Goal: Task Accomplishment & Management: Complete application form

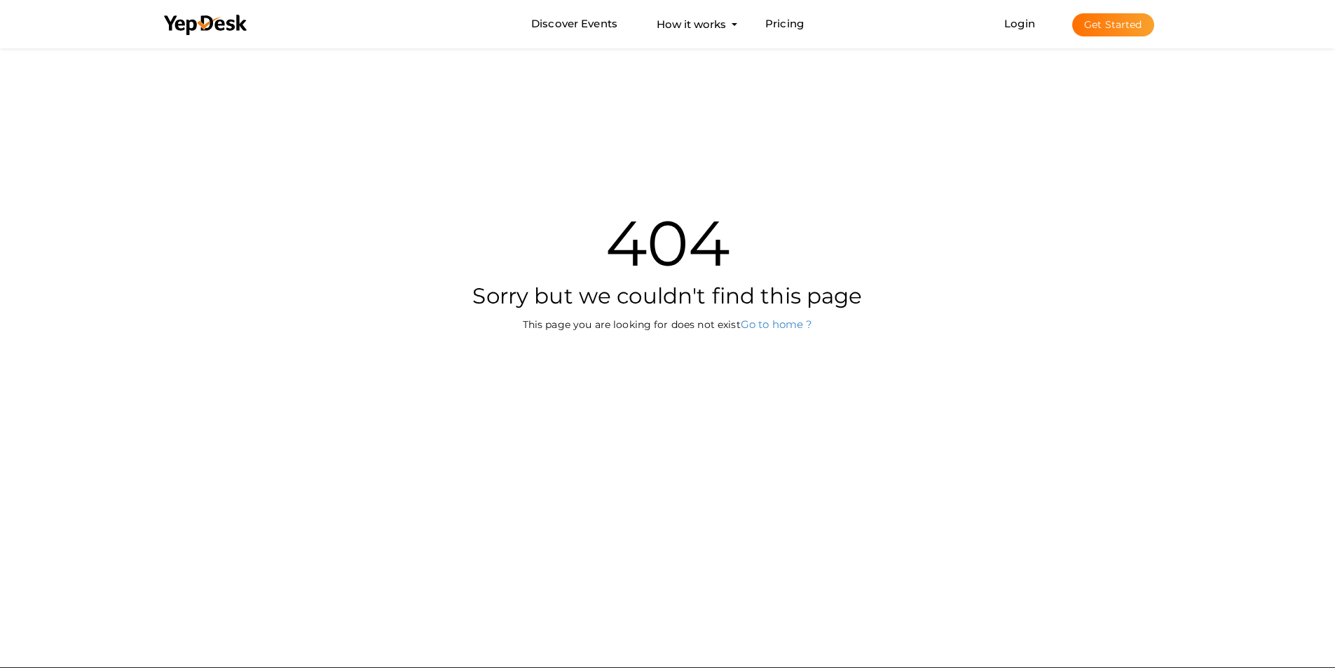
click at [1116, 26] on button "Get Started" at bounding box center [1113, 24] width 82 height 23
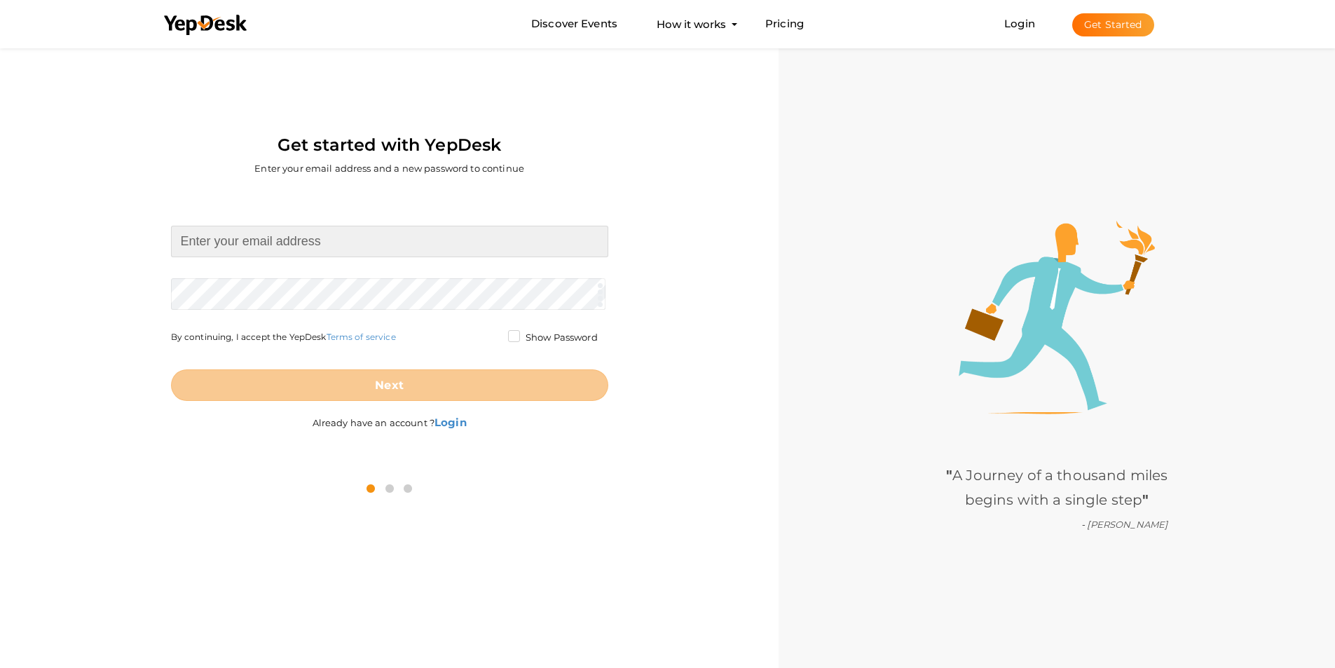
click at [212, 245] on input at bounding box center [389, 242] width 437 height 32
type input "[EMAIL_ADDRESS][DOMAIN_NAME]"
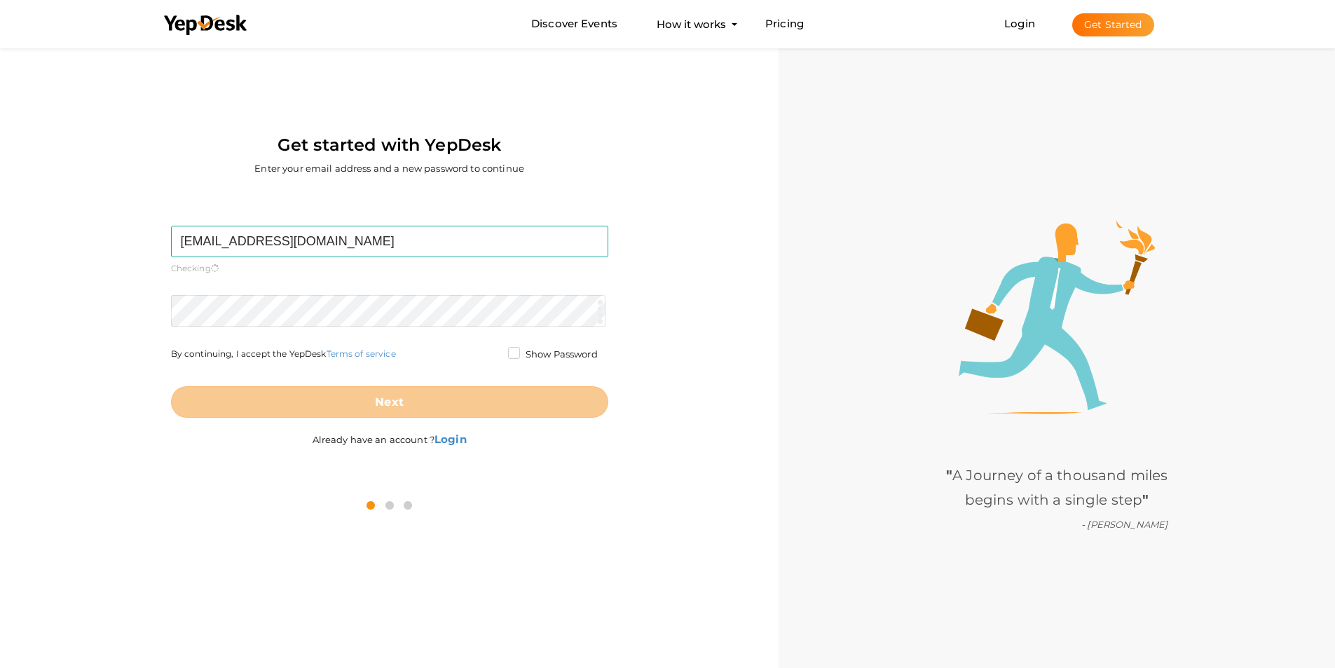
click at [220, 292] on form "hbharat946@gmail.com Required. Invalid email. Checking You already have a YepDe…" at bounding box center [389, 322] width 437 height 192
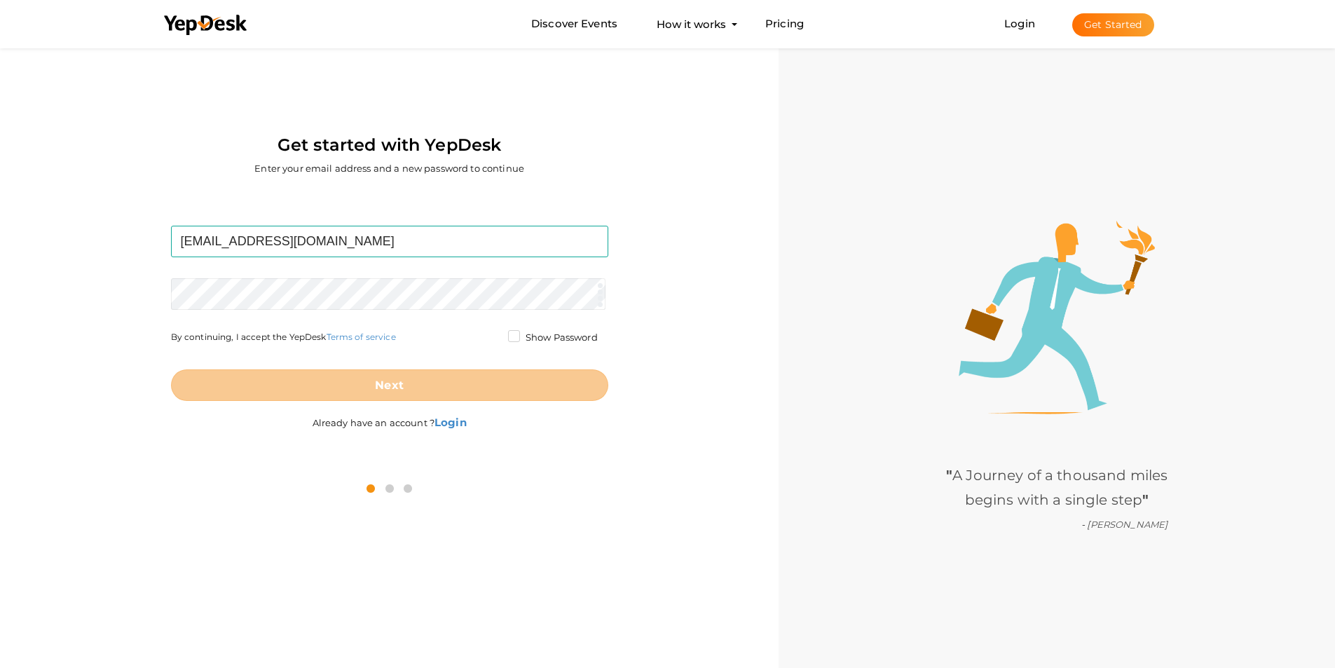
click at [828, 512] on div "" A Journey of a thousand miles begins with a single step " - Confucius" at bounding box center [1057, 379] width 556 height 668
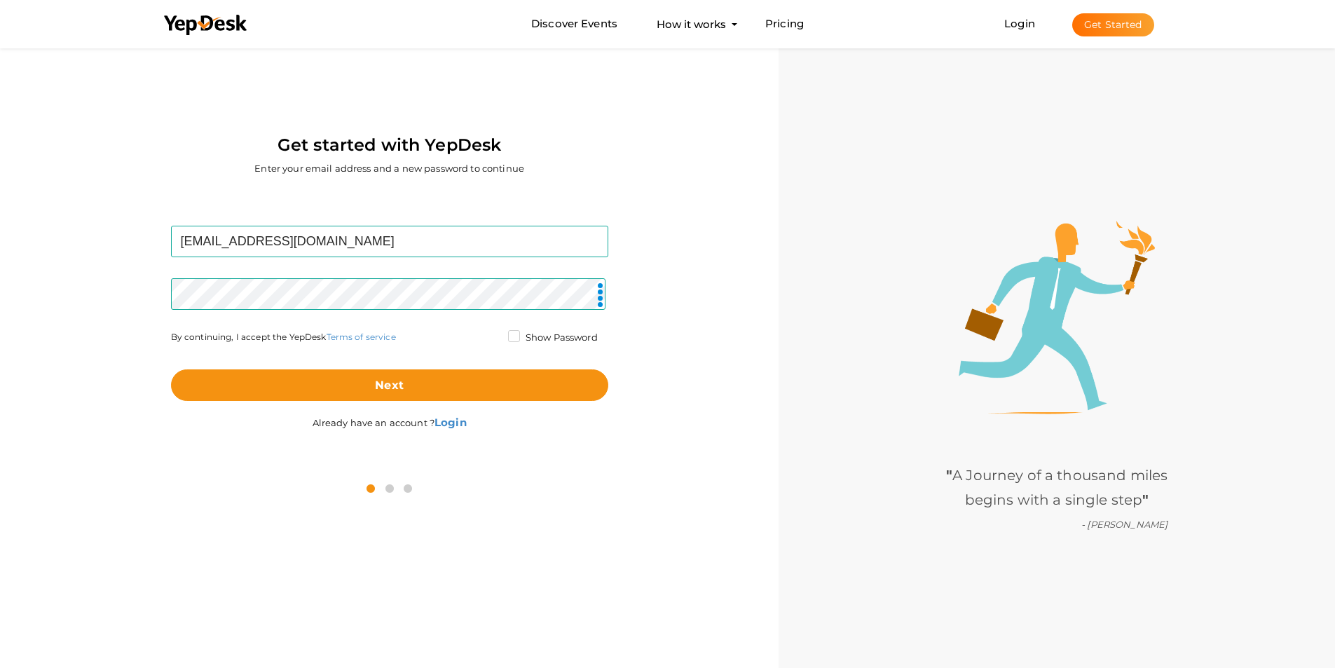
click at [511, 340] on label "Show Password" at bounding box center [553, 338] width 90 height 14
click at [494, 334] on input "Show Password" at bounding box center [494, 334] width 0 height 0
click at [79, 267] on div "hbharat946@gmail.com Required. Invalid email. Checking You already have a YepDe…" at bounding box center [390, 329] width 758 height 275
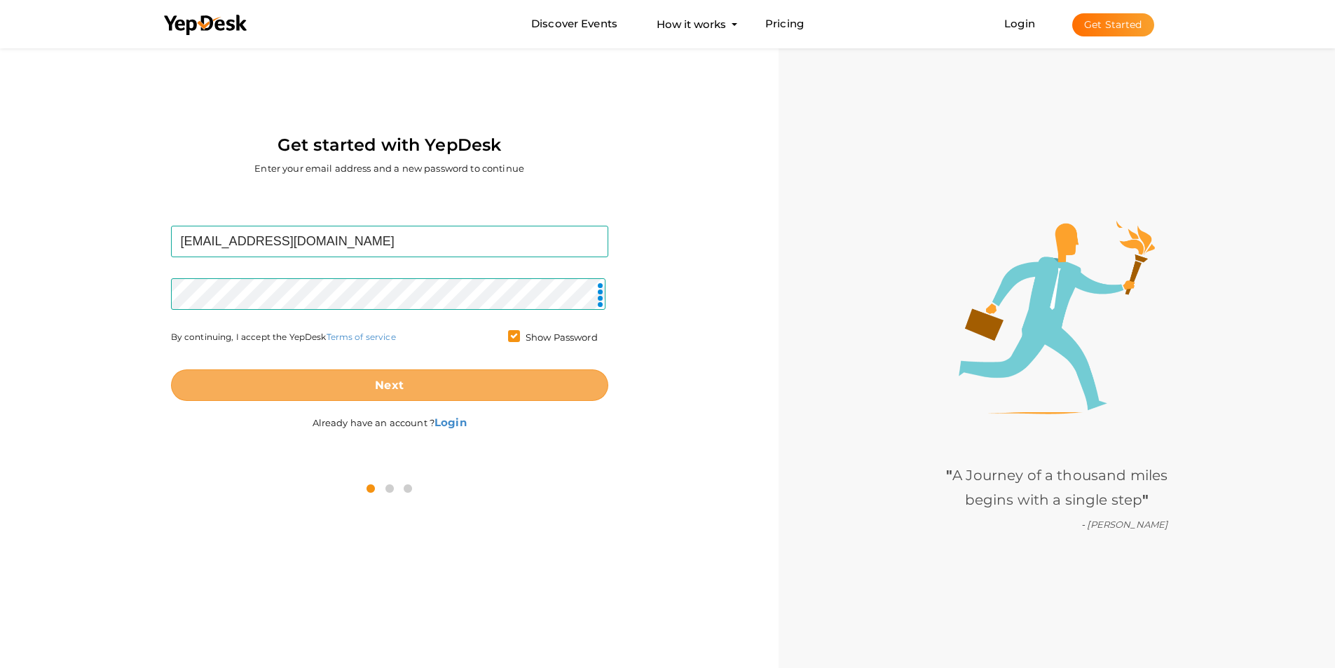
click at [388, 385] on b "Next" at bounding box center [389, 384] width 29 height 13
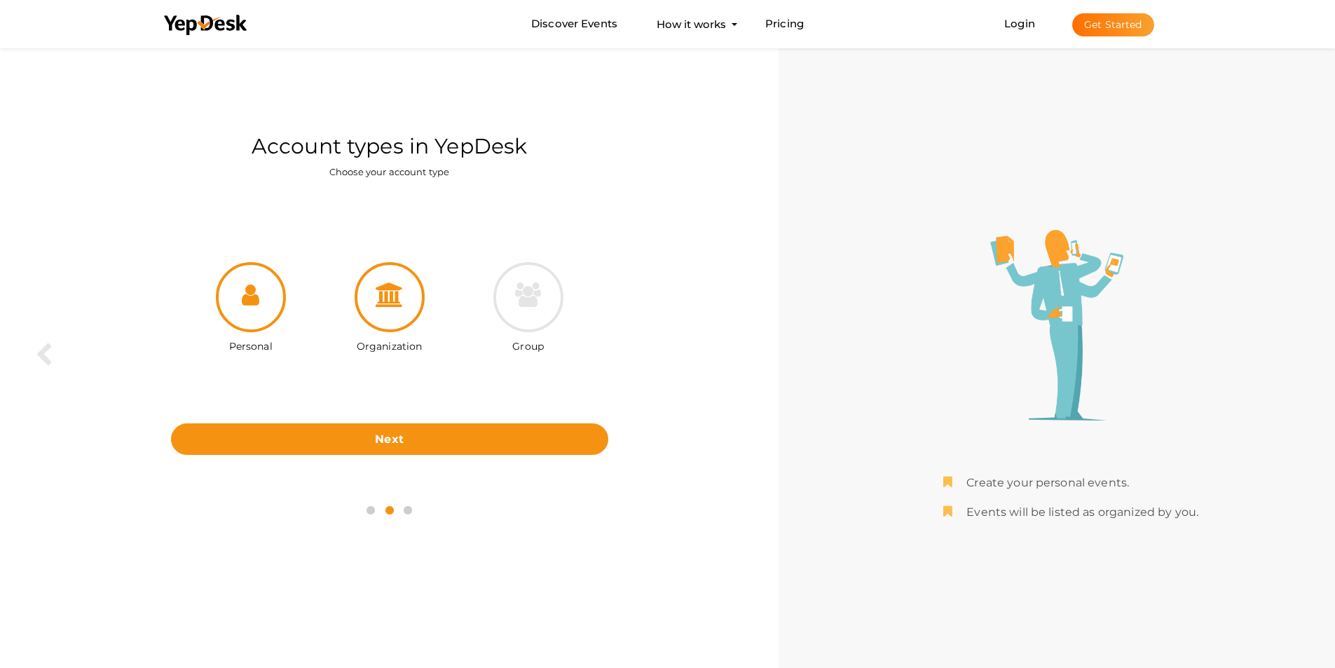
click at [385, 303] on icon at bounding box center [390, 294] width 28 height 25
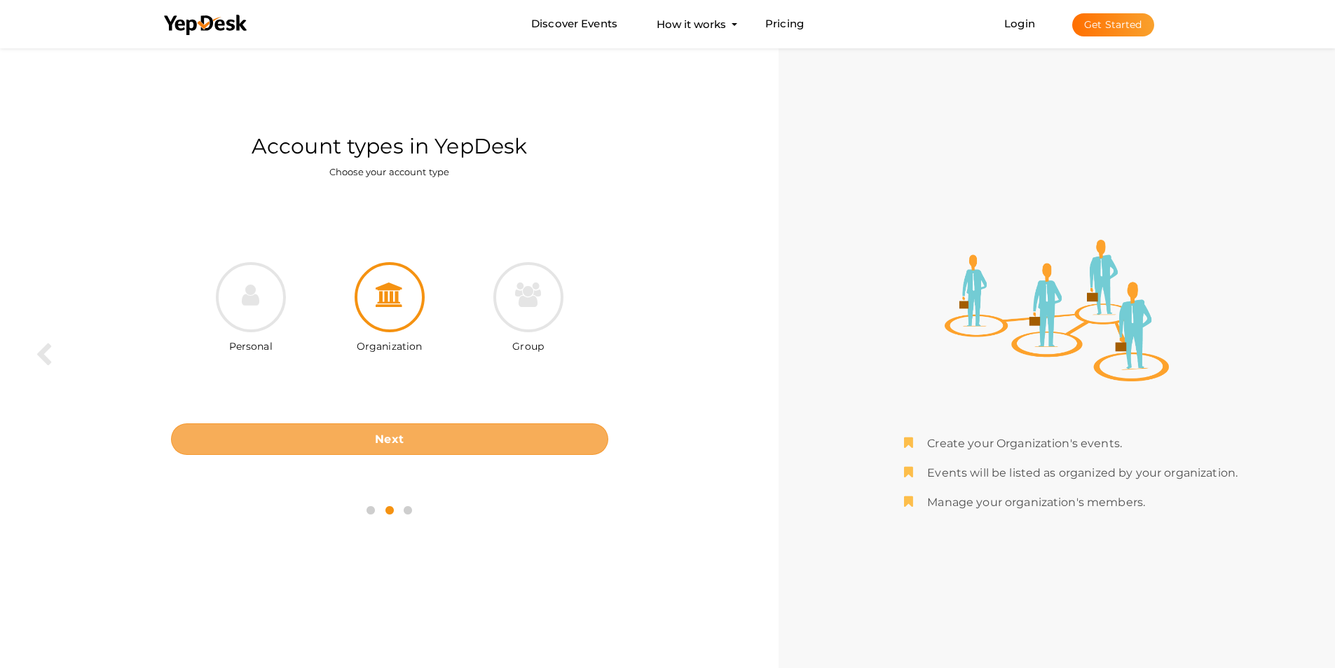
click at [376, 437] on b "Next" at bounding box center [389, 438] width 29 height 13
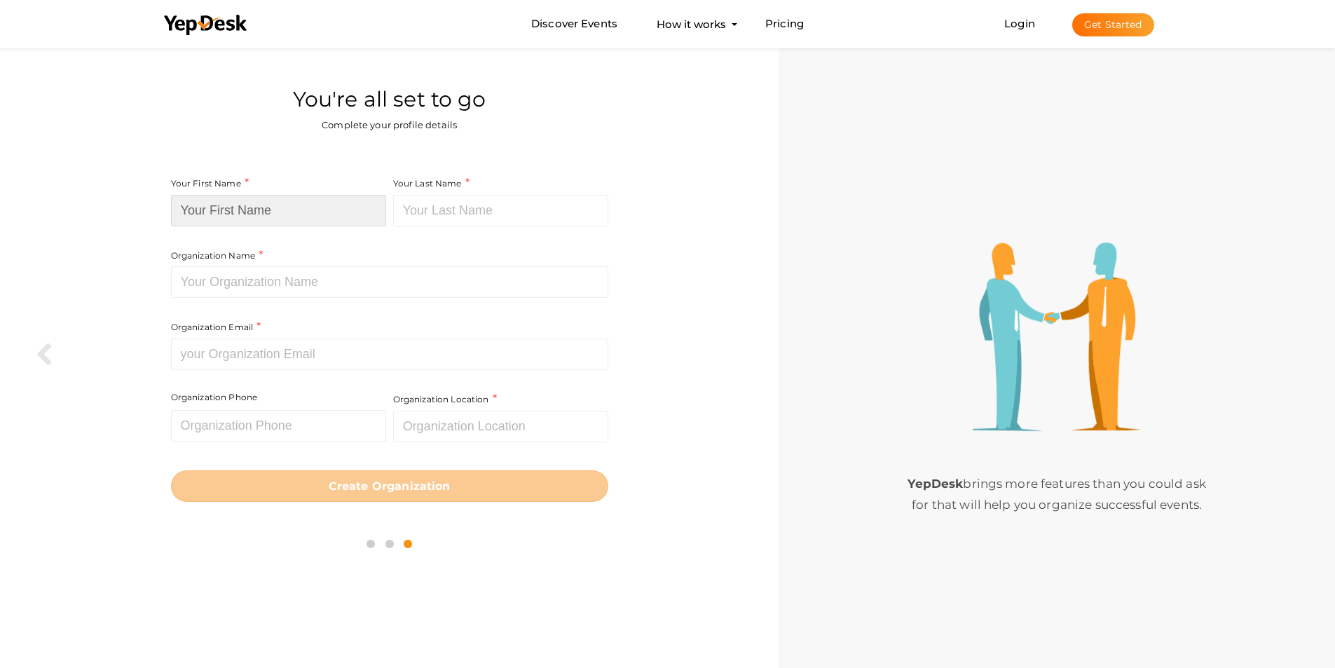
click at [240, 209] on input at bounding box center [278, 211] width 215 height 32
type input "Preeti"
click at [440, 204] on input at bounding box center [500, 211] width 215 height 32
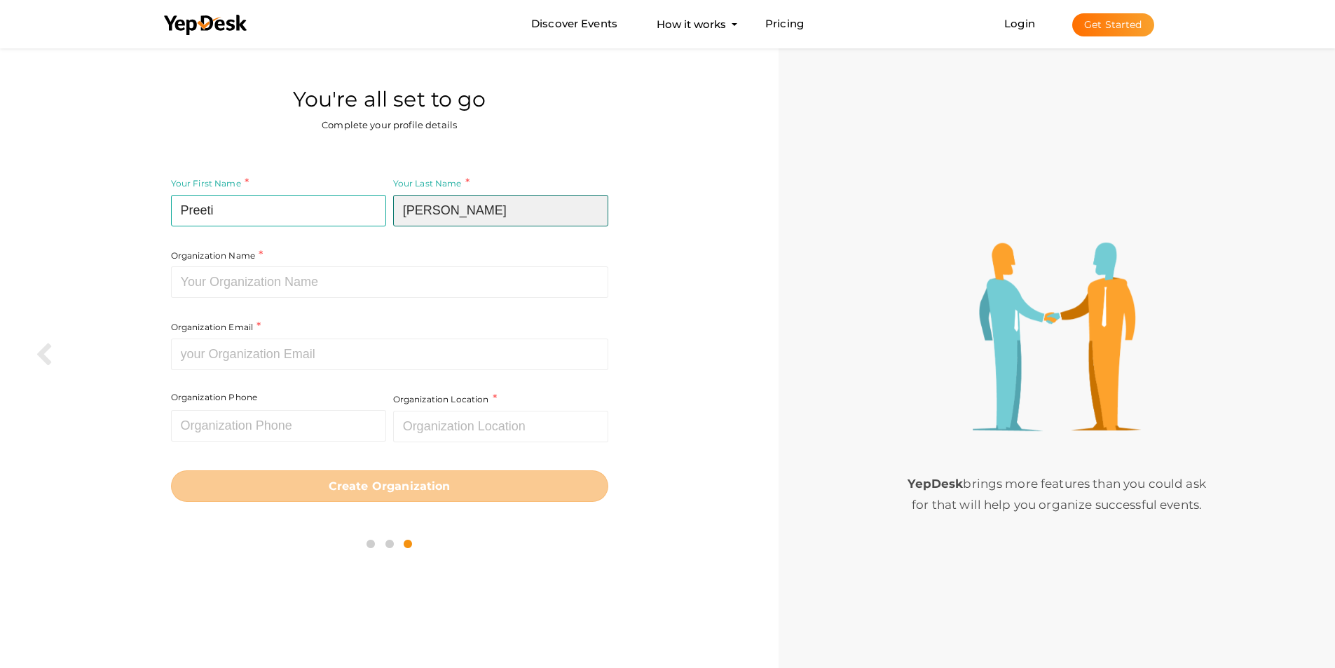
type input "Sharma"
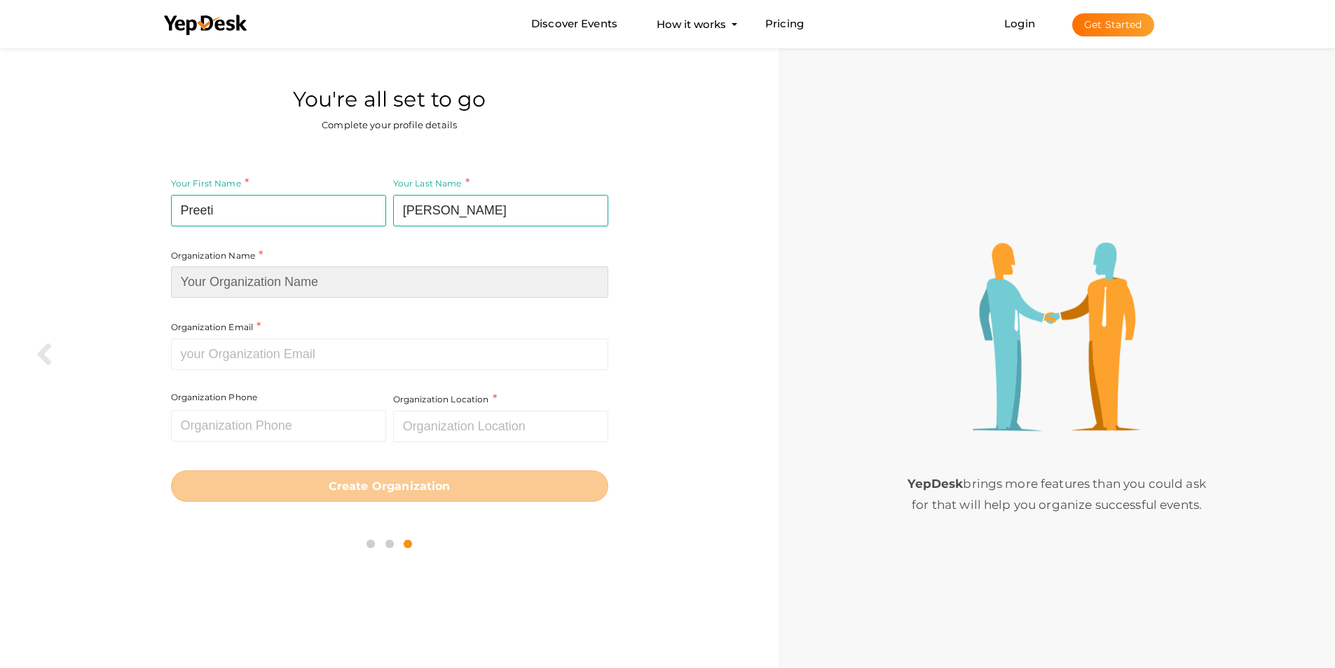
click at [224, 282] on input at bounding box center [389, 282] width 437 height 32
type input "[PERSON_NAME] Expo"
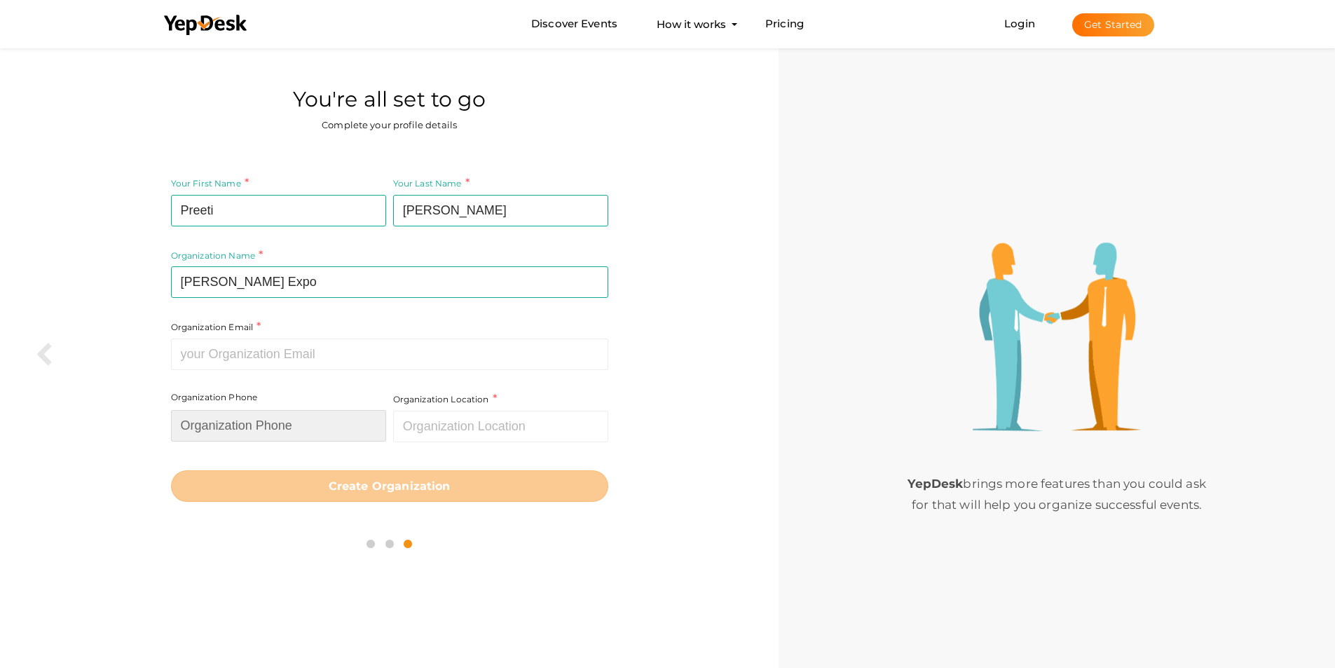
type input "06375490911"
type input "[GEOGRAPHIC_DATA]"
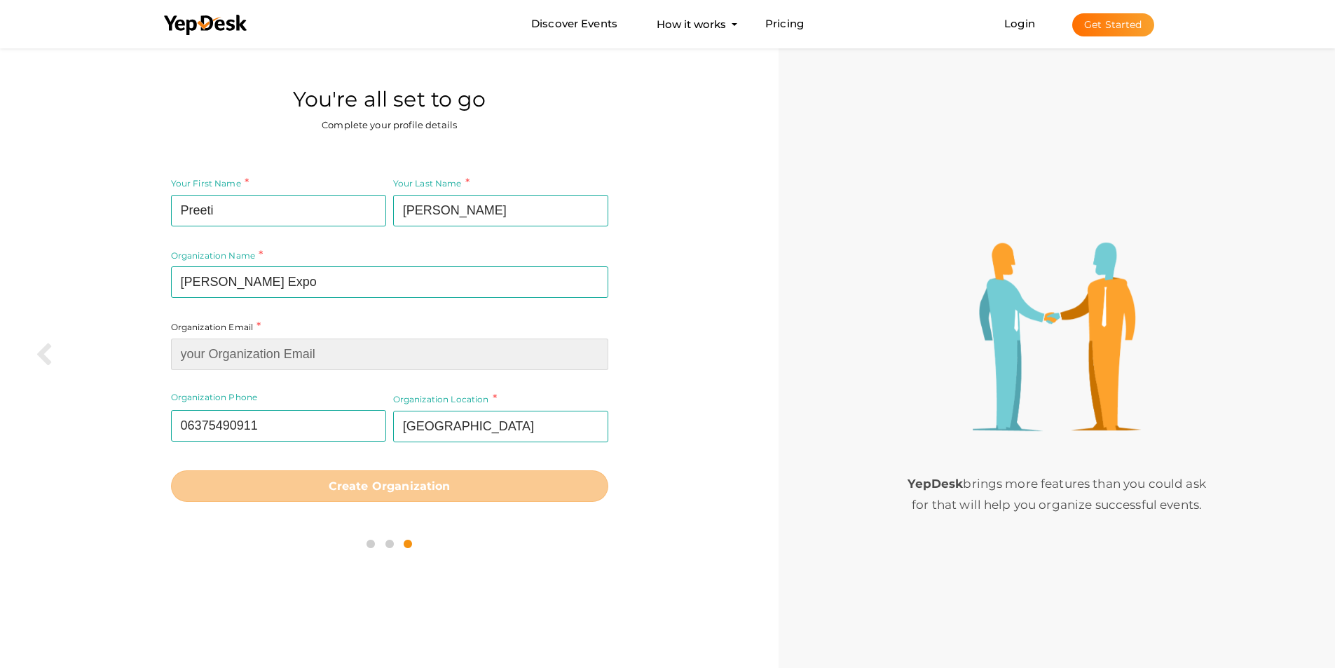
click at [238, 357] on input at bounding box center [389, 354] width 437 height 32
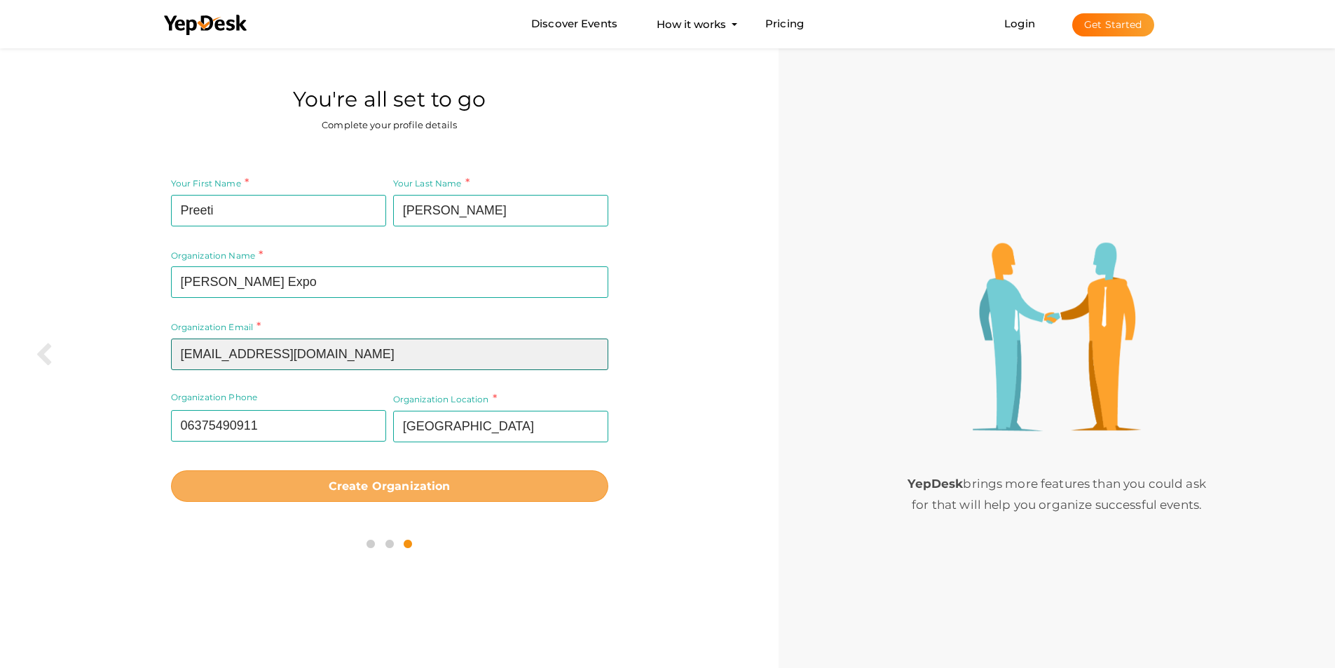
type input "[EMAIL_ADDRESS][DOMAIN_NAME]"
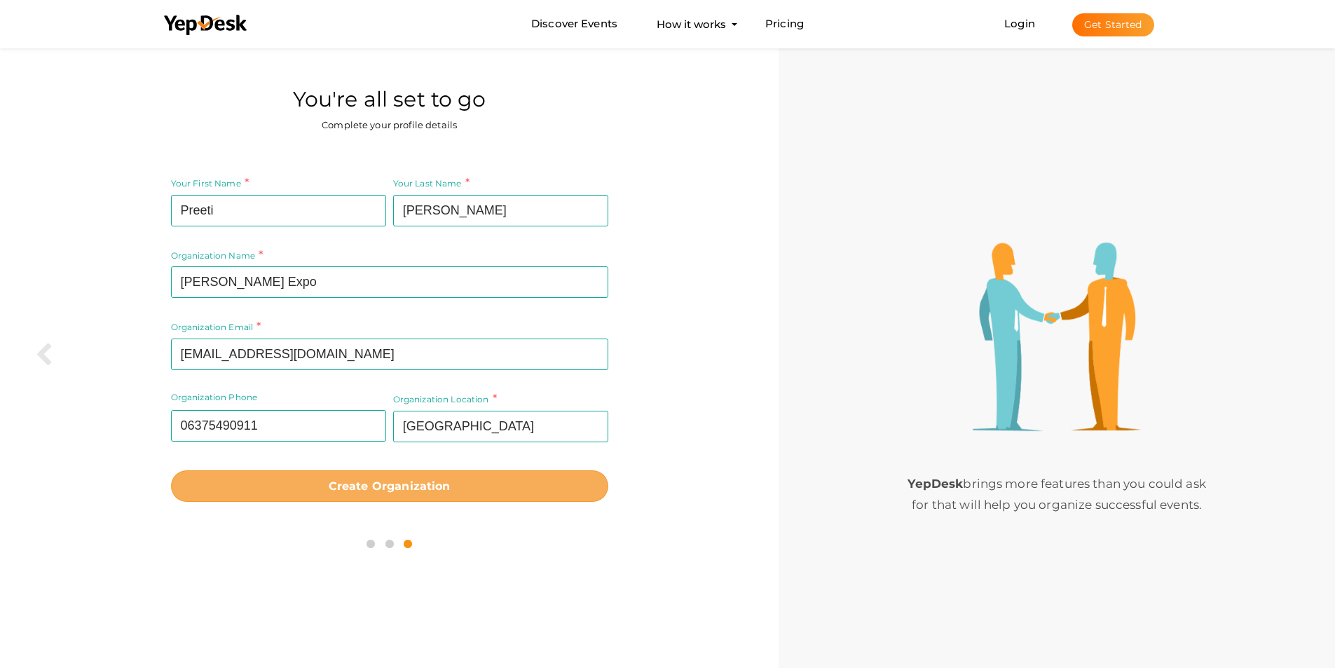
click at [366, 491] on b "Create Organization" at bounding box center [390, 485] width 122 height 13
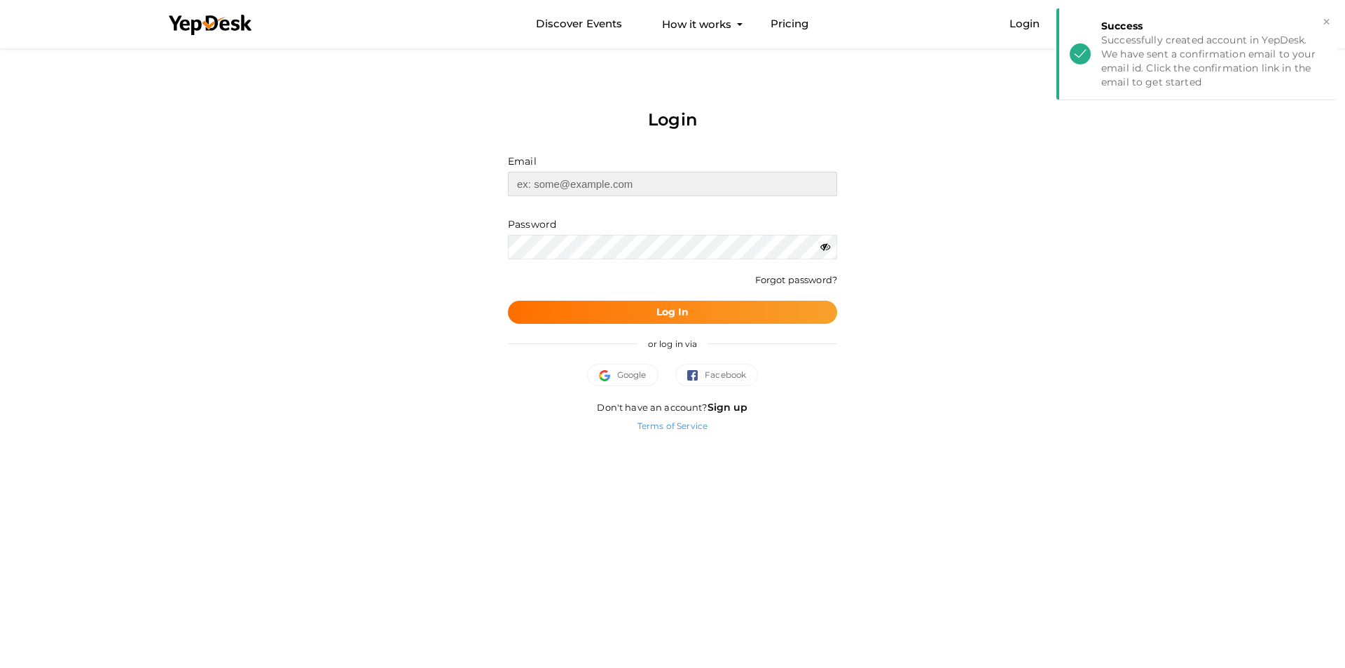
type input "[EMAIL_ADDRESS][DOMAIN_NAME]"
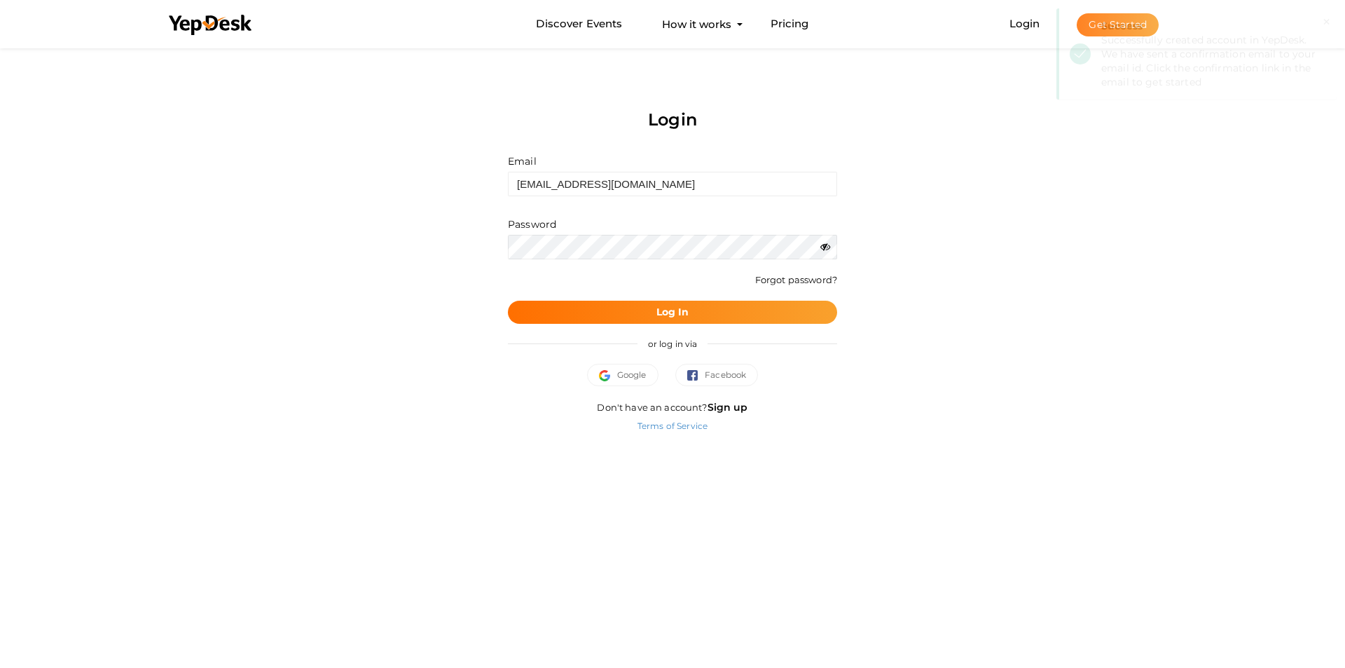
click at [822, 248] on icon at bounding box center [826, 247] width 10 height 10
click at [673, 314] on b "Log In" at bounding box center [673, 312] width 33 height 13
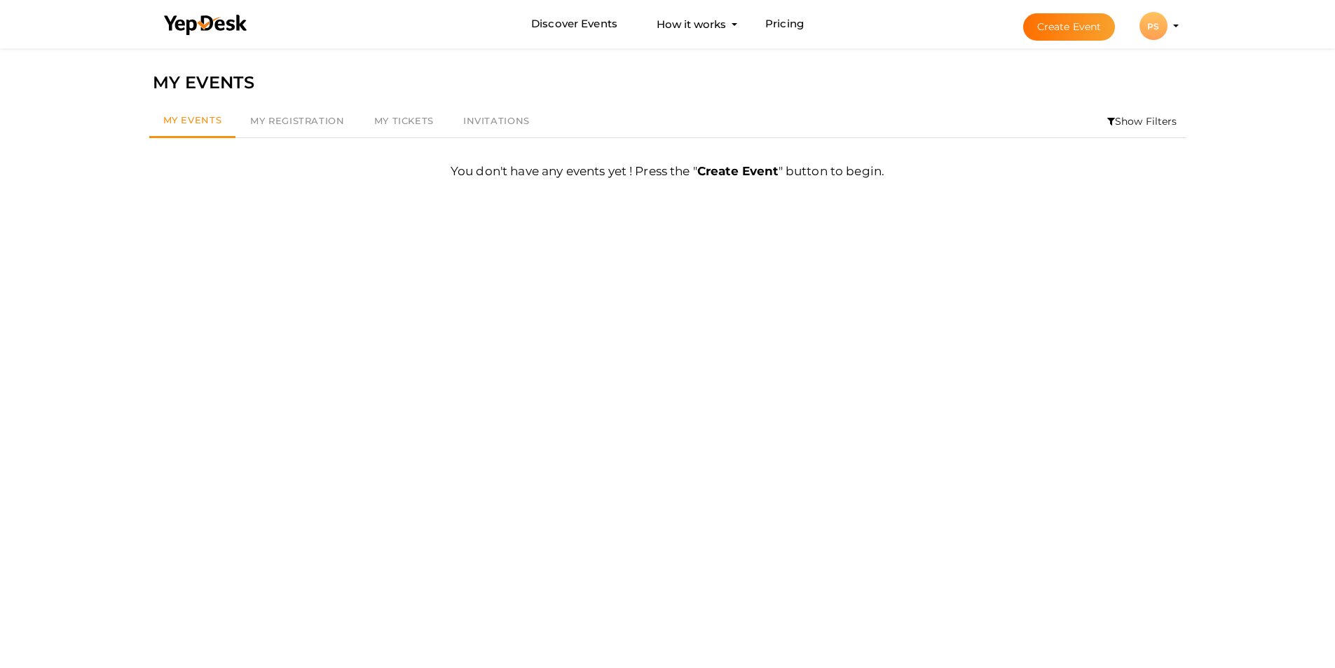
click at [744, 168] on b "Create Event" at bounding box center [737, 171] width 81 height 14
click at [738, 170] on b "Create Event" at bounding box center [737, 171] width 81 height 14
click at [1055, 26] on button "Create Event" at bounding box center [1069, 26] width 92 height 27
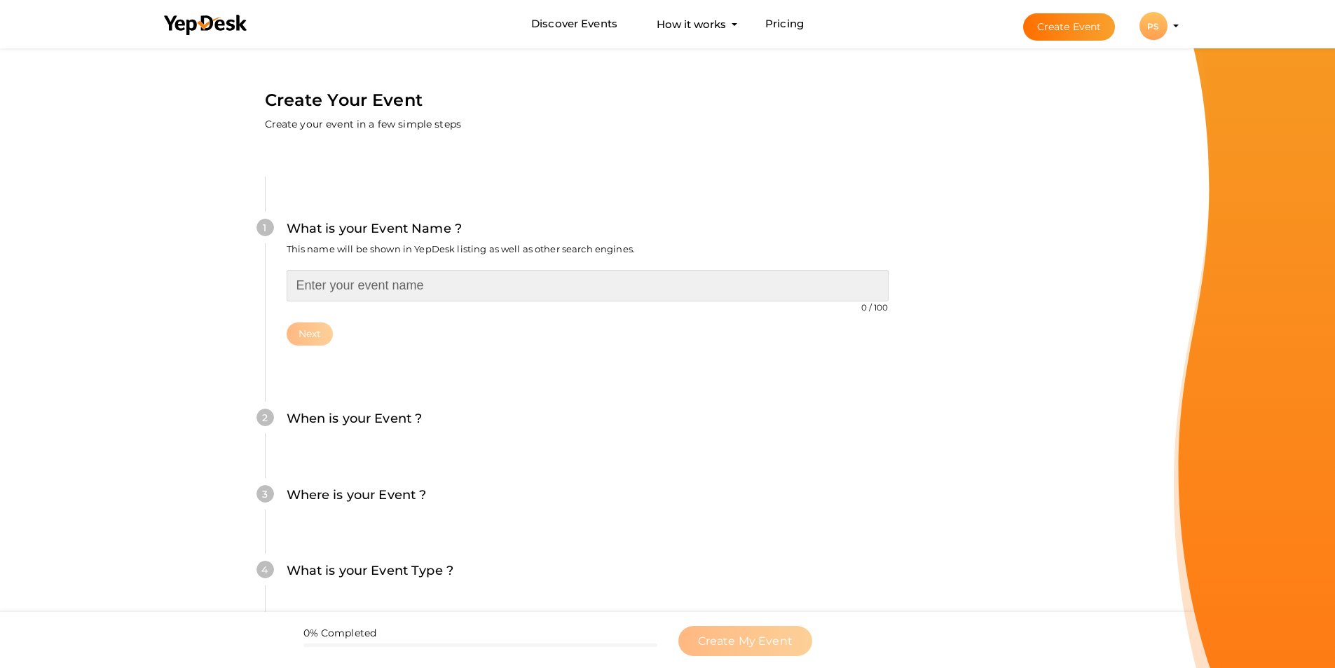
click at [364, 282] on input "text" at bounding box center [588, 286] width 602 height 32
click at [490, 286] on input "Harit Bharat Renewable Energy" at bounding box center [588, 286] width 602 height 32
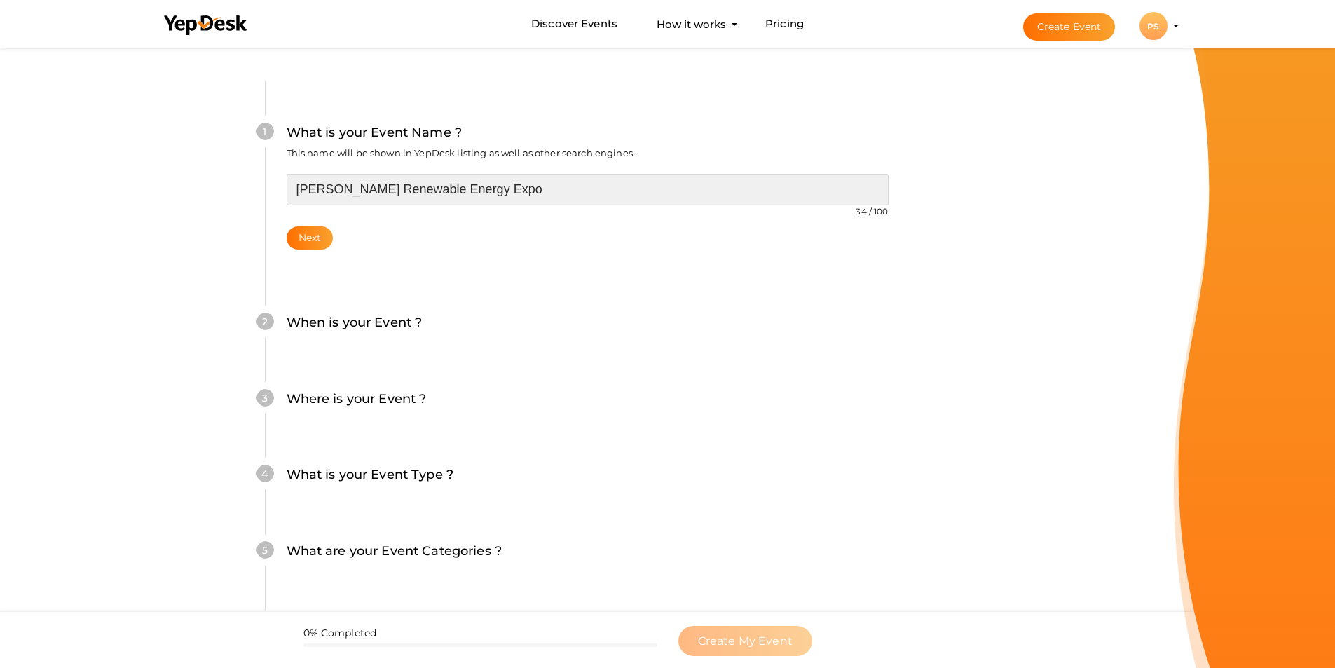
scroll to position [140, 0]
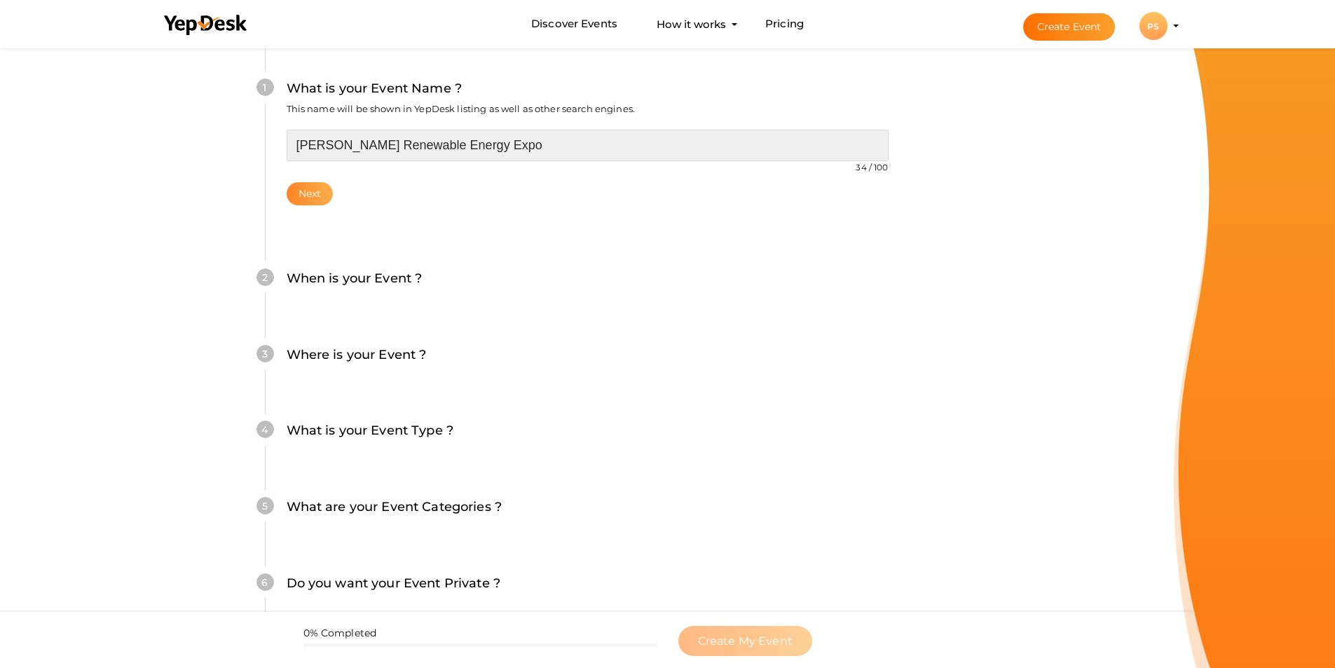
type input "[PERSON_NAME] Renewable Energy Expo"
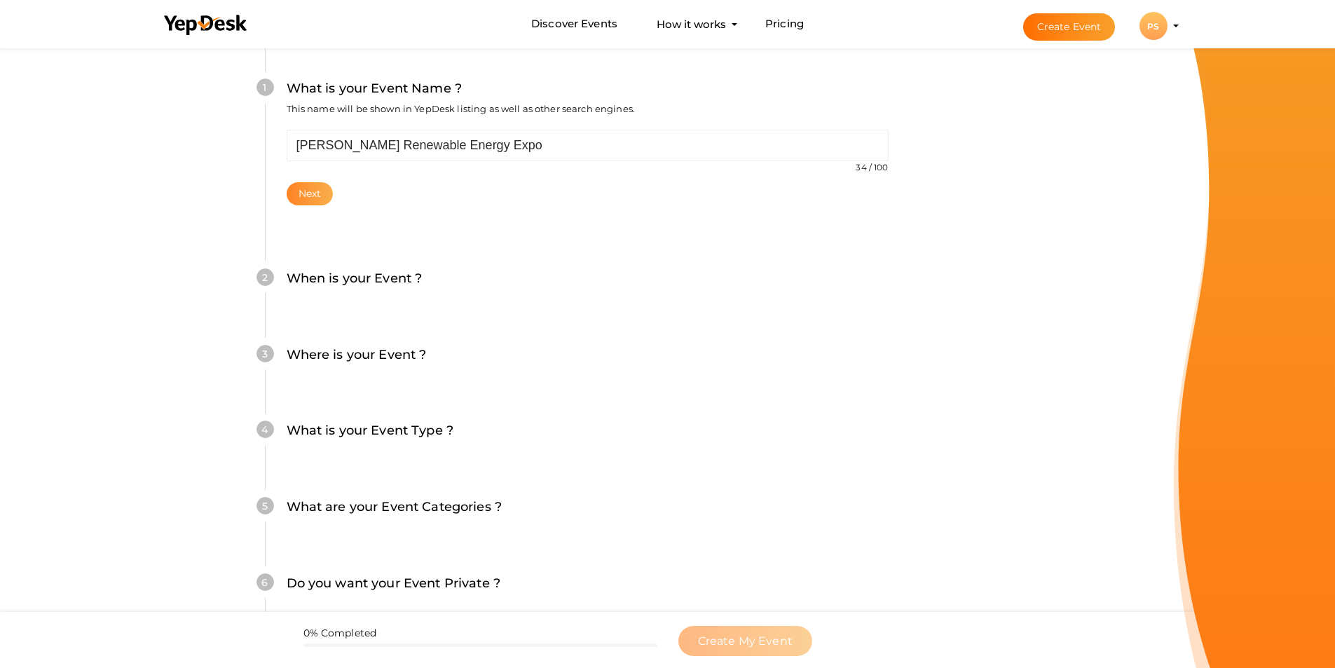
click at [310, 196] on button "Next" at bounding box center [310, 193] width 47 height 23
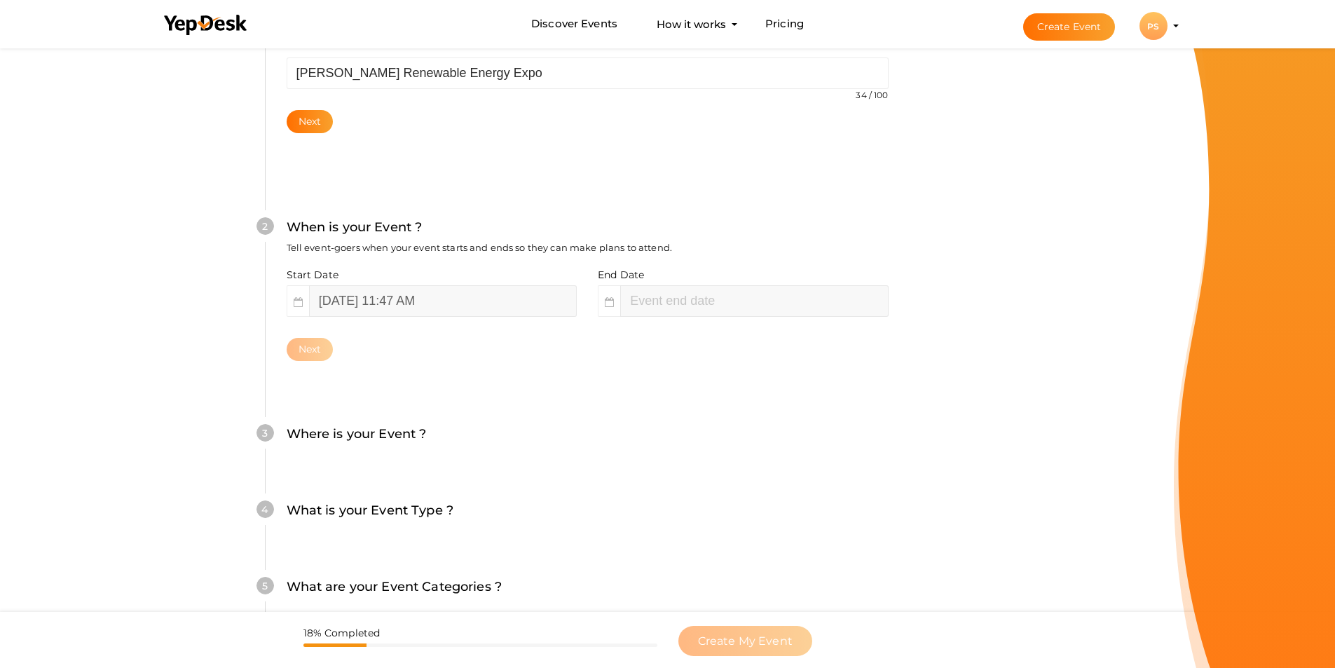
scroll to position [213, 0]
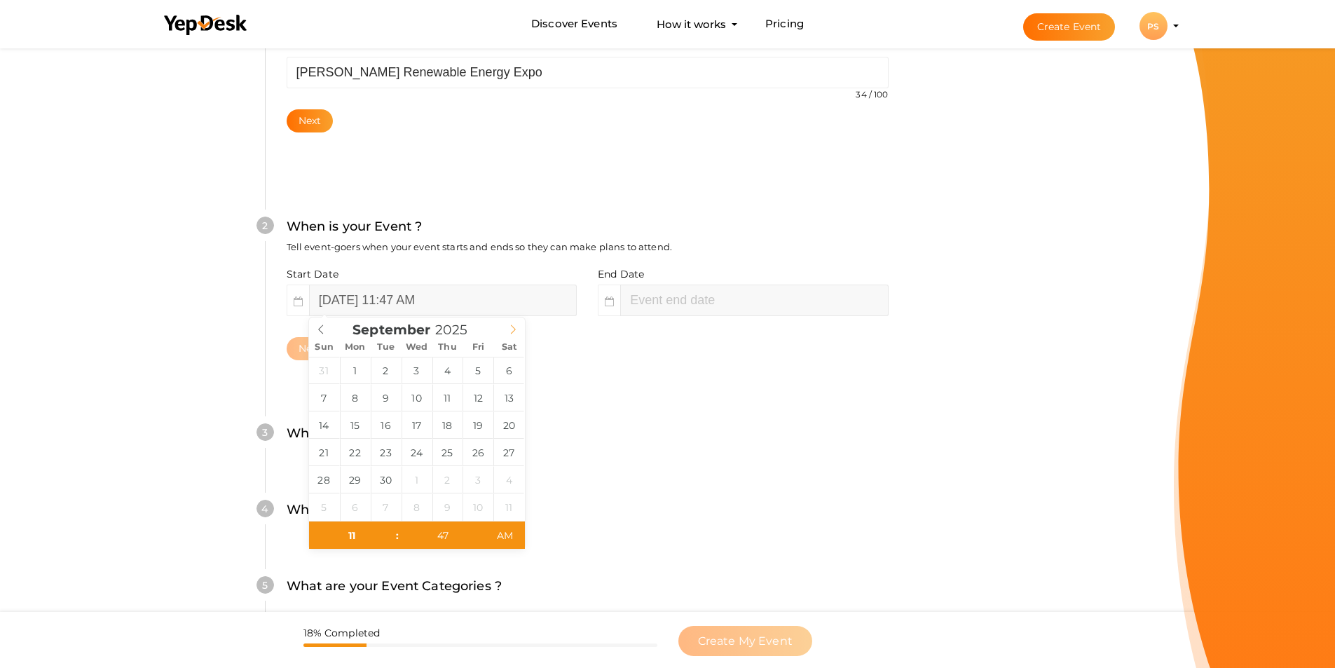
click at [514, 328] on icon at bounding box center [513, 329] width 10 height 10
click at [515, 325] on icon at bounding box center [513, 329] width 10 height 10
type input "2026"
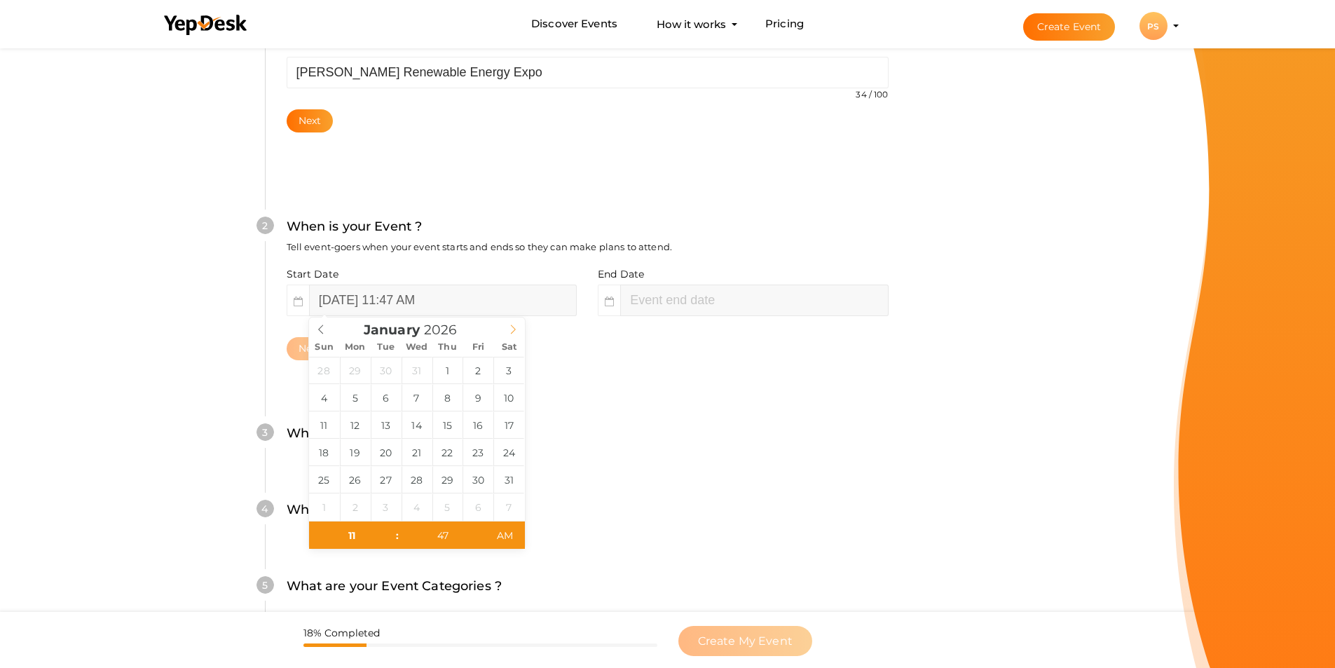
click at [515, 325] on icon at bounding box center [513, 329] width 10 height 10
type input "January 16, 2026 11:47 AM"
click at [482, 301] on input "January 16, 2026 11:47 AM" at bounding box center [443, 301] width 268 height 32
type input "2026"
type input "01"
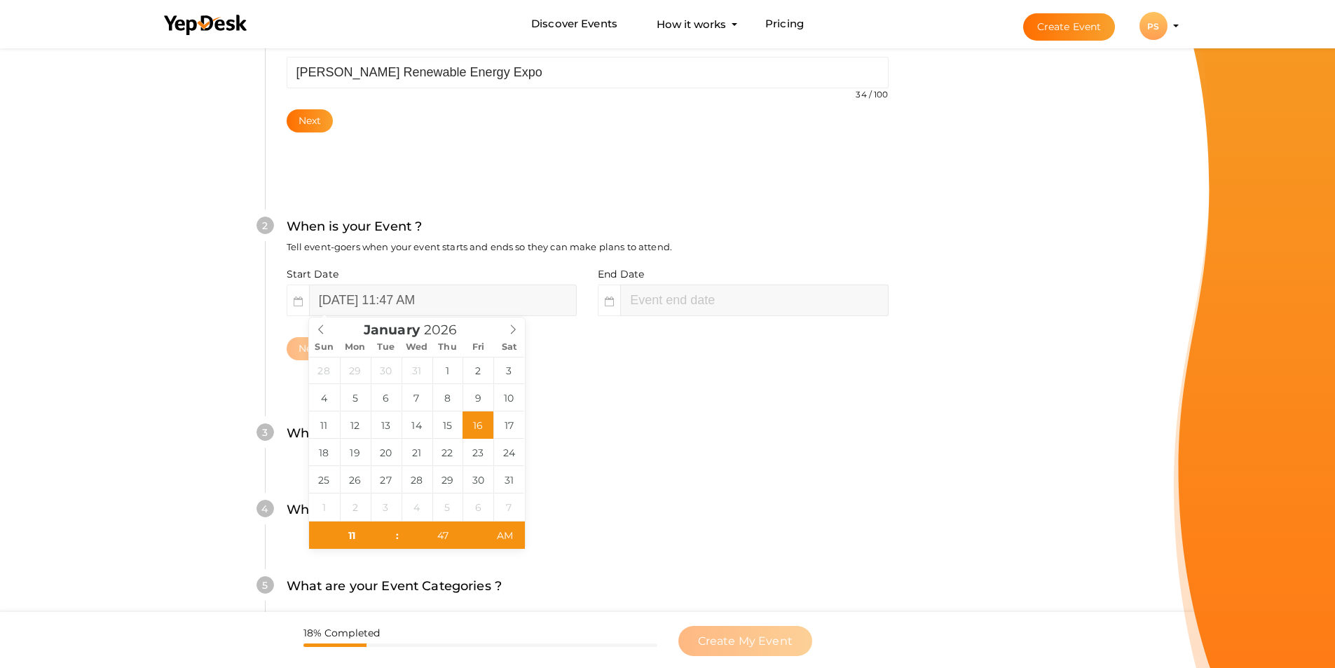
type input "47"
type input "January 16, 2026 1:47 PM"
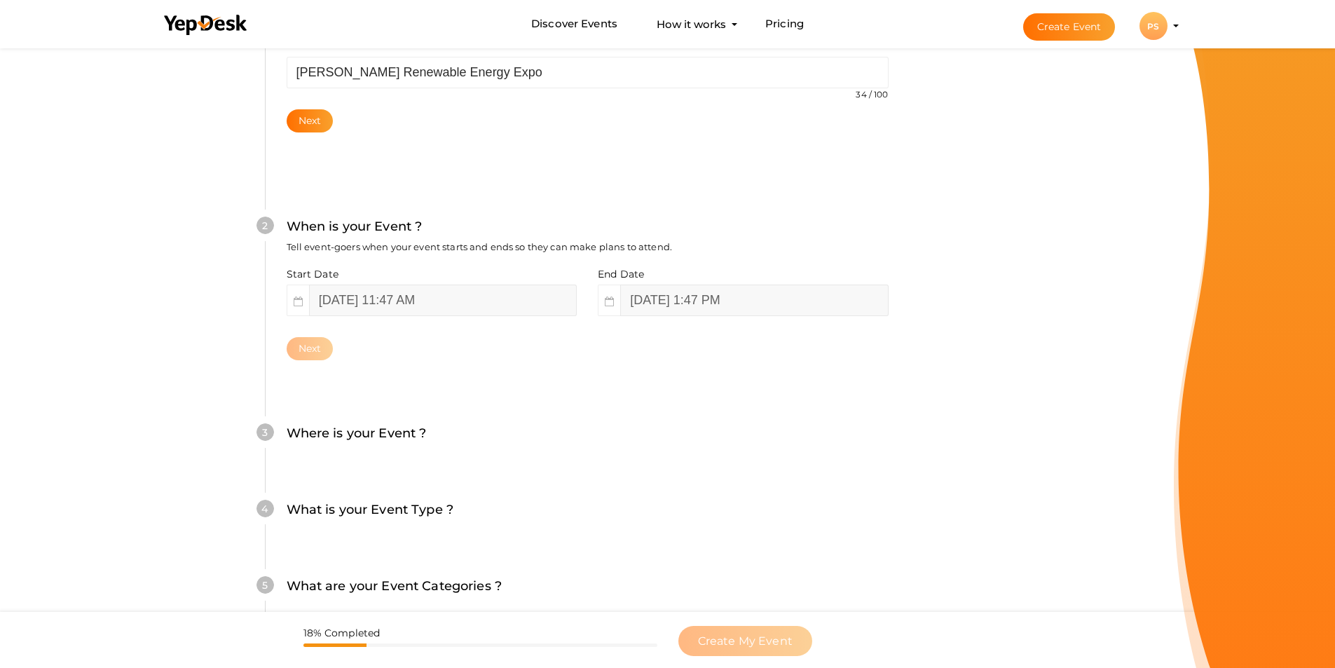
click at [680, 391] on div "2 When is your Event ? Tell event-goers when your event starts and ends so they…" at bounding box center [587, 288] width 645 height 228
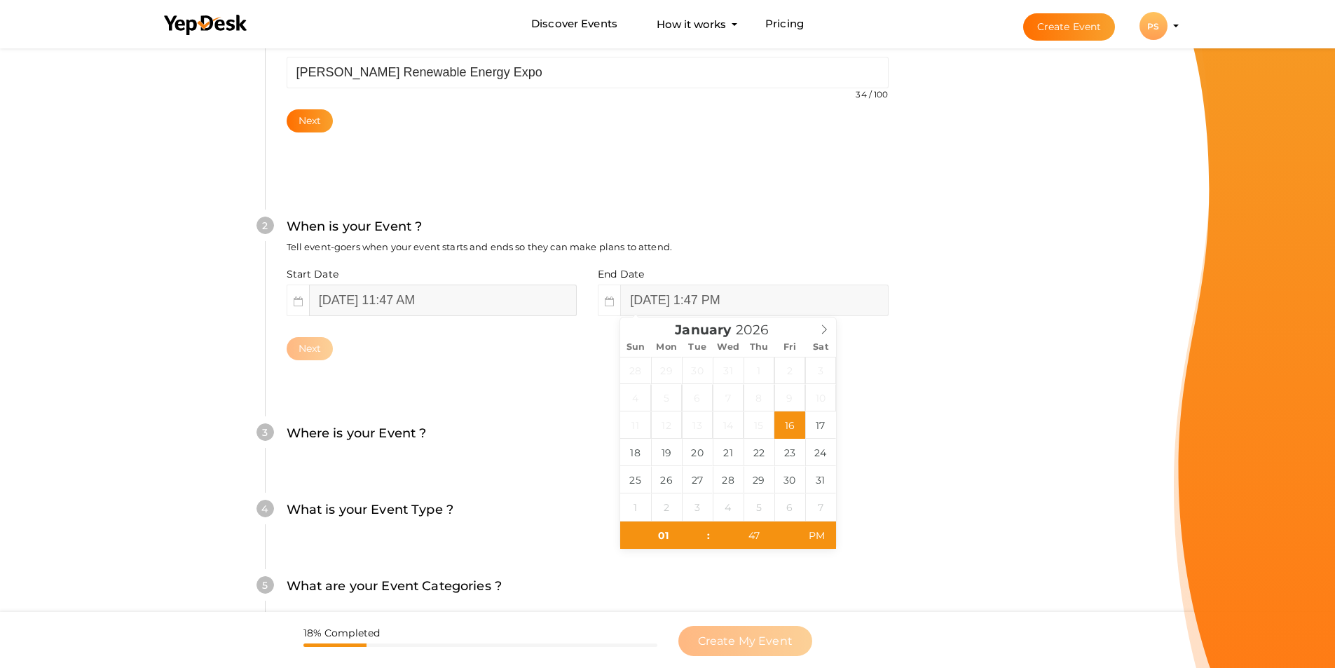
click at [432, 299] on input "January 16, 2026 11:47 AM" at bounding box center [443, 301] width 268 height 32
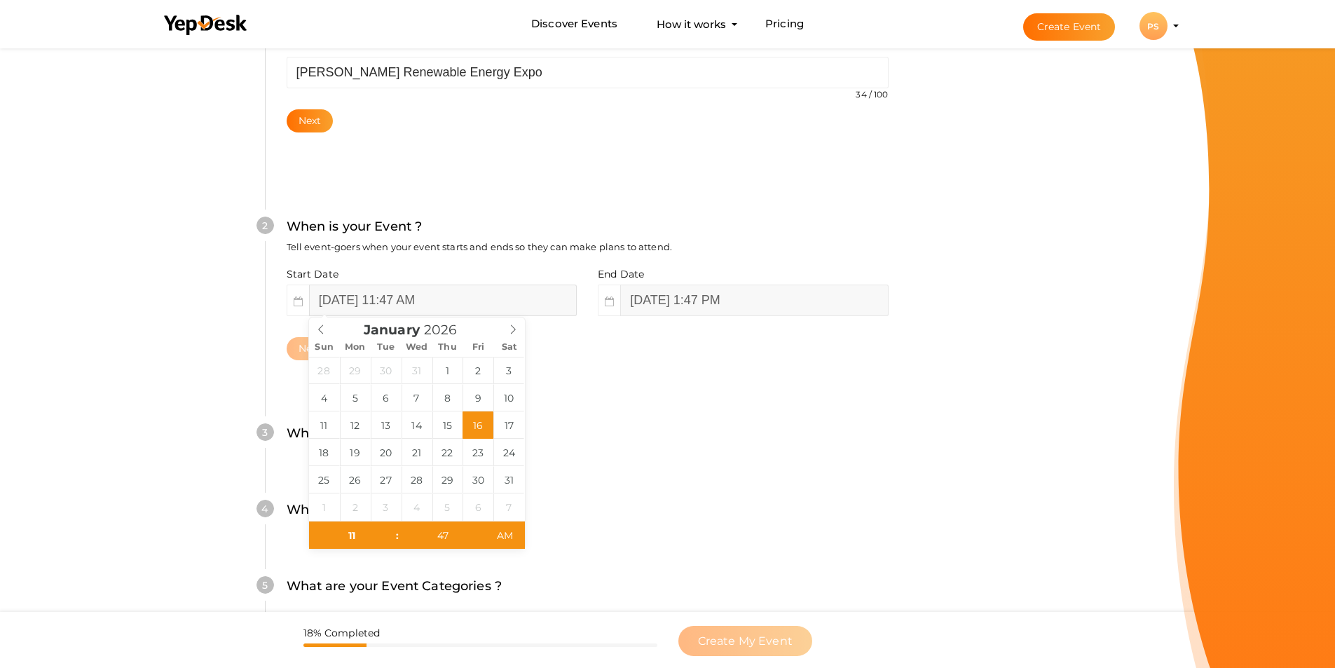
click at [432, 299] on input "January 16, 2026 11:47 AM" at bounding box center [443, 301] width 268 height 32
click at [444, 297] on input "January 16, 2026 11:47 AM" at bounding box center [443, 301] width 268 height 32
click at [458, 298] on input "January 16, 2026 11:47 AM" at bounding box center [443, 301] width 268 height 32
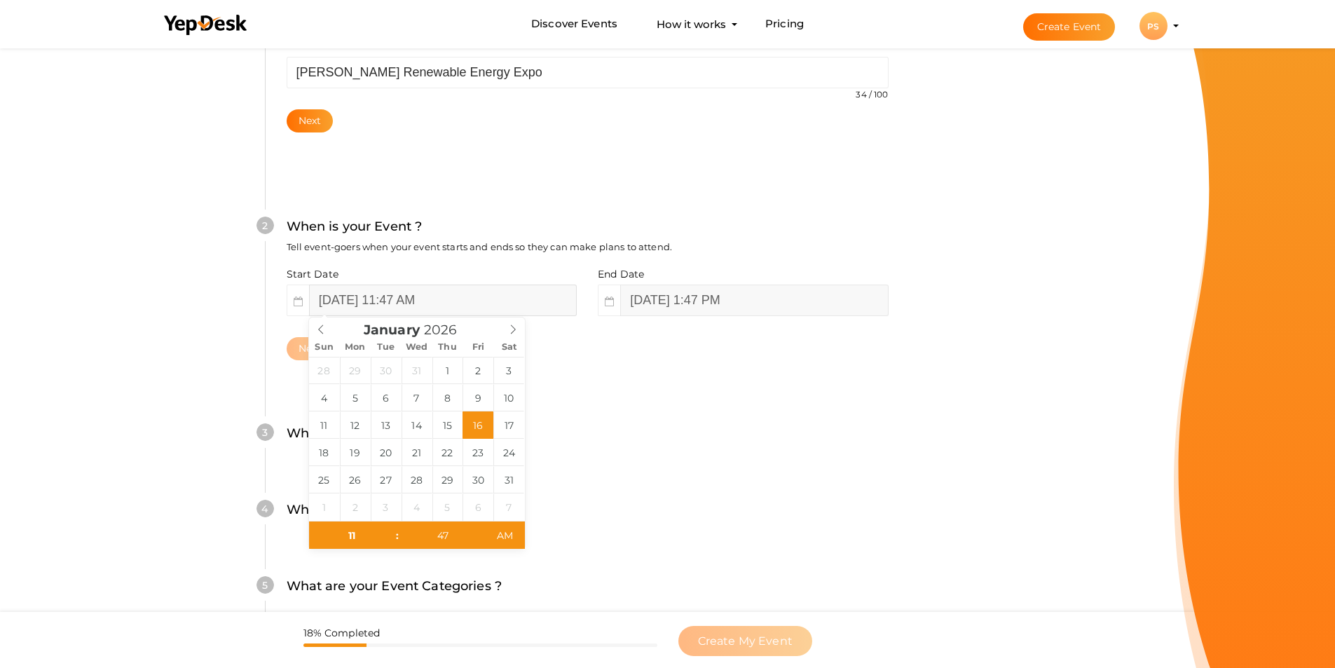
click at [465, 298] on input "January 16, 2026 11:47 AM" at bounding box center [443, 301] width 268 height 32
click at [444, 298] on input "January 16, 2026 11:47 AM" at bounding box center [443, 301] width 268 height 32
click at [446, 298] on input "January 16, 2026 11:47 AM" at bounding box center [443, 301] width 268 height 32
click at [453, 538] on input "47" at bounding box center [442, 535] width 86 height 28
type input "00"
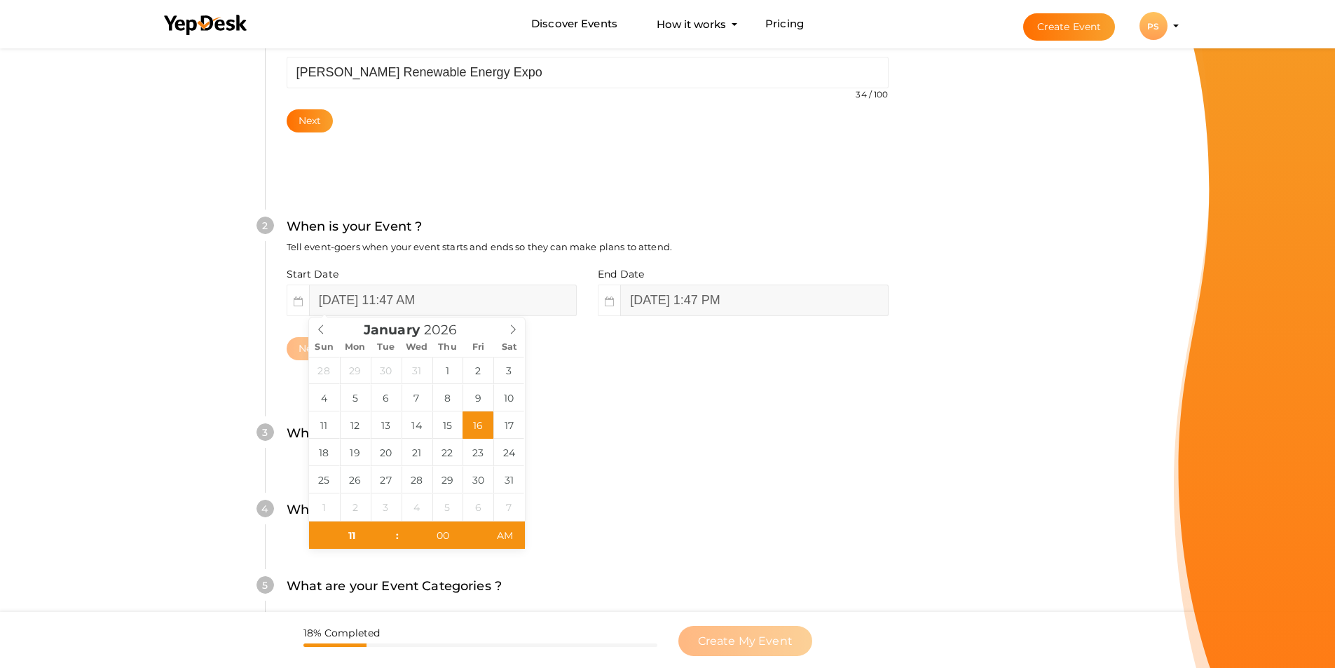
type input "[DATE] 11:00 AM"
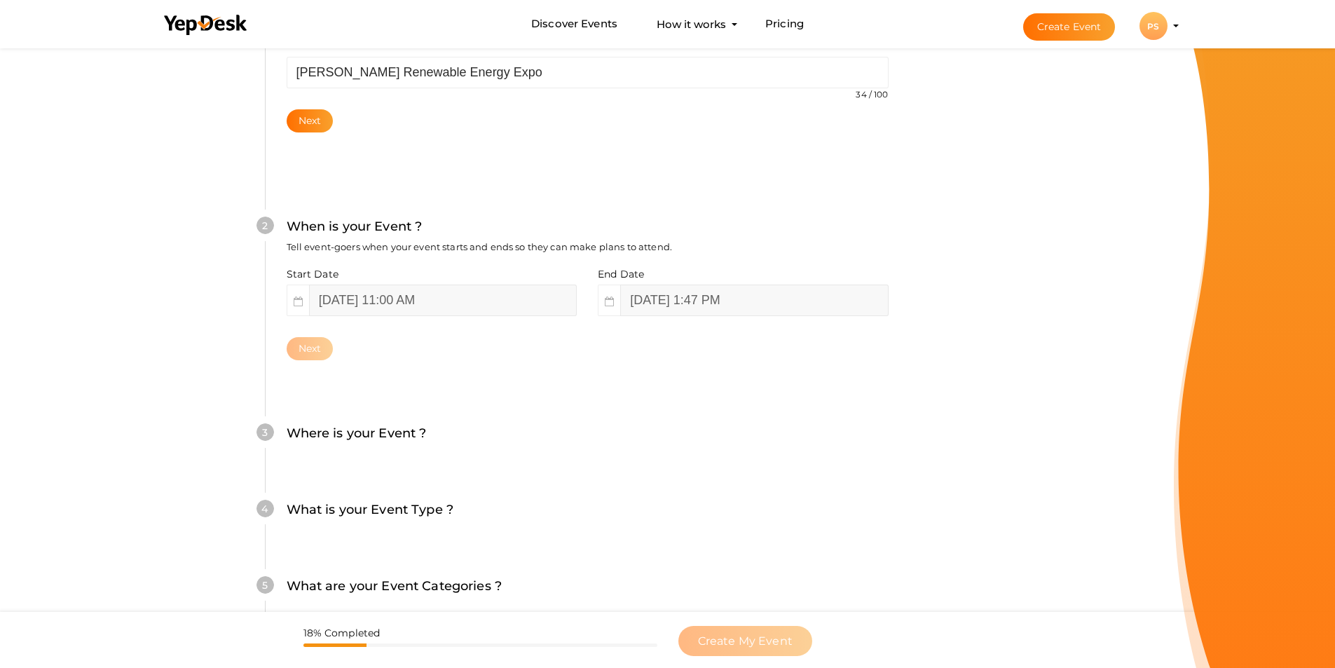
click at [725, 523] on div "What is your Event Type ? Choose the right event type." at bounding box center [588, 517] width 602 height 34
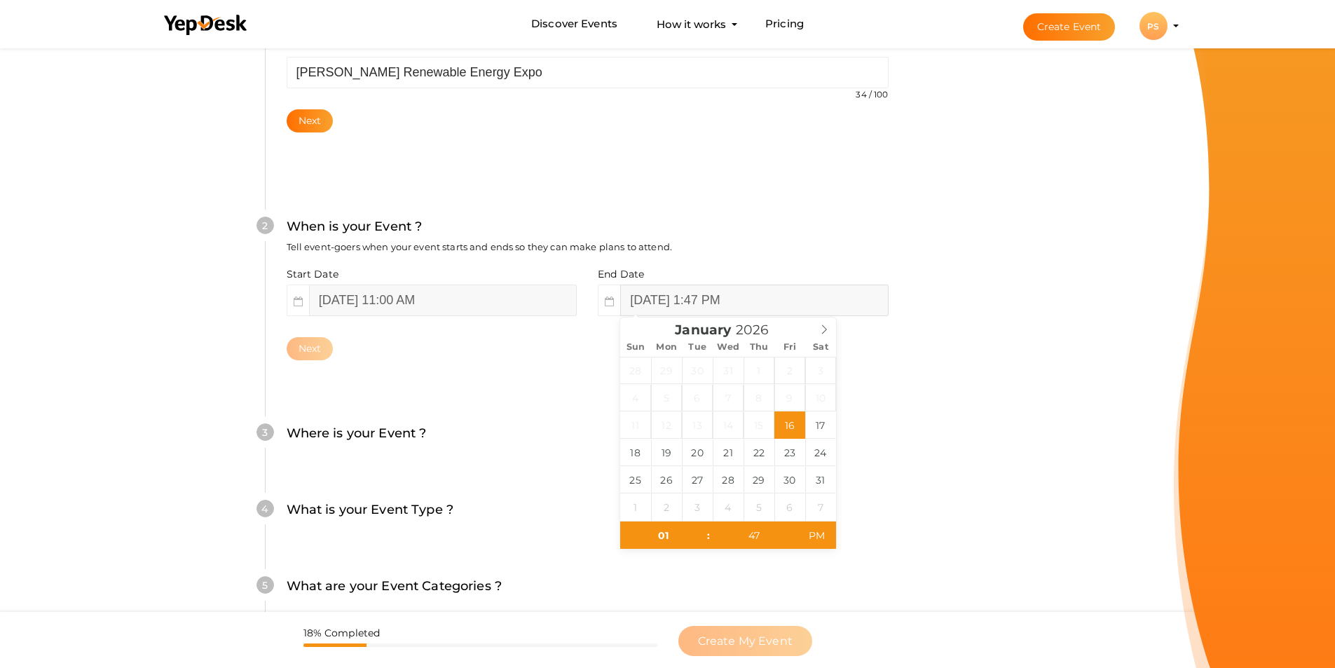
click at [745, 303] on input "January 16, 2026 1:47 PM" at bounding box center [754, 301] width 268 height 32
type input "January 18, 2026 1:47 PM"
type input "02"
type input "January 18, 2026 2:47 PM"
click at [702, 530] on span at bounding box center [702, 528] width 10 height 14
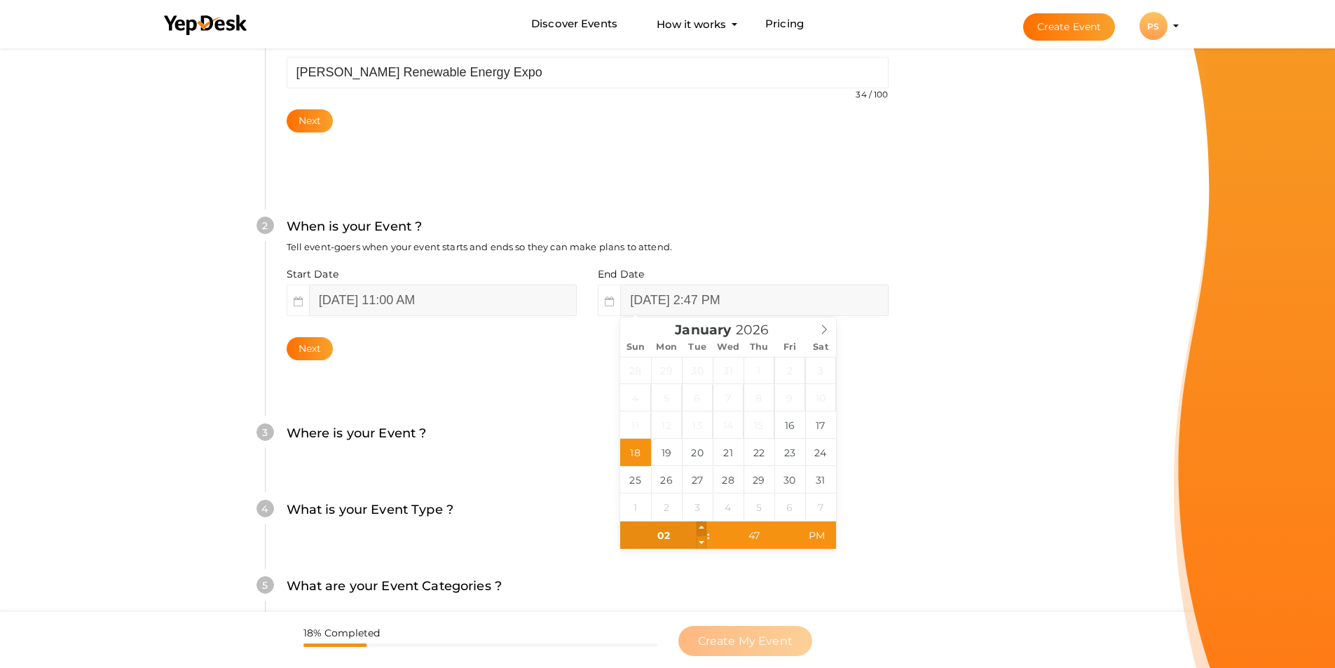
type input "03"
type input "January 18, 2026 3:47 PM"
click at [702, 530] on span at bounding box center [702, 528] width 10 height 14
type input "04"
type input "January 18, 2026 4:47 PM"
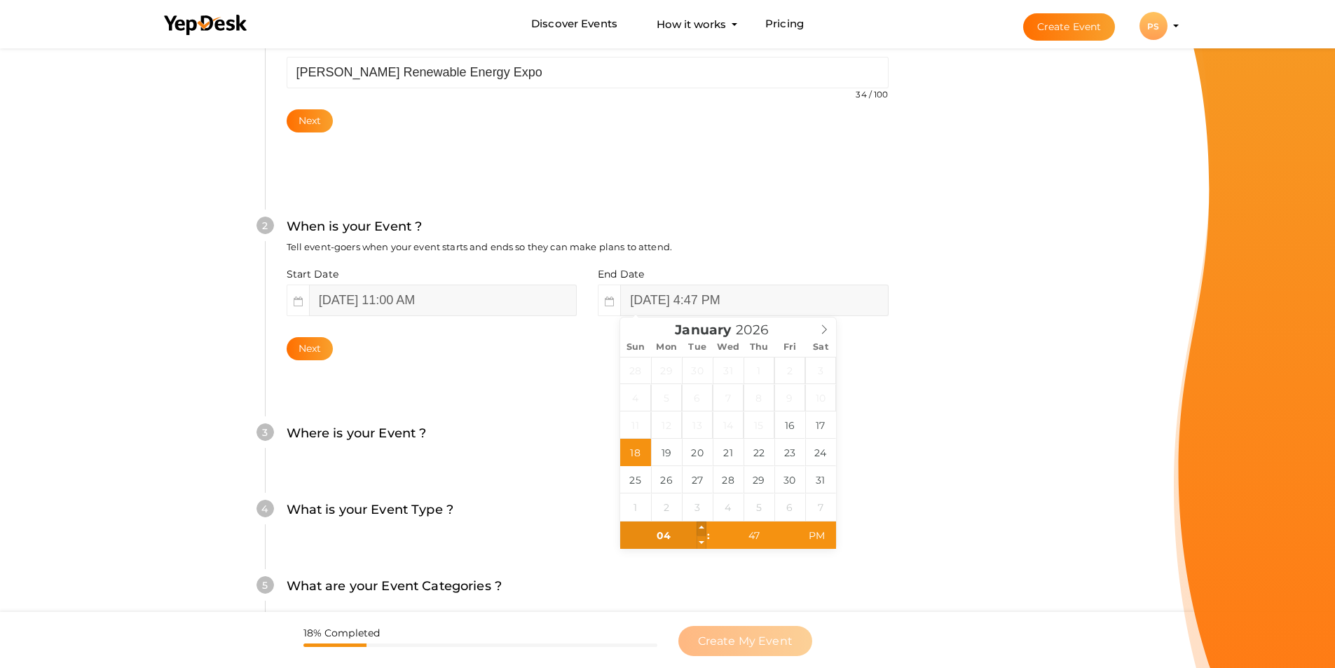
click at [702, 530] on span at bounding box center [702, 528] width 10 height 14
type input "05"
type input "January 18, 2026 5:47 PM"
click at [702, 530] on span at bounding box center [702, 528] width 10 height 14
type input "06"
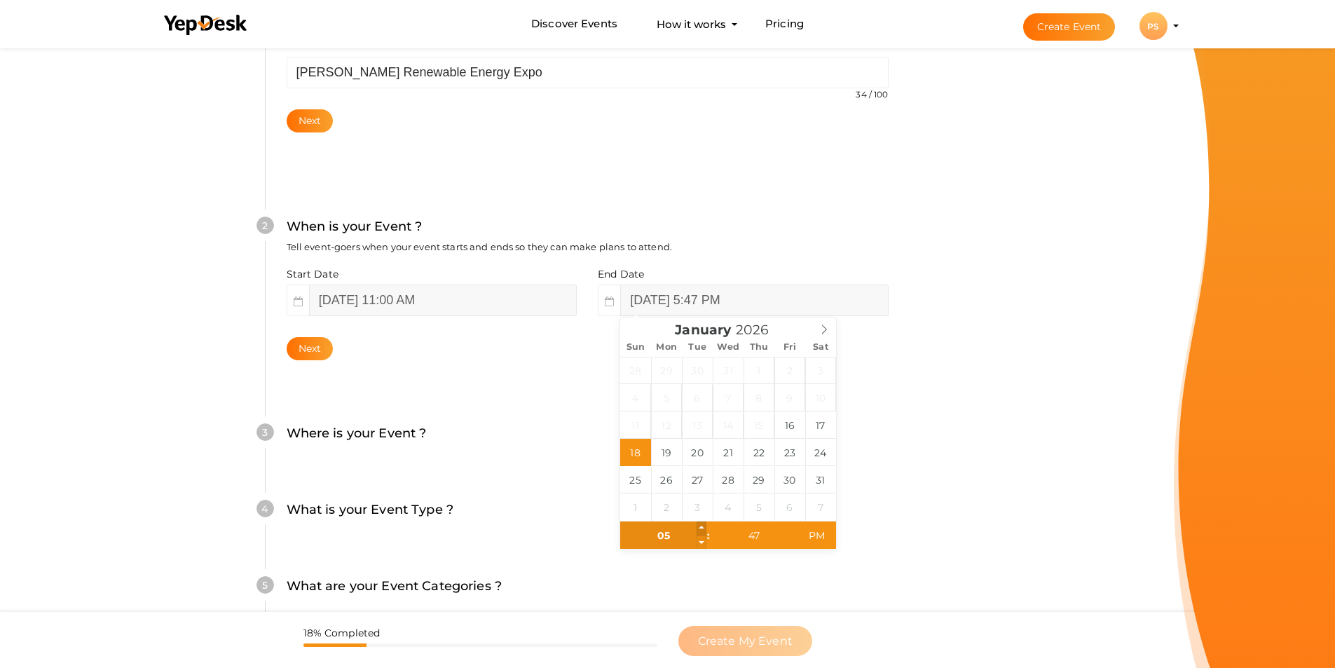
type input "January 18, 2026 6:47 PM"
click at [702, 530] on span at bounding box center [702, 528] width 10 height 14
type input "00"
type input "[DATE] 6:00 PM"
click at [1057, 544] on form "Create Your Event Create your event in a few simple steps What is your Event Na…" at bounding box center [587, 357] width 1174 height 1051
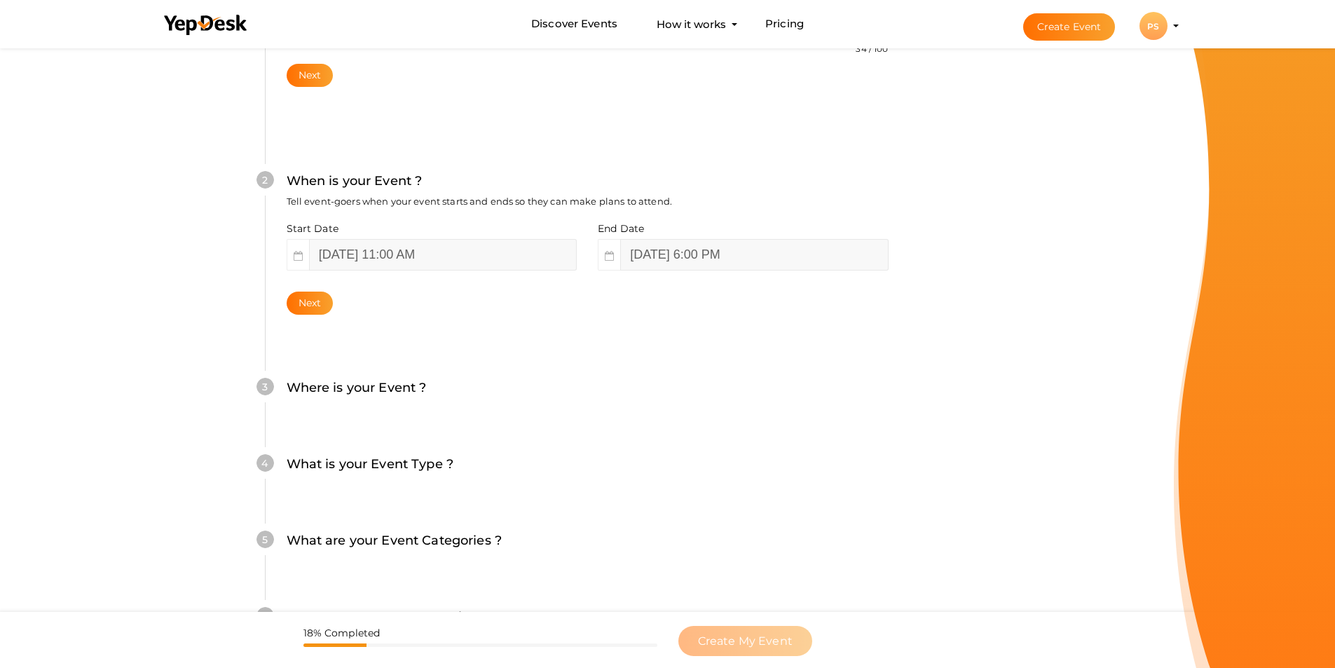
scroll to position [353, 0]
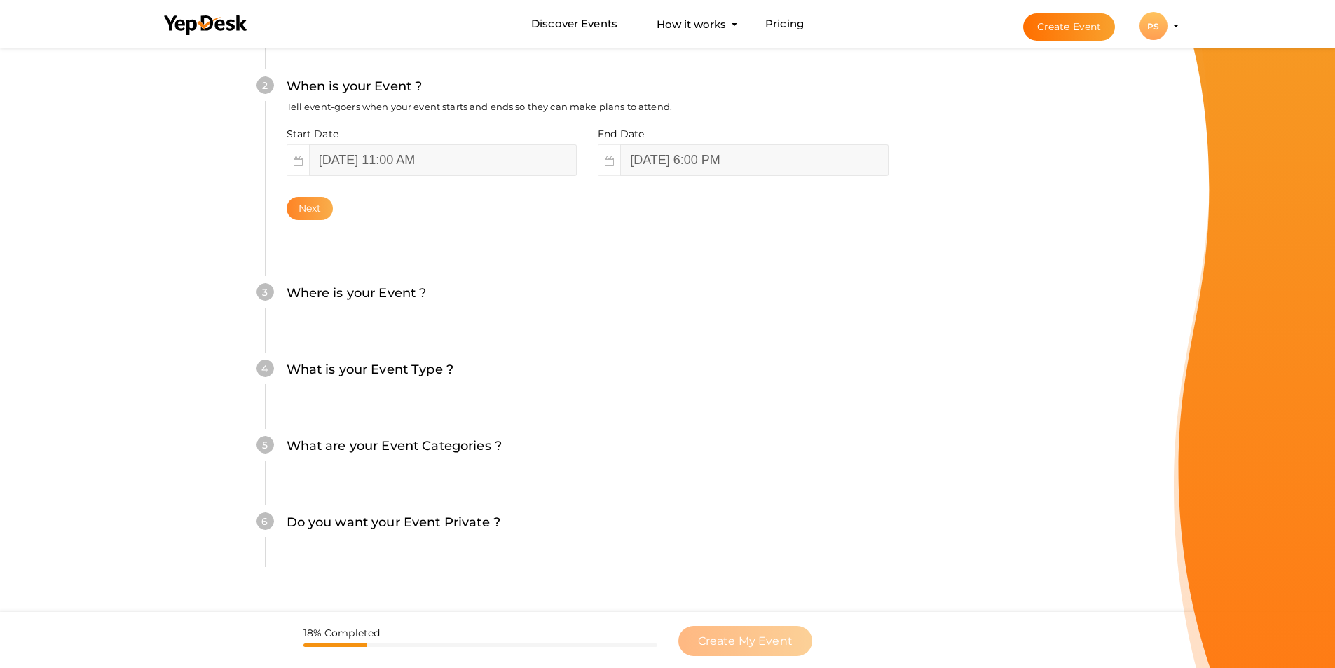
click at [305, 213] on button "Next" at bounding box center [310, 208] width 47 height 23
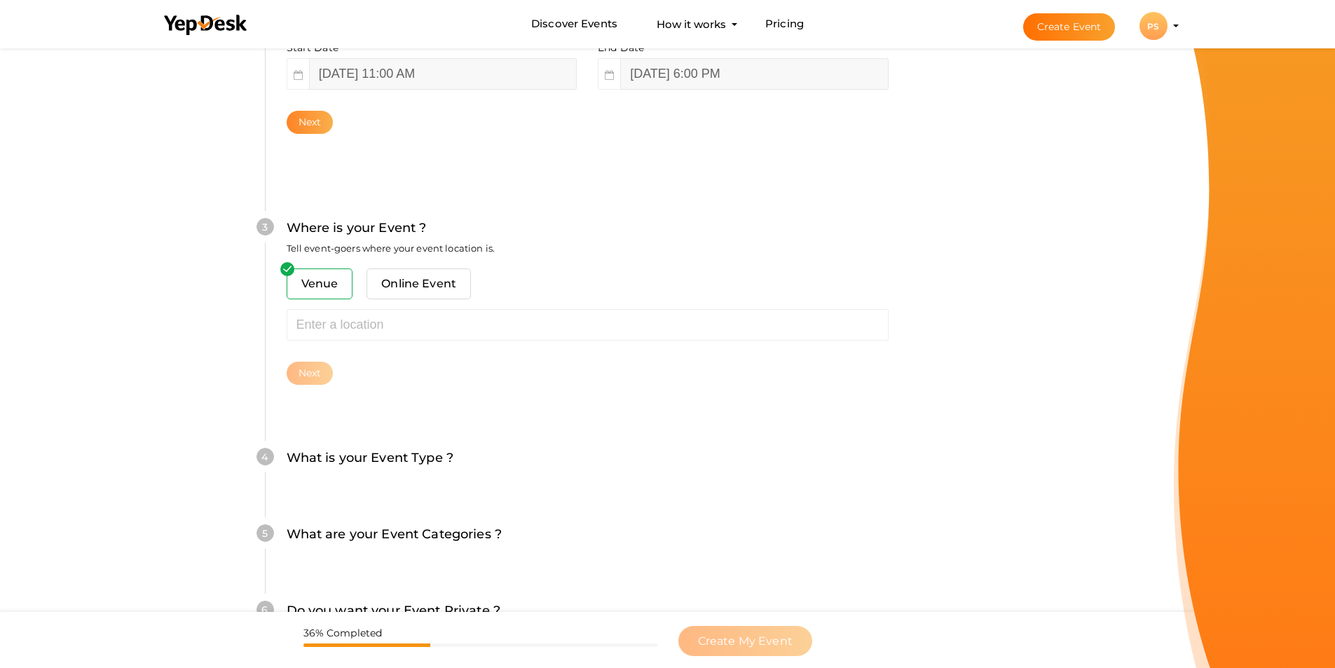
scroll to position [441, 0]
click at [320, 281] on span "Venue" at bounding box center [320, 282] width 67 height 31
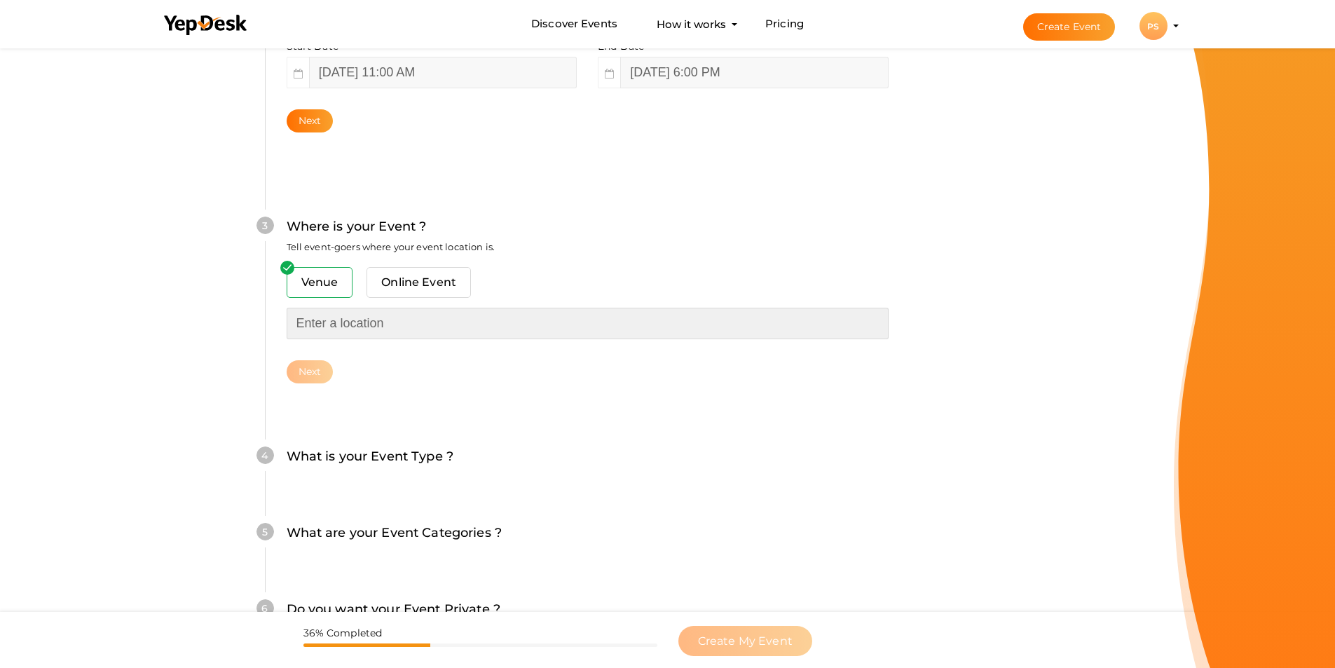
click at [310, 329] on input "text" at bounding box center [588, 324] width 602 height 32
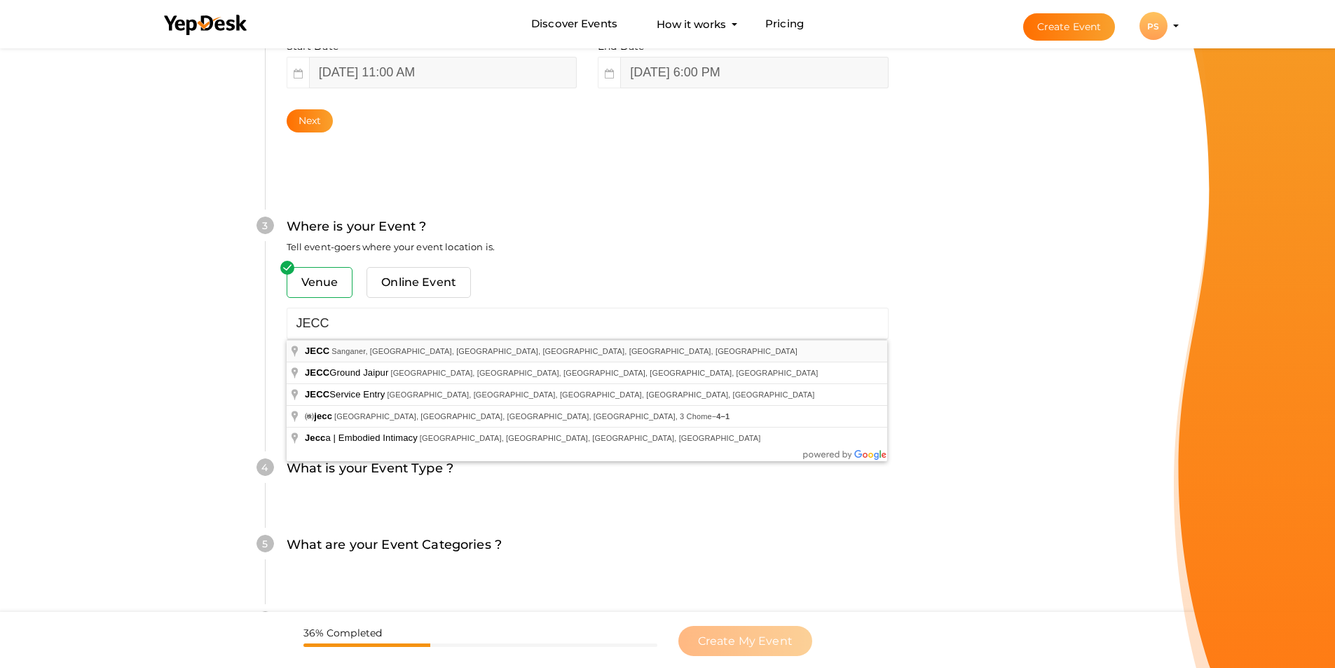
type input "JECC, Sanganer, [GEOGRAPHIC_DATA], [GEOGRAPHIC_DATA], [GEOGRAPHIC_DATA], [GEOGR…"
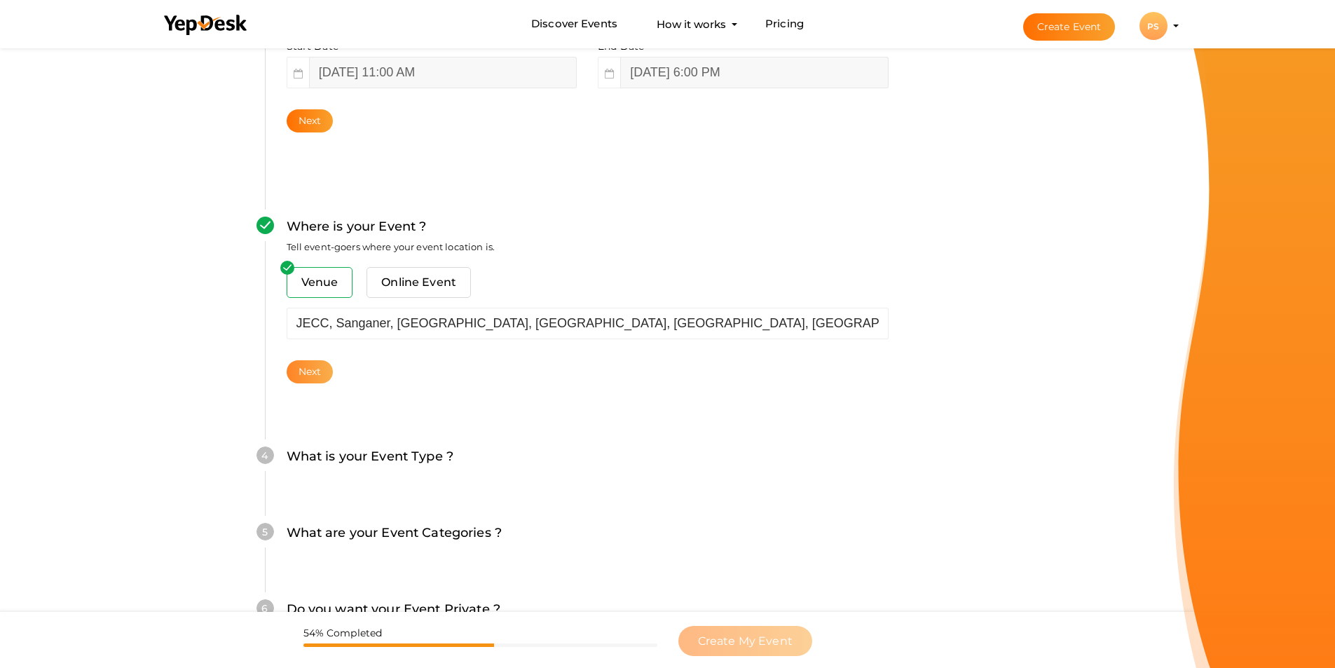
click at [313, 378] on button "Next" at bounding box center [310, 371] width 47 height 23
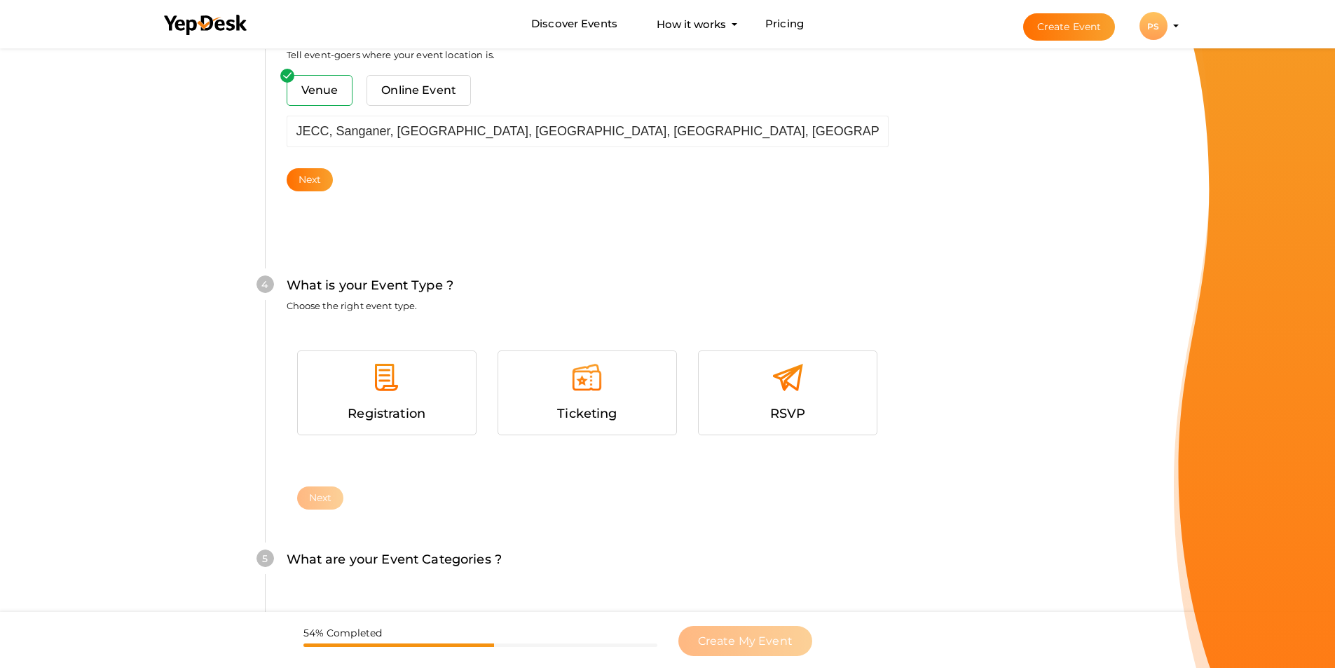
scroll to position [692, 0]
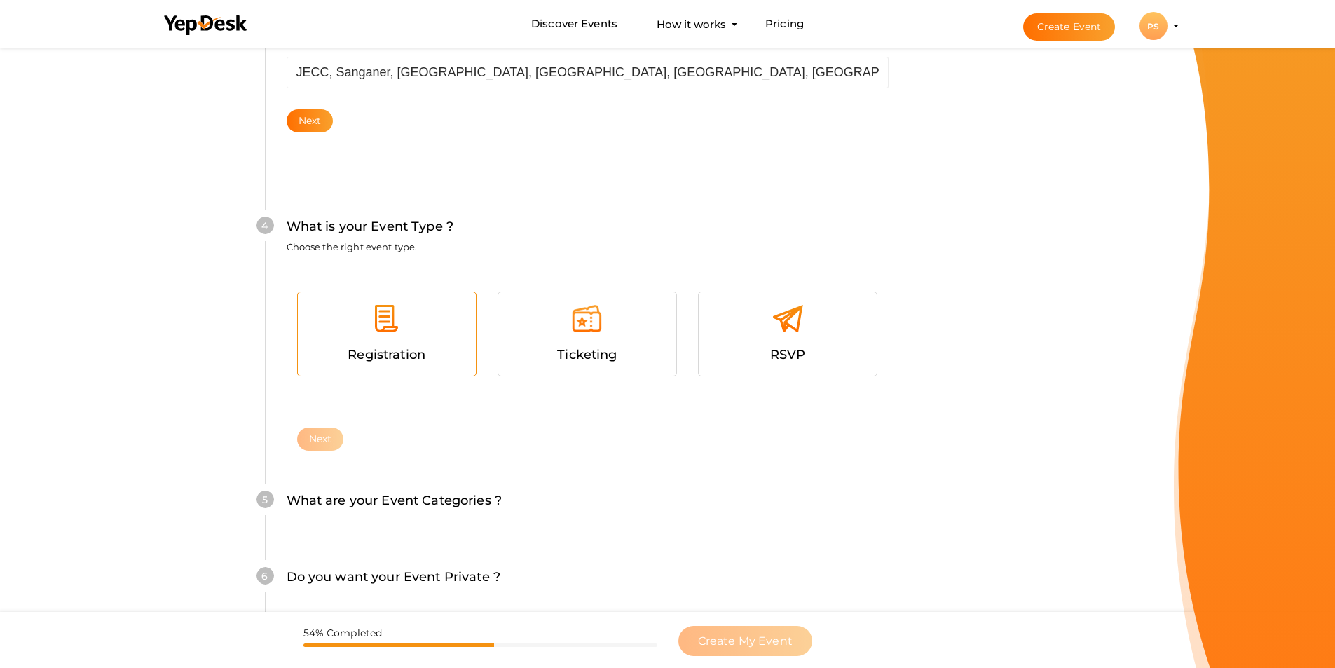
click at [388, 318] on img at bounding box center [387, 319] width 32 height 32
click at [318, 440] on button "Next" at bounding box center [320, 438] width 47 height 23
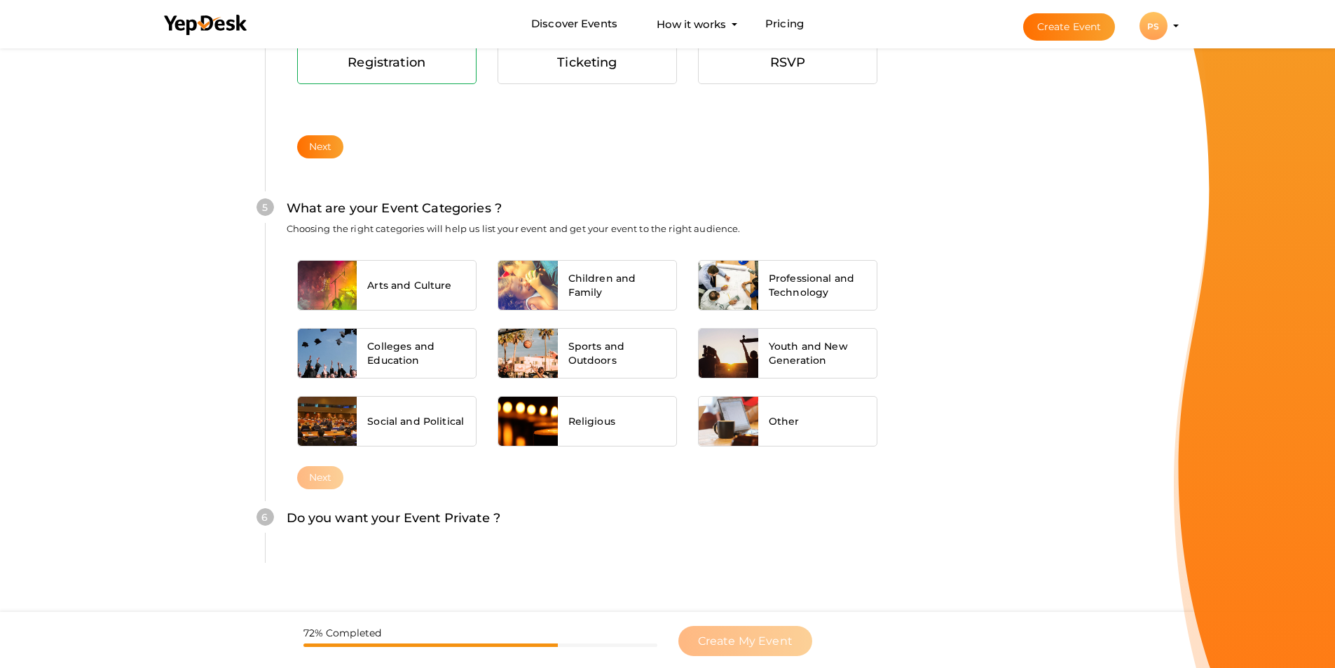
scroll to position [987, 0]
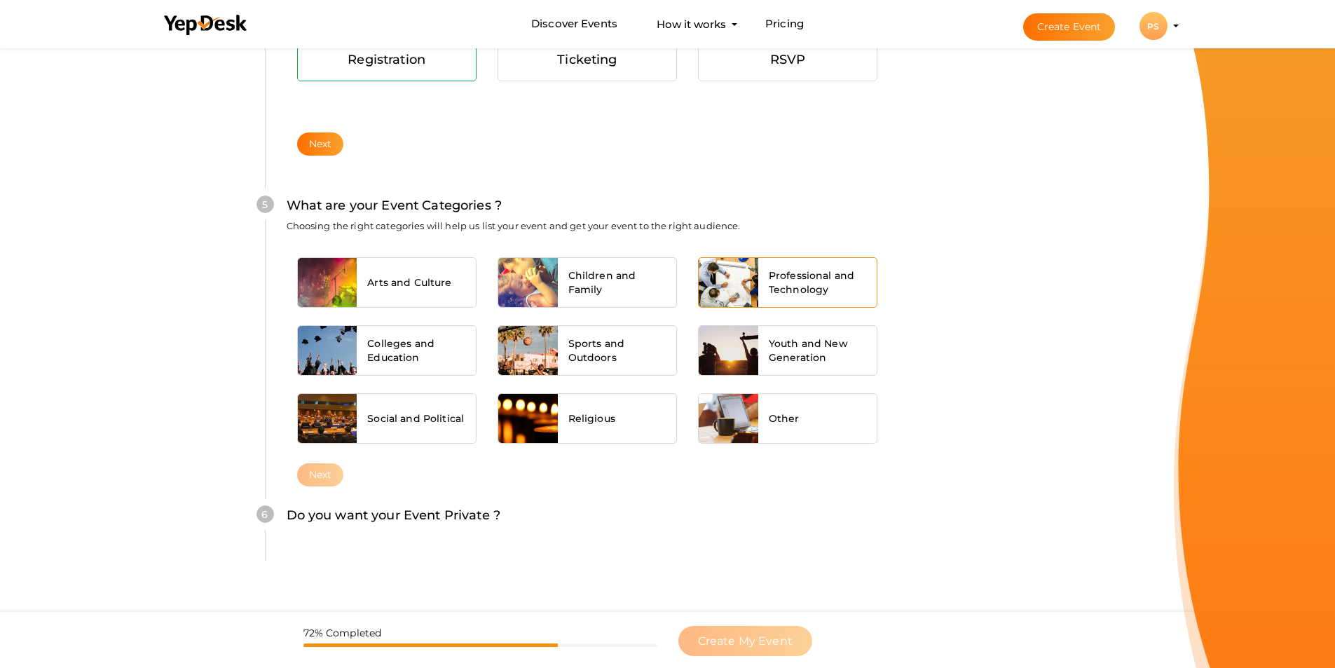
click at [795, 282] on span "Professional and Technology" at bounding box center [818, 282] width 98 height 28
click at [315, 475] on button "Next" at bounding box center [320, 474] width 47 height 23
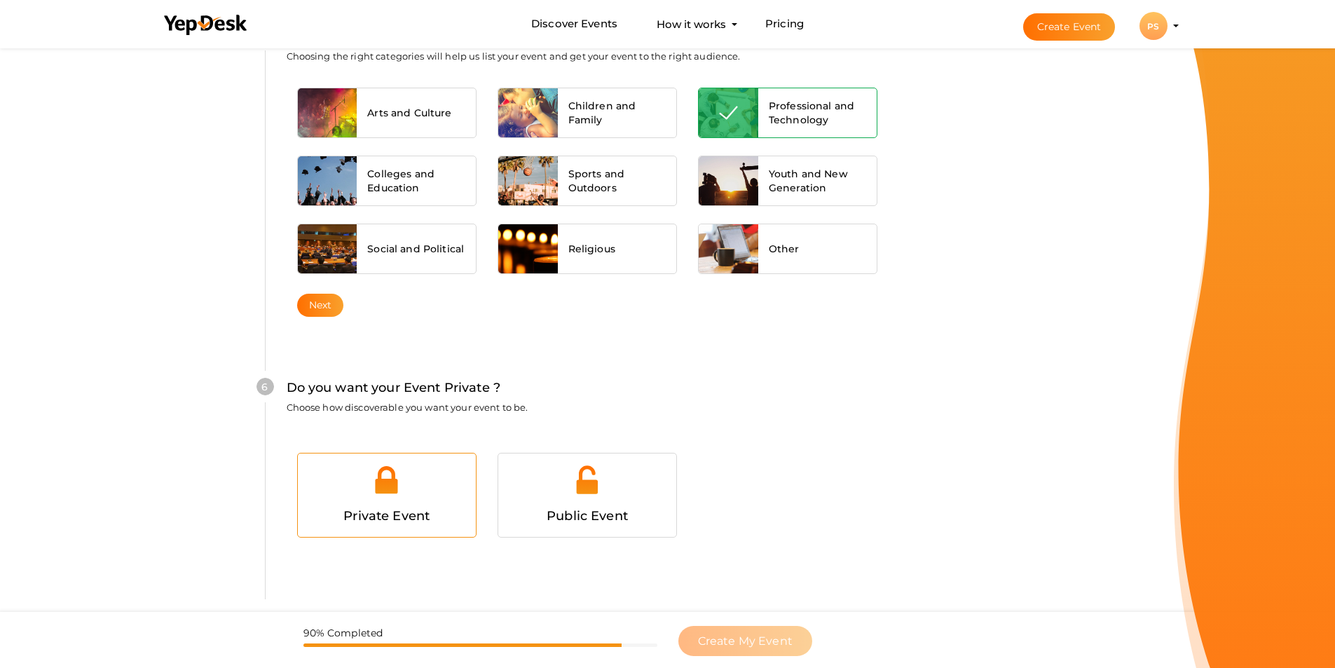
scroll to position [1284, 0]
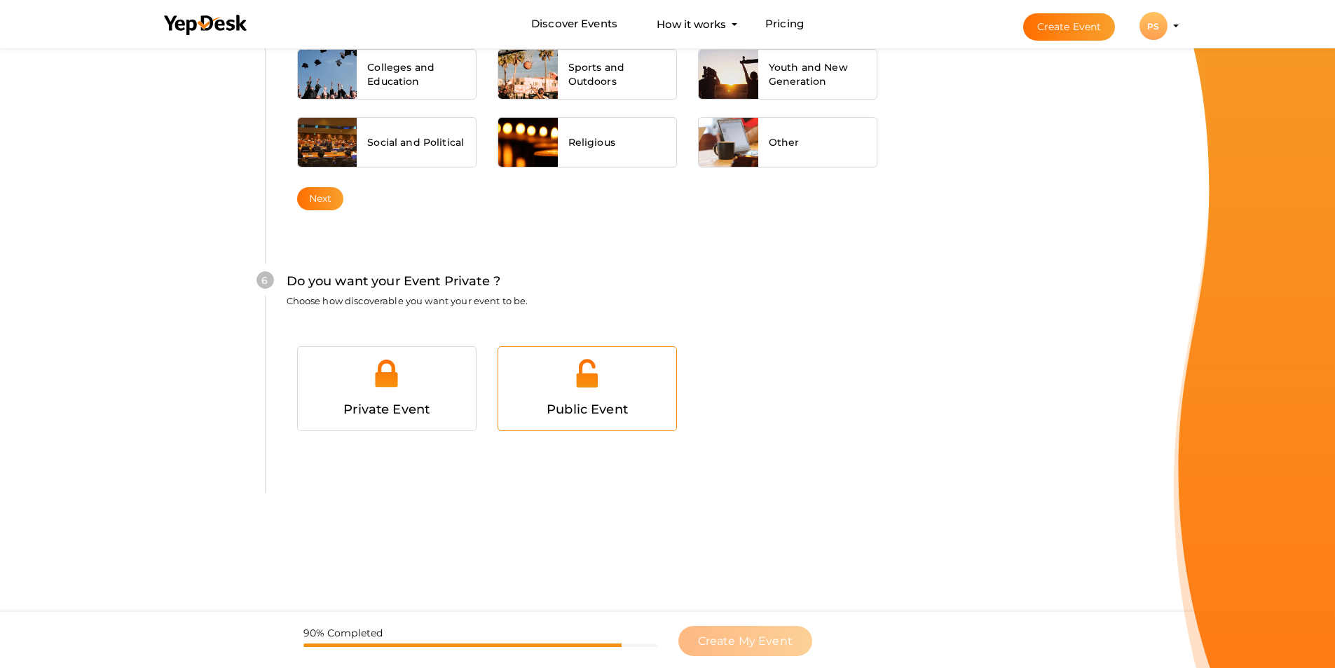
click at [587, 385] on img at bounding box center [587, 373] width 32 height 32
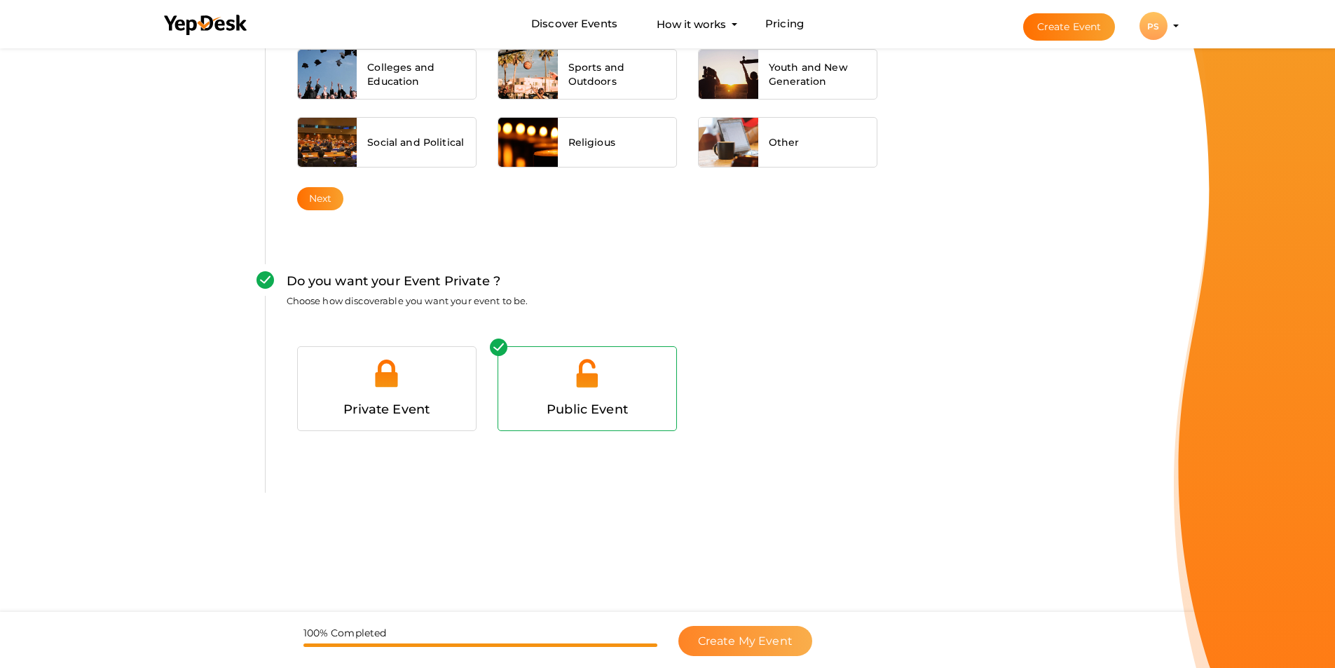
click at [744, 642] on span "Create My Event" at bounding box center [745, 640] width 95 height 13
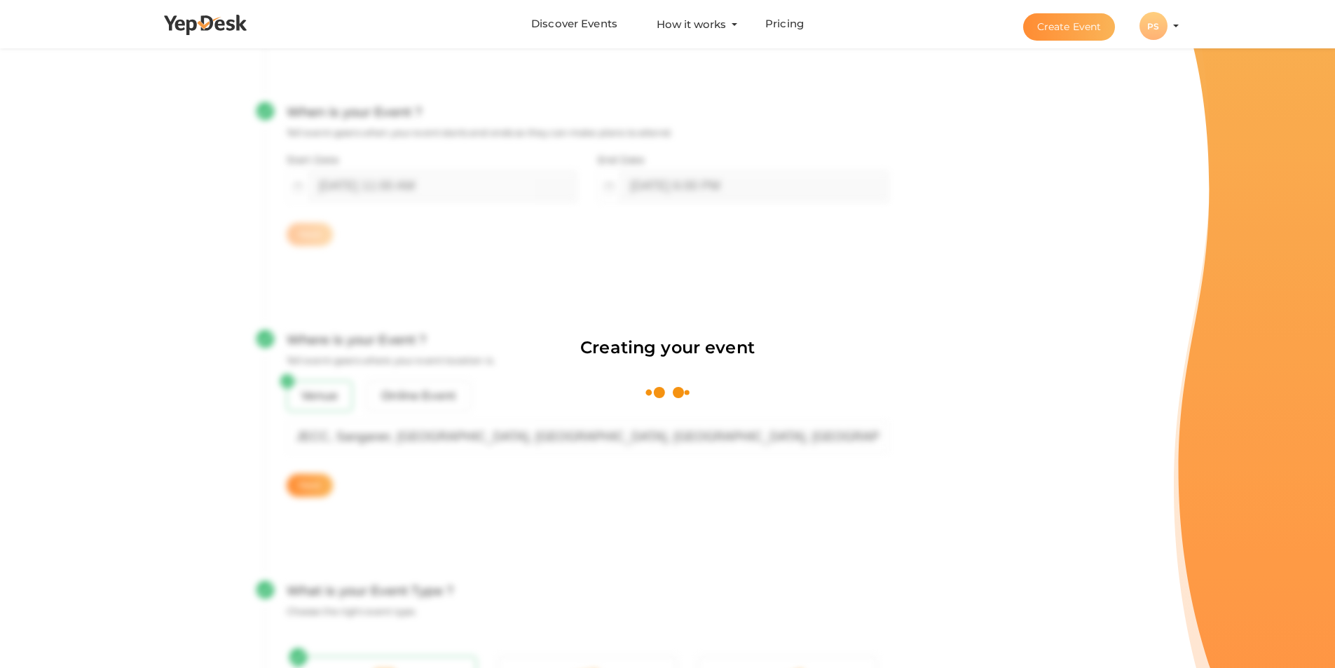
scroll to position [210, 0]
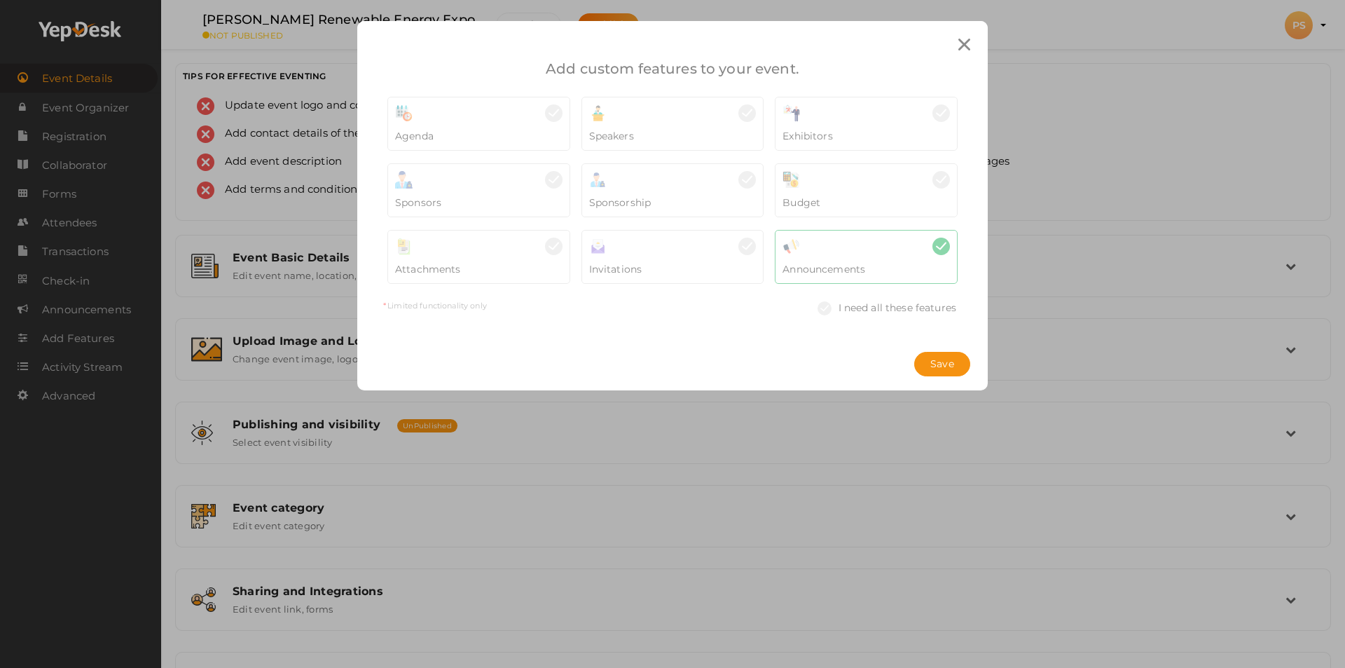
click at [480, 121] on div at bounding box center [478, 113] width 167 height 18
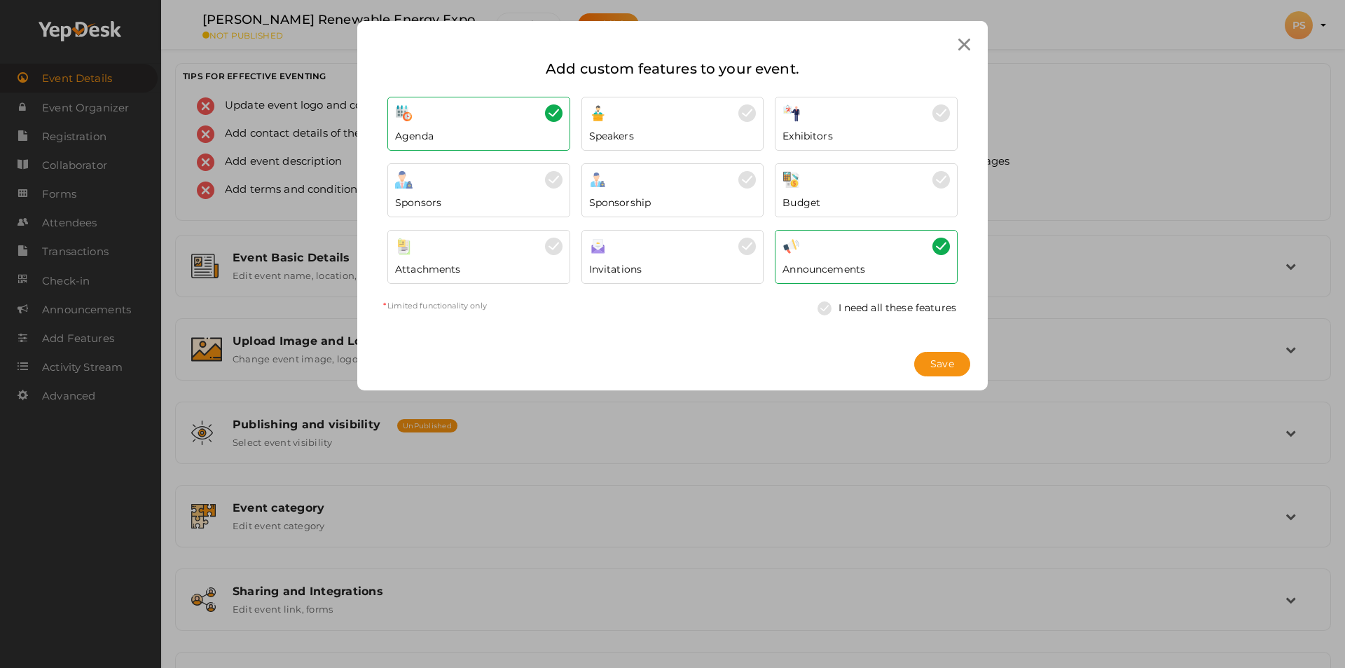
click at [551, 184] on img at bounding box center [554, 180] width 18 height 18
click at [749, 116] on img at bounding box center [748, 113] width 18 height 18
click at [554, 252] on img at bounding box center [554, 247] width 18 height 18
click at [952, 367] on span "Save" at bounding box center [943, 364] width 24 height 15
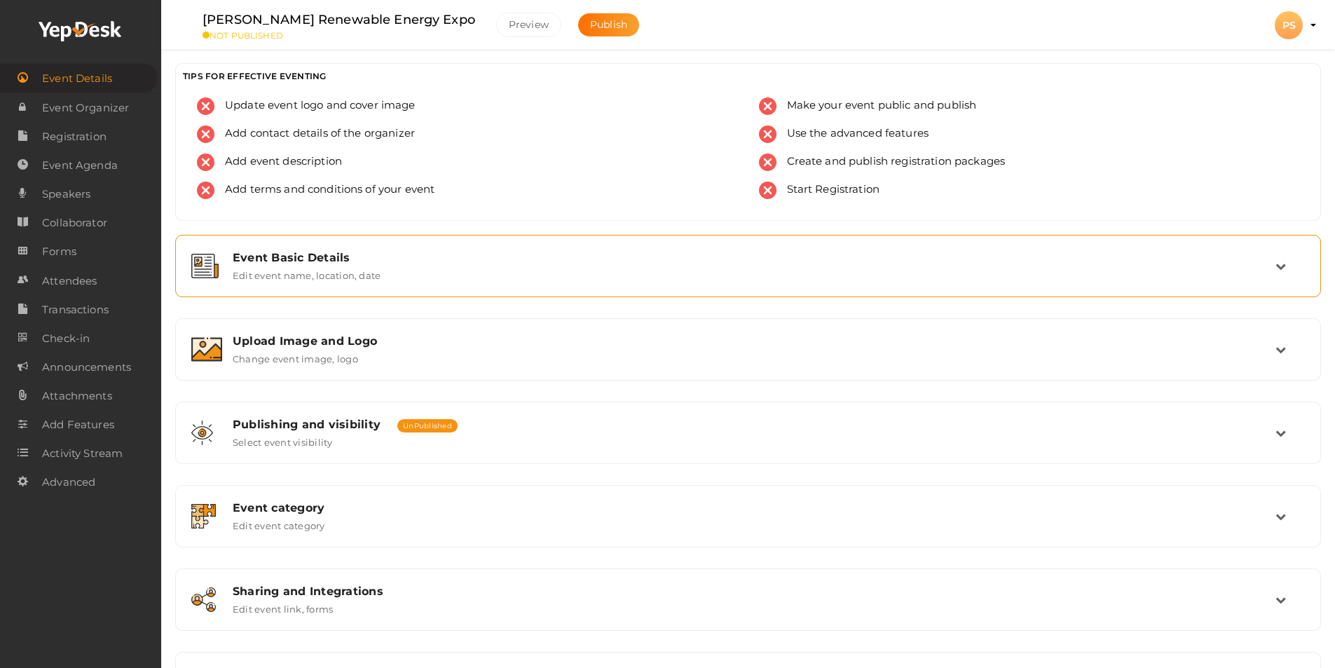
click at [397, 281] on div "Event Basic Details Edit event name, location, date" at bounding box center [748, 265] width 1130 height 47
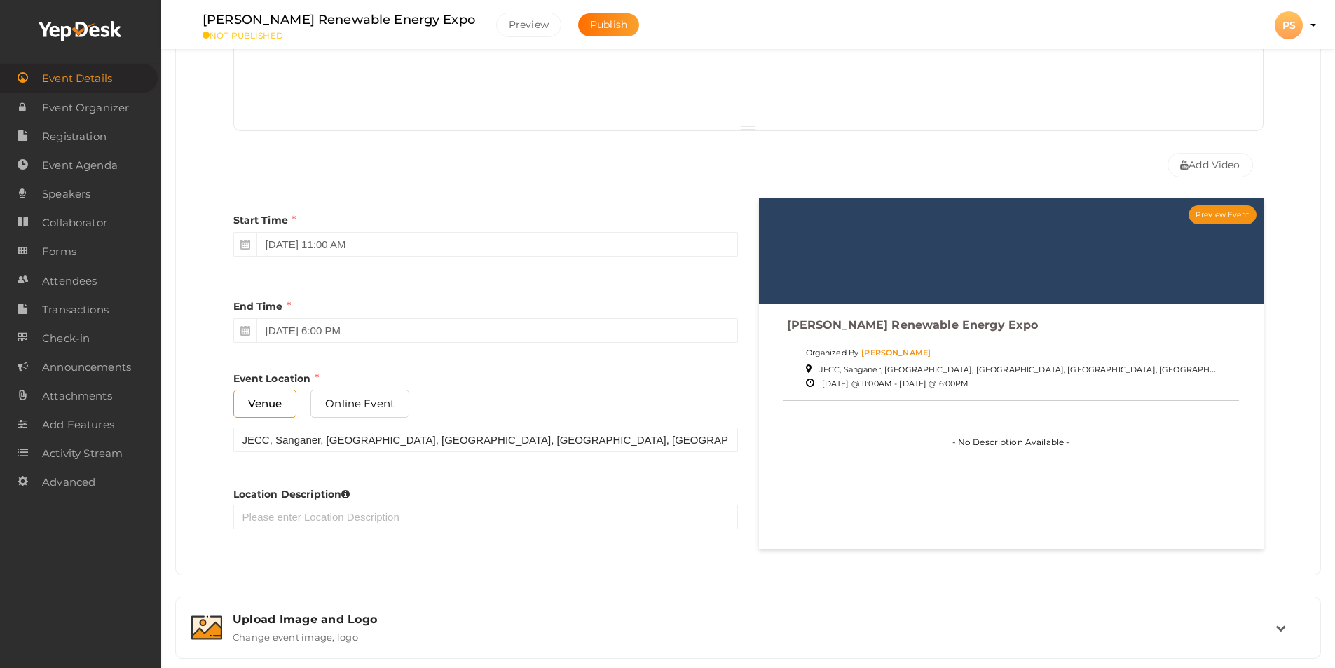
scroll to position [491, 0]
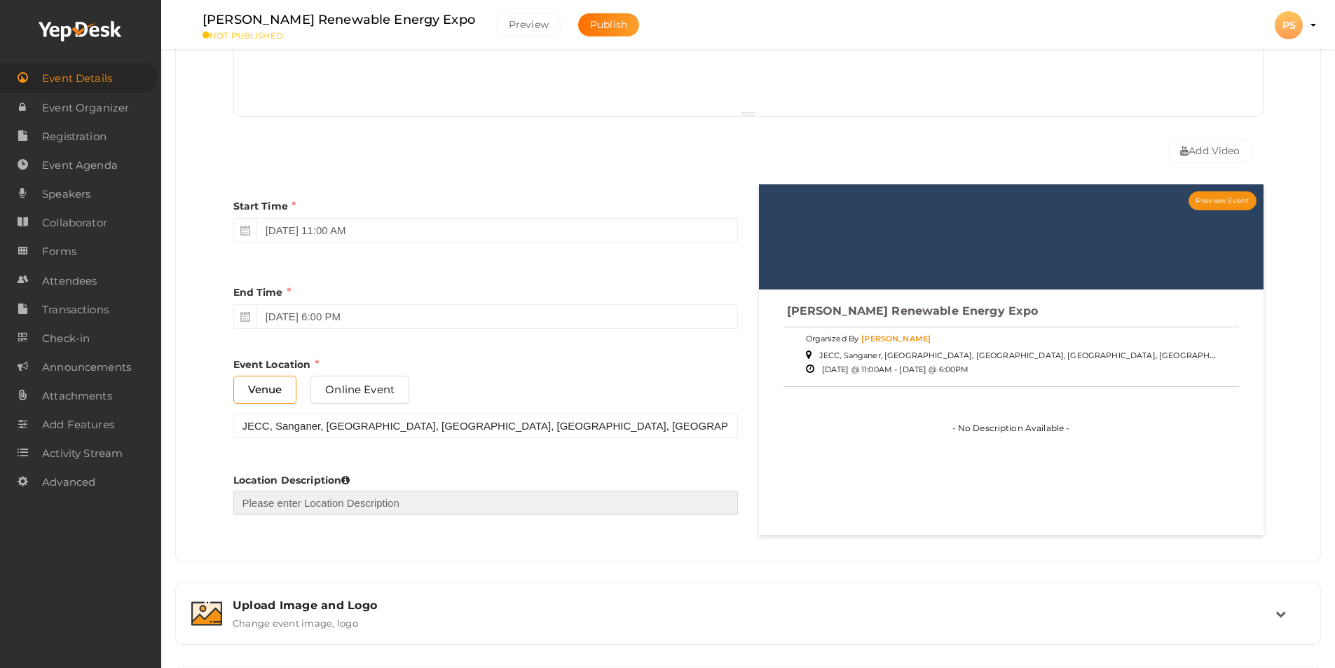
click at [385, 503] on input "text" at bounding box center [485, 503] width 505 height 25
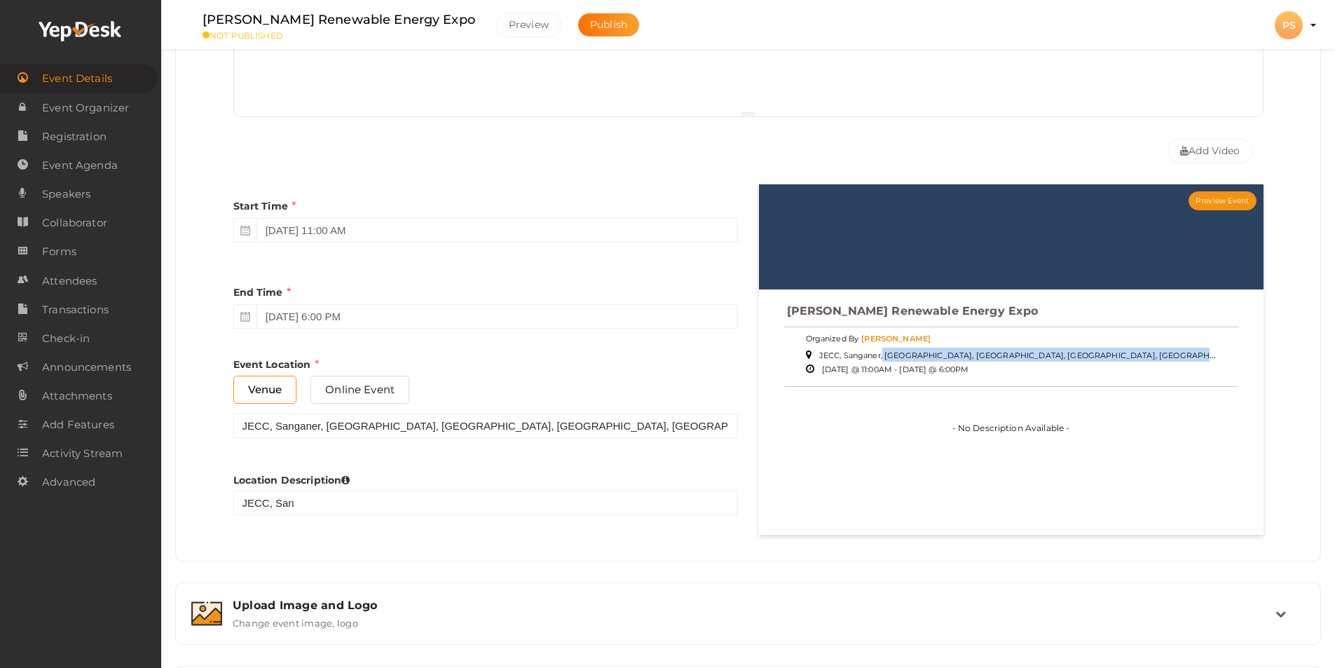
drag, startPoint x: 1125, startPoint y: 354, endPoint x: 819, endPoint y: 355, distance: 305.5
click at [819, 355] on div "JECC, Sanganer, Sitapura Industrial Area, Sitapura, Jaipur, Rajasthan, India" at bounding box center [1011, 355] width 411 height 14
copy span "JECC, Sanganer, Sitapura Industrial Area, Sitapura, Jaipur, Rajasthan, India"
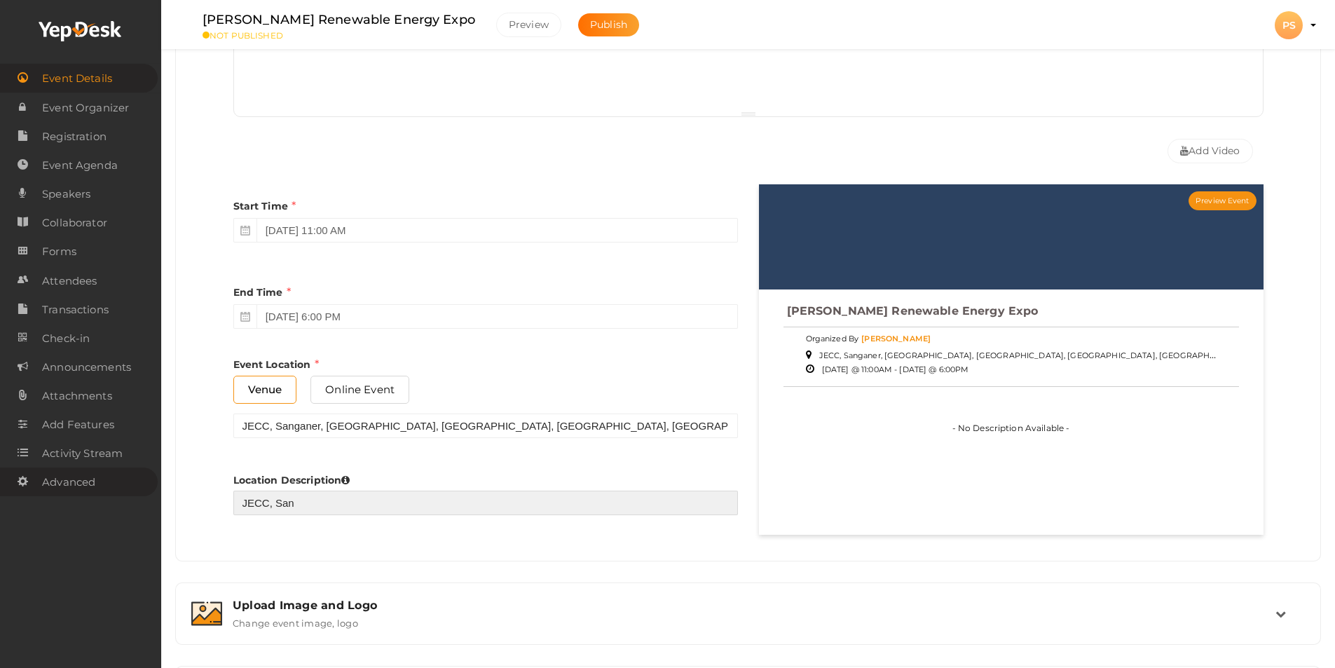
drag, startPoint x: 311, startPoint y: 507, endPoint x: 137, endPoint y: 482, distance: 175.6
paste input "ganer, Sitapura Industrial Area, Sitapura, Jaipur, Rajasthan, India"
type input "JECC, Sanganer, Sitapura Industrial Area, Sitapura, Jaipur, Rajasthan, India"
click at [540, 540] on div "Start Time January 16, 2026 11:00 AM End Time January 18, 2026 6:00 PM End Time…" at bounding box center [486, 363] width 526 height 359
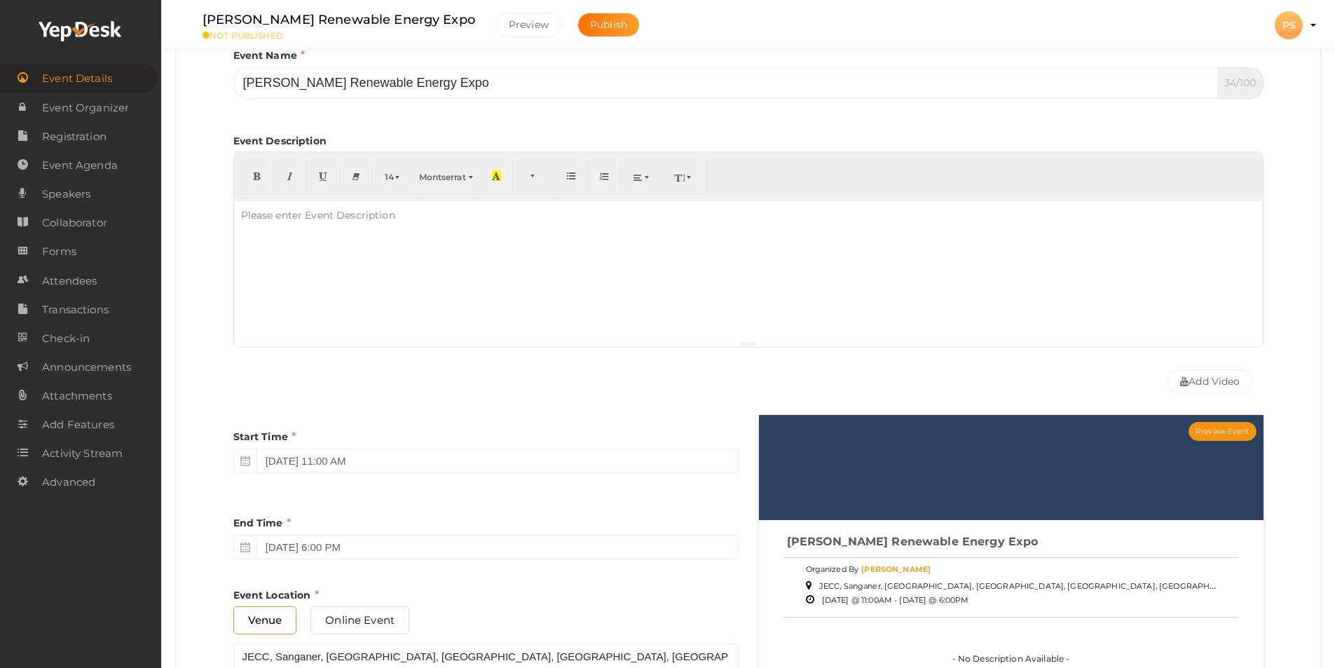
scroll to position [140, 0]
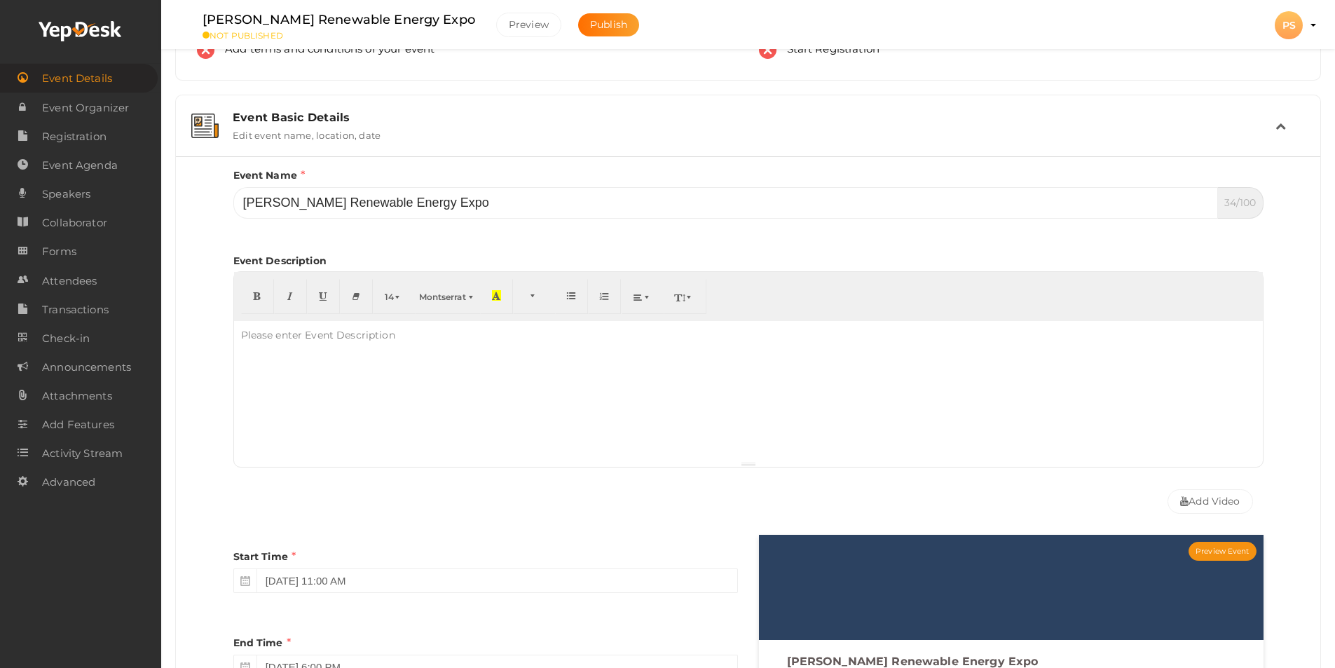
click at [341, 364] on div at bounding box center [748, 391] width 1029 height 140
paste div
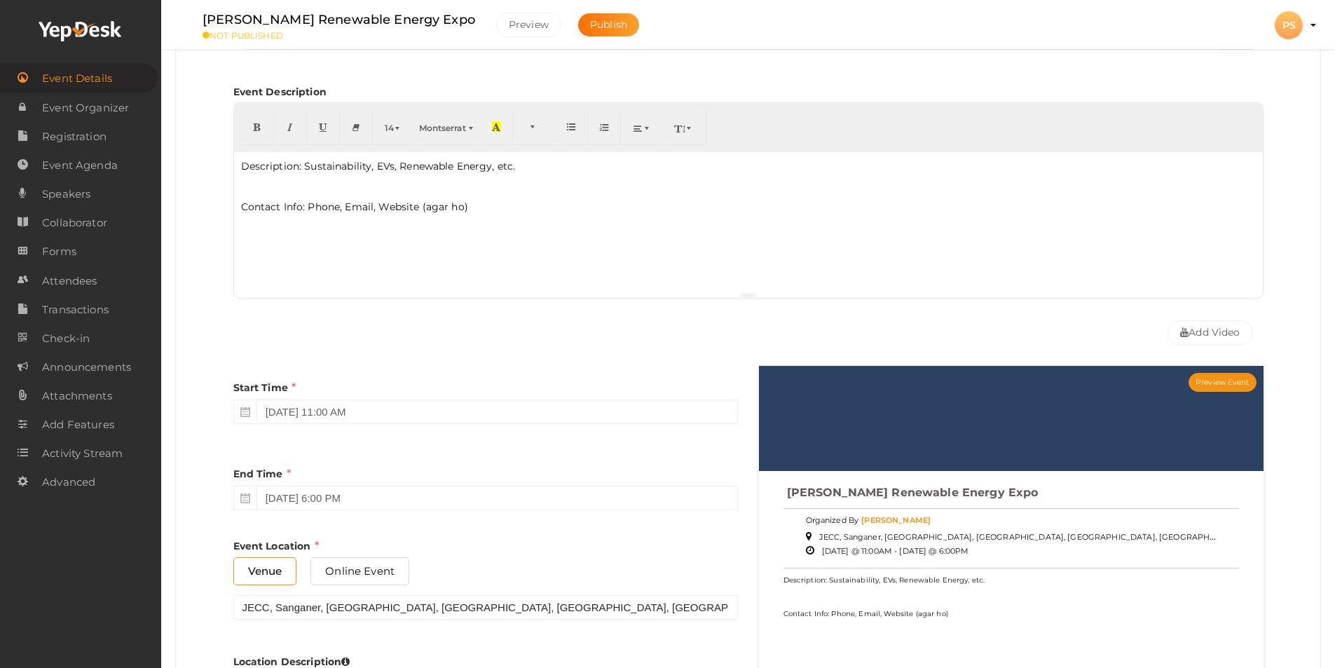
scroll to position [280, 0]
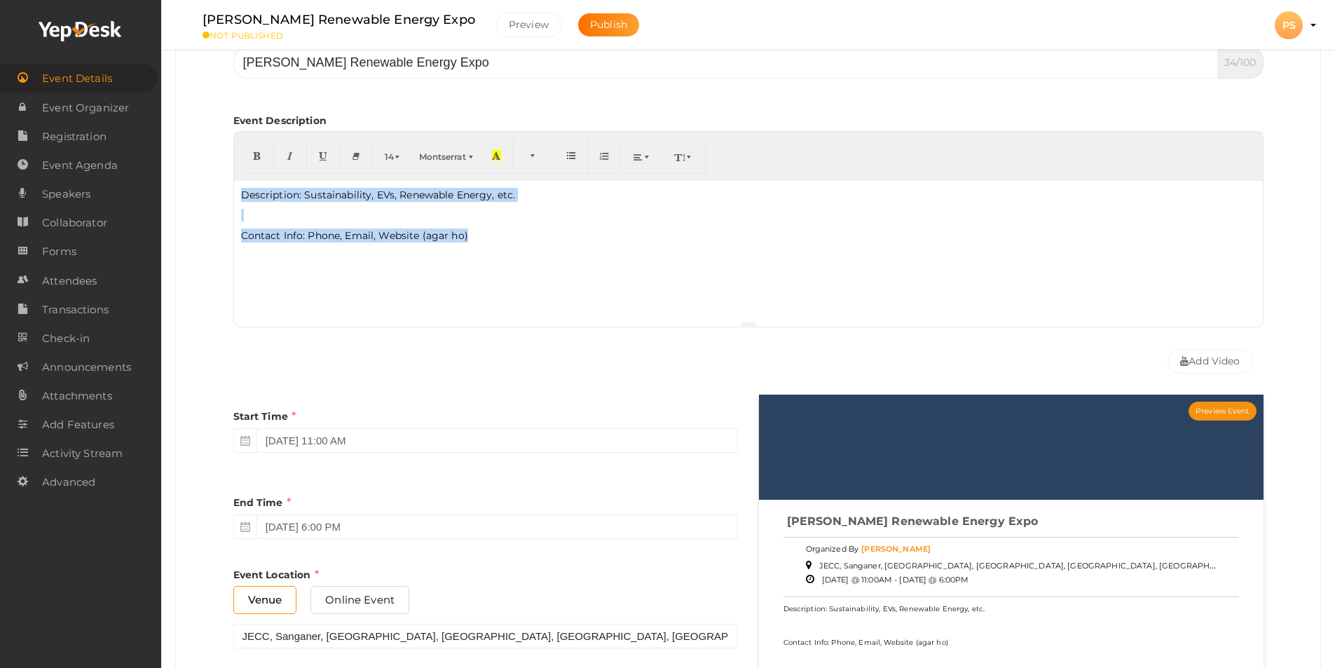
drag, startPoint x: 241, startPoint y: 196, endPoint x: 499, endPoint y: 246, distance: 262.8
click at [499, 246] on div "Description: Sustainability, EVs, Renewable Energy, etc. Contact Info: Phone, E…" at bounding box center [748, 251] width 1029 height 140
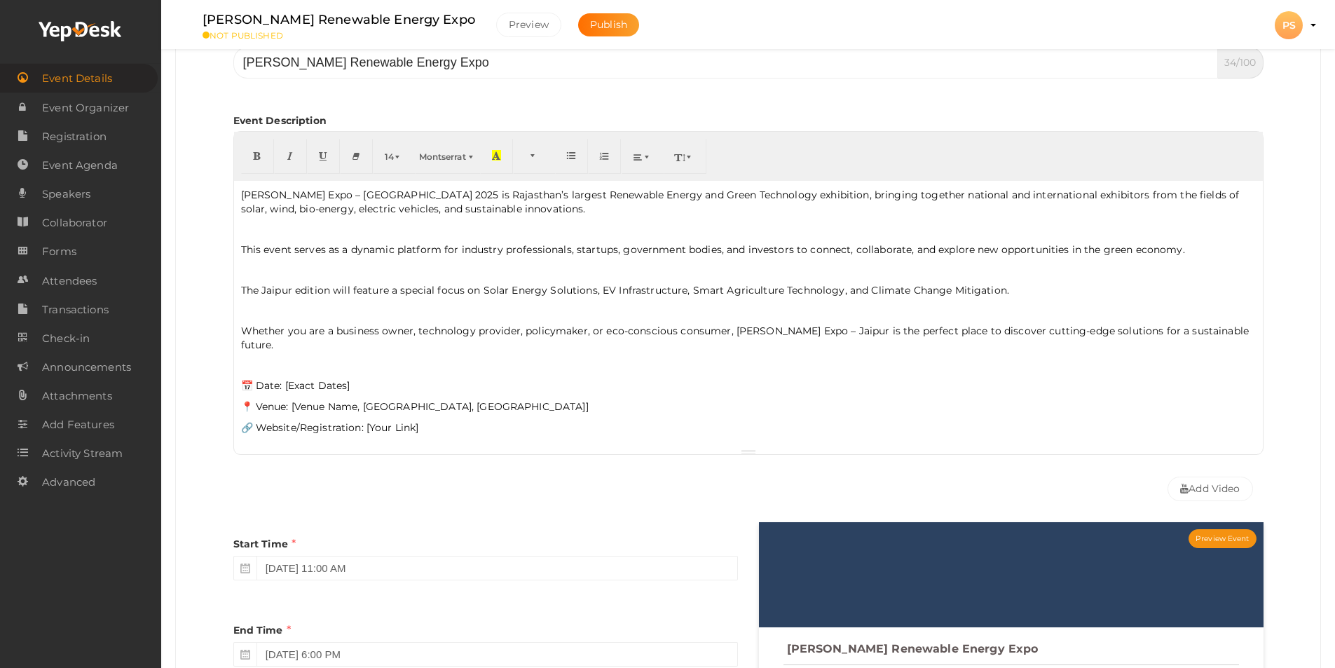
click at [350, 378] on p "📅 Date: [Exact Dates]" at bounding box center [748, 385] width 1015 height 14
drag, startPoint x: 346, startPoint y: 375, endPoint x: 285, endPoint y: 366, distance: 62.3
click at [285, 378] on p "📅 Date: [Exact Dates]" at bounding box center [748, 385] width 1015 height 14
click at [399, 378] on p "📅 Date: 16, 17, 18 January 2026]" at bounding box center [748, 385] width 1015 height 14
click at [282, 378] on p "📅 Date: 16, 17, 18 January 2026" at bounding box center [748, 385] width 1015 height 14
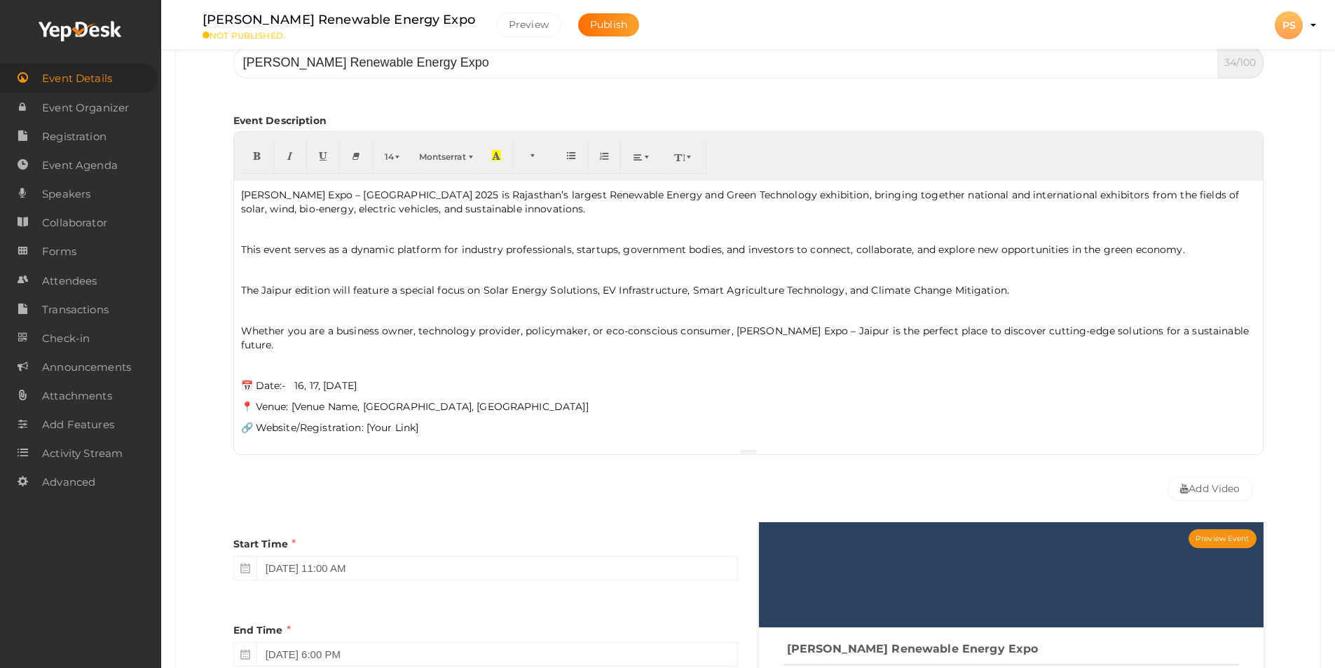
click at [287, 399] on p "📍 Venue: [Venue Name, Jaipur, Rajasthan]" at bounding box center [748, 406] width 1015 height 14
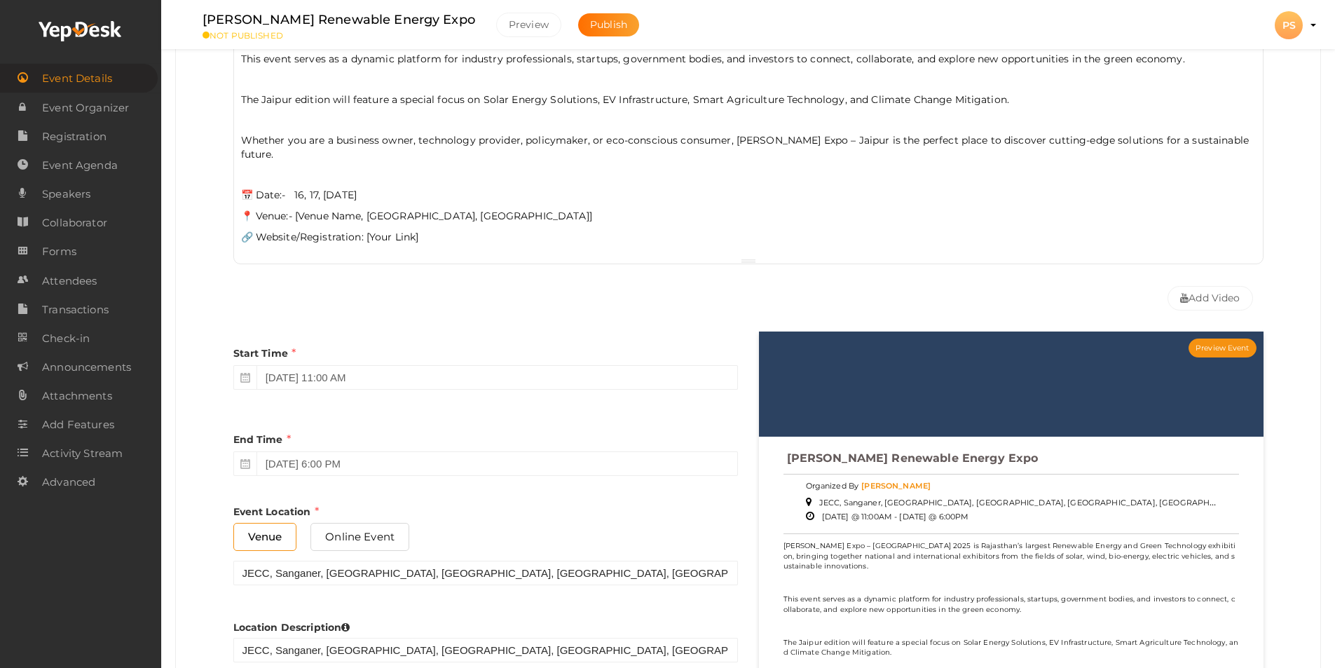
scroll to position [491, 0]
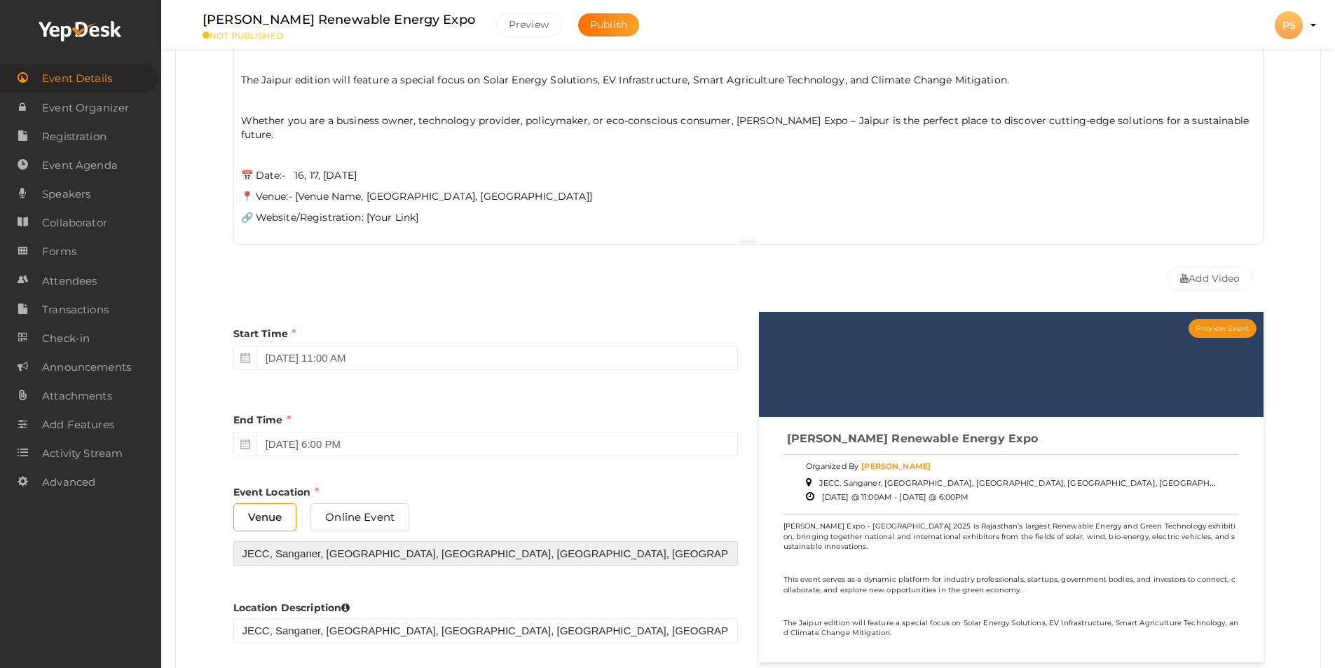
drag, startPoint x: 609, startPoint y: 544, endPoint x: 238, endPoint y: 531, distance: 371.6
click at [238, 541] on input "JECC, Sanganer, [GEOGRAPHIC_DATA], [GEOGRAPHIC_DATA], [GEOGRAPHIC_DATA], [GEOGR…" at bounding box center [485, 553] width 505 height 25
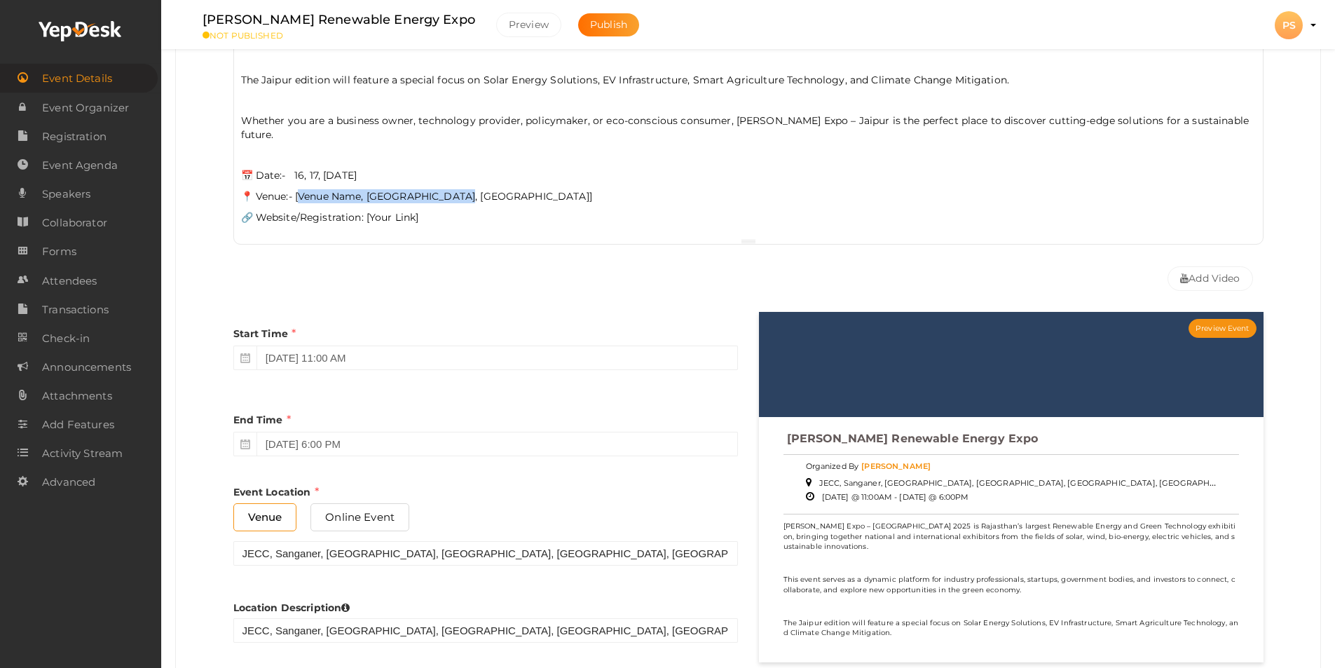
drag, startPoint x: 296, startPoint y: 181, endPoint x: 453, endPoint y: 176, distance: 157.0
click at [453, 189] on p "📍 Venue:- [Venue Name, Jaipur, Rajasthan]" at bounding box center [748, 196] width 1015 height 14
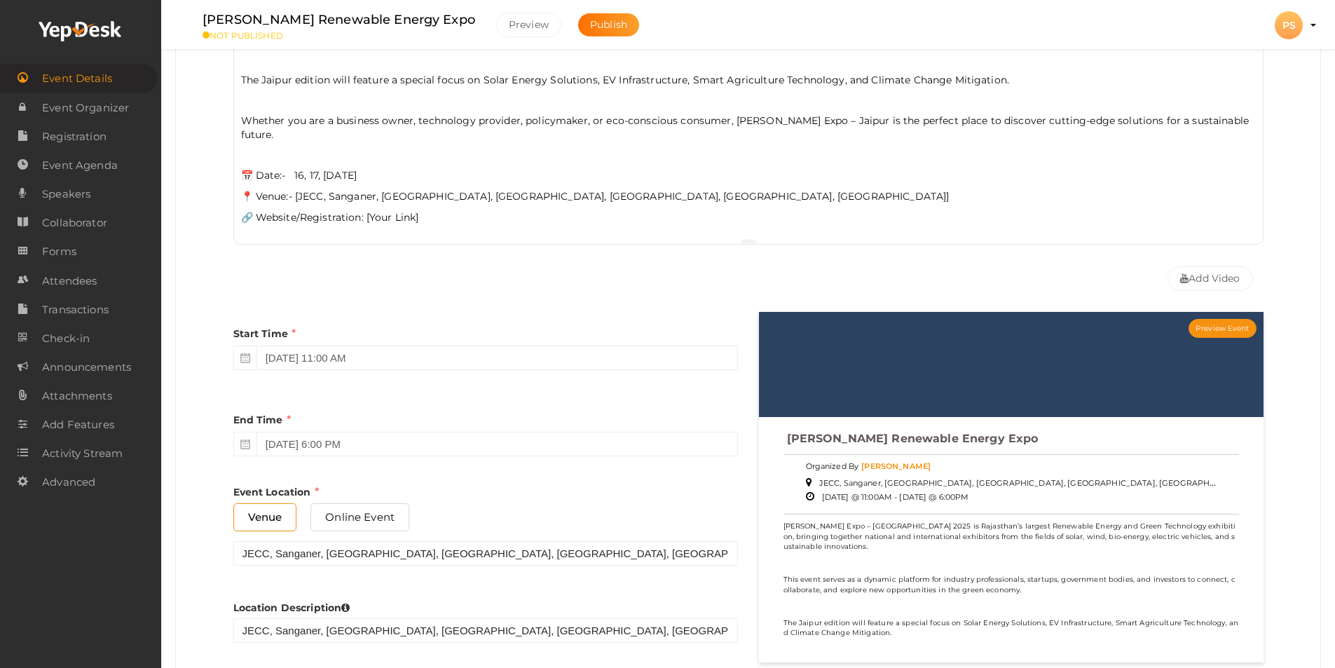
click at [296, 189] on p "📍 Venue:- [JECC, Sanganer, Sitapura Industrial Area, Sitapura, Jaipur, Rajastha…" at bounding box center [748, 196] width 1015 height 14
click at [665, 189] on p "📍 Venue:- JECC, Sanganer, Sitapura Industrial Area, Sitapura, Jaipur, Rajasthan…" at bounding box center [748, 196] width 1015 height 14
drag, startPoint x: 420, startPoint y: 200, endPoint x: 366, endPoint y: 209, distance: 54.7
click at [366, 210] on p "🔗 Website/Registration: [Your Link]" at bounding box center [748, 217] width 1015 height 14
click at [364, 210] on p "🔗 Website/Registration: https://theharitbharat.com/" at bounding box center [748, 217] width 1015 height 14
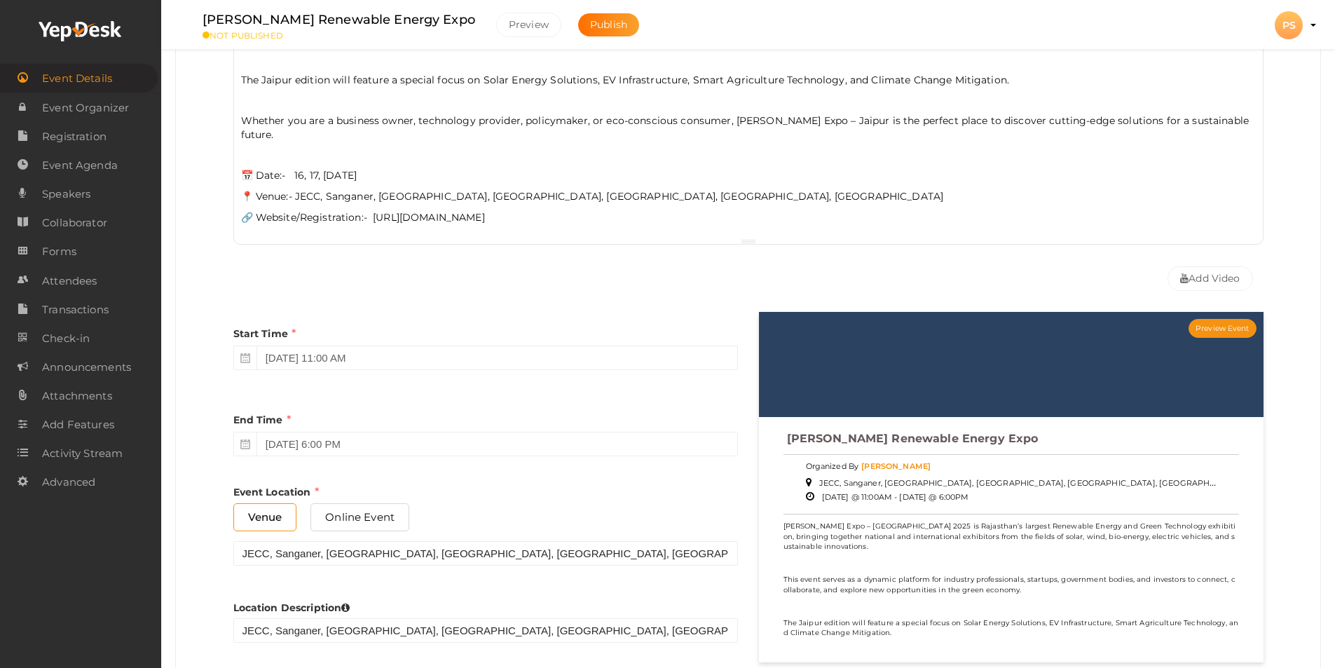
click at [473, 266] on div "Add Video" at bounding box center [748, 275] width 1030 height 46
click at [1210, 270] on button "Add Video" at bounding box center [1209, 278] width 85 height 25
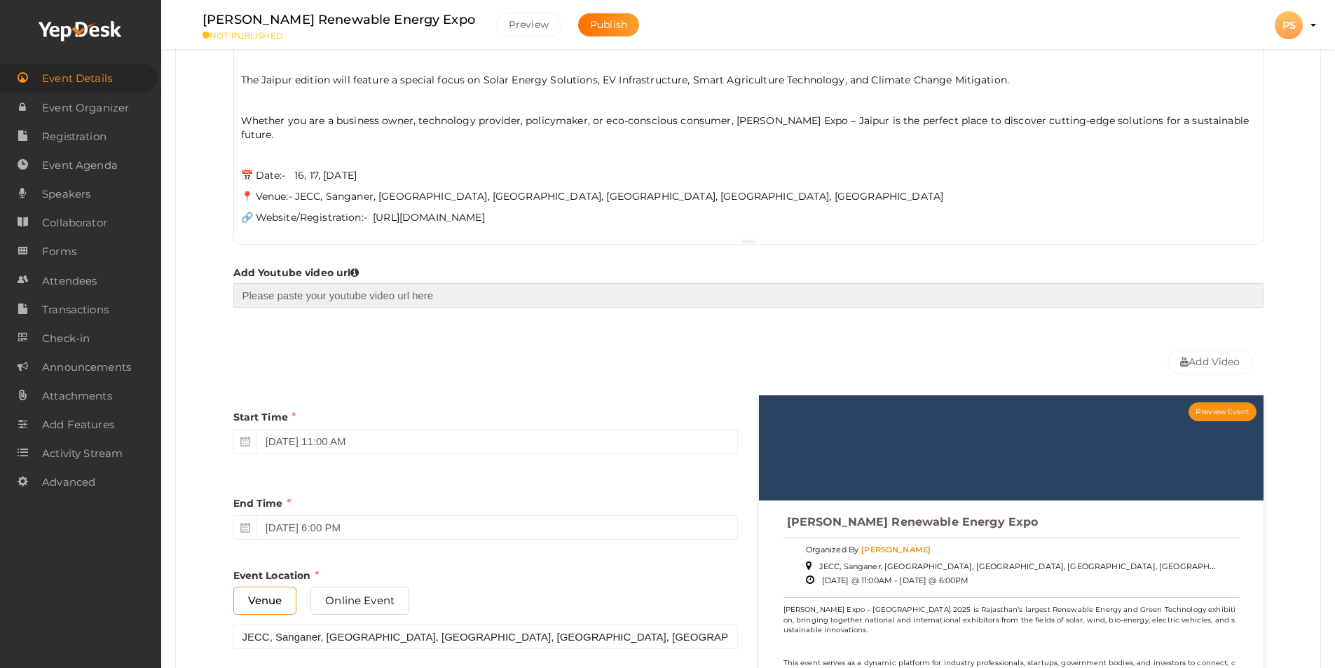
click at [308, 287] on input "text" at bounding box center [748, 295] width 1030 height 25
paste input "https://www.youtube.com/@Harit_Bharat"
type input "https://www.youtube.com/@Harit_Bharat"
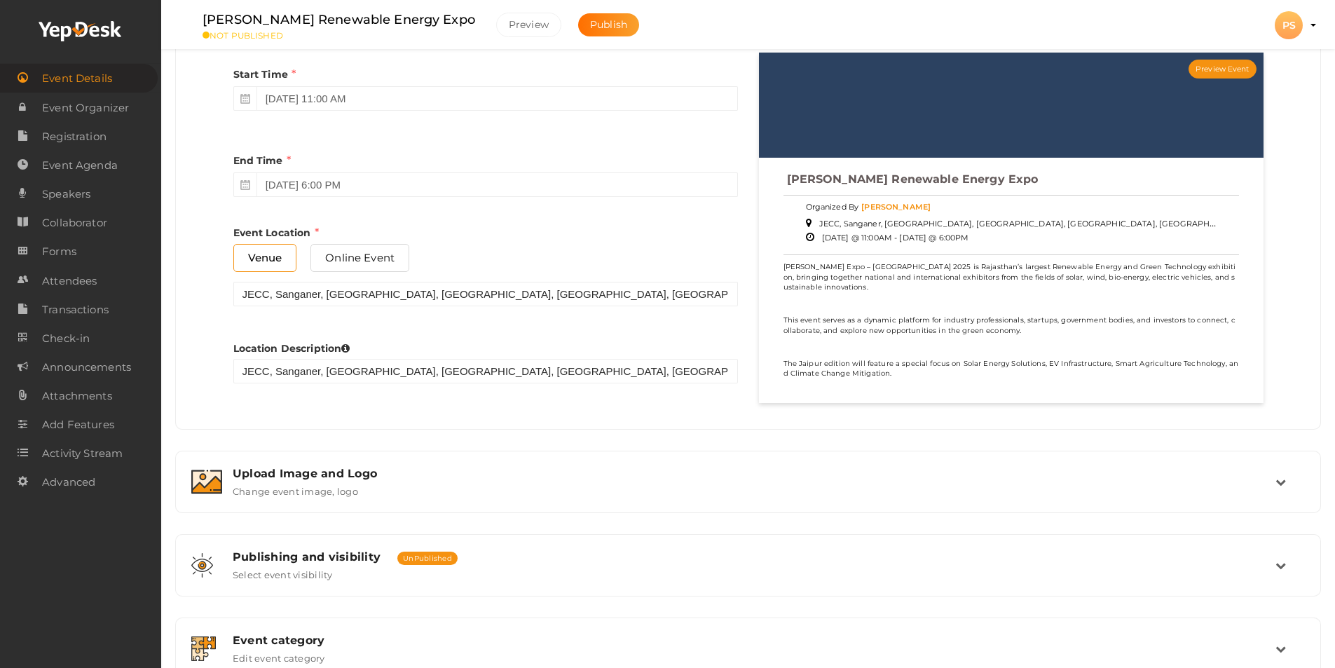
scroll to position [1051, 0]
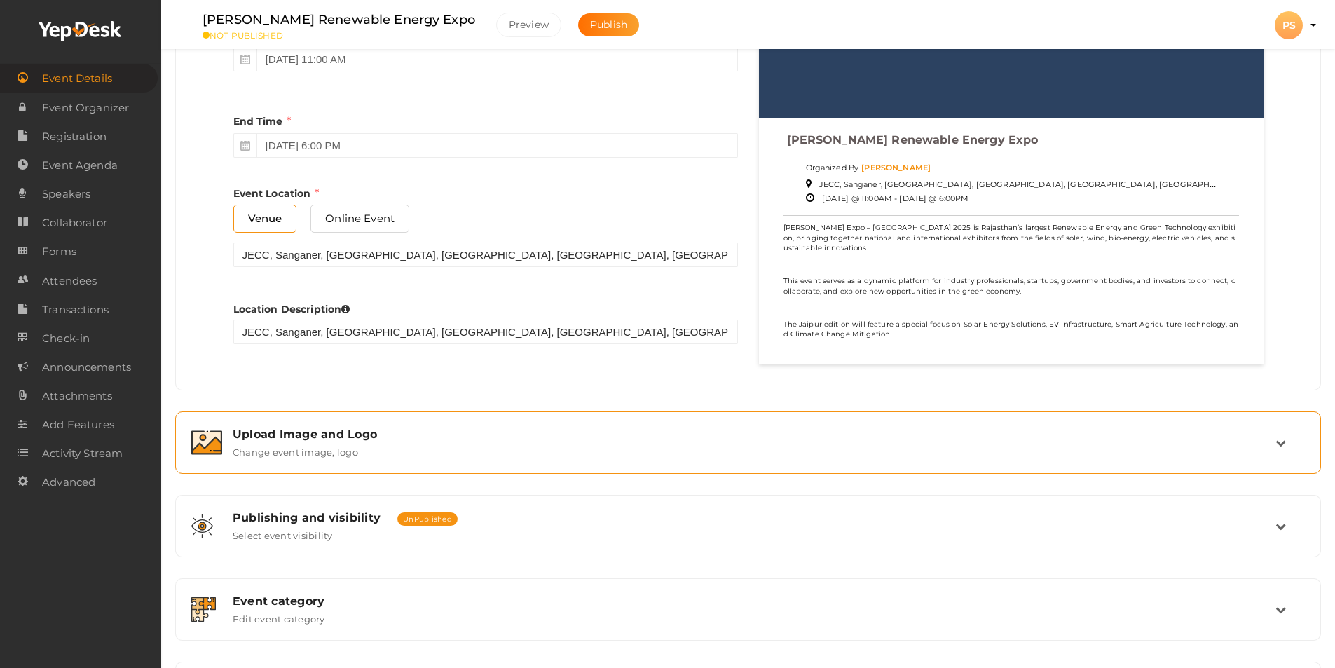
click at [204, 430] on img at bounding box center [206, 442] width 31 height 25
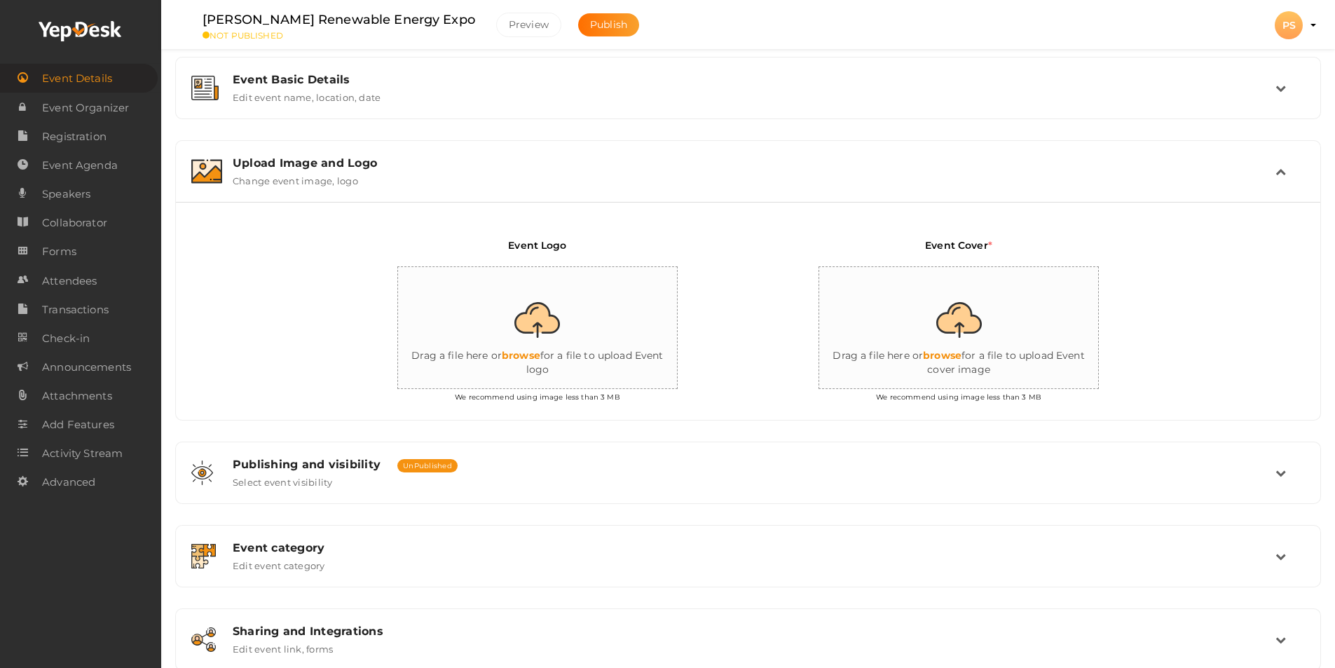
scroll to position [210, 0]
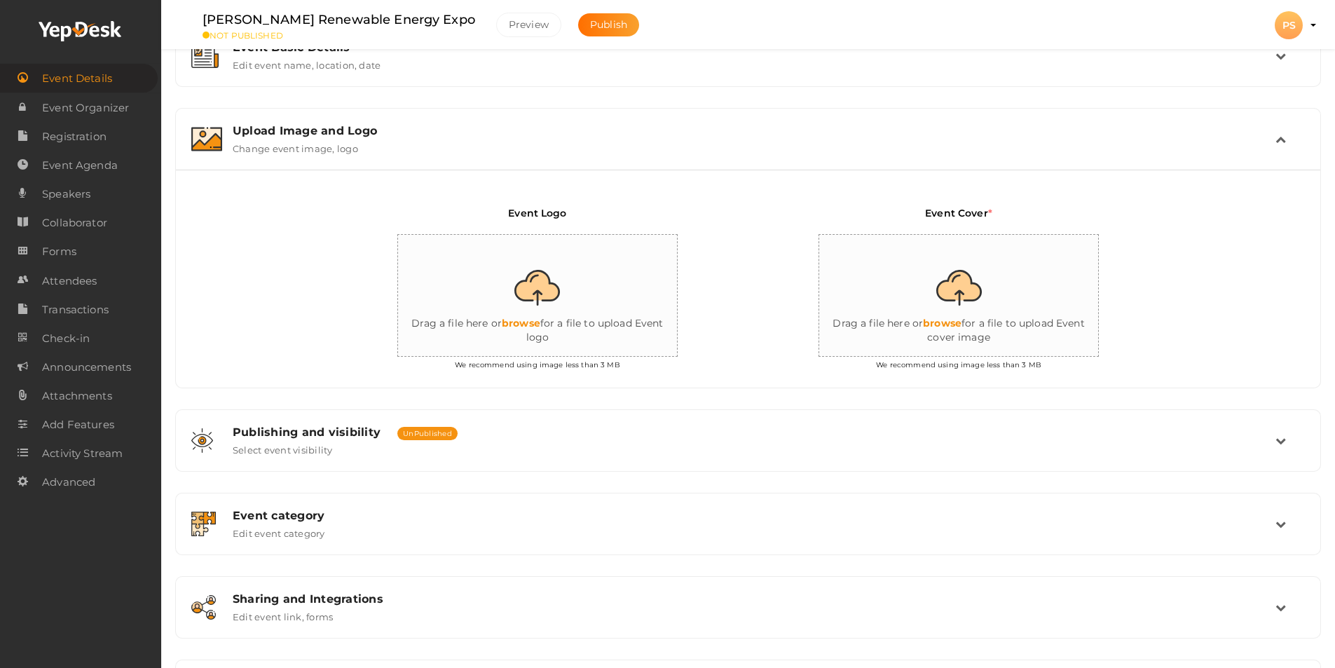
click at [539, 290] on input "file" at bounding box center [538, 296] width 280 height 123
type input "C:\fakepath\WhatsApp Image 2025-08-12 at 11.03.43 (1).jpeg"
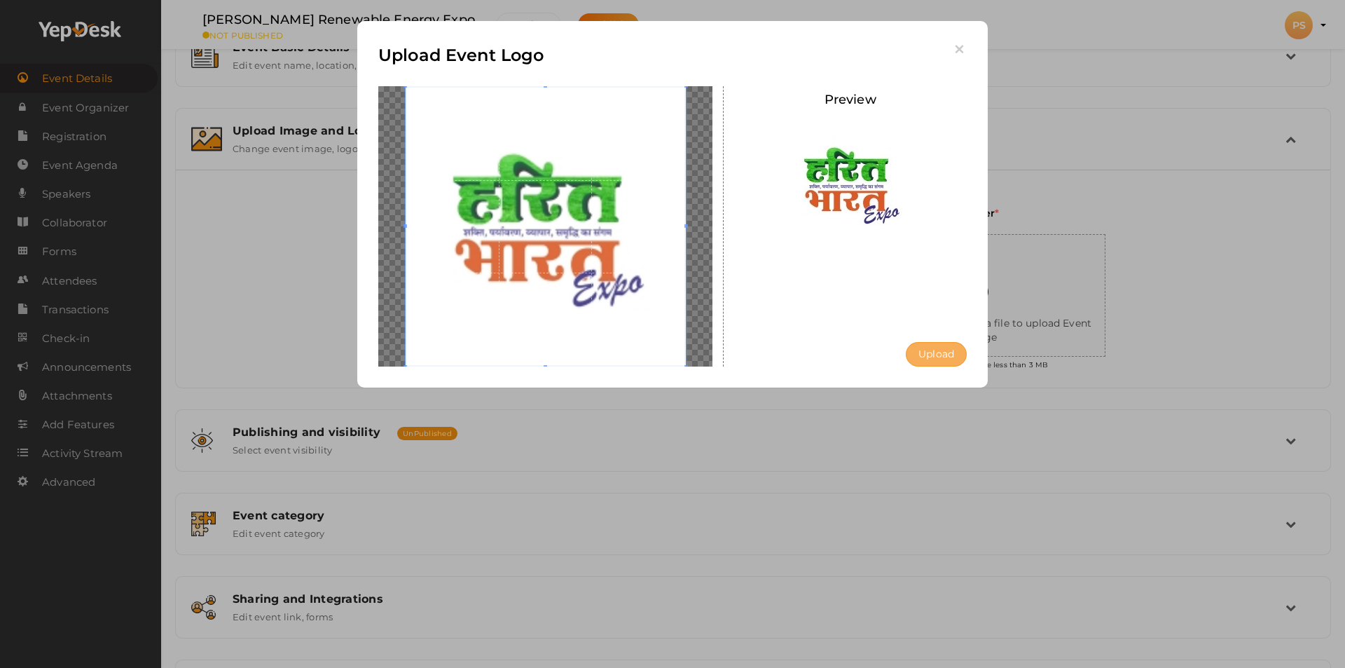
click at [929, 352] on button "Upload" at bounding box center [936, 354] width 61 height 25
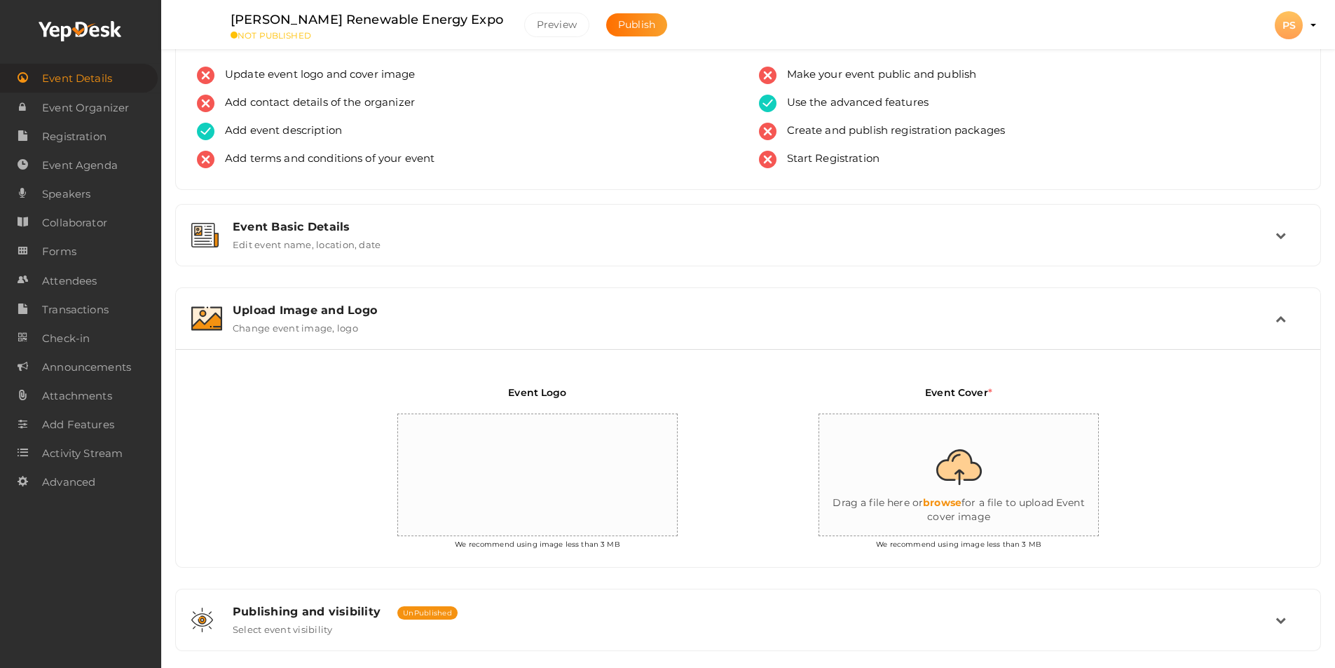
scroll to position [0, 0]
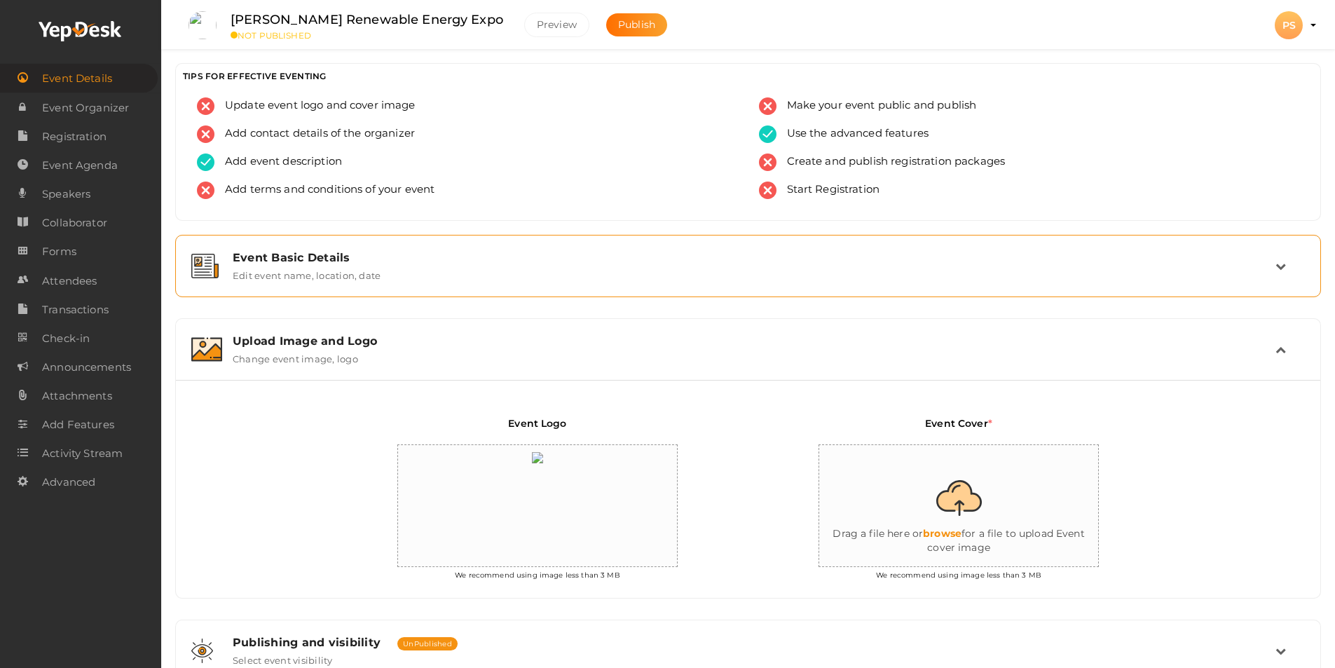
click at [1280, 269] on icon at bounding box center [1280, 266] width 11 height 11
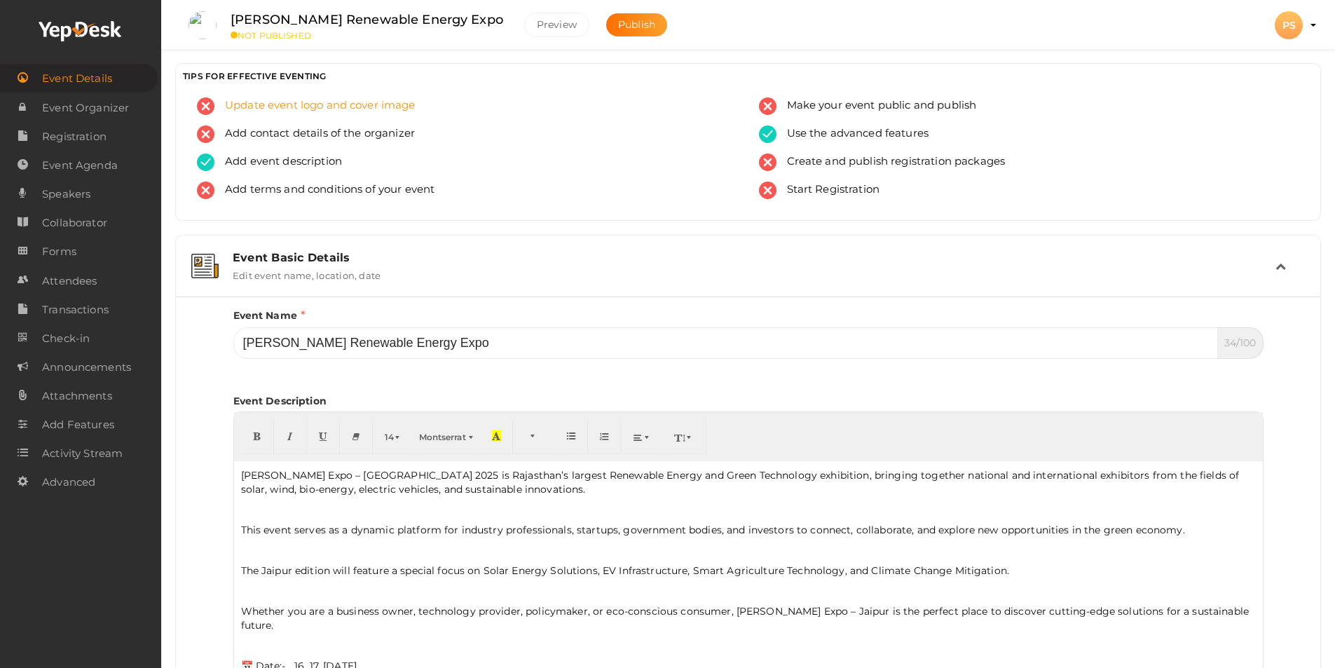
click at [369, 105] on span "Update event logo and cover image" at bounding box center [314, 106] width 201 height 18
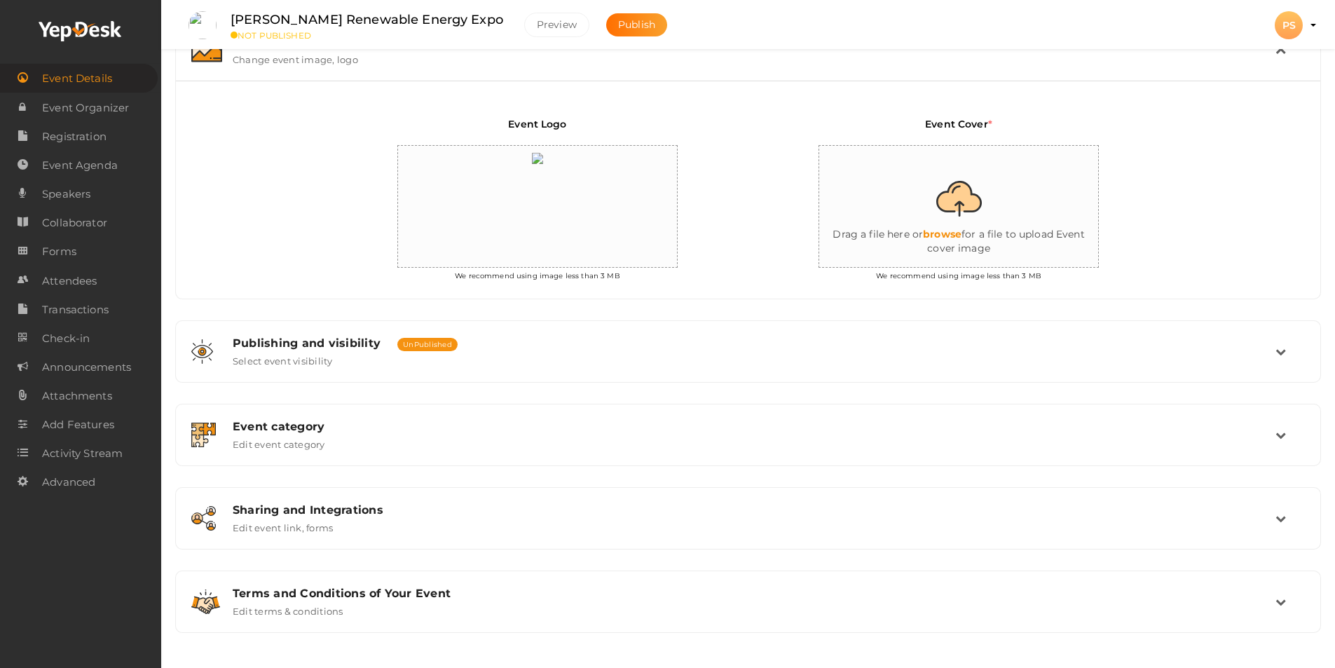
scroll to position [299, 0]
click at [964, 204] on input "file" at bounding box center [959, 207] width 280 height 123
click at [959, 205] on input "file" at bounding box center [959, 207] width 280 height 123
click at [963, 209] on input "file" at bounding box center [959, 207] width 280 height 123
type input "C:\fakepath\Media Partners Association MPA.pdf"
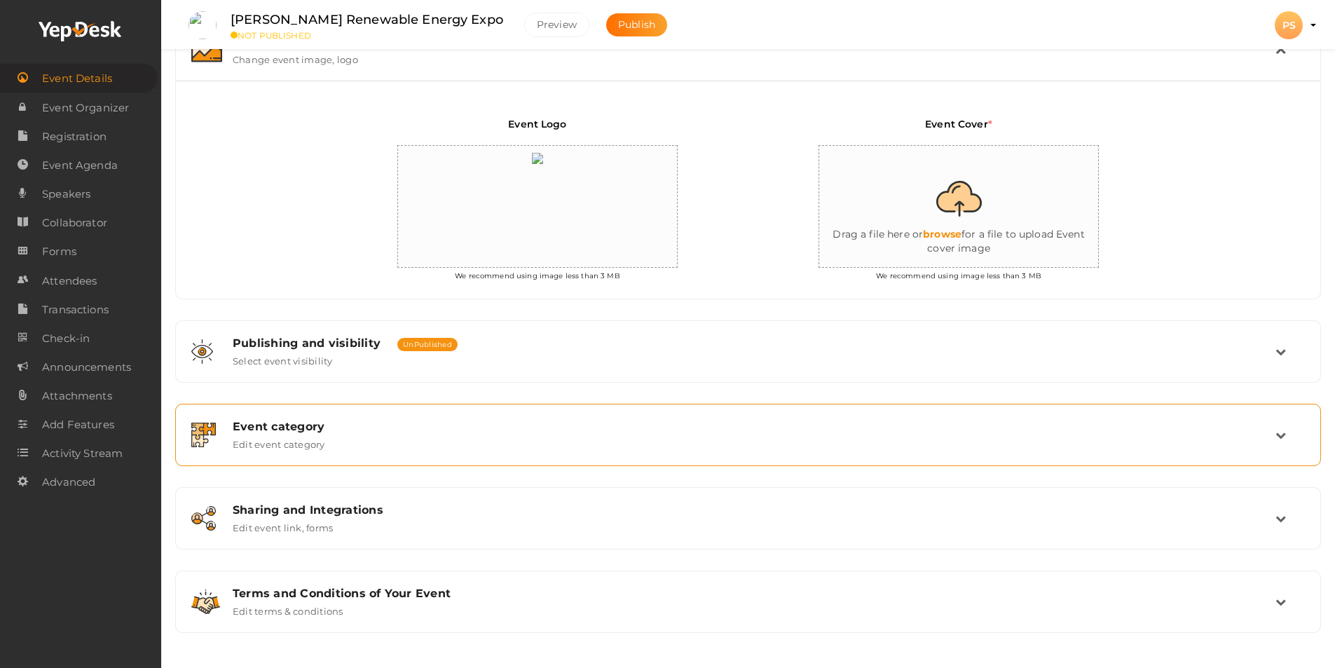
click at [413, 445] on div "Event category Edit event category" at bounding box center [748, 435] width 1053 height 30
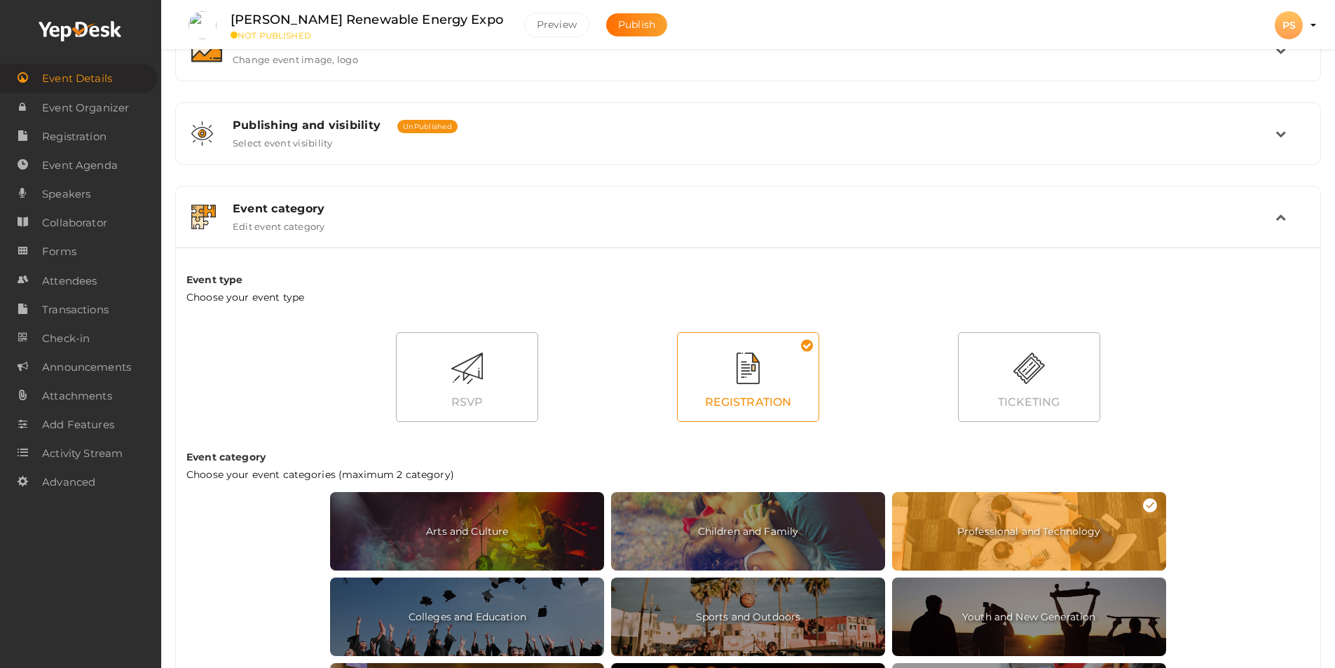
click at [726, 383] on div at bounding box center [748, 368] width 141 height 32
click at [542, 471] on div "Choose your event categories (maximum 2 category)" at bounding box center [747, 474] width 1123 height 14
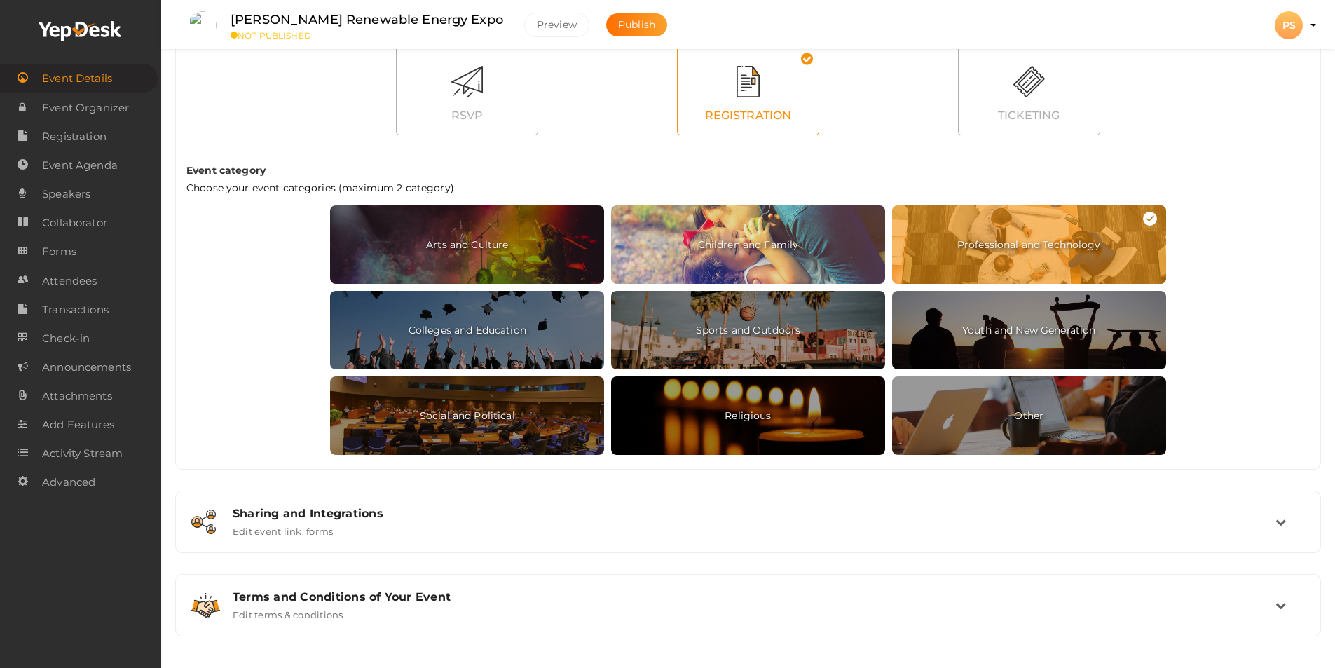
scroll to position [589, 0]
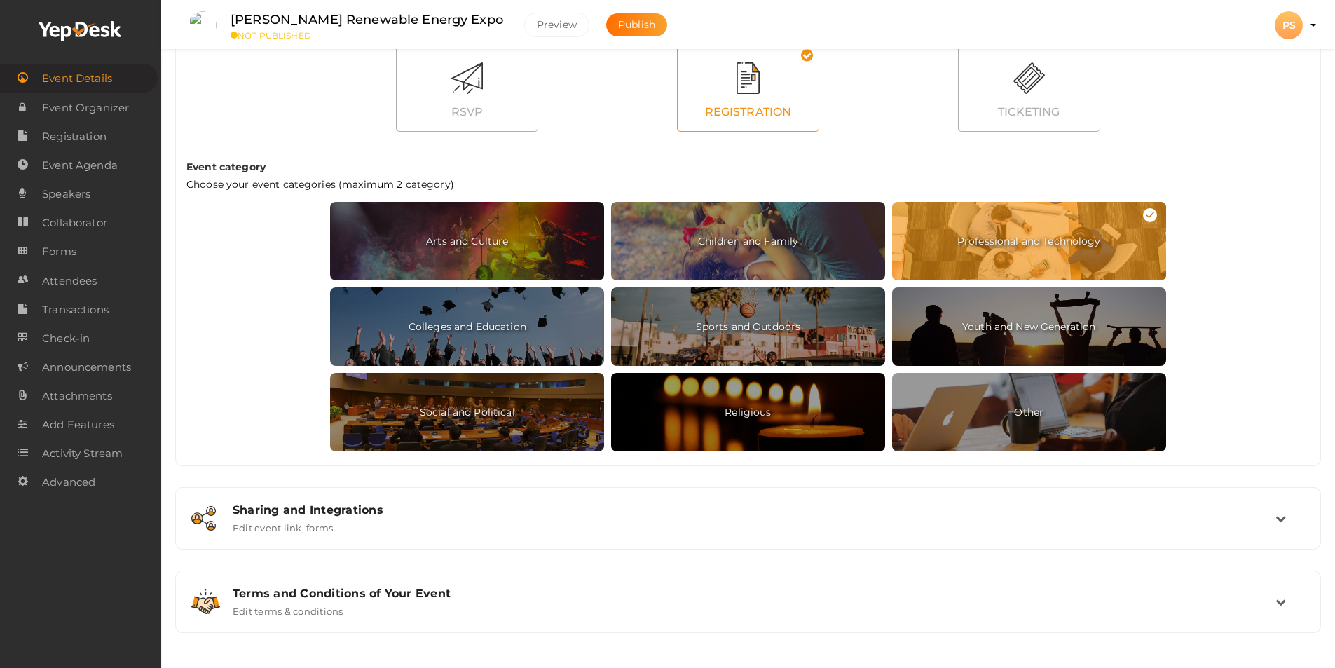
click at [752, 92] on div at bounding box center [748, 78] width 141 height 32
click at [756, 92] on div at bounding box center [748, 78] width 141 height 32
click at [1034, 245] on span "Professional and Technology" at bounding box center [1029, 241] width 274 height 78
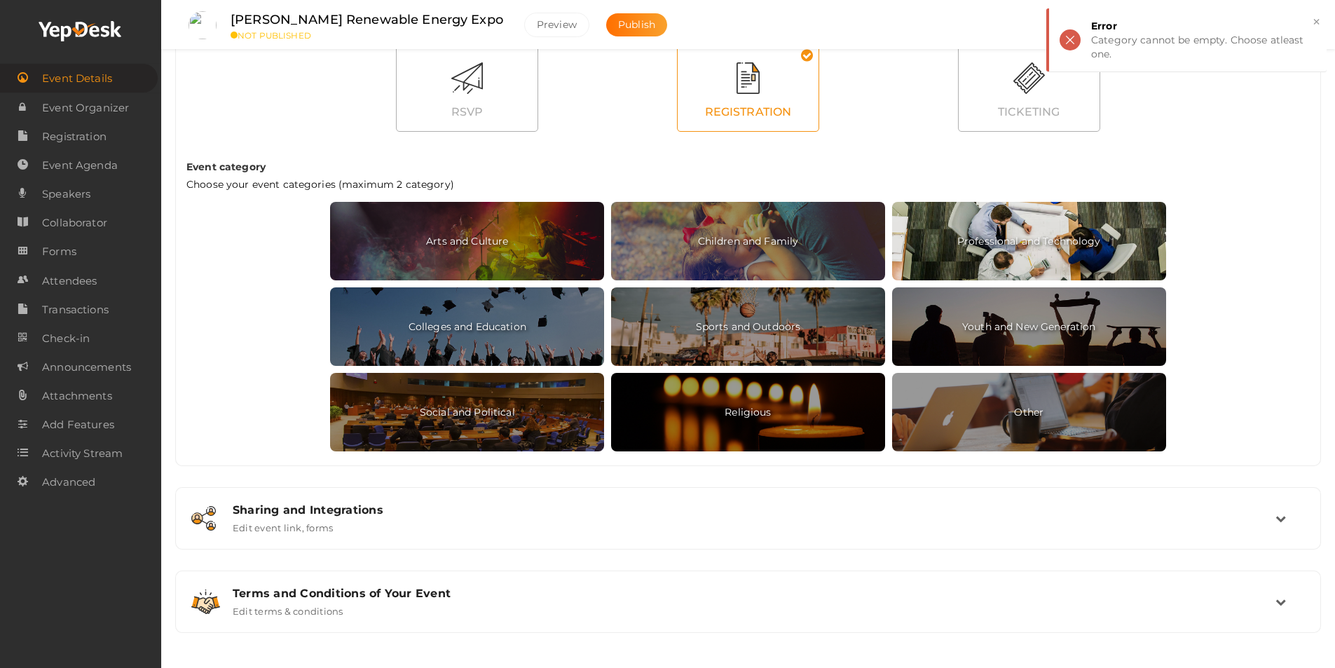
click at [1034, 245] on span "Professional and Technology" at bounding box center [1029, 241] width 274 height 78
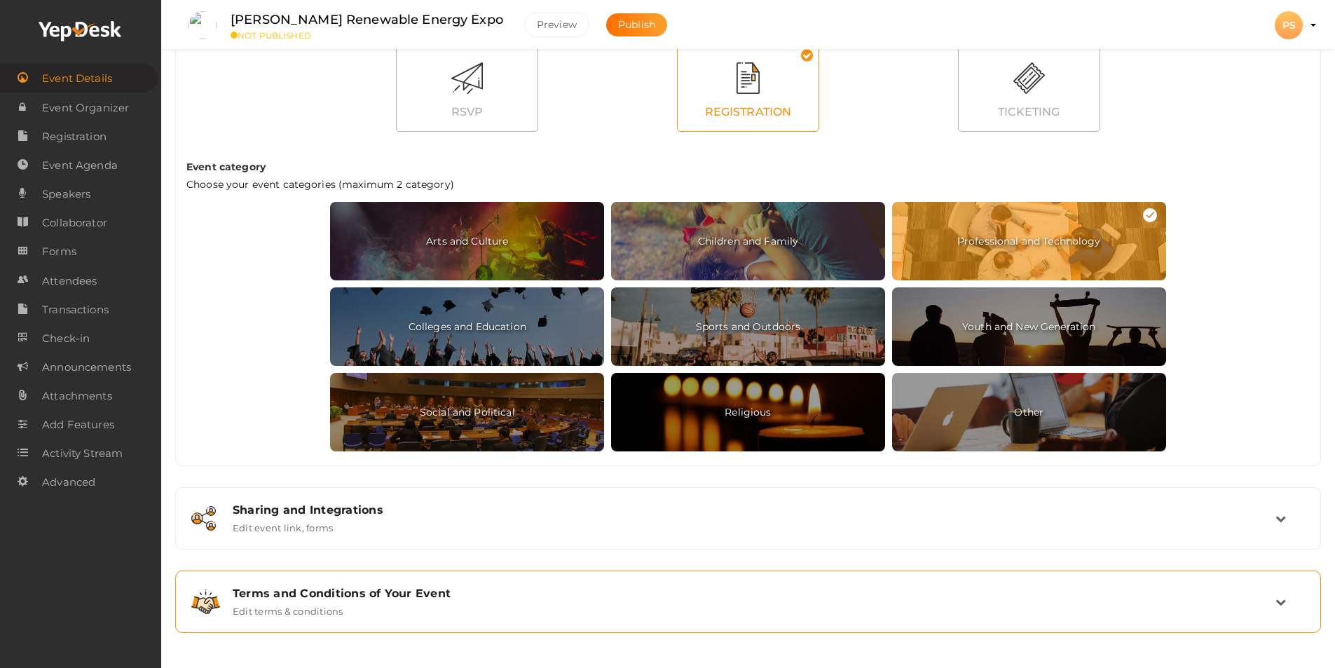
click at [519, 598] on div "Terms and Conditions of Your Event" at bounding box center [754, 593] width 1043 height 13
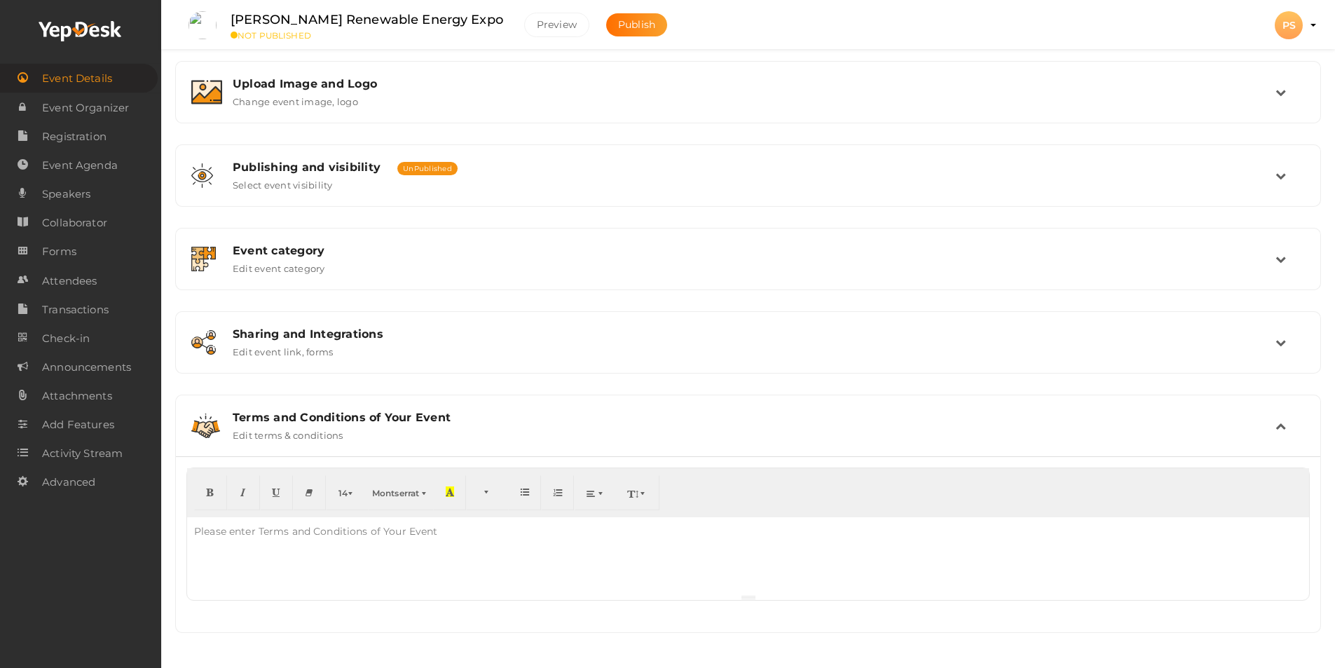
scroll to position [257, 0]
click at [273, 434] on label "Edit terms & conditions" at bounding box center [288, 432] width 111 height 17
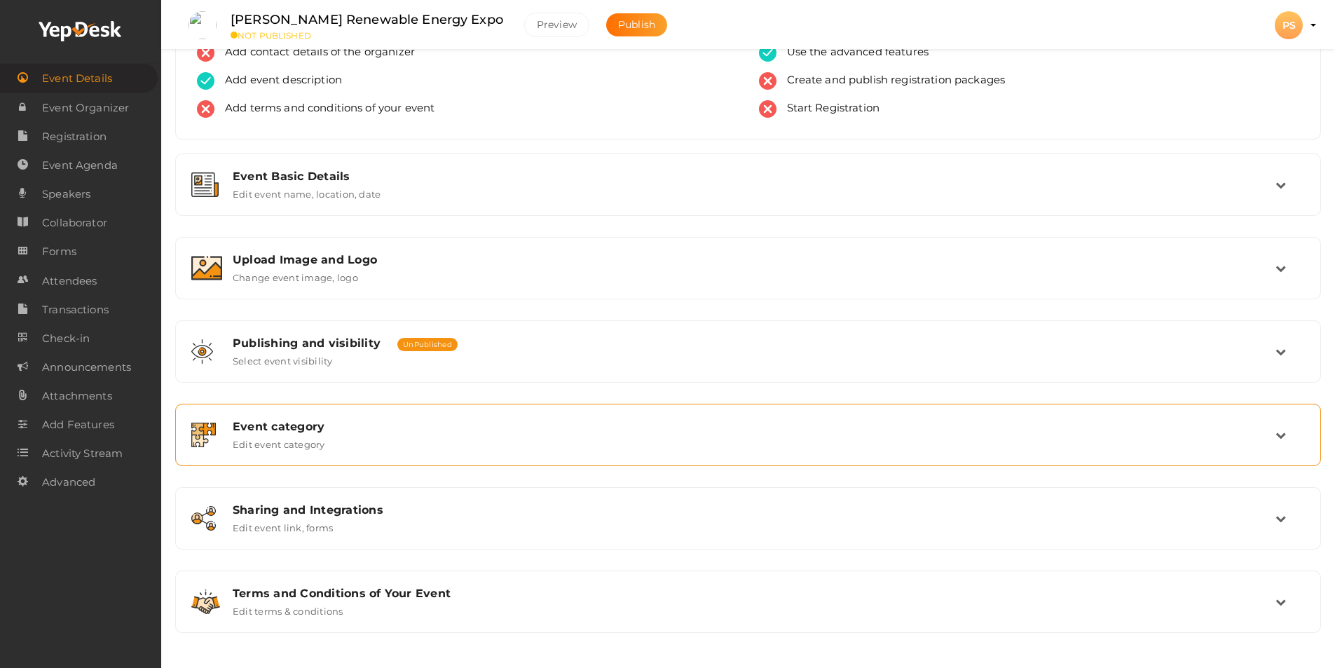
scroll to position [81, 0]
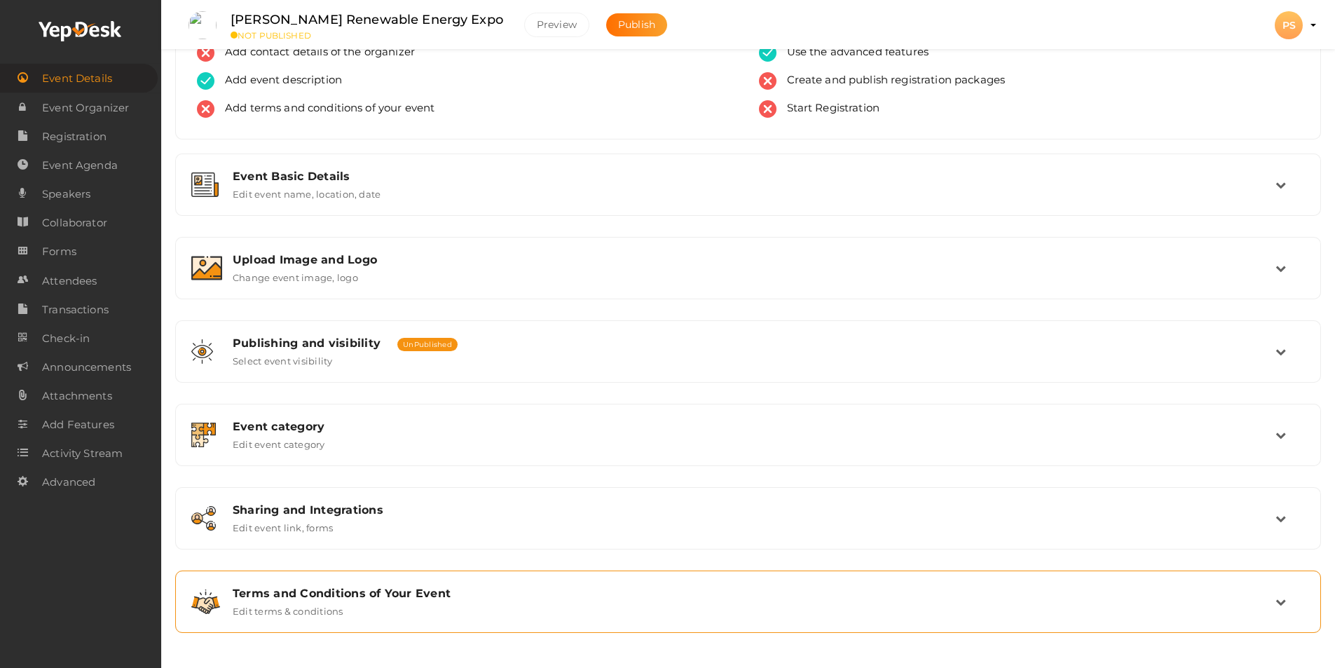
click at [1274, 611] on div "Terms and Conditions of Your Event Edit terms & conditions" at bounding box center [748, 602] width 1053 height 30
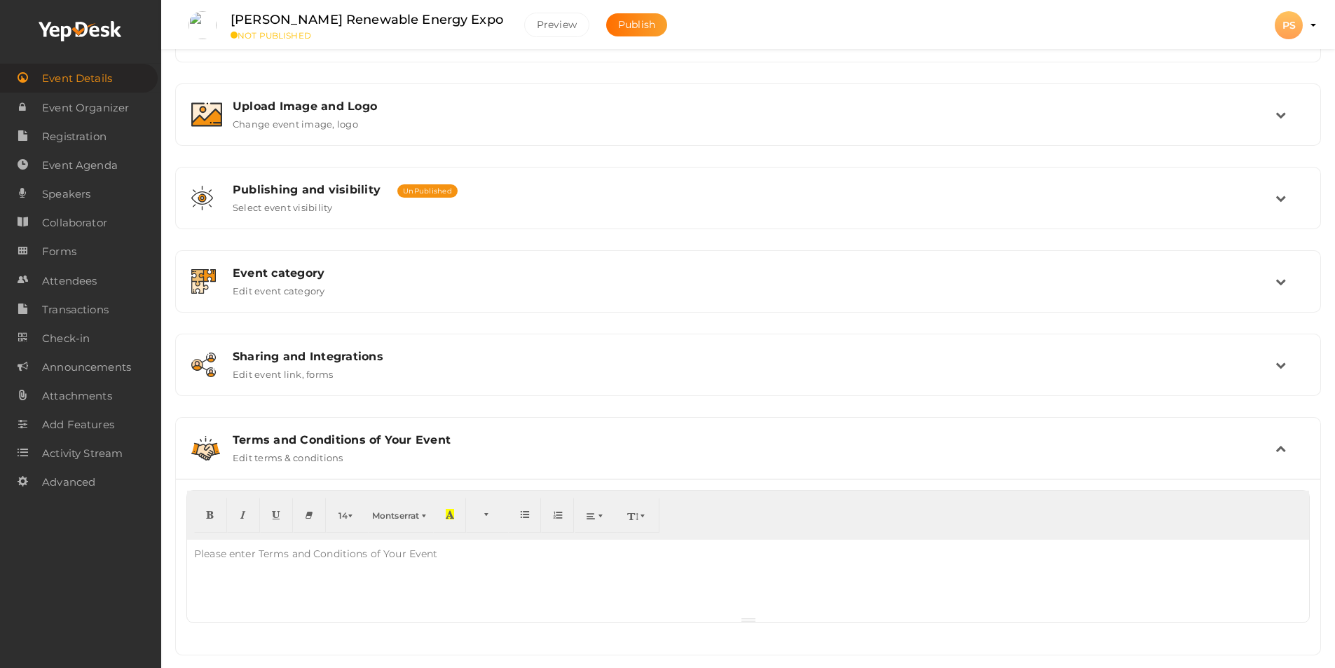
scroll to position [257, 0]
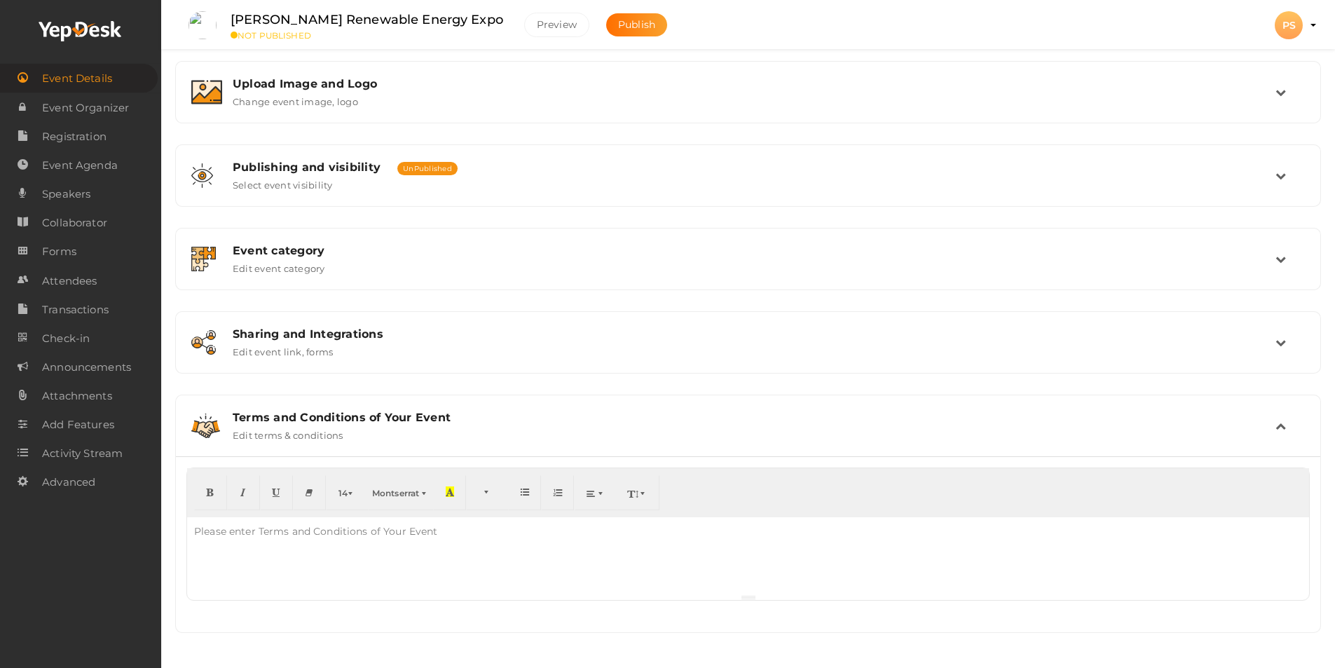
click at [251, 559] on div at bounding box center [748, 555] width 1122 height 77
click at [338, 551] on div "Ragistration is compulsary" at bounding box center [748, 555] width 1122 height 77
click at [349, 617] on div "14 8 9 10 11 12 14 18 24 36 Montserrat Arial Arial Black Comic Sans MS Courier …" at bounding box center [748, 544] width 1144 height 176
click at [334, 533] on p "Ragistration is compulsory" at bounding box center [748, 531] width 1108 height 14
drag, startPoint x: 359, startPoint y: 535, endPoint x: 170, endPoint y: 534, distance: 189.9
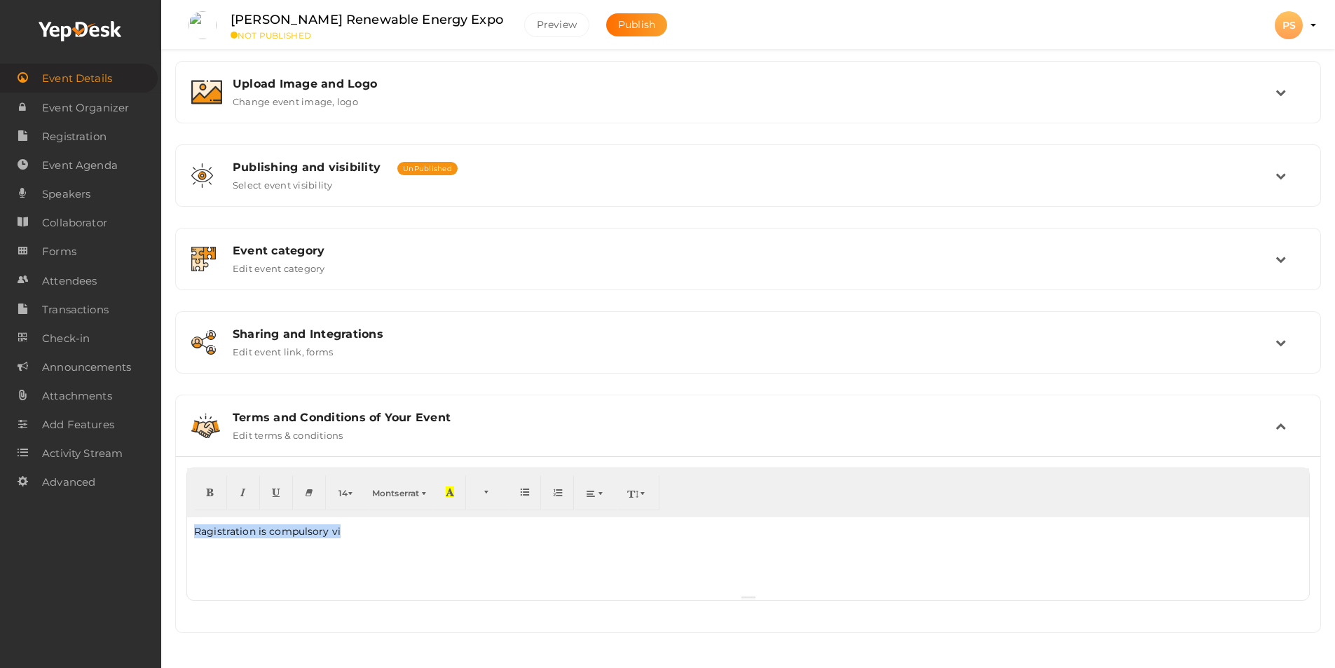
click at [170, 534] on div "Harit Bharat Renewable Energy Expo Preeti Sharma At JECC, Sanganer, Sitapura In…" at bounding box center [748, 205] width 1174 height 925
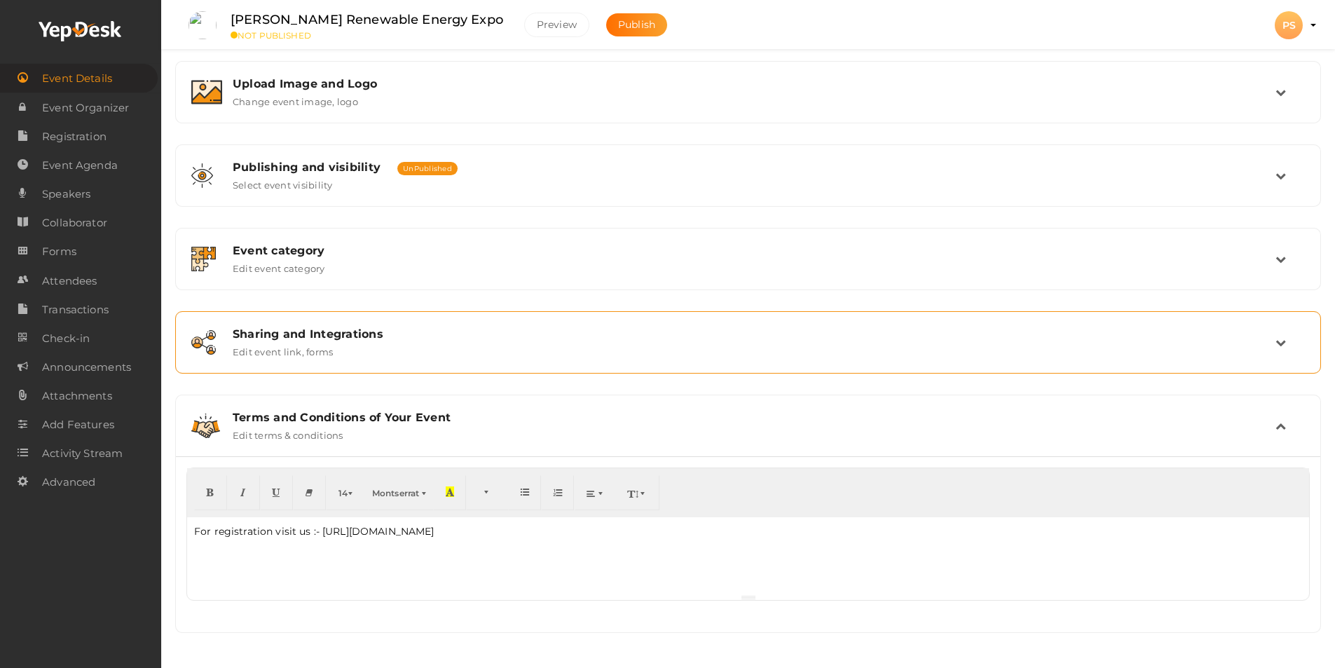
click at [355, 334] on div "Sharing and Integrations" at bounding box center [754, 333] width 1043 height 13
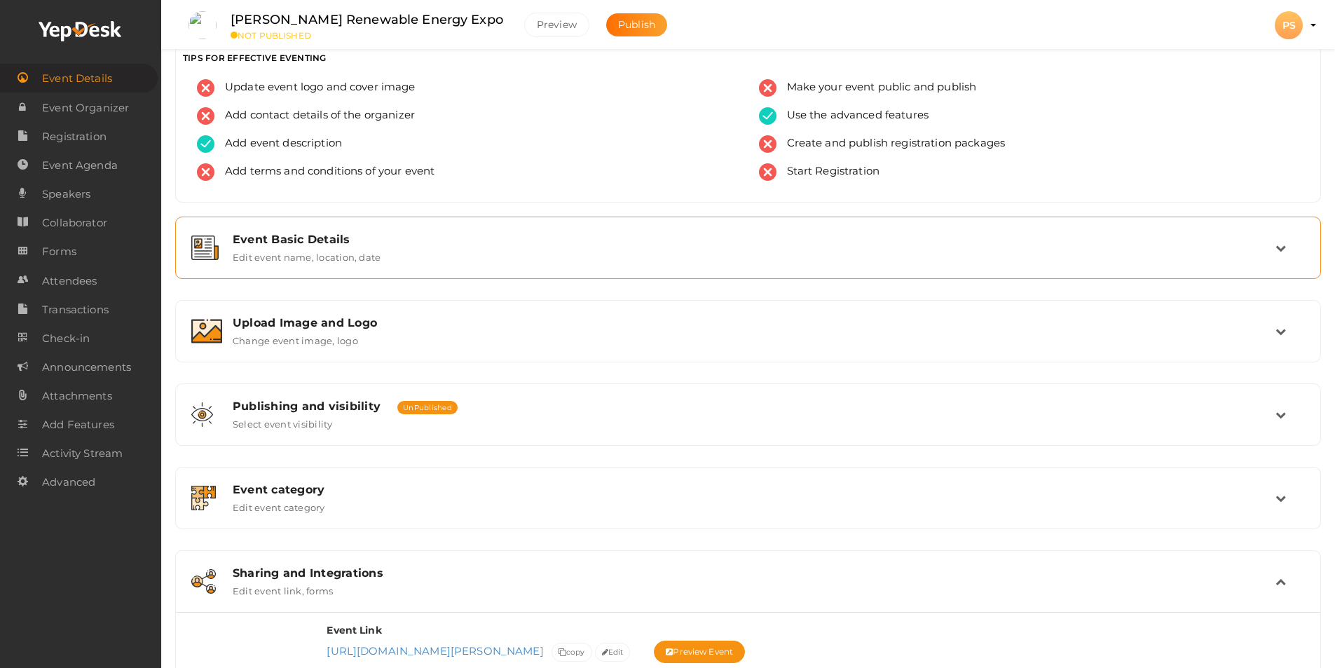
scroll to position [0, 0]
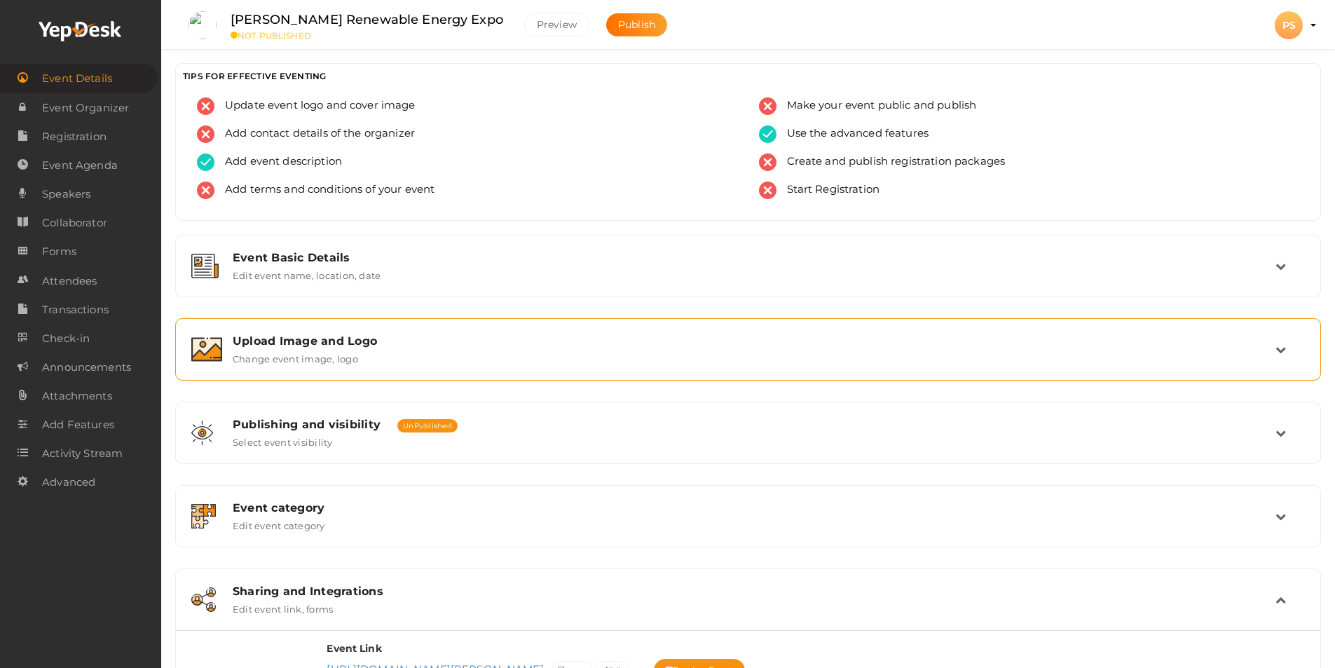
click at [390, 357] on div "Upload Image and Logo Change event image, logo" at bounding box center [748, 349] width 1053 height 30
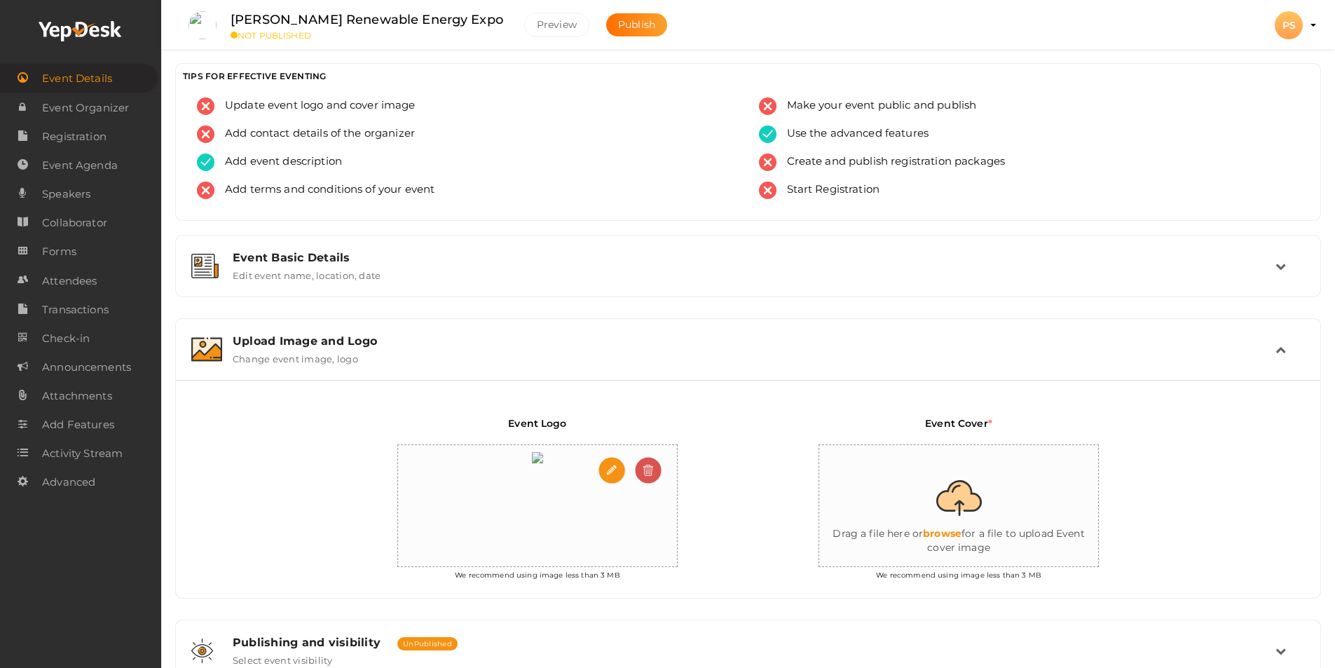
click at [550, 470] on img at bounding box center [537, 457] width 25 height 25
click at [647, 471] on img at bounding box center [649, 471] width 34 height 34
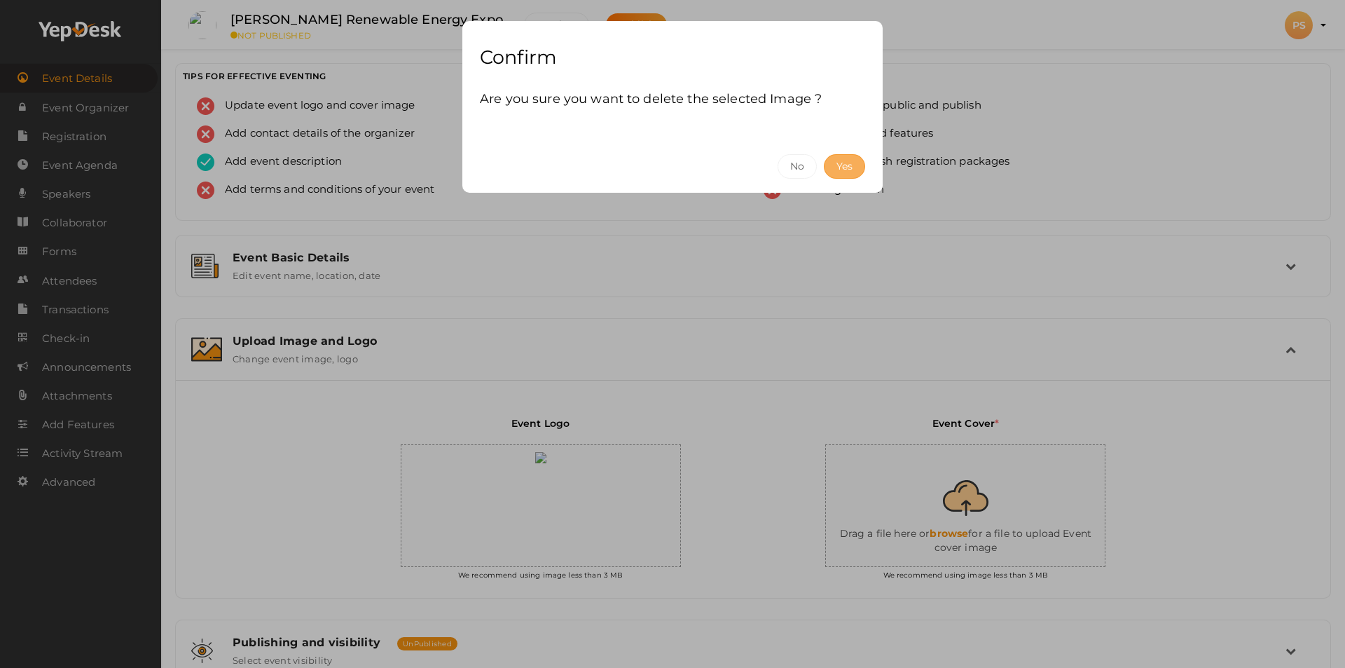
click at [840, 166] on button "Yes" at bounding box center [844, 166] width 41 height 25
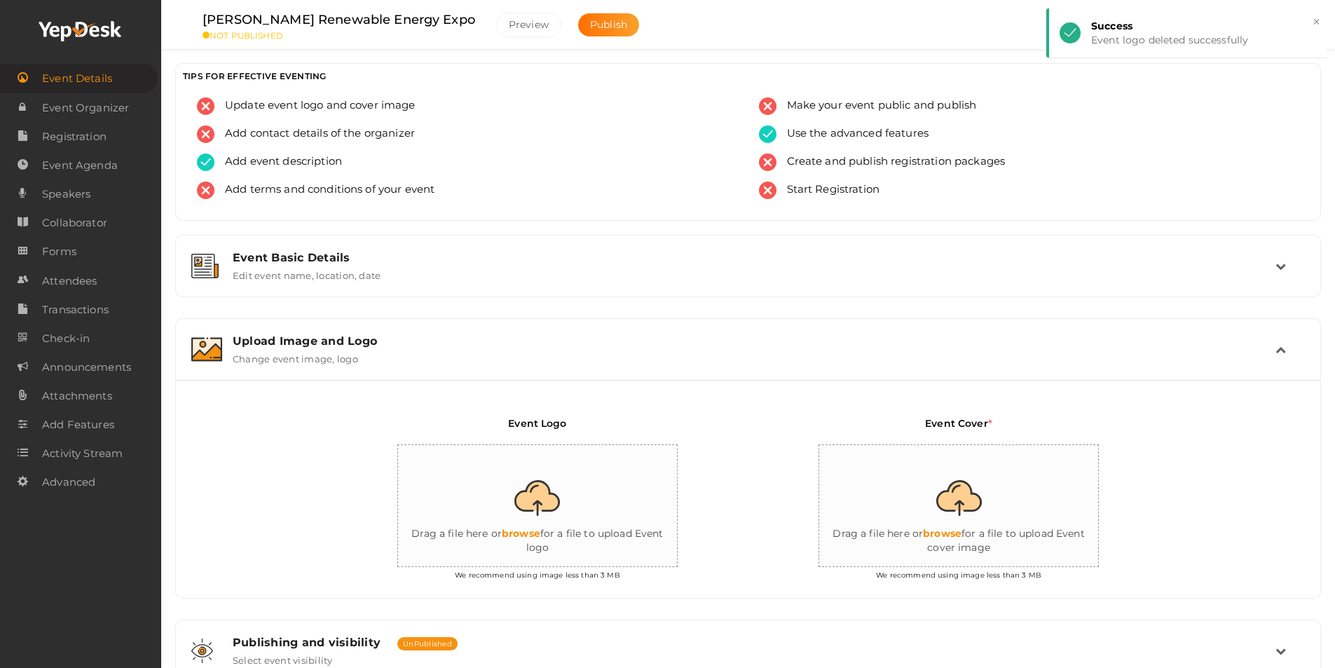
click at [537, 509] on input "file" at bounding box center [538, 506] width 280 height 123
type input "C:\fakepath\WhatsApp Image 2025-08-14 at 12.03.42.jpeg"
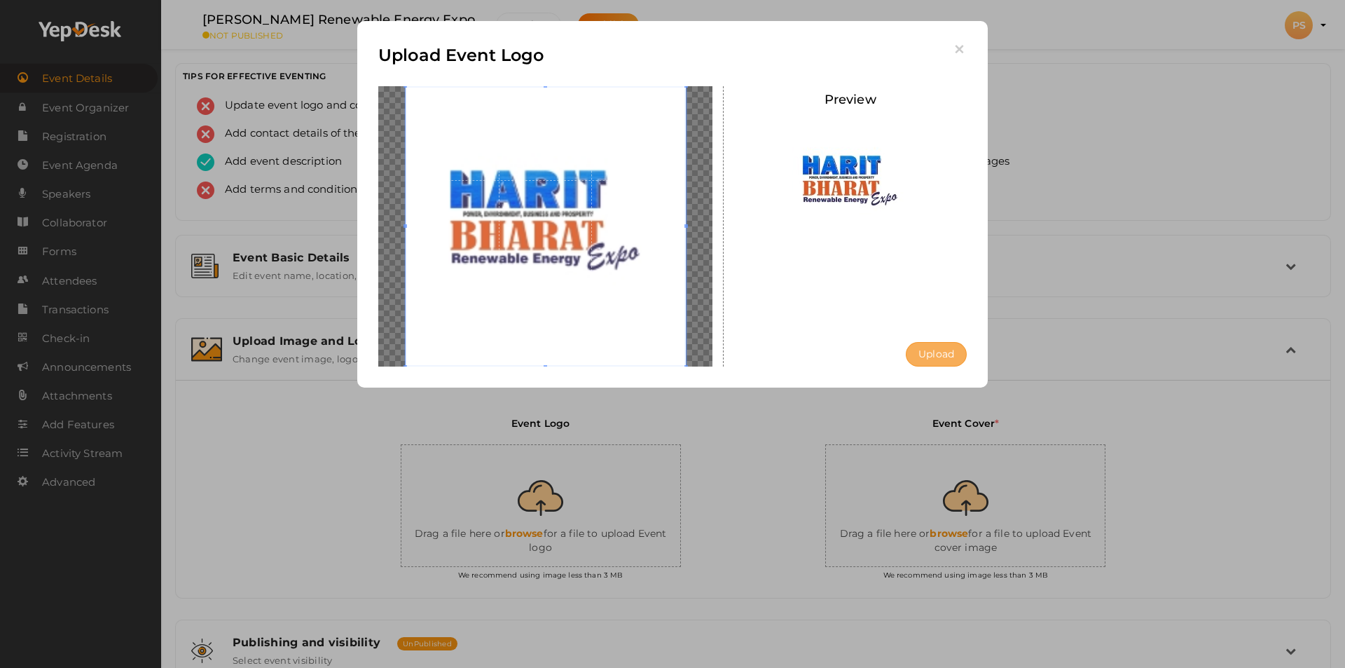
click at [945, 355] on button "Upload" at bounding box center [936, 354] width 61 height 25
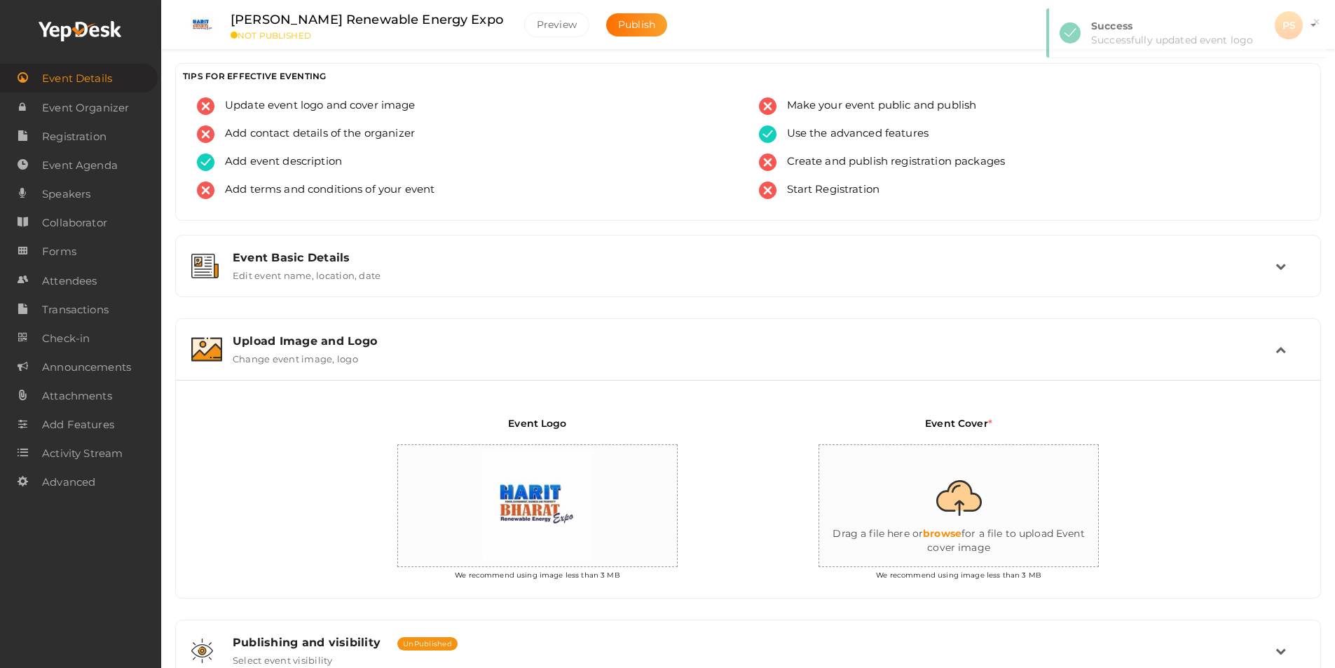
click at [727, 510] on div "Event Logo We recommend using image less than 3 MB" at bounding box center [537, 501] width 421 height 171
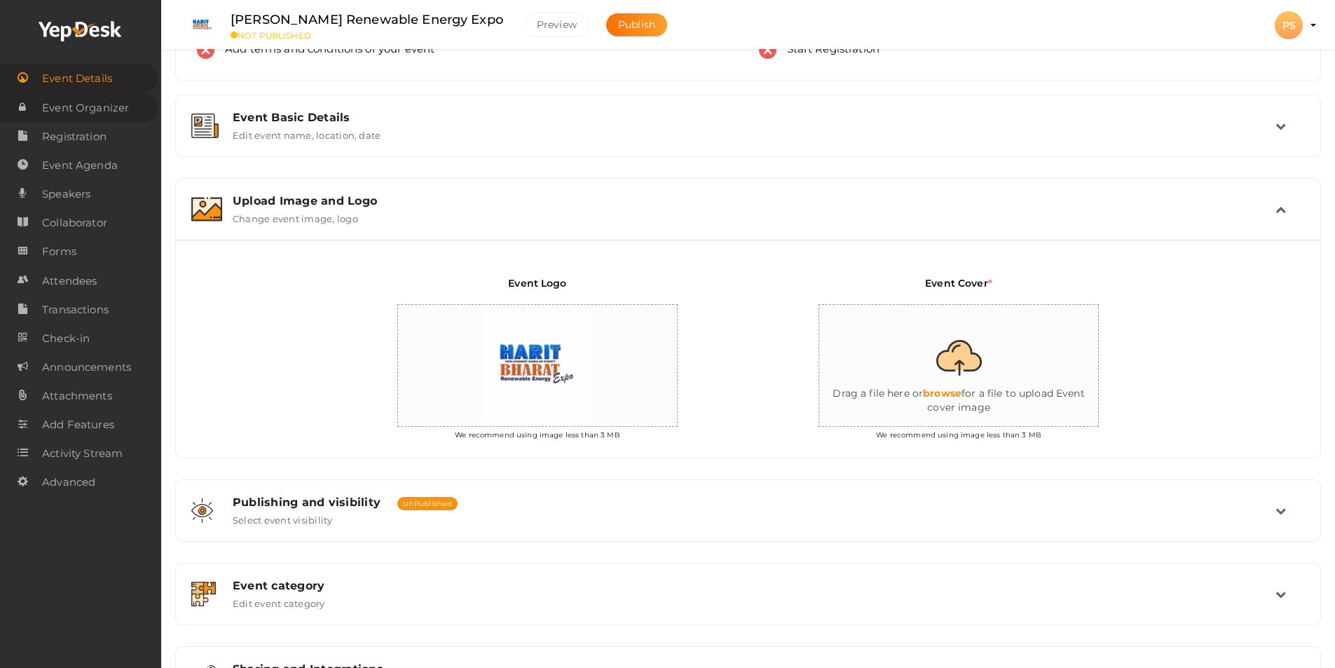
click at [107, 112] on span "Event Organizer" at bounding box center [85, 108] width 87 height 28
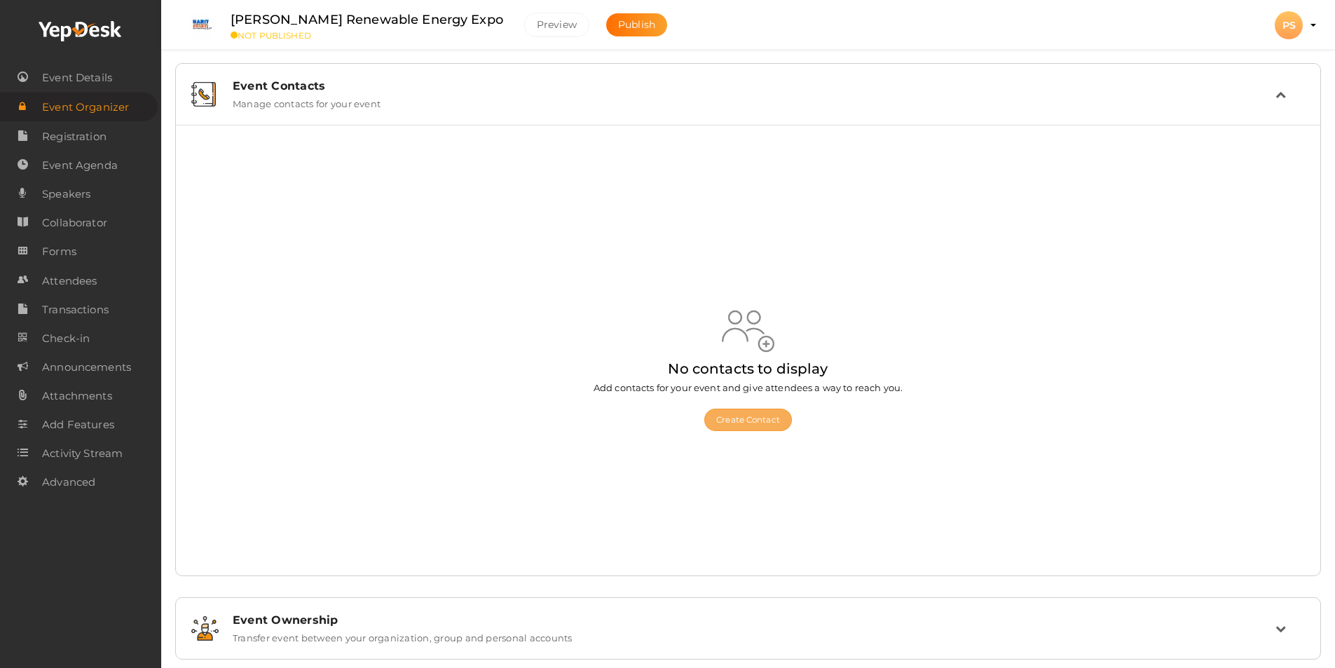
click at [750, 421] on button "Create Contact" at bounding box center [748, 420] width 88 height 22
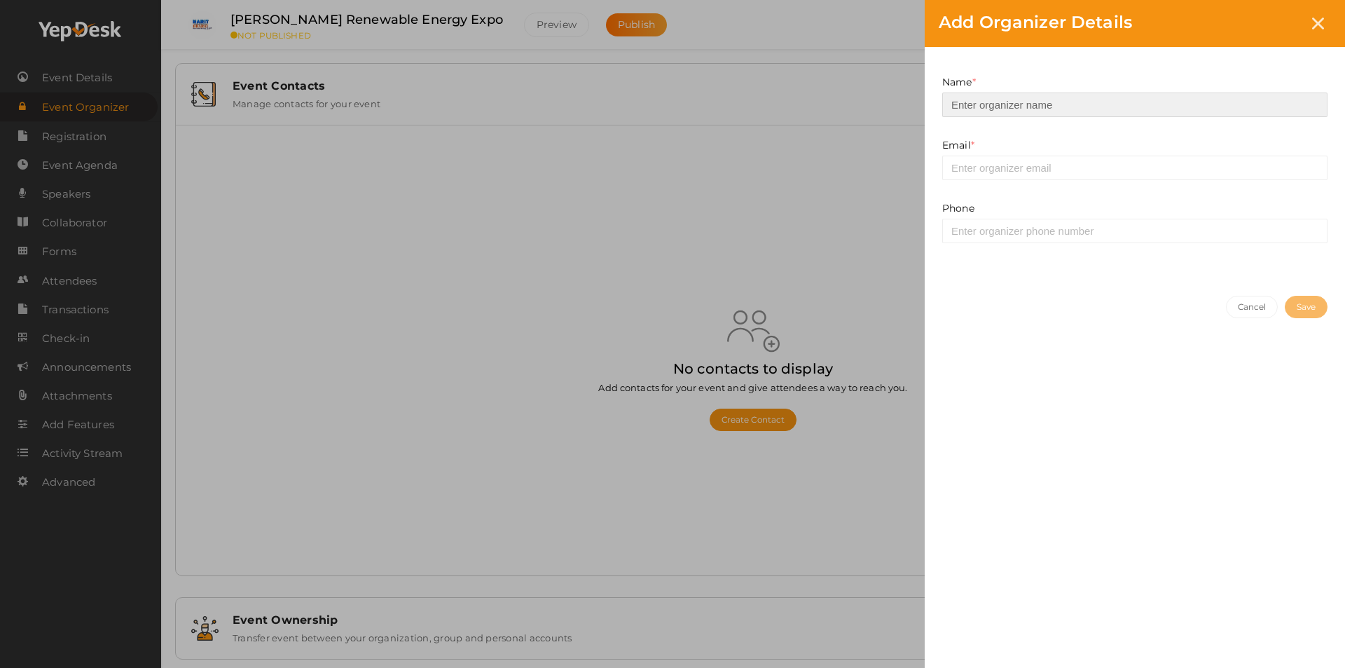
click at [968, 107] on input at bounding box center [1135, 104] width 385 height 25
type input "Colour And Design"
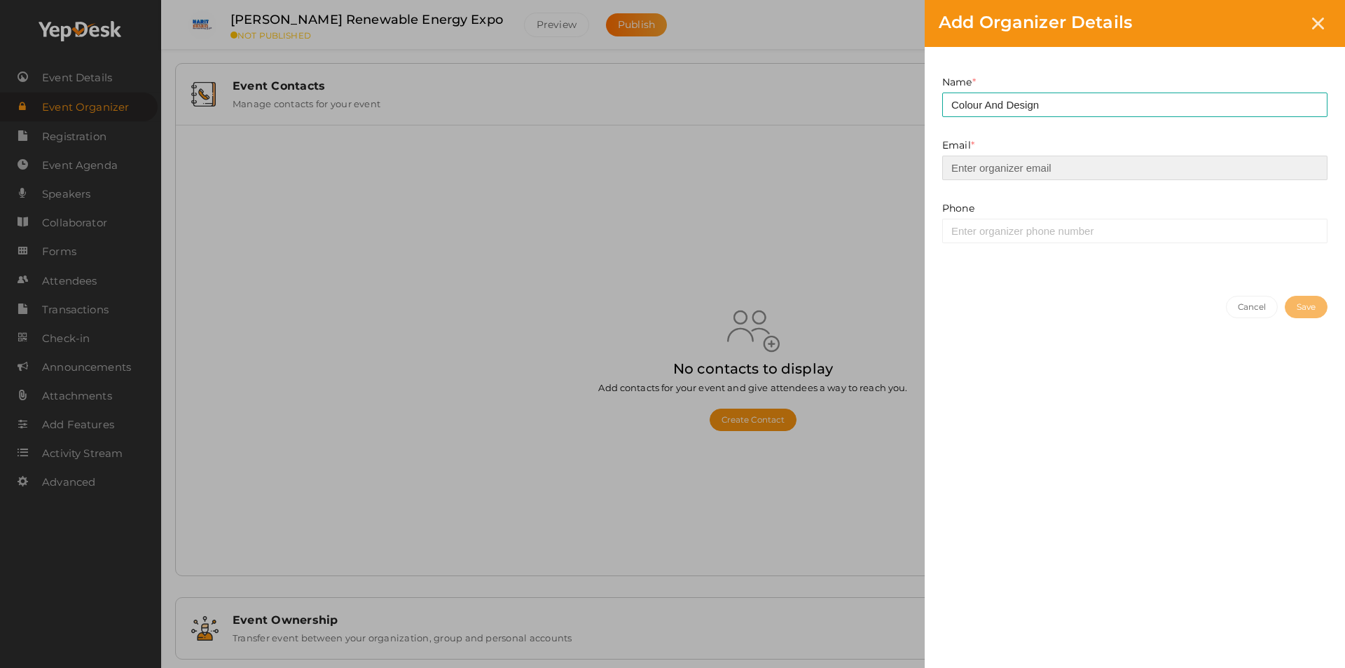
click at [970, 172] on input "email" at bounding box center [1135, 168] width 385 height 25
type input "[EMAIL_ADDRESS][DOMAIN_NAME]"
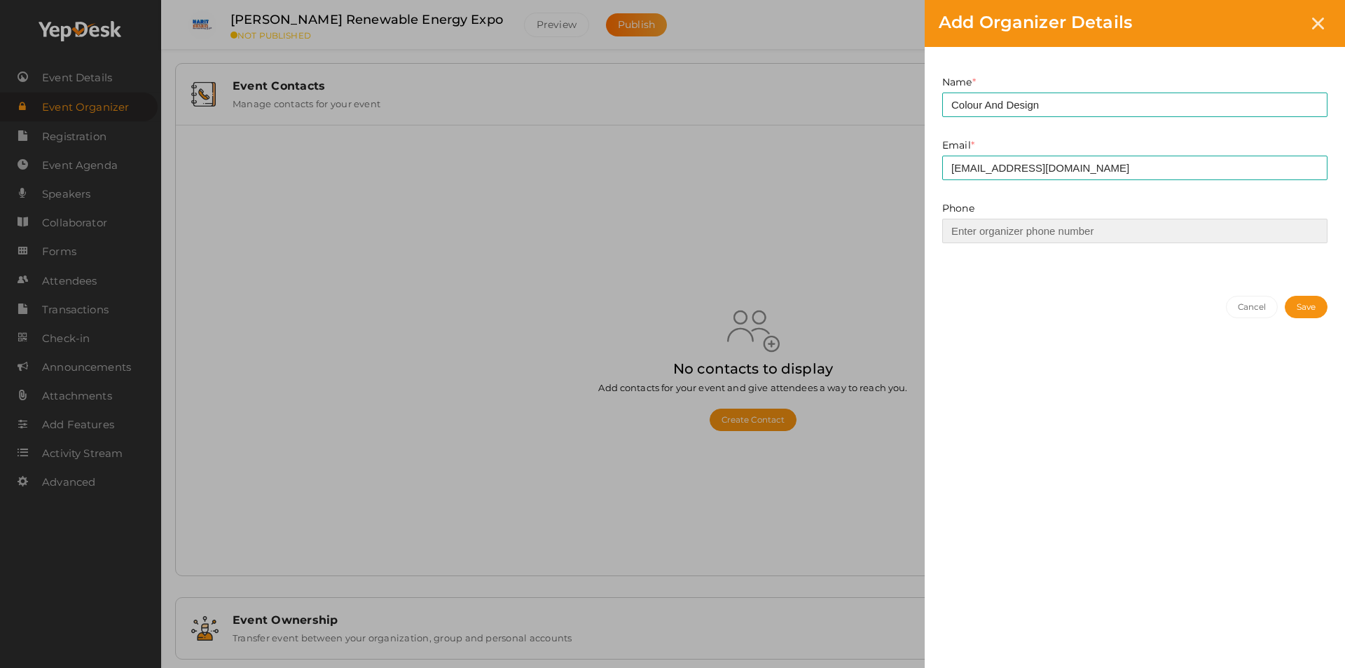
click at [959, 233] on input at bounding box center [1135, 231] width 385 height 25
drag, startPoint x: 979, startPoint y: 231, endPoint x: 900, endPoint y: 246, distance: 79.9
click at [900, 246] on div "Add Organizer Details Name * Colour And Design This field is Required. Email * …" at bounding box center [672, 334] width 1345 height 668
paste input "77376 72233"
drag, startPoint x: 1036, startPoint y: 231, endPoint x: 893, endPoint y: 233, distance: 142.3
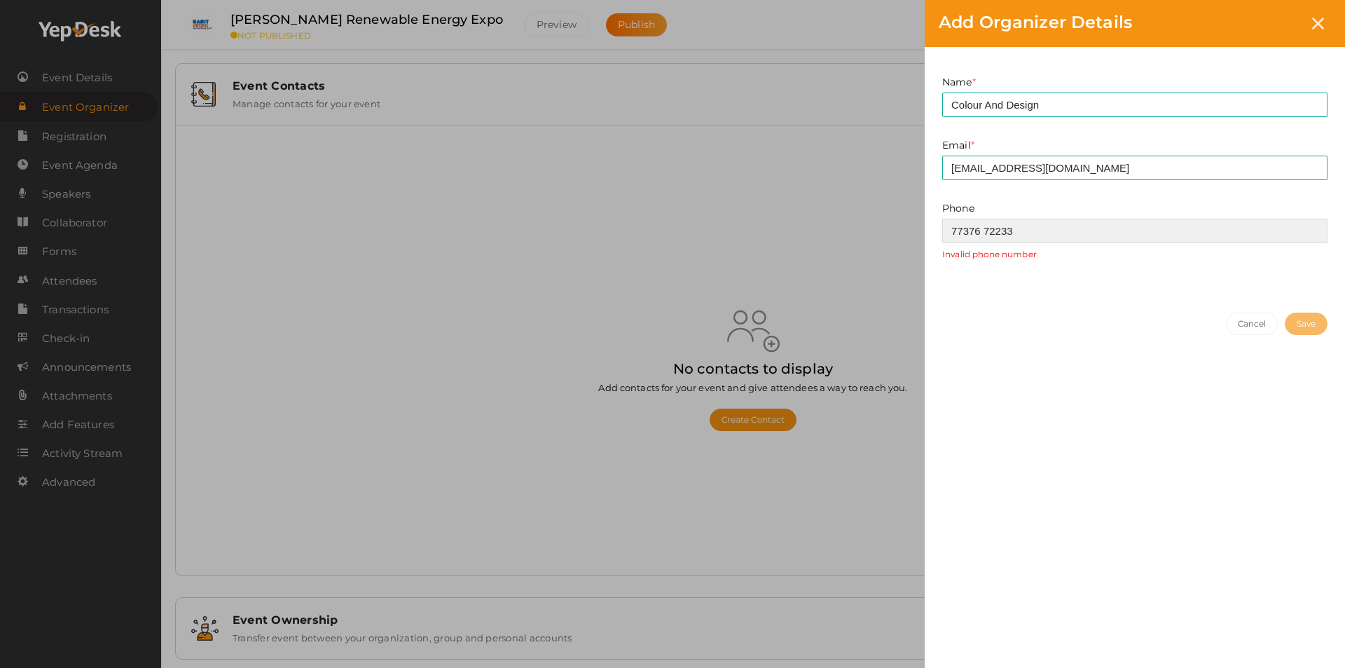
click at [893, 233] on div "Add Organizer Details Name * Colour And Design This field is Required. Email * …" at bounding box center [672, 334] width 1345 height 668
type input "06375490911"
click at [1296, 313] on button "Save" at bounding box center [1306, 307] width 43 height 22
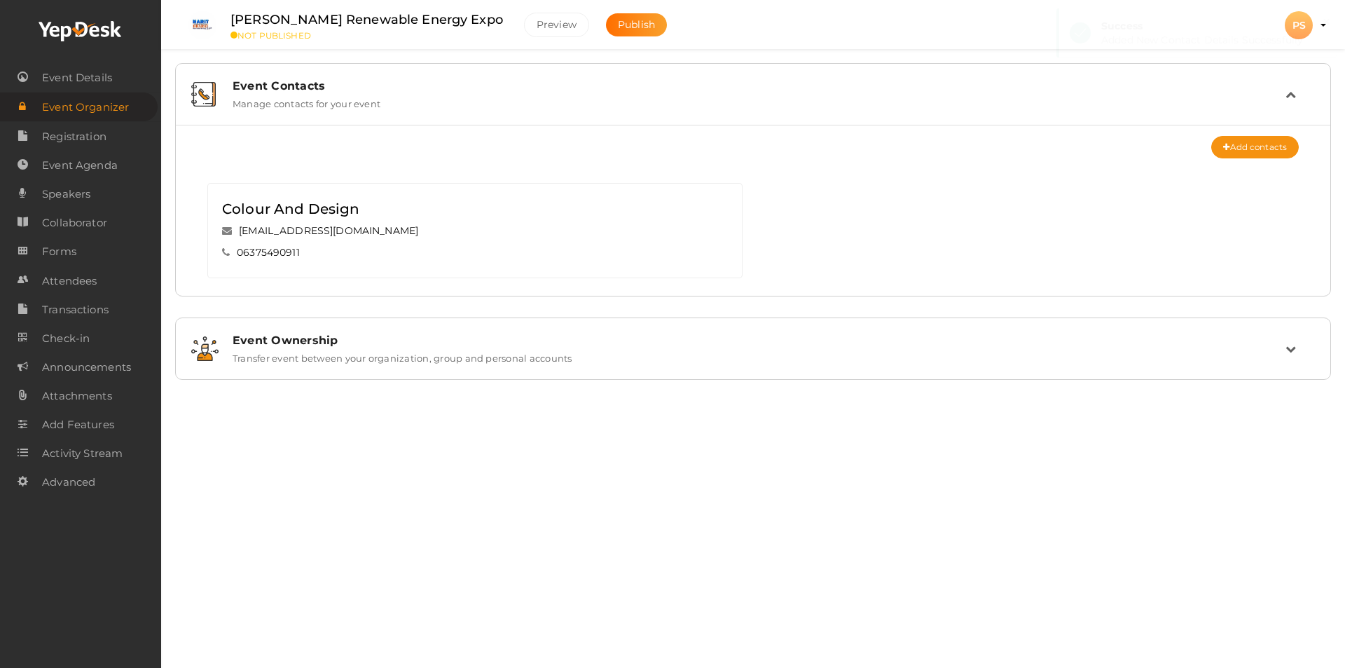
click at [570, 352] on label "Transfer event between your organization, group and personal accounts" at bounding box center [403, 355] width 340 height 17
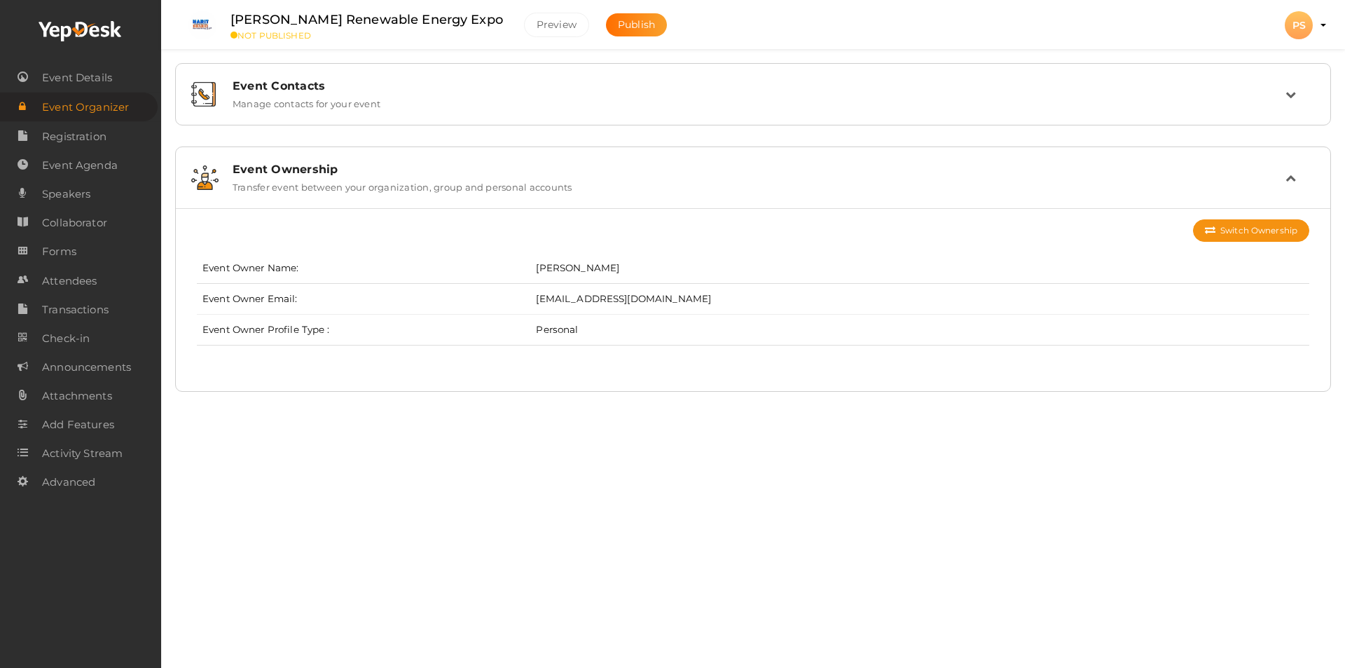
click at [623, 263] on td "[PERSON_NAME]" at bounding box center [919, 268] width 779 height 31
drag, startPoint x: 620, startPoint y: 266, endPoint x: 580, endPoint y: 271, distance: 41.0
click at [580, 271] on td "[PERSON_NAME]" at bounding box center [919, 268] width 779 height 31
click at [673, 264] on td "[PERSON_NAME]" at bounding box center [919, 268] width 779 height 31
drag, startPoint x: 622, startPoint y: 263, endPoint x: 503, endPoint y: 267, distance: 119.2
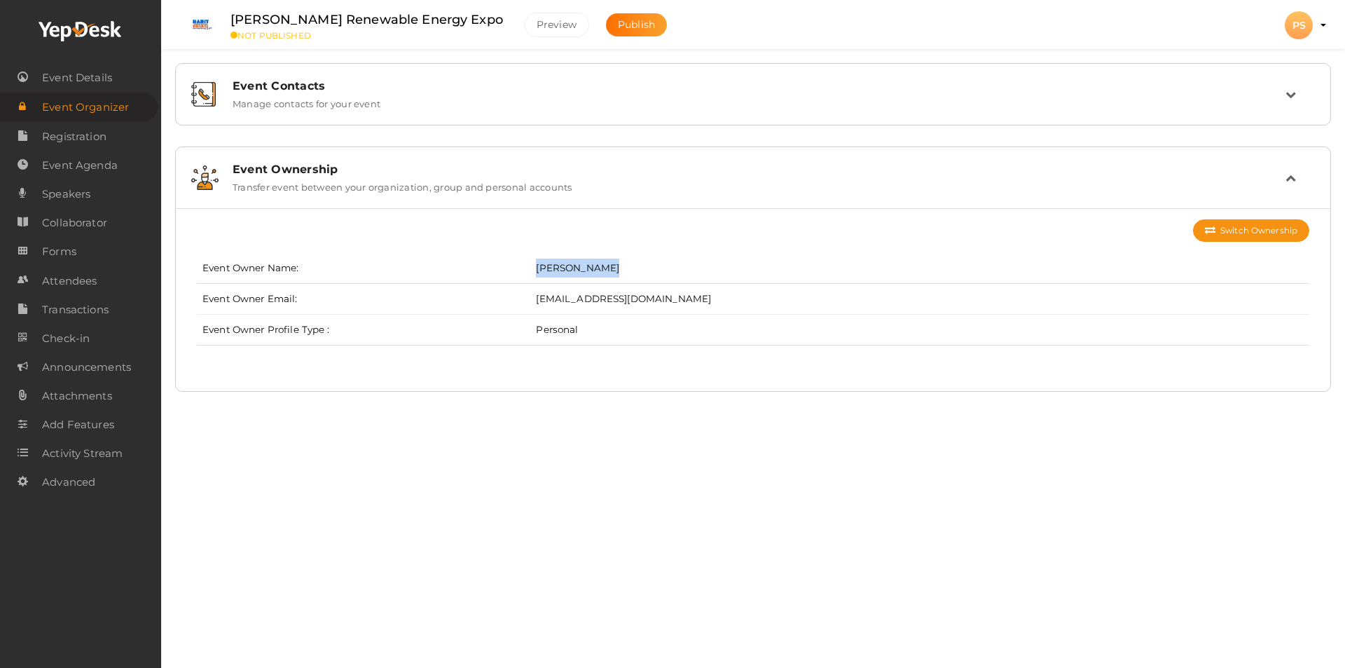
click at [503, 267] on tr "Event Owner Name: Preeti Sharma" at bounding box center [753, 268] width 1113 height 31
click at [732, 459] on div "Harit Bharat Renewable Energy Expo NOT PUBLISHED Preview Publish Preview PS PS …" at bounding box center [753, 311] width 1184 height 622
drag, startPoint x: 624, startPoint y: 268, endPoint x: 516, endPoint y: 258, distance: 107.7
click at [516, 258] on tr "Event Owner Name: Preeti Sharma" at bounding box center [753, 268] width 1113 height 31
click at [731, 406] on div "Event Contacts Manage contacts for your event No contacts to display Add contac…" at bounding box center [753, 213] width 1184 height 427
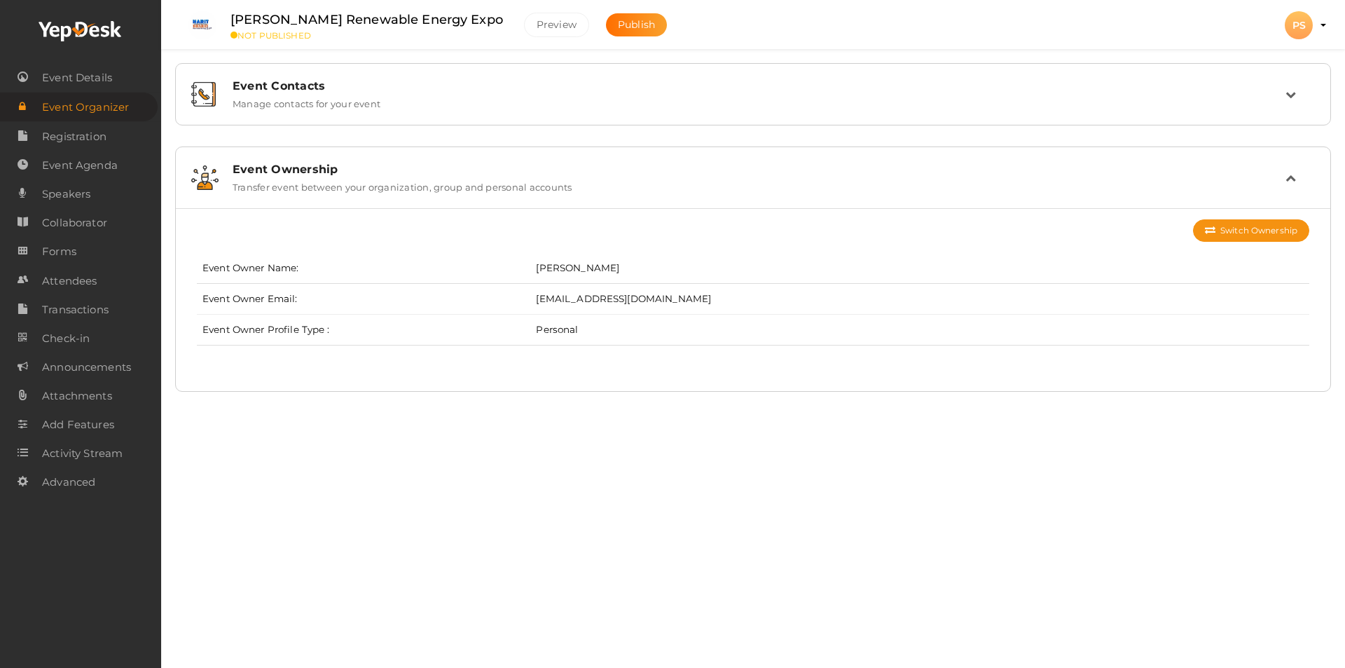
click at [603, 272] on td "[PERSON_NAME]" at bounding box center [919, 268] width 779 height 31
drag, startPoint x: 638, startPoint y: 263, endPoint x: 506, endPoint y: 249, distance: 132.6
click at [506, 249] on div "Switch Ownership Event Owner Name: Preeti Sharma Event Owner Email: hbharat946@…" at bounding box center [753, 299] width 1113 height 161
click at [632, 275] on td "[PERSON_NAME]" at bounding box center [919, 268] width 779 height 31
click at [1263, 231] on button "Switch Ownership" at bounding box center [1251, 230] width 116 height 22
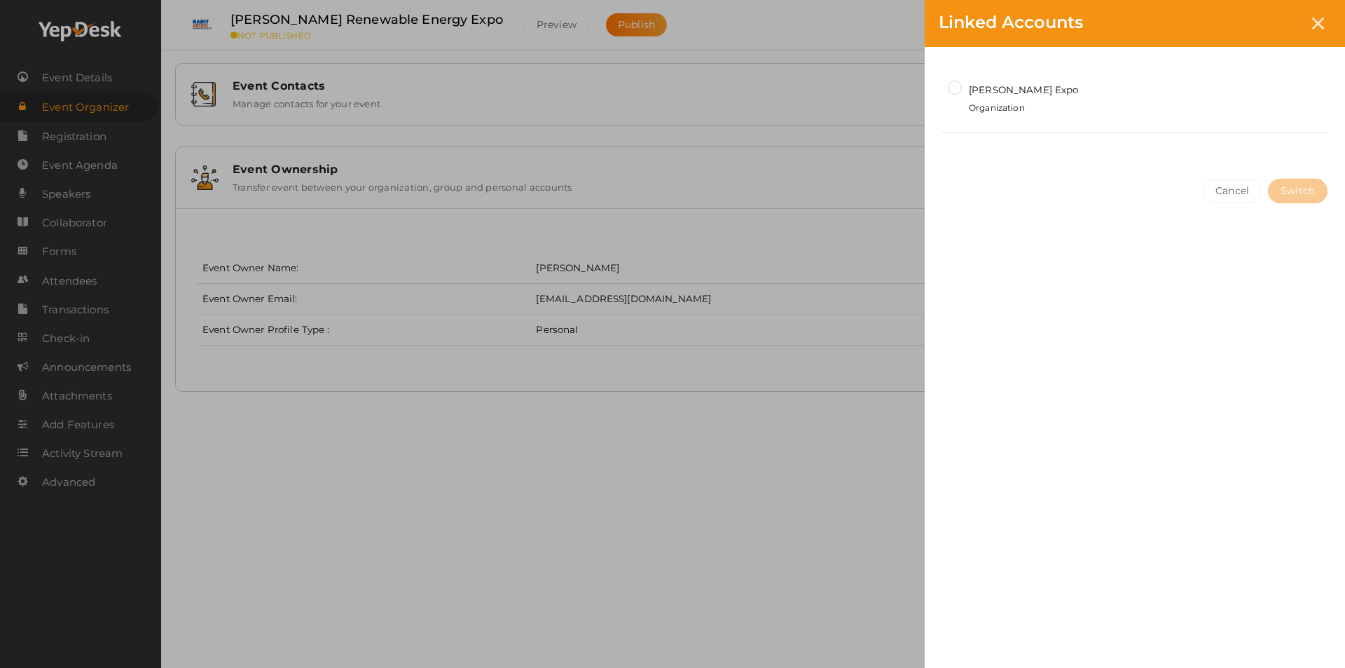
click at [95, 144] on div "Linked Accounts Harit Bharat Expo Organization Cancel Switch" at bounding box center [672, 334] width 1345 height 668
click at [593, 465] on div "Linked Accounts Harit Bharat Expo Organization Cancel Switch" at bounding box center [672, 334] width 1345 height 668
click at [954, 91] on input "Harit Bharat Expo Organization" at bounding box center [955, 88] width 14 height 14
radio input "true"
click at [1293, 193] on span "Switch" at bounding box center [1298, 191] width 34 height 15
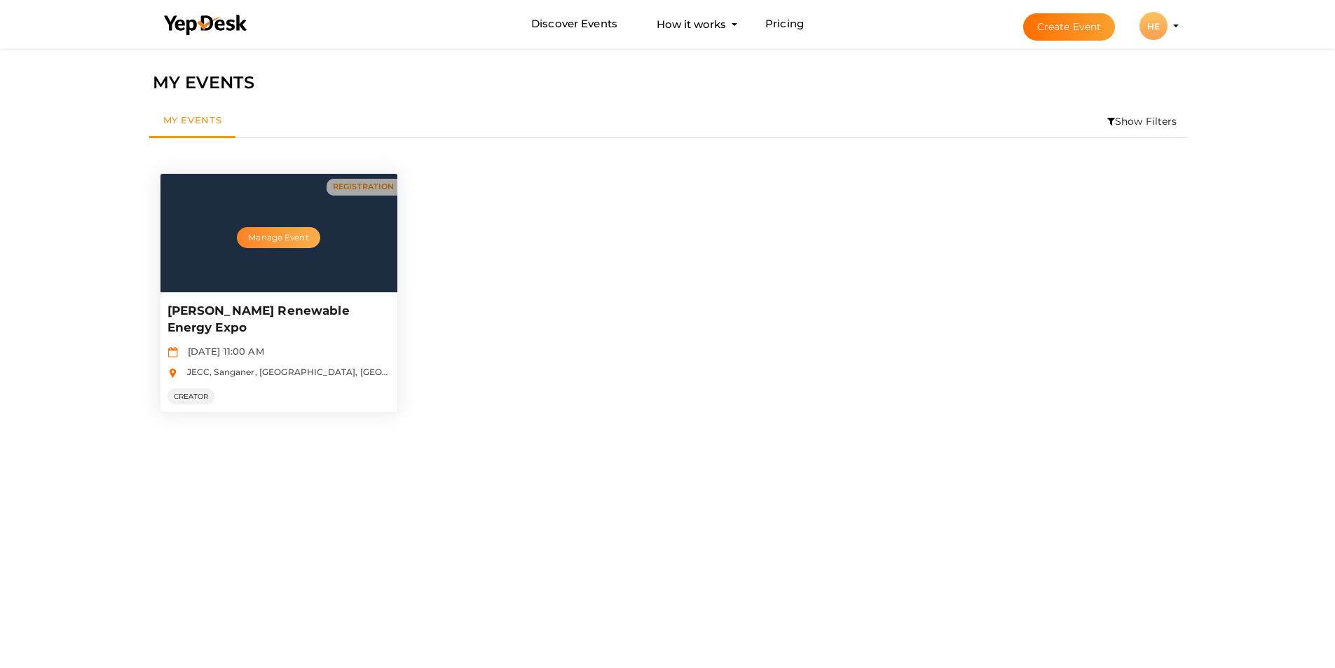
click at [282, 239] on button "Manage Event" at bounding box center [278, 237] width 83 height 21
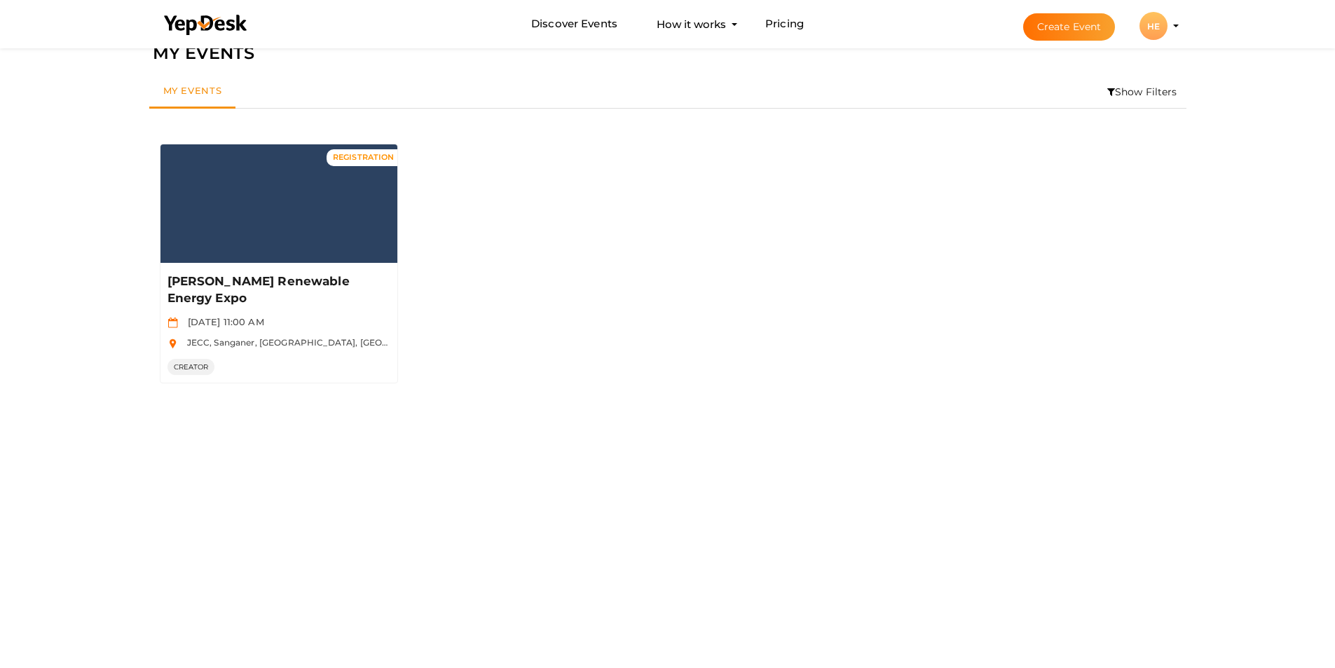
scroll to position [45, 0]
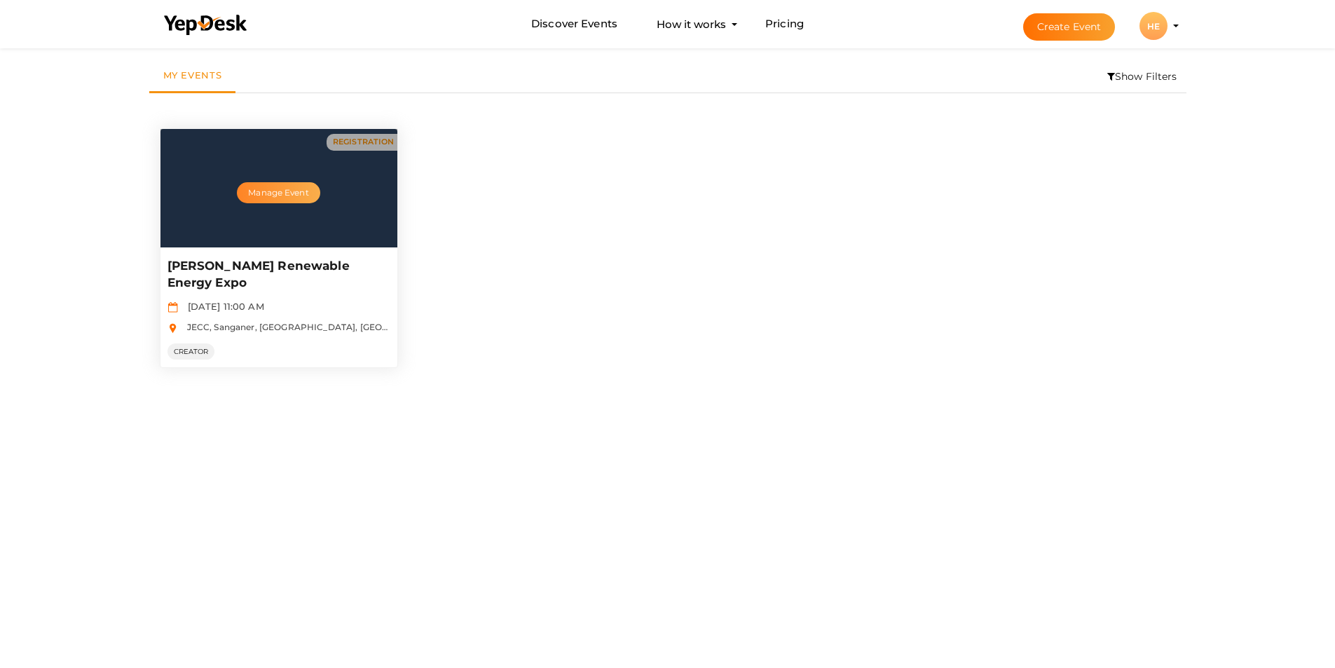
click at [274, 193] on button "Manage Event" at bounding box center [278, 192] width 83 height 21
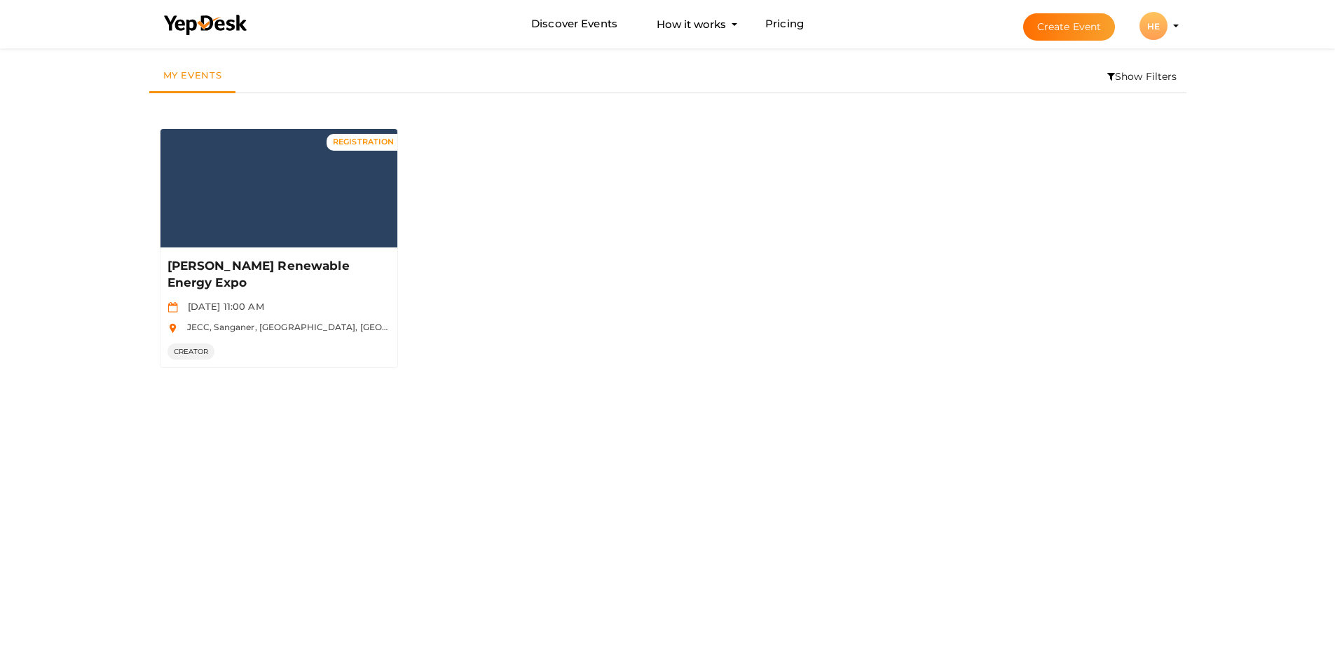
click at [1074, 27] on button "Create Event" at bounding box center [1069, 26] width 92 height 27
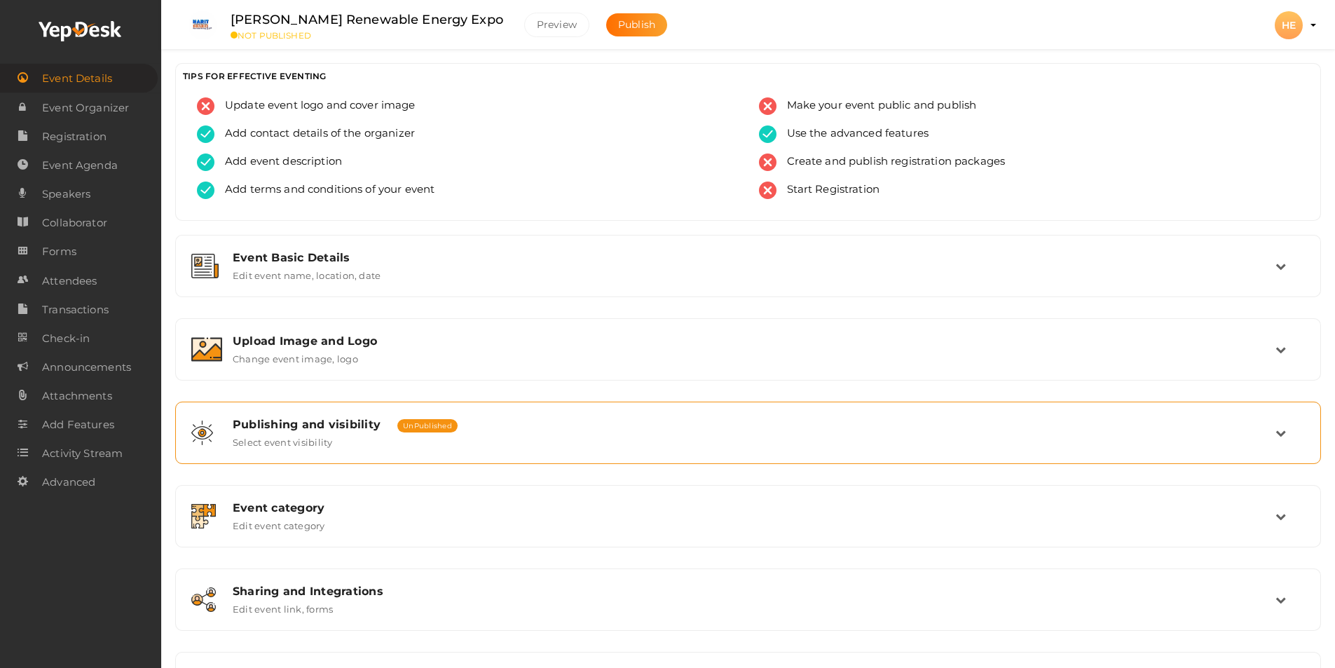
scroll to position [81, 0]
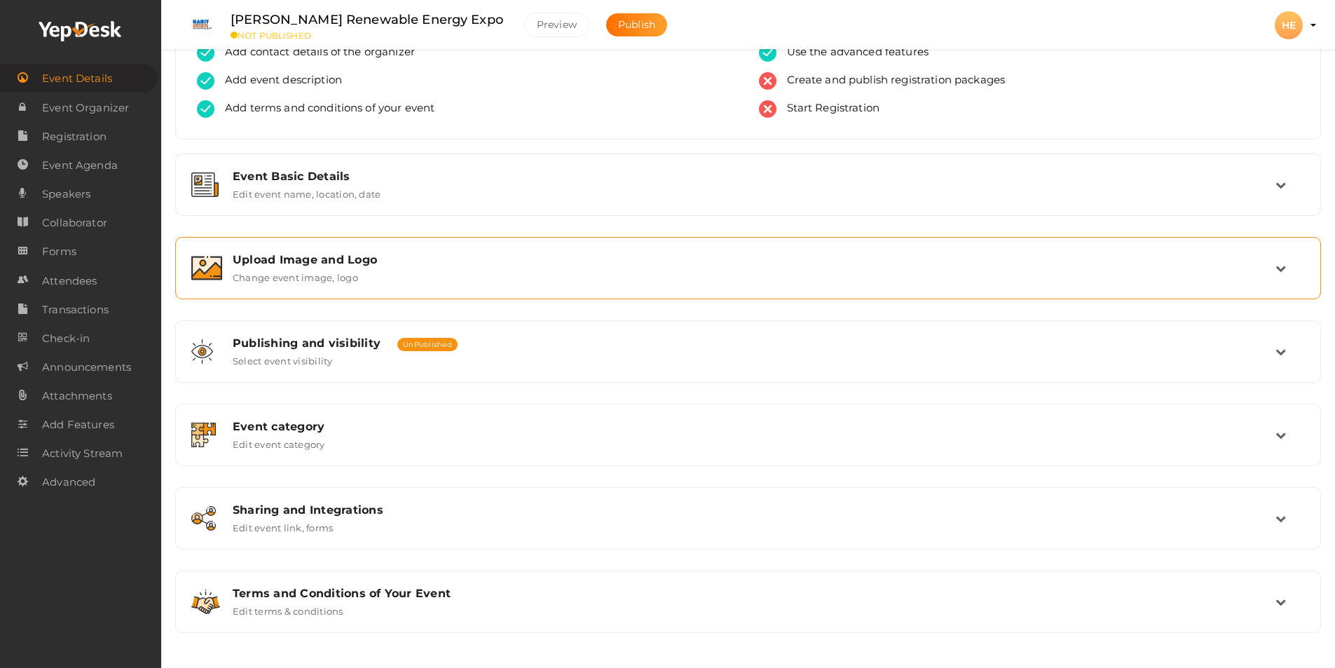
click at [537, 268] on div "Upload Image and Logo Change event image, logo" at bounding box center [748, 268] width 1053 height 30
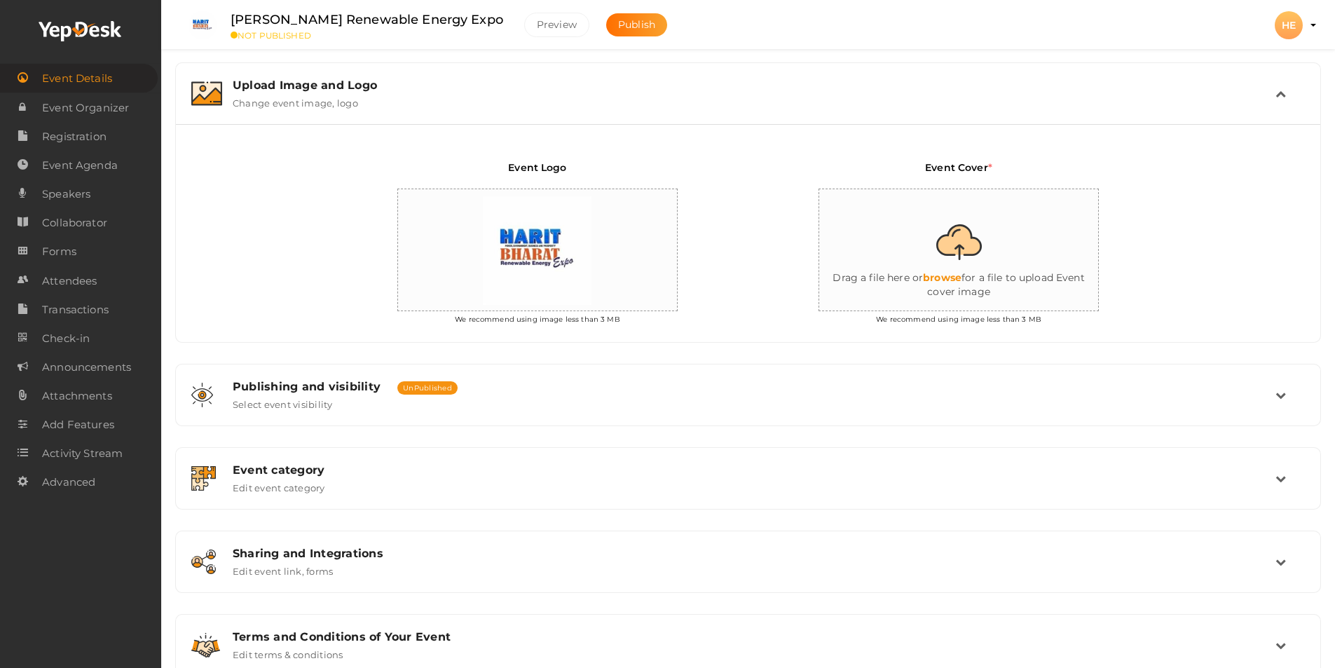
scroll to position [292, 0]
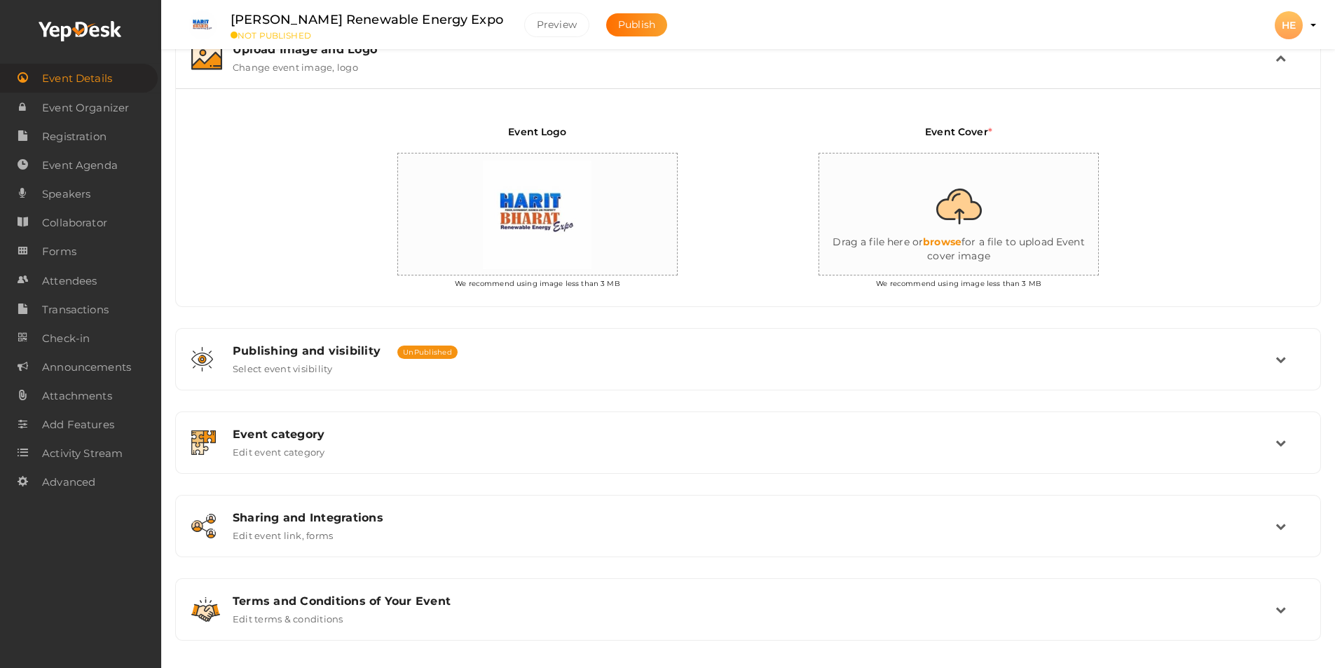
click at [961, 214] on input "file" at bounding box center [959, 214] width 280 height 123
type input "C:\fakepath\WhatsApp Image [DATE] 12.03.42.jpeg"
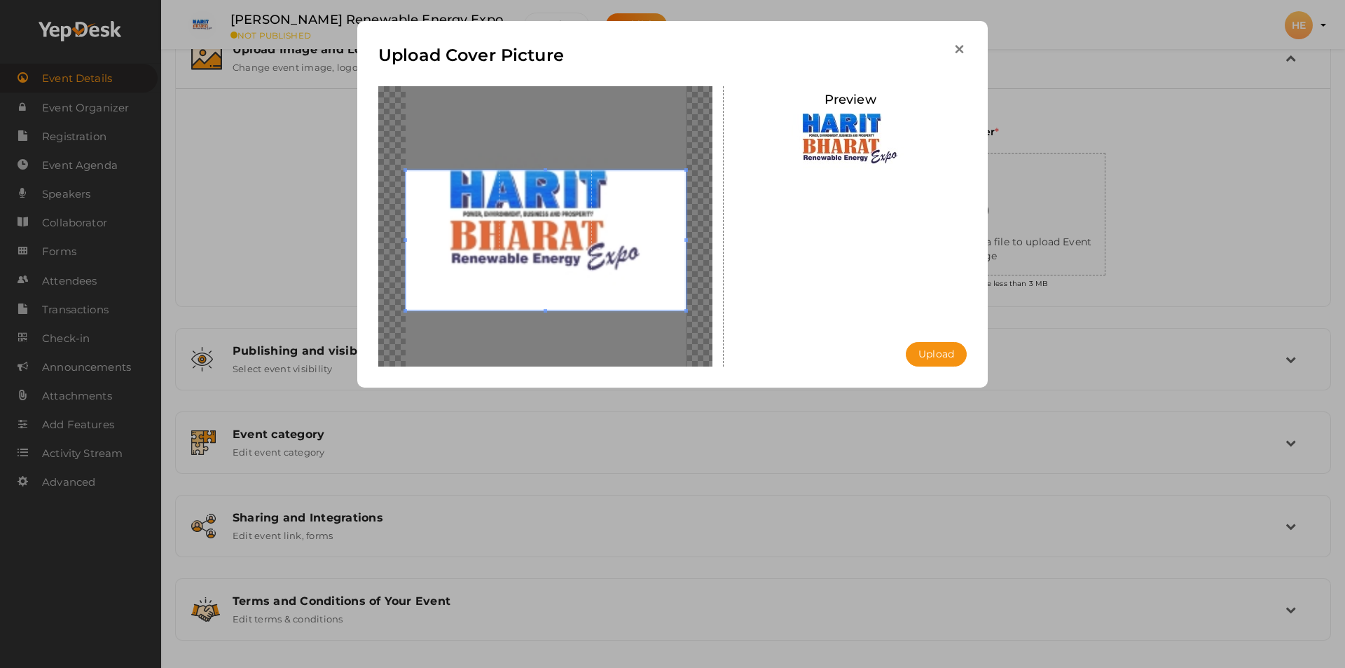
click at [960, 52] on icon "button" at bounding box center [959, 49] width 15 height 15
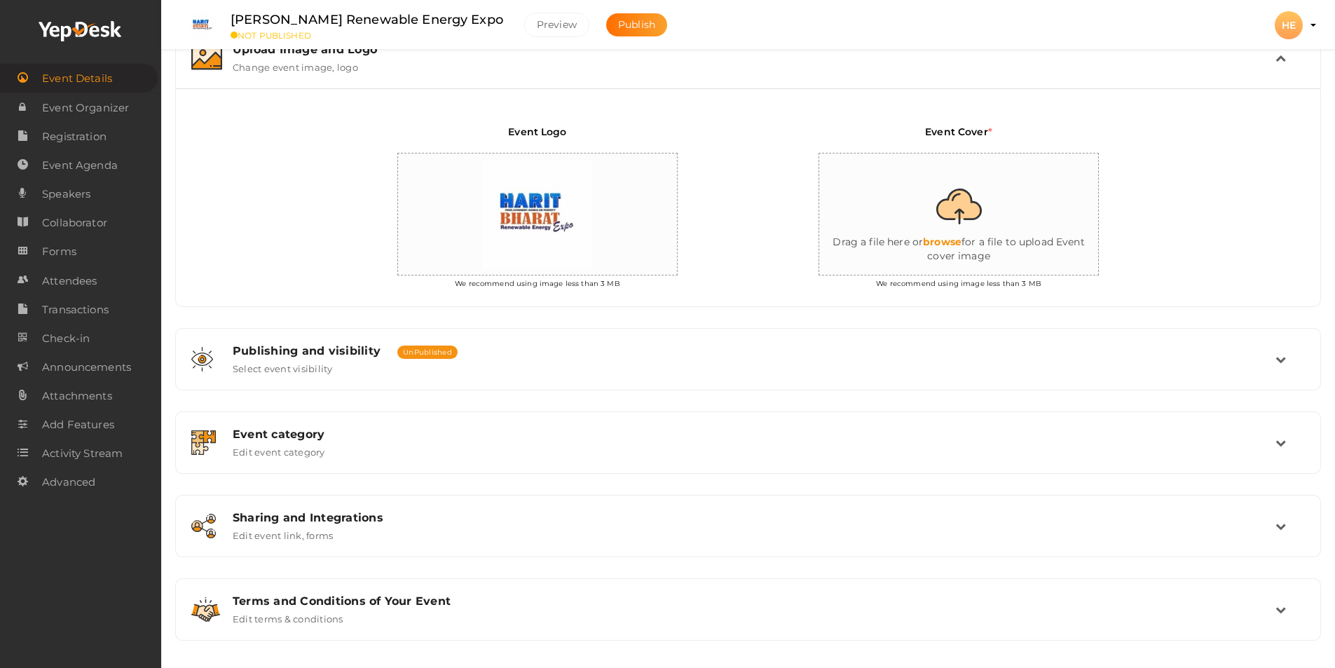
click at [963, 209] on input "file" at bounding box center [959, 214] width 280 height 123
type input "C:\fakepath\WhatsApp Image [DATE] 12.09.06.jpeg"
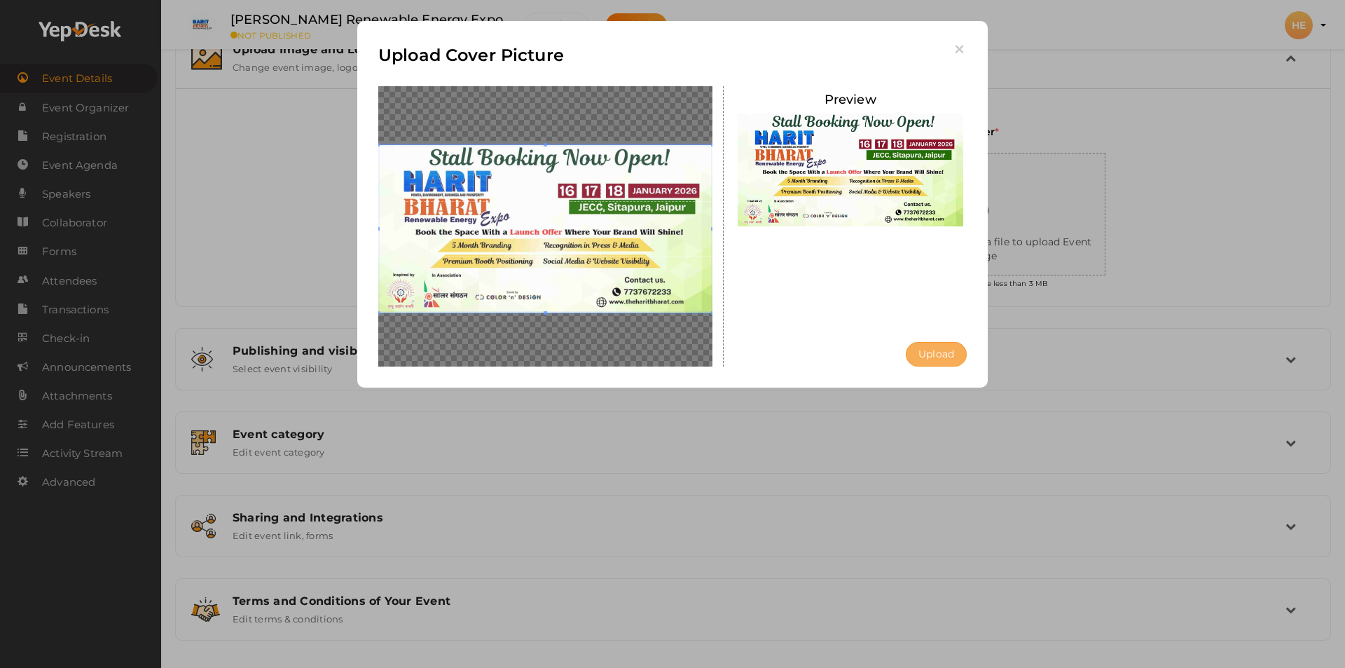
click at [929, 355] on button "Upload" at bounding box center [936, 354] width 61 height 25
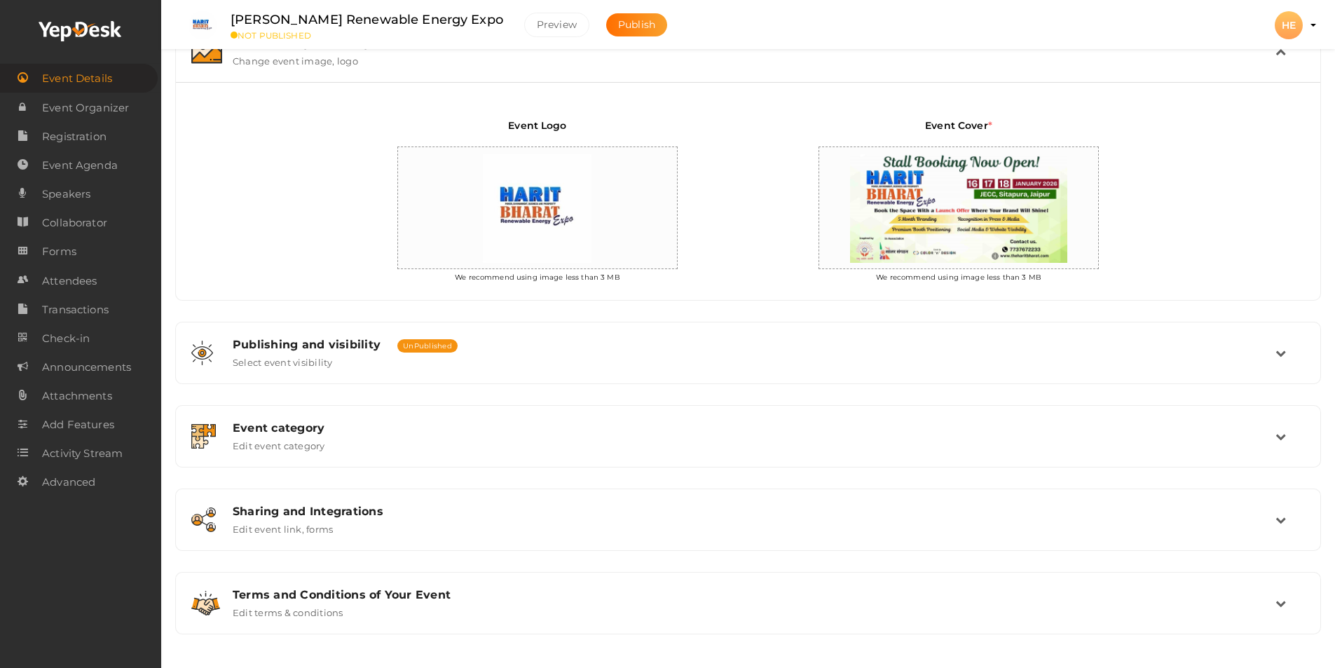
scroll to position [299, 0]
click at [618, 26] on span "Publish" at bounding box center [636, 24] width 37 height 13
click at [618, 27] on span "Publish" at bounding box center [636, 24] width 37 height 13
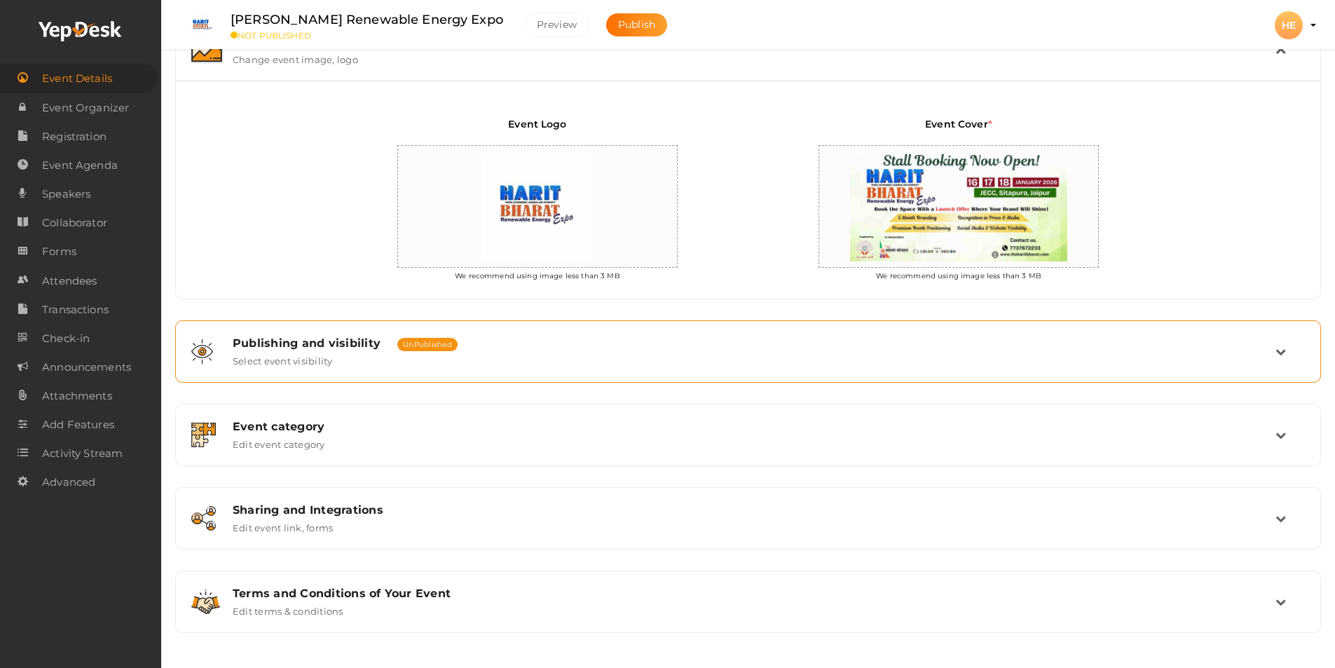
click at [692, 364] on div "Publishing and visibility Published UnPublished Select event visibility" at bounding box center [748, 351] width 1053 height 30
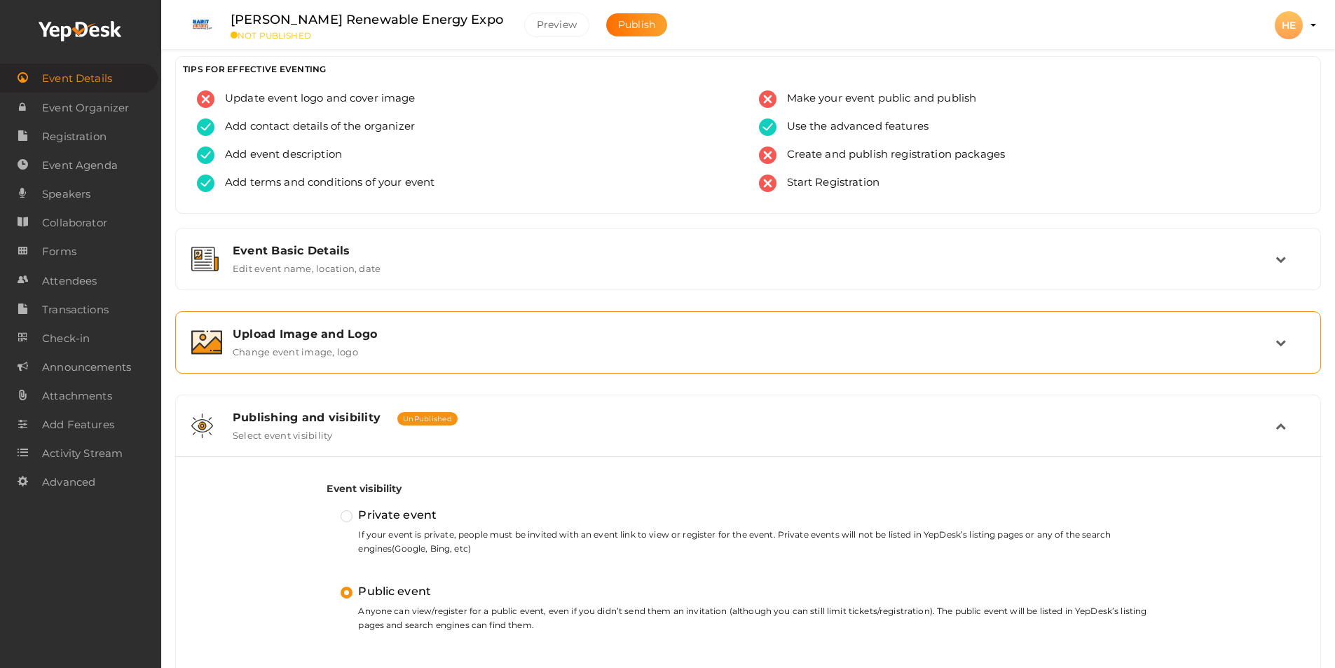
scroll to position [0, 0]
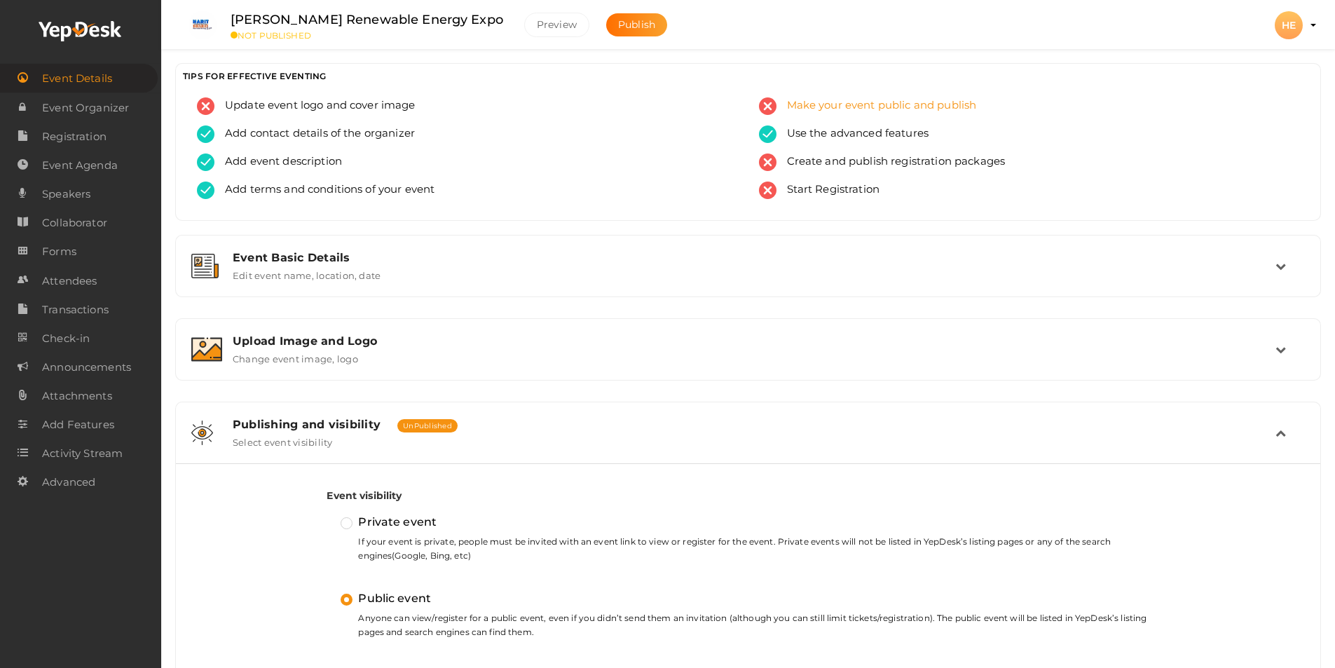
click at [841, 109] on span "Make your event public and publish" at bounding box center [876, 106] width 200 height 18
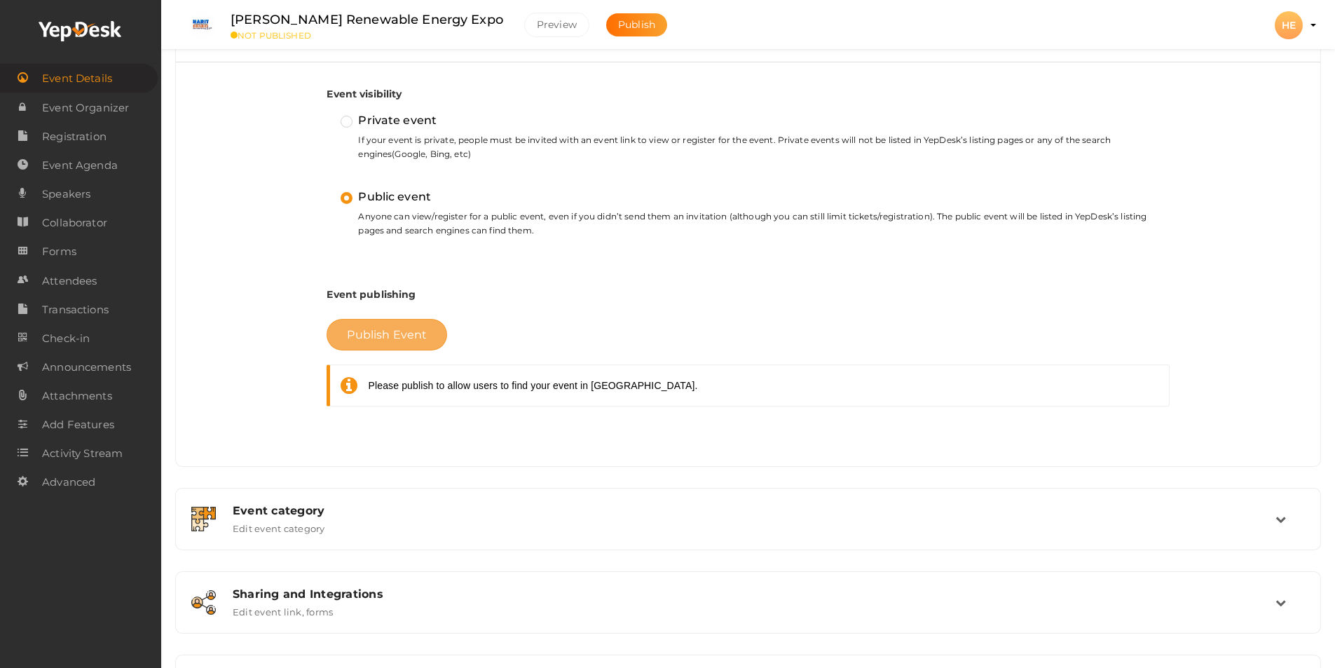
click at [388, 339] on span "Publish Event" at bounding box center [387, 334] width 80 height 13
click at [391, 338] on span "Publish Event" at bounding box center [387, 334] width 80 height 13
click at [379, 337] on span "Publish Event" at bounding box center [387, 334] width 80 height 13
click at [1311, 27] on li "Preview HE HE Harit Bharat Expo hbharat946@gmail.com Organization Profile My Ev…" at bounding box center [1289, 25] width 56 height 49
click at [375, 334] on span "Publish Event" at bounding box center [387, 334] width 80 height 13
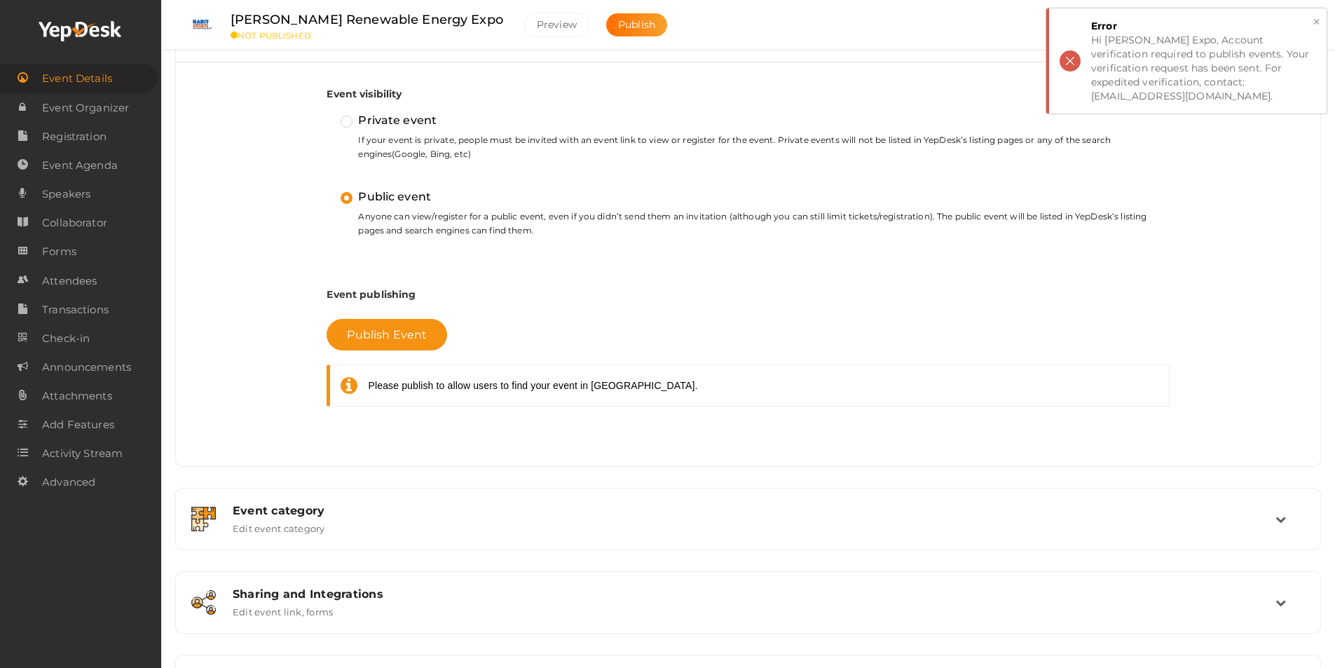
click at [1250, 83] on div "Hi Harit Bharat Expo, Account verification required to publish events. Your ver…" at bounding box center [1203, 68] width 225 height 70
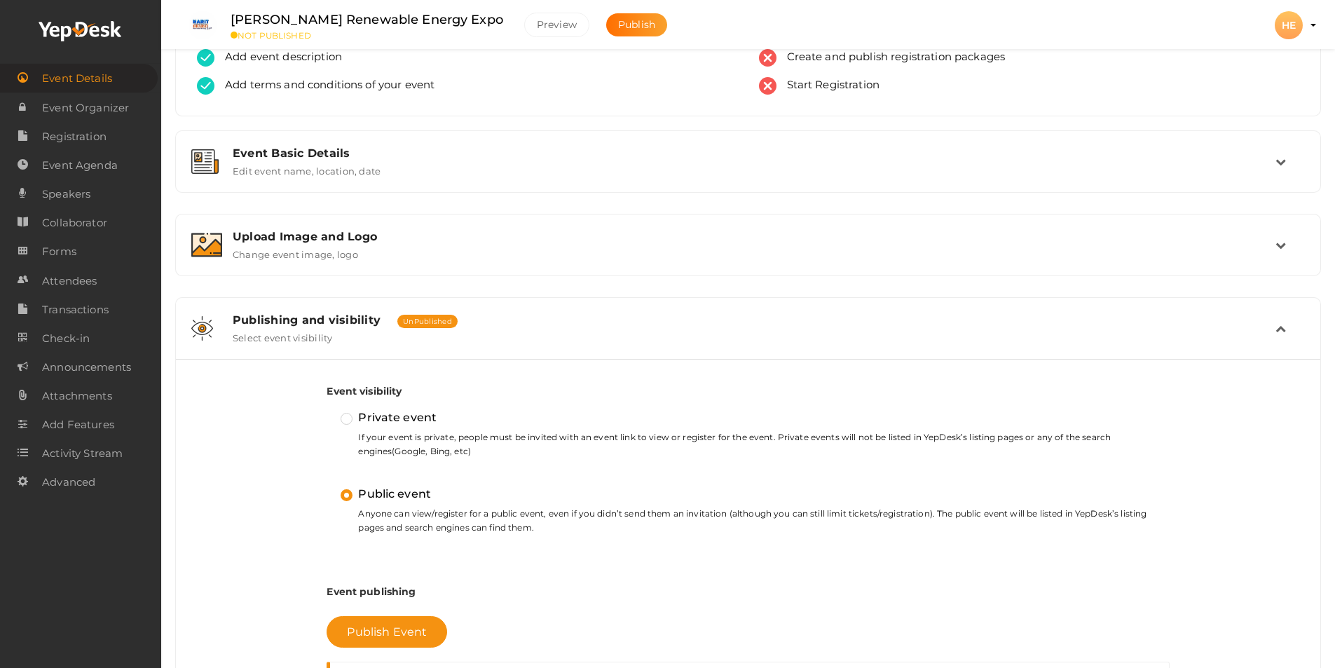
scroll to position [140, 0]
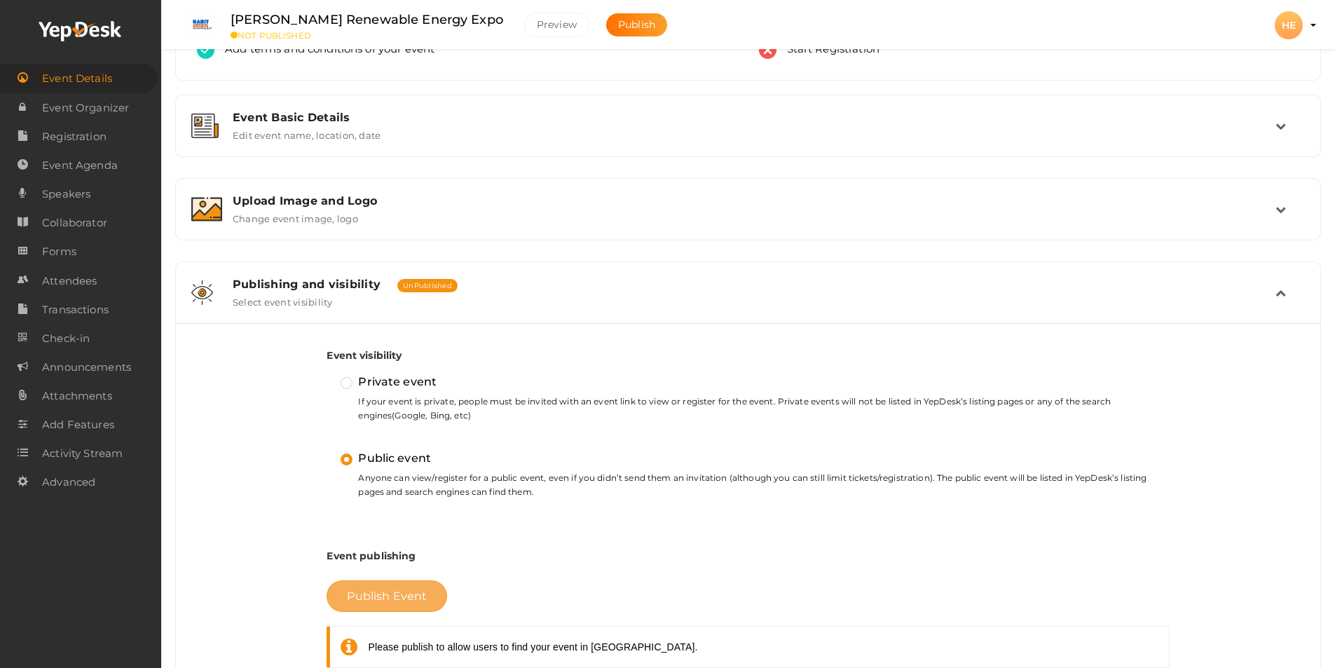
click at [379, 605] on button "Publish Event" at bounding box center [387, 596] width 121 height 32
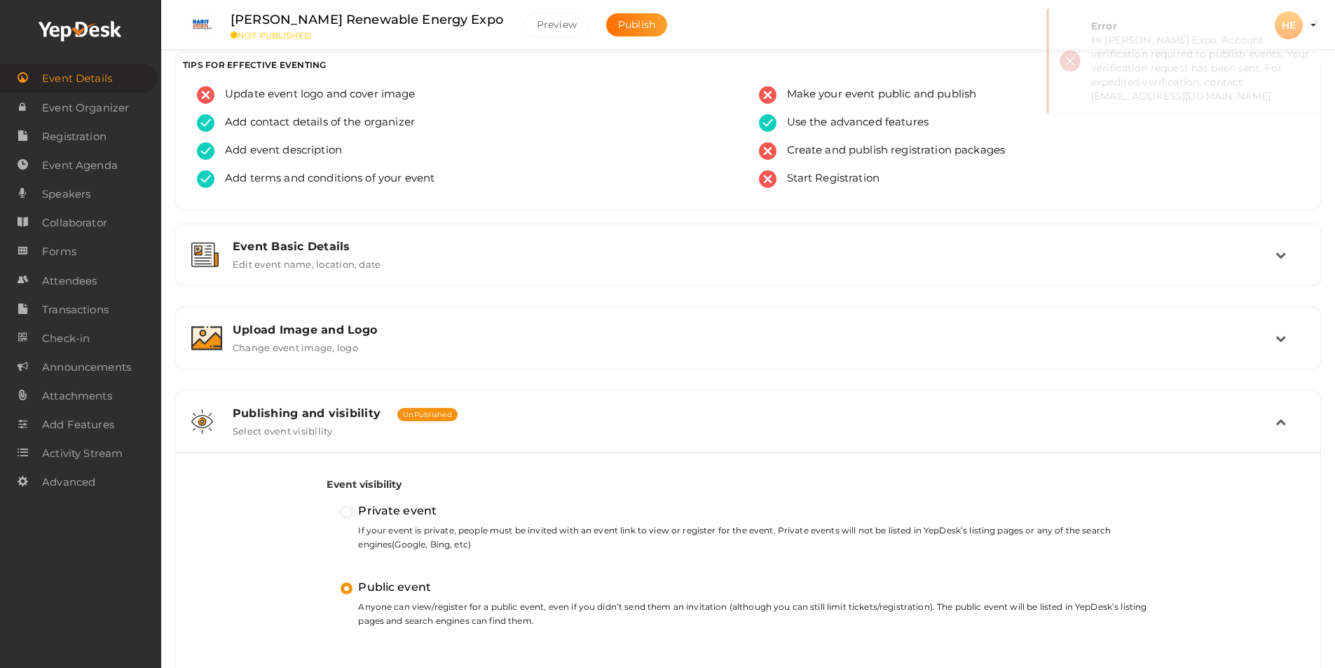
scroll to position [0, 0]
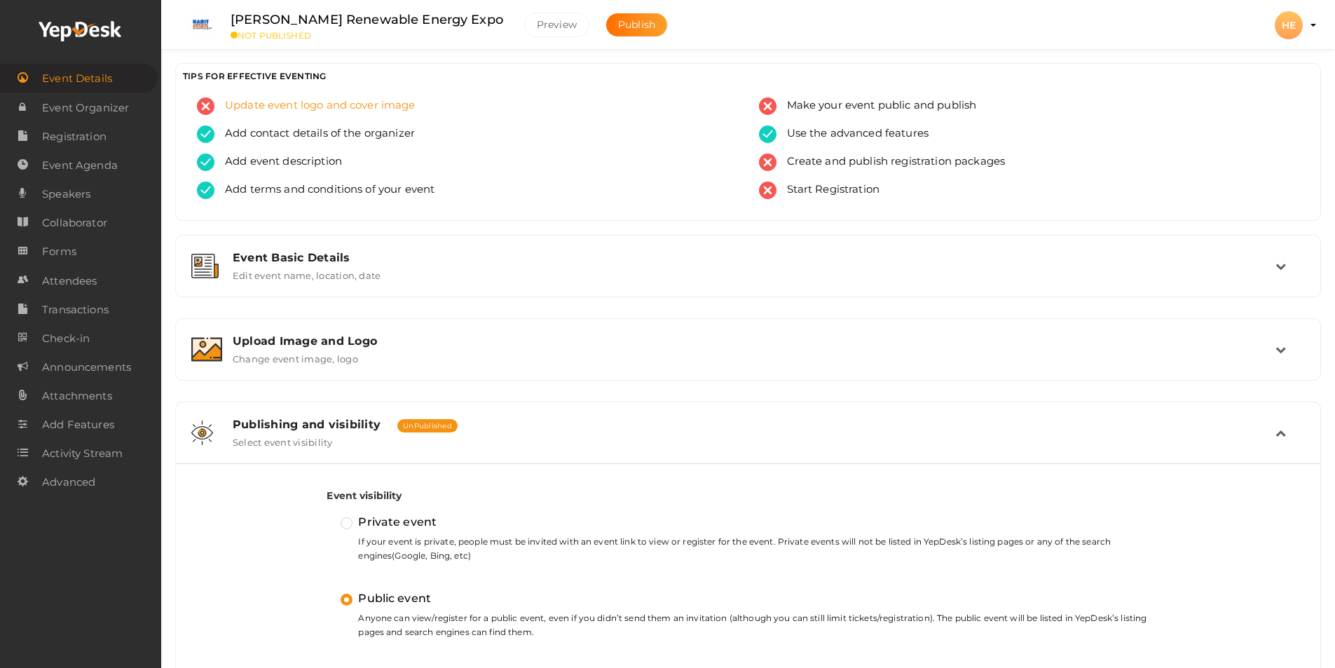
click at [359, 107] on span "Update event logo and cover image" at bounding box center [314, 106] width 201 height 18
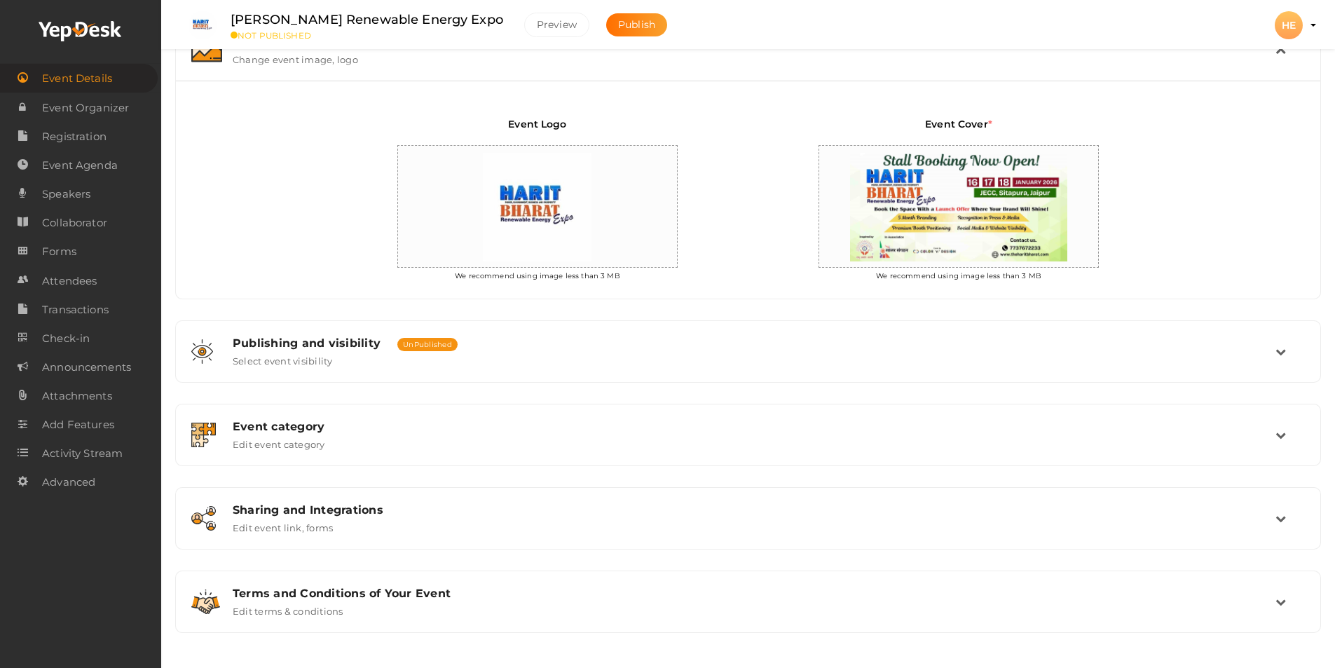
scroll to position [299, 0]
click at [618, 26] on span "Publish" at bounding box center [636, 24] width 37 height 13
click at [618, 28] on span "Publish" at bounding box center [636, 24] width 37 height 13
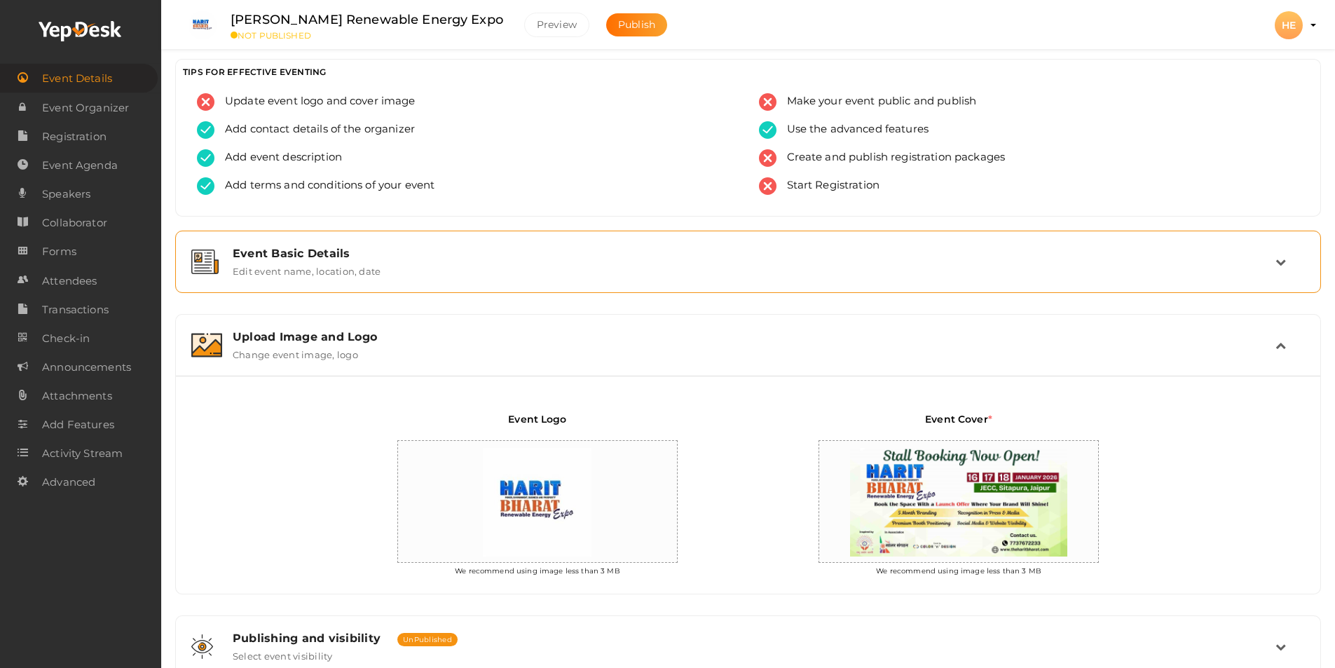
scroll to position [0, 0]
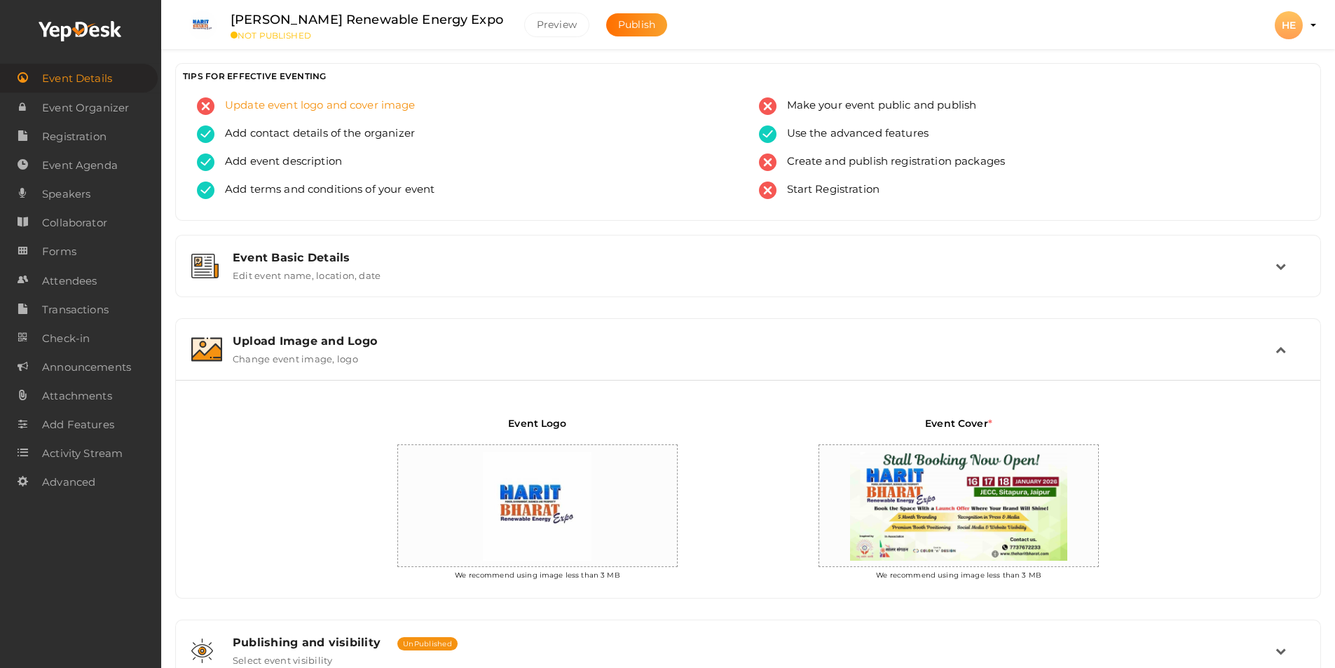
click at [341, 105] on span "Update event logo and cover image" at bounding box center [314, 106] width 201 height 18
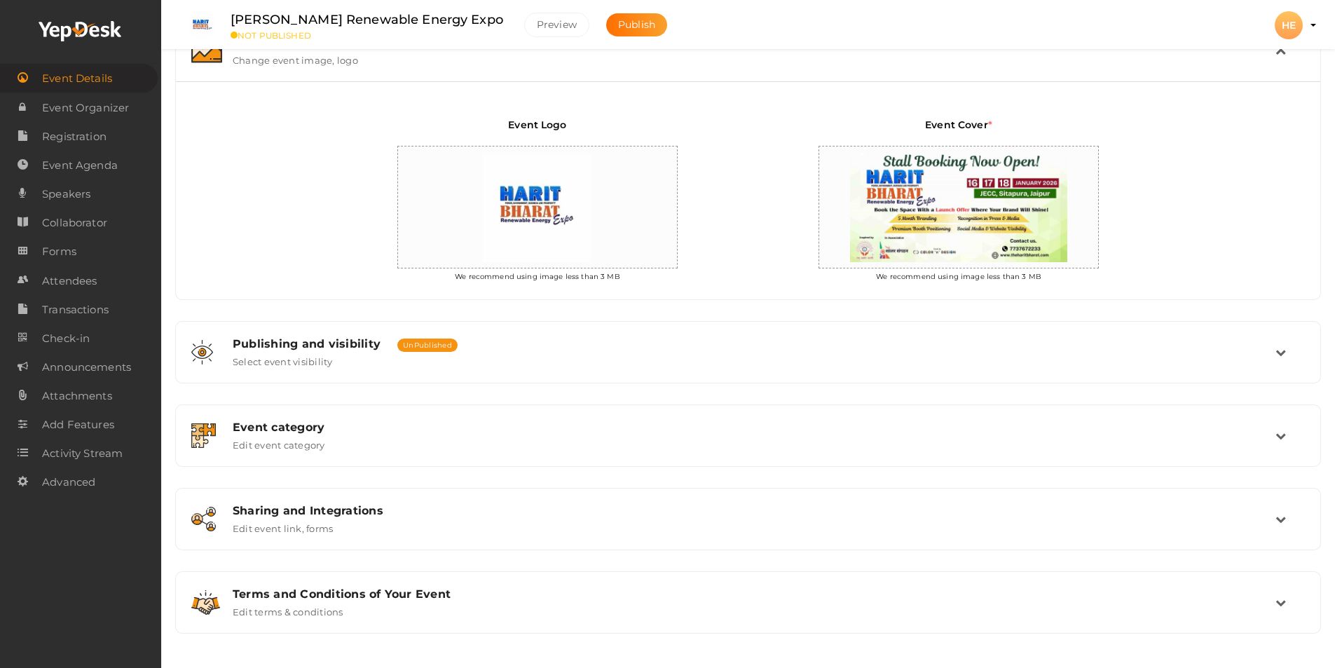
scroll to position [299, 0]
click at [1225, 233] on div "Event Logo We recommend using image less than 3 MB Event Cover * We recommend u…" at bounding box center [748, 190] width 1144 height 218
click at [737, 256] on div "Event Logo We recommend using image less than 3 MB" at bounding box center [537, 202] width 421 height 171
click at [992, 123] on span "*" at bounding box center [990, 124] width 4 height 13
click at [954, 123] on label "Event Cover *" at bounding box center [958, 129] width 67 height 25
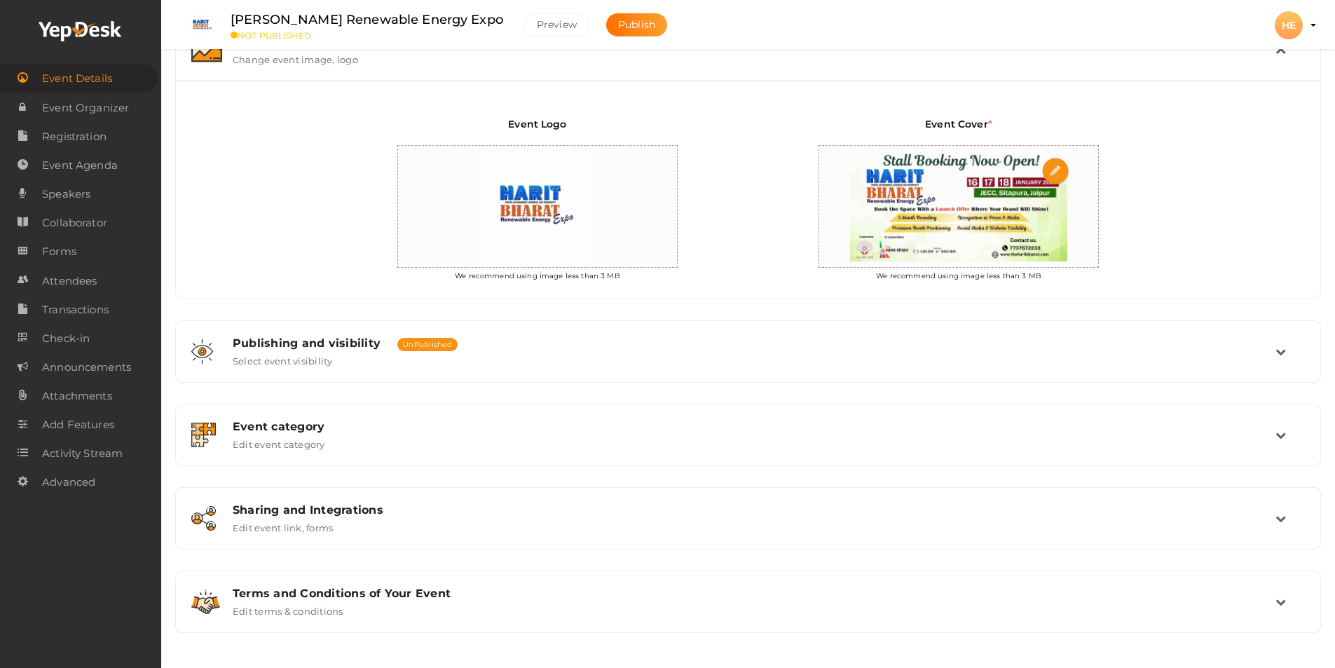
click at [949, 195] on img at bounding box center [958, 207] width 231 height 123
click at [1163, 219] on div "Event Cover * We recommend using image less than 3 MB" at bounding box center [958, 202] width 421 height 171
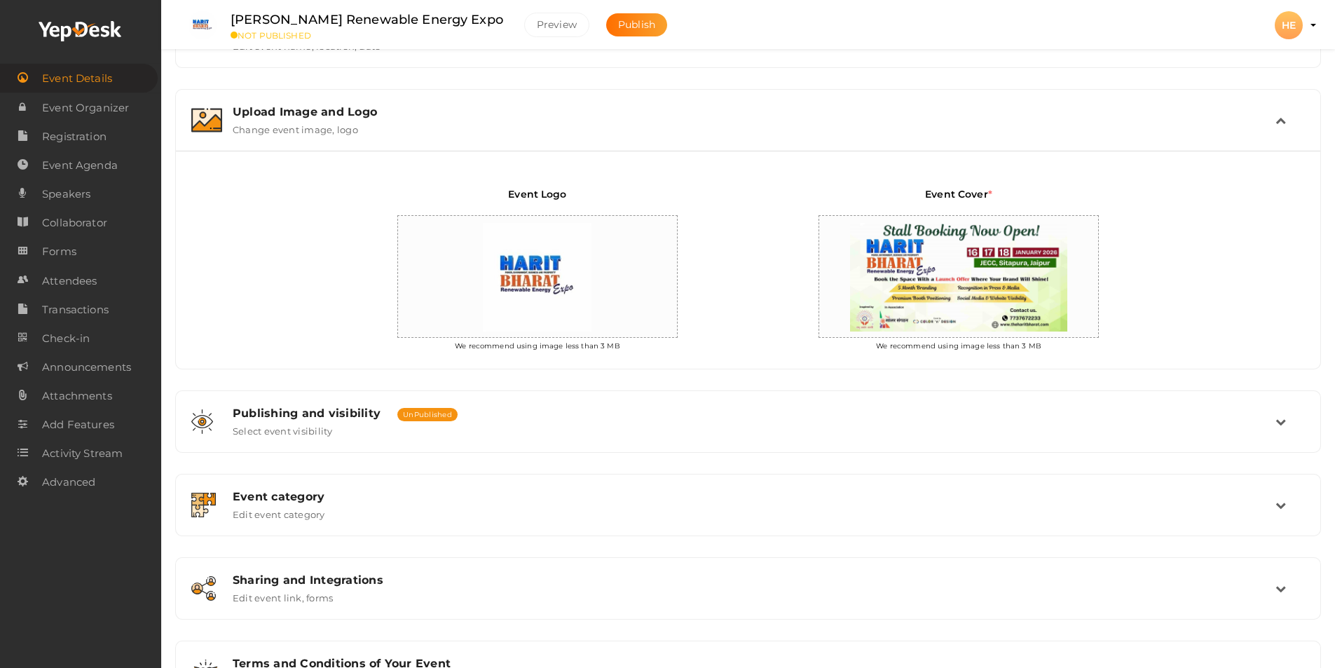
scroll to position [228, 0]
click at [1281, 124] on icon at bounding box center [1280, 121] width 11 height 11
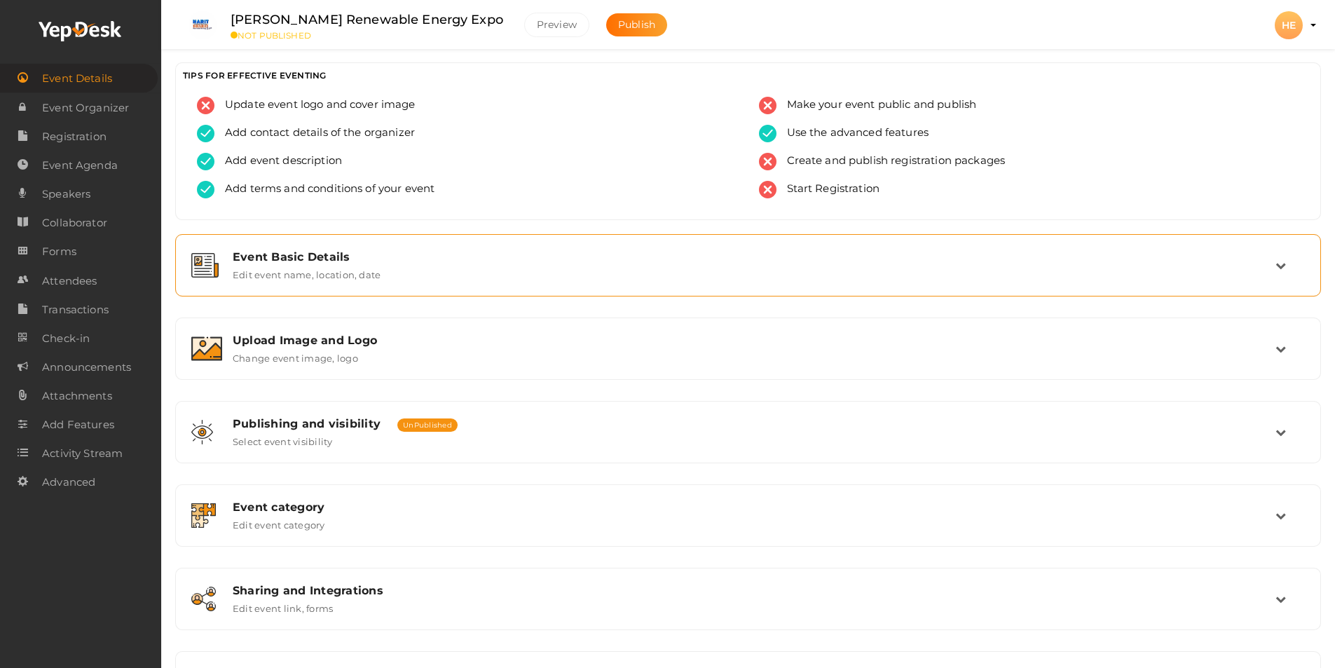
scroll to position [0, 0]
click at [858, 111] on span "Make your event public and publish" at bounding box center [876, 106] width 200 height 18
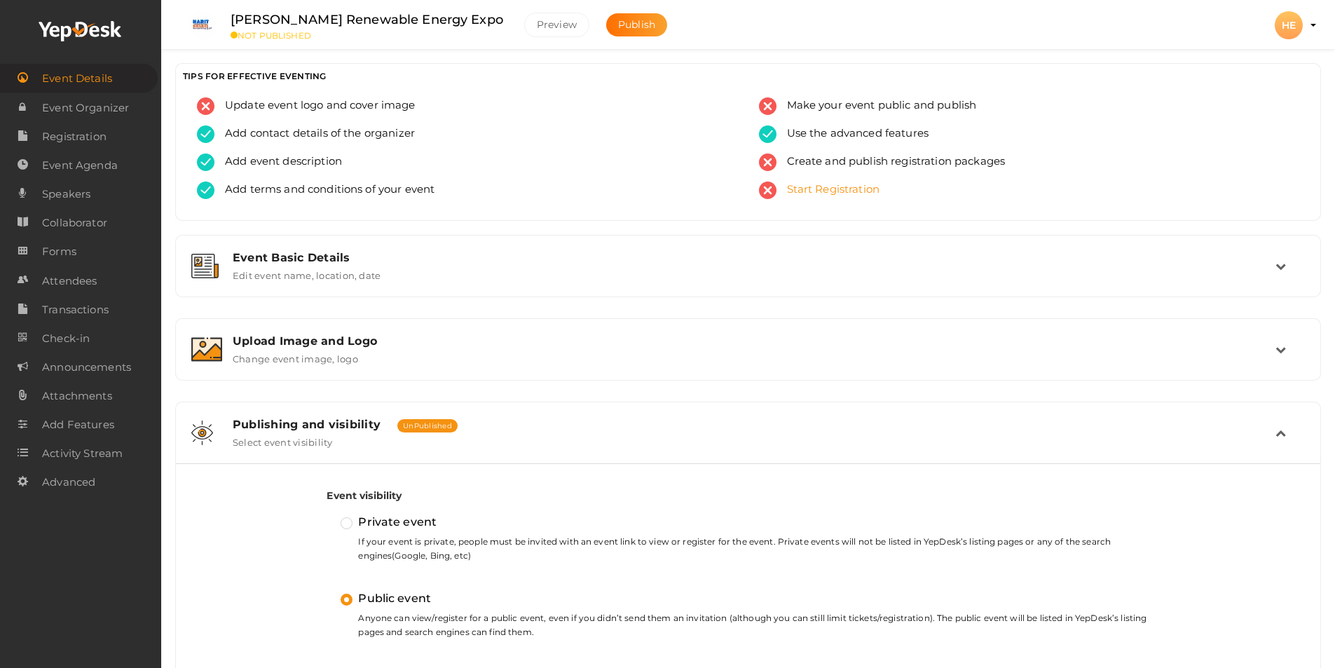
click at [821, 191] on span "Start Registration" at bounding box center [828, 190] width 104 height 18
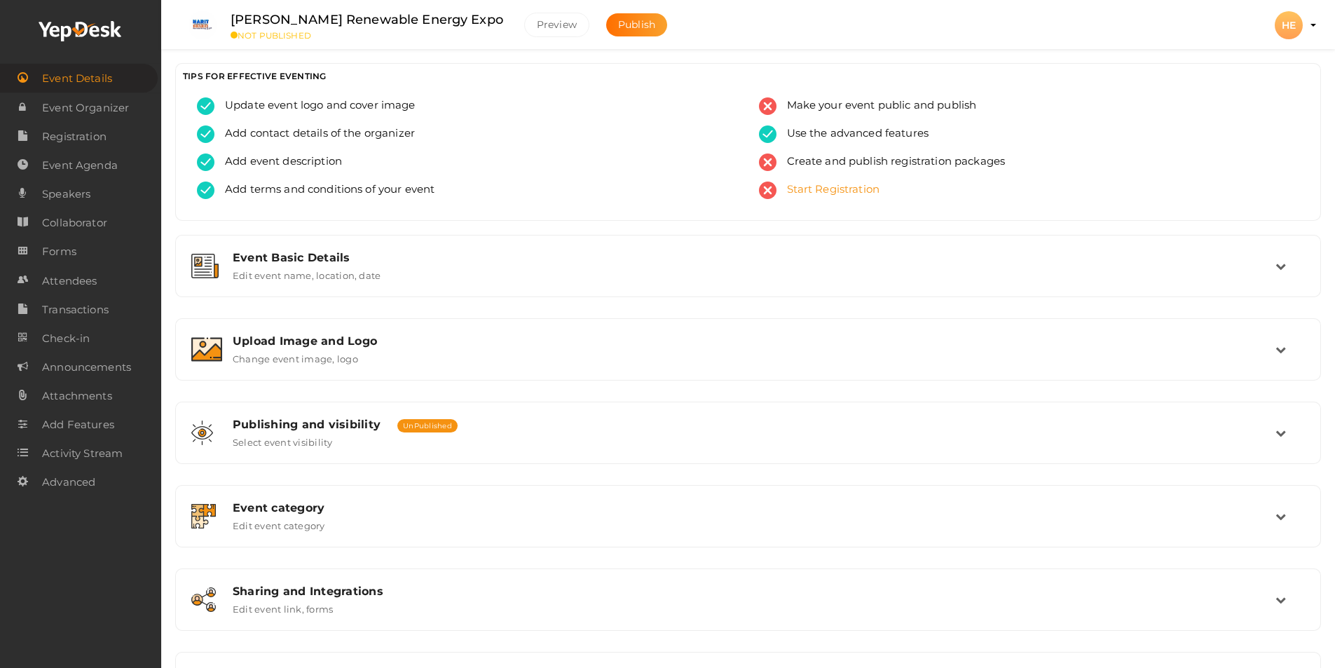
click at [891, 109] on span "Make your event public and publish" at bounding box center [876, 106] width 200 height 18
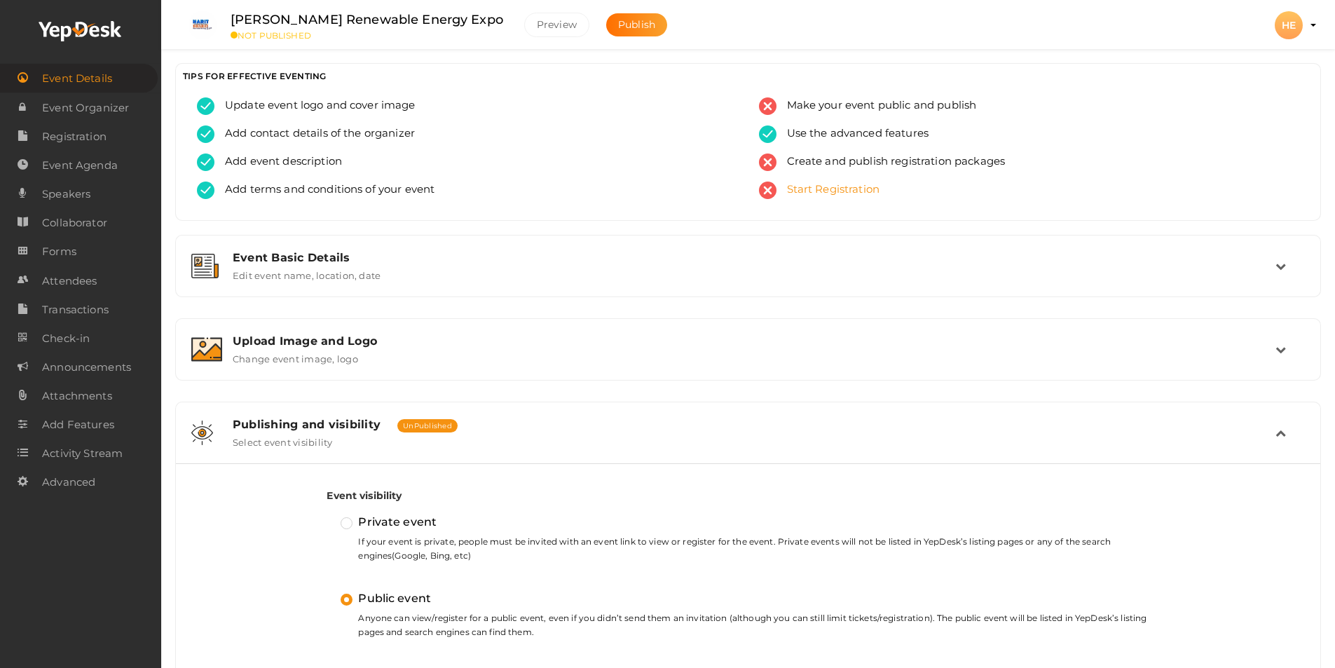
scroll to position [402, 0]
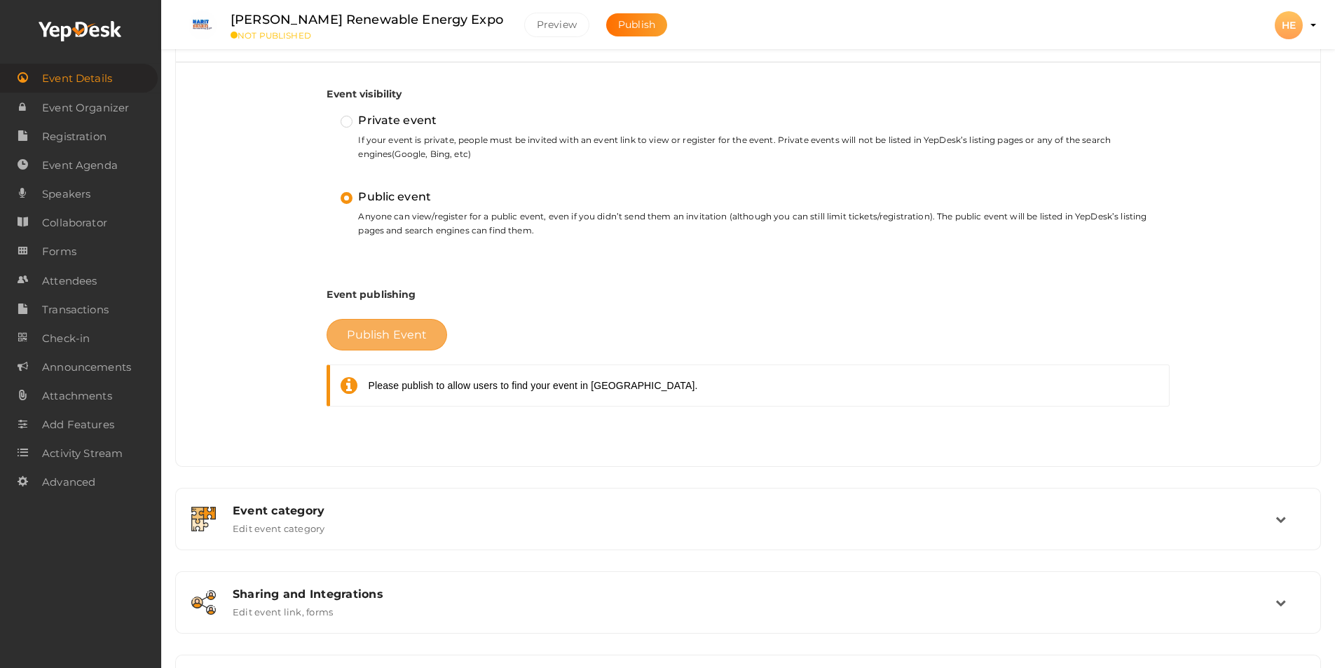
click at [376, 338] on span "Publish Event" at bounding box center [387, 334] width 80 height 13
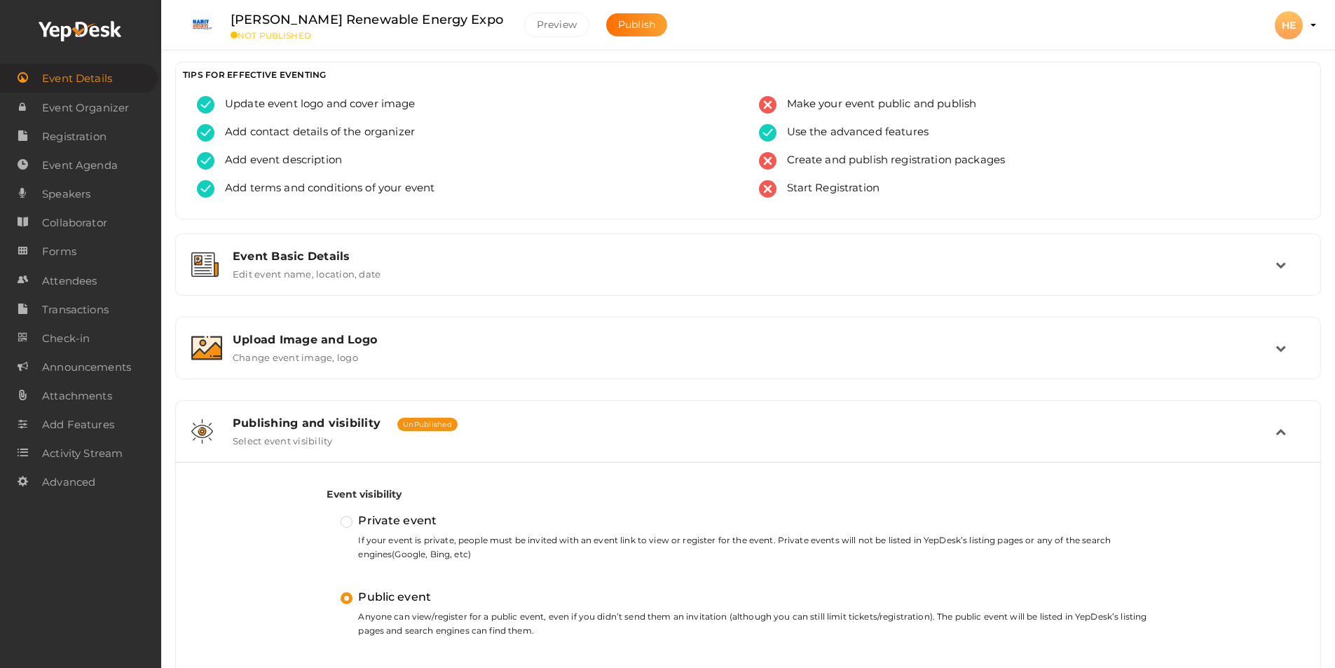
scroll to position [0, 0]
click at [837, 162] on span "Create and publish registration packages" at bounding box center [890, 162] width 229 height 18
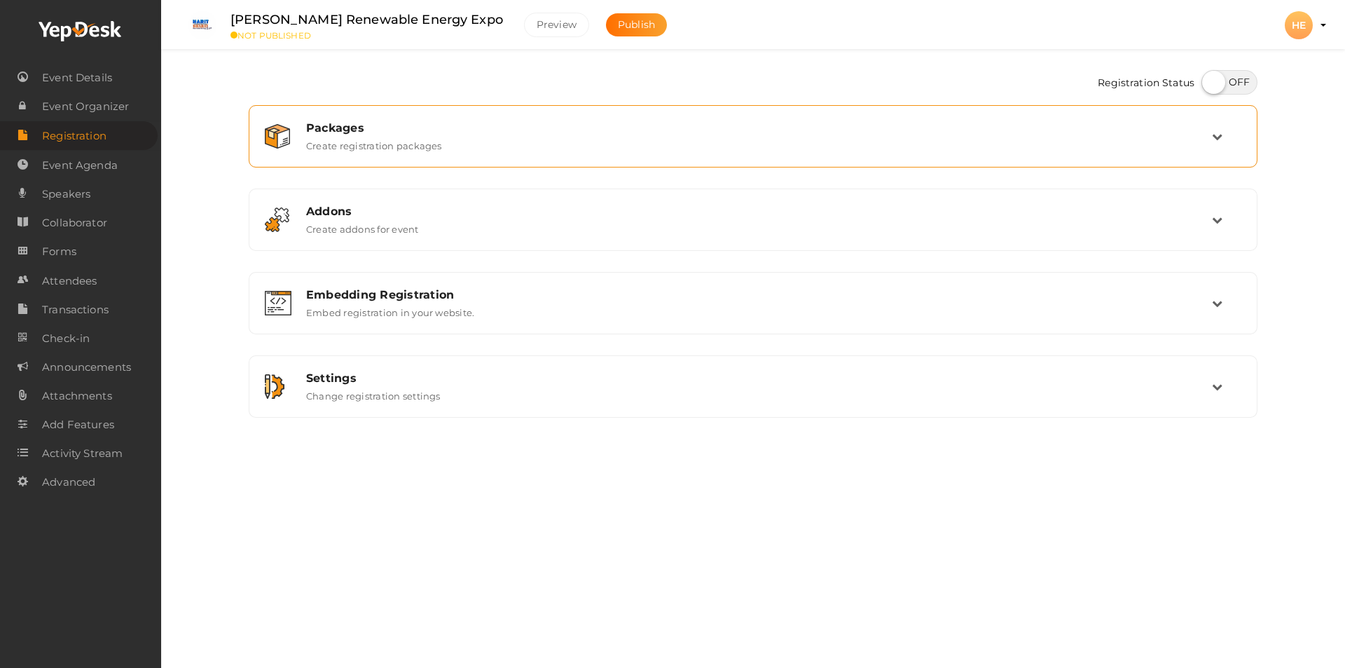
click at [1213, 142] on td at bounding box center [1226, 136] width 29 height 30
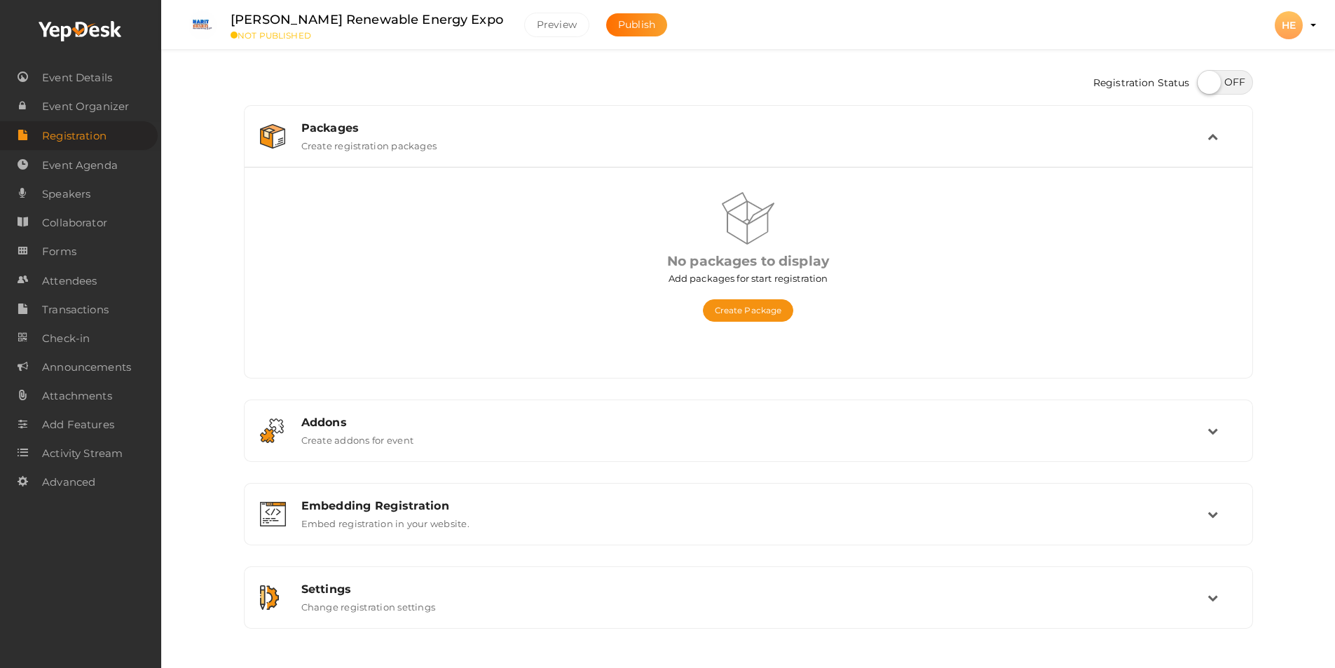
scroll to position [31, 0]
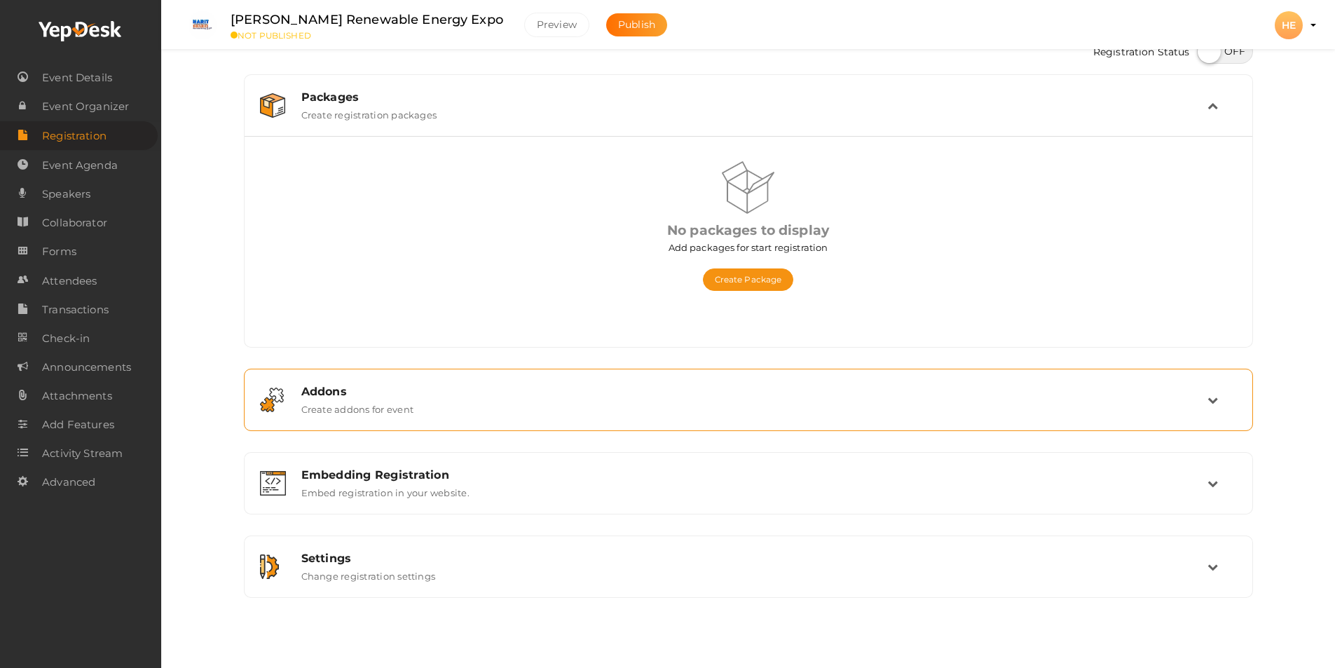
click at [1214, 398] on icon at bounding box center [1212, 400] width 11 height 11
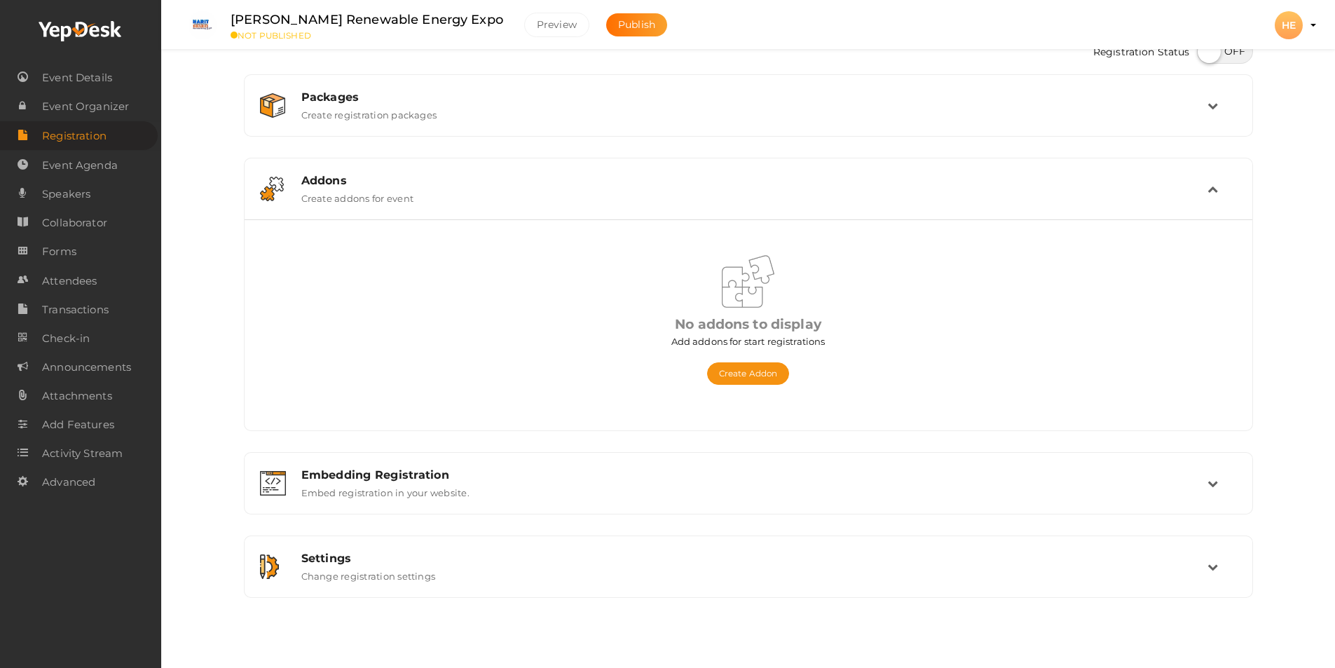
click at [196, 260] on div "Registration Status Packages Create registration packages Add Package No packag…" at bounding box center [748, 318] width 1174 height 699
click at [219, 181] on div "Registration Status Packages Create registration packages Add Package No packag…" at bounding box center [748, 318] width 1174 height 699
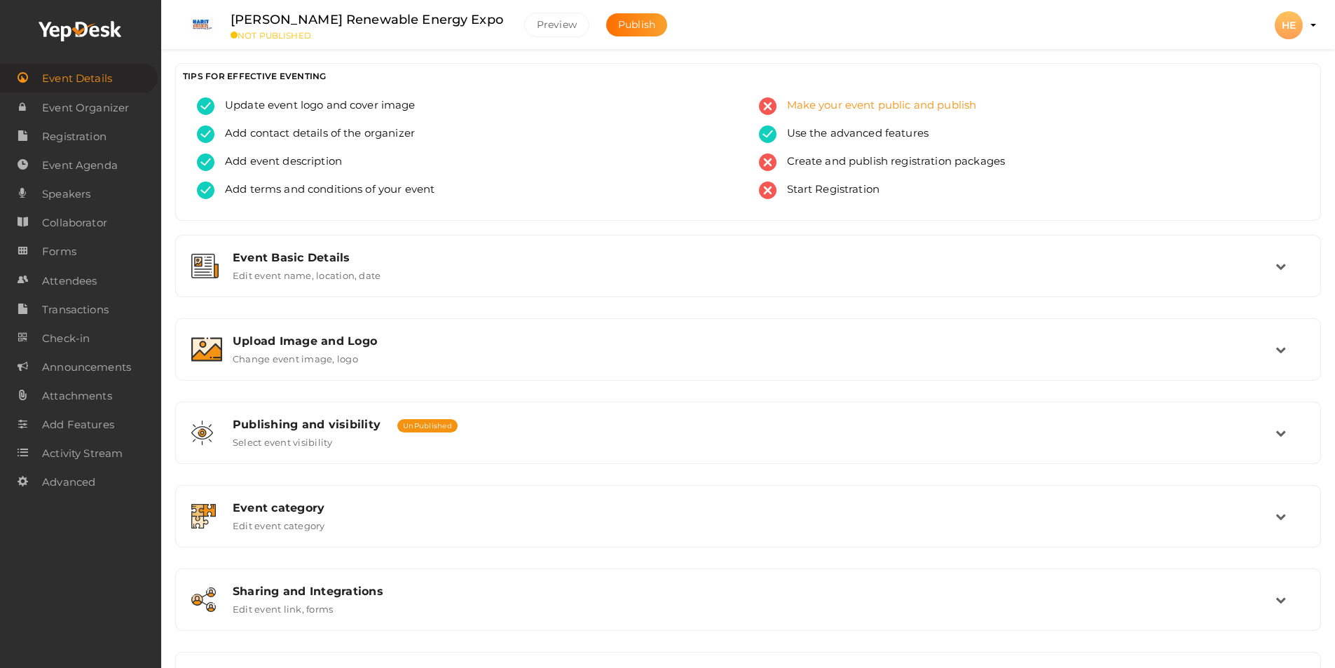
click at [856, 104] on span "Make your event public and publish" at bounding box center [876, 106] width 200 height 18
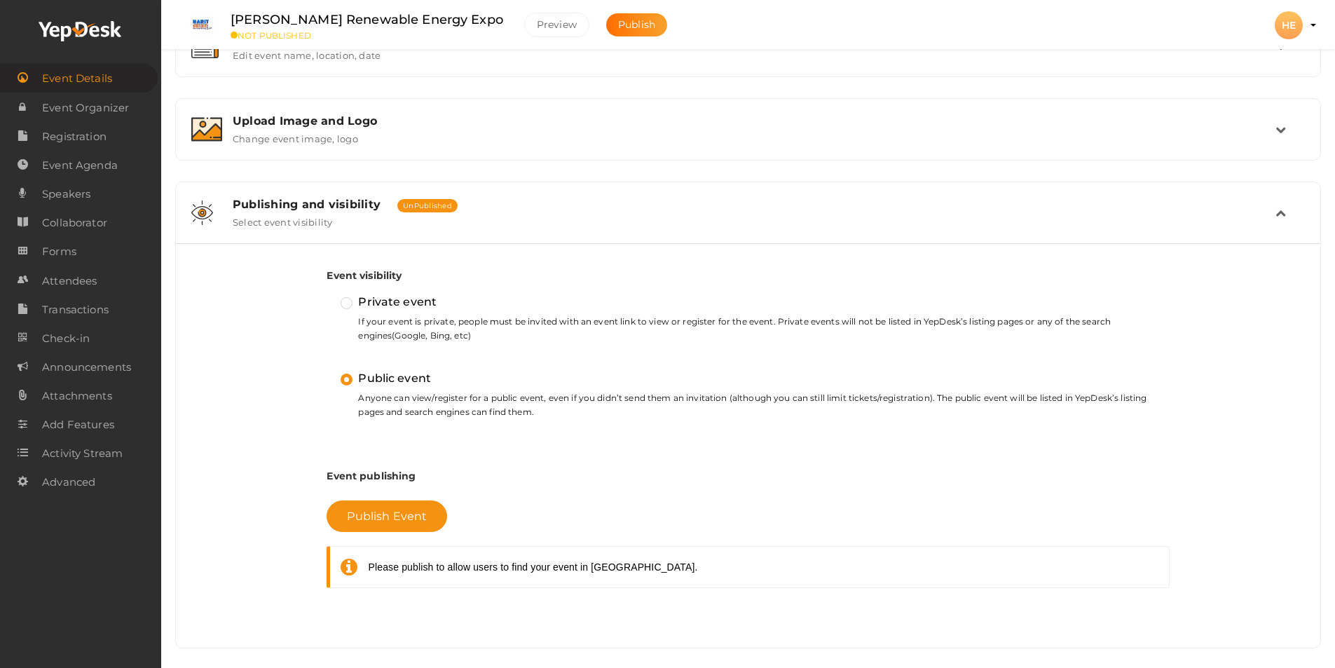
scroll to position [221, 0]
click at [394, 516] on span "Publish Event" at bounding box center [387, 514] width 80 height 13
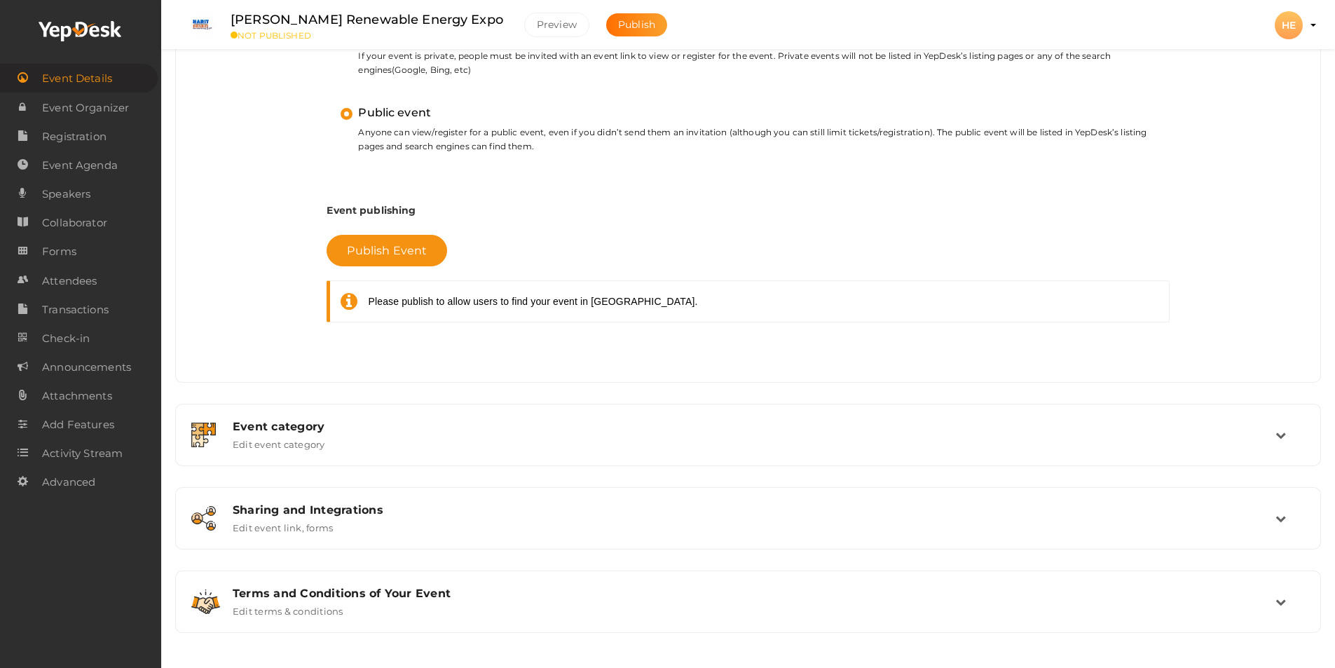
scroll to position [205, 0]
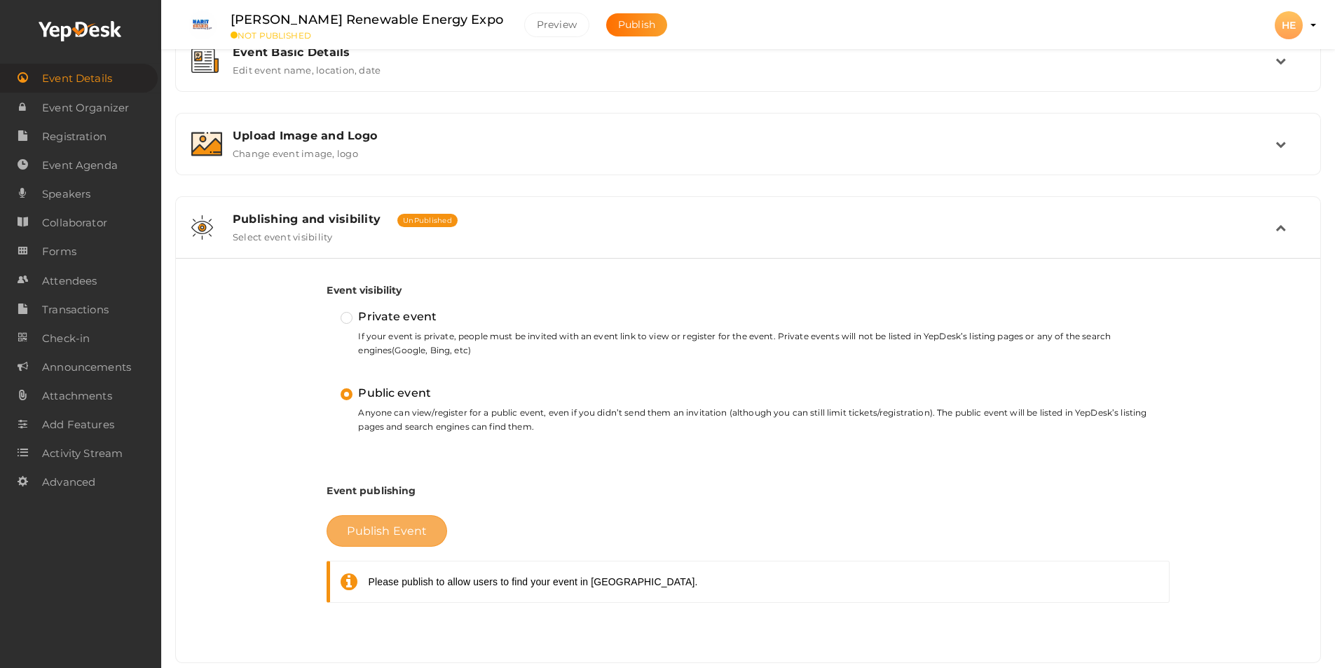
click at [385, 531] on span "Publish Event" at bounding box center [387, 530] width 80 height 13
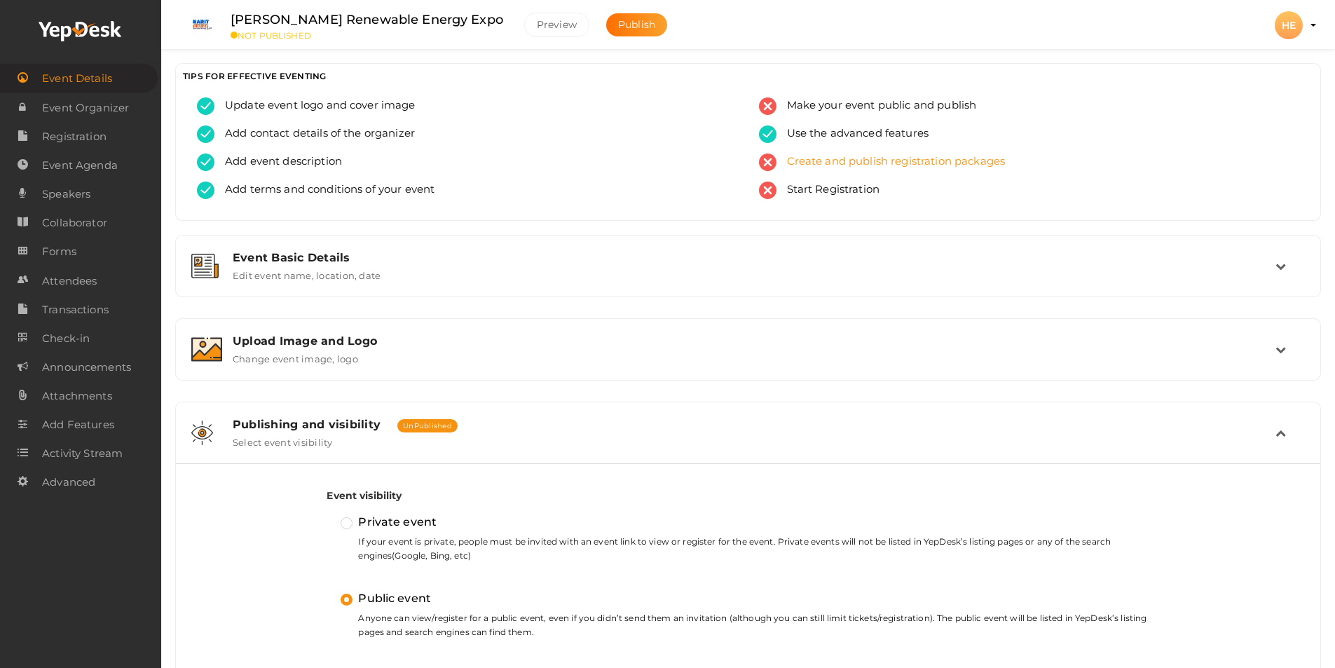
click at [798, 163] on span "Create and publish registration packages" at bounding box center [890, 162] width 229 height 18
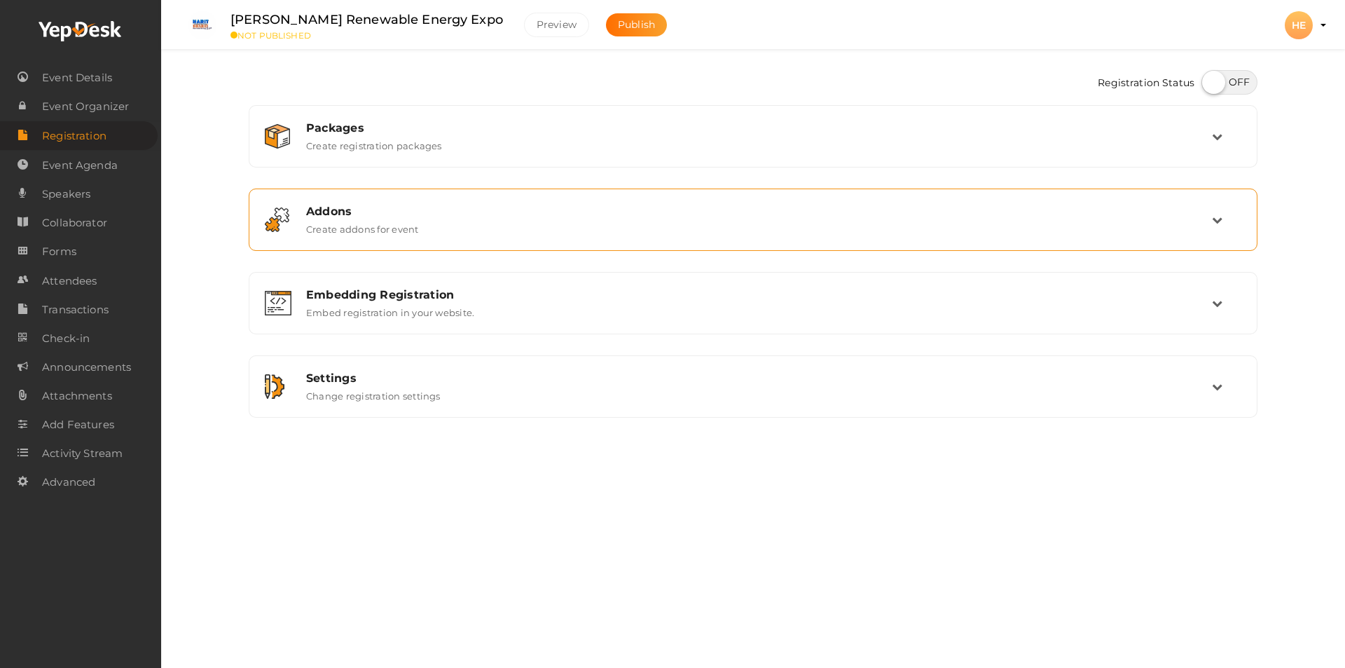
click at [464, 229] on div "Addons Create addons for event" at bounding box center [754, 220] width 917 height 30
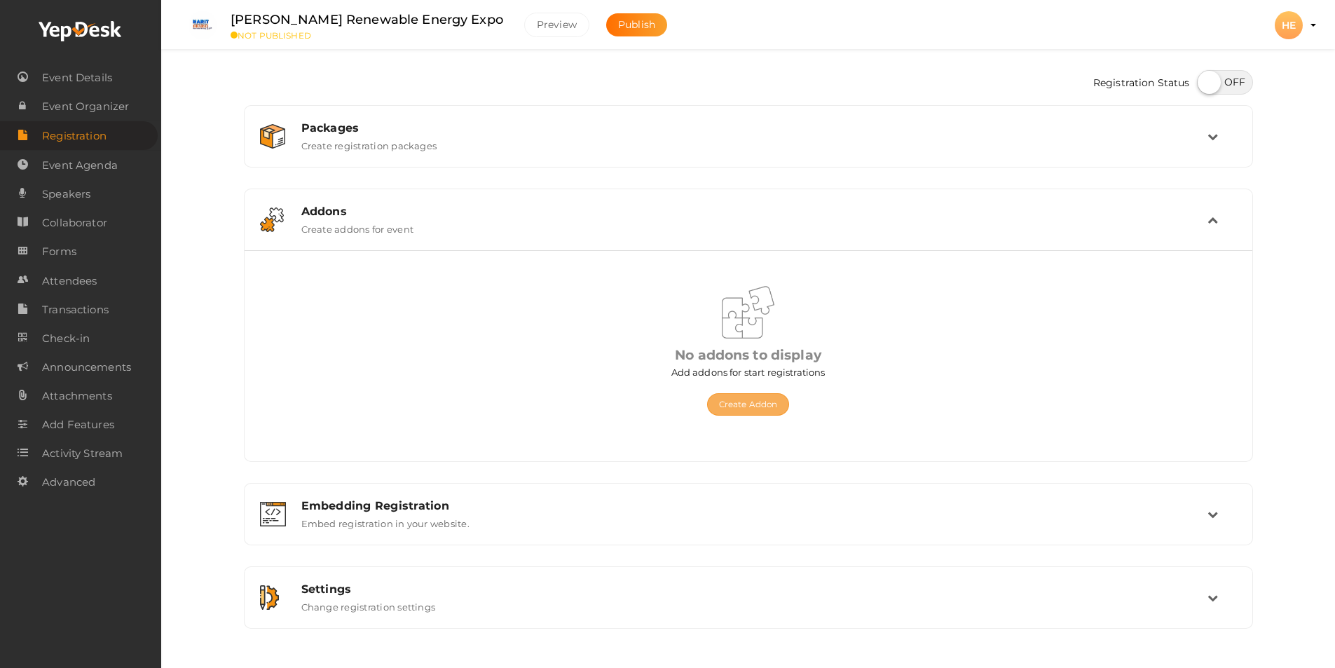
click at [767, 408] on button "Create Addon" at bounding box center [748, 404] width 82 height 22
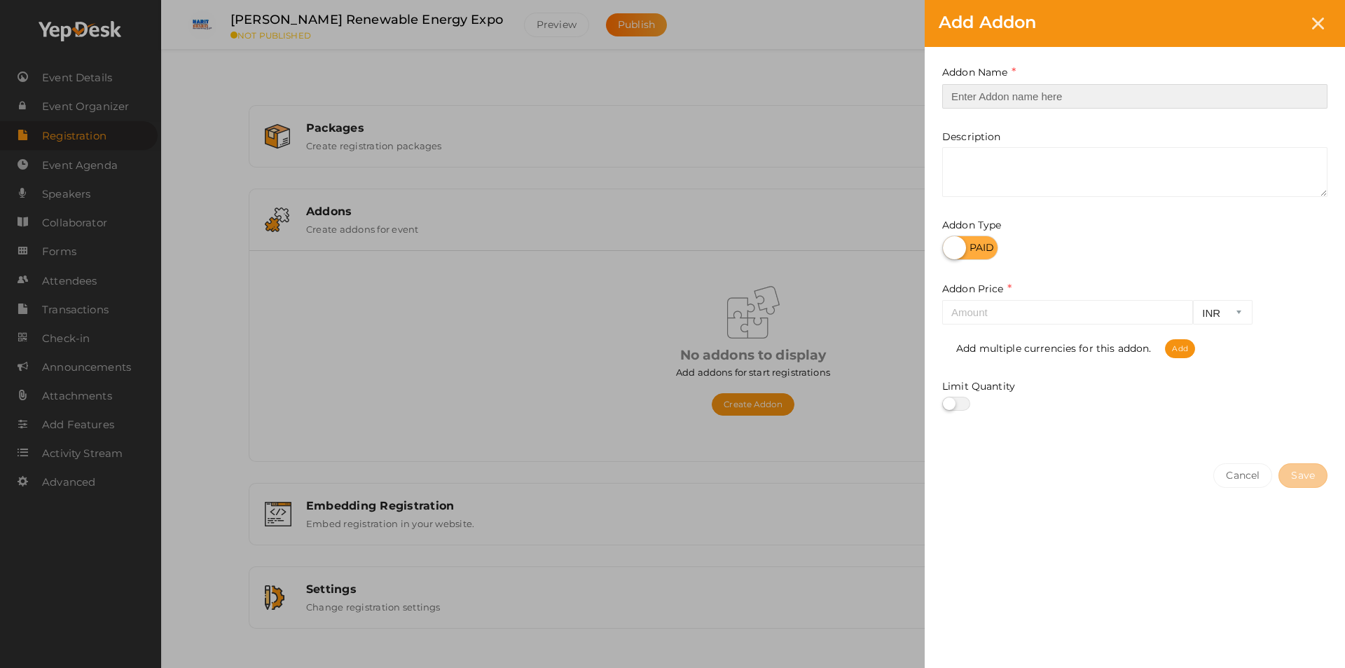
click at [982, 96] on input "text" at bounding box center [1135, 96] width 385 height 25
type input "Preeti Sharma"
click at [955, 251] on label at bounding box center [971, 247] width 56 height 25
click at [952, 247] on input "checkbox" at bounding box center [947, 242] width 9 height 9
checkbox input "true"
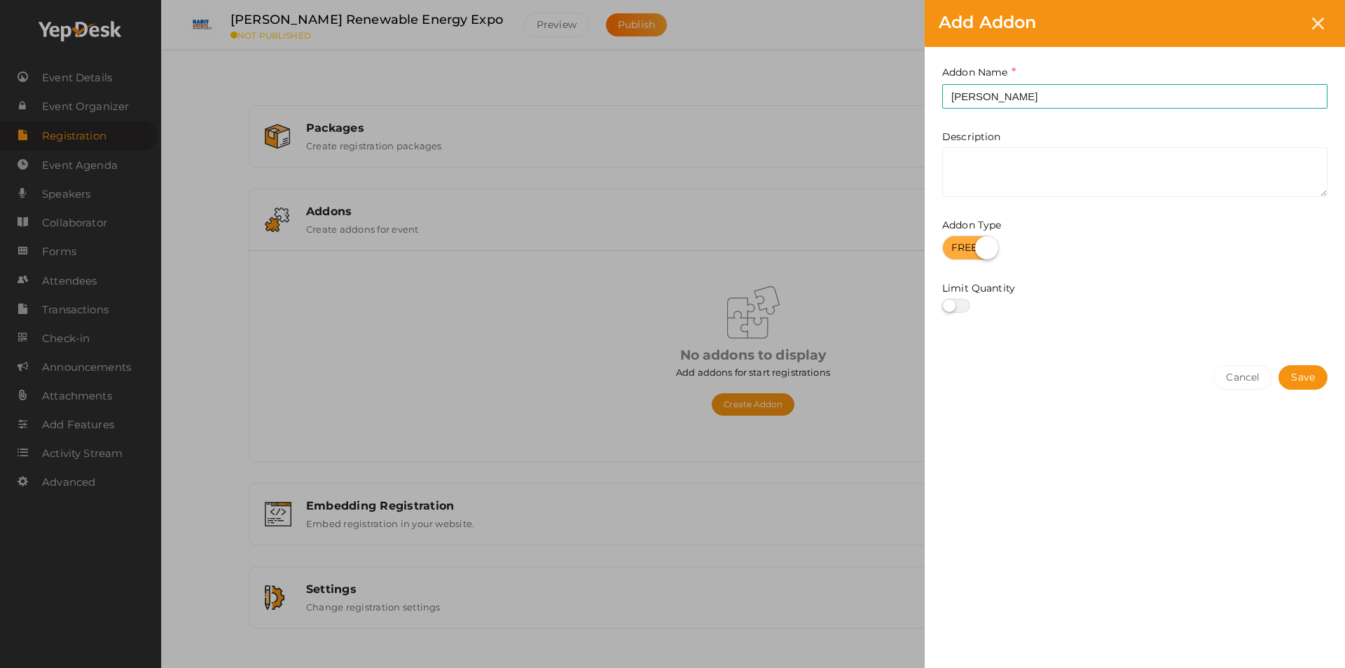
click at [952, 305] on label at bounding box center [957, 306] width 28 height 14
click at [952, 305] on input "checkbox" at bounding box center [947, 305] width 9 height 9
checkbox input "true"
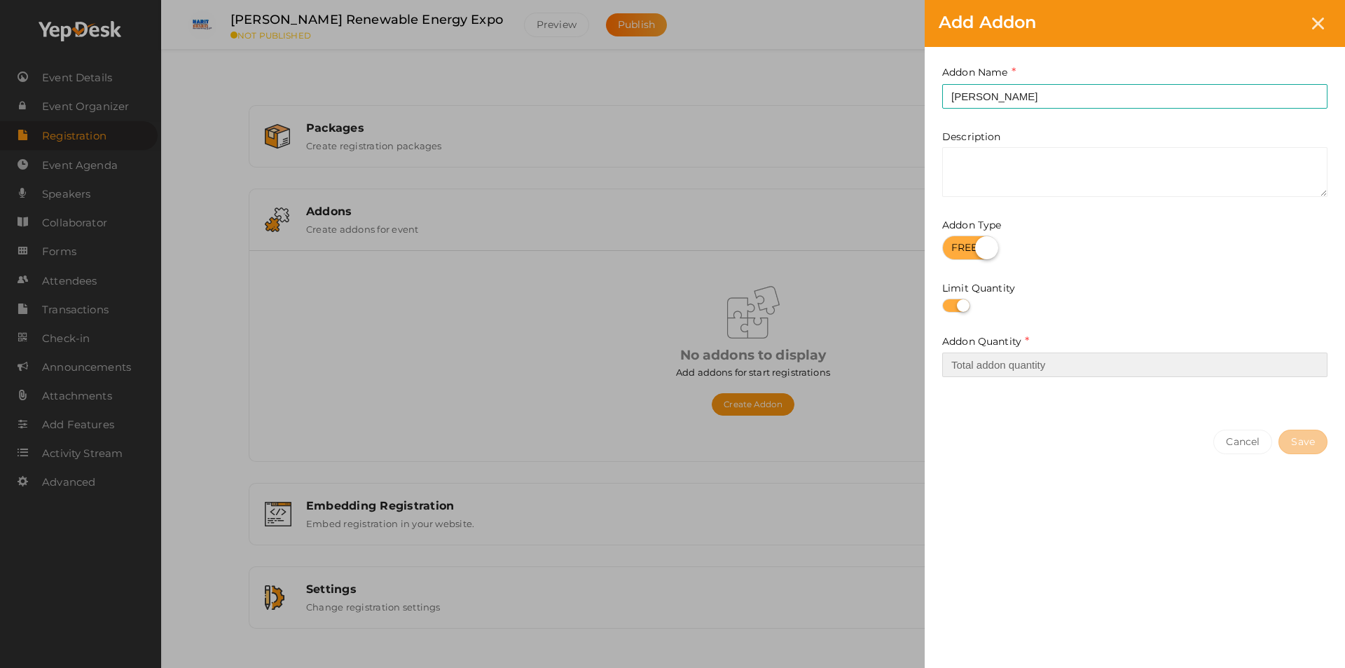
click at [988, 369] on input "number" at bounding box center [1135, 364] width 385 height 25
type input "1"
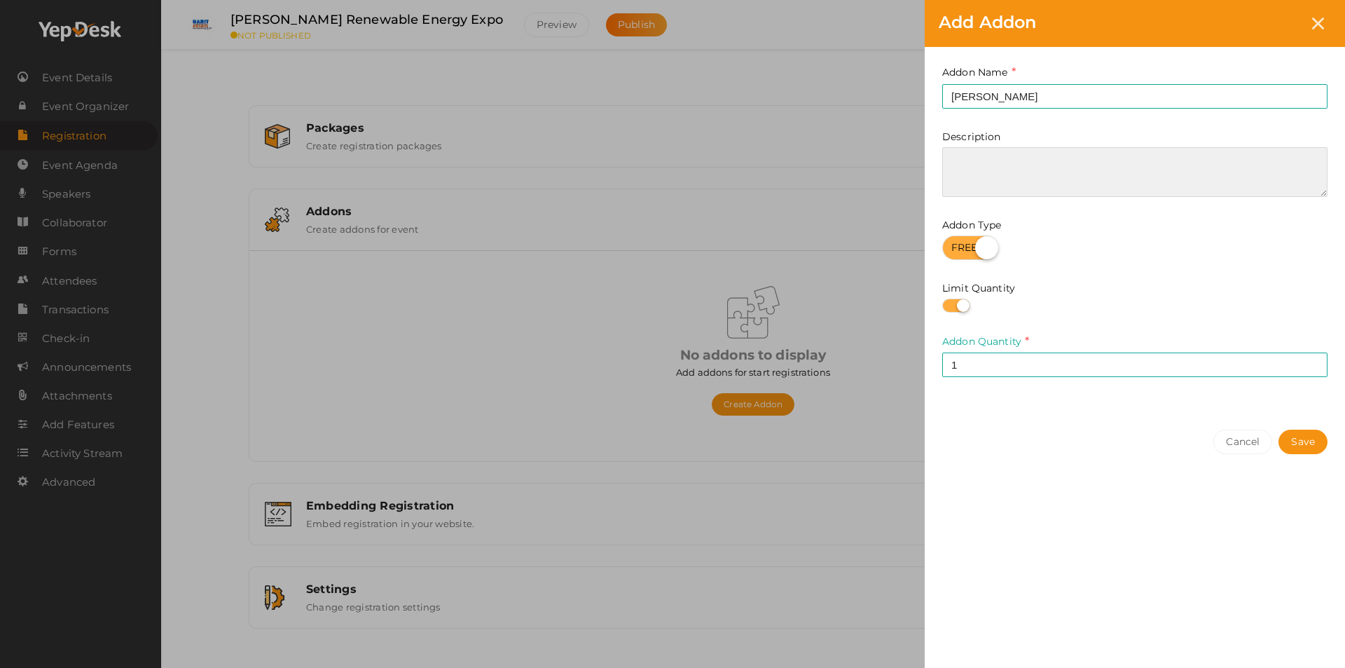
click at [963, 156] on textarea at bounding box center [1135, 172] width 385 height 50
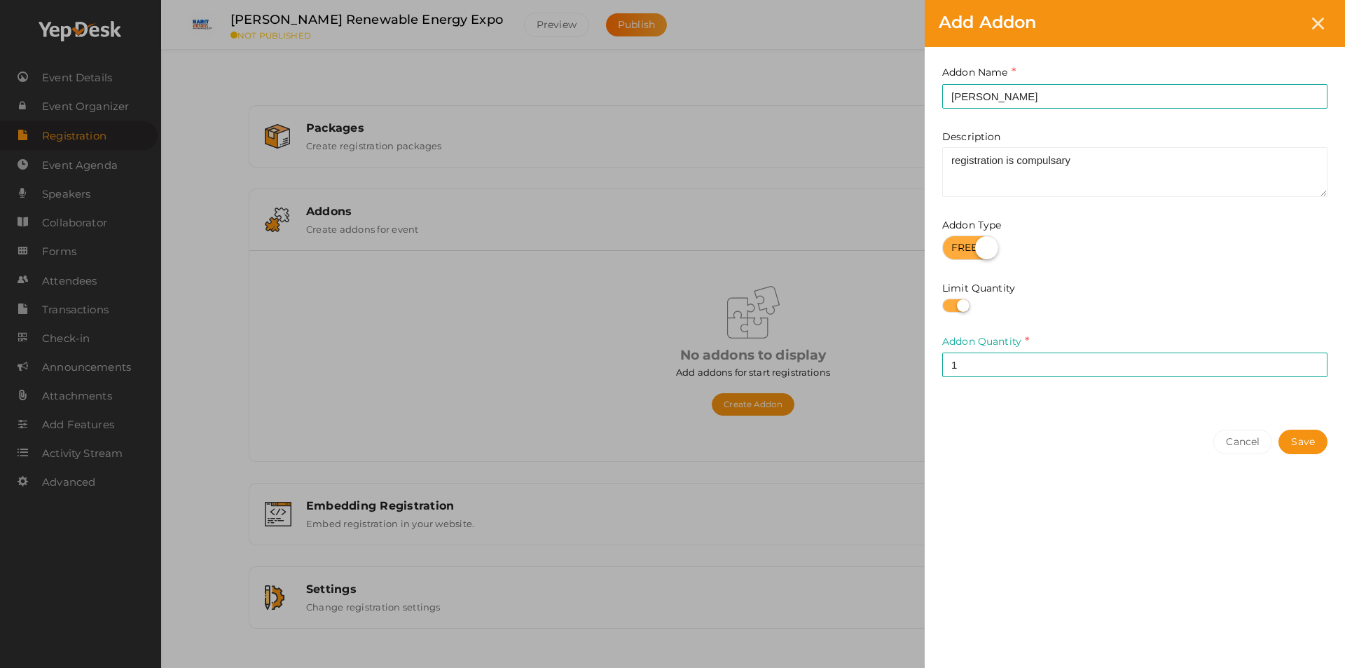
click at [1021, 257] on div at bounding box center [1135, 247] width 385 height 25
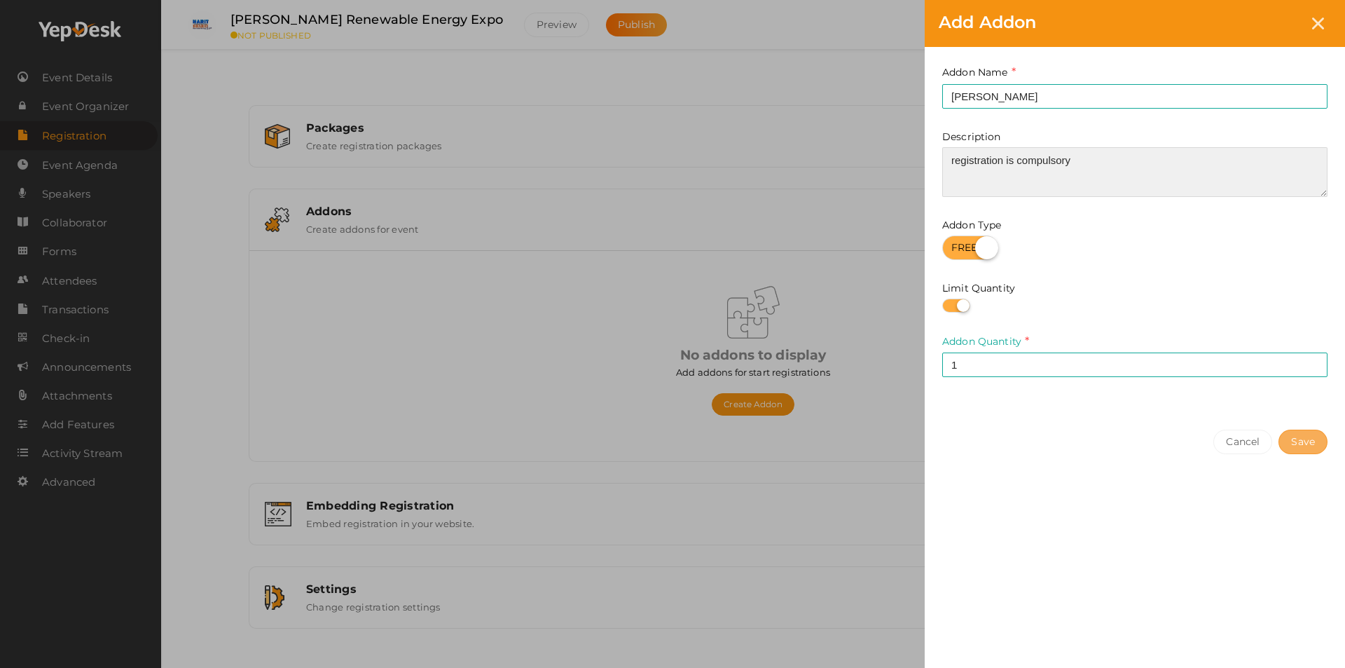
type textarea "registration is compulsory"
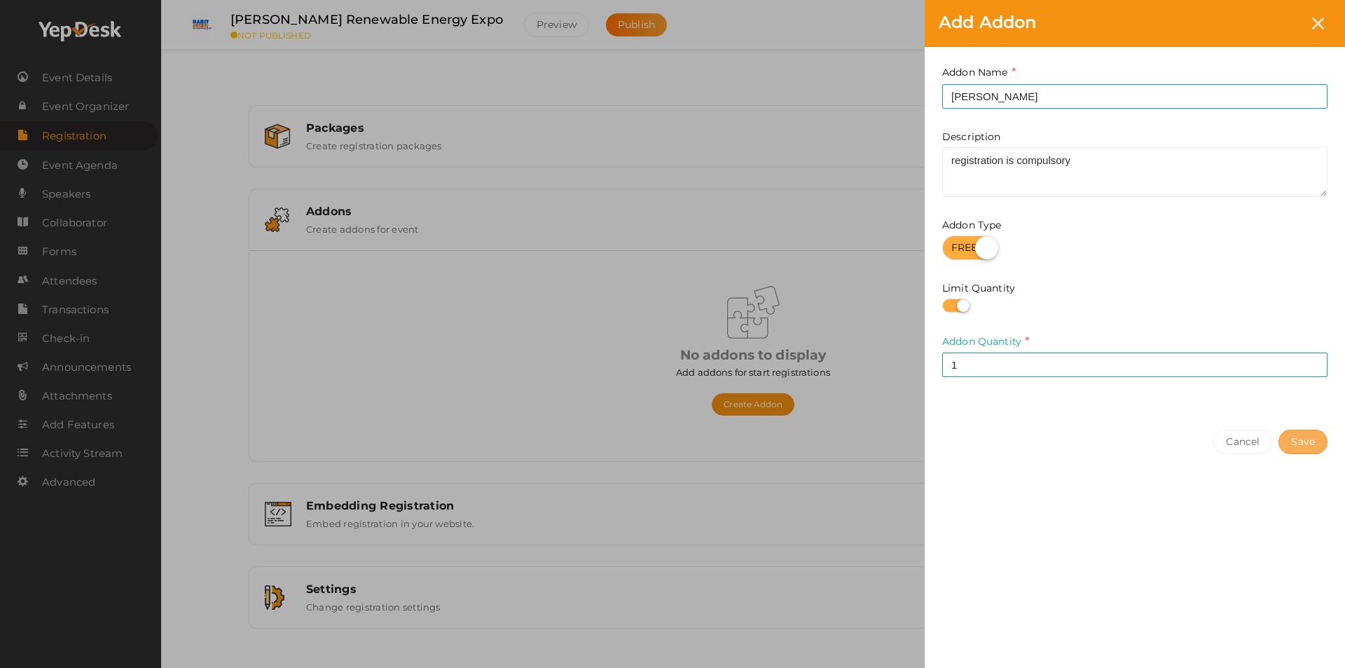
click at [1304, 446] on button "Save" at bounding box center [1303, 442] width 49 height 25
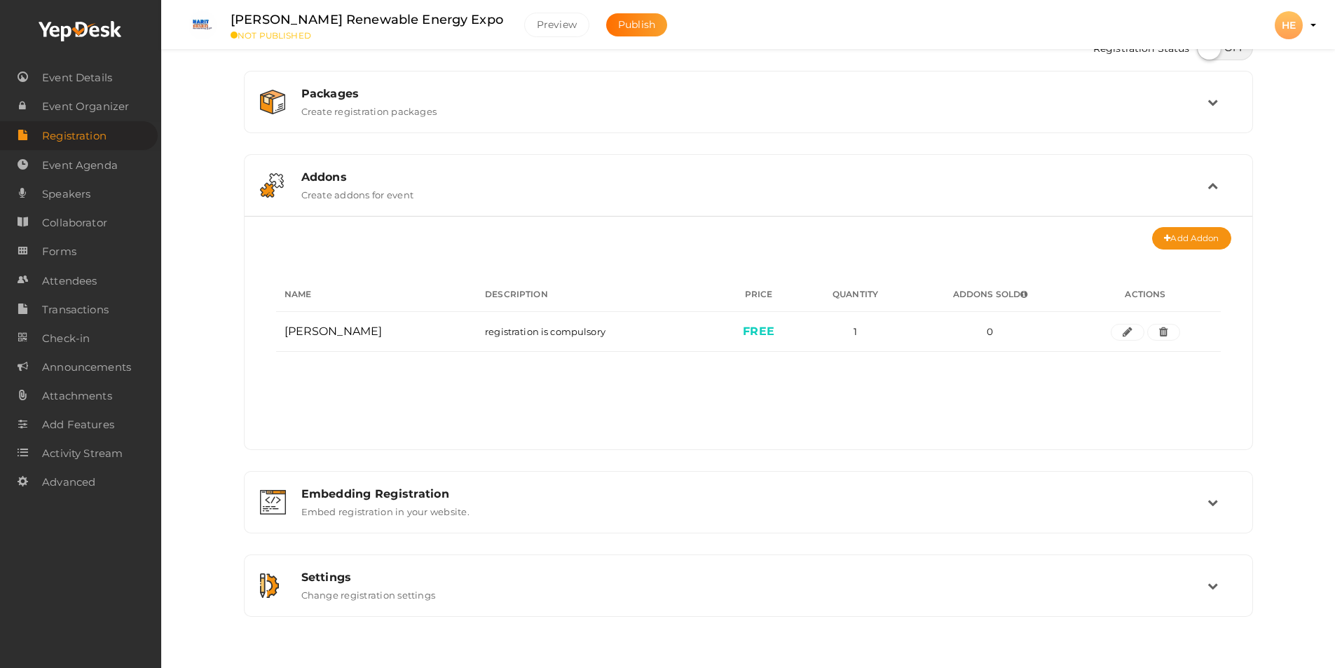
scroll to position [53, 0]
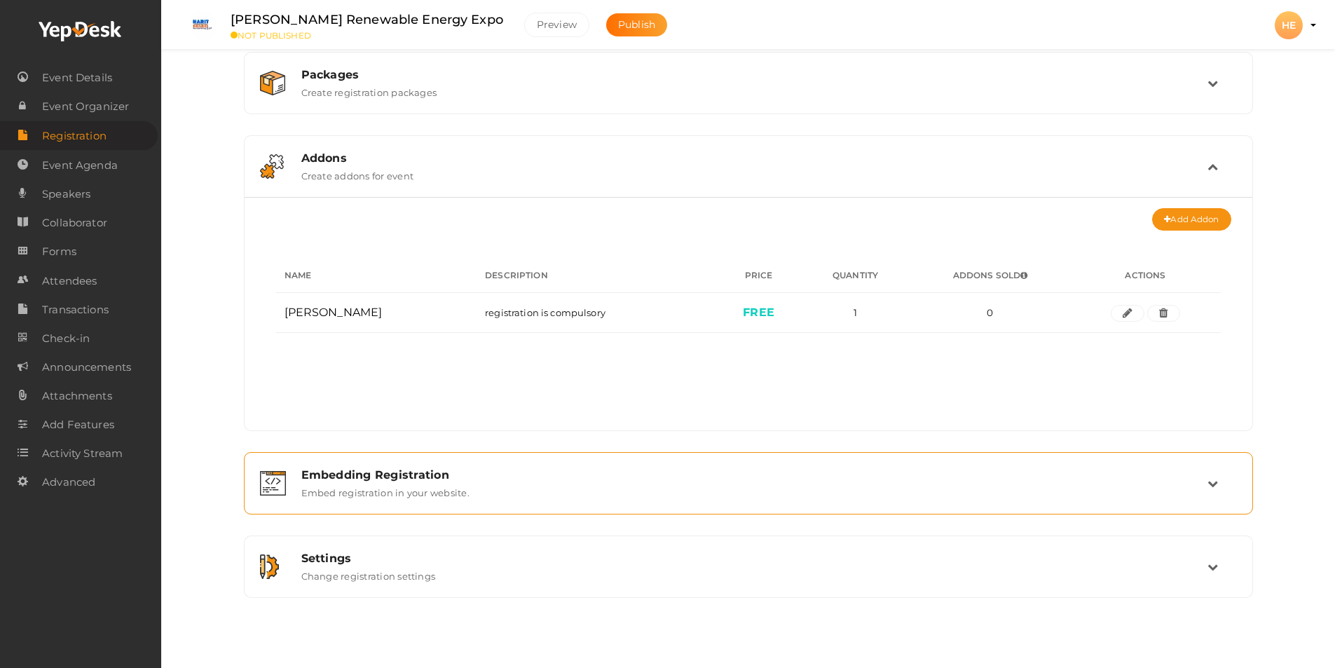
click at [1219, 488] on td at bounding box center [1221, 483] width 29 height 30
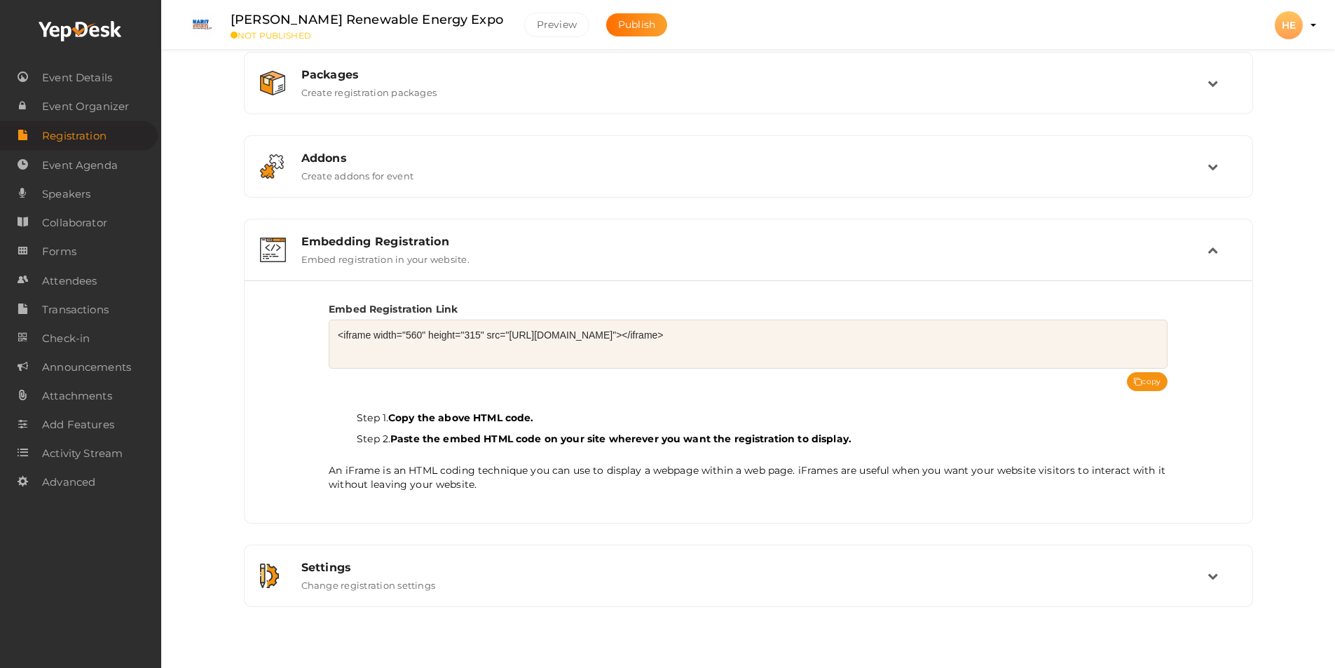
drag, startPoint x: 958, startPoint y: 334, endPoint x: 320, endPoint y: 329, distance: 638.4
click at [320, 329] on div "Embed Registration Link <iframe width="560" height="315" src="https://www.yepde…" at bounding box center [748, 392] width 987 height 200
click at [1152, 383] on button "copy" at bounding box center [1147, 381] width 41 height 19
click at [362, 247] on div "Embedding Registration" at bounding box center [754, 241] width 906 height 13
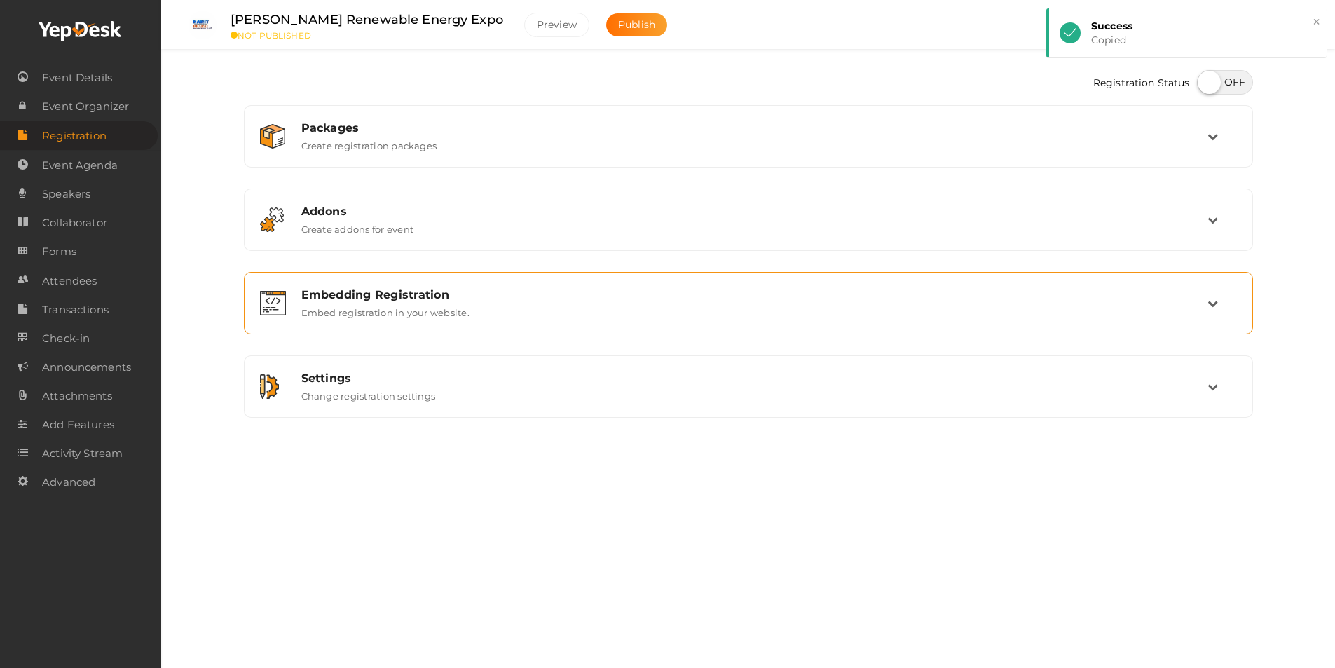
scroll to position [0, 0]
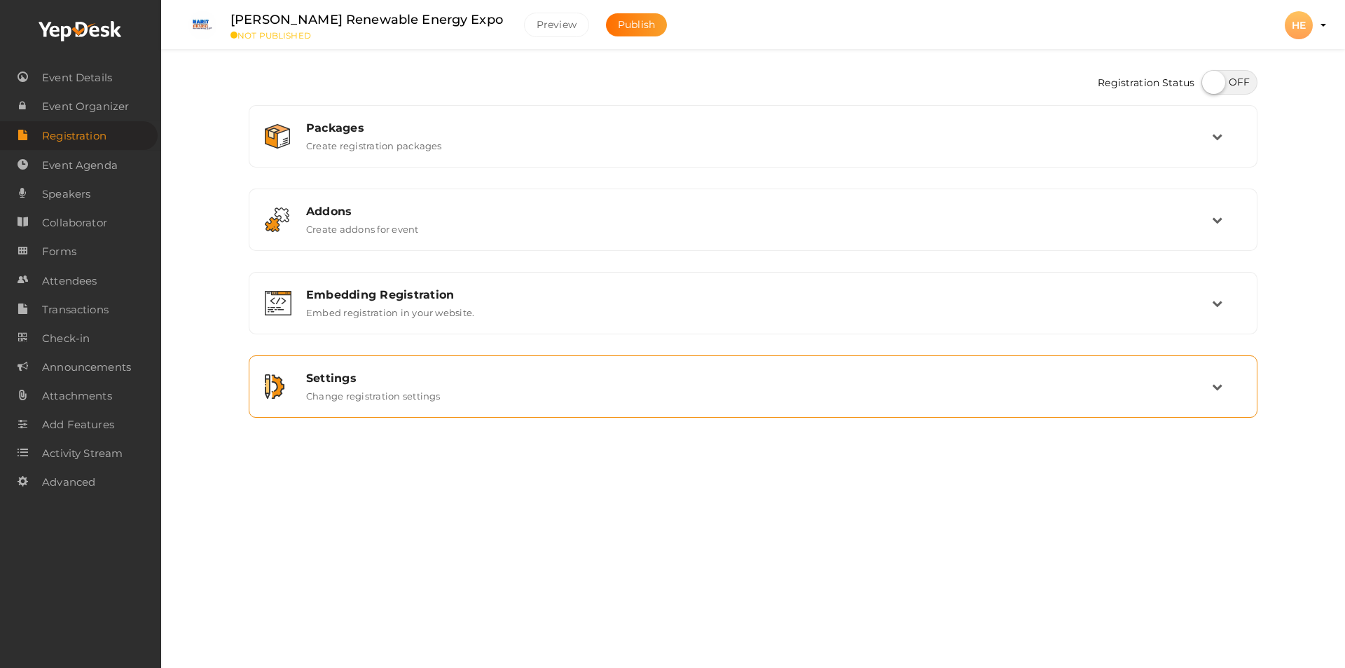
click at [451, 398] on div "Settings Change registration settings" at bounding box center [754, 386] width 917 height 30
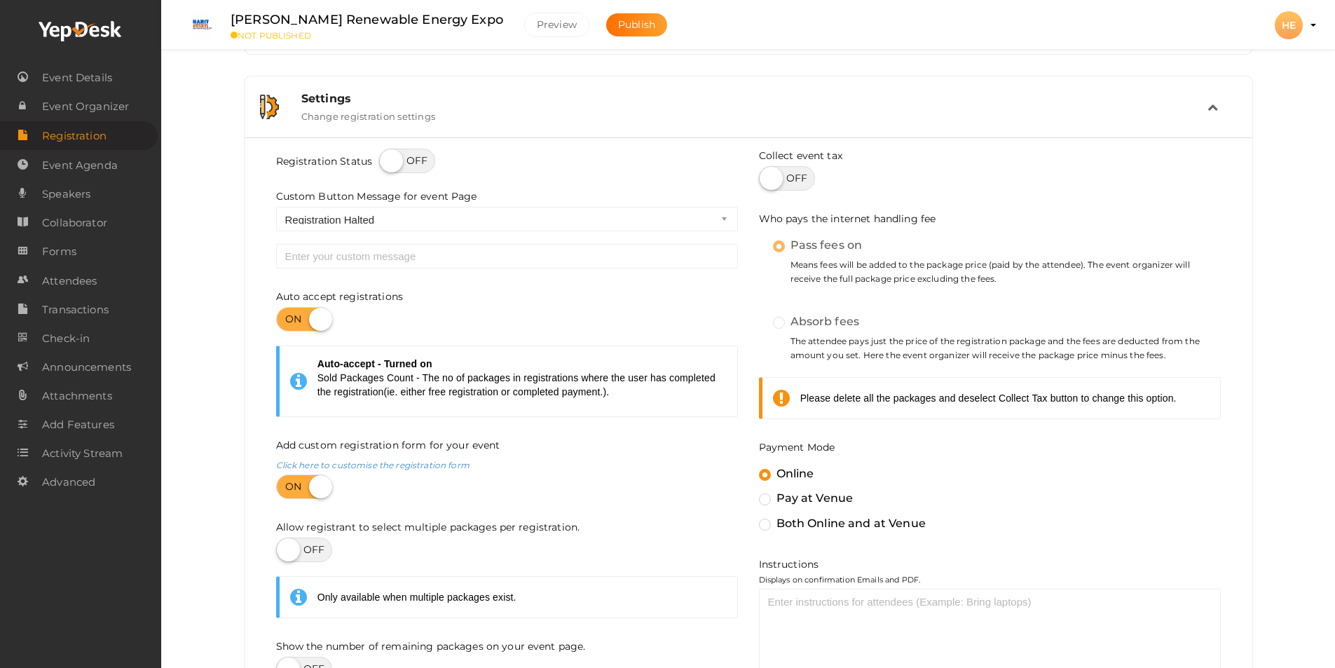
scroll to position [280, 0]
click at [416, 162] on label at bounding box center [407, 160] width 56 height 25
checkbox input "true"
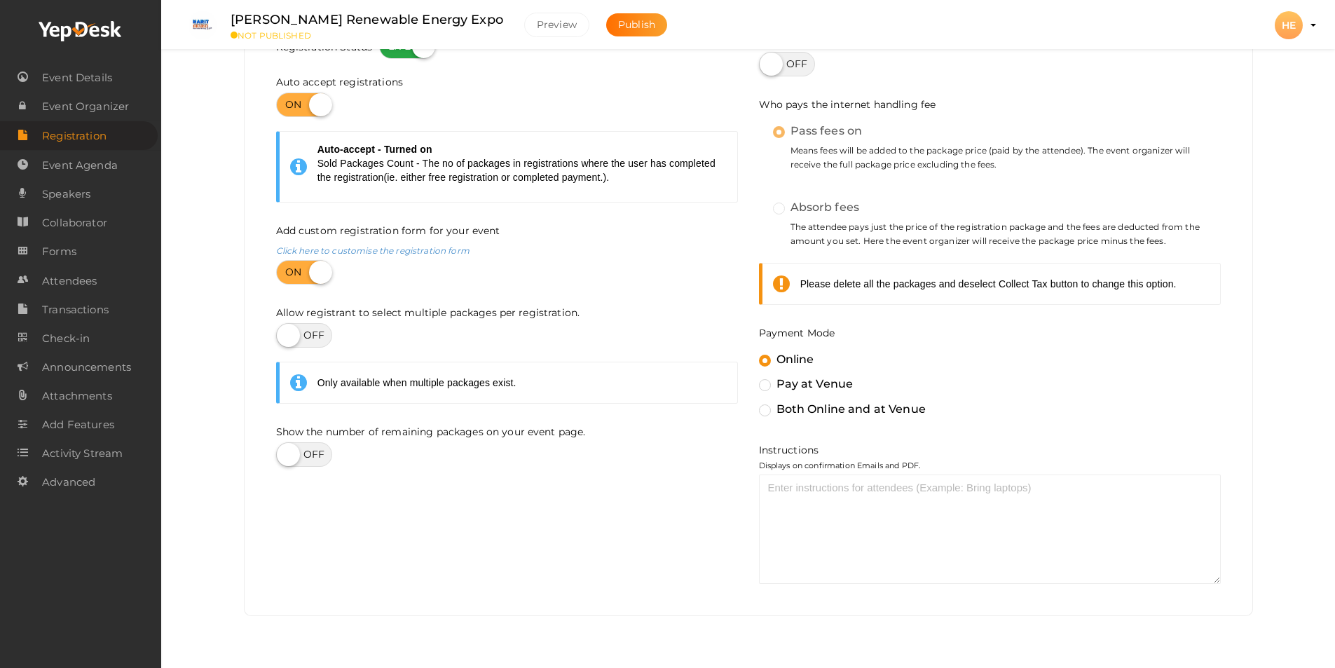
scroll to position [412, 0]
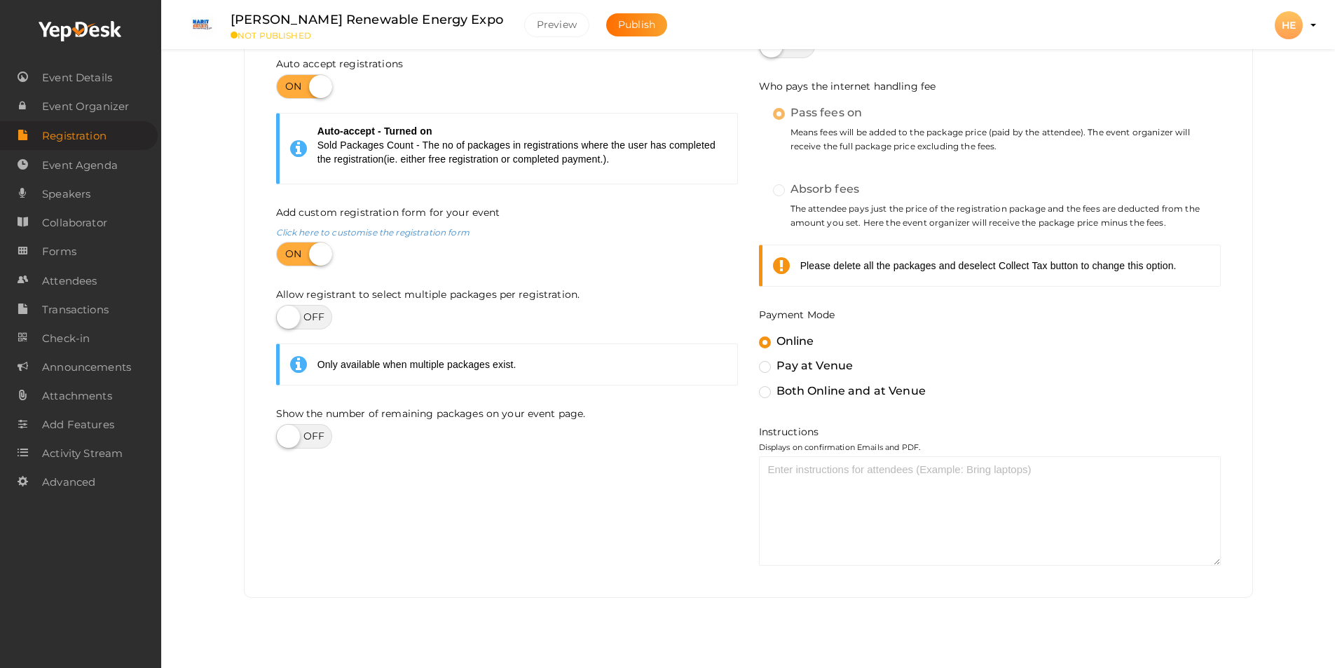
click at [324, 320] on label at bounding box center [304, 317] width 56 height 25
click at [316, 316] on label at bounding box center [304, 317] width 56 height 25
click at [782, 115] on label "Pass fees on" at bounding box center [818, 113] width 90 height 18
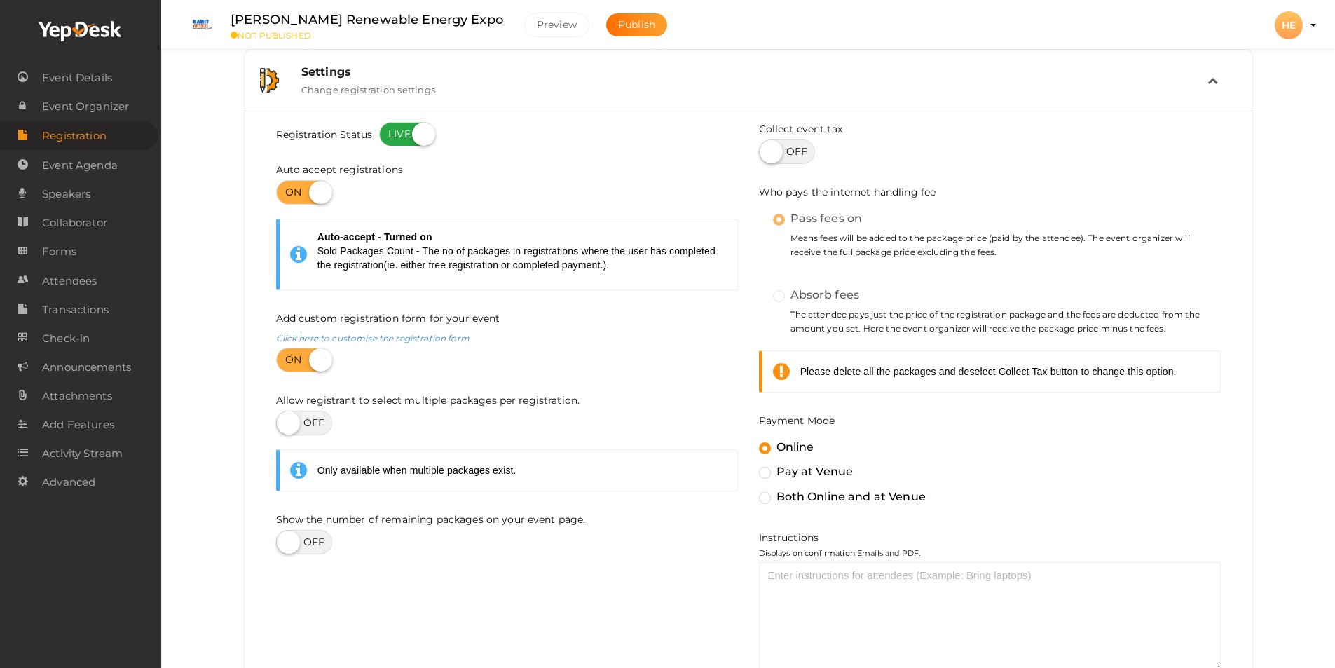
scroll to position [272, 0]
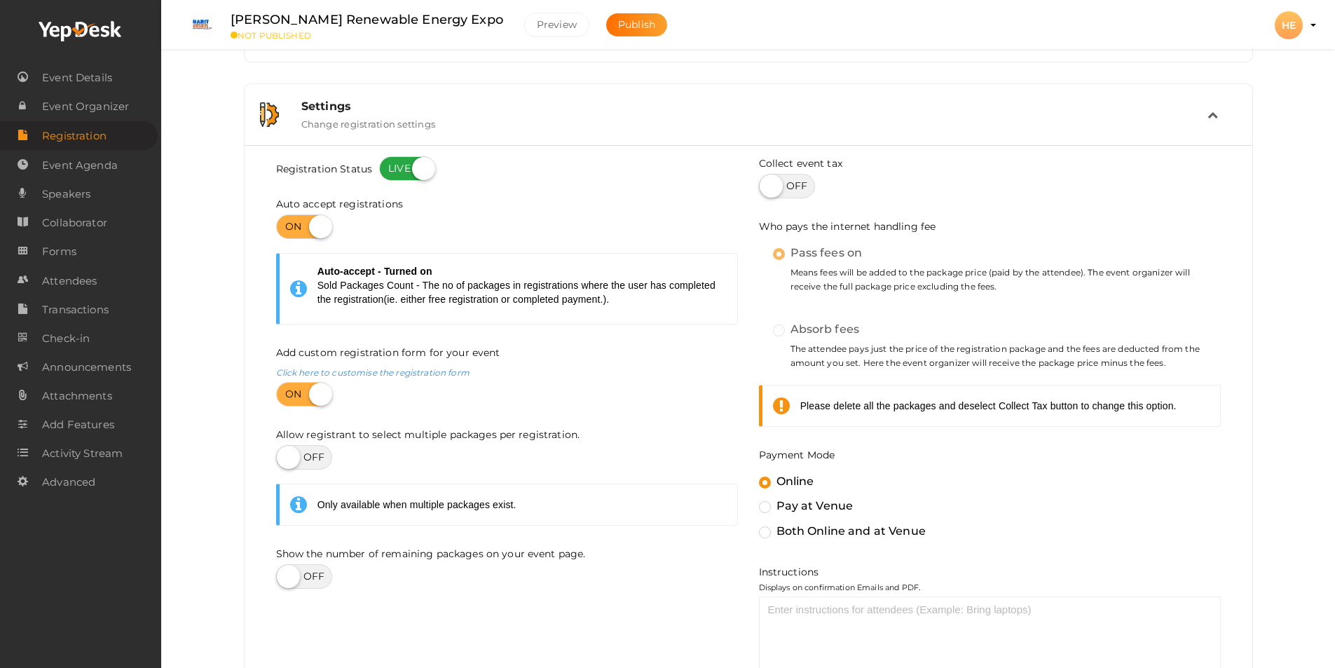
click at [809, 190] on label at bounding box center [787, 186] width 56 height 25
click at [768, 186] on input "checkbox" at bounding box center [763, 181] width 9 height 9
checkbox input "true"
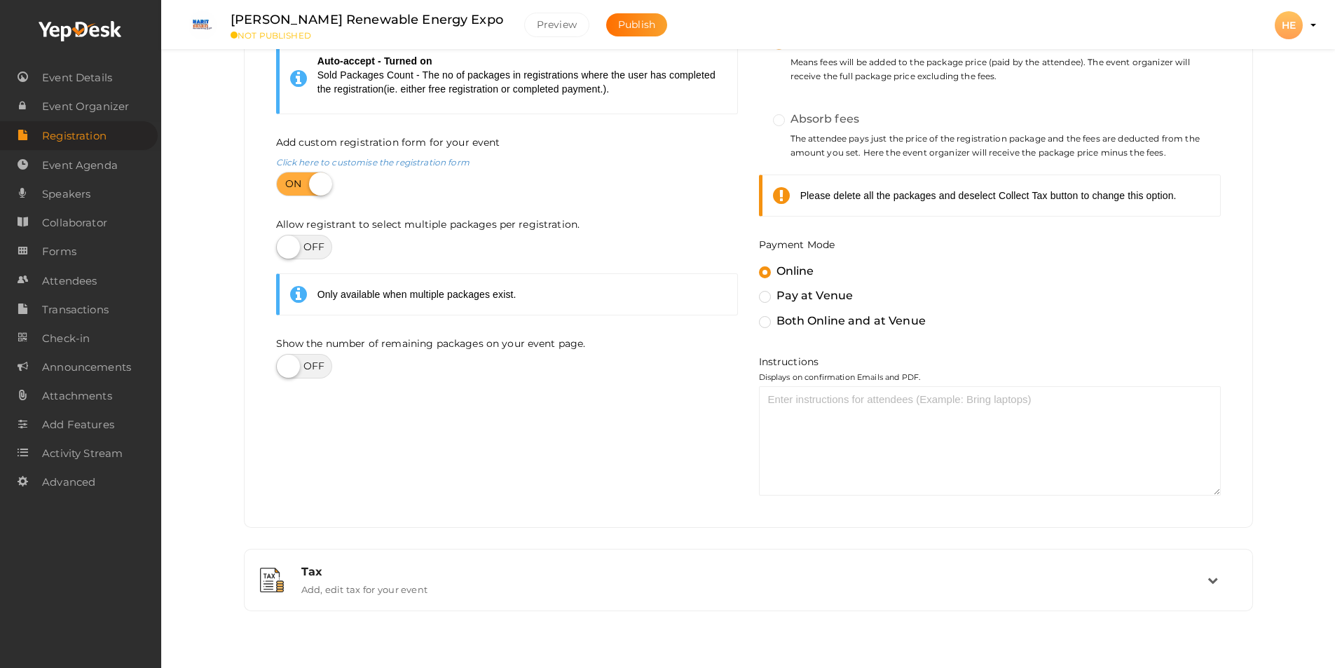
scroll to position [495, 0]
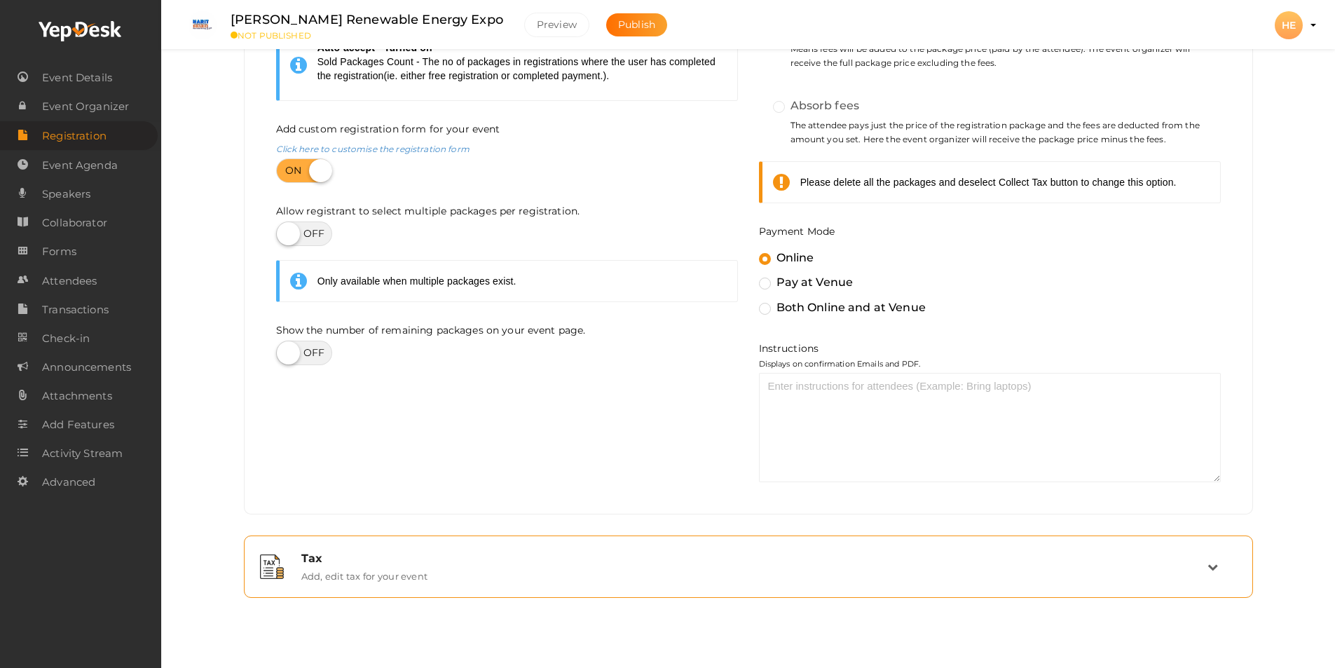
click at [1215, 569] on icon at bounding box center [1212, 566] width 11 height 11
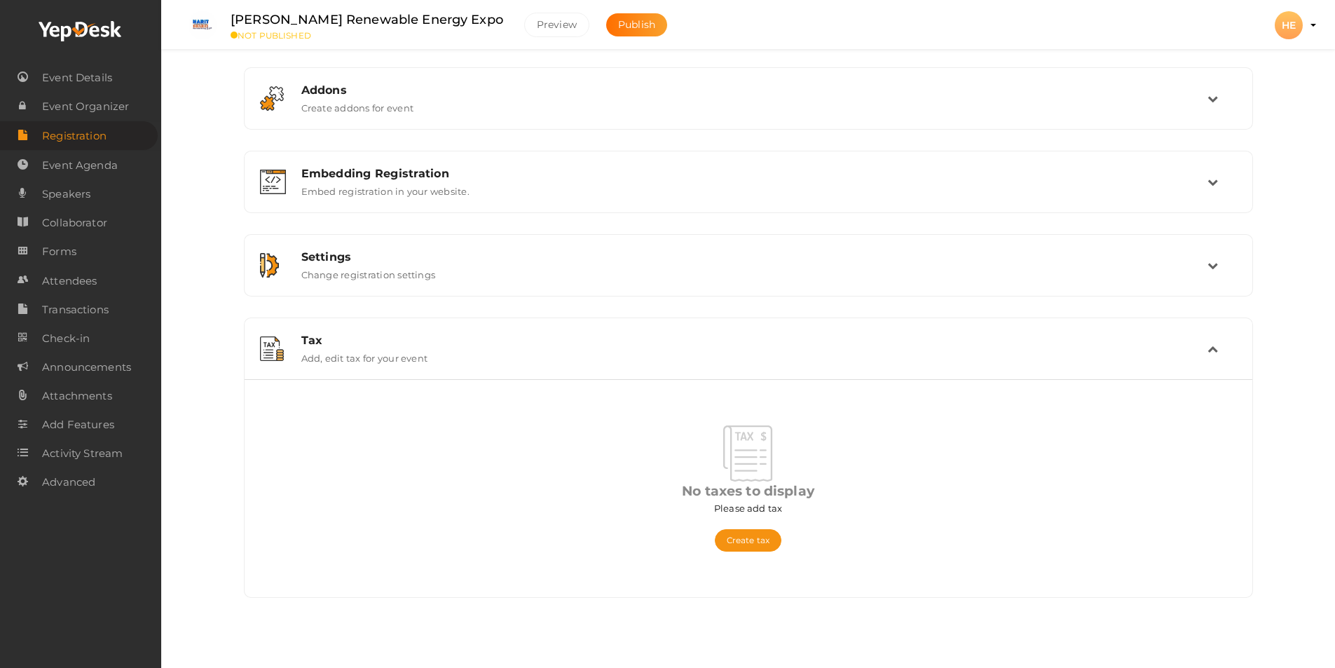
scroll to position [121, 0]
click at [704, 626] on div "Registration Status Packages Create registration packages Add Package No packag…" at bounding box center [748, 298] width 1030 height 712
click at [1275, 349] on div "Registration Status Packages Create registration packages Add Package No packag…" at bounding box center [748, 273] width 1174 height 789
click at [1210, 349] on icon at bounding box center [1212, 348] width 11 height 11
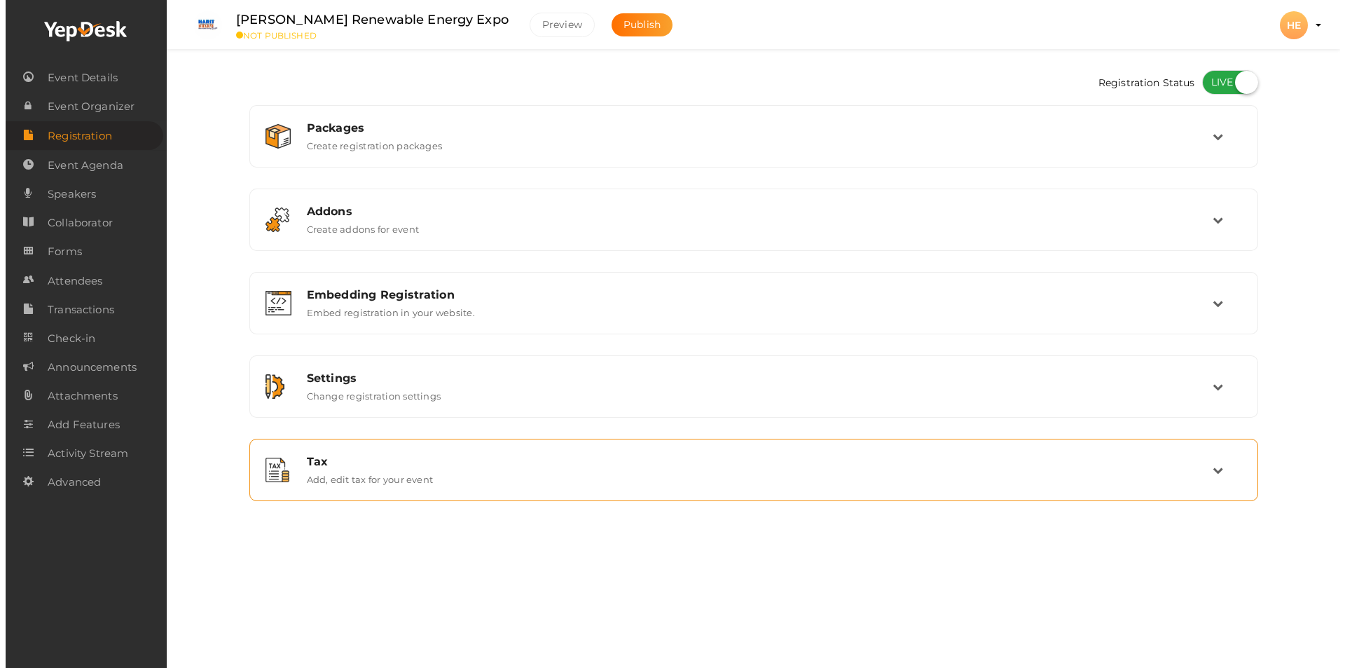
scroll to position [0, 0]
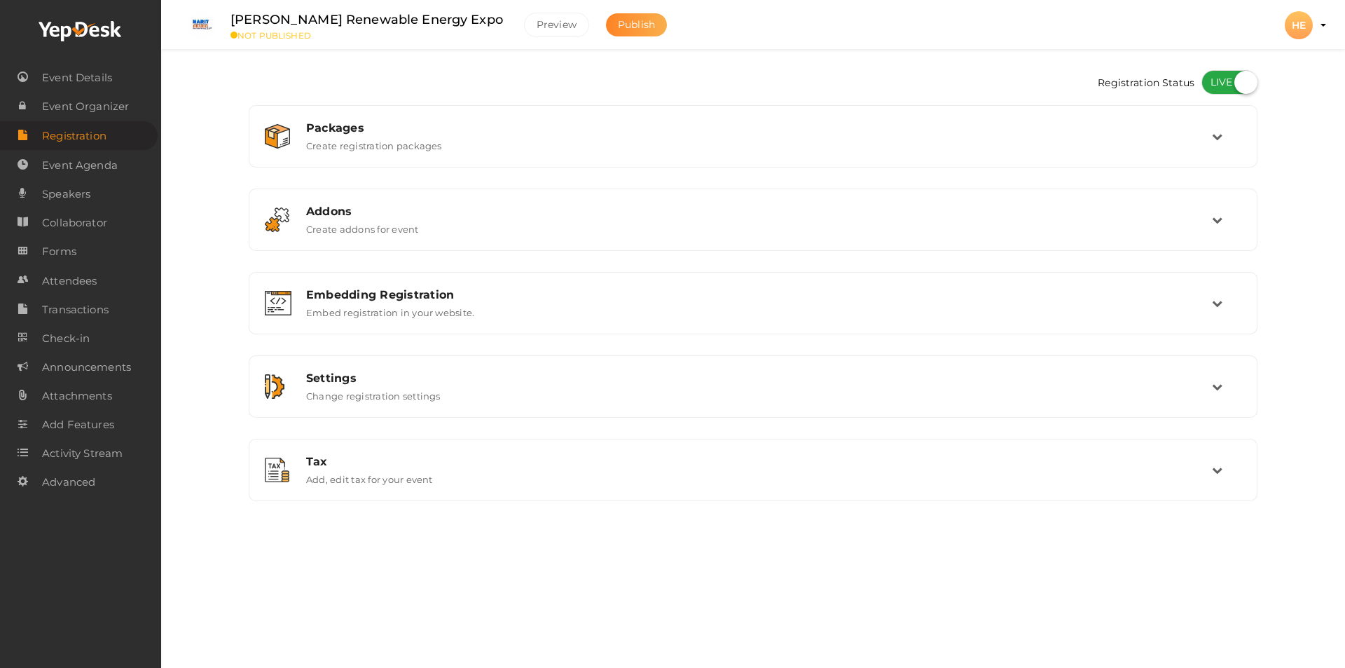
click at [618, 29] on span "Publish" at bounding box center [636, 24] width 37 height 13
click at [541, 27] on button "Preview" at bounding box center [556, 25] width 65 height 25
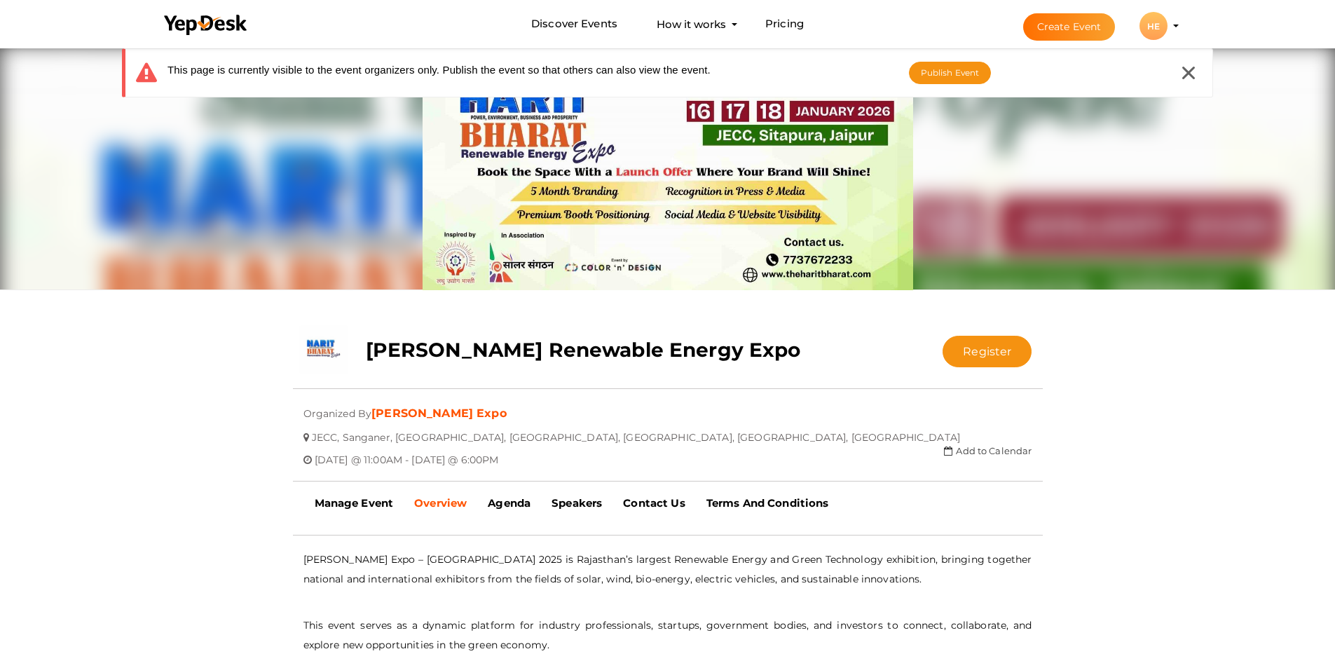
click at [462, 417] on link "[PERSON_NAME] Expo" at bounding box center [438, 412] width 135 height 13
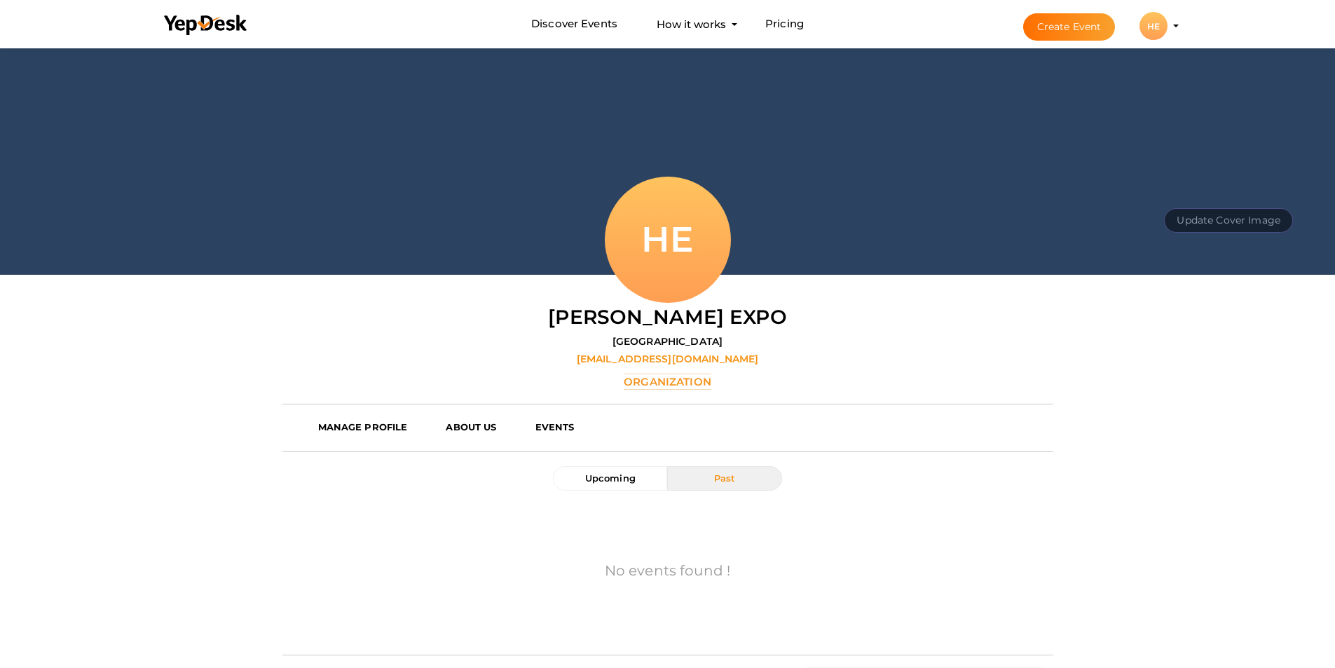
scroll to position [70, 0]
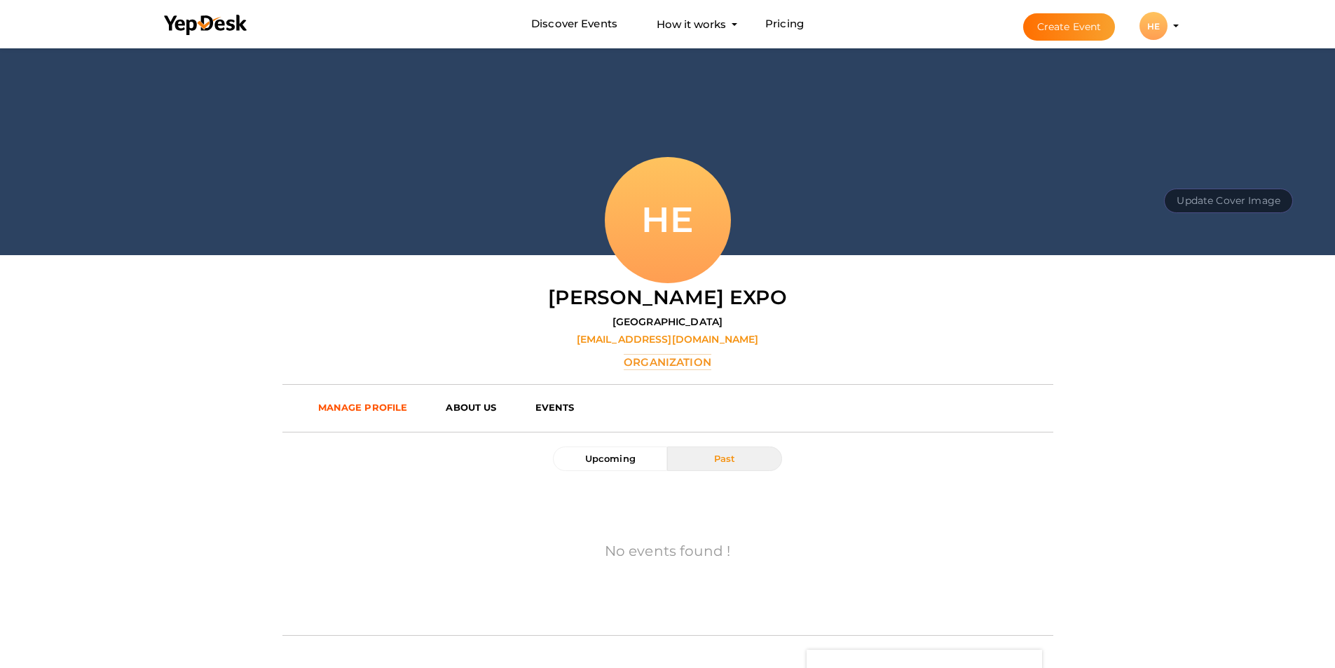
click at [357, 409] on b "MANAGE PROFILE" at bounding box center [363, 407] width 90 height 11
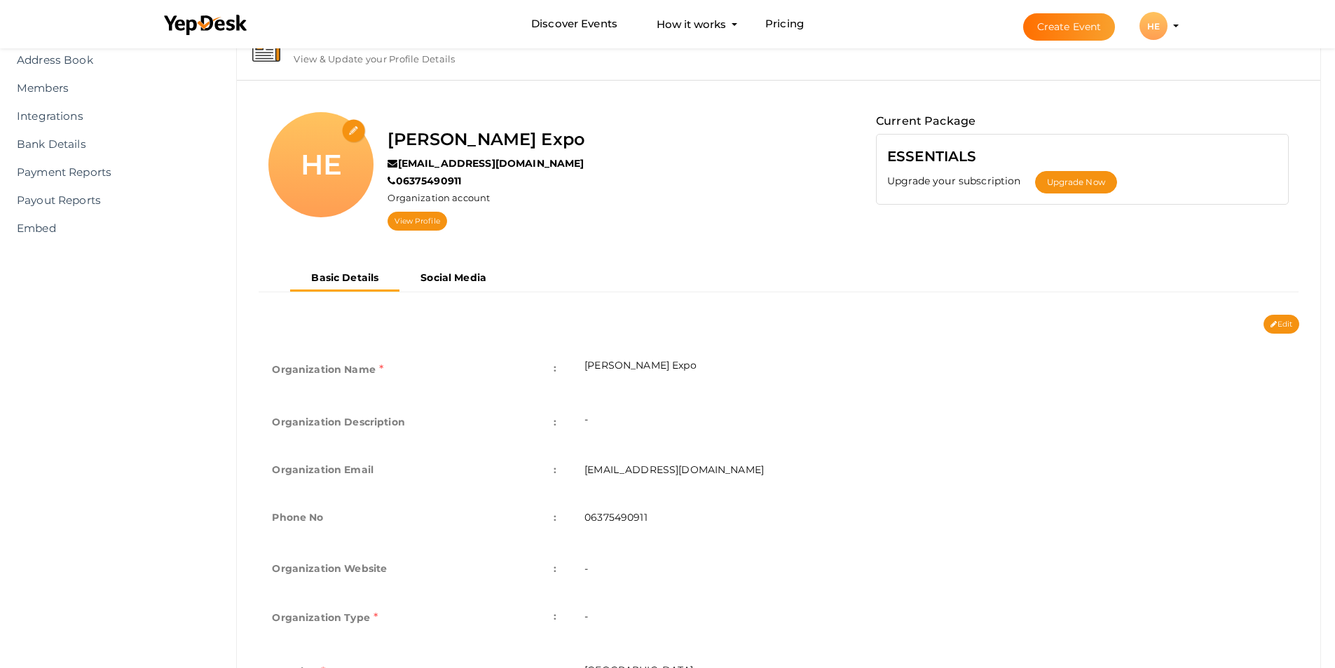
scroll to position [203, 0]
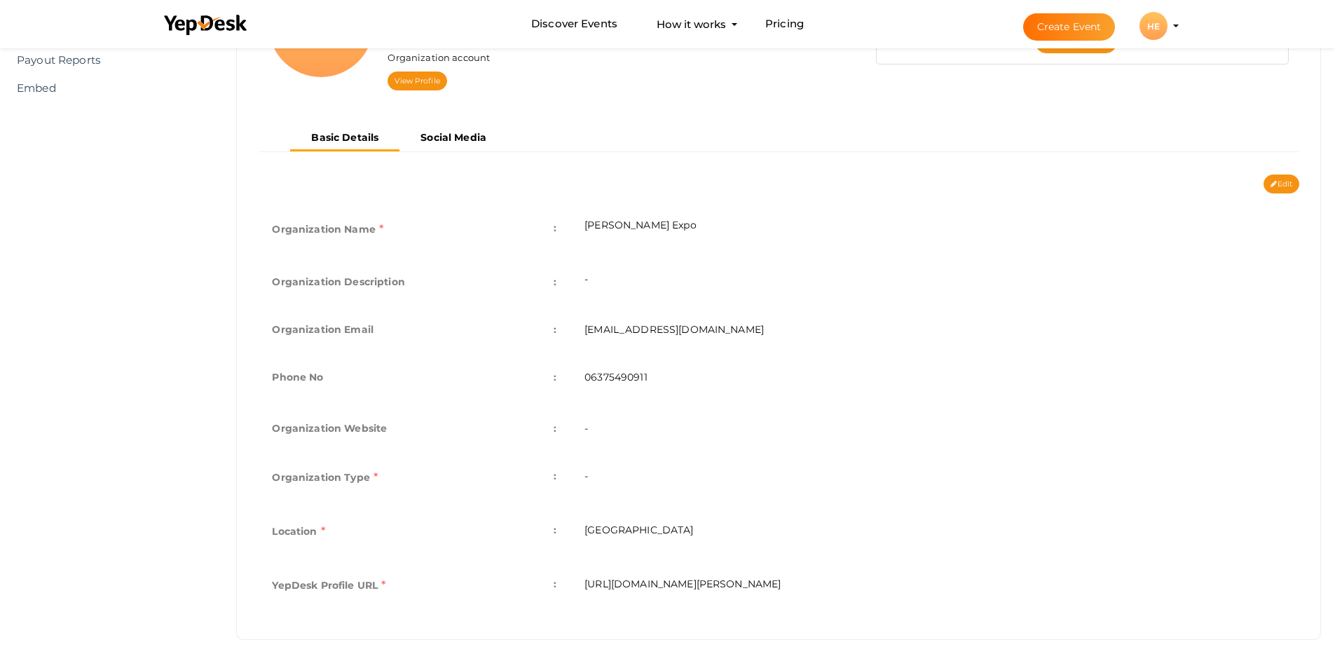
click at [656, 218] on td "[PERSON_NAME] Expo" at bounding box center [934, 231] width 729 height 54
click at [683, 223] on td "[PERSON_NAME] Expo" at bounding box center [934, 231] width 729 height 54
click at [1277, 182] on button "Edit" at bounding box center [1281, 183] width 36 height 19
type input "[PERSON_NAME] Expo"
type input "[EMAIL_ADDRESS][DOMAIN_NAME]"
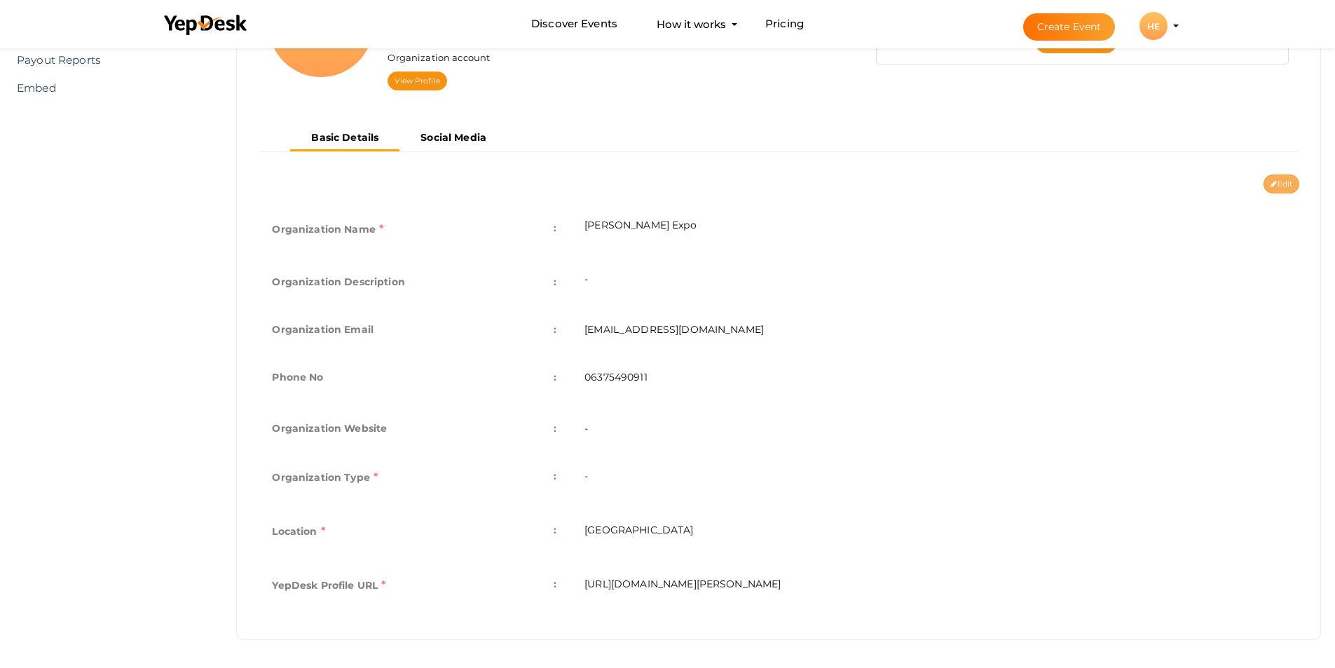
type input "06375490911"
select select "9"
type input "[GEOGRAPHIC_DATA]"
type input "[PERSON_NAME]-expo"
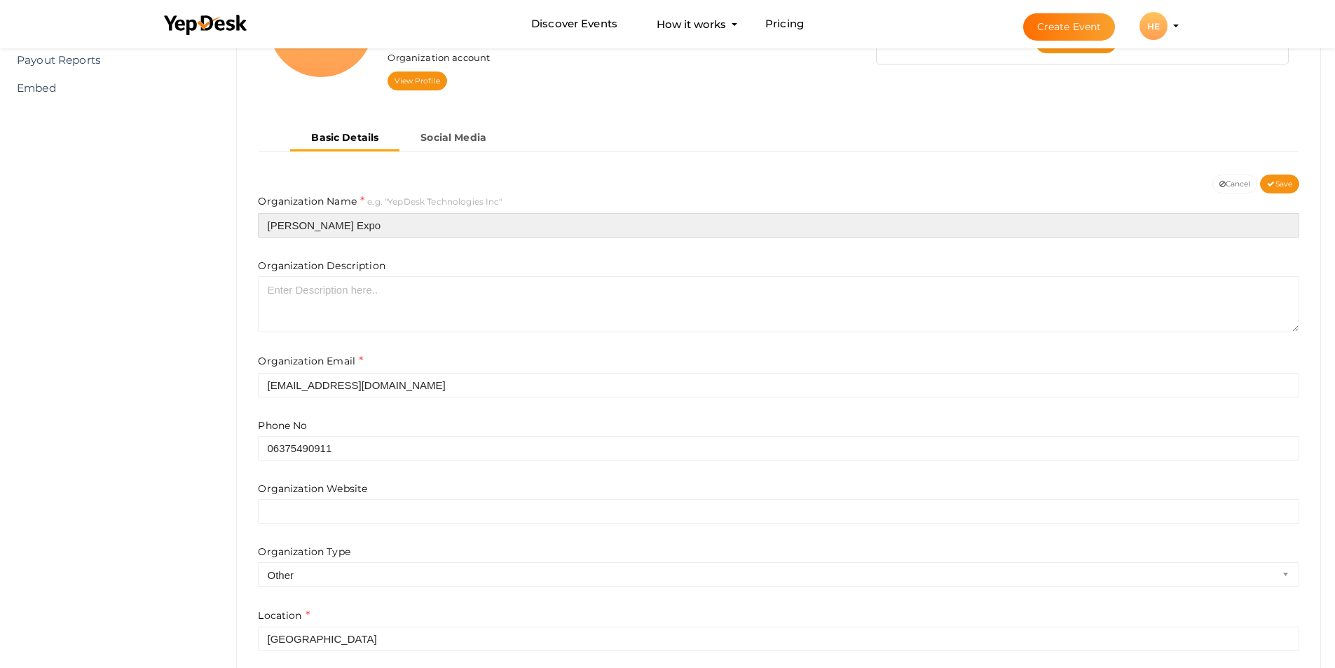
drag, startPoint x: 324, startPoint y: 221, endPoint x: 333, endPoint y: 224, distance: 9.3
click at [324, 221] on input "[PERSON_NAME] Expo" at bounding box center [778, 225] width 1041 height 25
type input "[PERSON_NAME] Renewable Energy Expo"
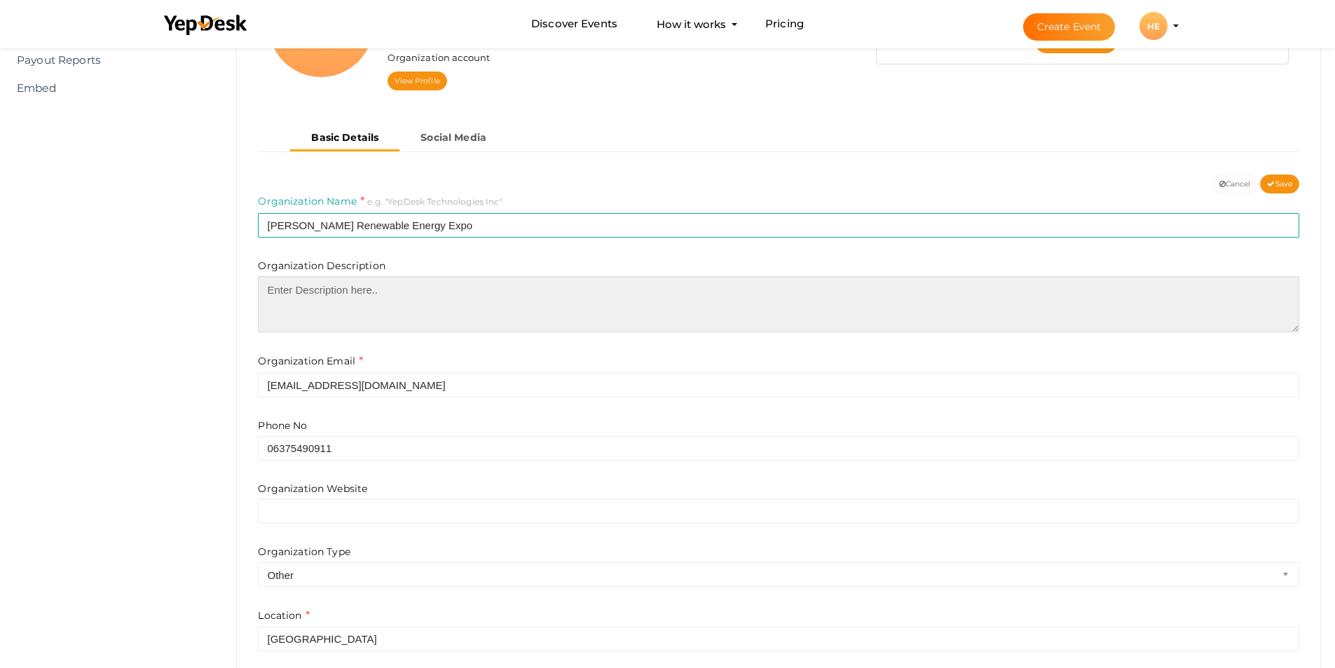
click at [269, 293] on textarea at bounding box center [778, 304] width 1041 height 56
paste textarea "[PERSON_NAME] Expo – [GEOGRAPHIC_DATA] 2025 is Rajasthan’s largest Renewable En…"
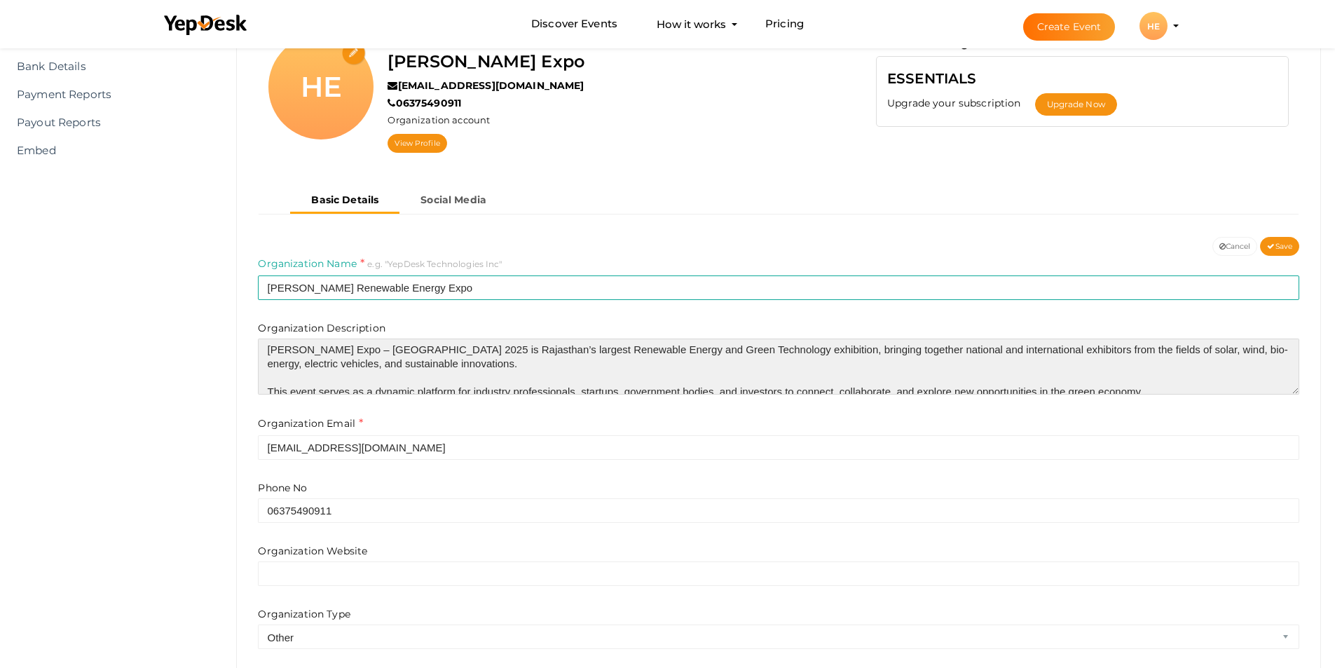
scroll to position [0, 0]
drag, startPoint x: 384, startPoint y: 351, endPoint x: 316, endPoint y: 348, distance: 68.0
click at [316, 348] on textarea "Harit Bharat Expo – Jaipur 2025 is Rajasthan’s largest Renewable Energy and Gre…" at bounding box center [778, 366] width 1041 height 56
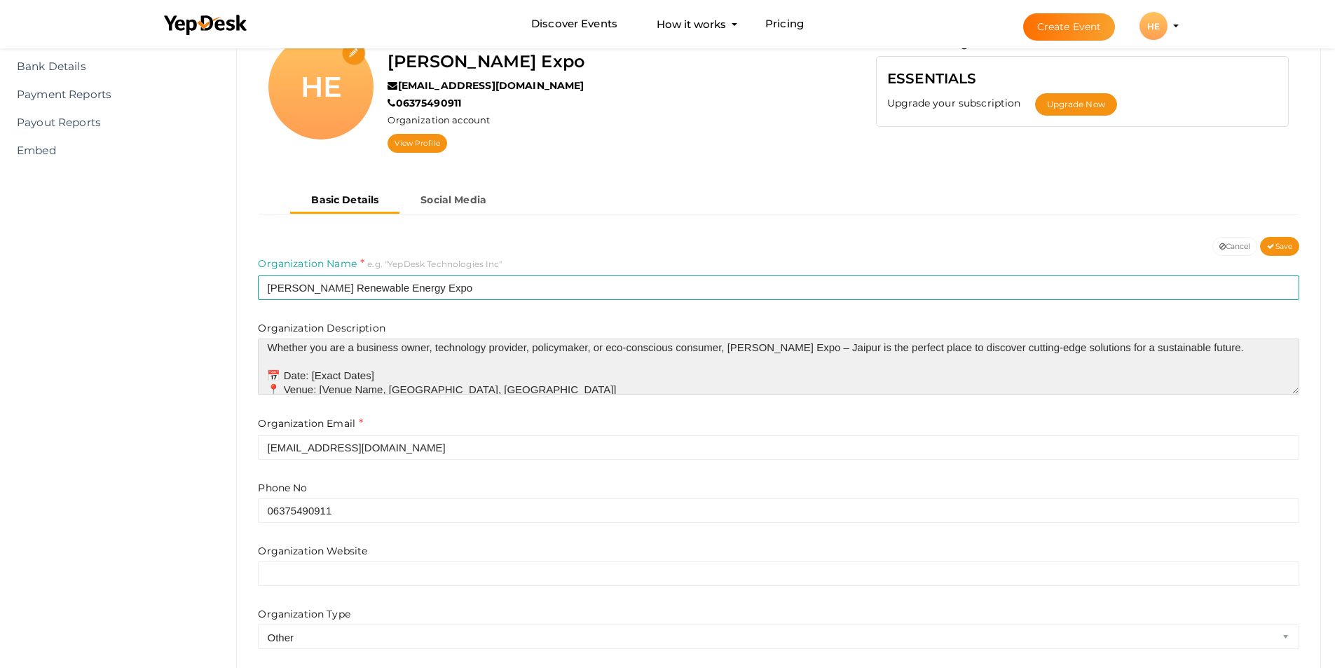
scroll to position [126, 0]
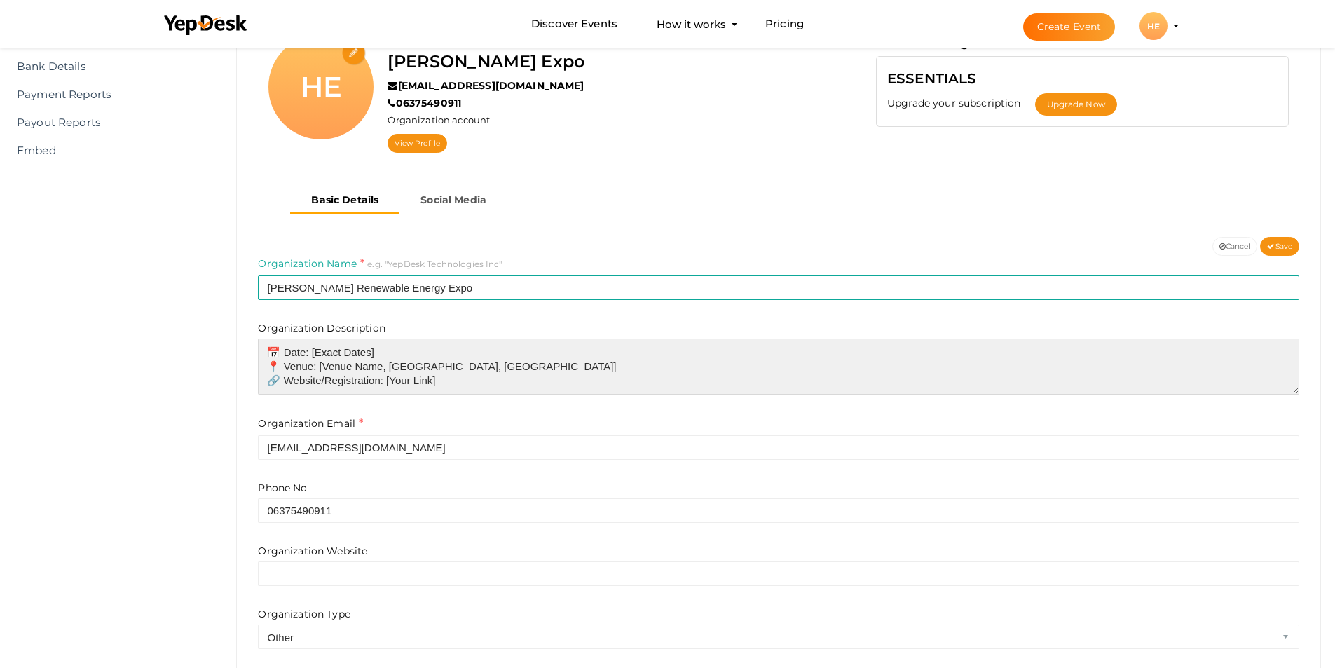
click at [388, 352] on textarea "Harit Bharat Expo – Jaipur 2025 is Rajasthan’s largest Renewable Energy and Gre…" at bounding box center [778, 366] width 1041 height 56
click at [391, 349] on textarea "Harit Bharat Expo – Jaipur 2025 is Rajasthan’s largest Renewable Energy and Gre…" at bounding box center [778, 366] width 1041 height 56
click at [605, 369] on textarea "Harit Bharat Expo – Jaipur 2025 is Rajasthan’s largest Renewable Energy and Gre…" at bounding box center [778, 366] width 1041 height 56
click at [383, 355] on textarea "Harit Bharat Expo – Jaipur 2025 is Rajasthan’s largest Renewable Energy and Gre…" at bounding box center [778, 366] width 1041 height 56
click at [334, 351] on textarea "Harit Bharat Expo – Jaipur 2025 is Rajasthan’s largest Renewable Energy and Gre…" at bounding box center [778, 366] width 1041 height 56
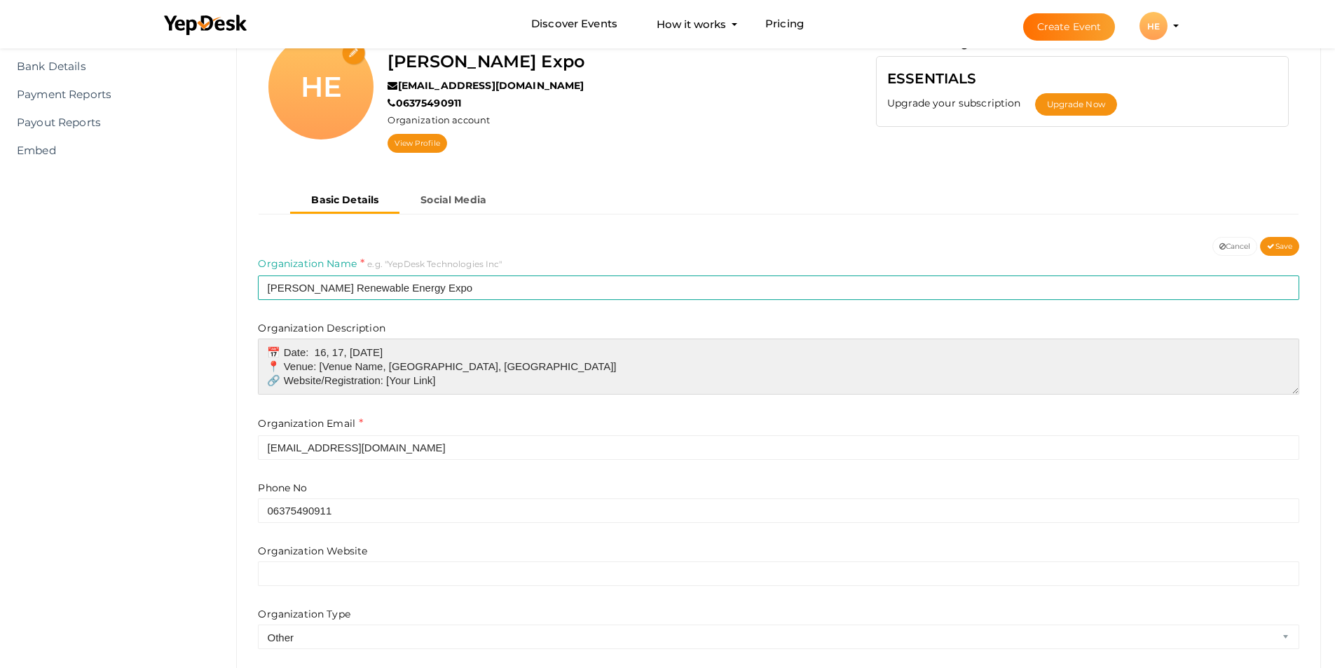
click at [334, 355] on textarea "Harit Bharat Expo – Jaipur 2025 is Rajasthan’s largest Renewable Energy and Gre…" at bounding box center [778, 366] width 1041 height 56
click at [334, 350] on textarea "Harit Bharat Expo – Jaipur 2025 is Rajasthan’s largest Renewable Energy and Gre…" at bounding box center [778, 366] width 1041 height 56
click at [349, 352] on textarea "Harit Bharat Expo – Jaipur 2025 is Rajasthan’s largest Renewable Energy and Gre…" at bounding box center [778, 366] width 1041 height 56
drag, startPoint x: 380, startPoint y: 369, endPoint x: 317, endPoint y: 366, distance: 63.1
click at [317, 366] on textarea "Harit Bharat Expo – Jaipur 2025 is Rajasthan’s largest Renewable Energy and Gre…" at bounding box center [778, 366] width 1041 height 56
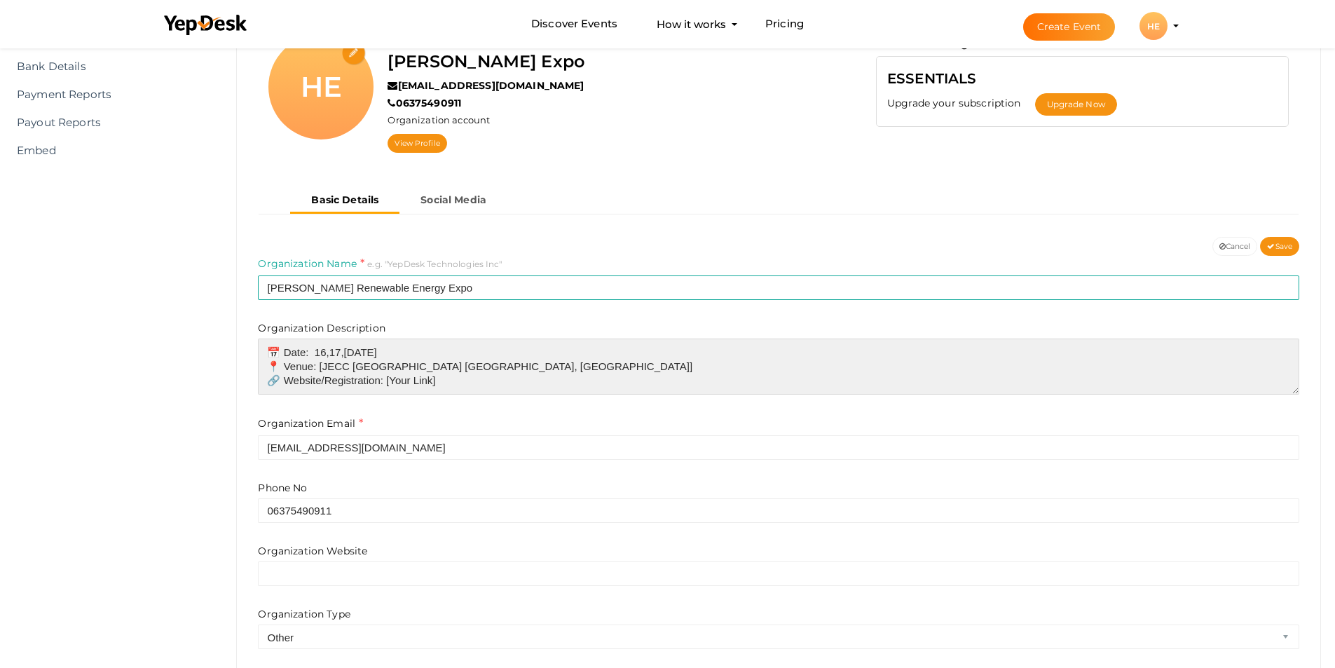
drag, startPoint x: 446, startPoint y: 381, endPoint x: 386, endPoint y: 381, distance: 59.6
click at [386, 381] on textarea "Harit Bharat Expo – Jaipur 2025 is Rajasthan’s largest Renewable Energy and Gre…" at bounding box center [778, 366] width 1041 height 56
paste textarea "https://theharitbharat.com/"
click at [315, 367] on textarea "Harit Bharat Expo – Jaipur 2025 is Rajasthan’s largest Renewable Energy and Gre…" at bounding box center [778, 366] width 1041 height 56
click at [317, 362] on textarea "Harit Bharat Expo – Jaipur 2025 is Rajasthan’s largest Renewable Energy and Gre…" at bounding box center [778, 366] width 1041 height 56
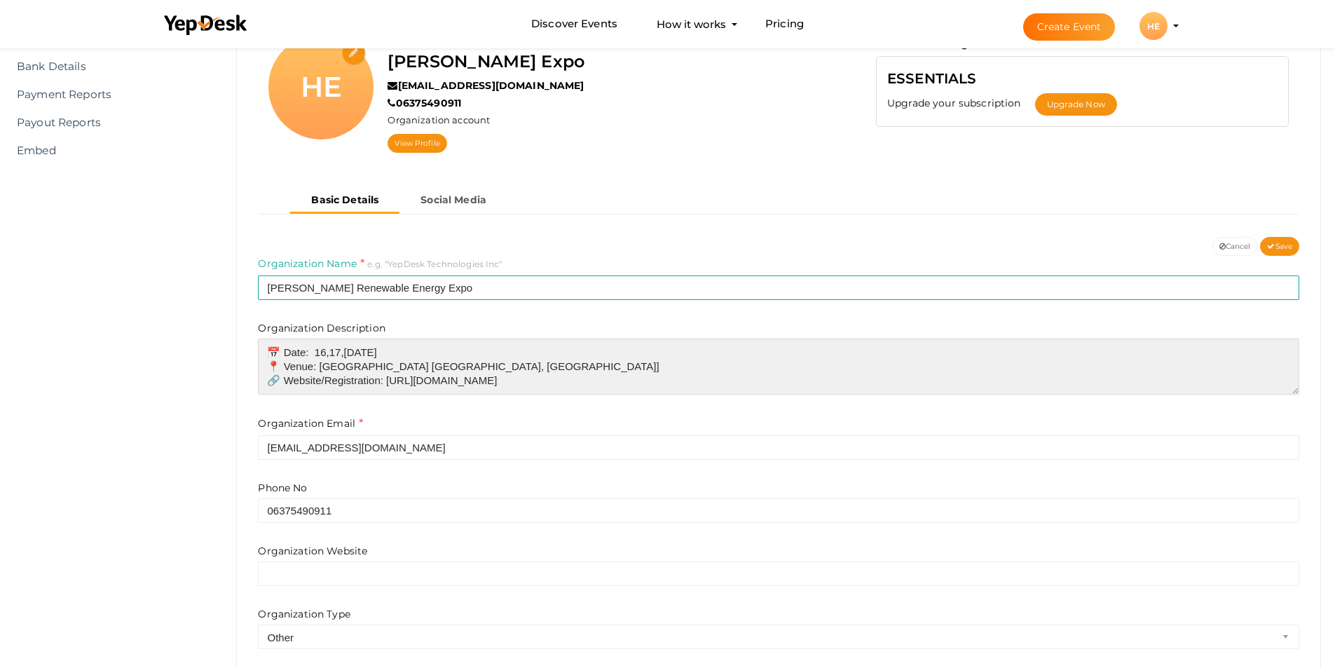
click at [544, 366] on textarea "Harit Bharat Expo – Jaipur 2025 is Rajasthan’s largest Renewable Energy and Gre…" at bounding box center [778, 366] width 1041 height 56
click at [549, 366] on textarea "Harit Bharat Expo – Jaipur 2025 is Rajasthan’s largest Renewable Energy and Gre…" at bounding box center [778, 366] width 1041 height 56
type textarea "Harit Bharat Expo – Jaipur 2025 is Rajasthan’s largest Renewable Energy and Gre…"
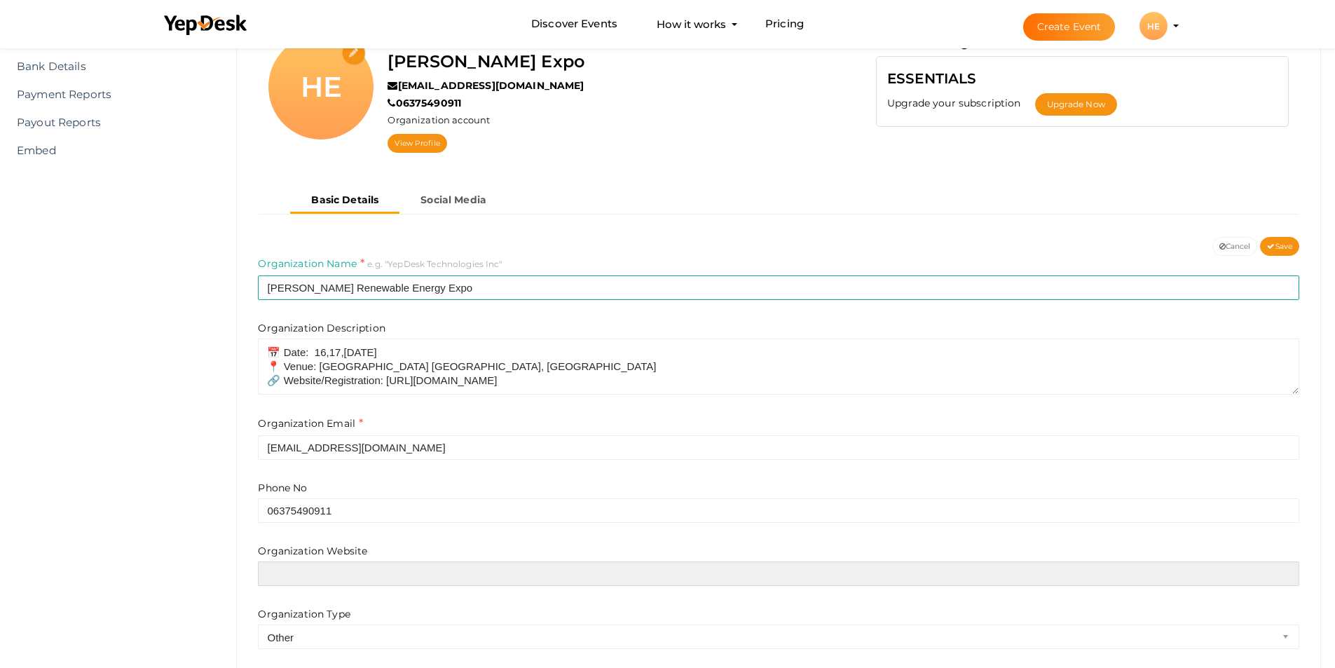
click at [394, 570] on input "text" at bounding box center [778, 573] width 1041 height 25
paste input "https://theharitbharat.com/"
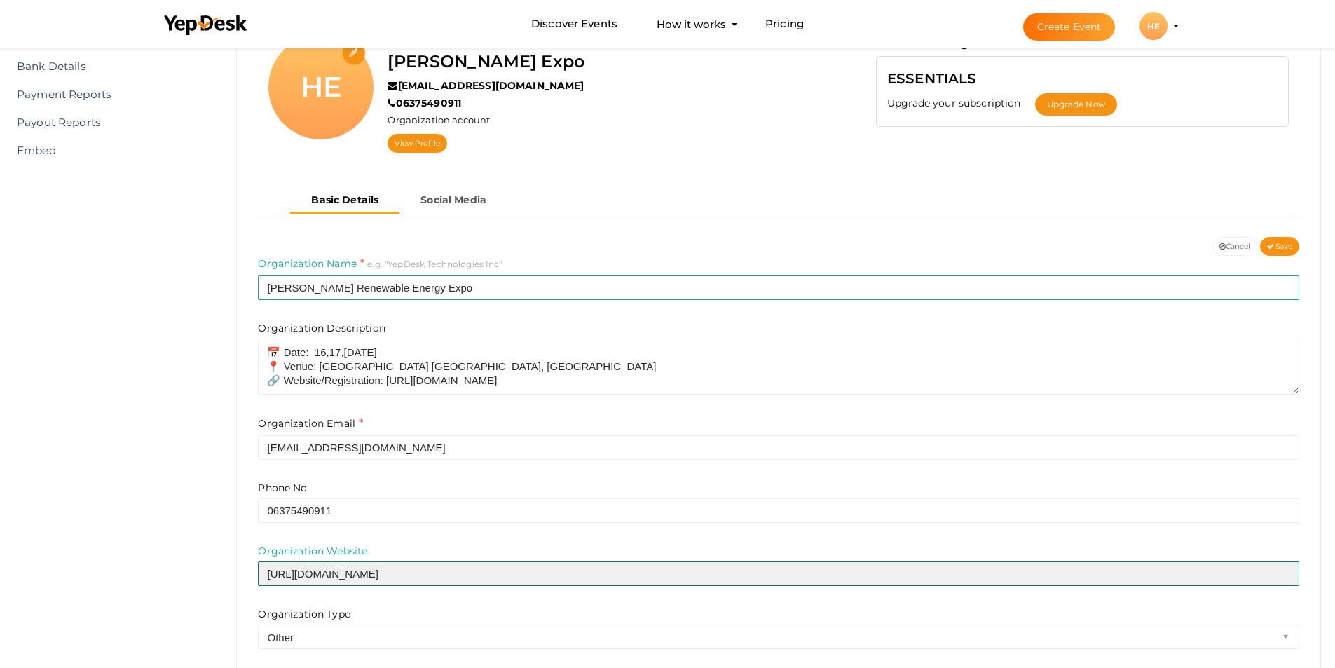
type input "https://theharitbharat.com/"
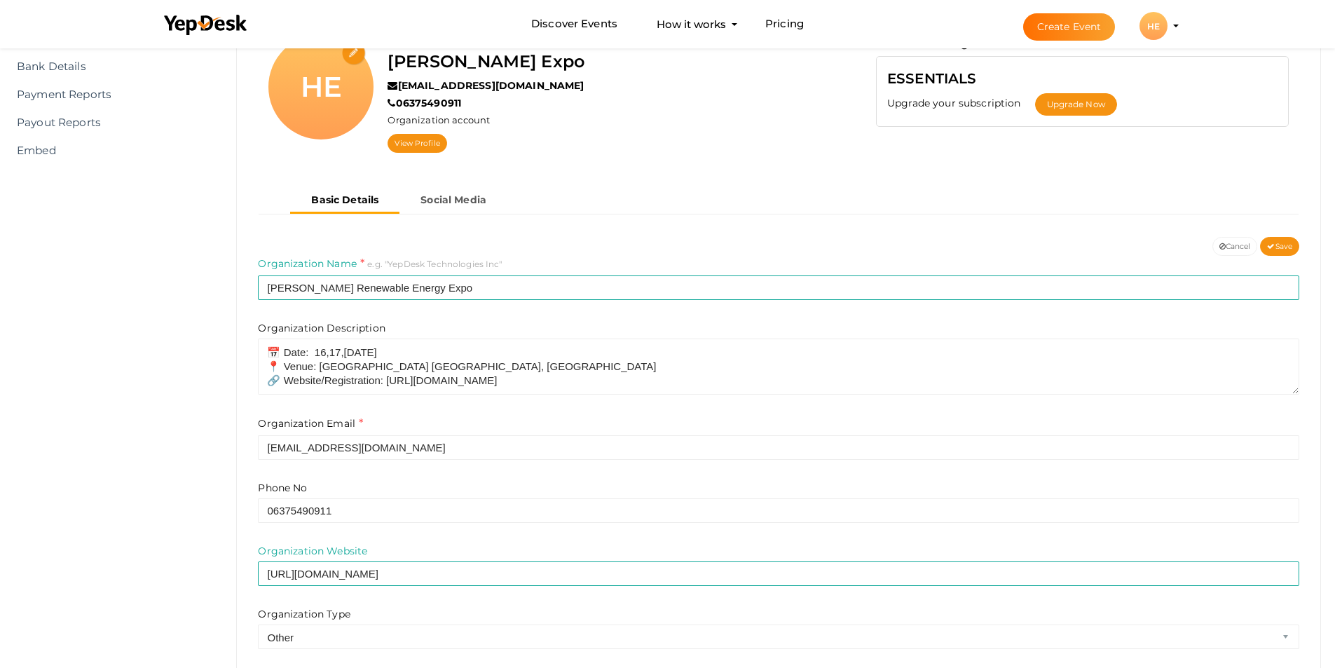
click at [252, 576] on div "Organization Name e.g. "YepDesk Technologies Inc" Harit Bharat Renewable Energy…" at bounding box center [778, 532] width 1062 height 553
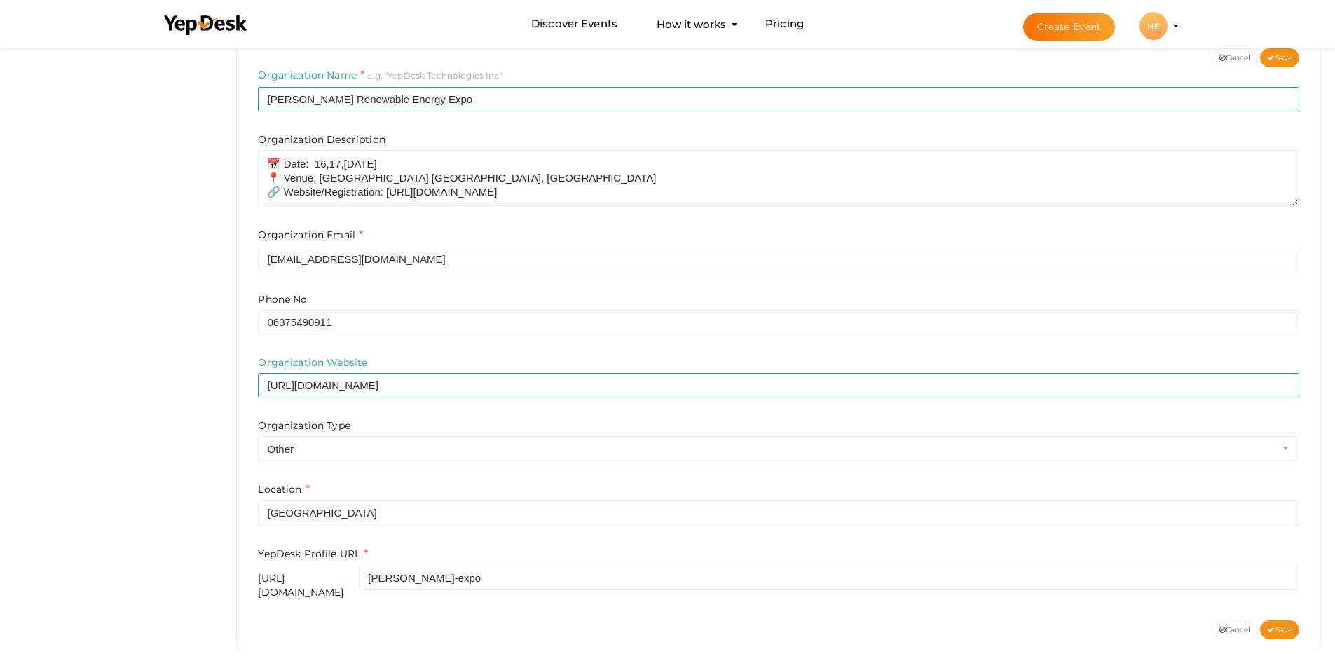
scroll to position [330, 0]
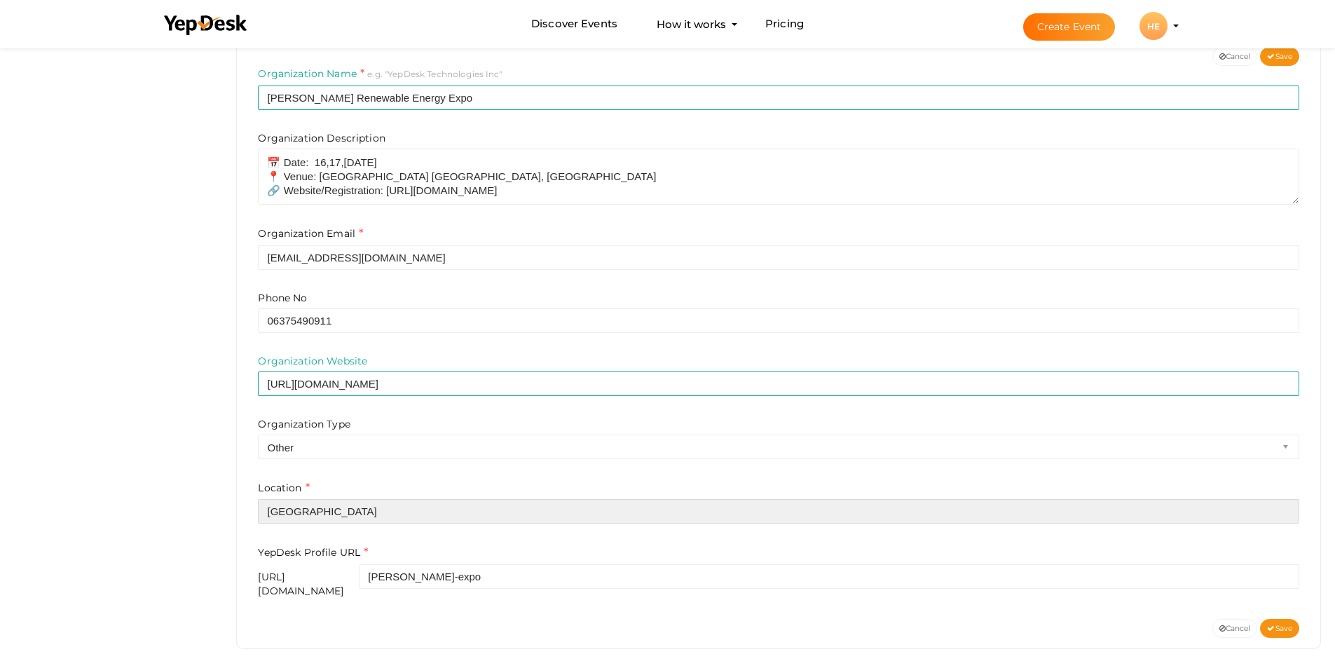
click at [303, 512] on input "[GEOGRAPHIC_DATA]" at bounding box center [778, 511] width 1041 height 25
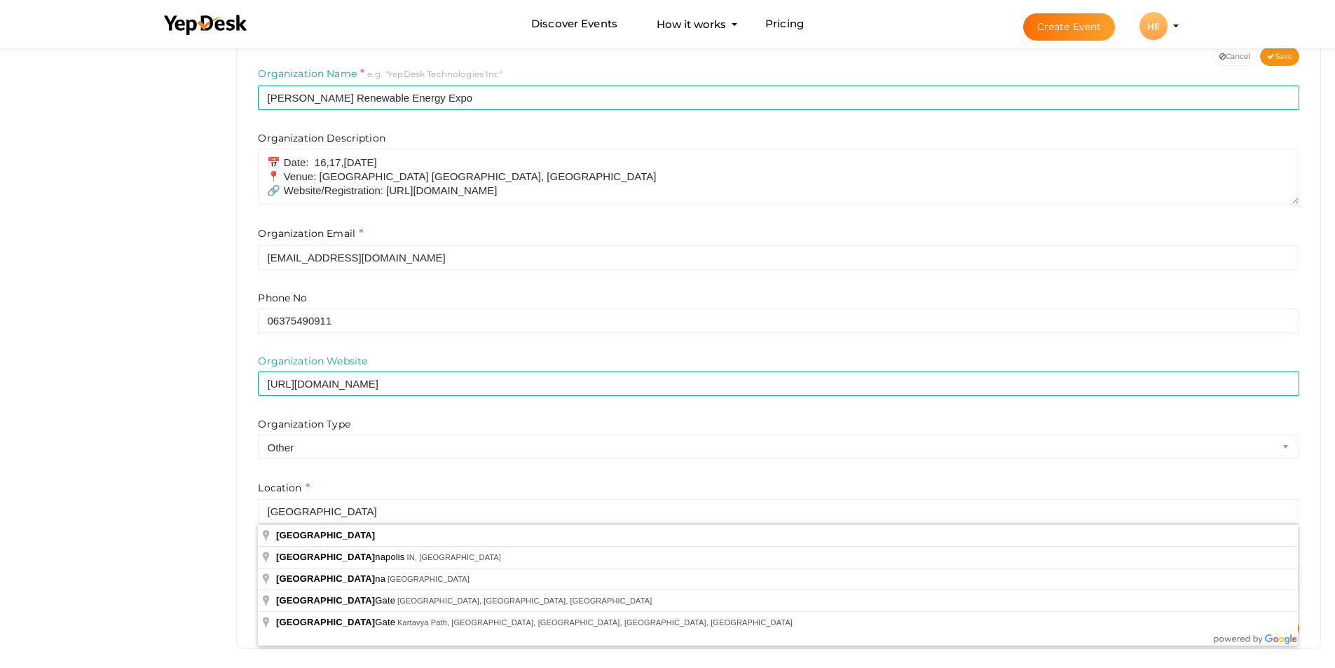
click at [203, 338] on html "Discover Events How it works Powerful Registration / Ticketing Start selling yo…" at bounding box center [667, 4] width 1335 height 668
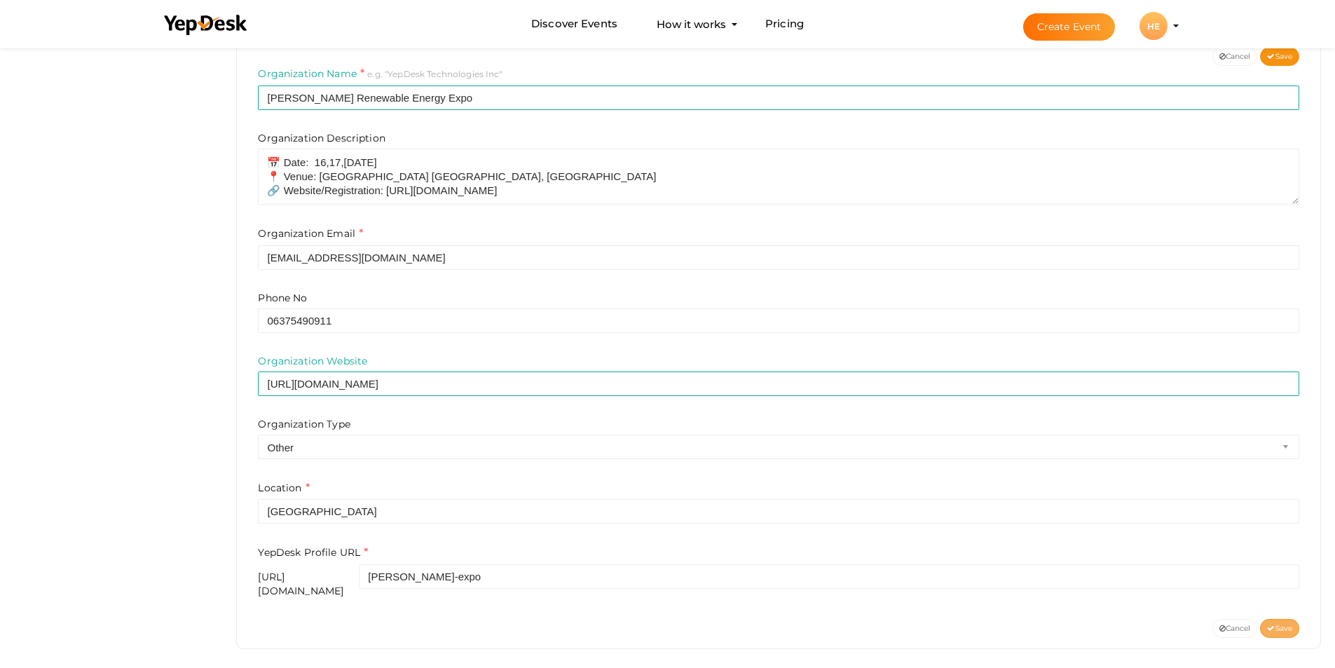
click at [1285, 624] on span "Save" at bounding box center [1279, 628] width 25 height 9
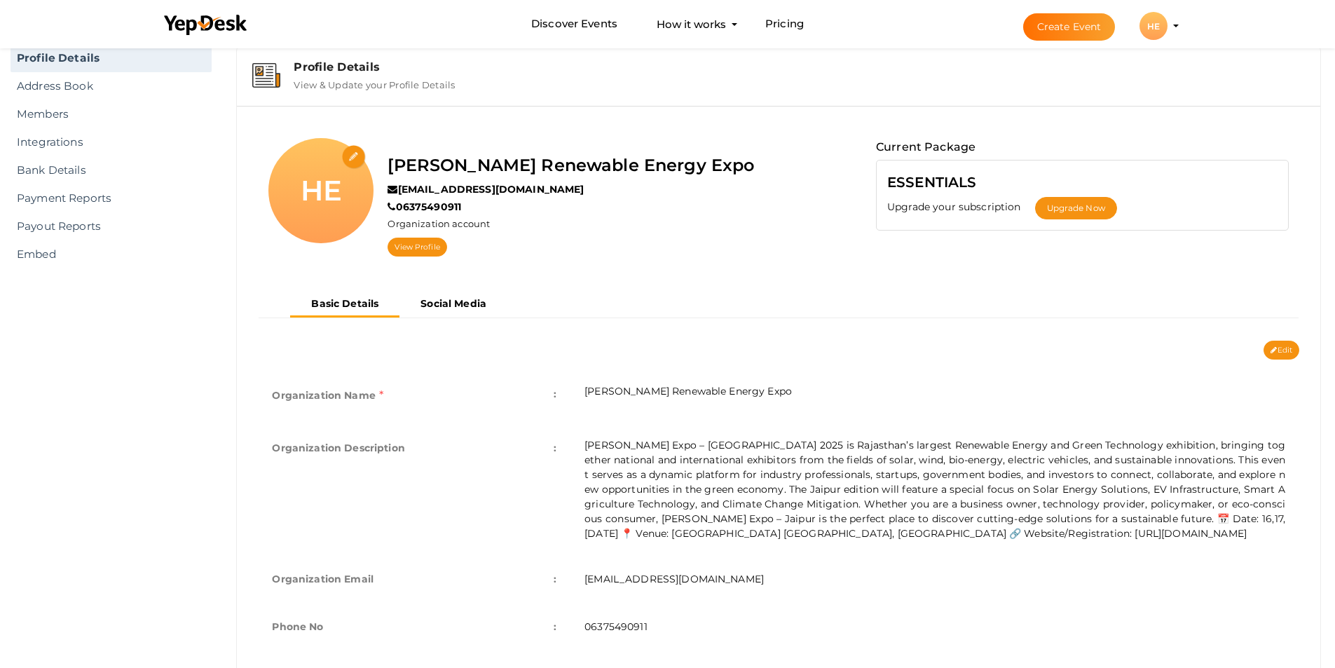
scroll to position [0, 0]
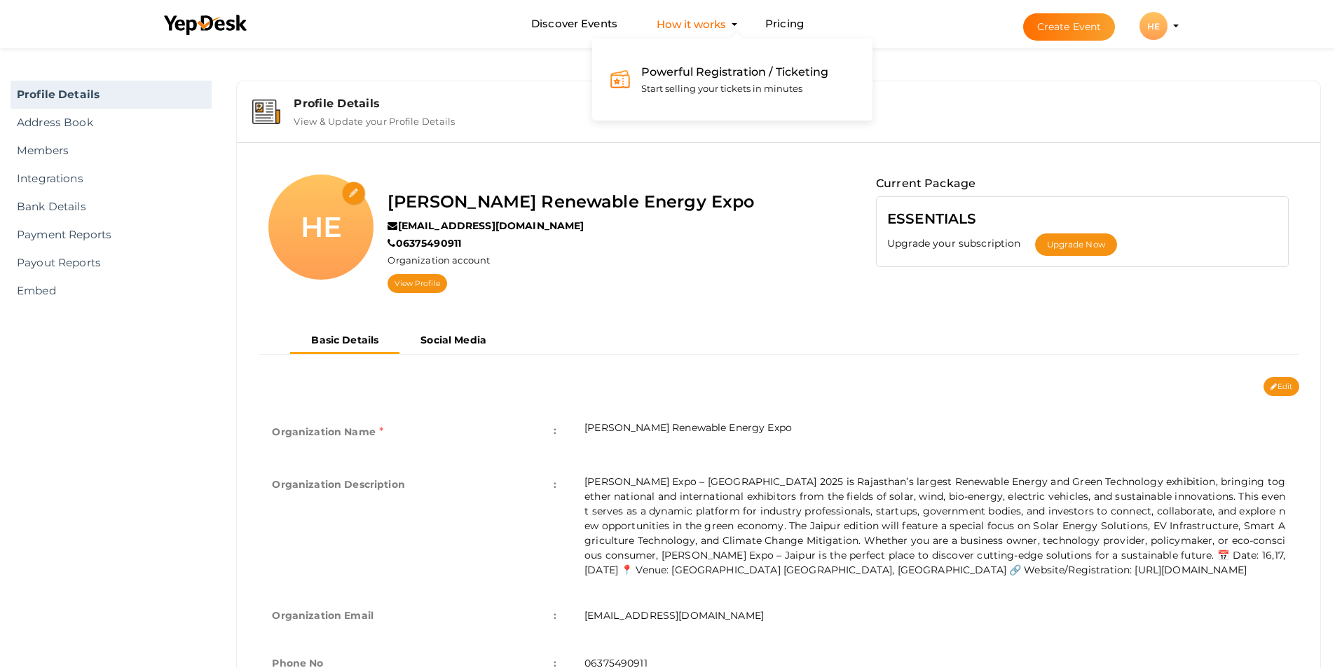
click at [685, 26] on button "How it works Powerful Registration / Ticketing Start selling your tickets in mi…" at bounding box center [691, 24] width 78 height 26
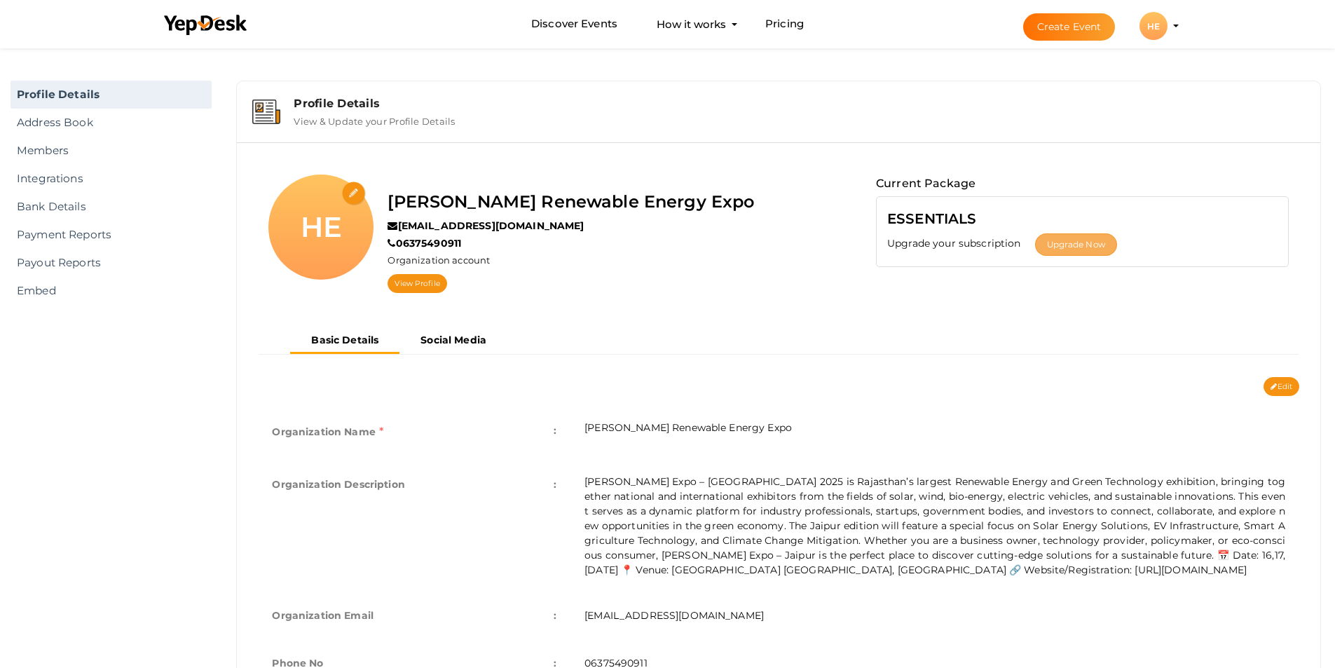
click at [1081, 249] on button "Upgrade Now" at bounding box center [1076, 244] width 82 height 22
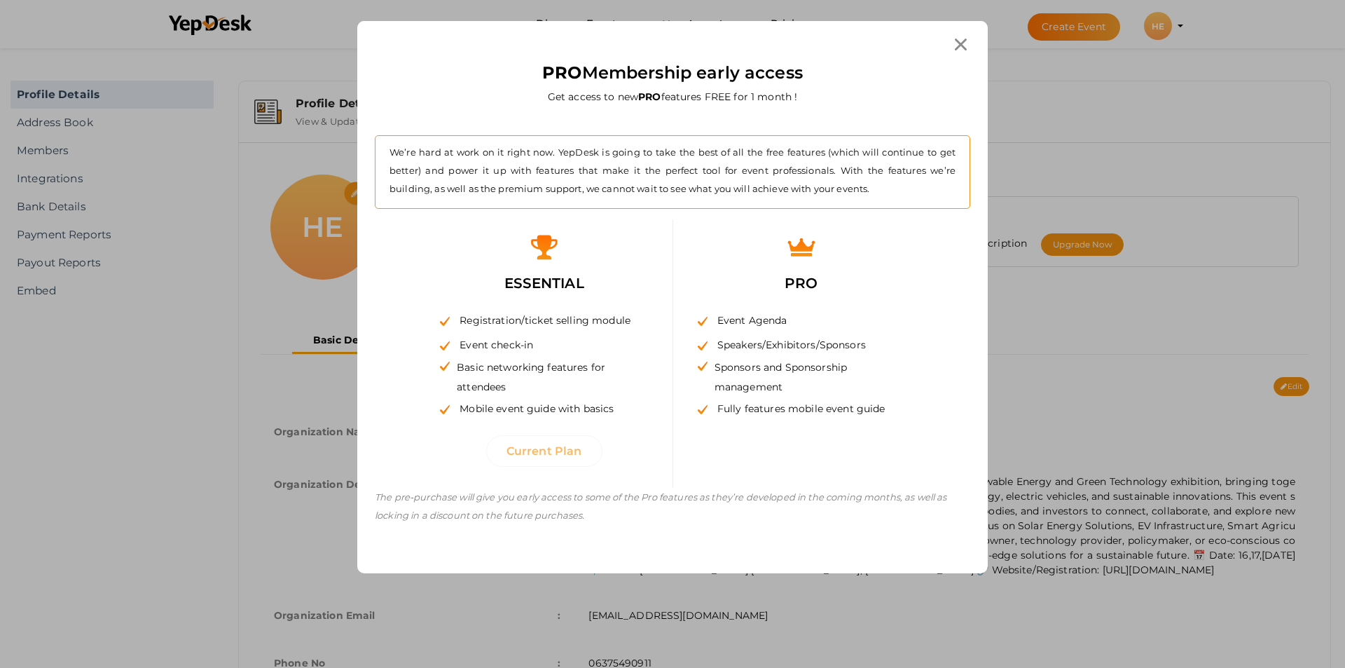
click at [960, 46] on icon at bounding box center [961, 45] width 12 height 12
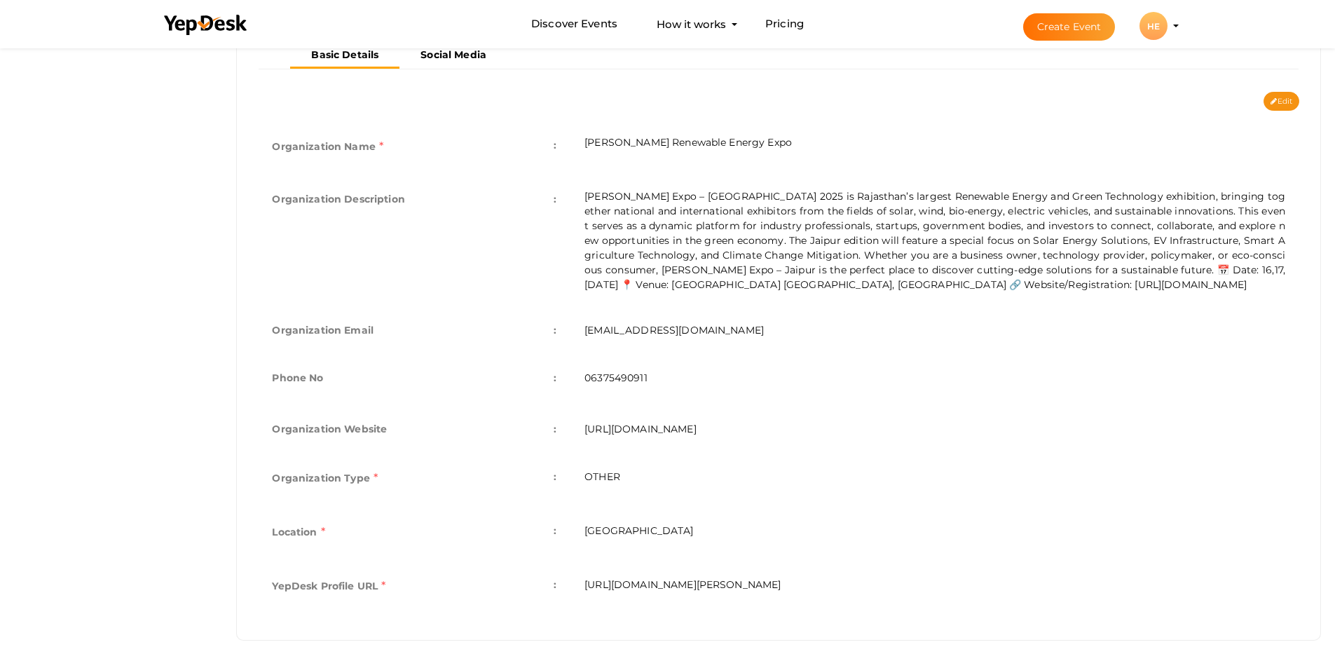
scroll to position [286, 0]
click at [1282, 107] on button "Edit" at bounding box center [1281, 100] width 36 height 19
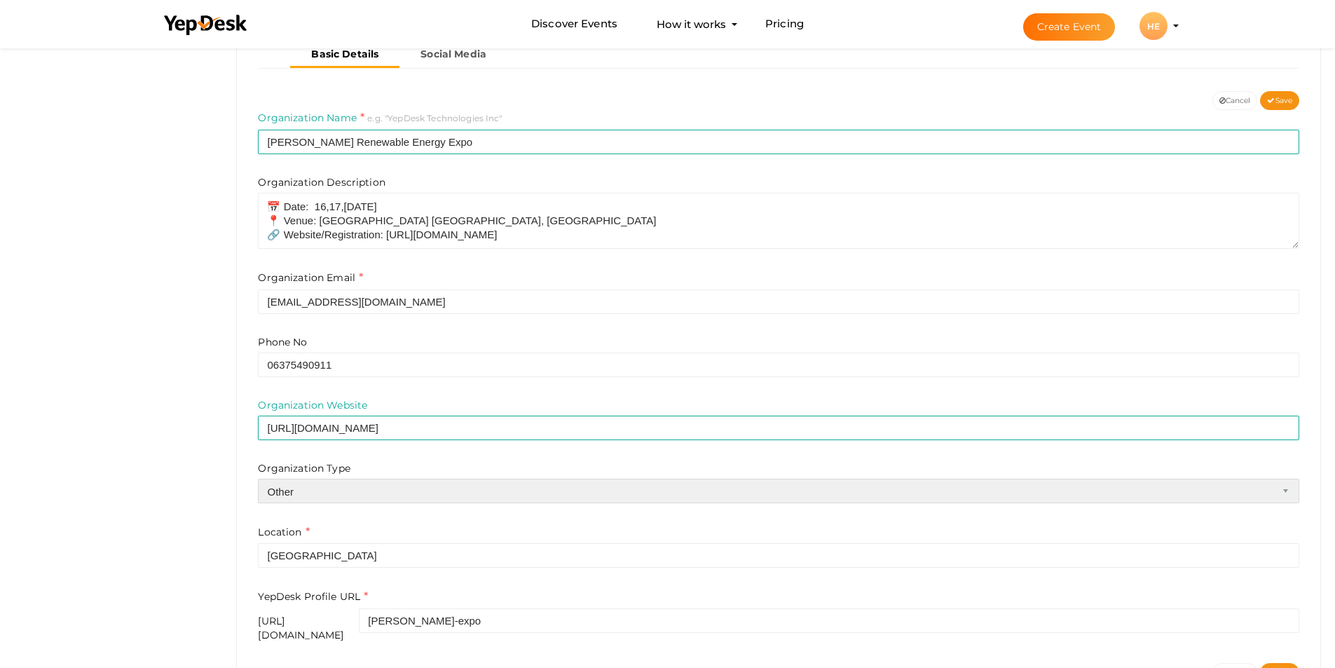
click at [388, 494] on select "Airline Corporation Educational Organization Government Organization Local Busi…" at bounding box center [778, 491] width 1041 height 25
select select "1"
click at [258, 479] on select "Airline Corporation Educational Organization Government Organization Local Busi…" at bounding box center [778, 491] width 1041 height 25
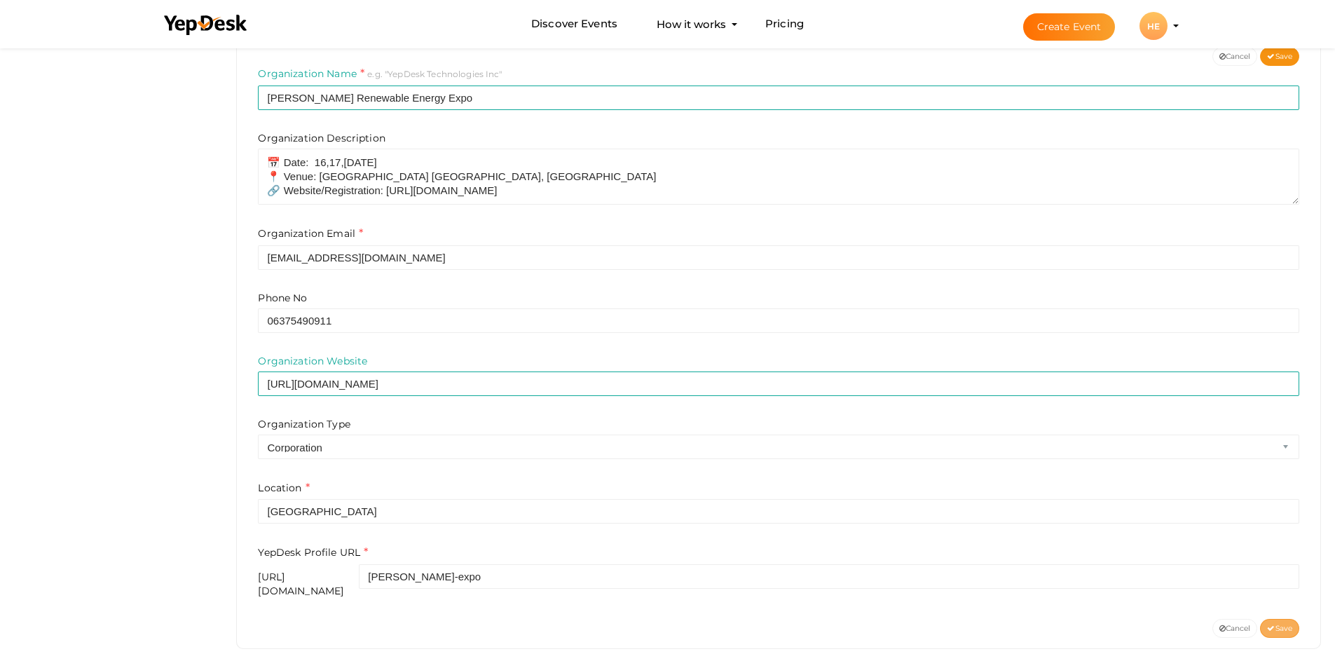
click at [1279, 624] on span "Save" at bounding box center [1279, 628] width 25 height 9
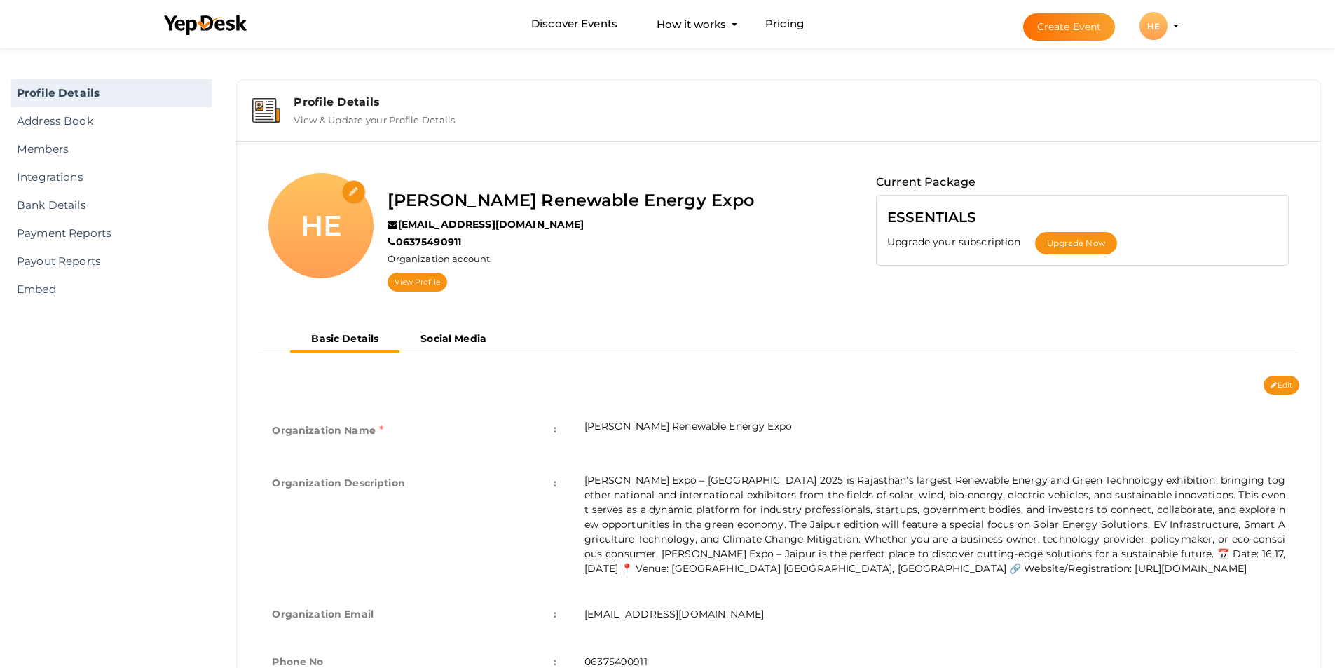
scroll to position [0, 0]
click at [565, 326] on div "HE Harit Bharat Renewable Energy Expo hbharat946@gmail.com 06375490911 Organiza…" at bounding box center [778, 240] width 1062 height 174
click at [538, 109] on div "Profile Details" at bounding box center [799, 103] width 1011 height 13
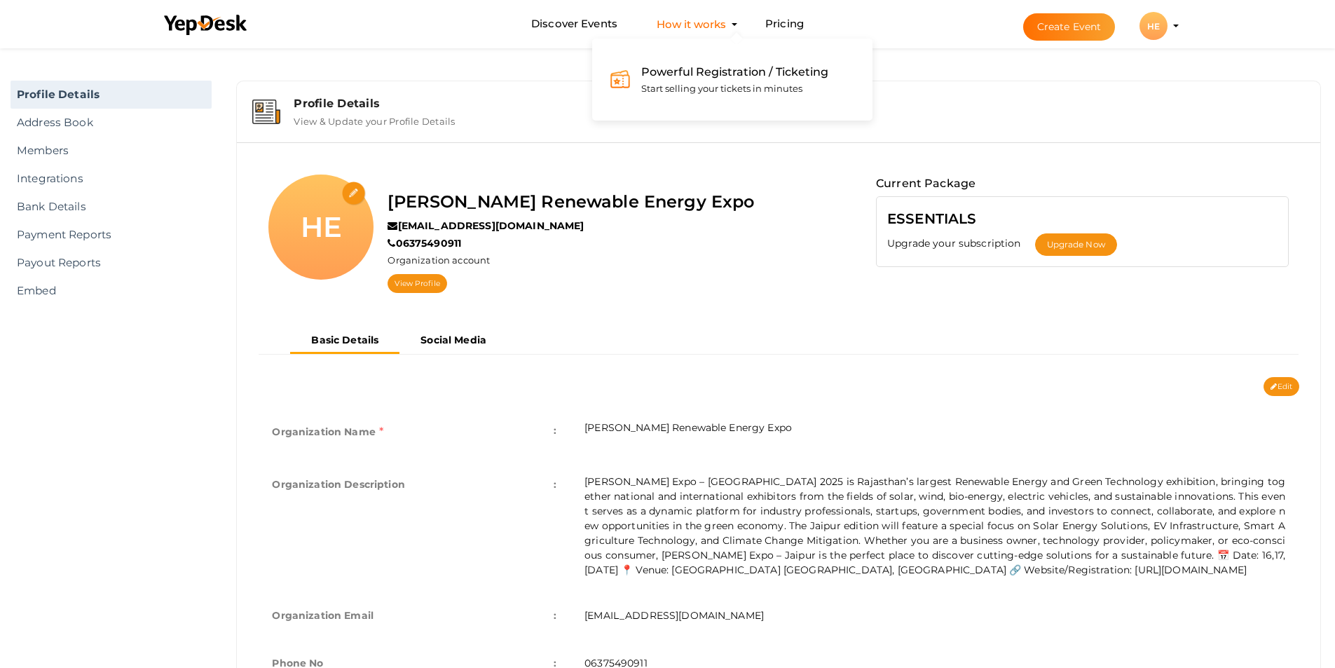
click at [703, 22] on button "How it works Powerful Registration / Ticketing Start selling your tickets in mi…" at bounding box center [691, 24] width 78 height 26
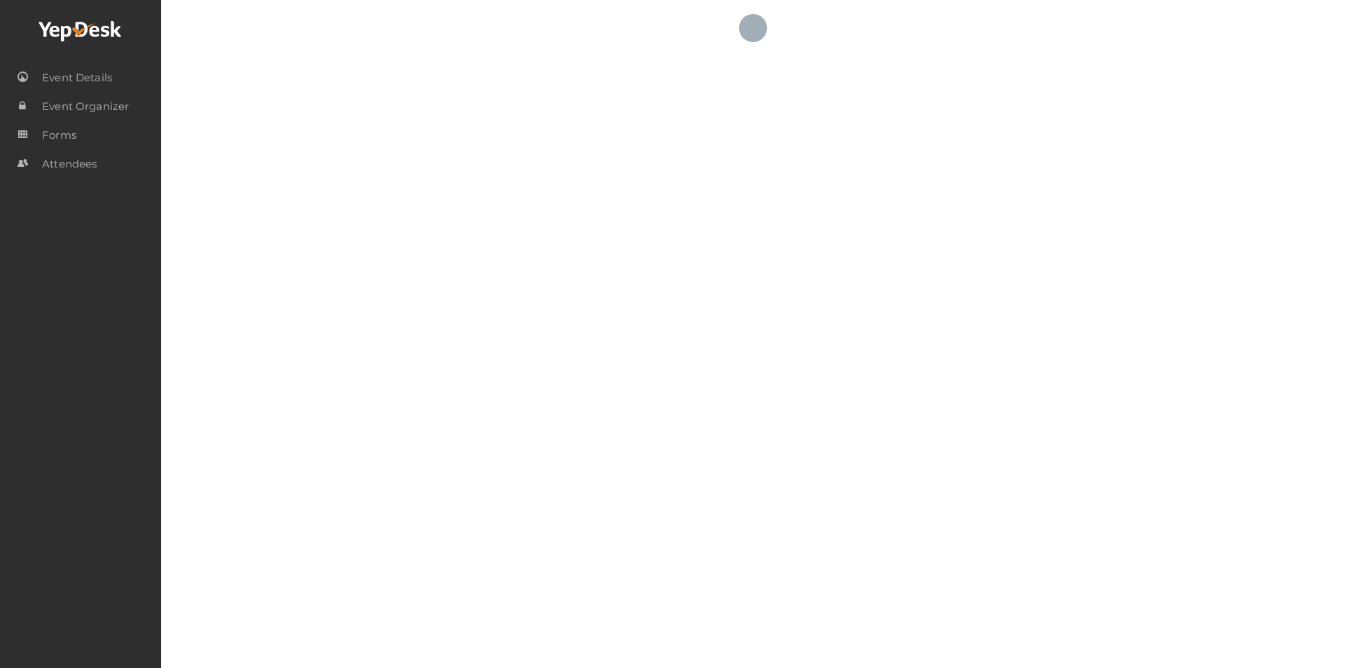
checkbox input "true"
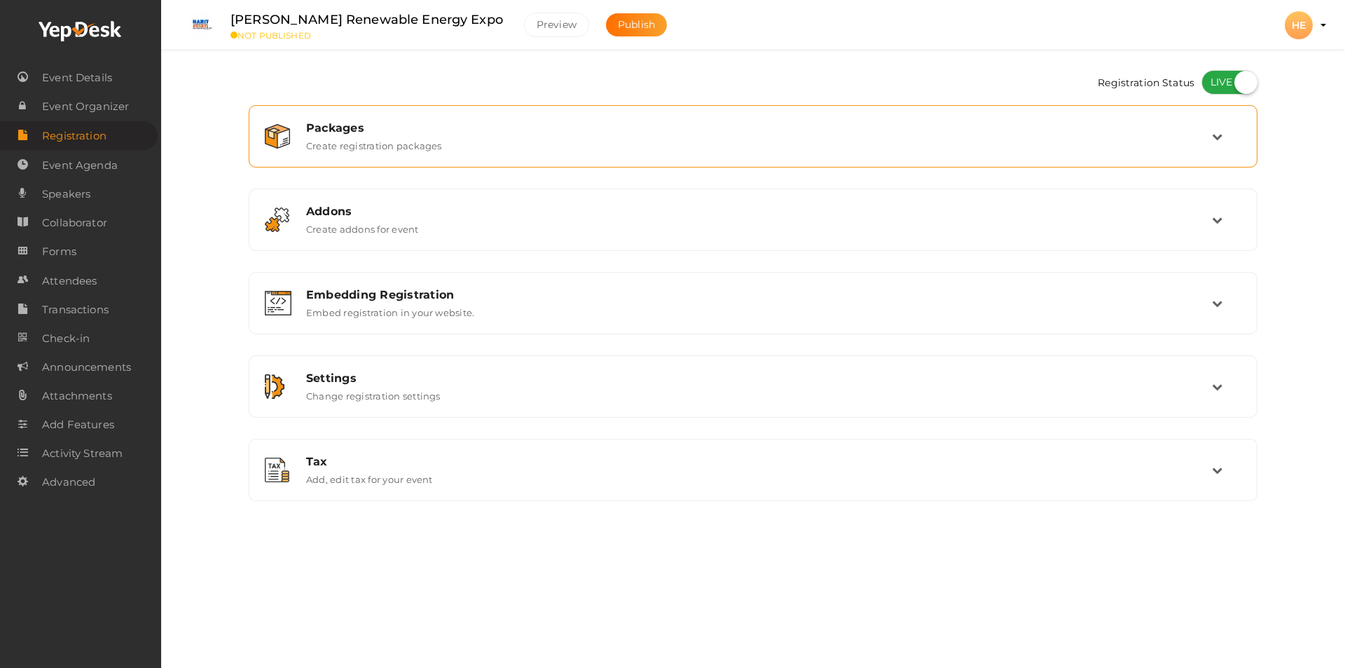
click at [569, 142] on div "Packages Create registration packages" at bounding box center [754, 136] width 917 height 30
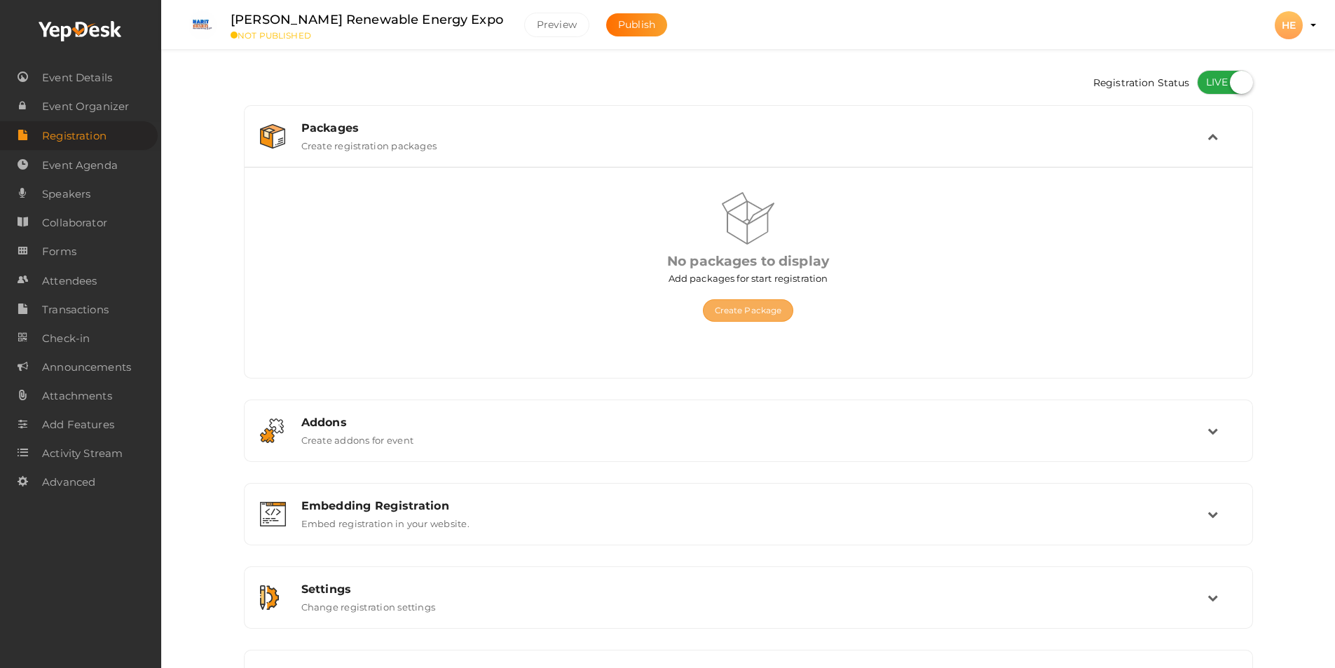
click at [739, 308] on button "Create Package" at bounding box center [748, 310] width 91 height 22
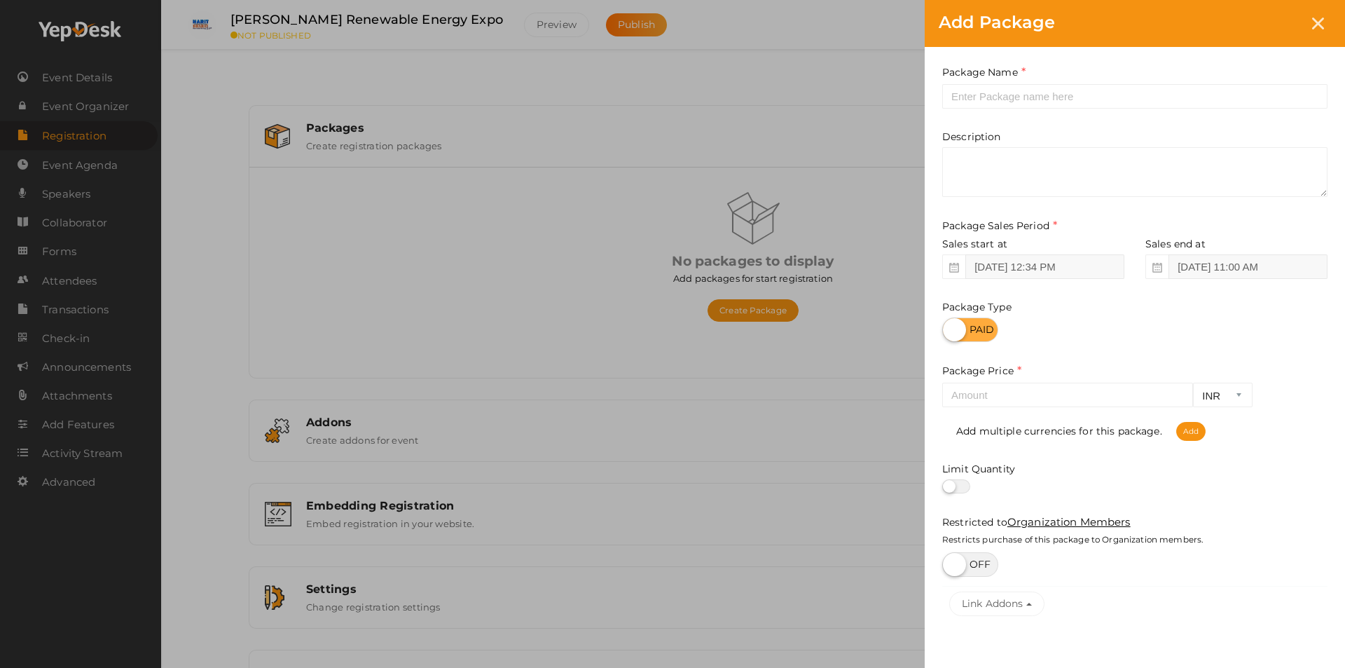
click at [963, 336] on label at bounding box center [971, 329] width 56 height 25
click at [952, 329] on input "checkbox" at bounding box center [947, 324] width 9 height 9
checkbox input "true"
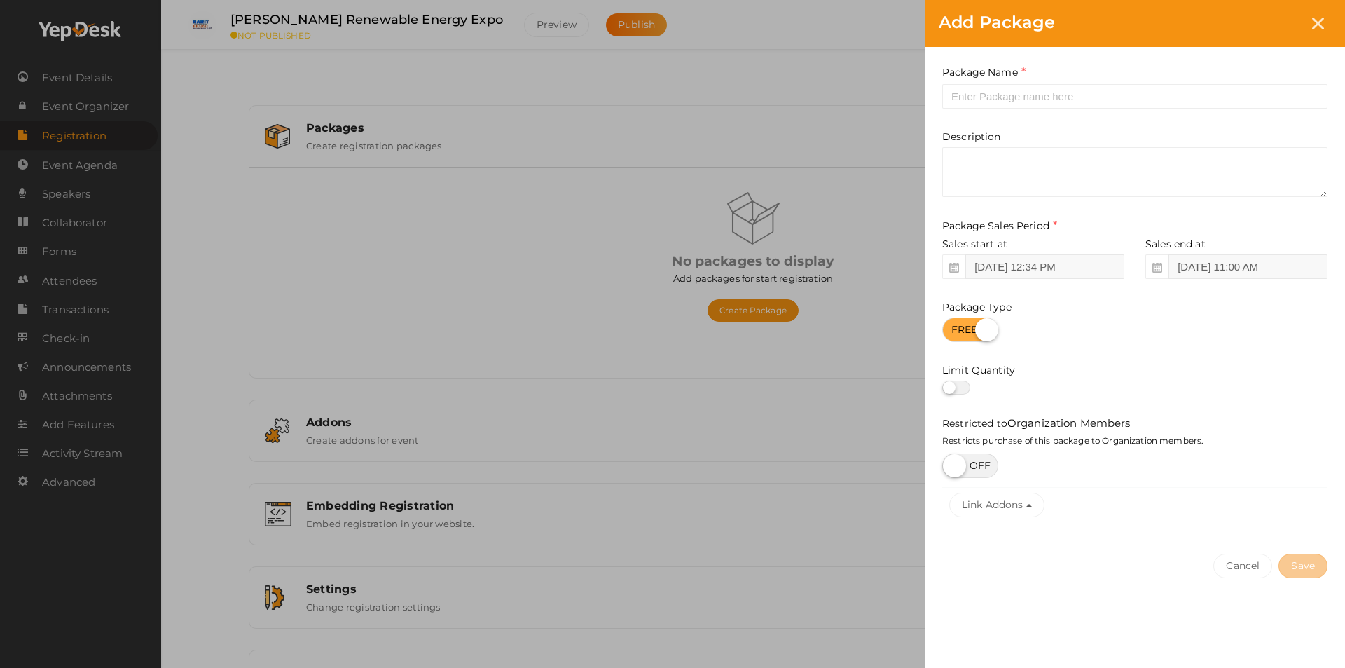
click at [952, 474] on label at bounding box center [971, 465] width 56 height 25
click at [1204, 446] on input "checkbox" at bounding box center [1208, 441] width 9 height 9
checkbox input "true"
click at [949, 391] on label at bounding box center [957, 388] width 28 height 14
click at [949, 391] on input "checkbox" at bounding box center [947, 387] width 9 height 9
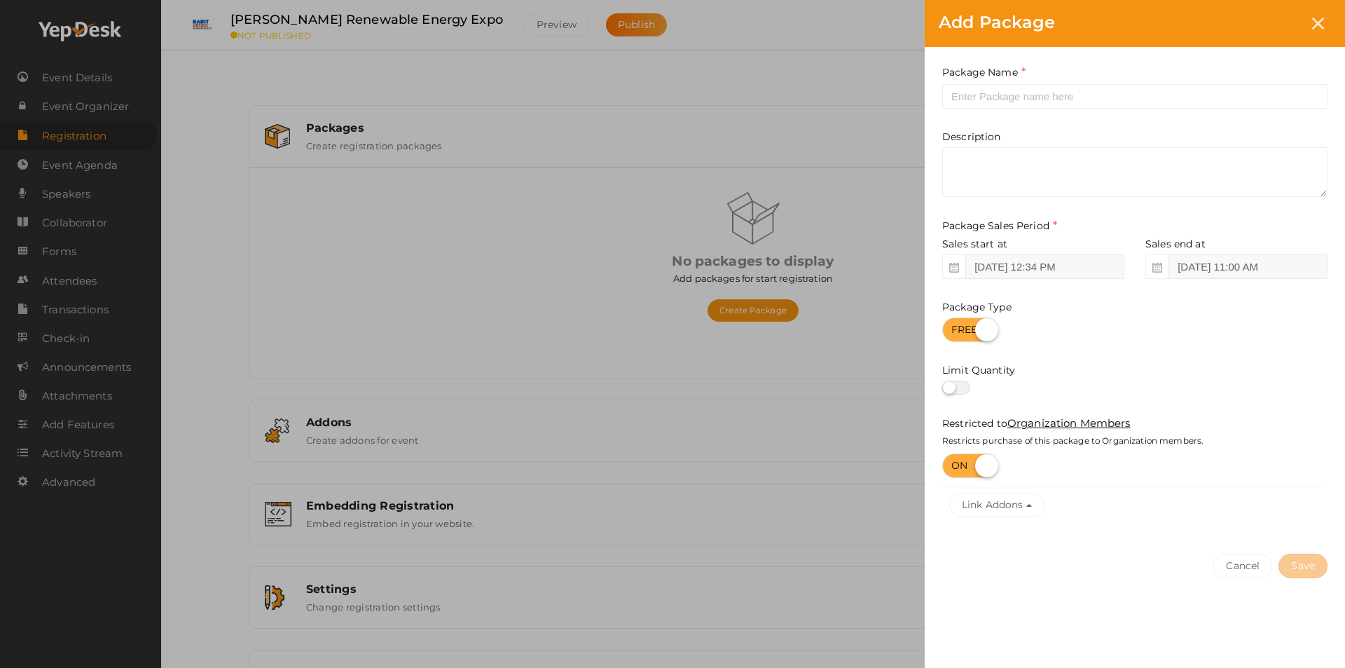
checkbox input "true"
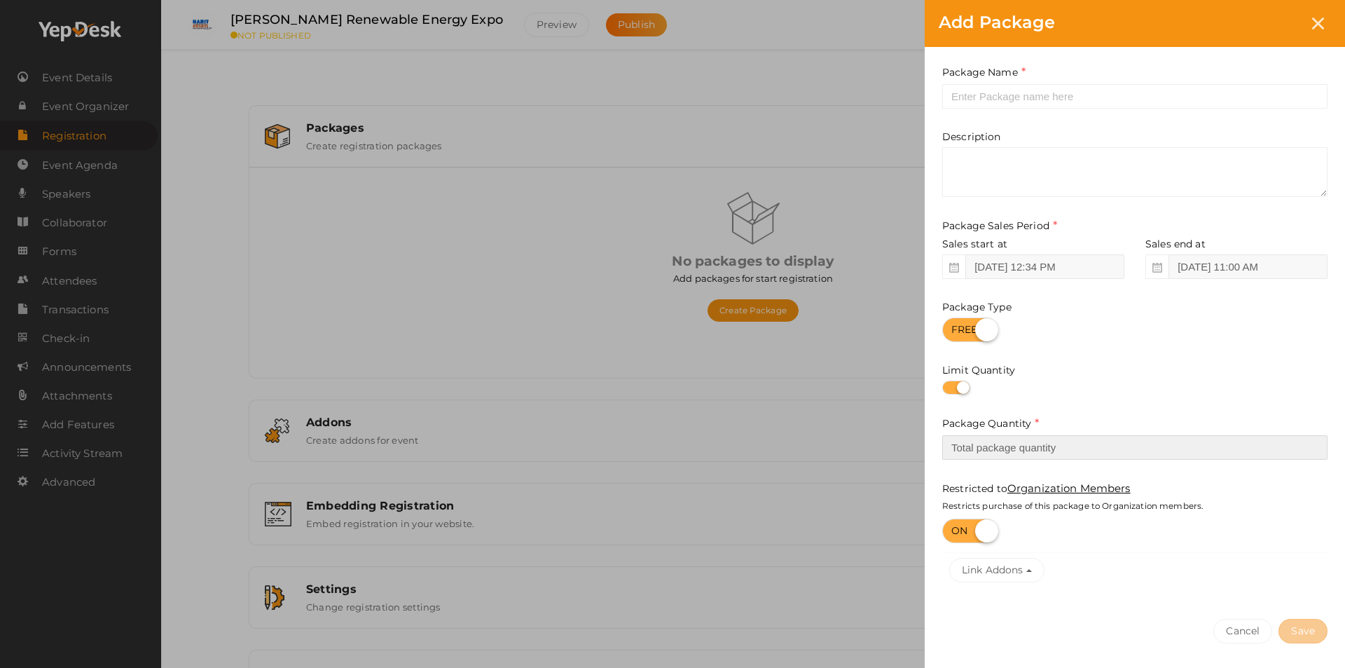
click at [985, 448] on input "number" at bounding box center [1135, 447] width 385 height 25
type input "1"
click at [989, 535] on label at bounding box center [971, 531] width 56 height 25
click at [1204, 512] on input "checkbox" at bounding box center [1208, 506] width 9 height 9
checkbox input "false"
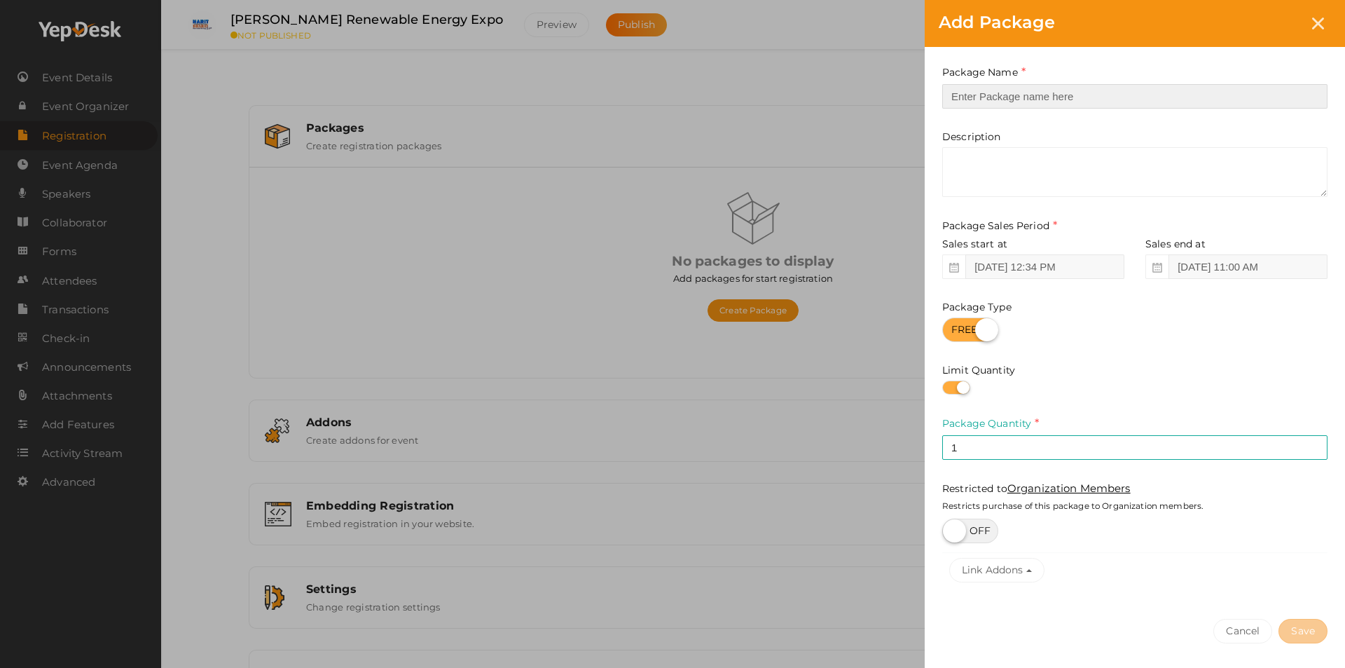
click at [1015, 95] on input "text" at bounding box center [1135, 96] width 385 height 25
type input "[PERSON_NAME]"
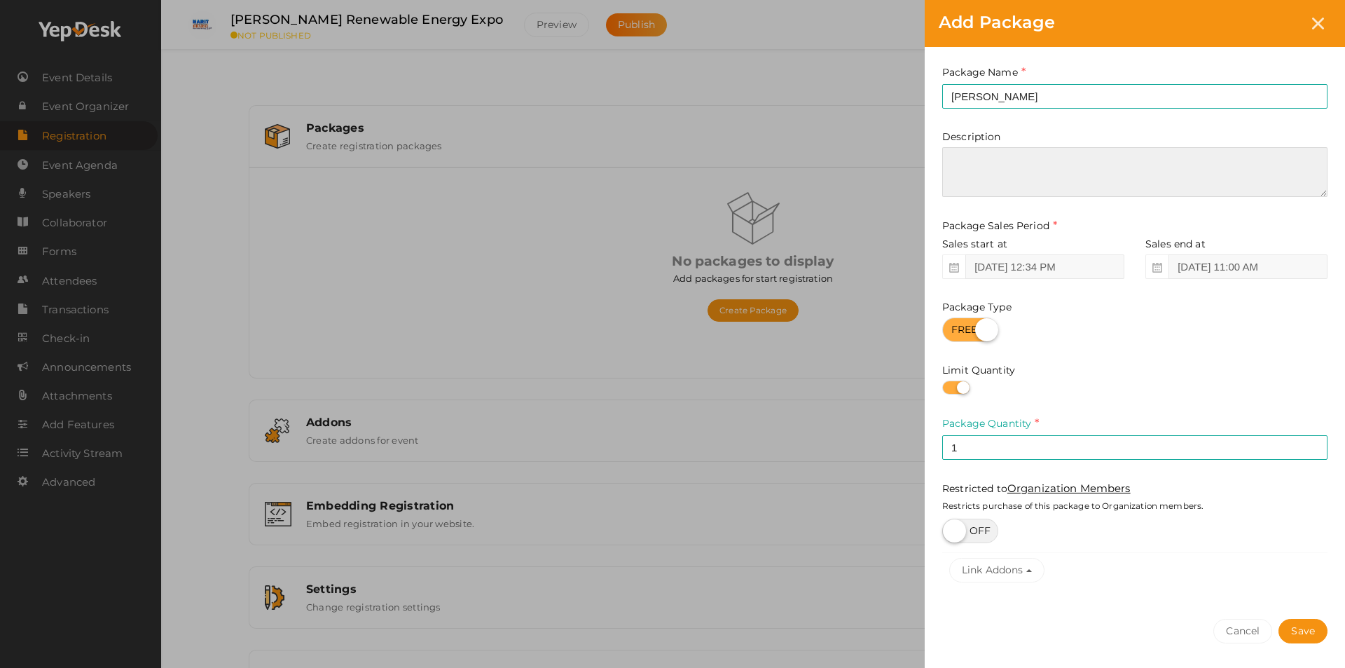
click at [975, 165] on textarea at bounding box center [1135, 172] width 385 height 50
type textarea "Colour and Design"
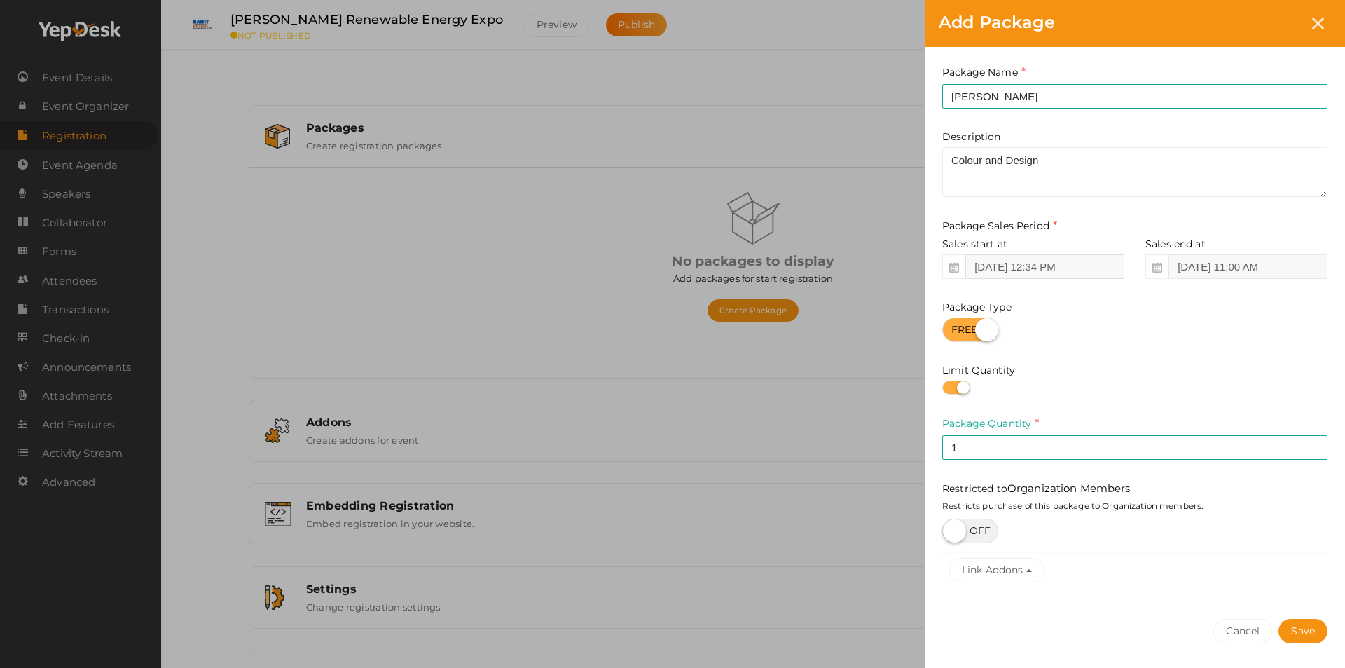
click at [1084, 270] on input "[DATE] 12:34 PM" at bounding box center [1045, 266] width 159 height 25
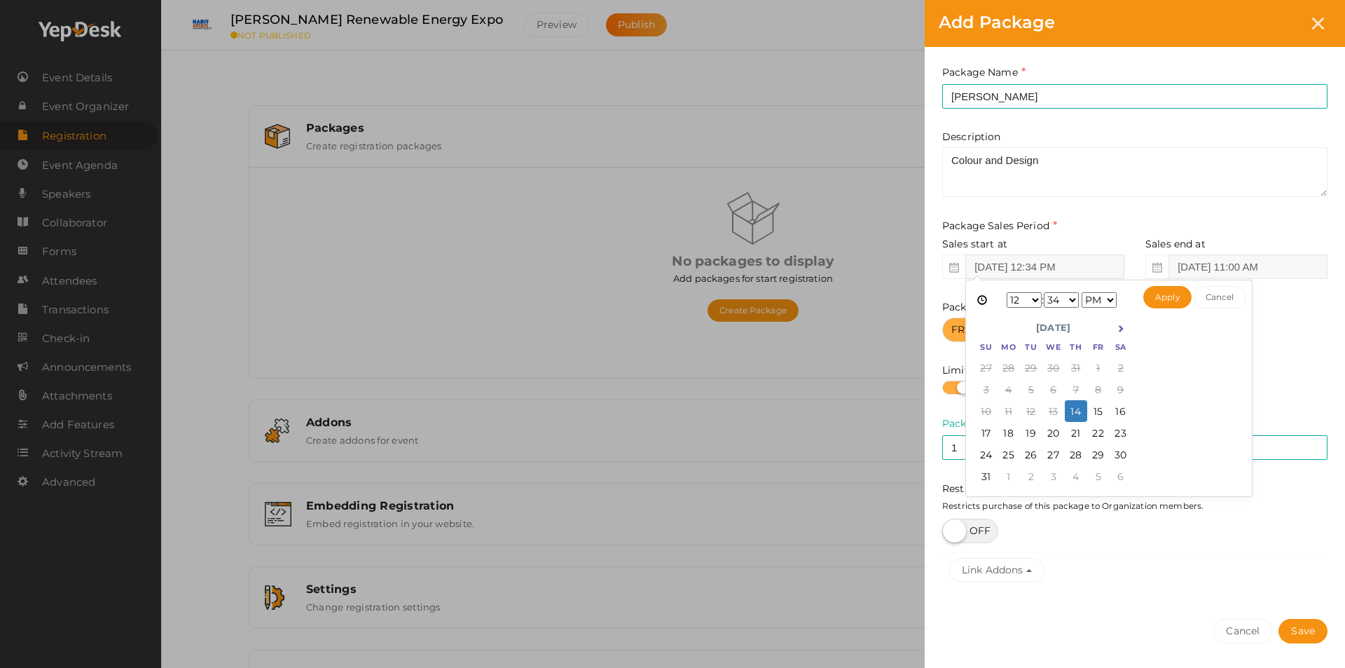
click at [1092, 267] on input "[DATE] 12:34 PM" at bounding box center [1045, 266] width 159 height 25
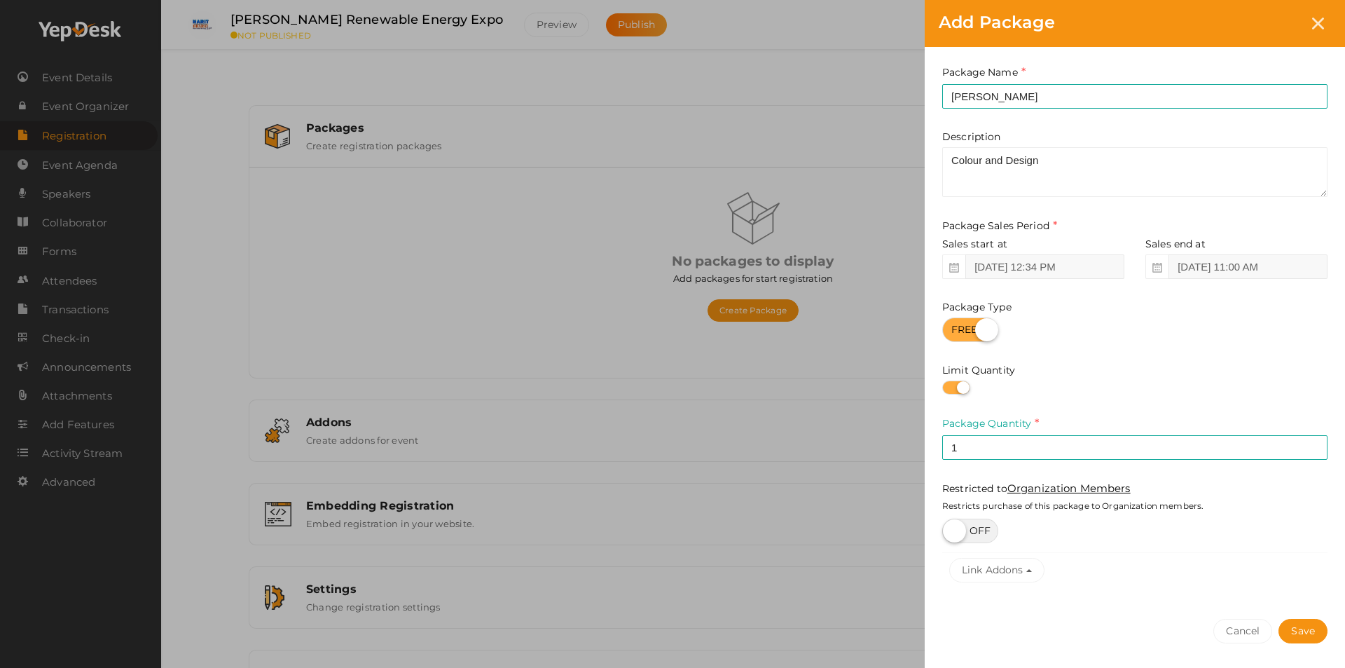
click at [1312, 347] on div "Package Name [PERSON_NAME] This field is Required. Package Name already used. D…" at bounding box center [1135, 326] width 420 height 558
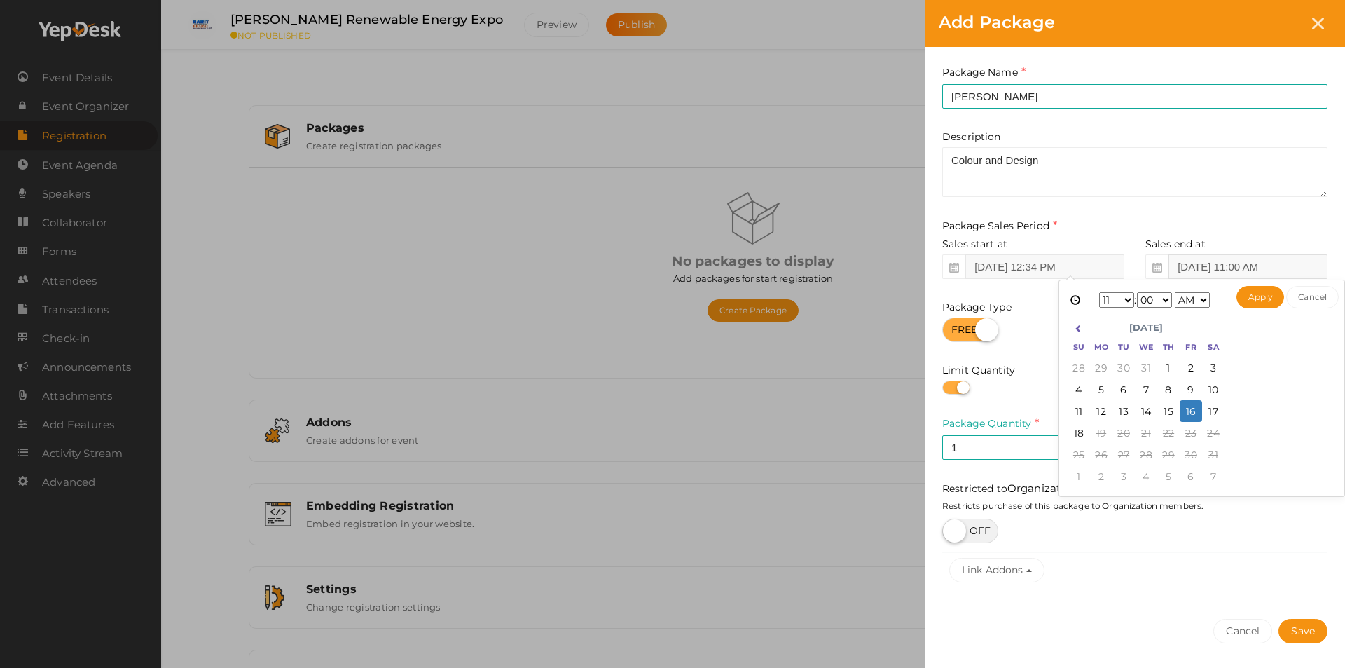
click at [1202, 265] on input "[DATE] 11:00 AM" at bounding box center [1248, 266] width 159 height 25
click at [1259, 302] on button "Apply" at bounding box center [1261, 297] width 48 height 22
type input "[DATE] 11:00 AM"
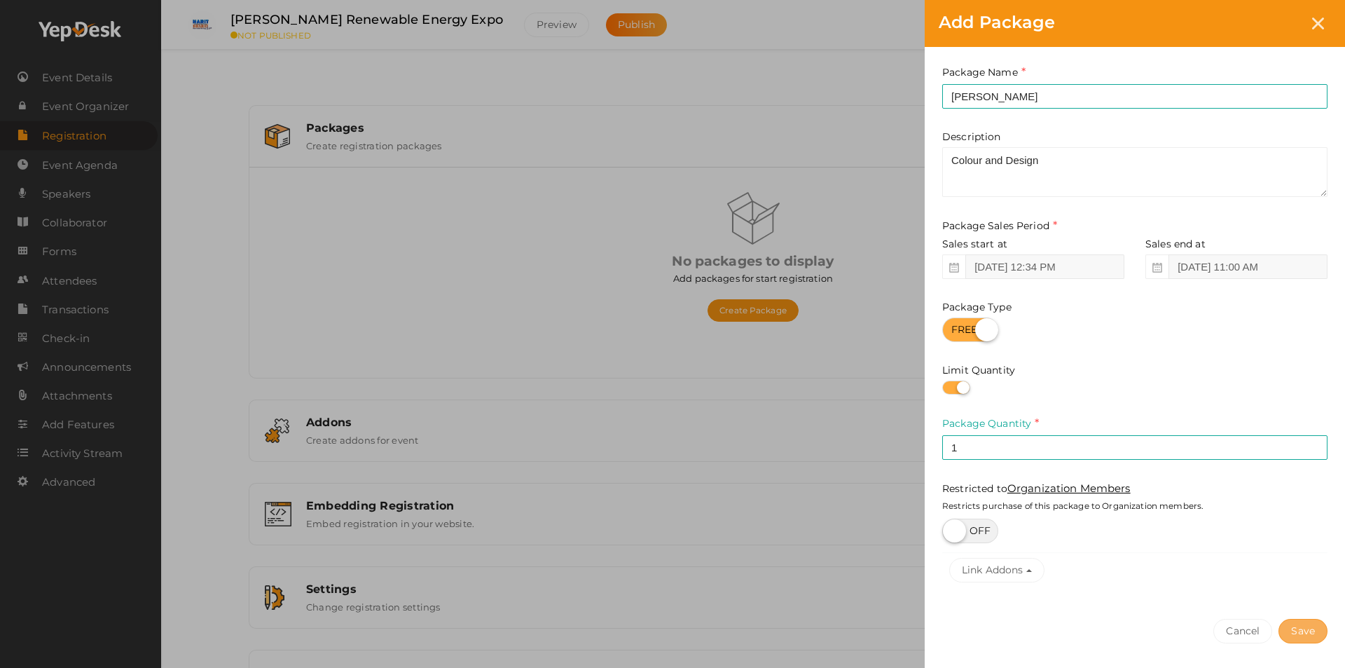
click at [1296, 629] on button "Save" at bounding box center [1303, 631] width 49 height 25
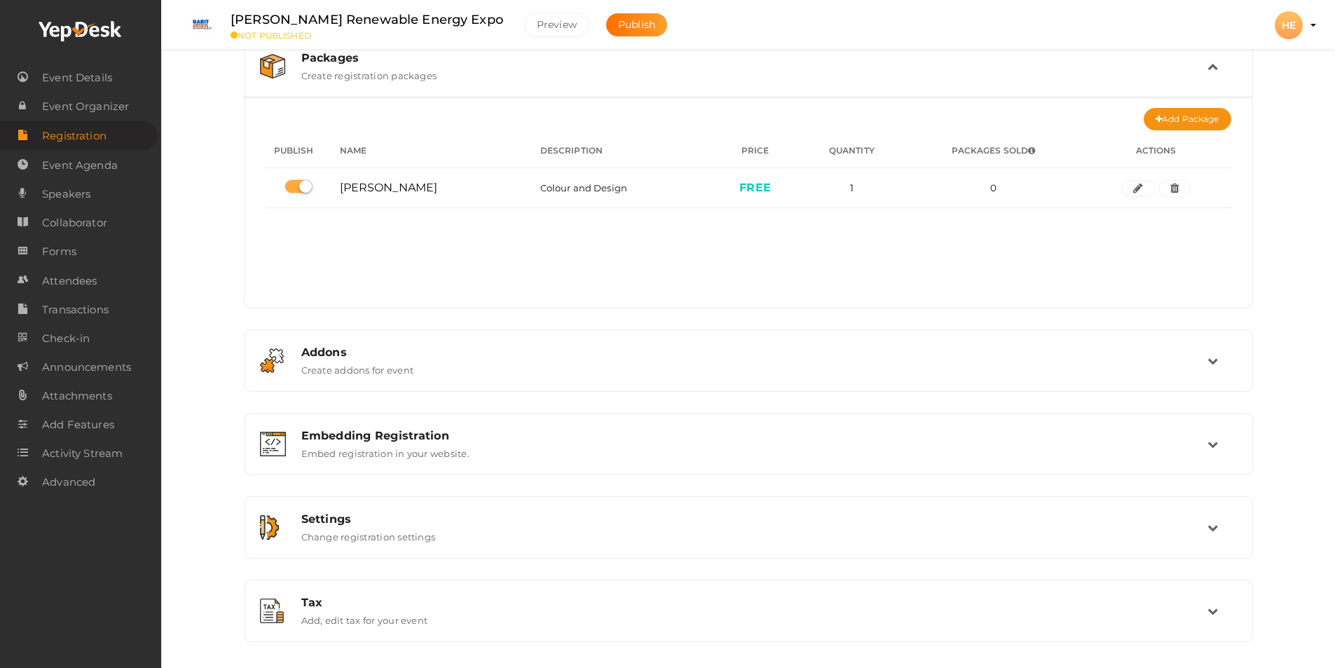
scroll to position [114, 0]
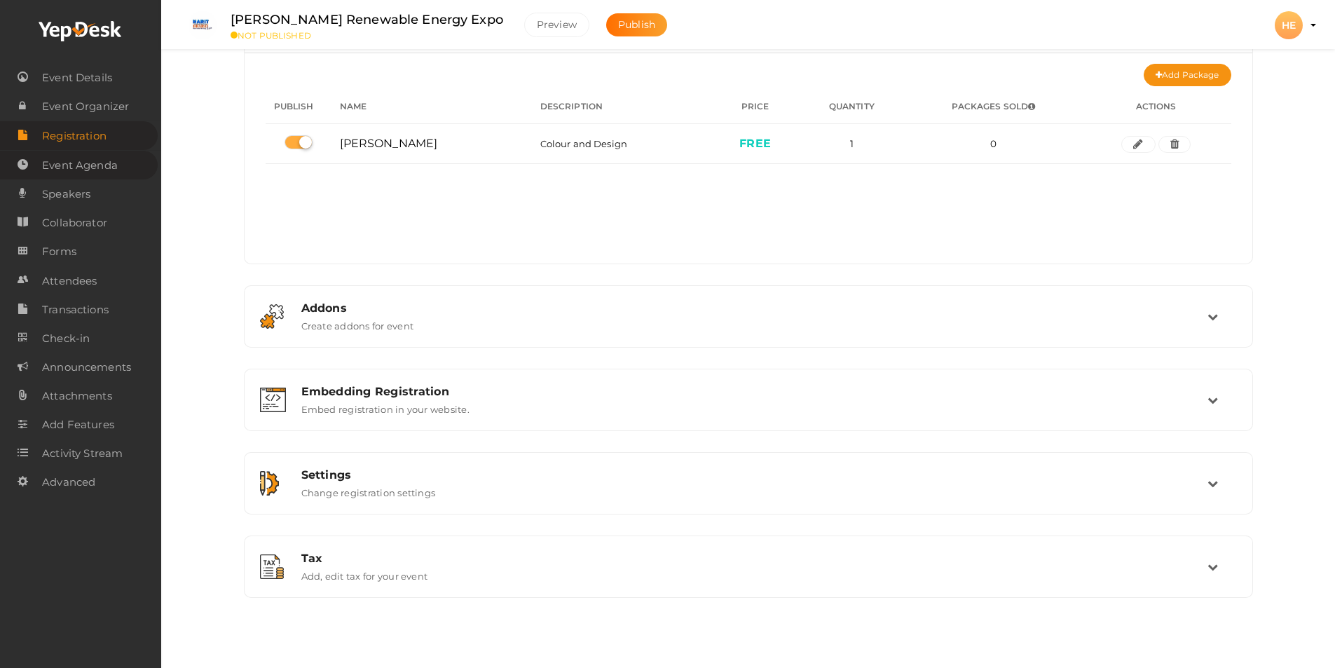
click at [88, 165] on span "Event Agenda" at bounding box center [80, 165] width 76 height 28
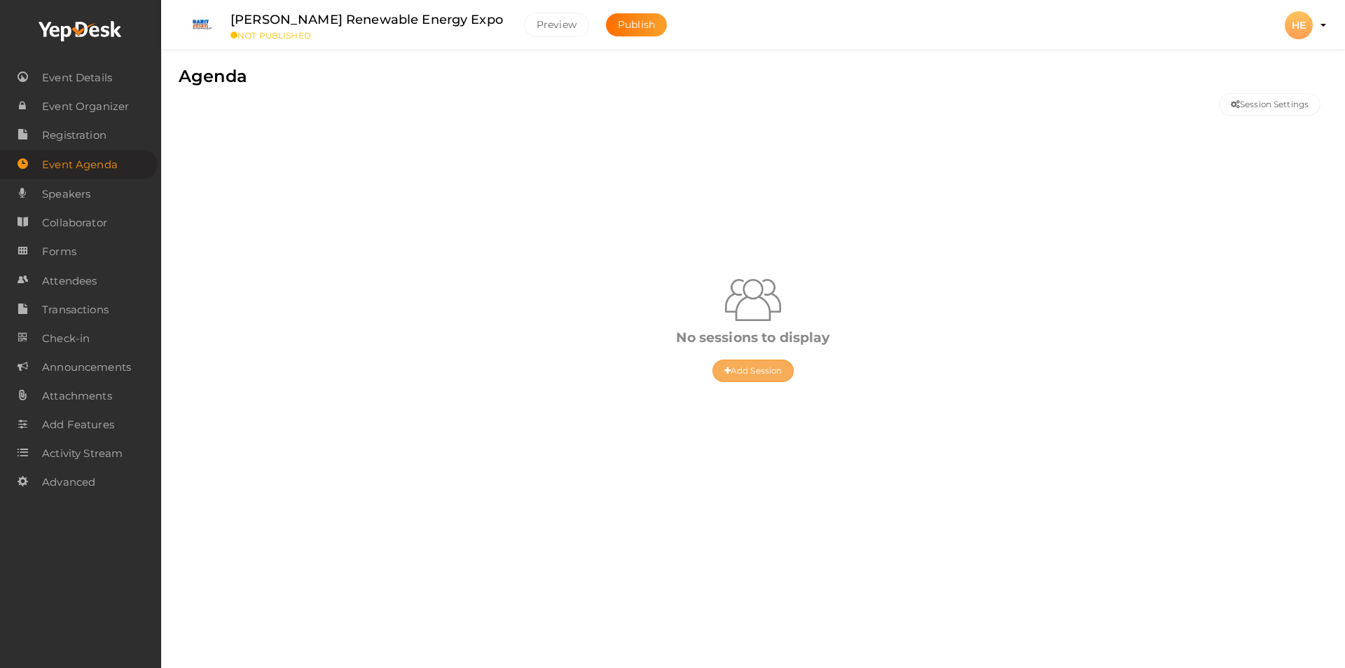
click at [753, 378] on button "Add Session" at bounding box center [753, 370] width 81 height 22
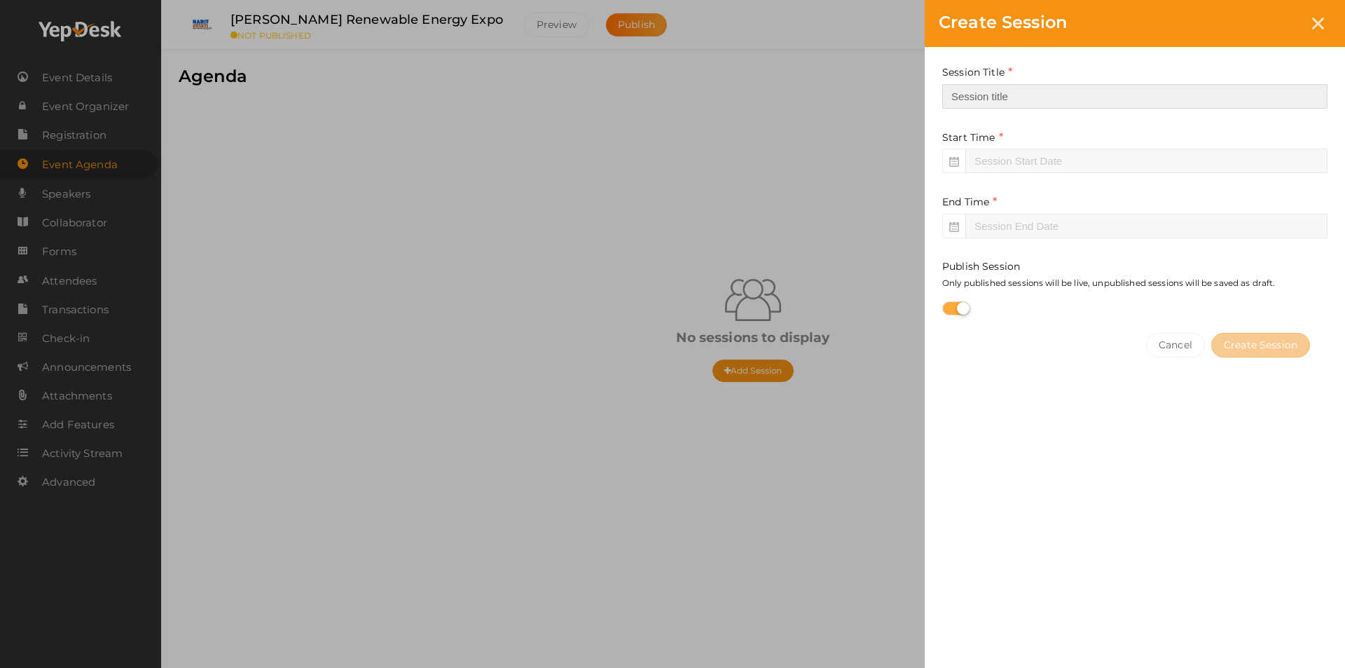
click at [980, 95] on input "text" at bounding box center [1135, 96] width 385 height 25
type input "[PERSON_NAME] Renewable Energy Expo"
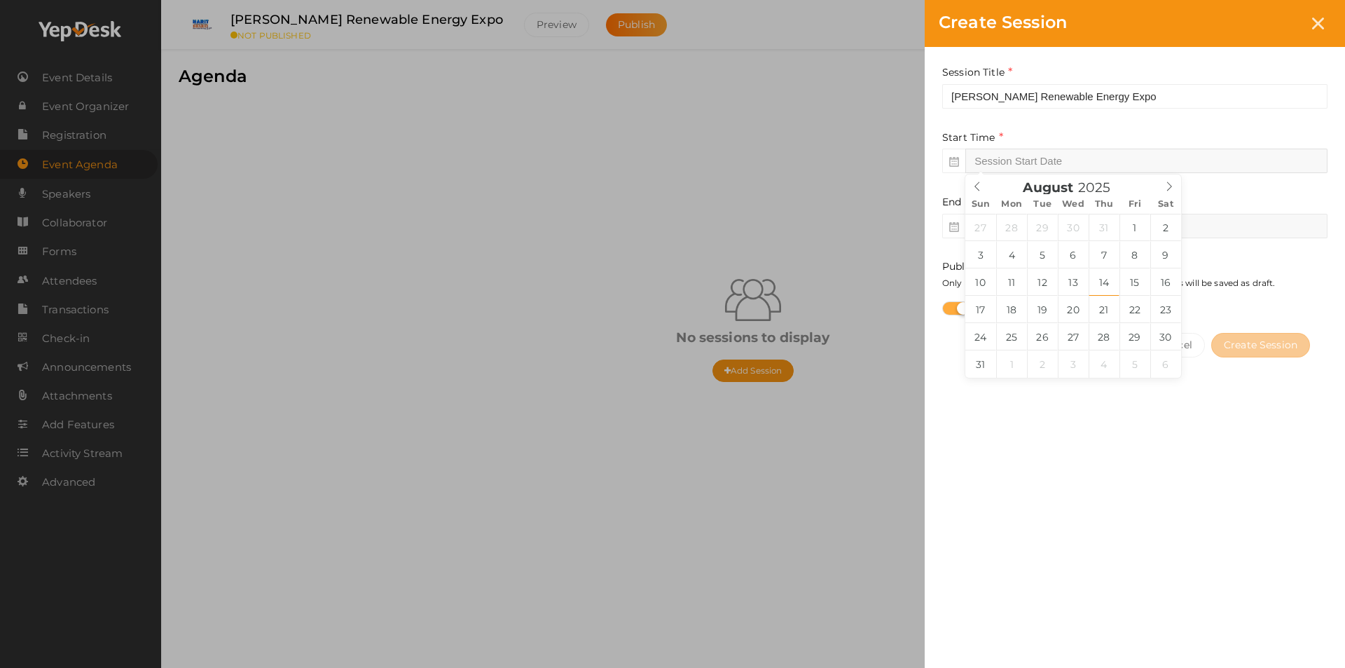
click at [1008, 161] on input "text" at bounding box center [1147, 161] width 362 height 25
click at [1170, 189] on icon at bounding box center [1169, 186] width 5 height 9
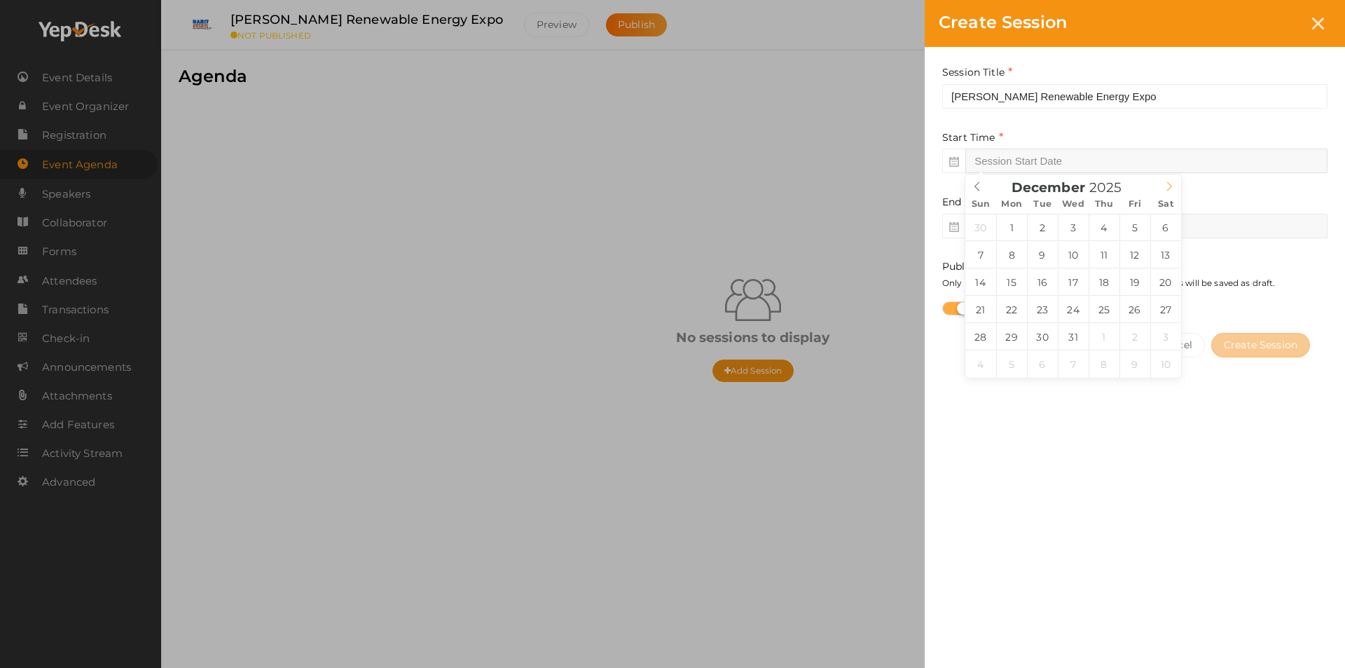
type input "2026"
click at [1170, 189] on icon at bounding box center [1169, 186] width 5 height 9
type input "Jan 16, 2026 11:00 AM"
type input "11"
click at [1047, 401] on span at bounding box center [1047, 399] width 10 height 14
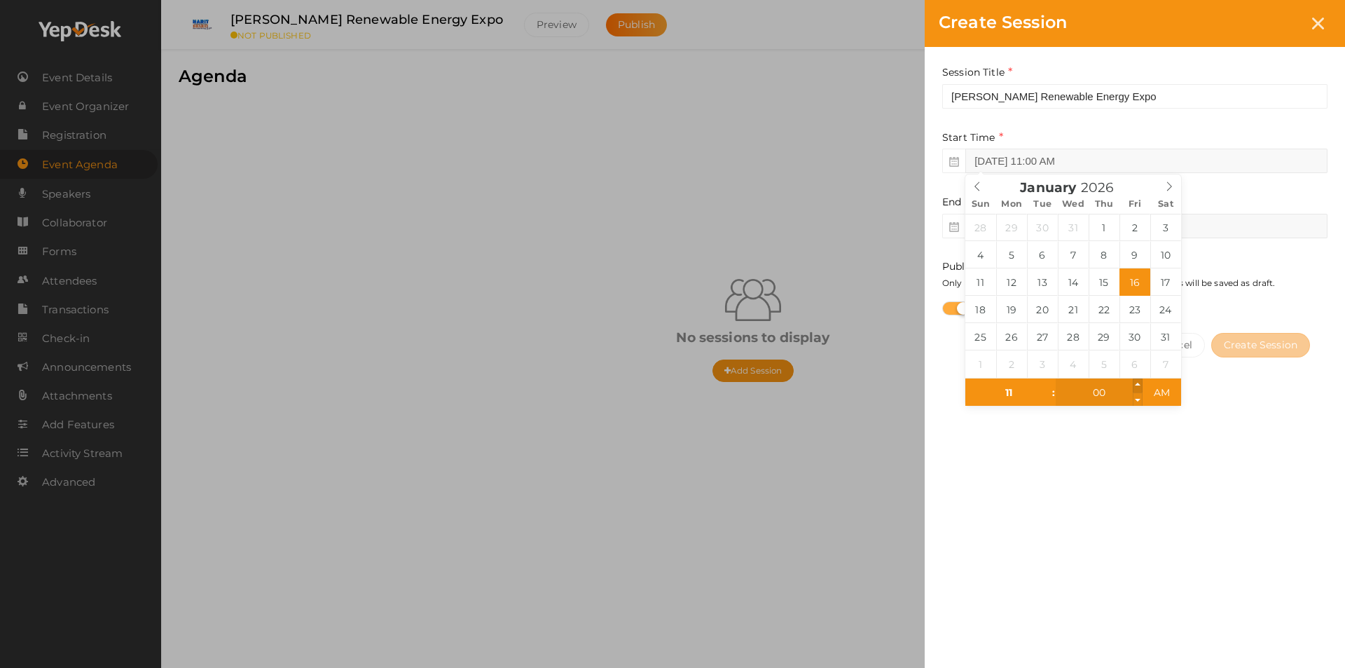
type input "Jan 16, 2026 11:05 AM"
type input "05"
click at [1138, 385] on span at bounding box center [1138, 385] width 10 height 14
type input "Jan 16, 2026 11:00 AM"
type input "00"
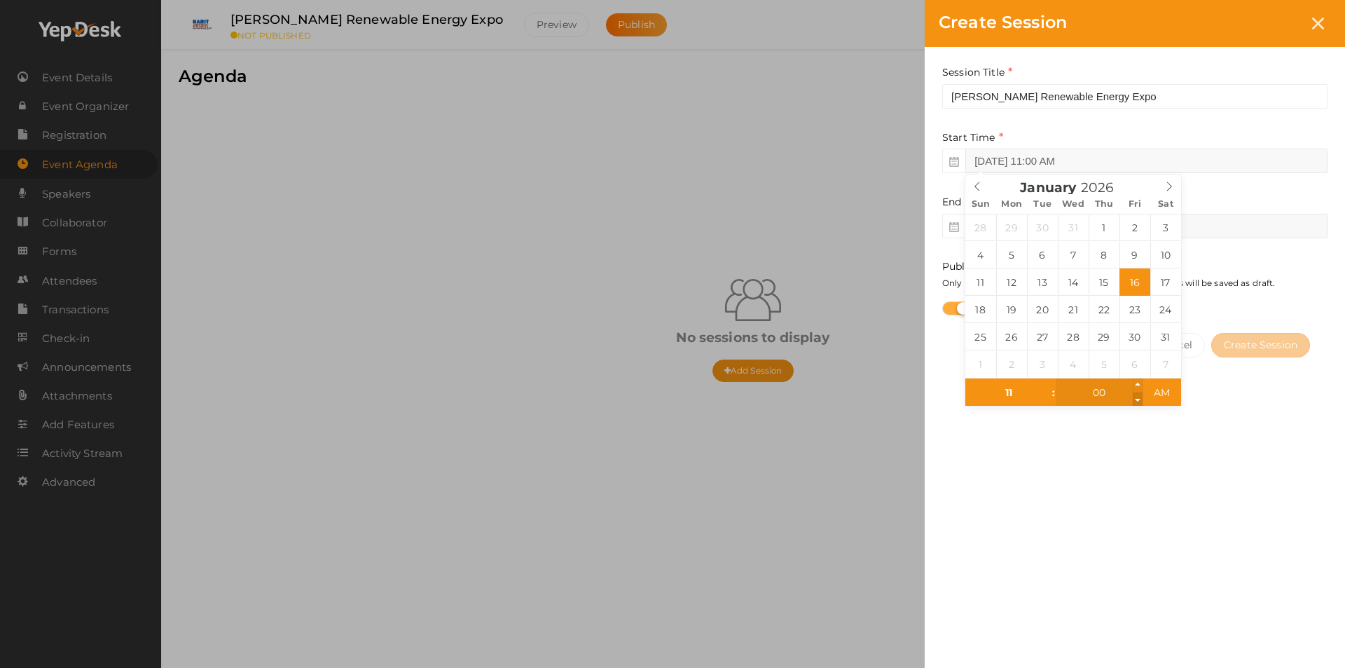
click at [1139, 400] on span at bounding box center [1138, 399] width 10 height 14
type input "Jan 16, 2026 10:55 AM"
type input "10"
type input "55"
click at [1139, 400] on span at bounding box center [1138, 399] width 10 height 14
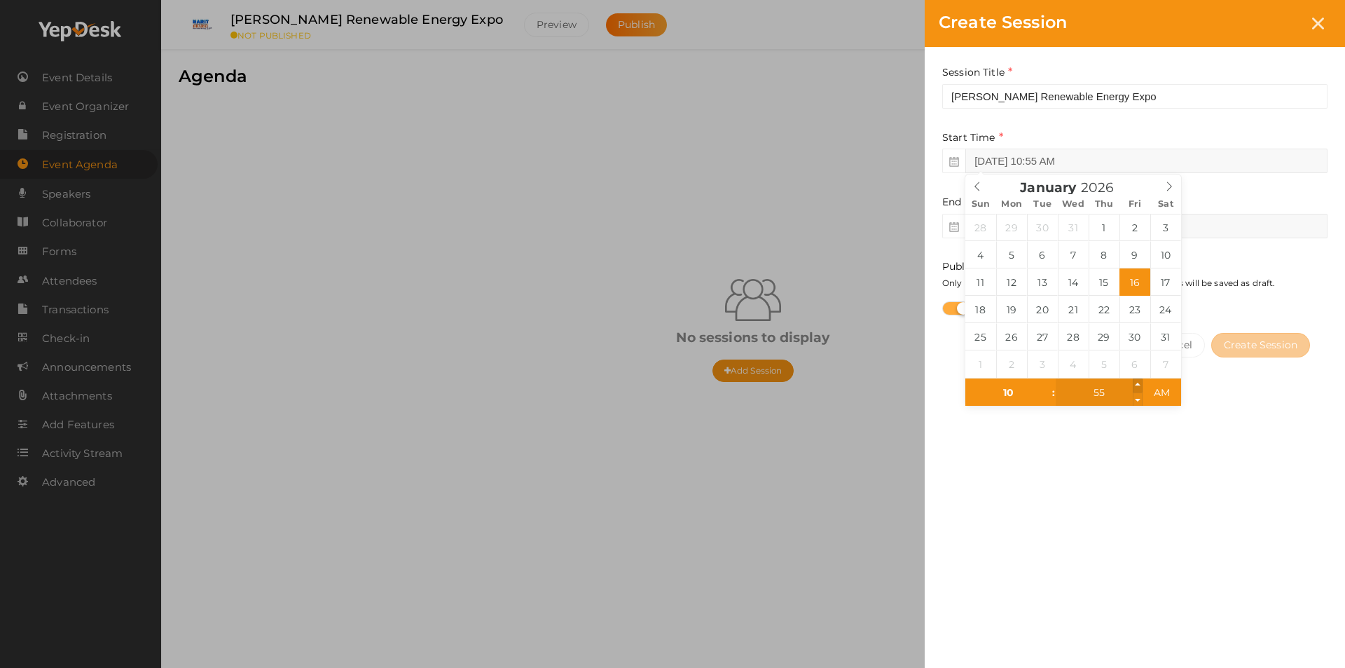
type input "Jan 16, 2026 11:00 AM"
type input "11"
type input "00"
click at [1137, 384] on span at bounding box center [1138, 385] width 10 height 14
type input "Jan 16, 2026 11:05 AM"
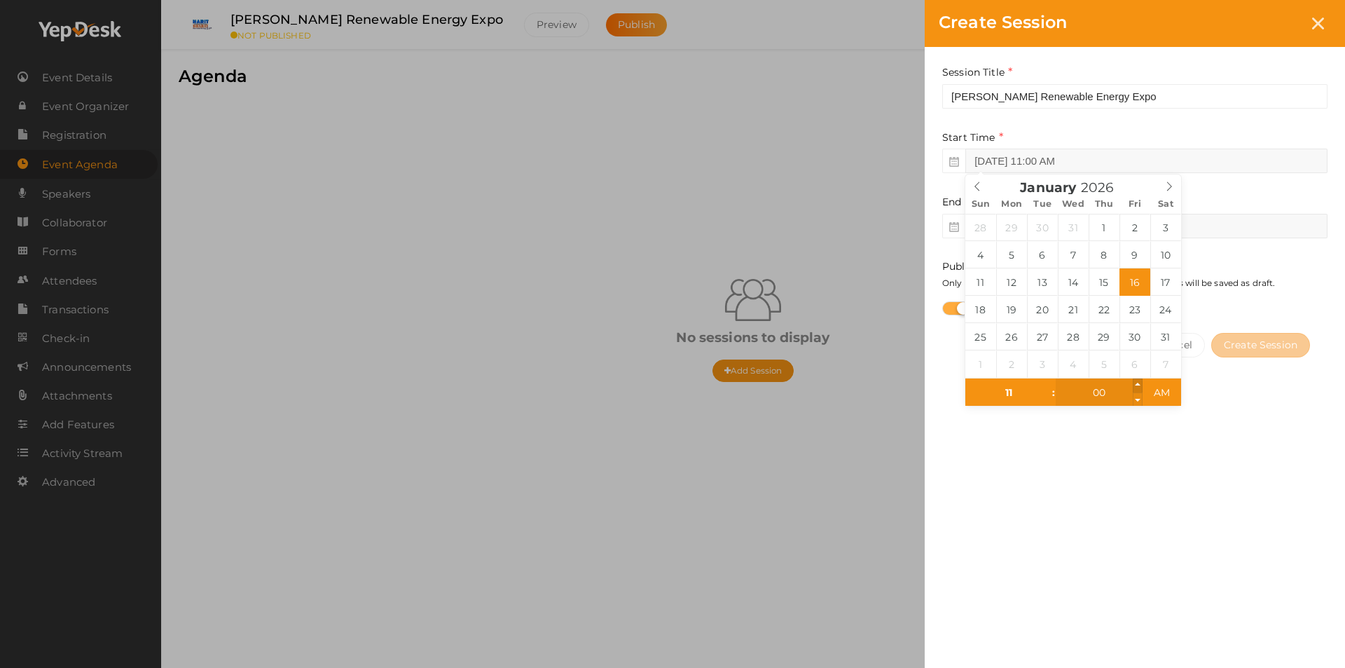
type input "05"
click at [1137, 384] on span at bounding box center [1138, 385] width 10 height 14
type input "Jan 16, 2026 11:00 AM"
type input "00"
click at [1137, 404] on span at bounding box center [1138, 399] width 10 height 14
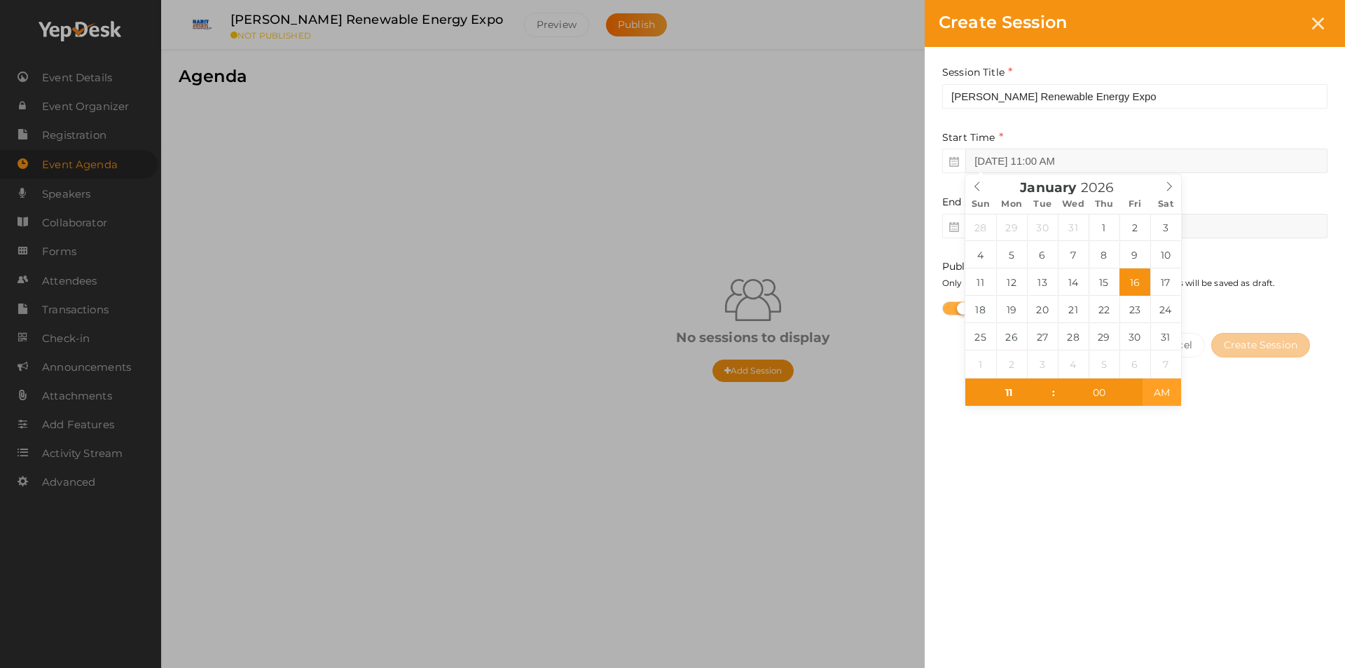
type input "Jan 16, 2026 11:00 PM"
click at [1167, 392] on span "PM" at bounding box center [1162, 392] width 39 height 28
type input "Jan 17, 2026 1:00 AM"
type input "2026"
type input "01"
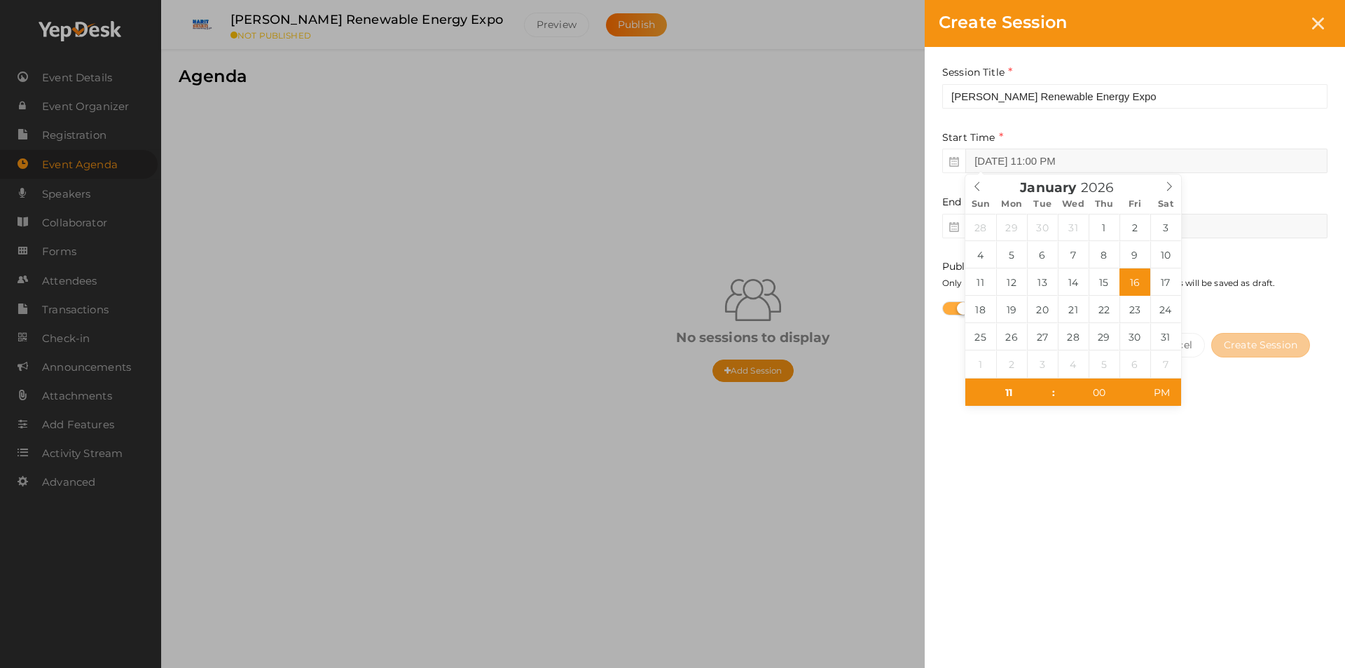
click at [1209, 490] on div "Session Title Harit Bharat Renewable Energy Expo This field is Required. Start …" at bounding box center [1135, 347] width 420 height 601
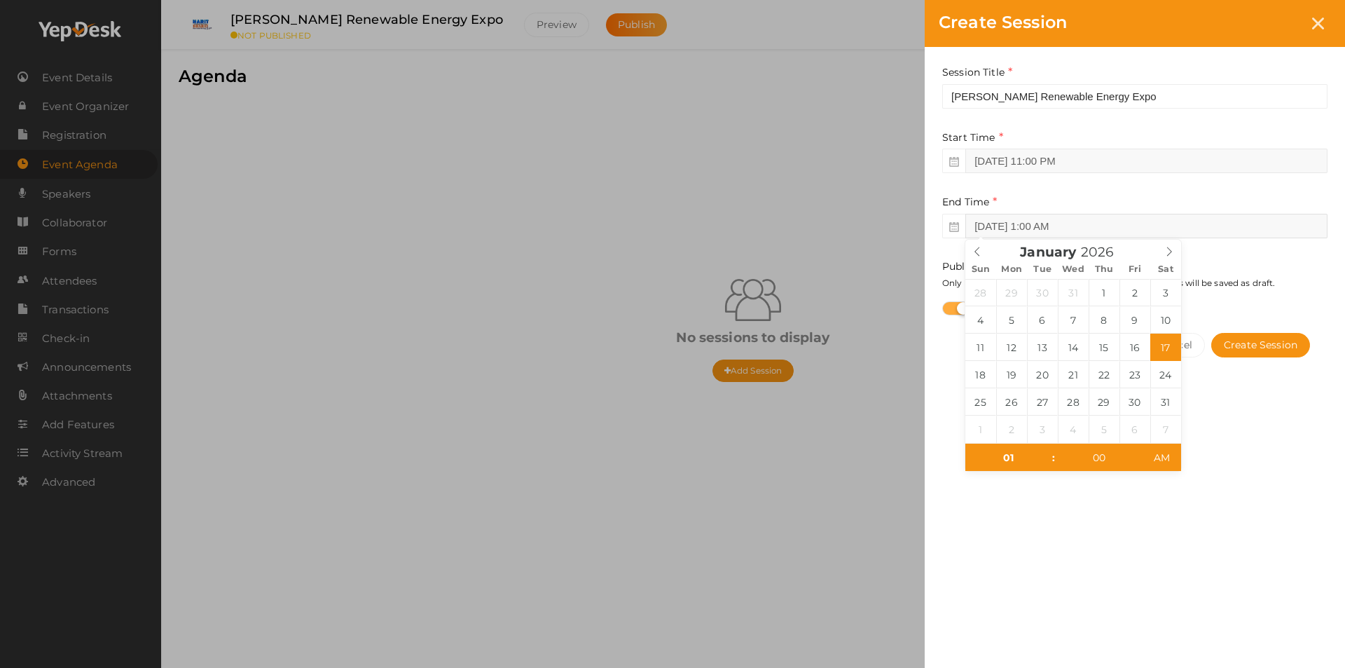
click at [1003, 222] on input "Jan 17, 2026 1:00 AM" at bounding box center [1147, 226] width 362 height 25
type input "Jan 18, 2026 12:00 AM"
type input "12"
click at [1048, 467] on span at bounding box center [1047, 465] width 10 height 14
type input "Jan 18, 2026 11:00 PM"
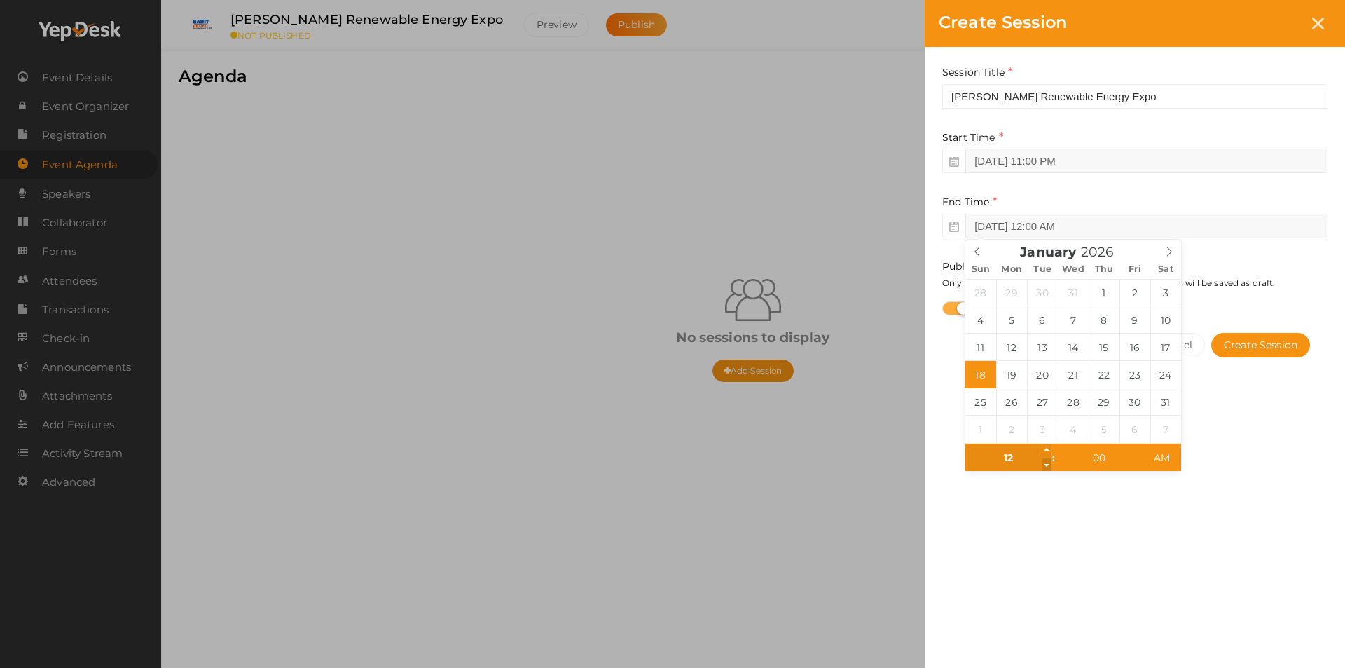
type input "11"
click at [1048, 467] on span at bounding box center [1047, 465] width 10 height 14
type input "Jan 18, 2026 10:00 PM"
type input "10"
click at [1048, 467] on span at bounding box center [1047, 465] width 10 height 14
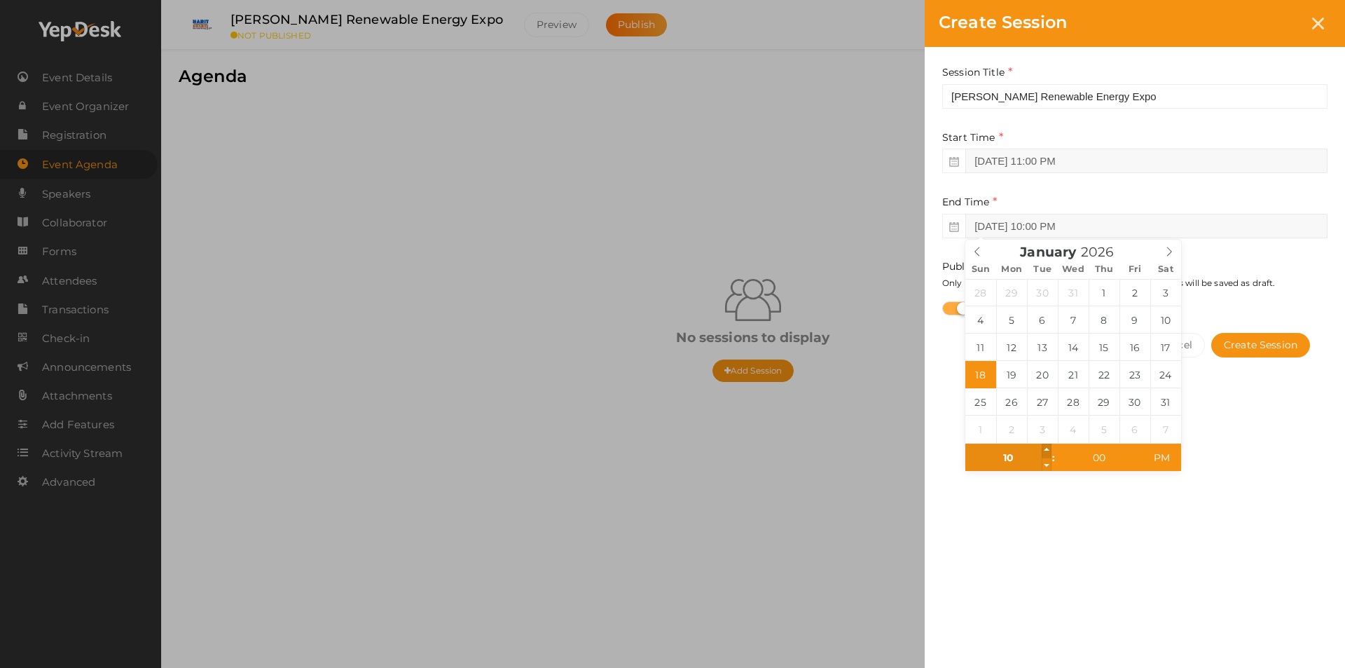
type input "Jan 18, 2026 11:00 PM"
type input "11"
click at [1047, 448] on span at bounding box center [1047, 451] width 10 height 14
type input "Jan 18, 2026 12:00 AM"
type input "12"
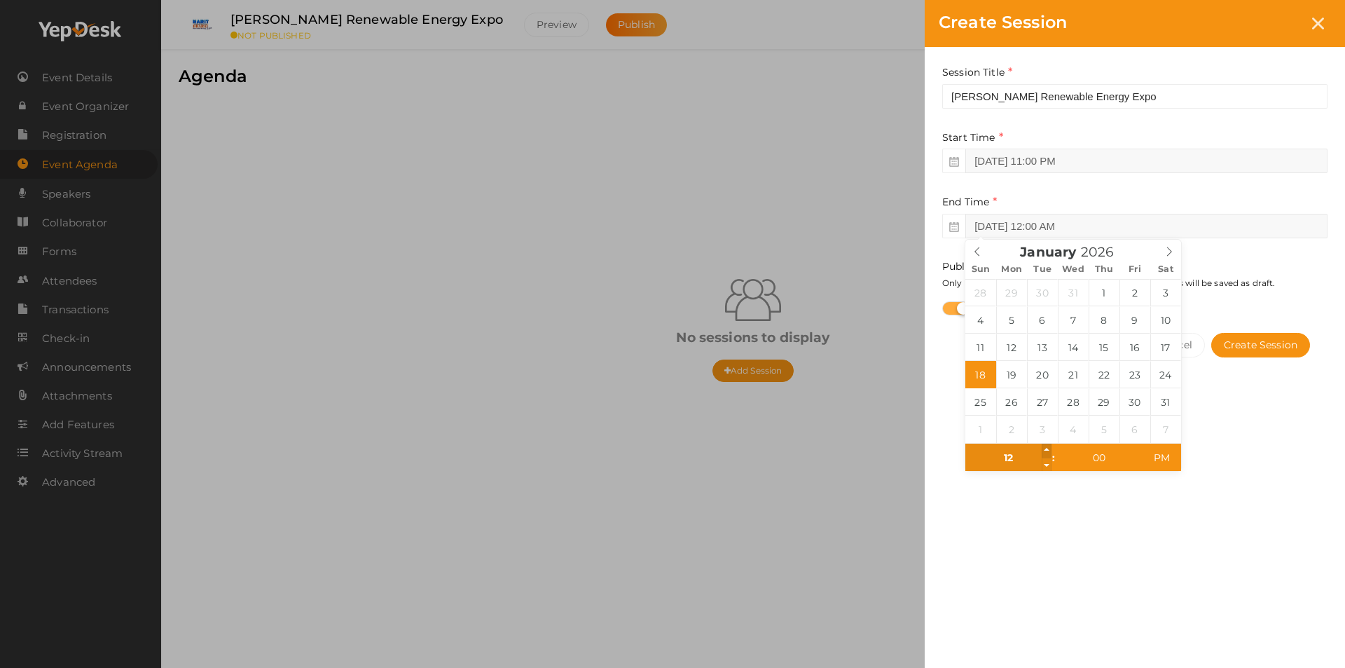
click at [1047, 448] on span at bounding box center [1047, 451] width 10 height 14
type input "Jan 18, 2026 1:00 AM"
type input "01"
click at [1047, 448] on span at bounding box center [1047, 451] width 10 height 14
type input "Jan 18, 2026 2:00 AM"
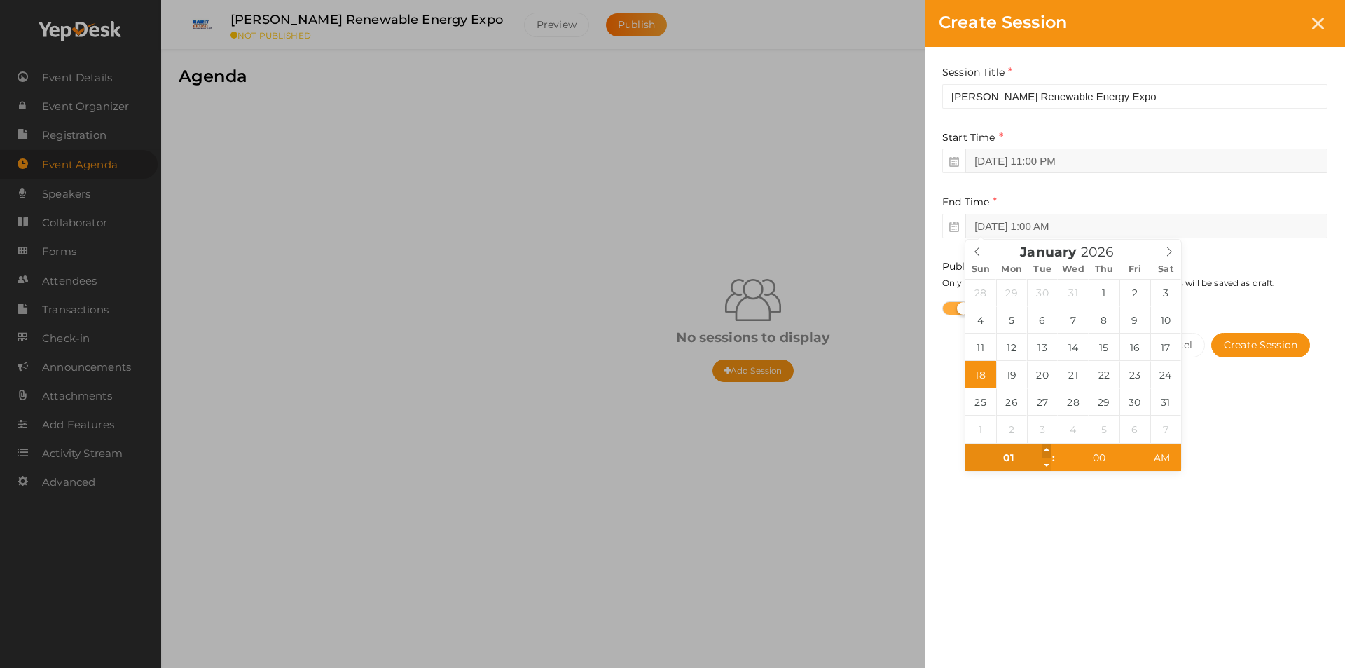
type input "02"
click at [1047, 448] on span at bounding box center [1047, 451] width 10 height 14
type input "Jan 18, 2026 3:00 AM"
type input "03"
click at [1047, 448] on span at bounding box center [1047, 451] width 10 height 14
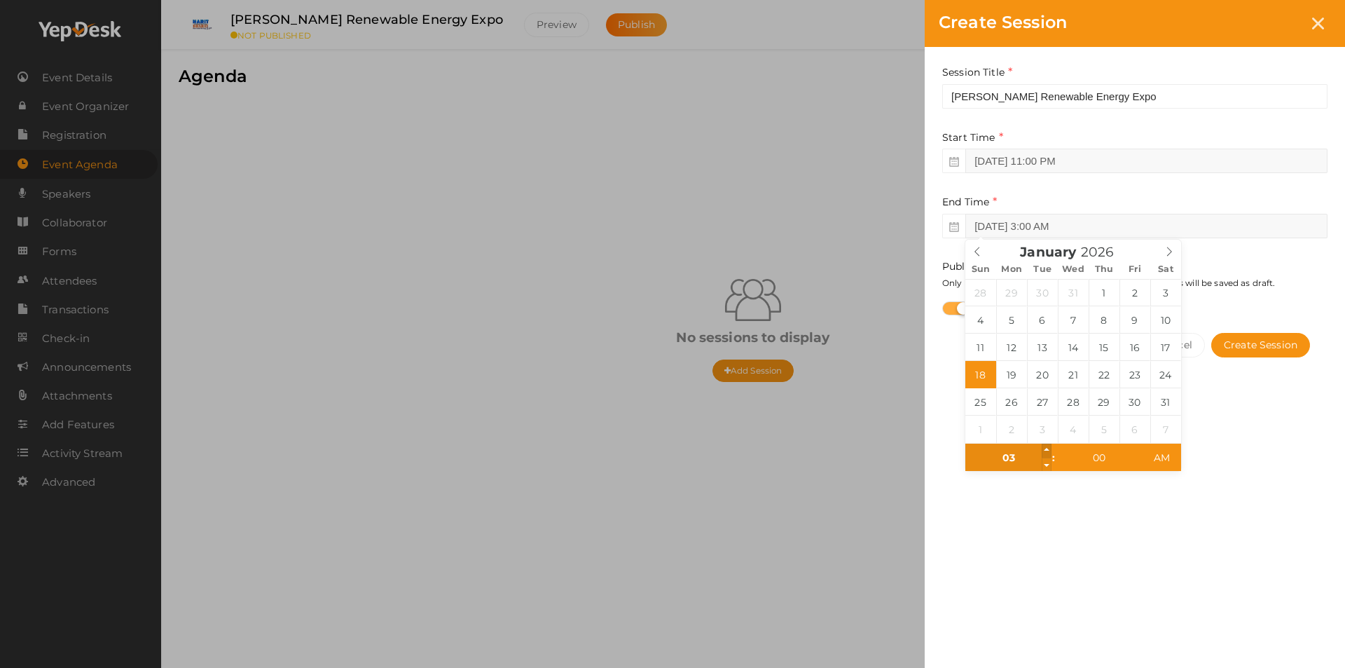
type input "Jan 18, 2026 4:00 AM"
type input "04"
click at [1047, 448] on span at bounding box center [1047, 451] width 10 height 14
type input "Jan 18, 2026 5:00 AM"
type input "05"
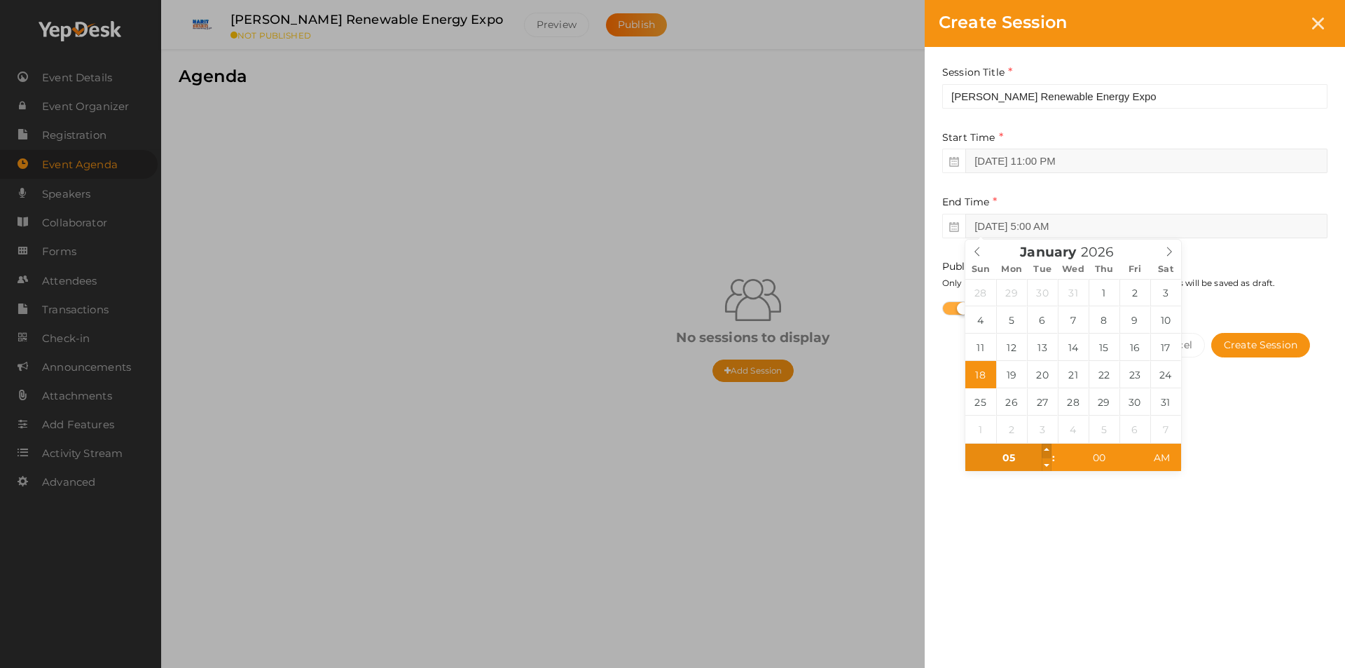
click at [1047, 448] on span at bounding box center [1047, 451] width 10 height 14
type input "Jan 18, 2026 6:00 AM"
type input "06"
click at [1047, 448] on span at bounding box center [1047, 451] width 10 height 14
type input "Jan 18, 2026 6:00 PM"
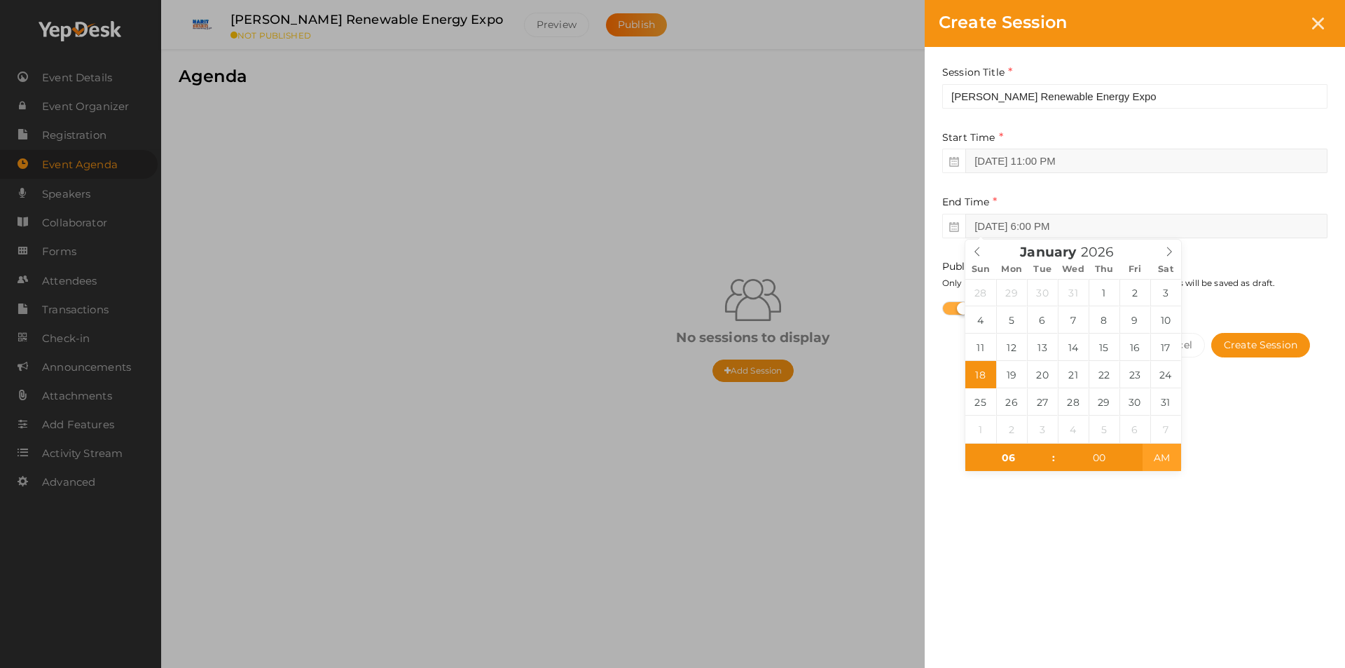
click at [1168, 462] on span "AM" at bounding box center [1162, 458] width 39 height 28
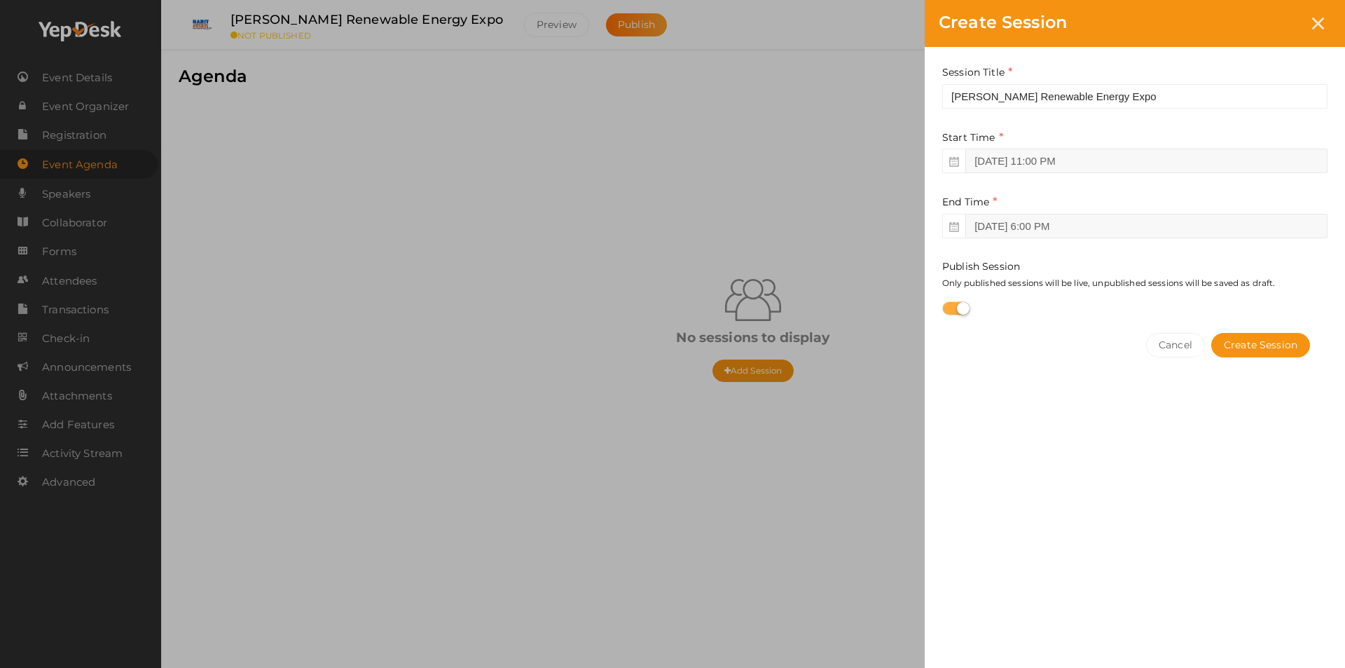
click at [1269, 430] on div "Session Title Harit Bharat Renewable Energy Expo This field is Required. Start …" at bounding box center [1135, 246] width 420 height 399
click at [1095, 165] on input "Jan 16, 2026 11:00 PM" at bounding box center [1147, 161] width 362 height 25
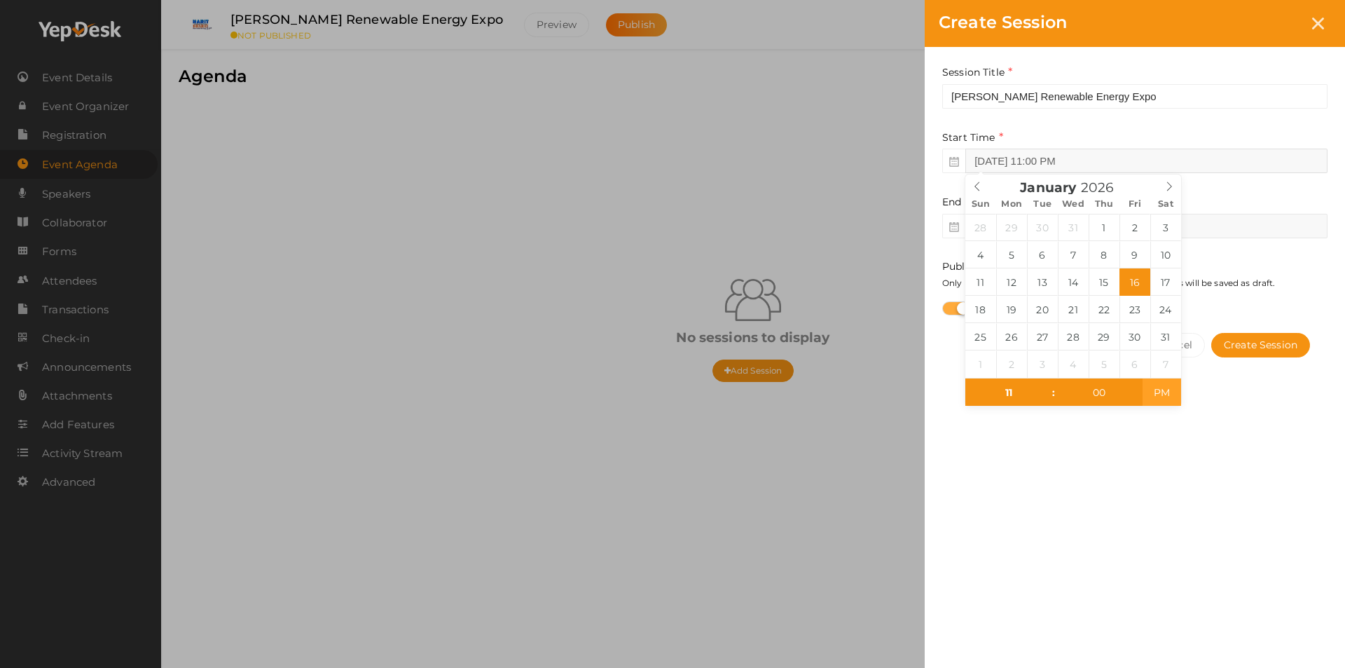
type input "Jan 16, 2026 11:00 AM"
click at [1167, 395] on span "PM" at bounding box center [1162, 392] width 39 height 28
type input "Jan 16, 2026 1:00 PM"
click at [1258, 437] on div "Session Title Harit Bharat Renewable Energy Expo This field is Required. Start …" at bounding box center [1135, 246] width 420 height 399
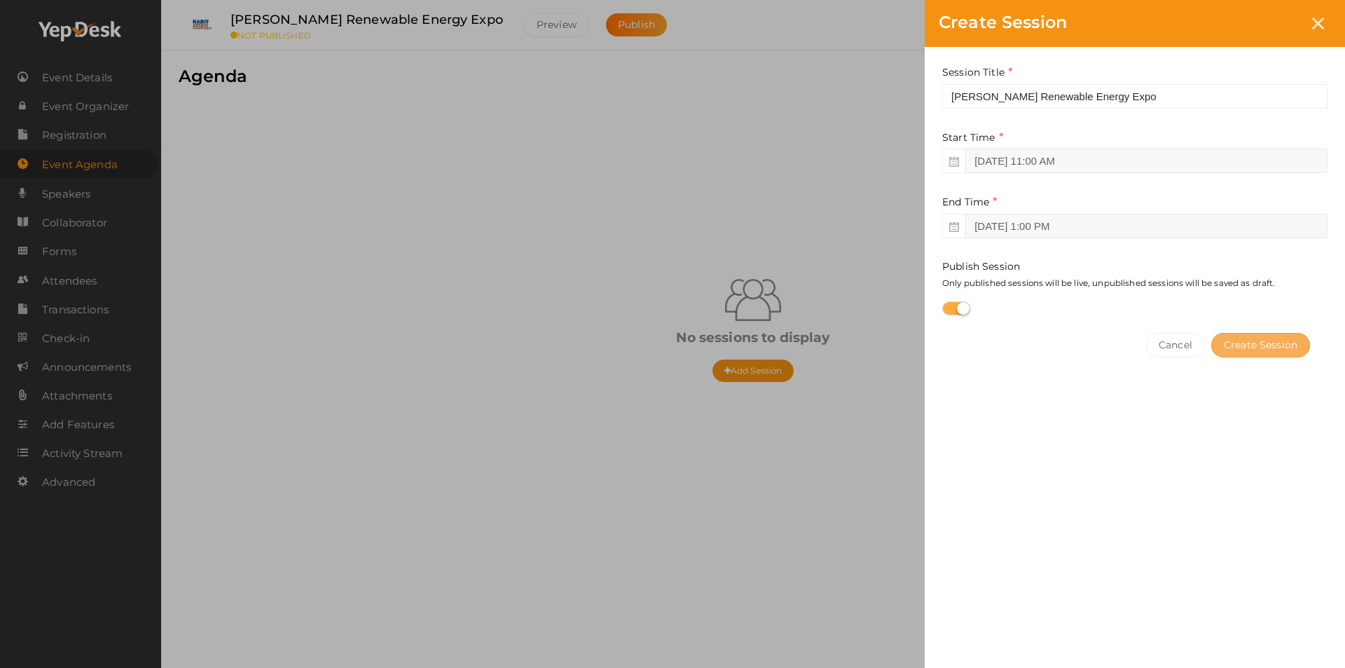
click at [1247, 349] on button "Create Session" at bounding box center [1261, 345] width 99 height 25
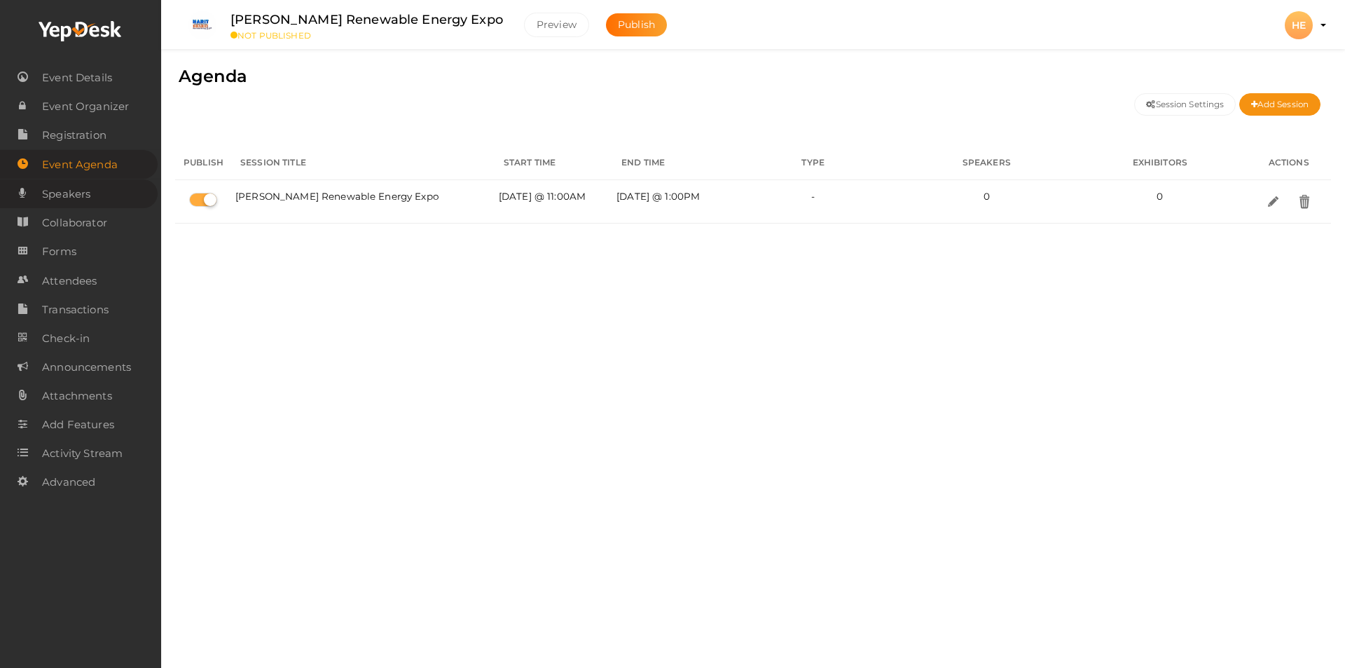
click at [93, 193] on link "Speakers" at bounding box center [79, 193] width 158 height 29
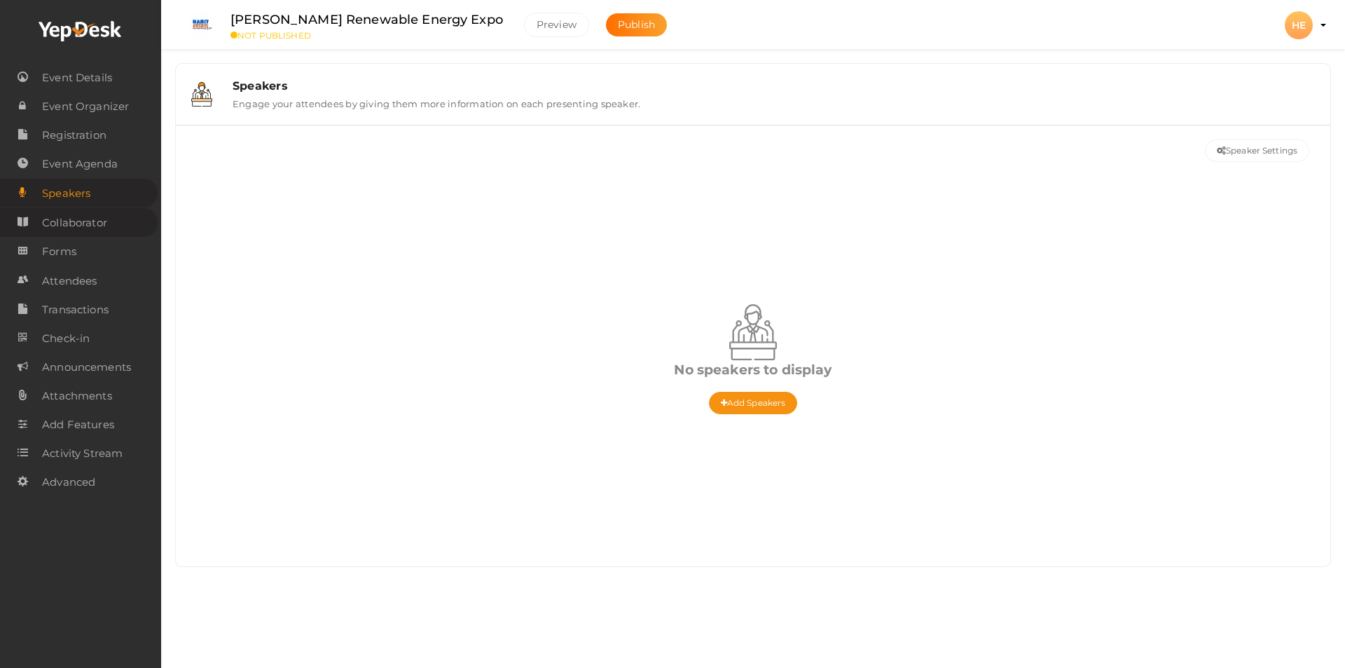
click at [105, 221] on span "Collaborator" at bounding box center [74, 223] width 65 height 28
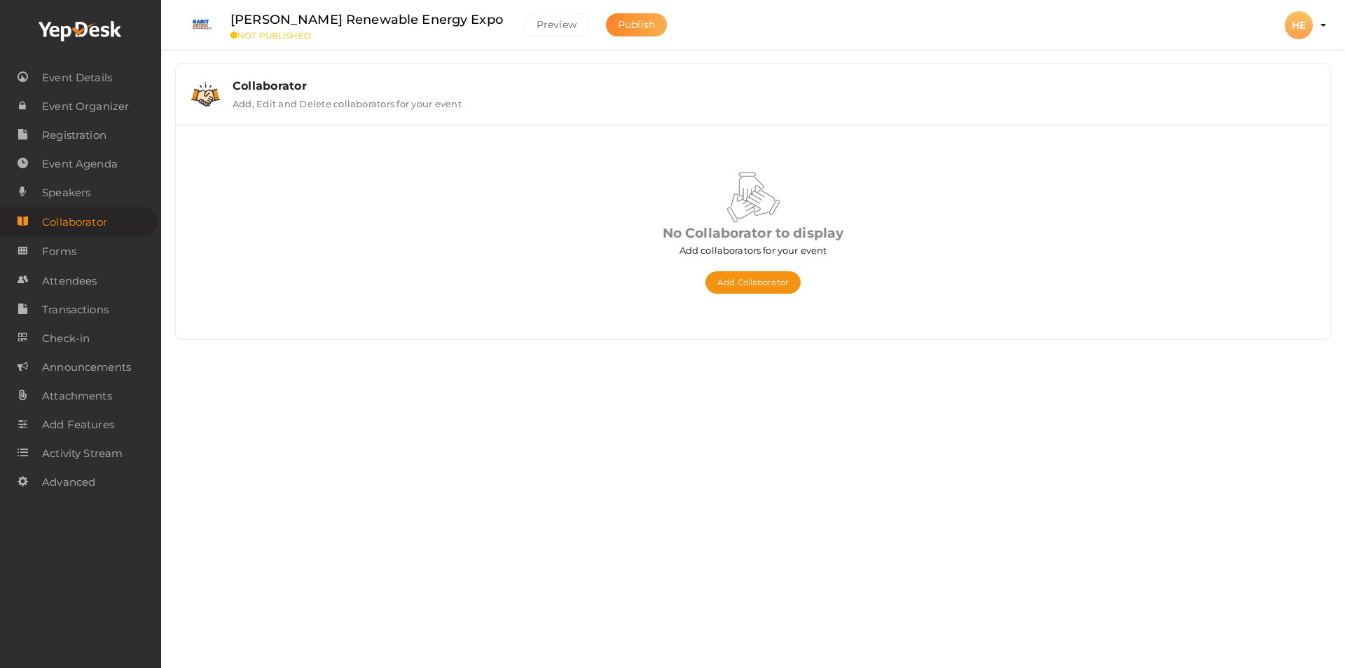
click at [618, 29] on span "Publish" at bounding box center [636, 24] width 37 height 13
click at [332, 453] on div "Harit Bharat Renewable Energy Expo NOT PUBLISHED Preview Publish Preview HE HE …" at bounding box center [753, 311] width 1184 height 622
click at [111, 198] on link "Speakers" at bounding box center [79, 192] width 158 height 29
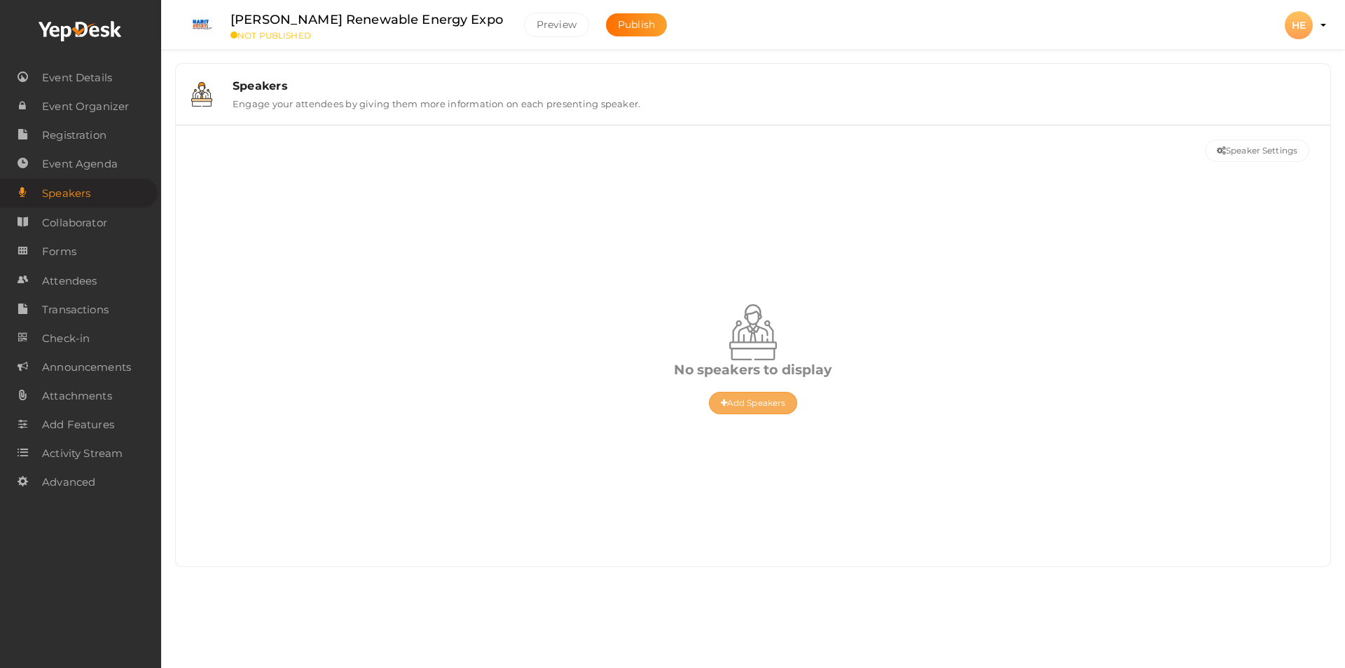
click at [743, 405] on button "Add Speakers" at bounding box center [753, 403] width 89 height 22
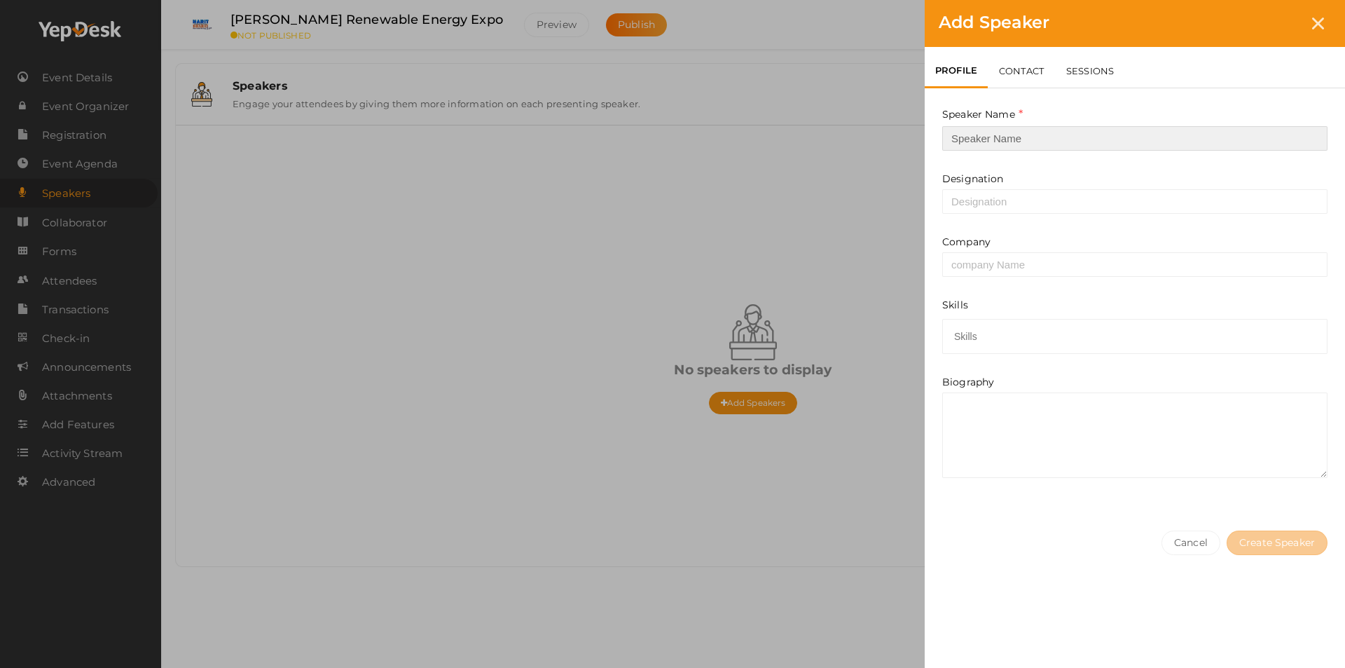
click at [968, 142] on input "text" at bounding box center [1135, 138] width 385 height 25
type input "O"
type input "Mr. Om Birla"
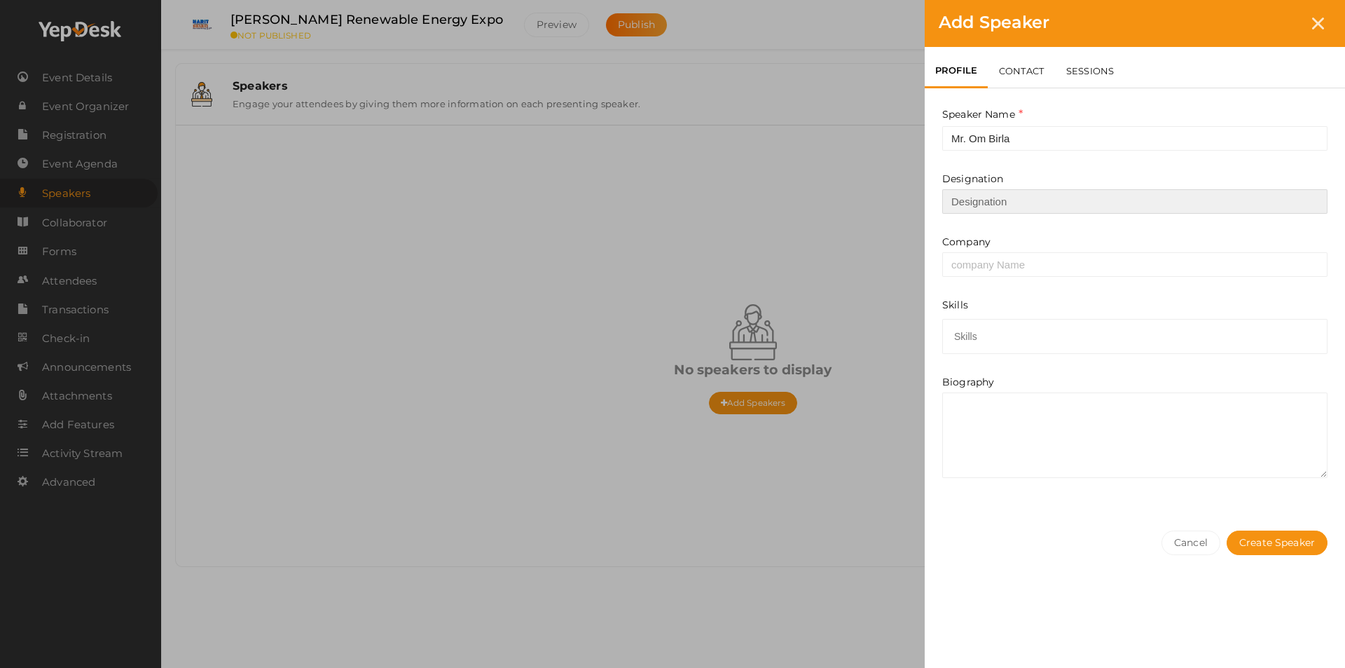
click at [971, 200] on input "text" at bounding box center [1135, 201] width 385 height 25
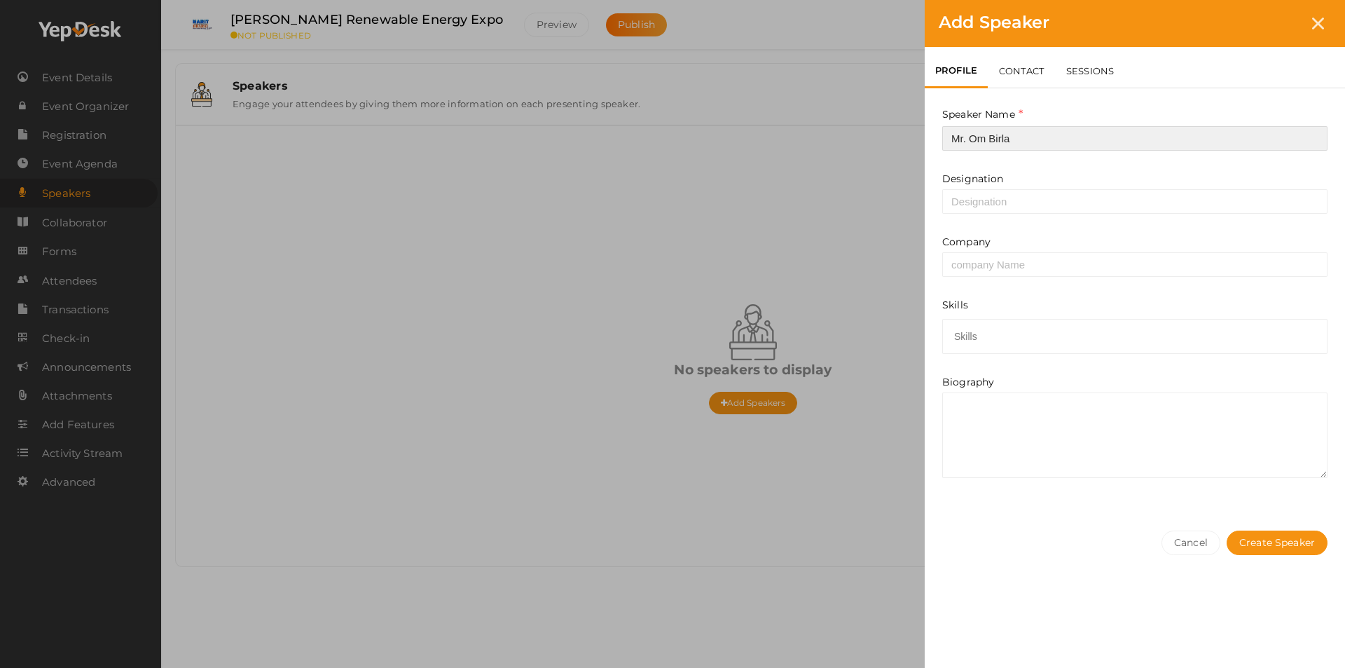
drag, startPoint x: 1031, startPoint y: 137, endPoint x: 940, endPoint y: 137, distance: 91.1
click at [940, 137] on div "Speaker Name Mr. Om Birla This field is Required. Designation Company Skills Sk…" at bounding box center [1135, 282] width 420 height 470
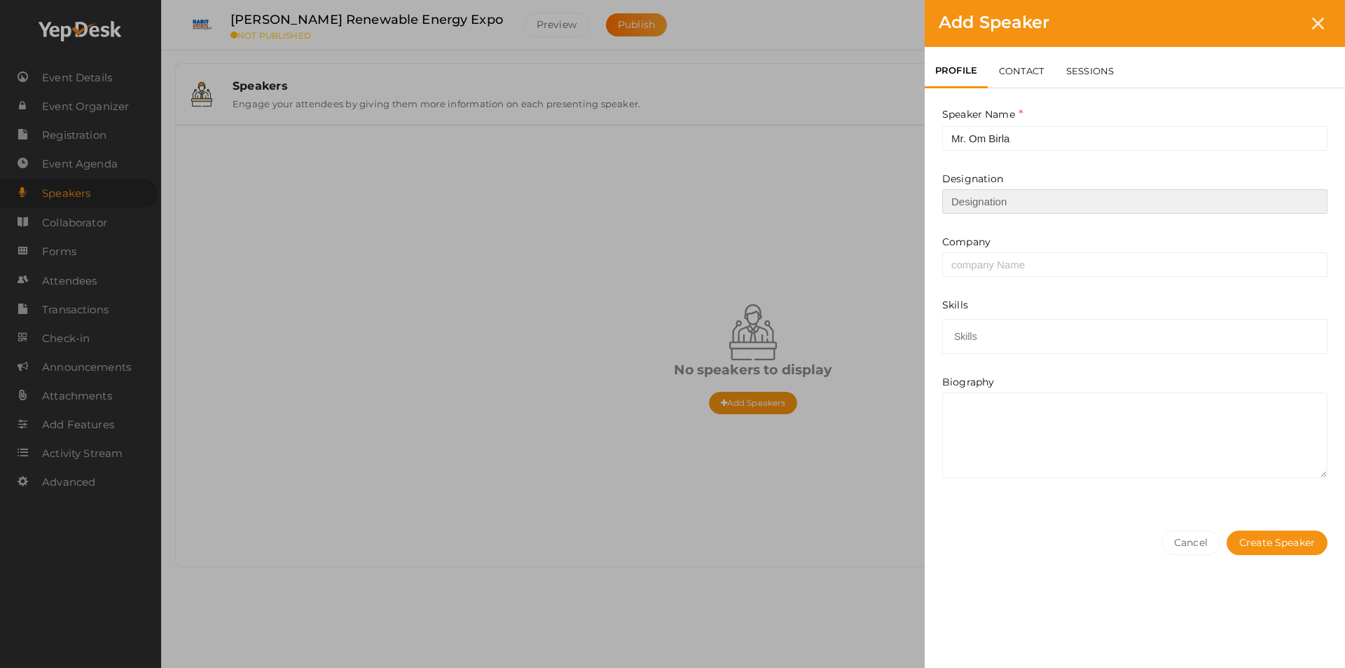
click at [960, 200] on input "text" at bounding box center [1135, 201] width 385 height 25
paste input "Speaker of the Lok Sabha,"
type input "Speaker of the Lok Sabha,"
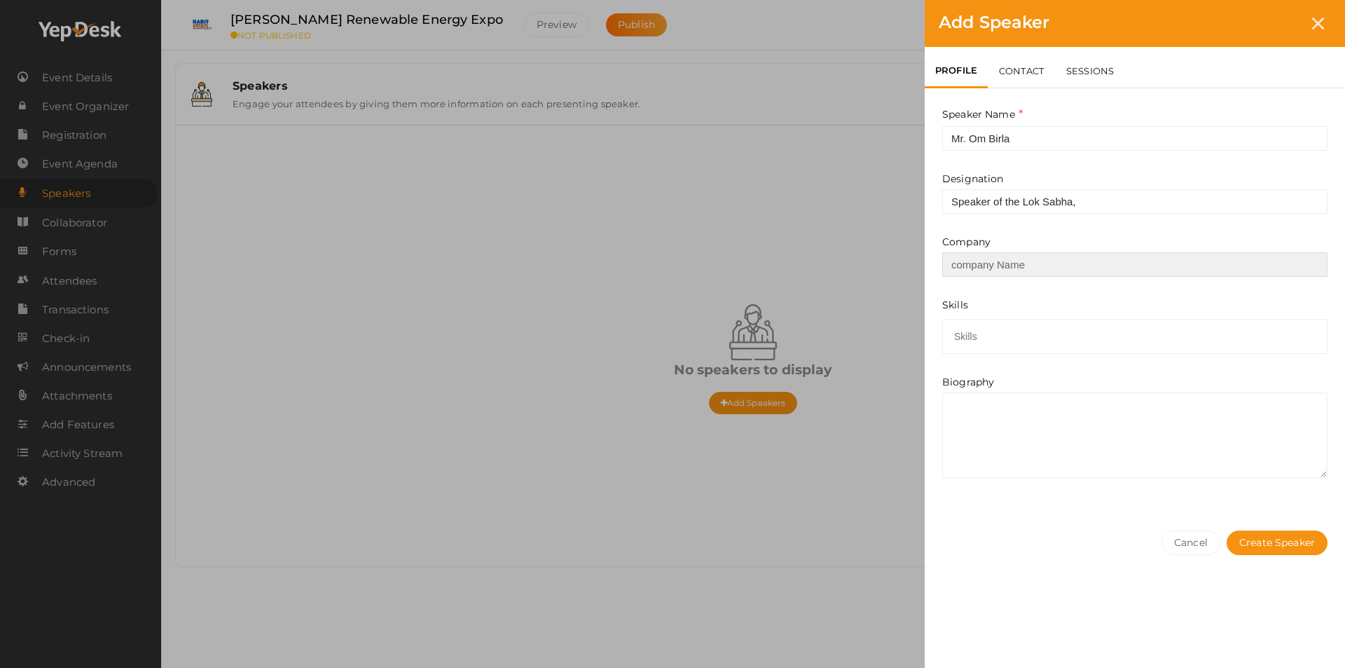
click at [987, 266] on input "text" at bounding box center [1135, 264] width 385 height 25
click at [1012, 266] on input "[PERSON_NAME] Expo" at bounding box center [1135, 264] width 385 height 25
type input "[PERSON_NAME] Renewable Energy Expo"
click at [1006, 331] on div "Skills" at bounding box center [1135, 336] width 385 height 35
click at [972, 334] on input "text" at bounding box center [965, 336] width 29 height 18
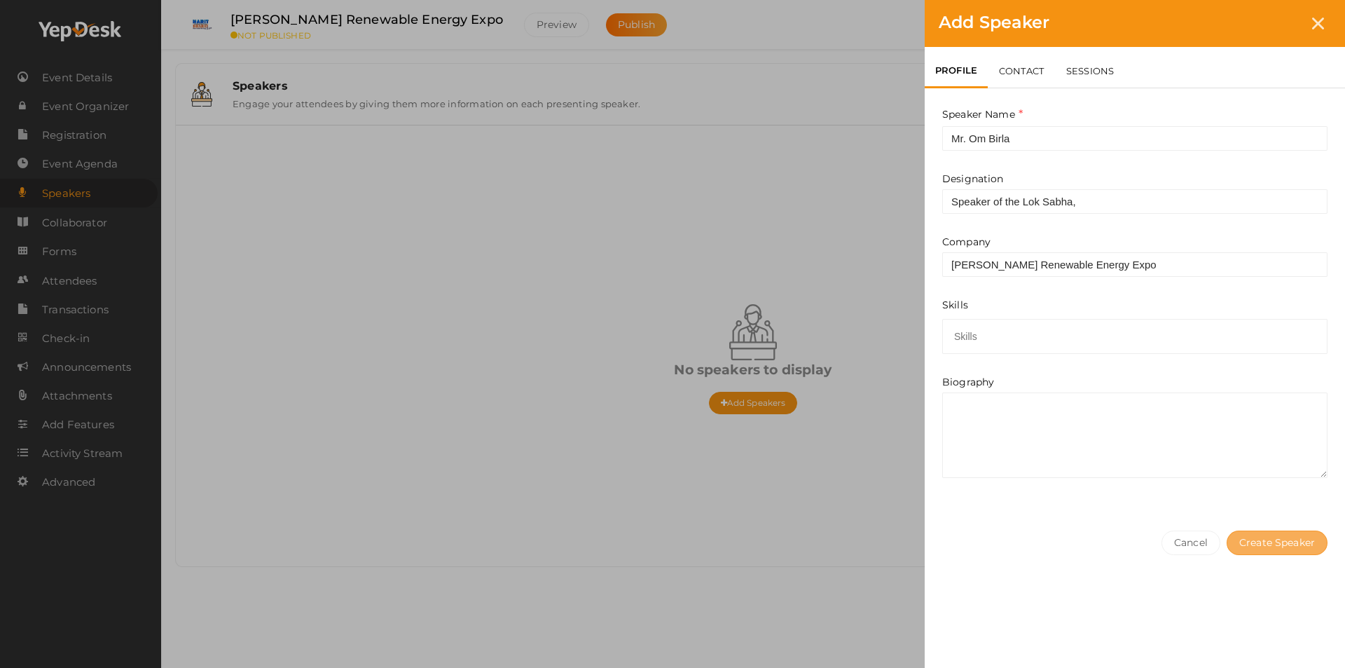
click at [1278, 547] on button "Create Speaker" at bounding box center [1277, 542] width 101 height 25
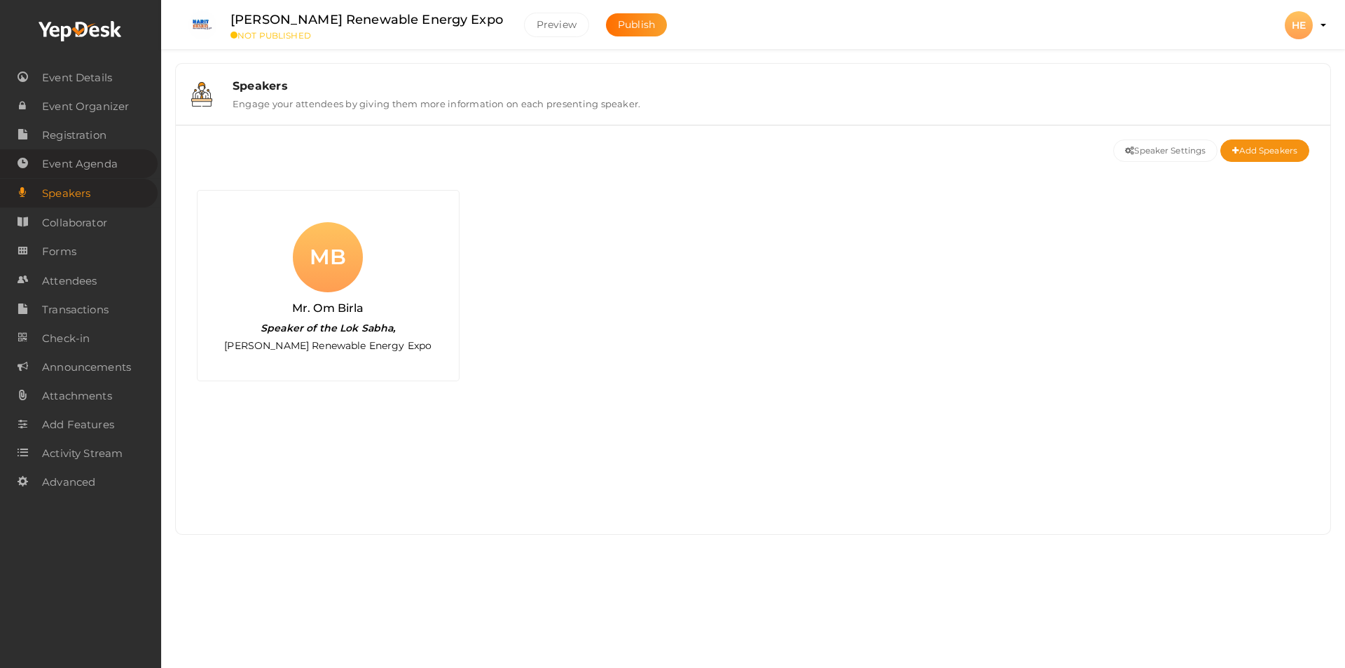
click at [111, 167] on span "Event Agenda" at bounding box center [80, 164] width 76 height 28
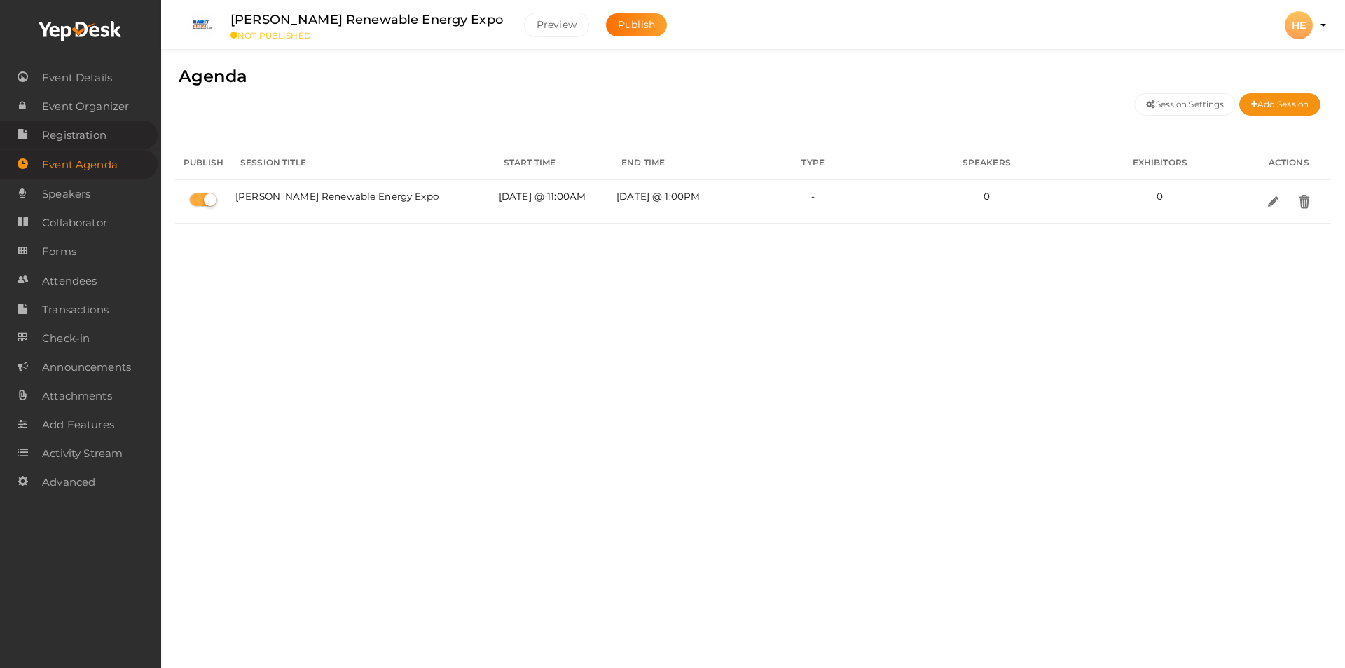
click at [121, 139] on link "Registration" at bounding box center [79, 135] width 158 height 29
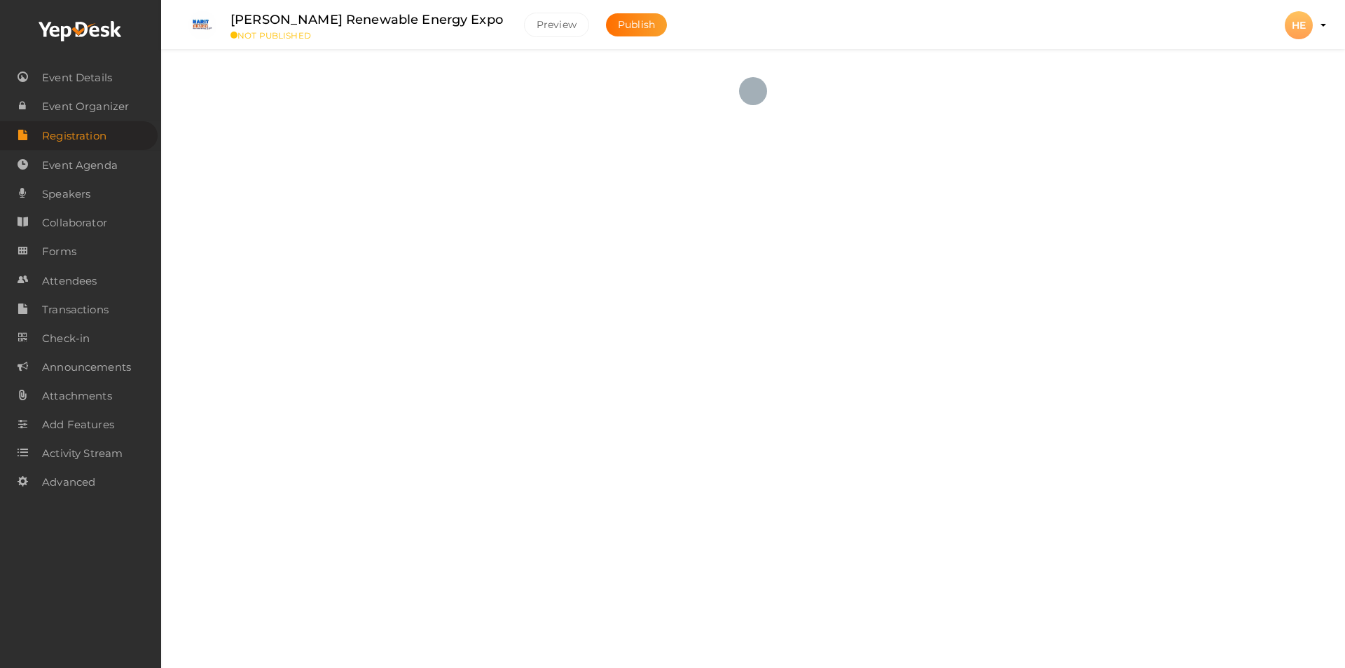
checkbox input "true"
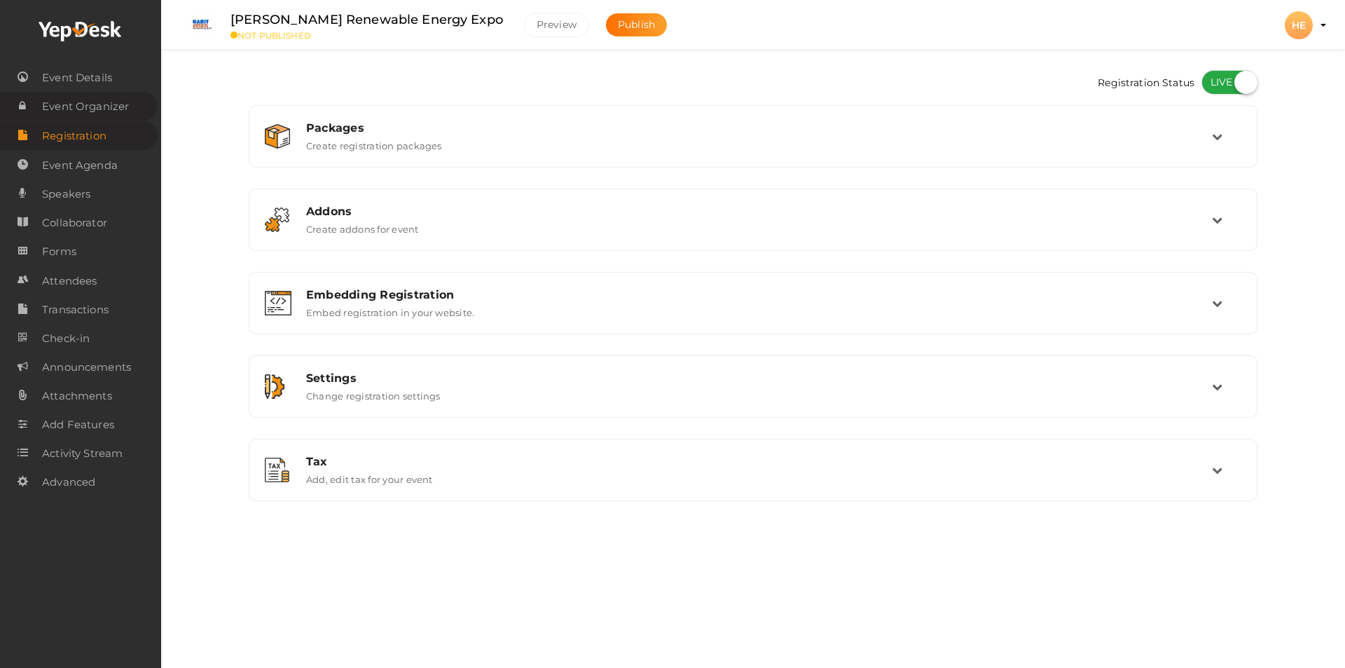
click at [102, 110] on span "Event Organizer" at bounding box center [85, 106] width 87 height 28
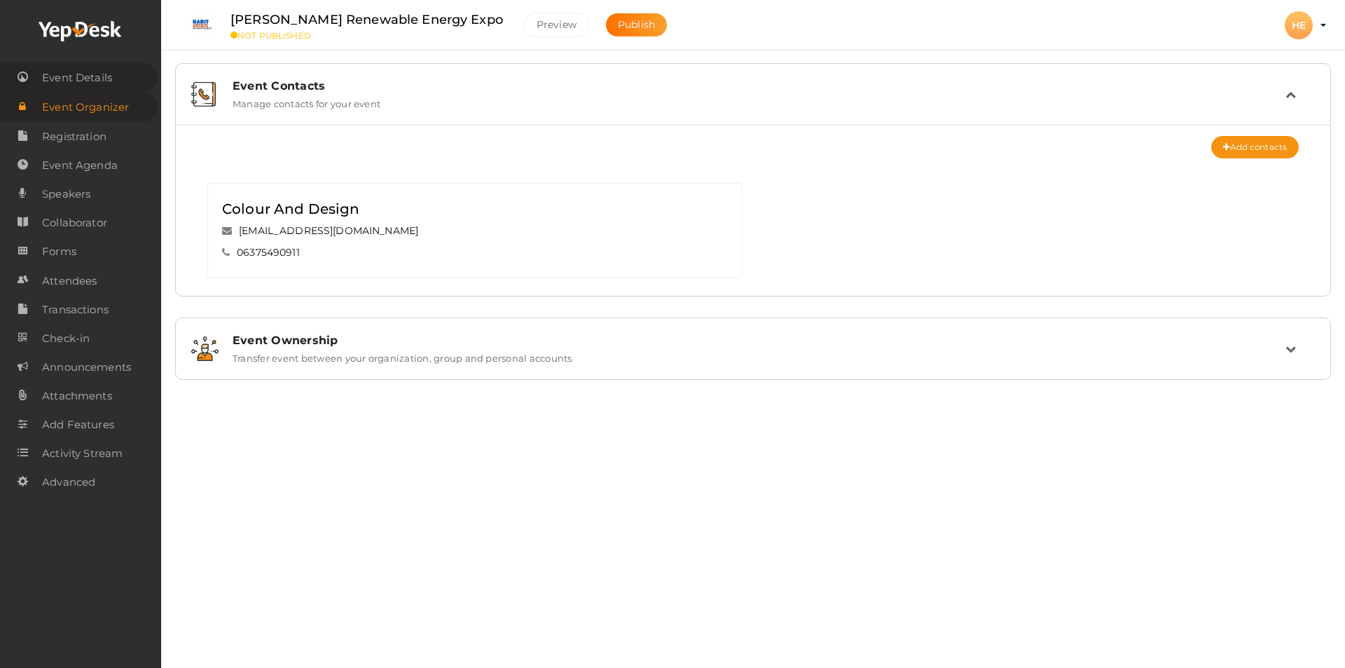
click at [95, 81] on span "Event Details" at bounding box center [77, 78] width 70 height 28
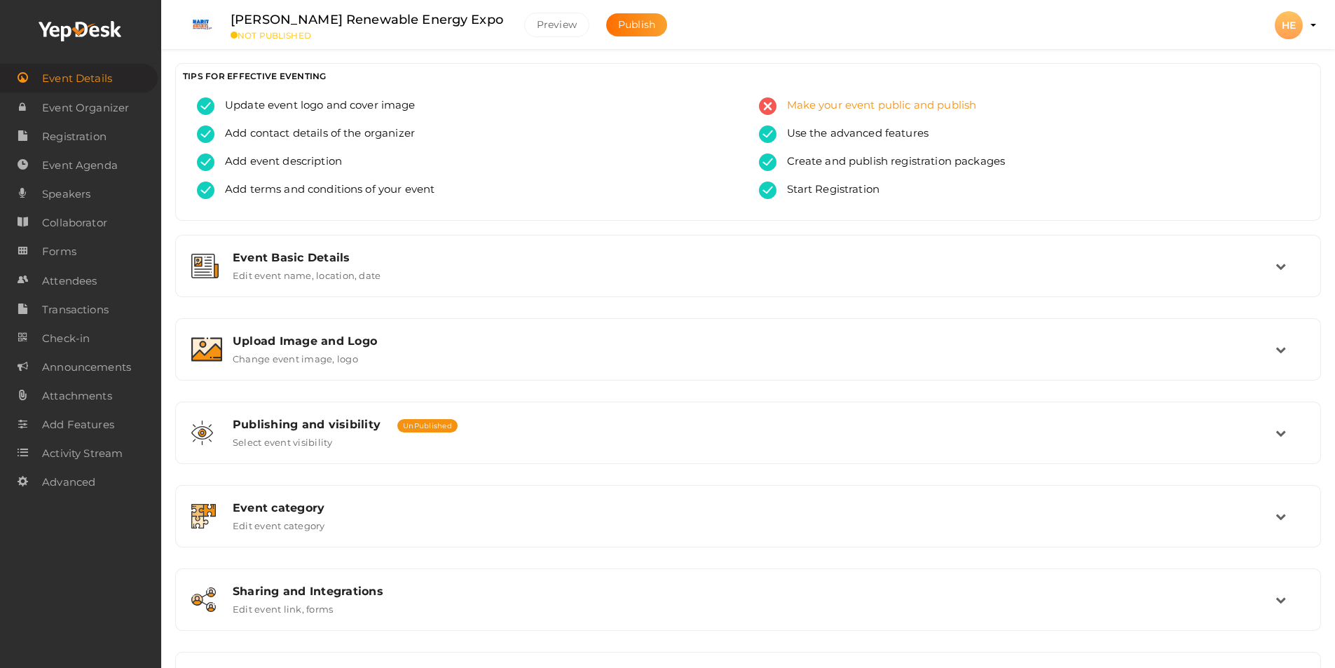
click at [884, 105] on span "Make your event public and publish" at bounding box center [876, 106] width 200 height 18
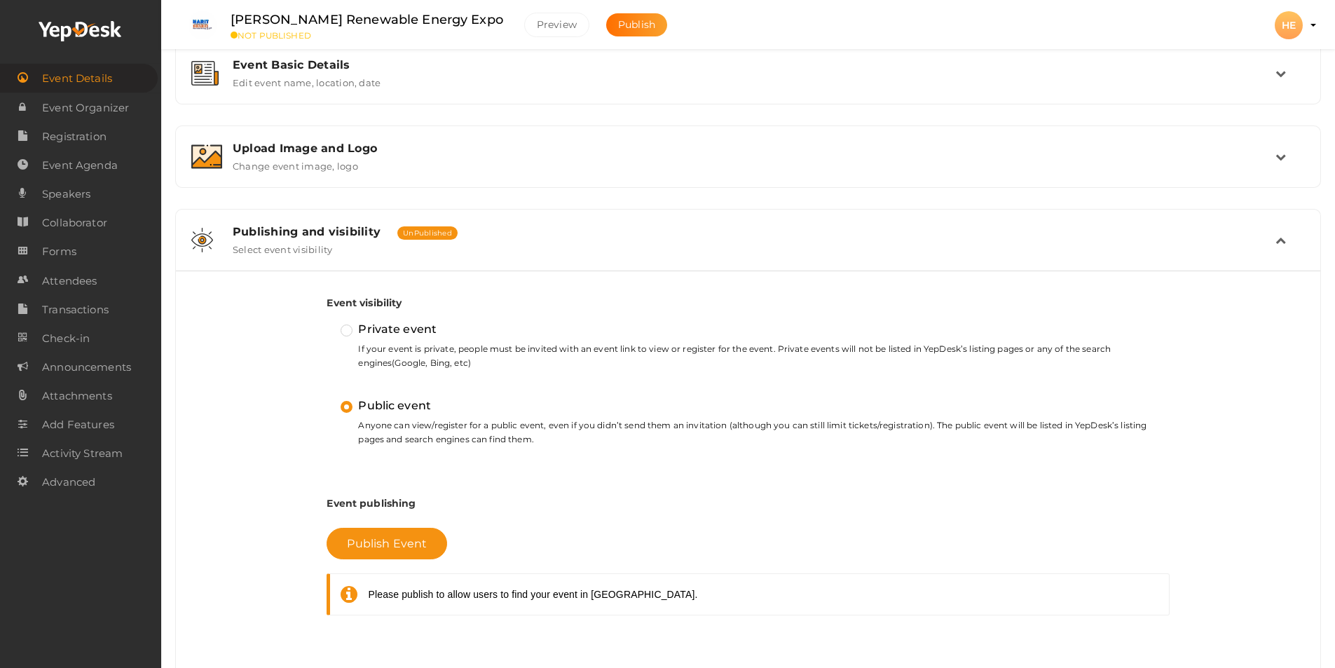
scroll to position [221, 0]
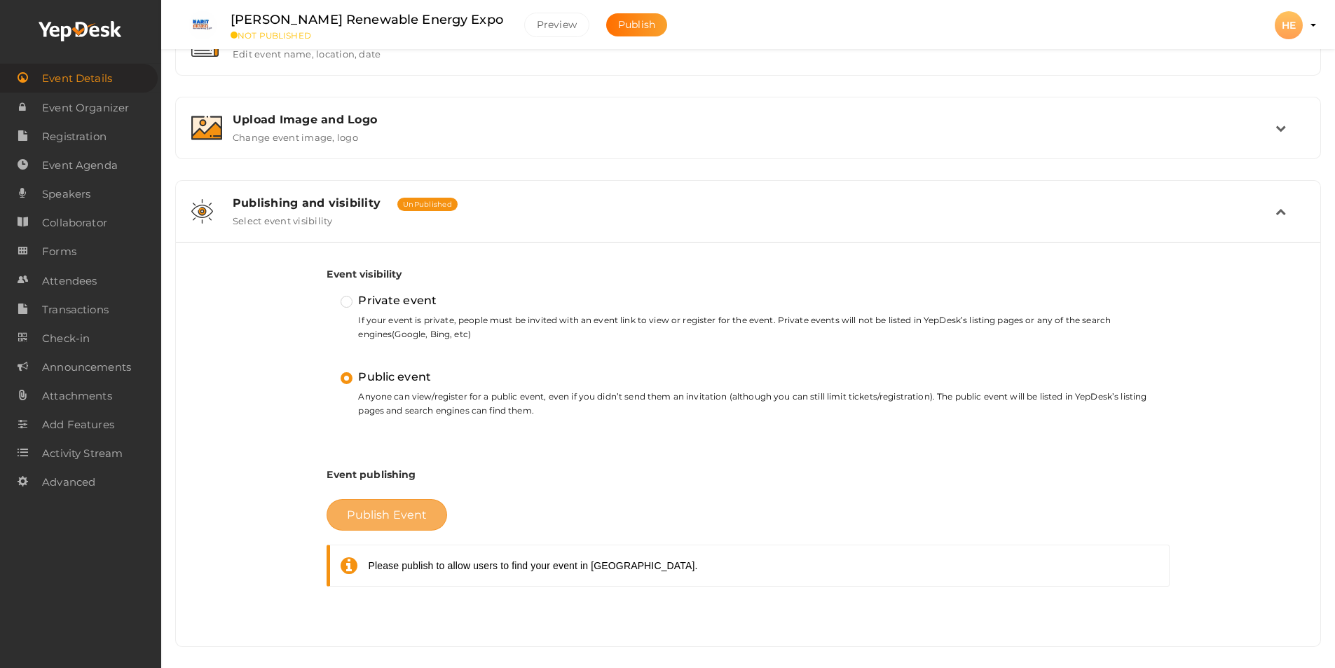
click at [390, 519] on span "Publish Event" at bounding box center [387, 514] width 80 height 13
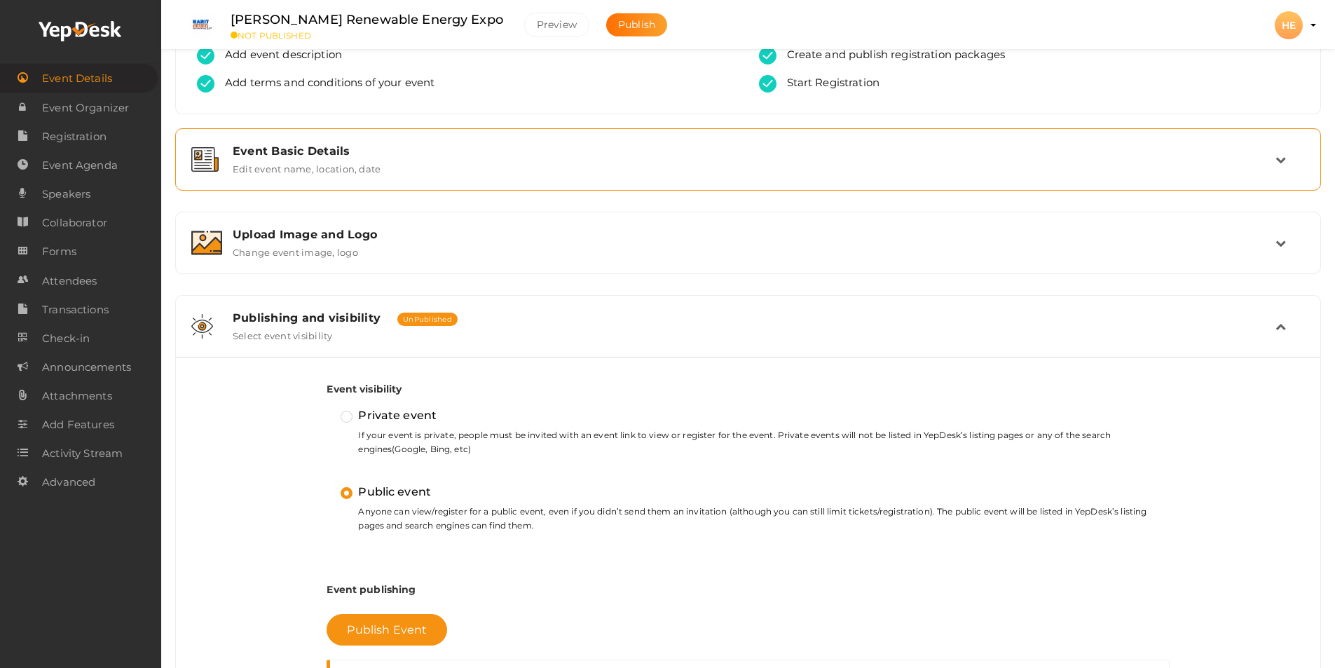
scroll to position [0, 0]
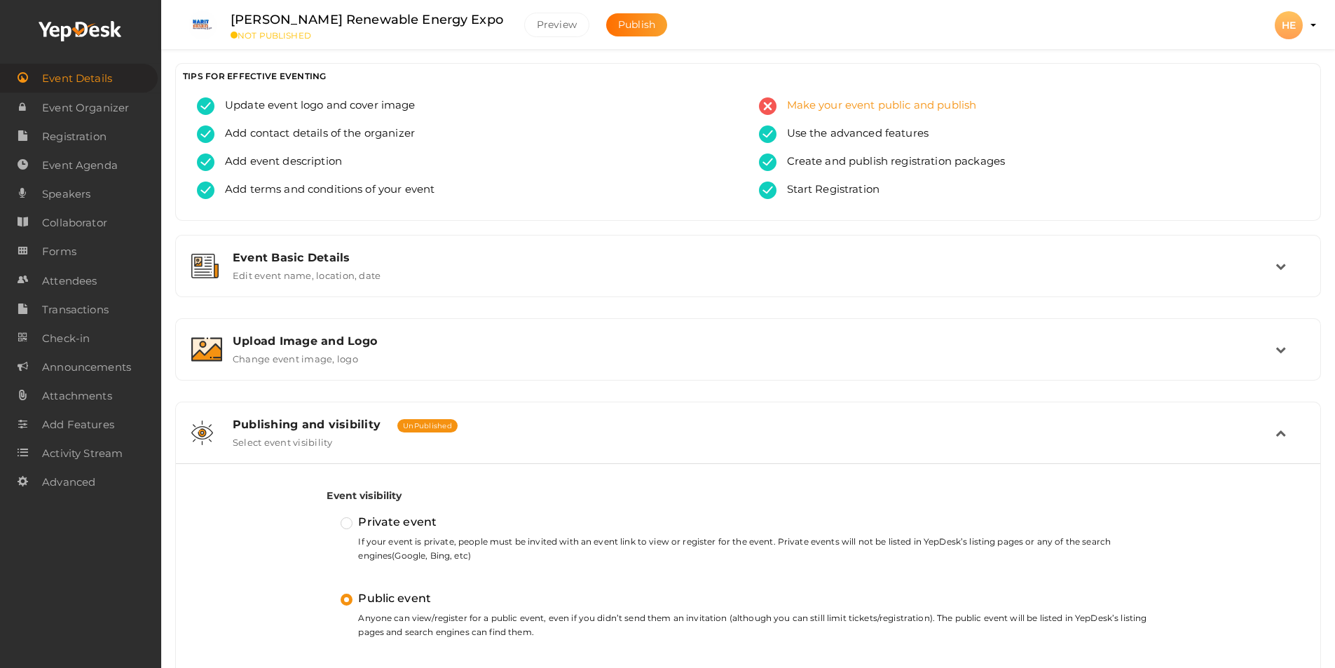
click at [818, 110] on span "Make your event public and publish" at bounding box center [876, 106] width 200 height 18
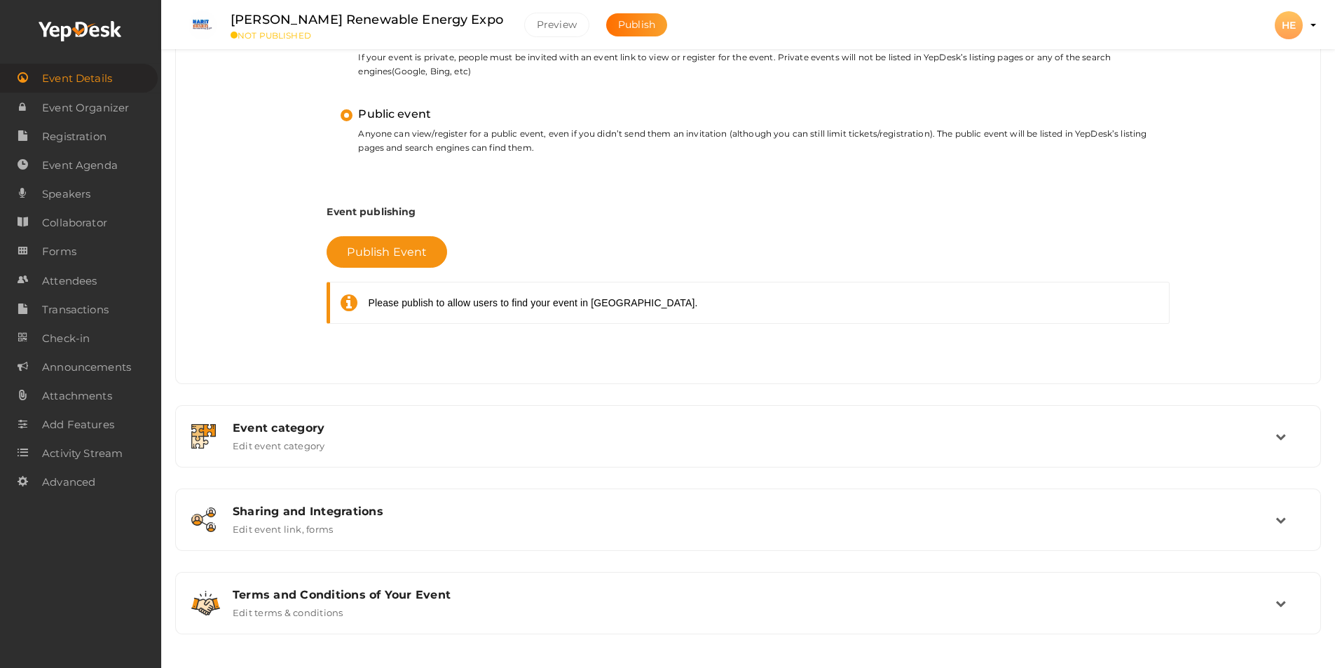
scroll to position [486, 0]
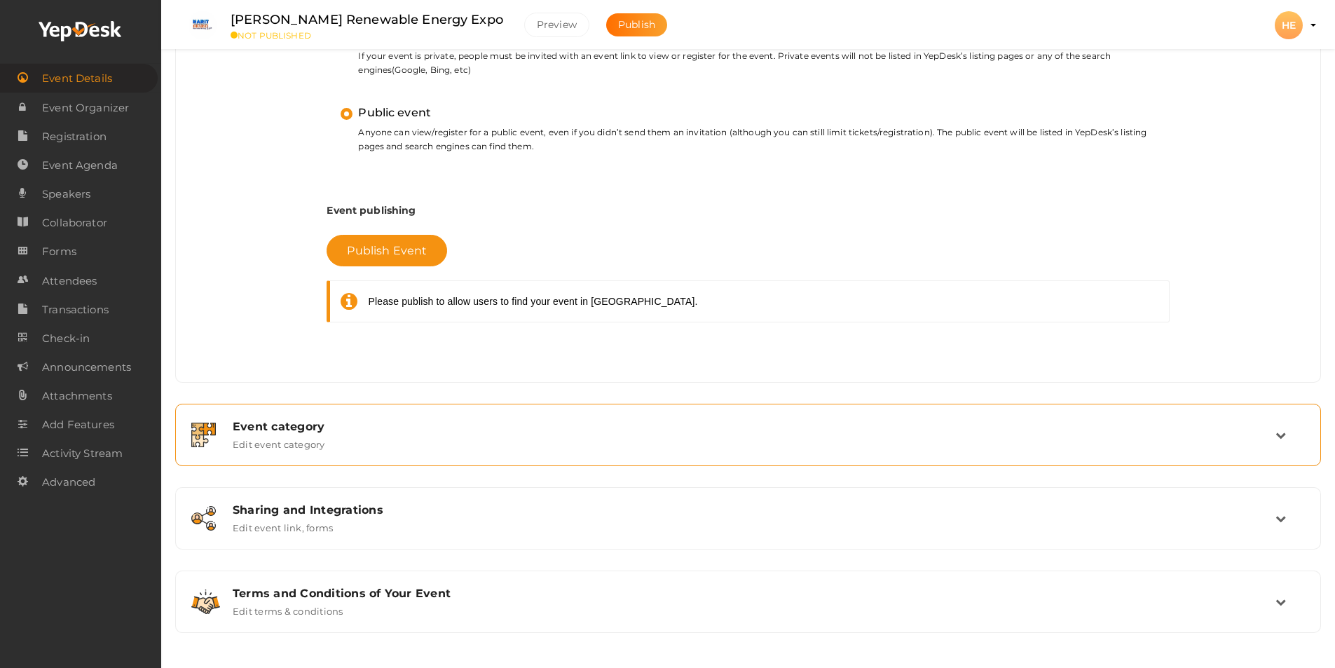
click at [455, 449] on div "Event category Edit event category" at bounding box center [748, 435] width 1053 height 30
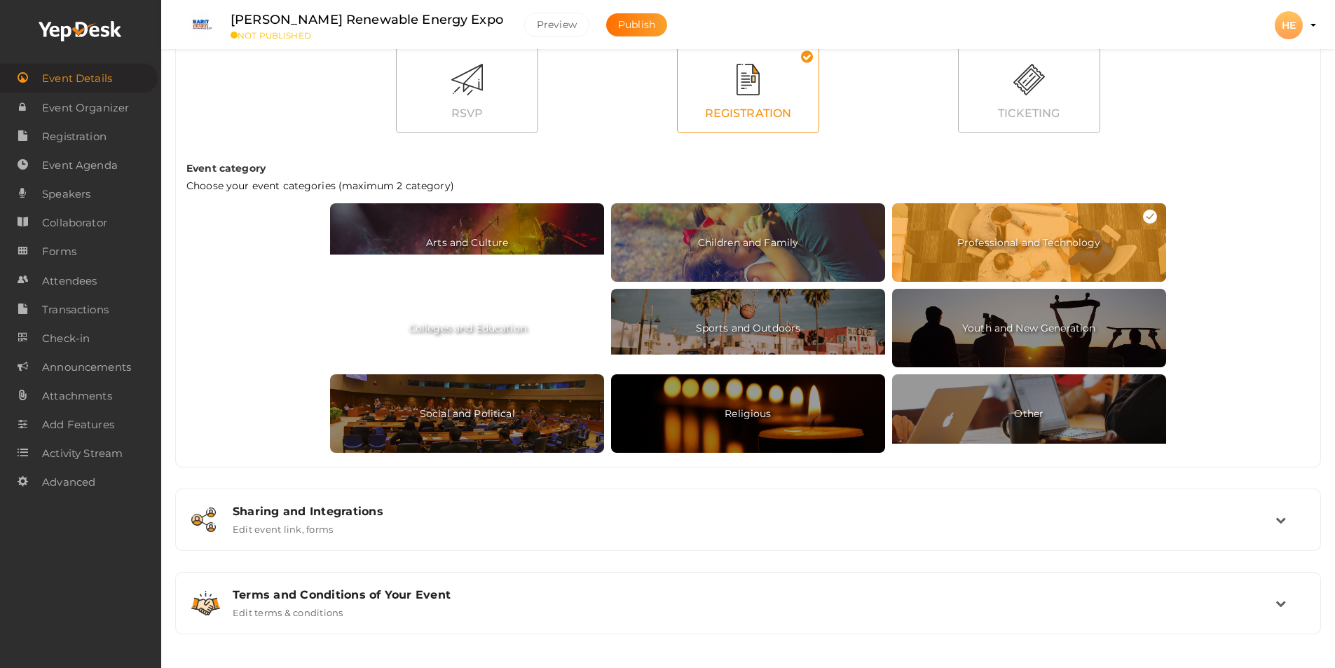
scroll to position [589, 0]
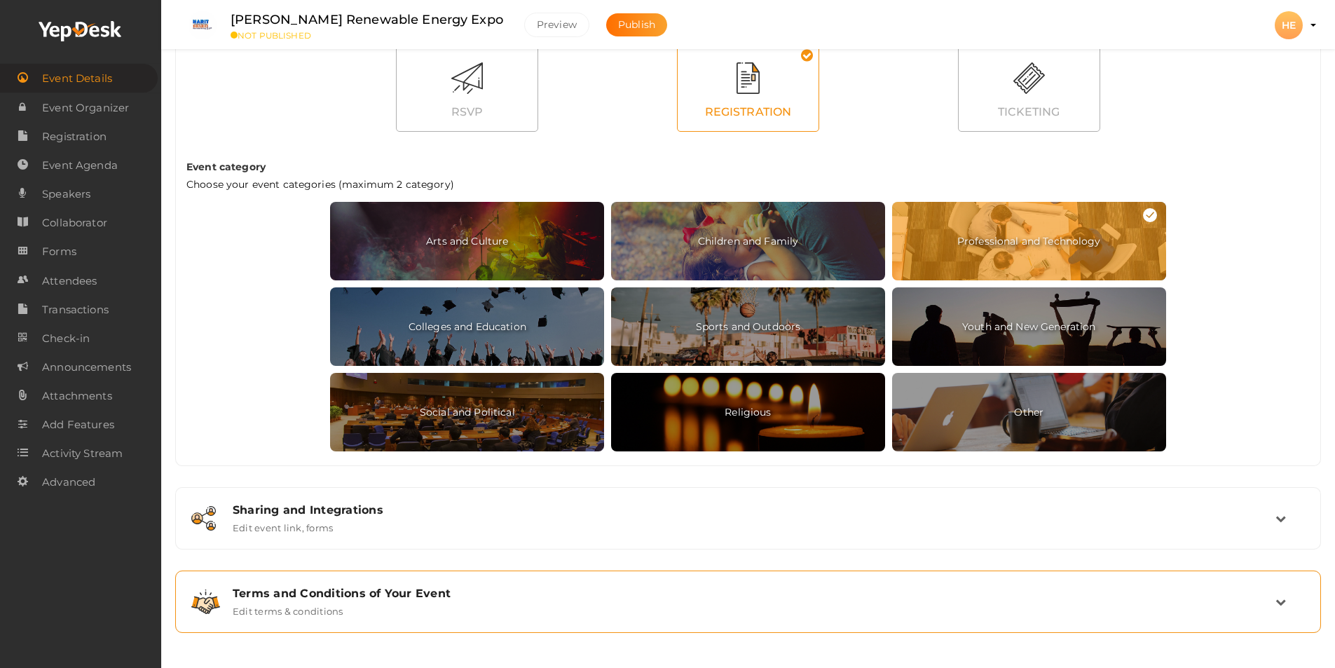
click at [413, 605] on div "Terms and Conditions of Your Event Edit terms & conditions" at bounding box center [748, 602] width 1053 height 30
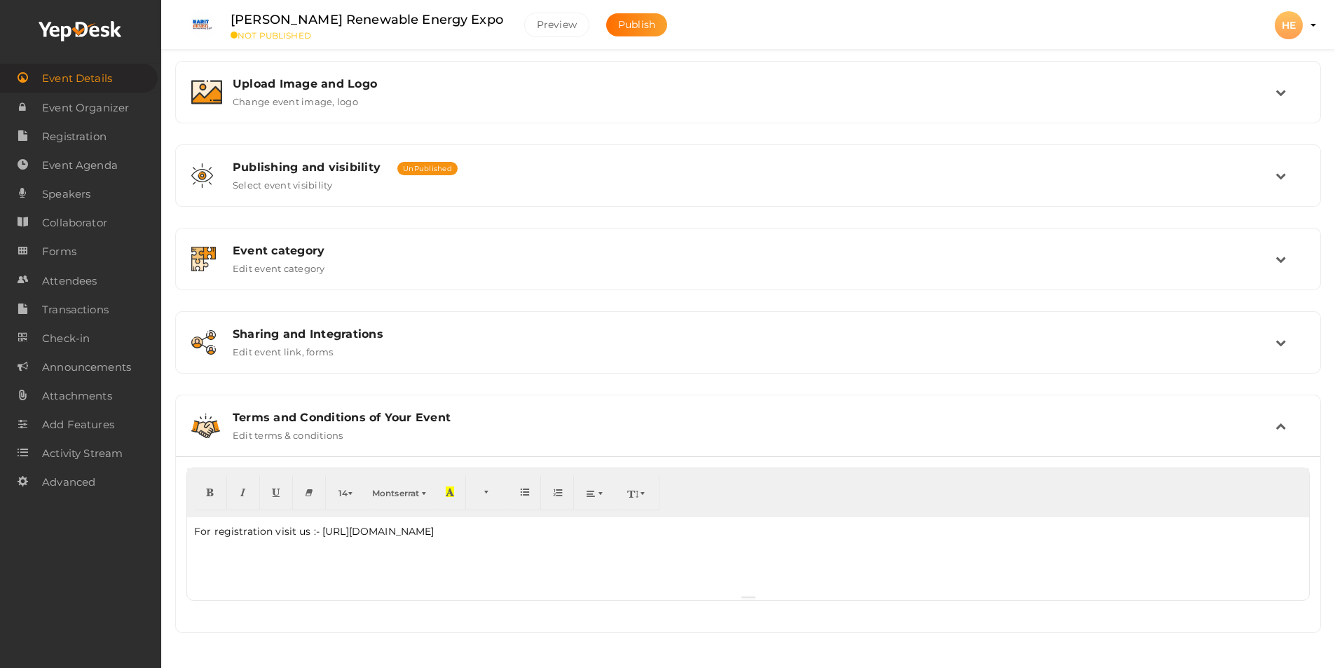
scroll to position [257, 0]
click at [345, 623] on div "For registration visit us :- https://theharitbharat.com/ 14 8 9 10 11 12 14 18 …" at bounding box center [748, 544] width 1144 height 176
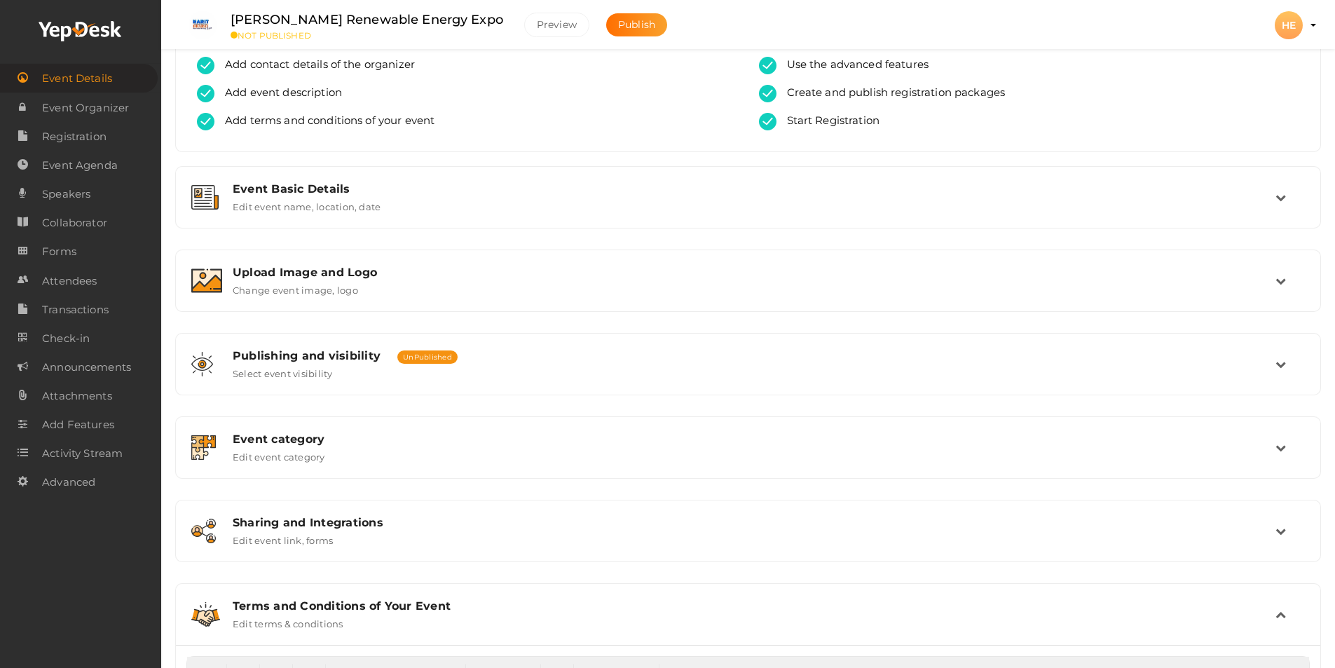
scroll to position [47, 0]
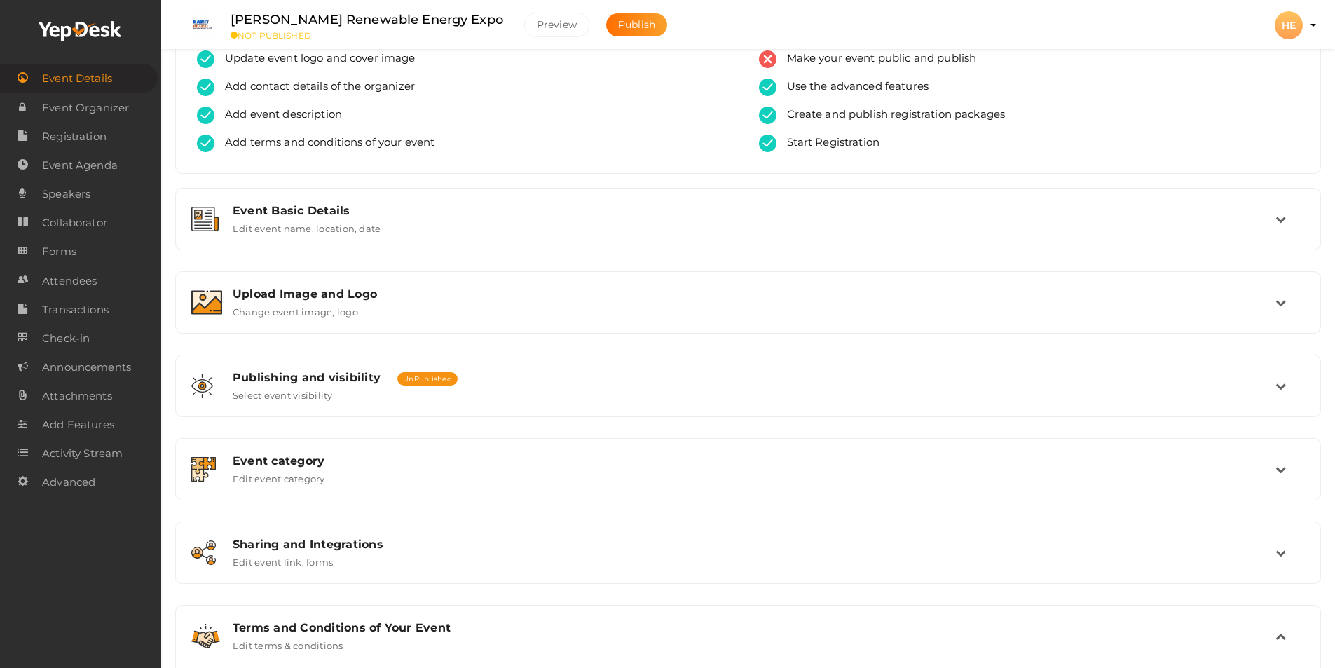
click at [433, 432] on div "Event Basic Details Edit event name, location, date Event Name Harit Bharat Ren…" at bounding box center [748, 515] width 1146 height 655
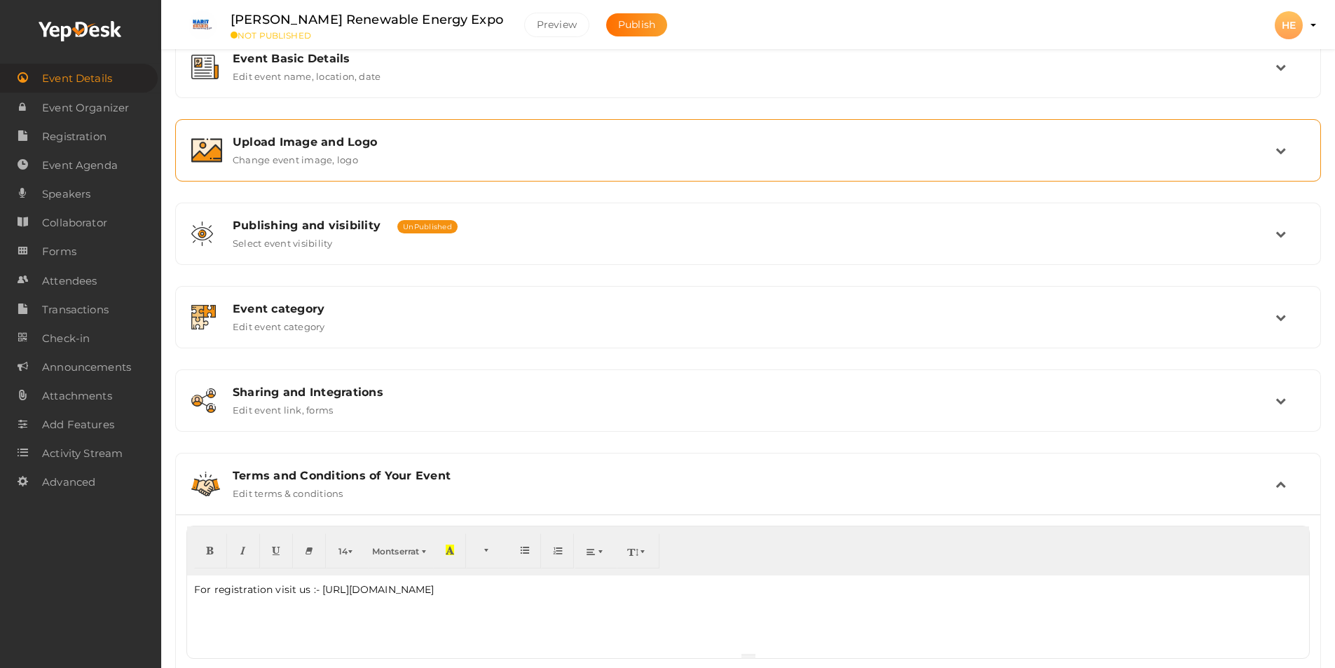
scroll to position [210, 0]
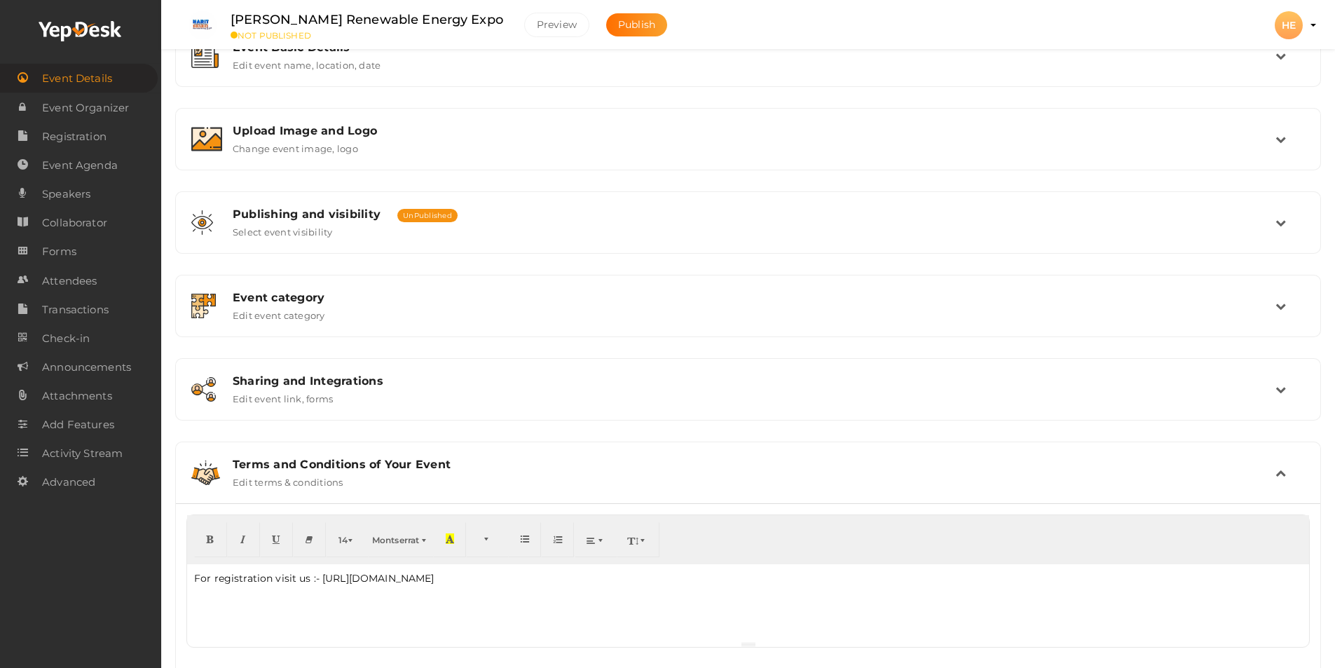
click at [417, 348] on div "Event Basic Details Edit event name, location, date Event Name Harit Bharat Ren…" at bounding box center [748, 352] width 1146 height 655
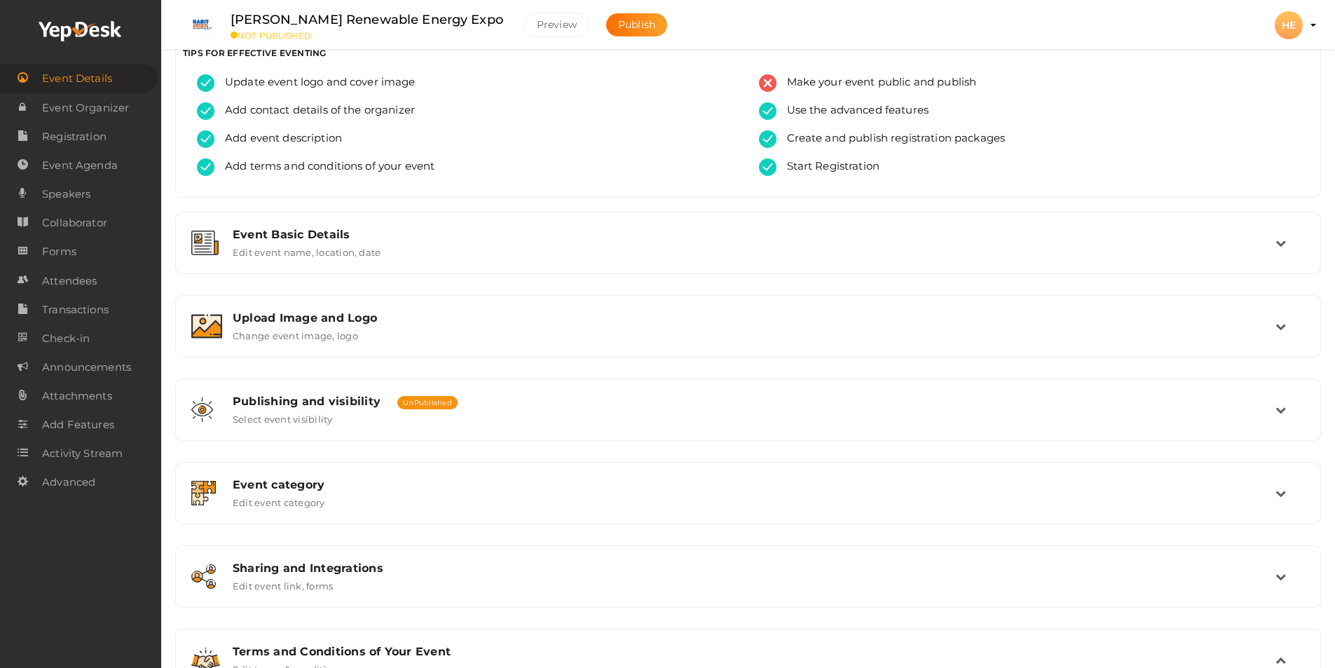
scroll to position [0, 0]
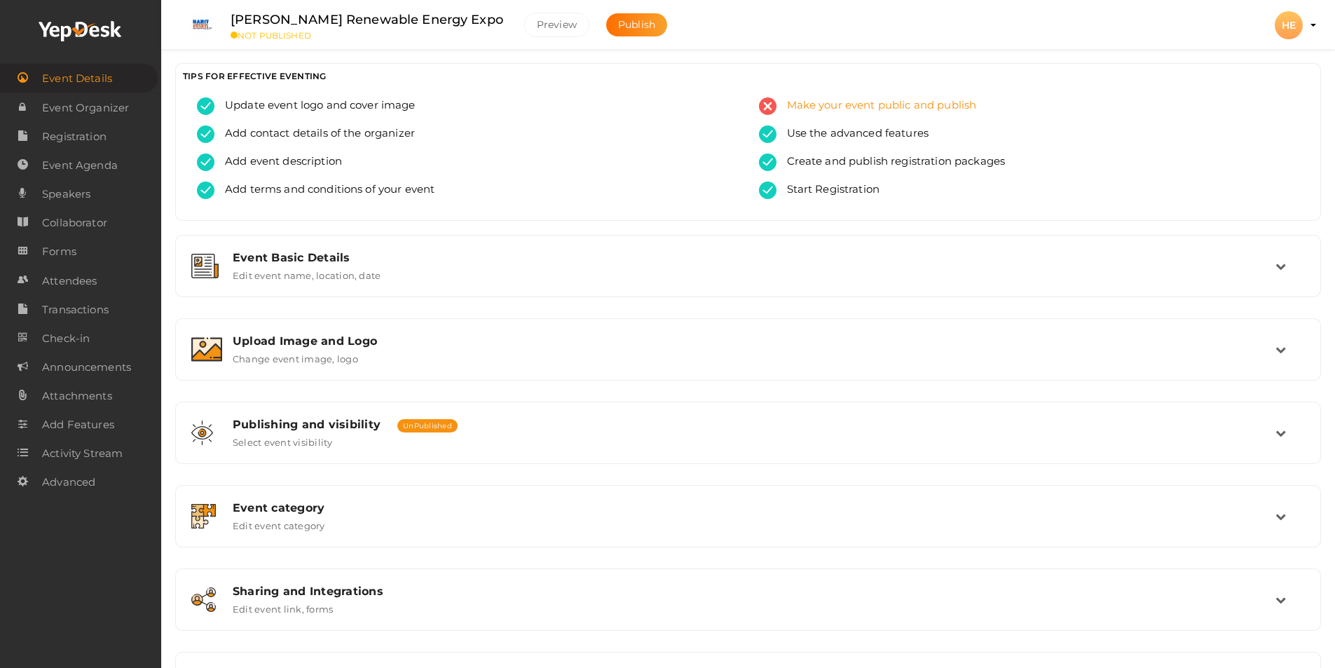
click at [888, 107] on span "Make your event public and publish" at bounding box center [876, 106] width 200 height 18
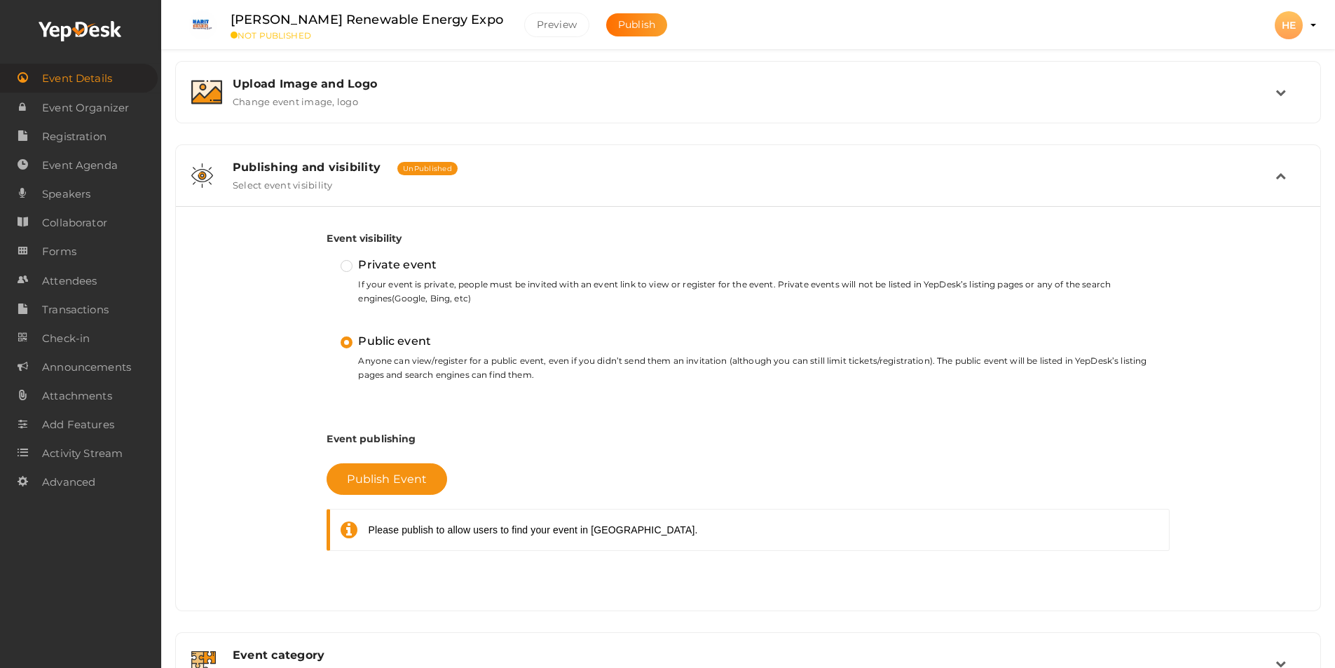
click at [345, 345] on label "Public event" at bounding box center [386, 341] width 90 height 18
click at [327, 335] on input "Public event" at bounding box center [327, 335] width 0 height 0
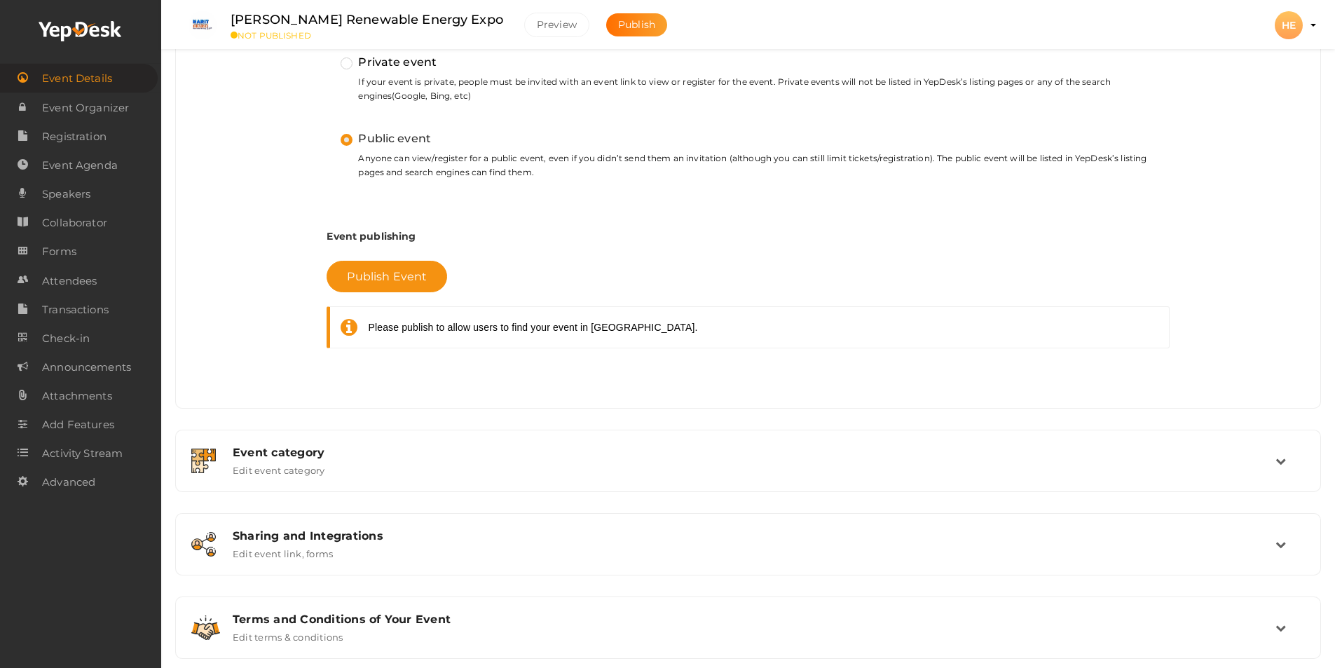
scroll to position [486, 0]
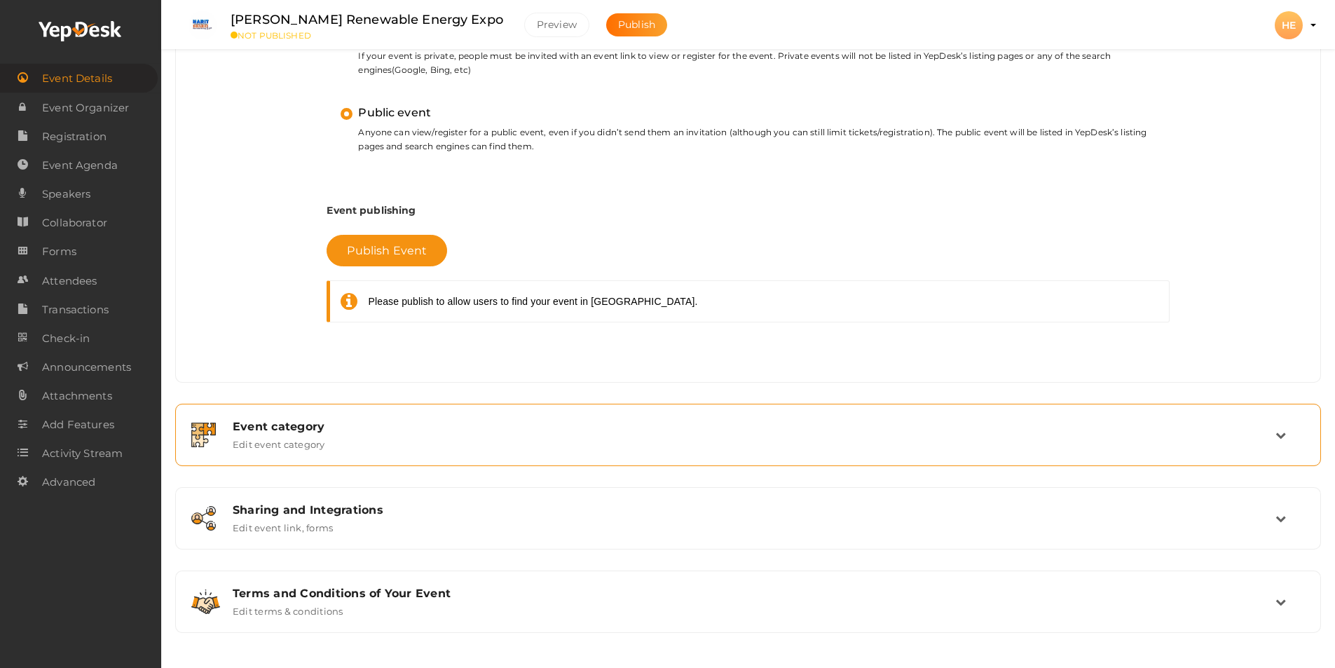
click at [1277, 439] on icon at bounding box center [1280, 435] width 11 height 11
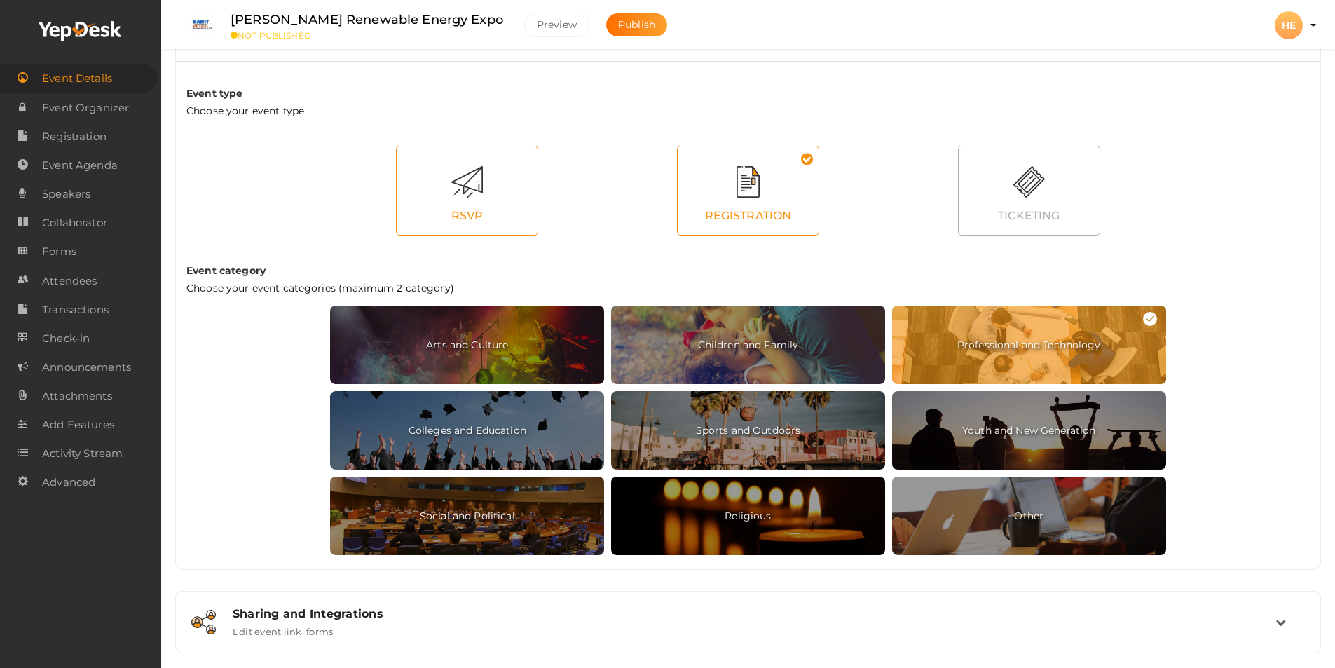
click at [479, 191] on div at bounding box center [467, 182] width 141 height 32
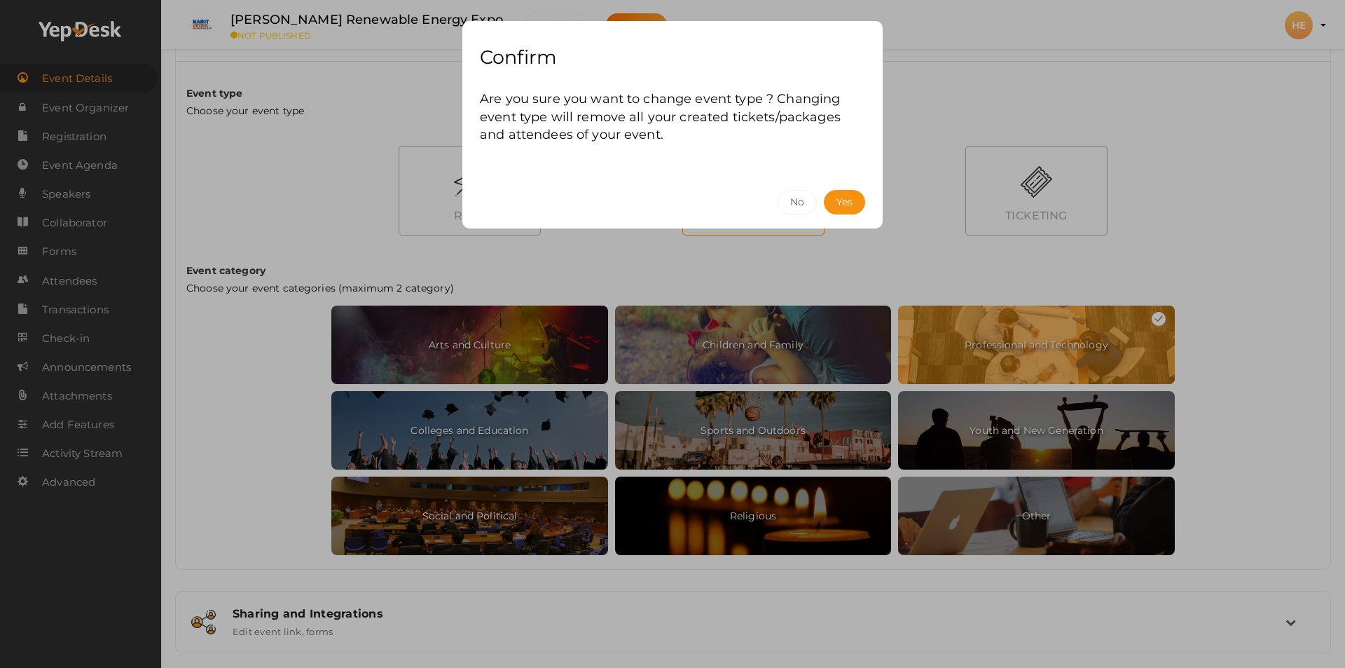
click at [971, 108] on div "Confirm Are you sure you want to change event type ? Changing event type will r…" at bounding box center [672, 334] width 1345 height 668
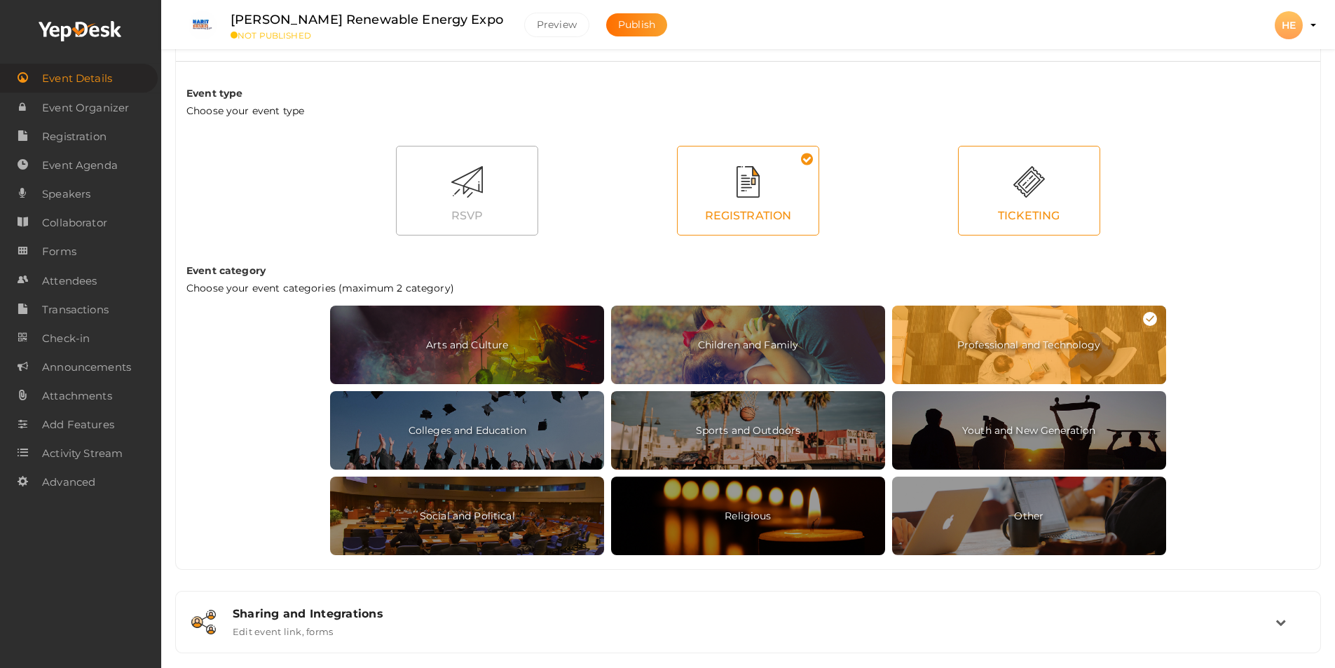
click at [1034, 188] on div at bounding box center [1029, 182] width 141 height 32
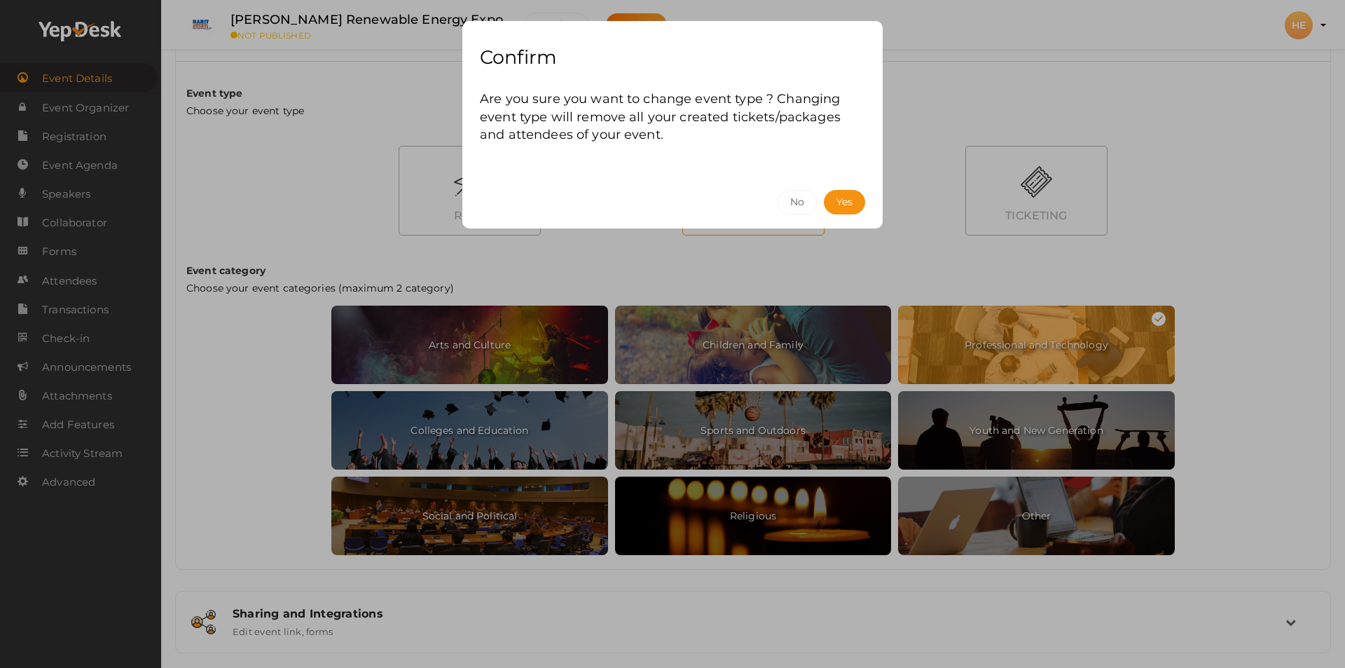
click at [1190, 147] on div "Confirm Are you sure you want to change event type ? Changing event type will r…" at bounding box center [672, 334] width 1345 height 668
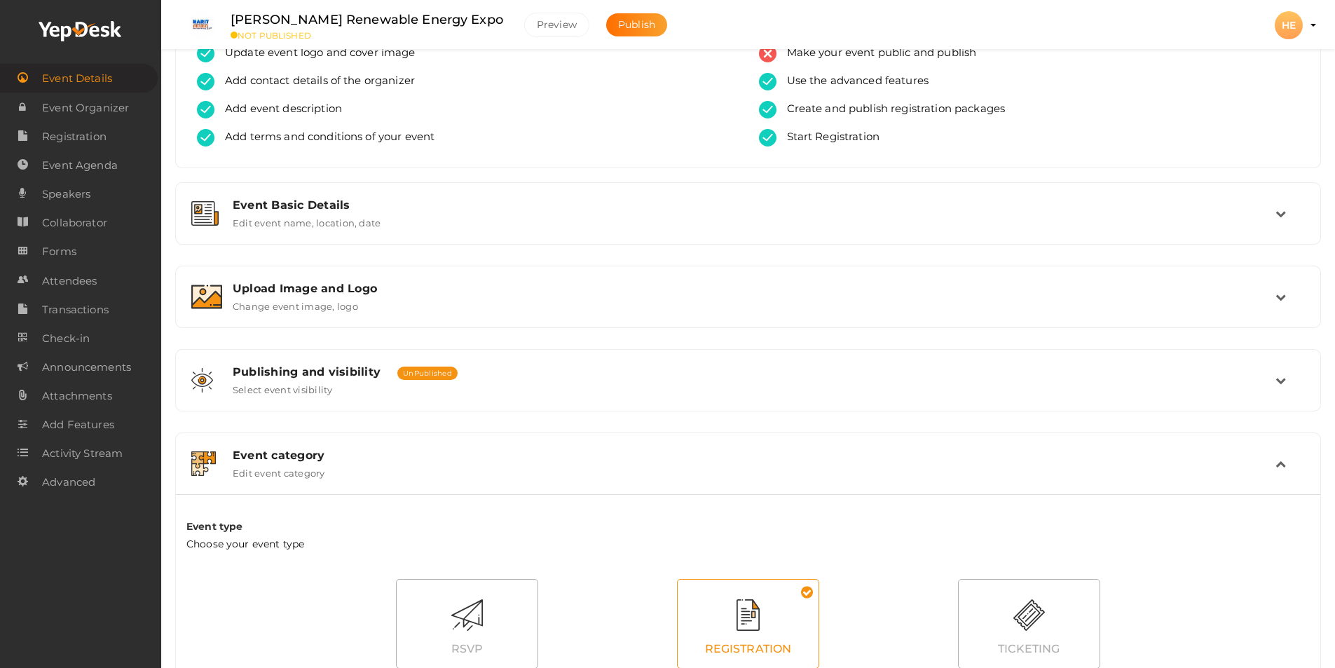
scroll to position [0, 0]
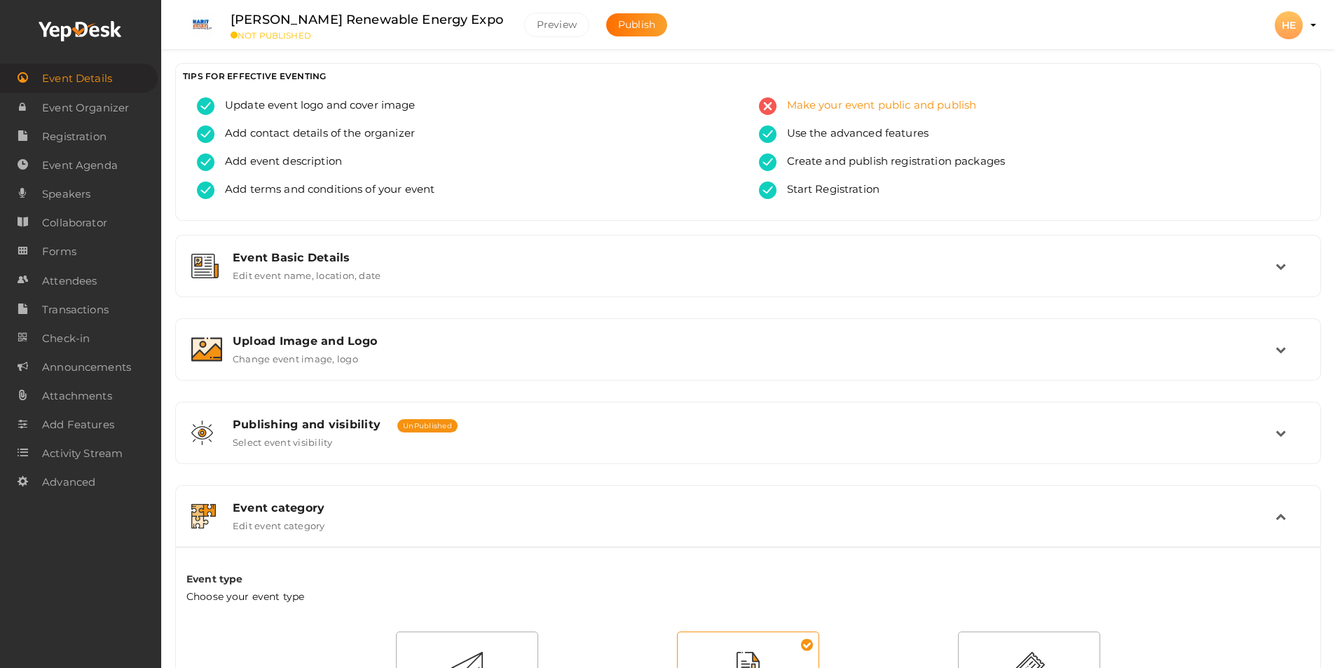
click at [812, 107] on span "Make your event public and publish" at bounding box center [876, 106] width 200 height 18
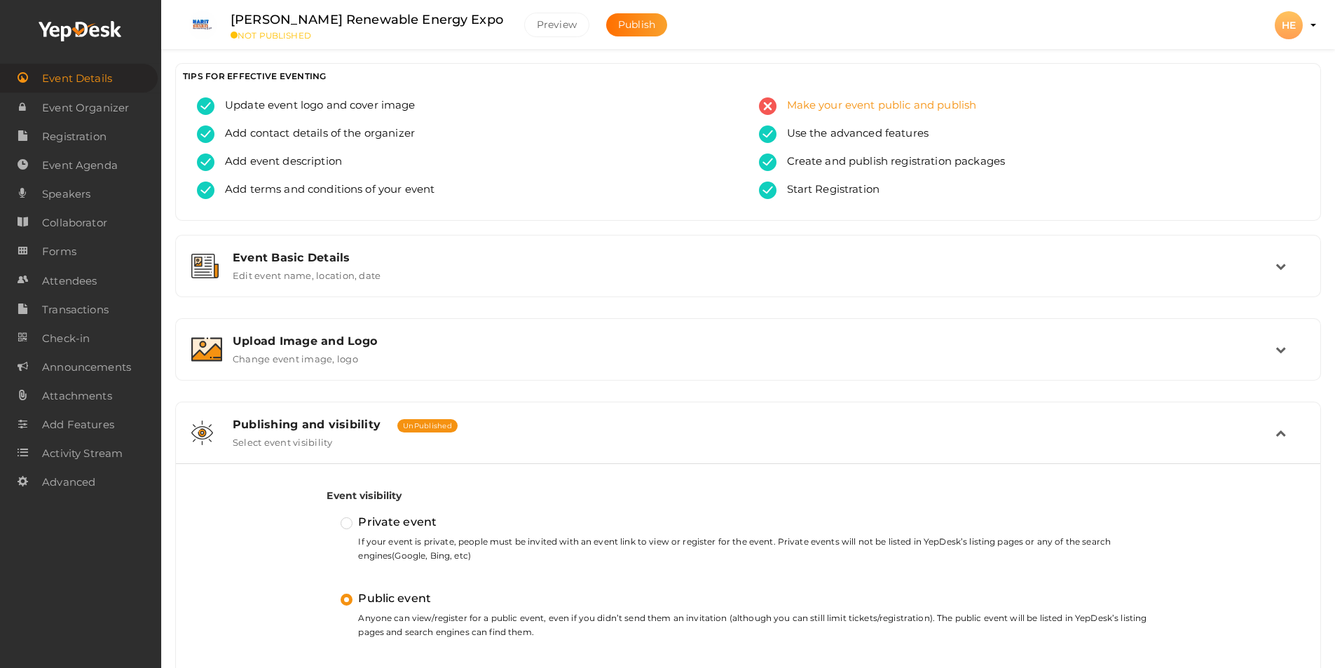
scroll to position [402, 0]
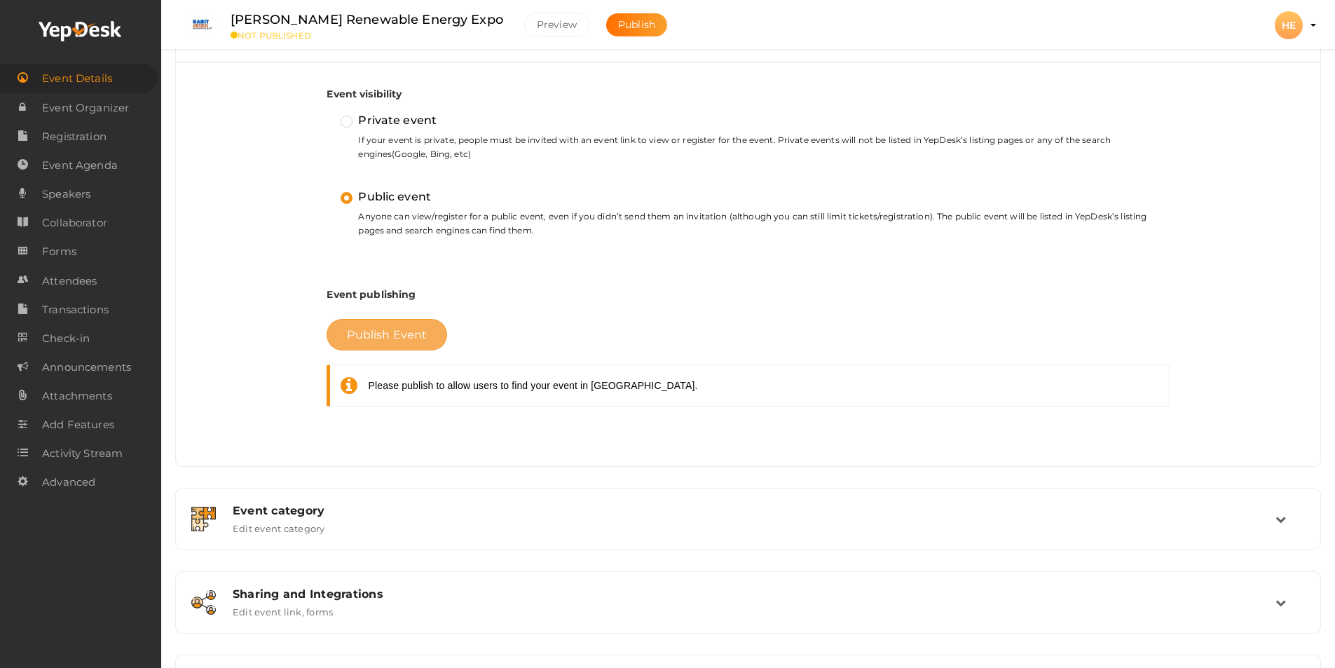
click at [368, 338] on span "Publish Event" at bounding box center [387, 334] width 80 height 13
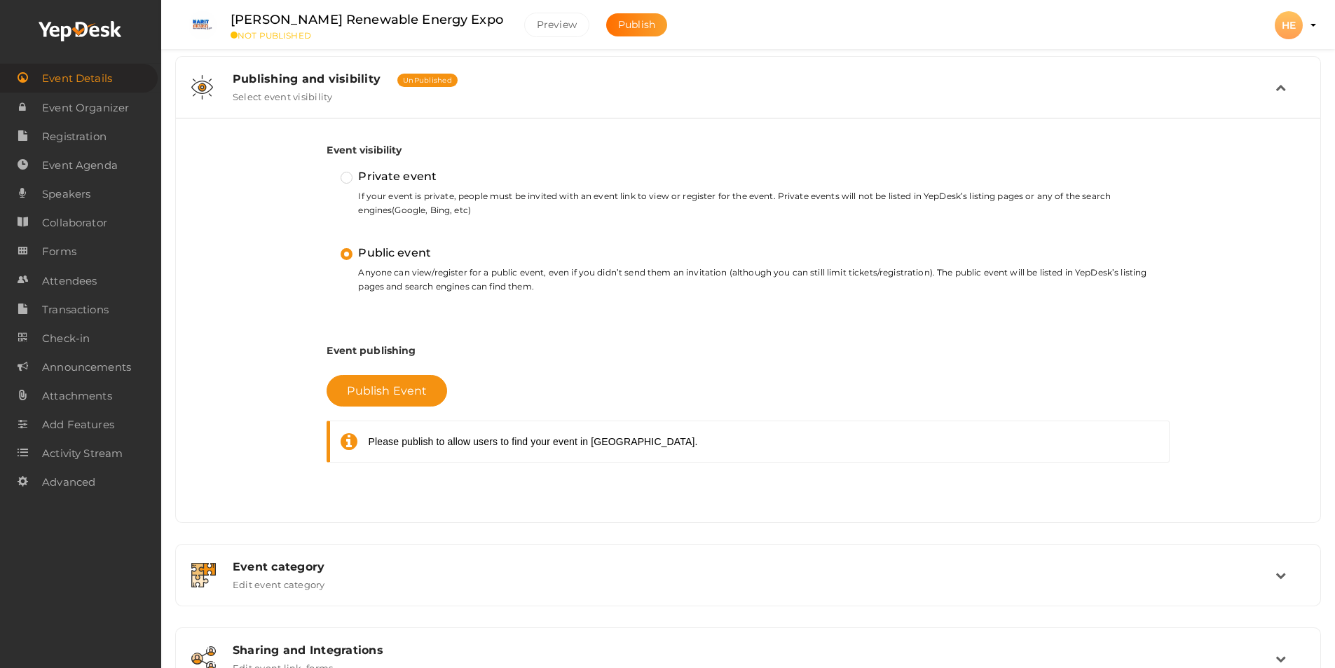
scroll to position [486, 0]
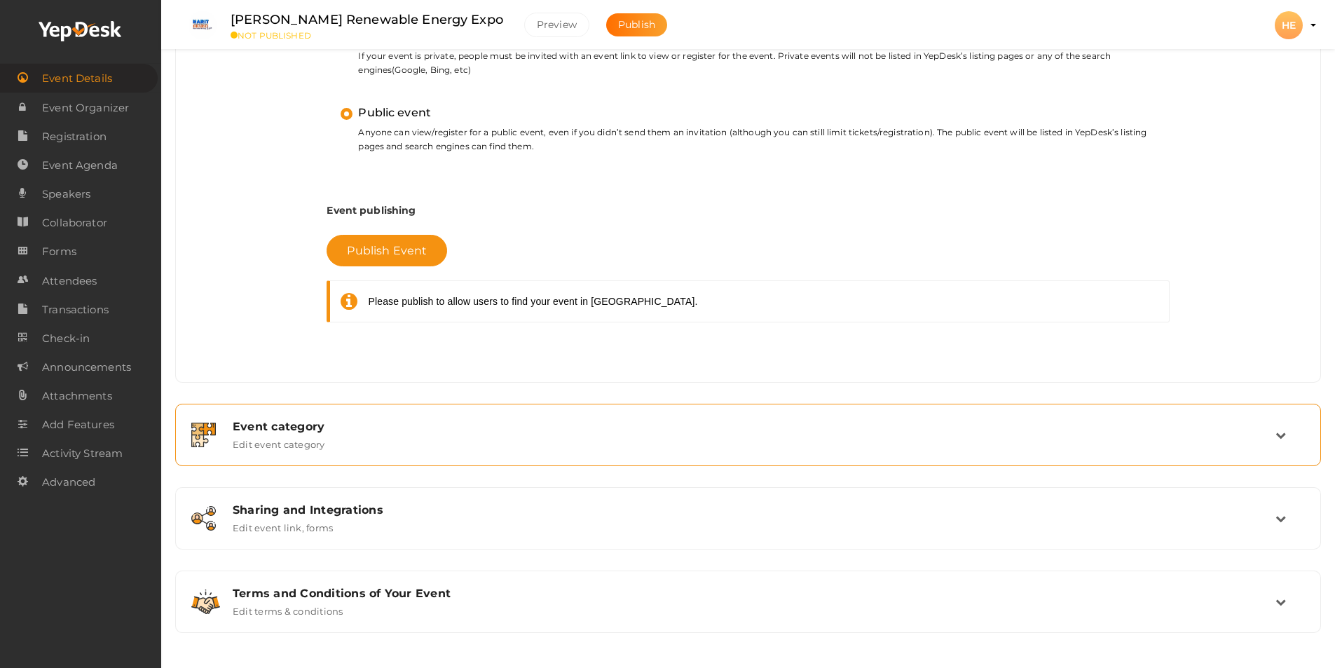
click at [324, 445] on label "Edit event category" at bounding box center [279, 441] width 92 height 17
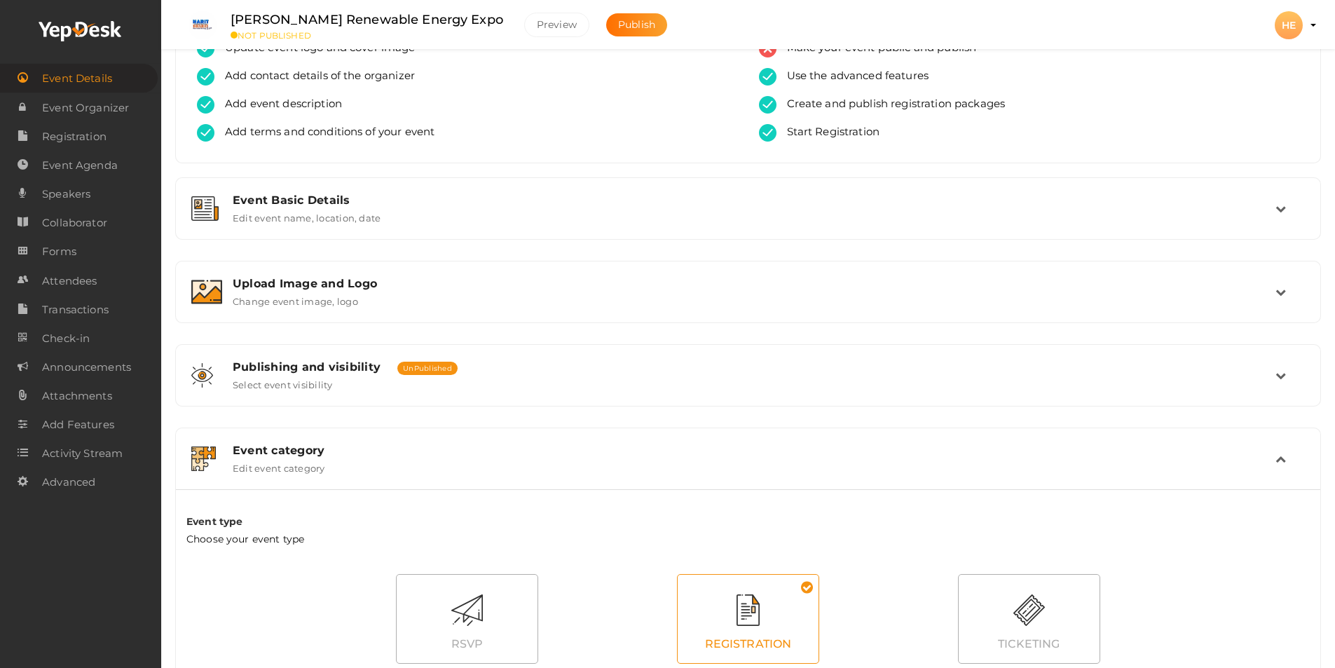
scroll to position [0, 0]
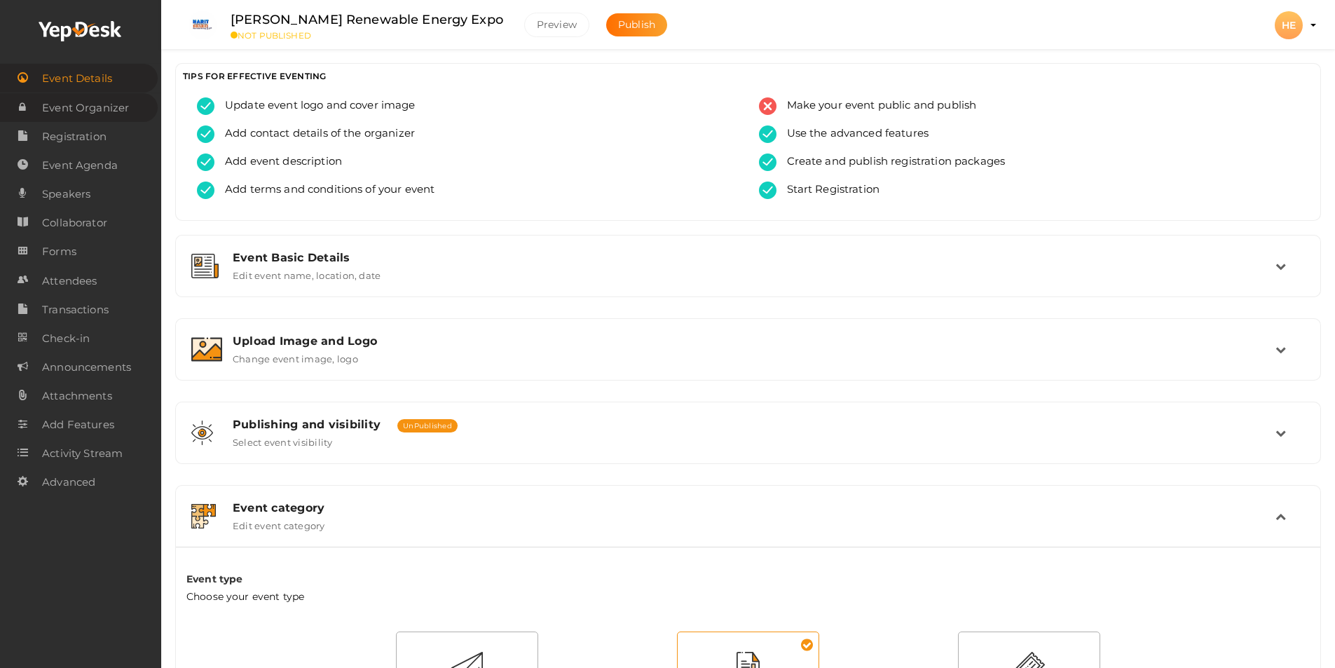
click at [100, 114] on span "Event Organizer" at bounding box center [85, 108] width 87 height 28
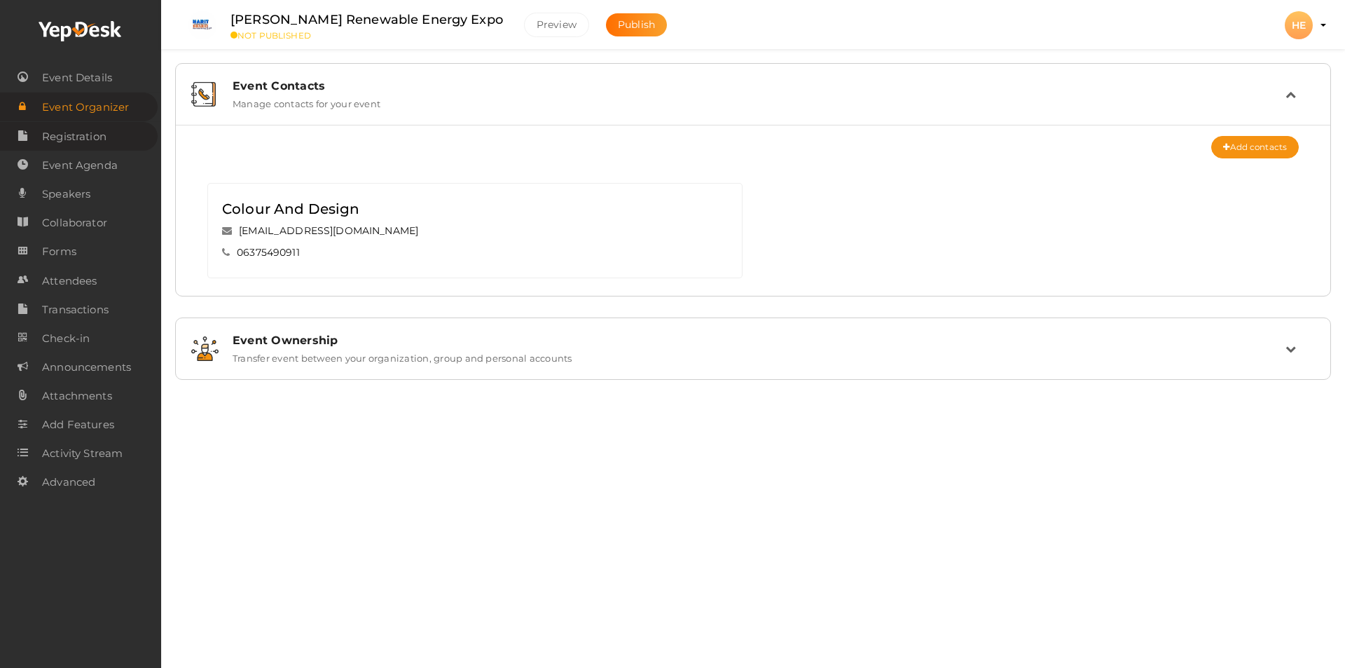
click at [97, 144] on span "Registration" at bounding box center [74, 137] width 64 height 28
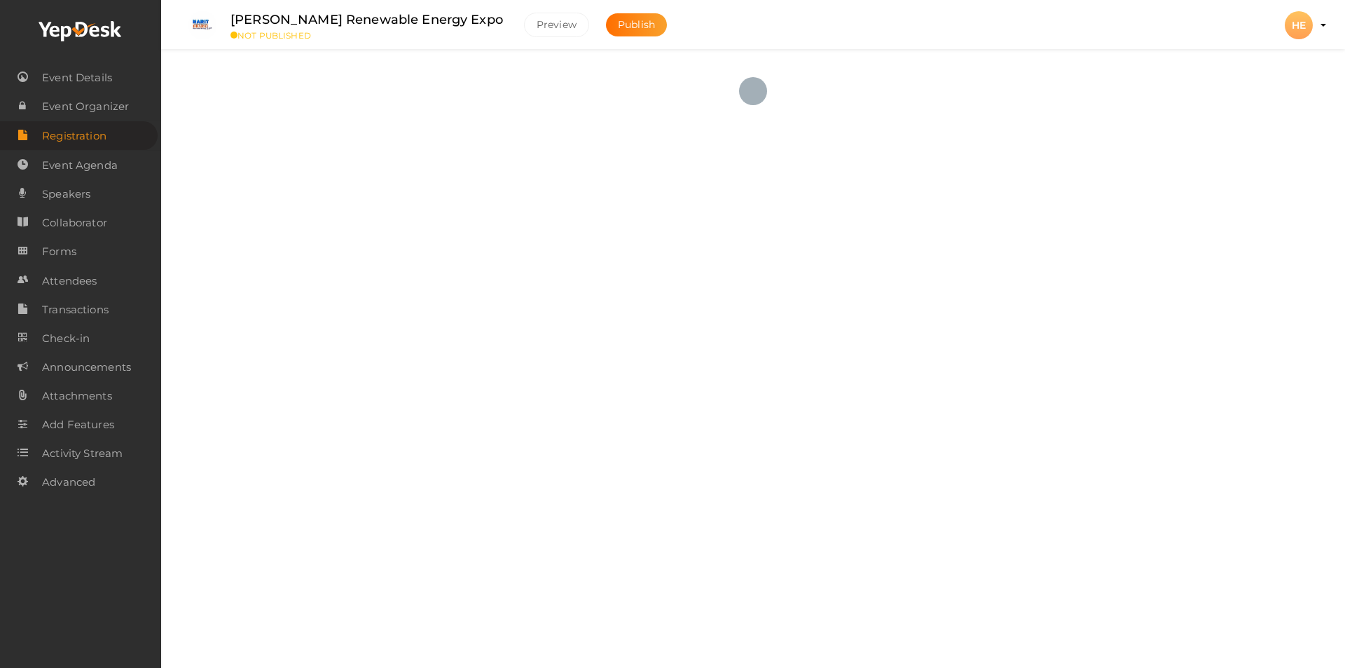
checkbox input "true"
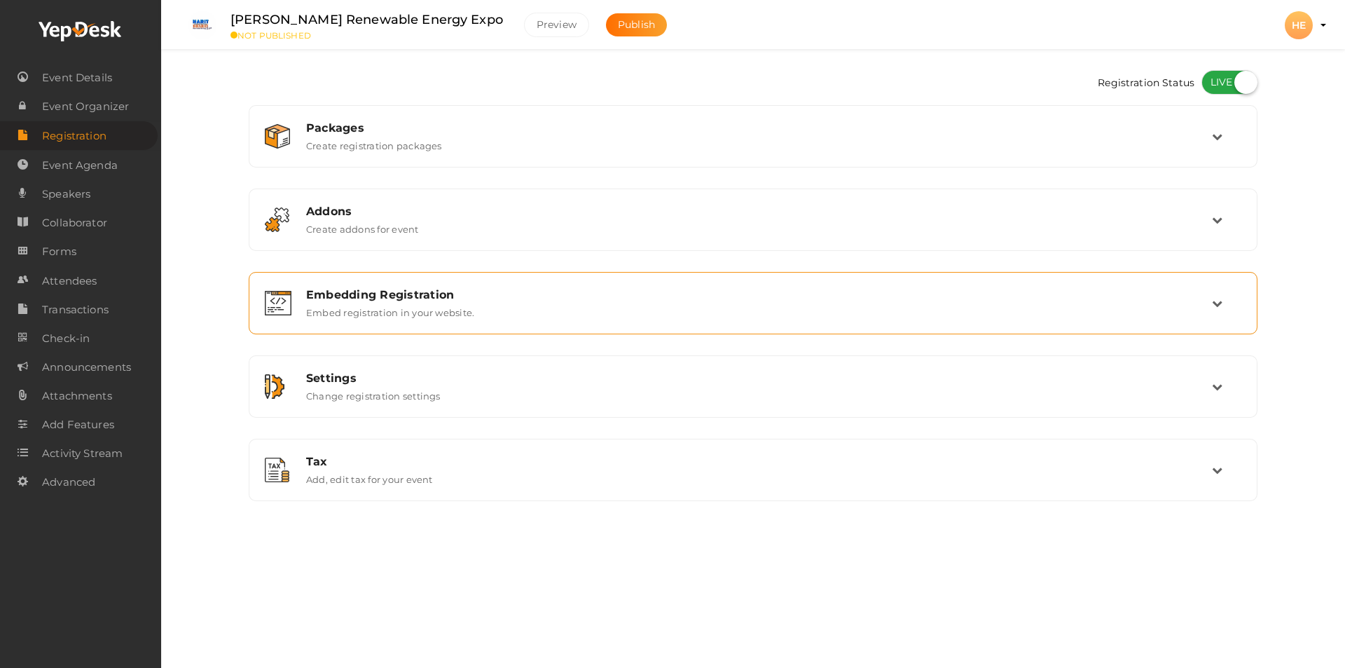
click at [545, 306] on div "Embedding Registration Embed registration in your website." at bounding box center [754, 303] width 917 height 30
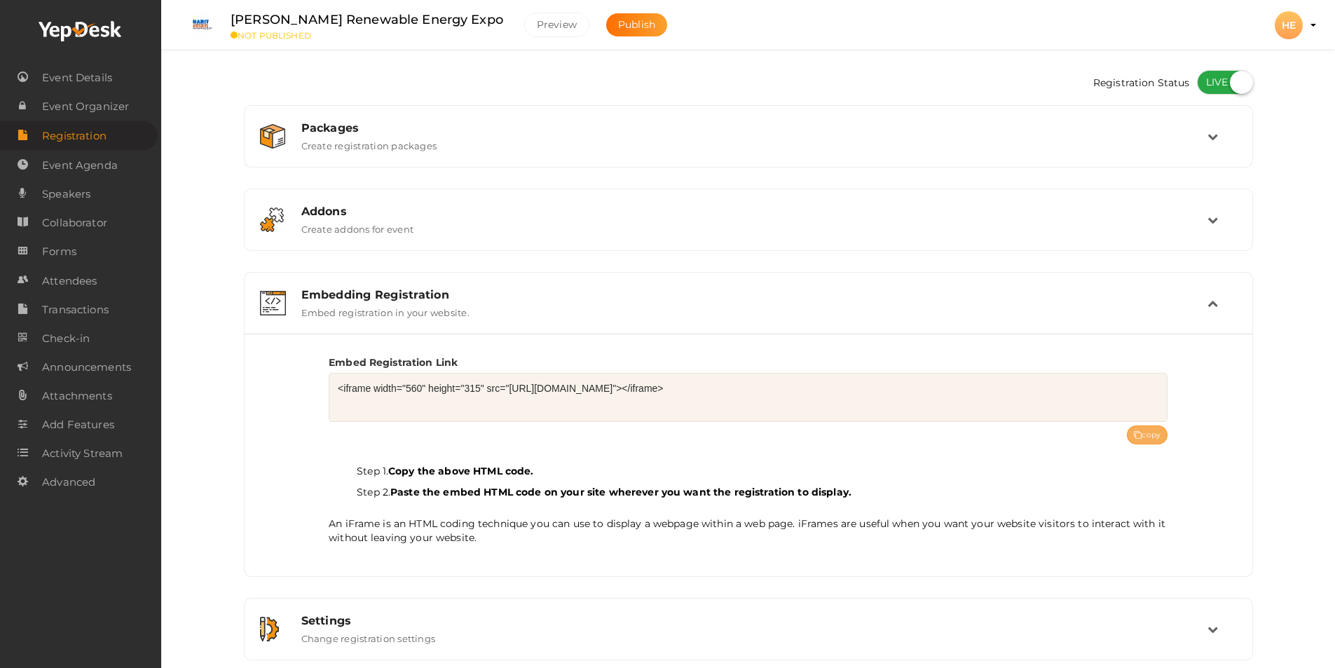
click at [1155, 438] on button "copy" at bounding box center [1147, 434] width 41 height 19
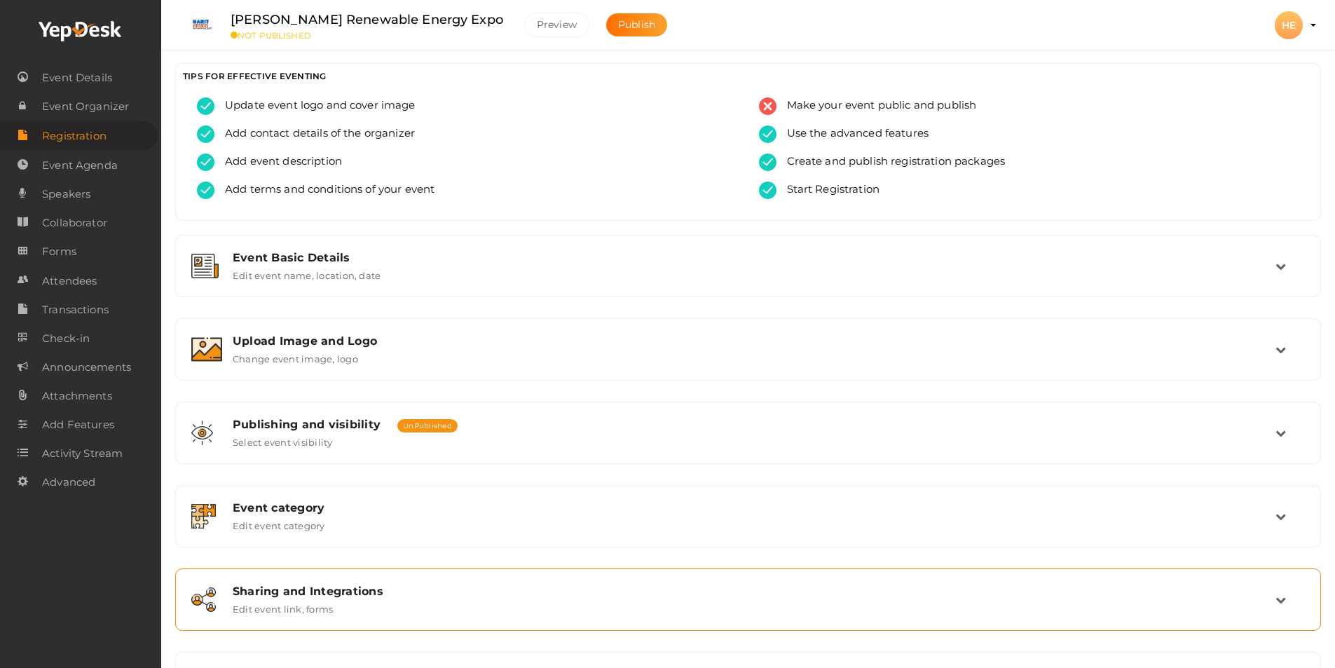
click at [338, 605] on div "Sharing and Integrations Edit event link, forms" at bounding box center [748, 599] width 1053 height 30
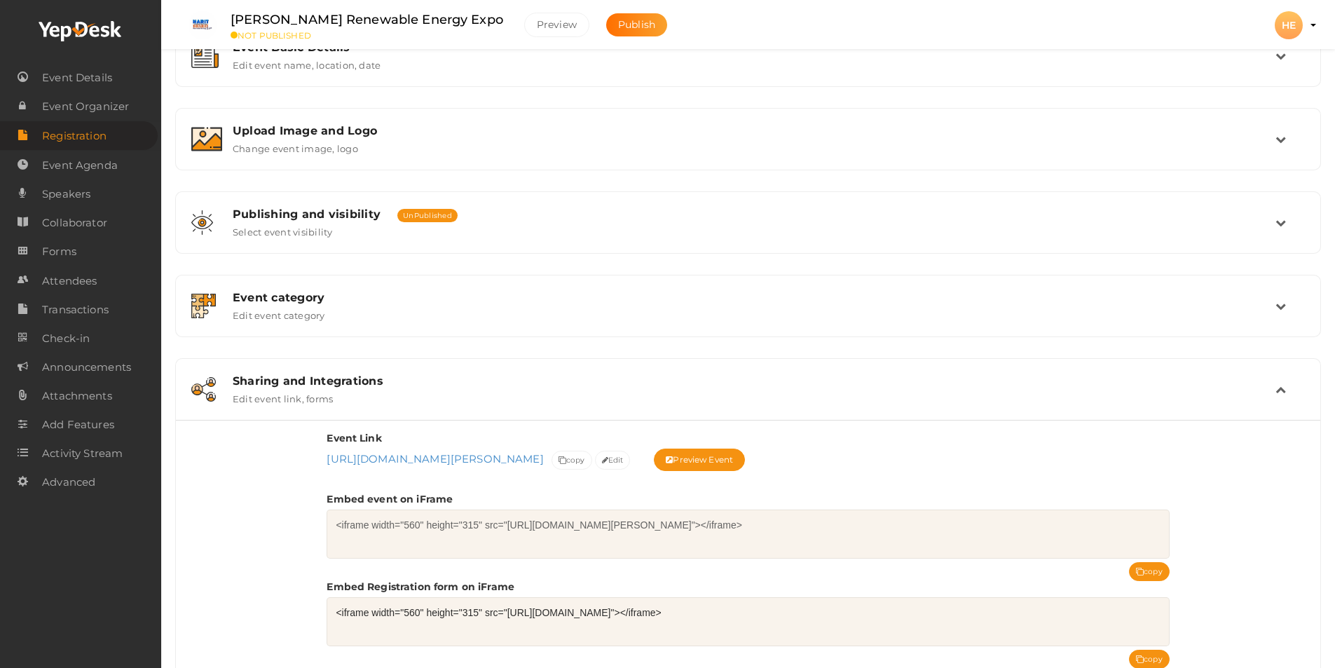
scroll to position [280, 0]
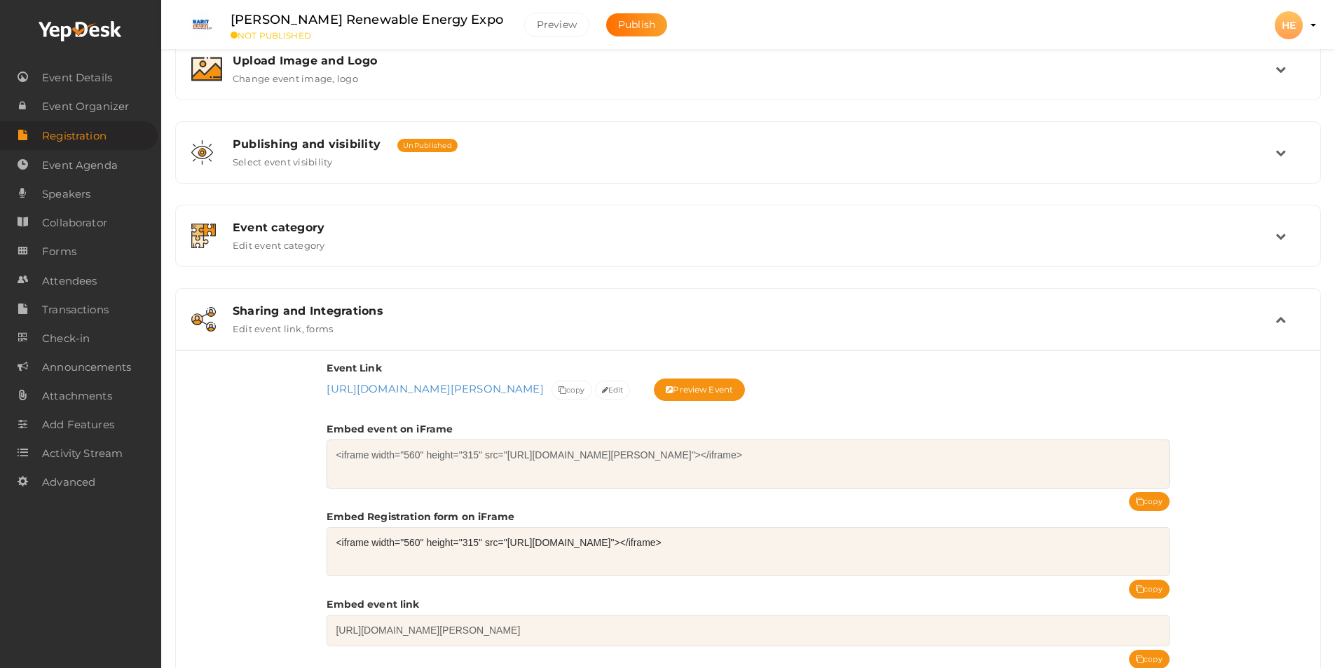
click at [877, 456] on textarea "<iframe width="560" height="315" src="[URL][DOMAIN_NAME][PERSON_NAME]"></iframe>" at bounding box center [748, 463] width 842 height 49
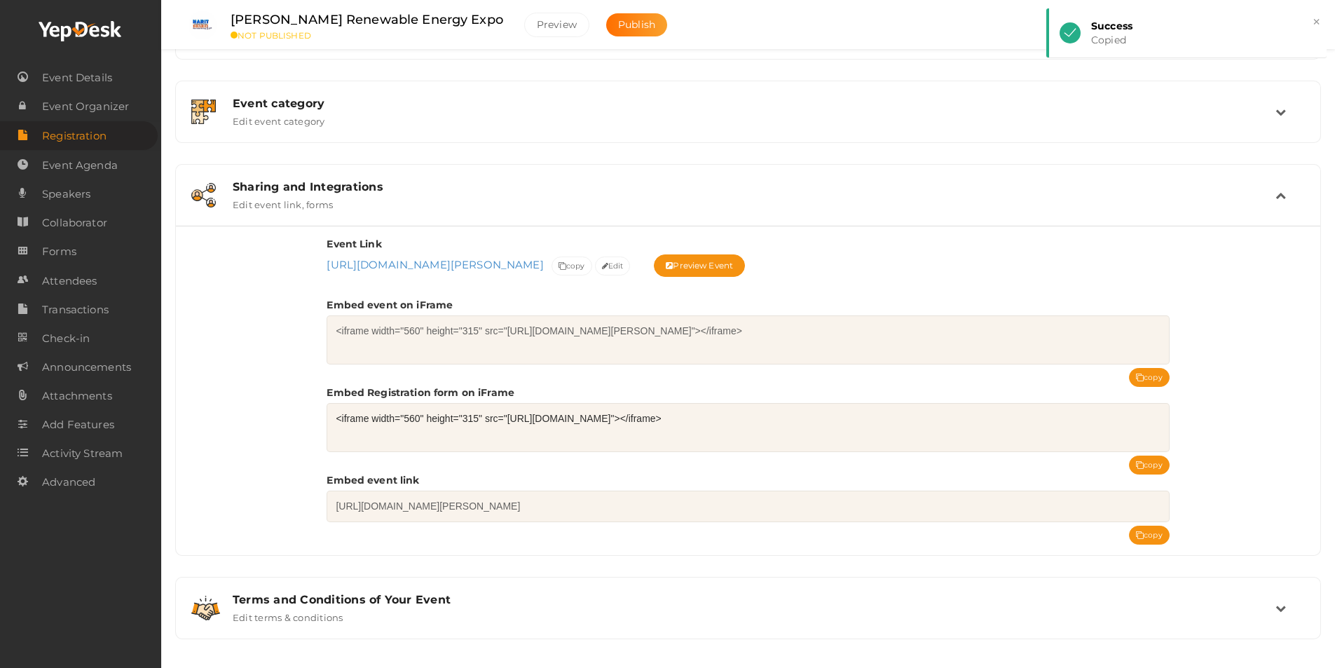
scroll to position [411, 0]
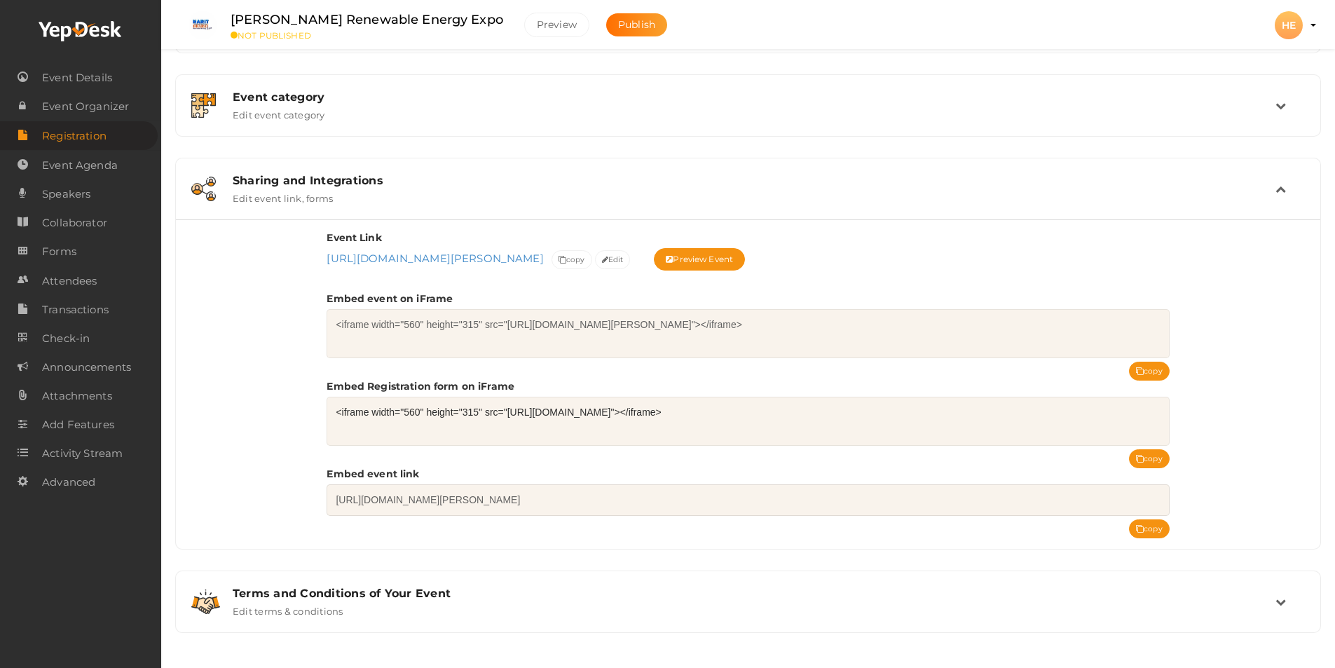
click at [658, 487] on textarea "[URL][DOMAIN_NAME][PERSON_NAME]" at bounding box center [748, 500] width 842 height 32
click at [1149, 376] on button "copy" at bounding box center [1149, 371] width 41 height 19
click at [1155, 458] on button "copy" at bounding box center [1149, 458] width 41 height 19
click at [1149, 531] on button "copy" at bounding box center [1149, 528] width 41 height 19
click at [906, 315] on textarea "<iframe width="560" height="315" src="[URL][DOMAIN_NAME][PERSON_NAME]"></iframe>" at bounding box center [748, 333] width 842 height 49
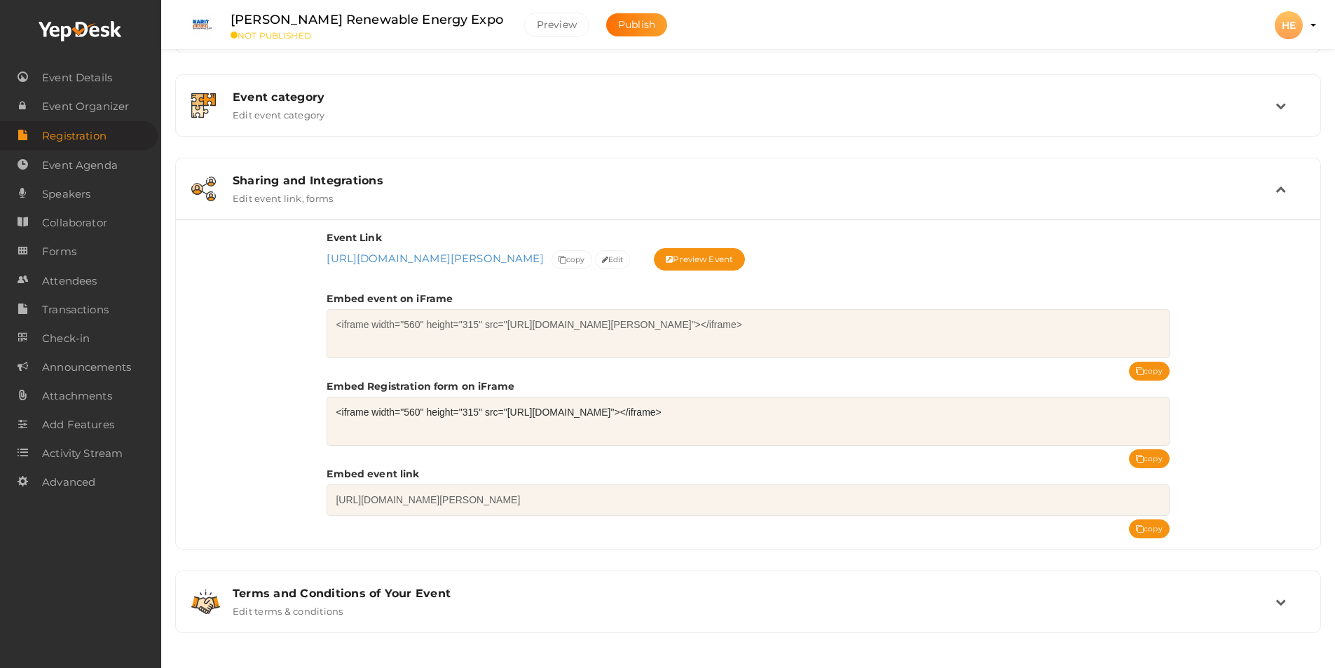
click at [350, 206] on div "Sharing and Integrations Edit event link, forms" at bounding box center [748, 188] width 1130 height 47
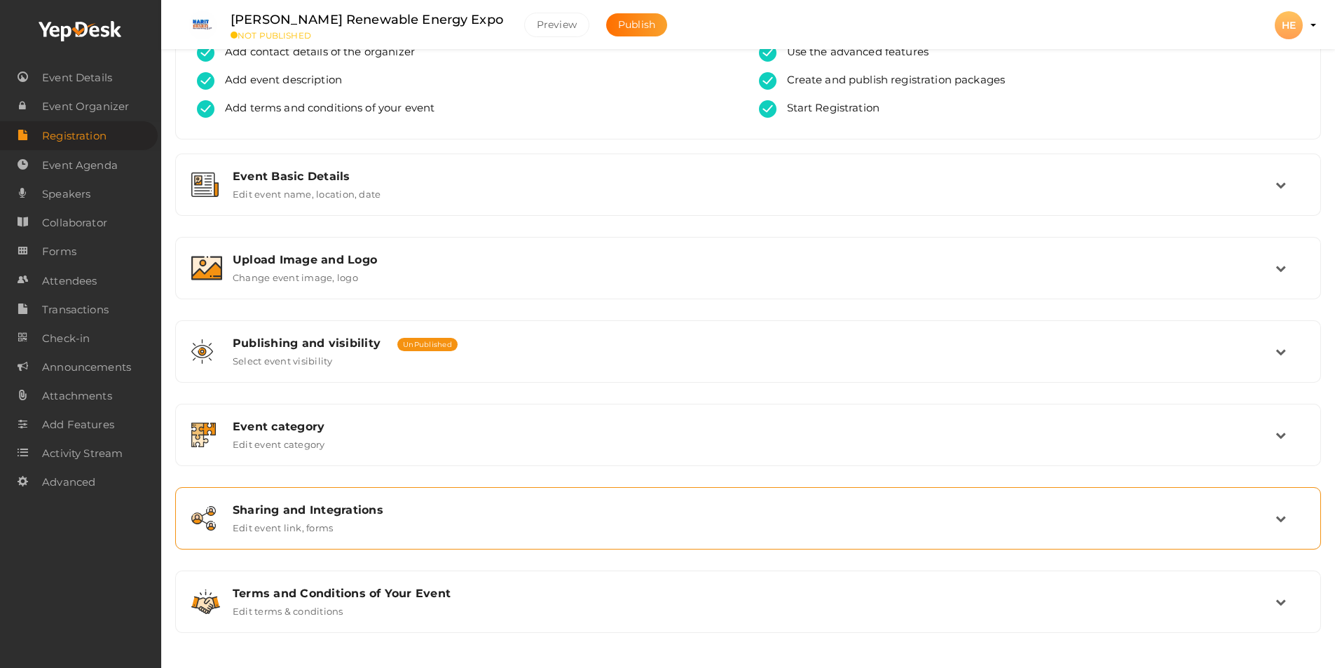
scroll to position [81, 0]
click at [382, 544] on div "Sharing and Integrations Edit event link, forms" at bounding box center [748, 518] width 1146 height 62
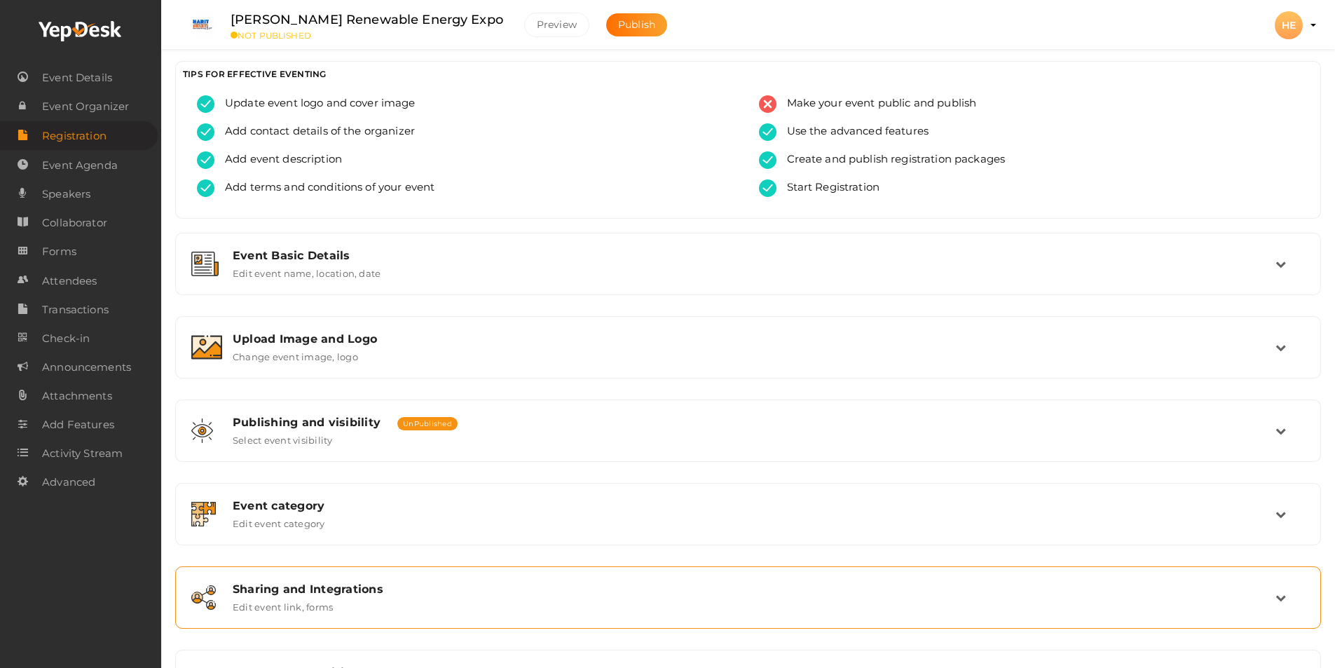
scroll to position [0, 0]
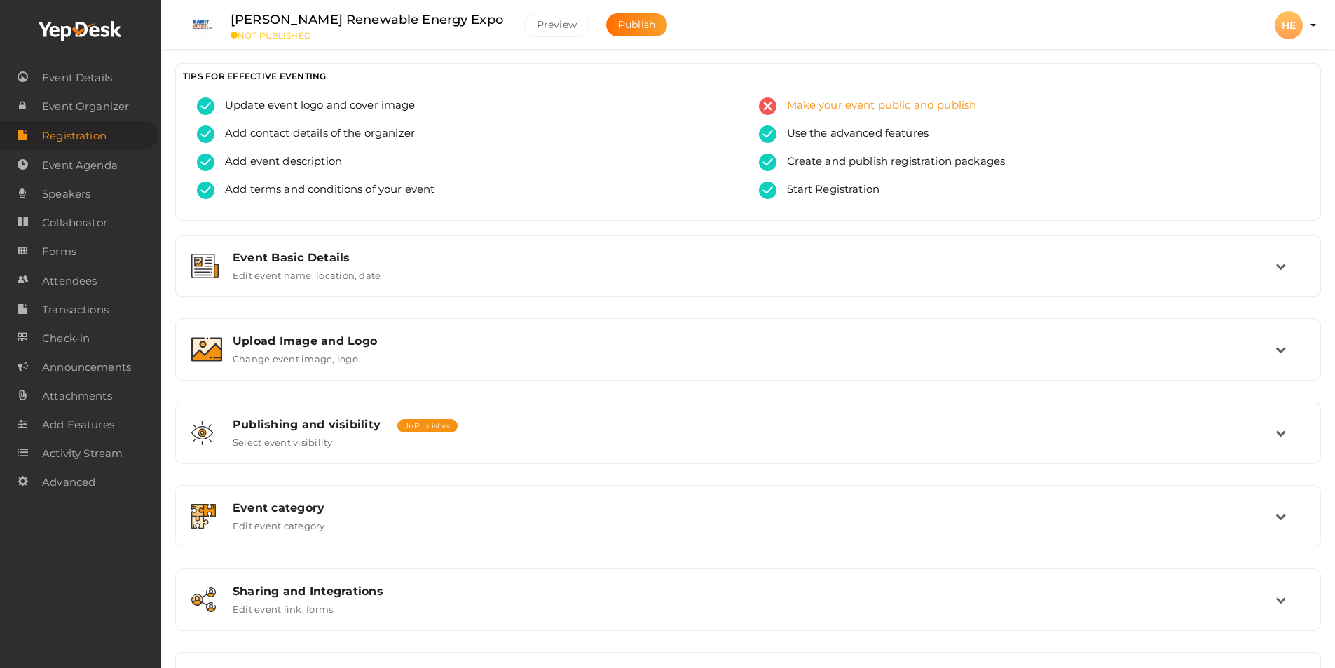
click at [823, 110] on span "Make your event public and publish" at bounding box center [876, 106] width 200 height 18
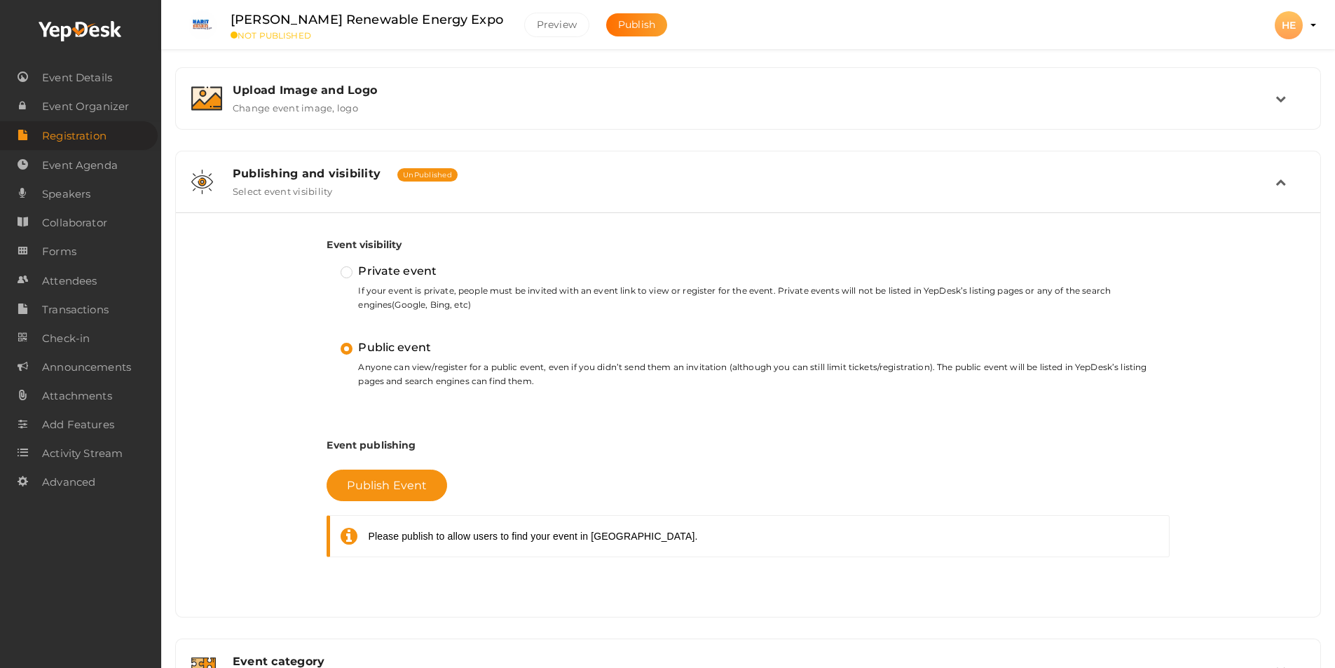
scroll to position [292, 0]
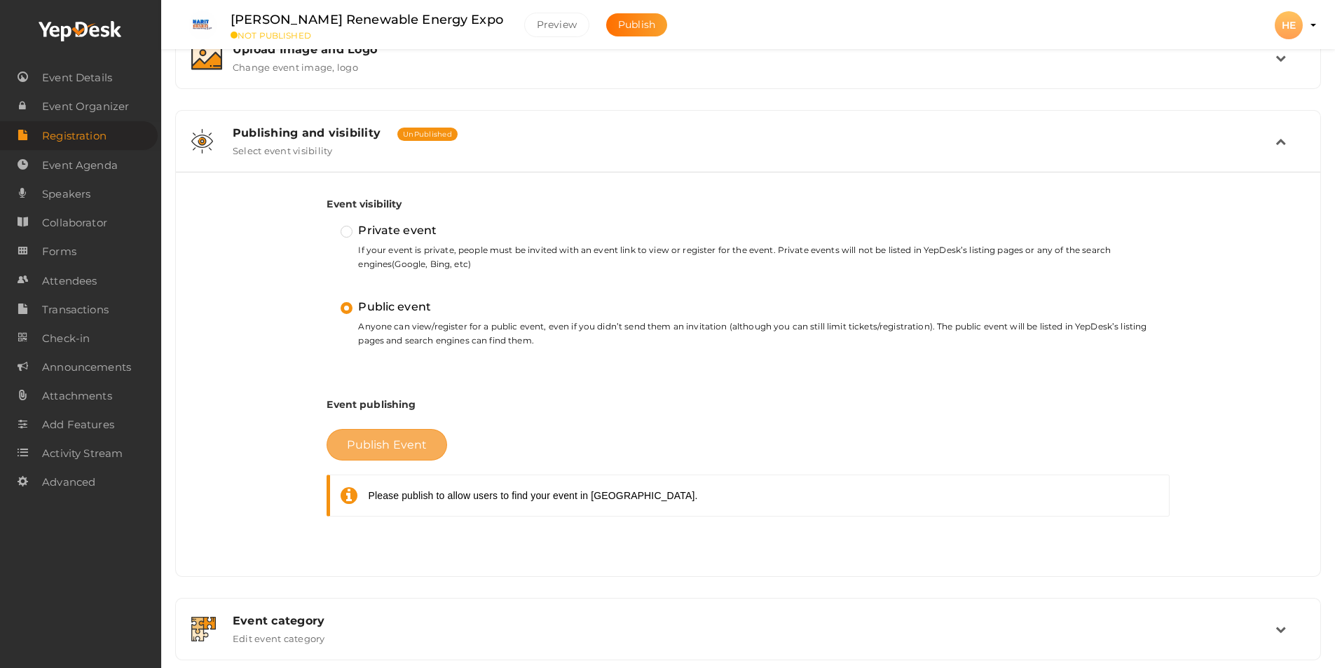
click at [383, 450] on span "Publish Event" at bounding box center [387, 444] width 80 height 13
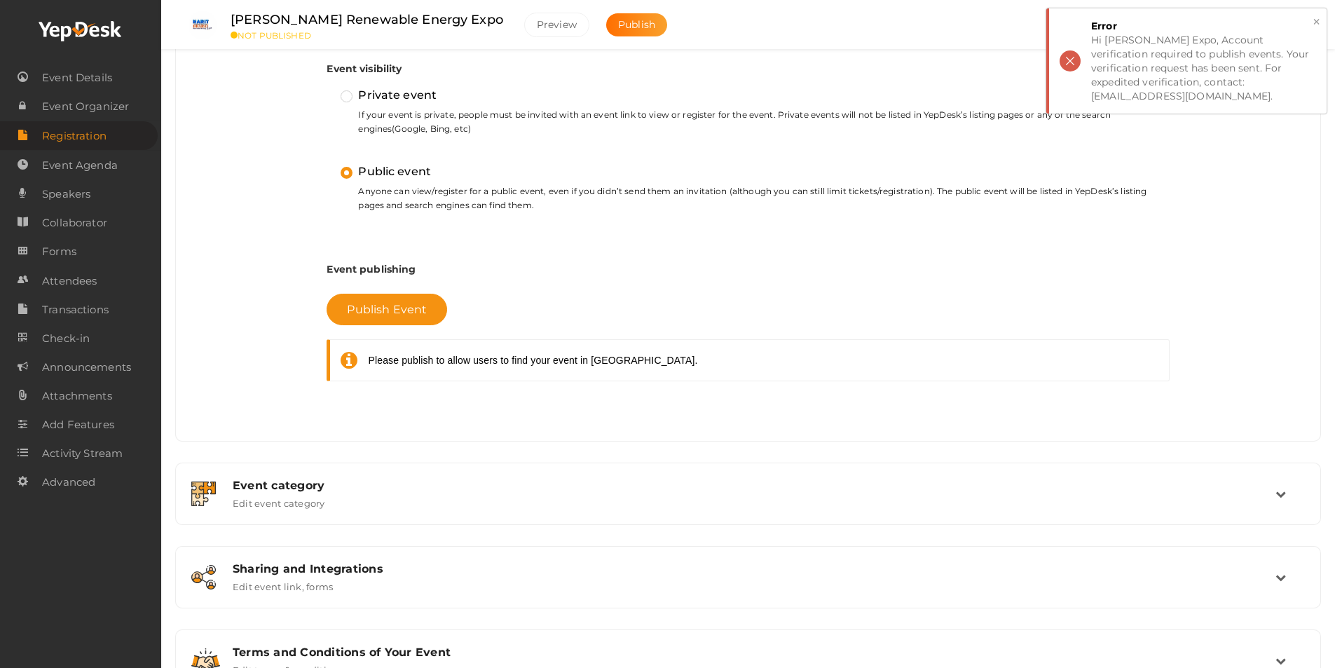
scroll to position [432, 0]
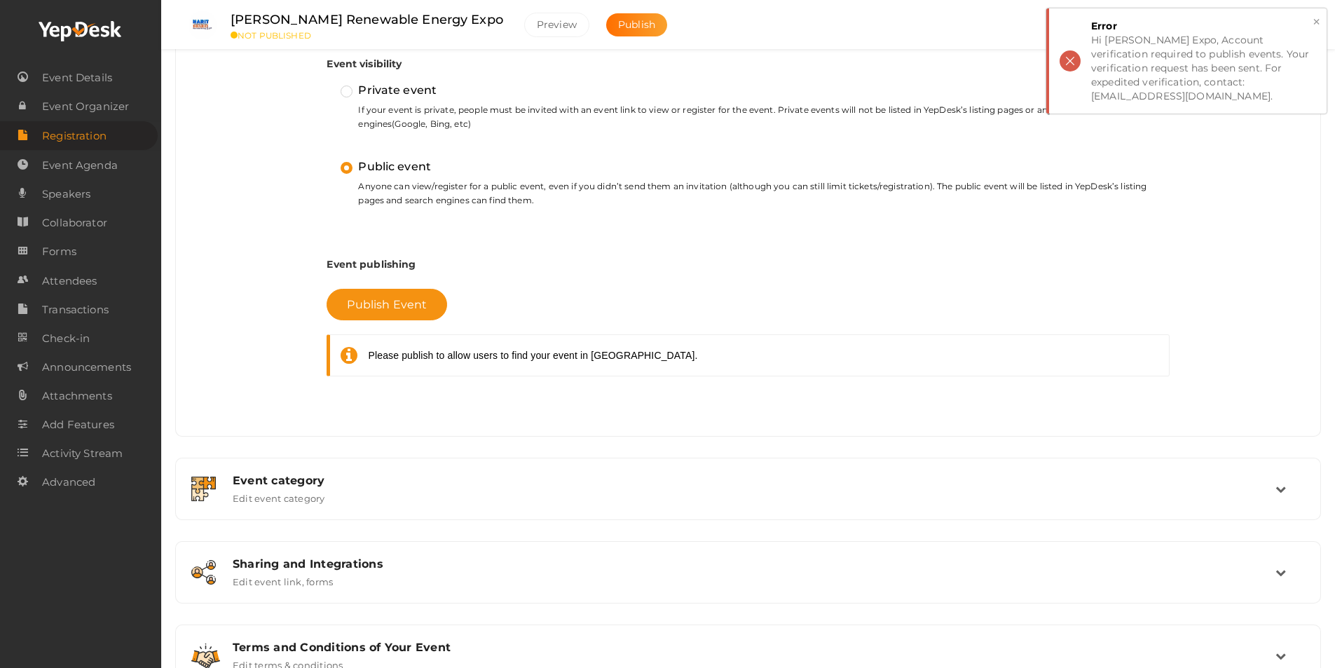
click at [1257, 84] on div "Hi [PERSON_NAME] Expo, Account verification required to publish events. Your ve…" at bounding box center [1203, 68] width 225 height 70
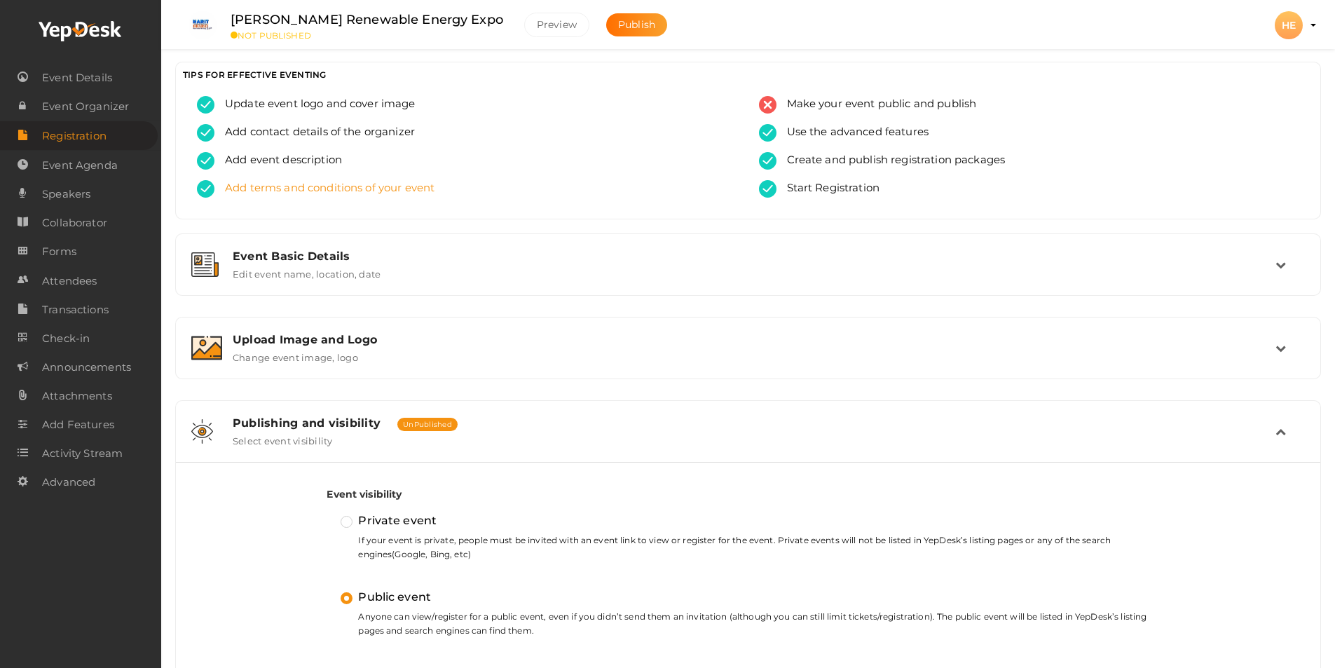
scroll to position [0, 0]
click at [803, 102] on span "Make your event public and publish" at bounding box center [876, 106] width 200 height 18
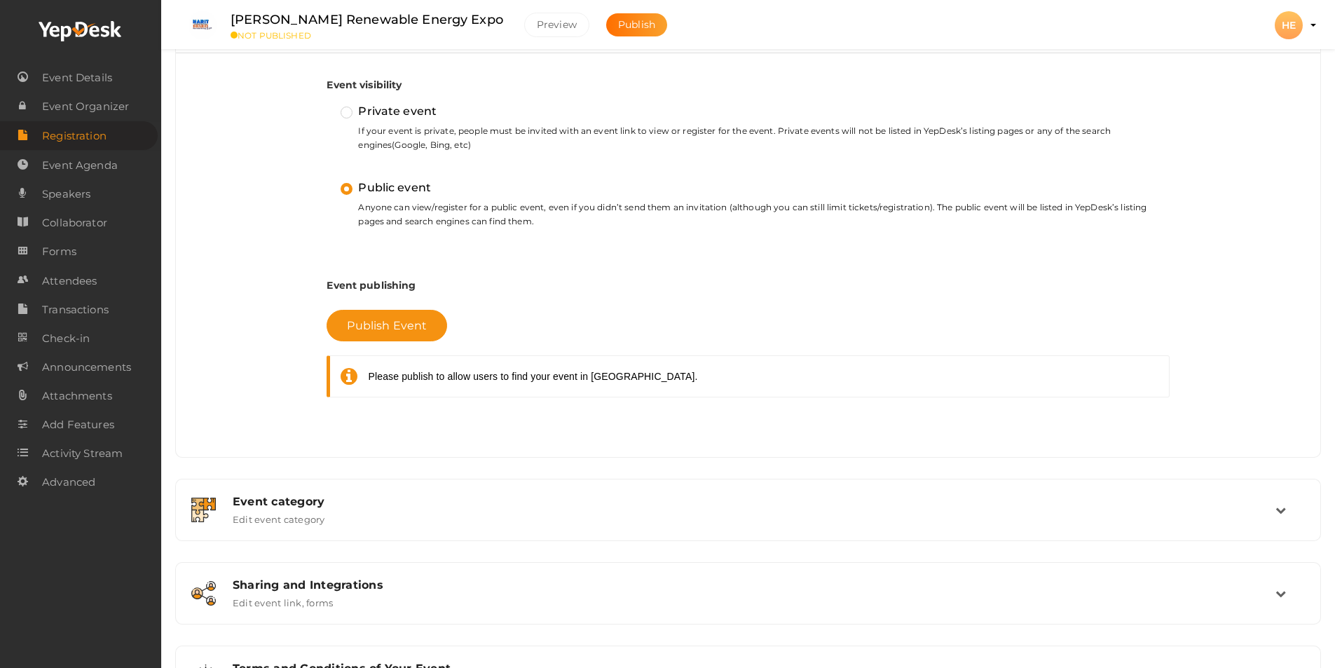
scroll to position [486, 0]
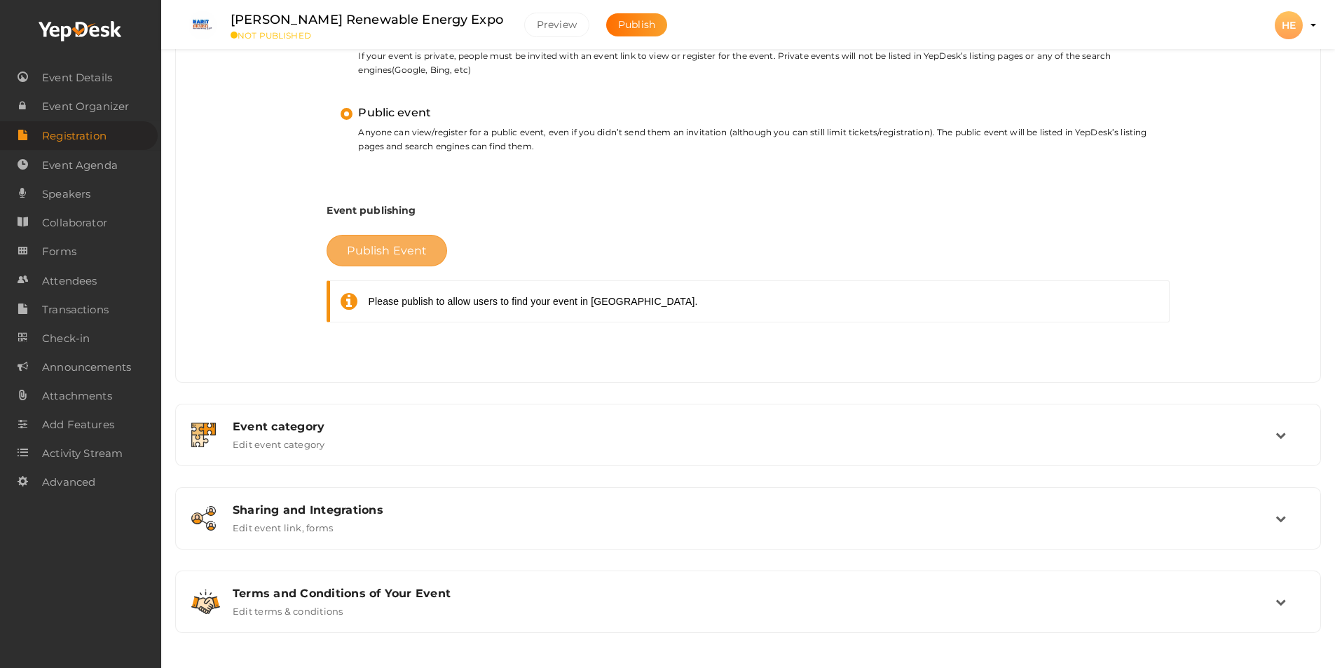
click at [383, 259] on button "Publish Event" at bounding box center [387, 251] width 121 height 32
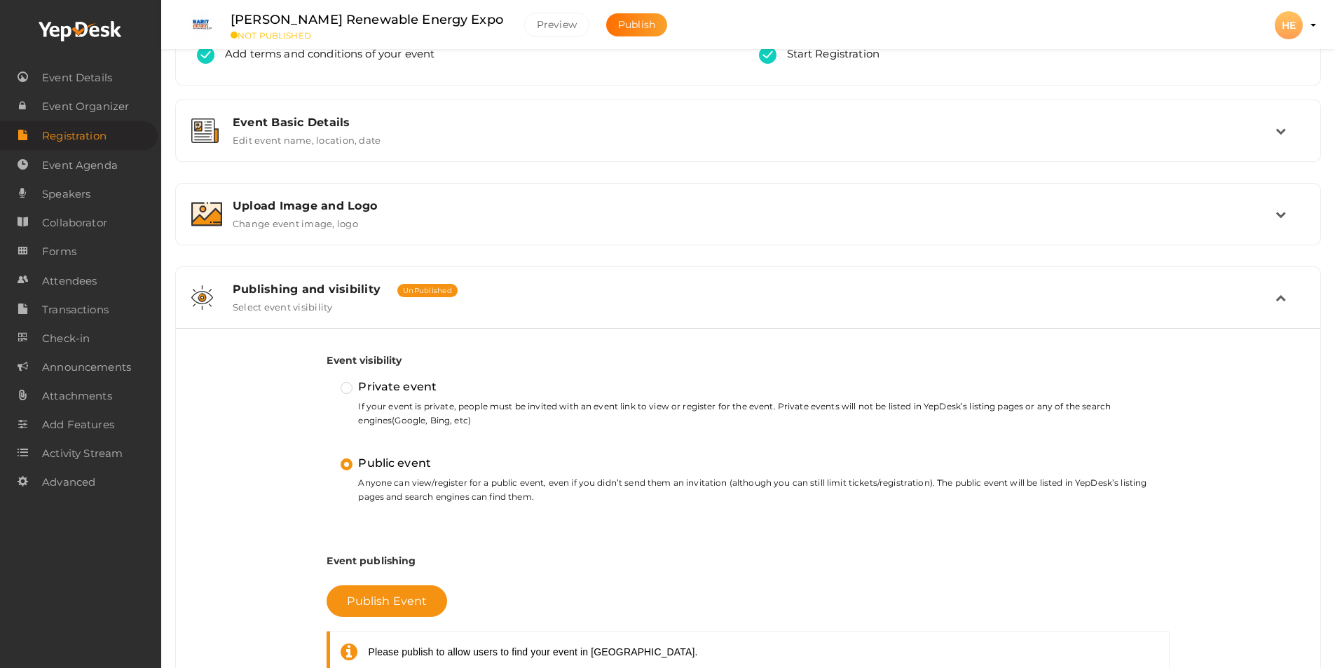
scroll to position [0, 0]
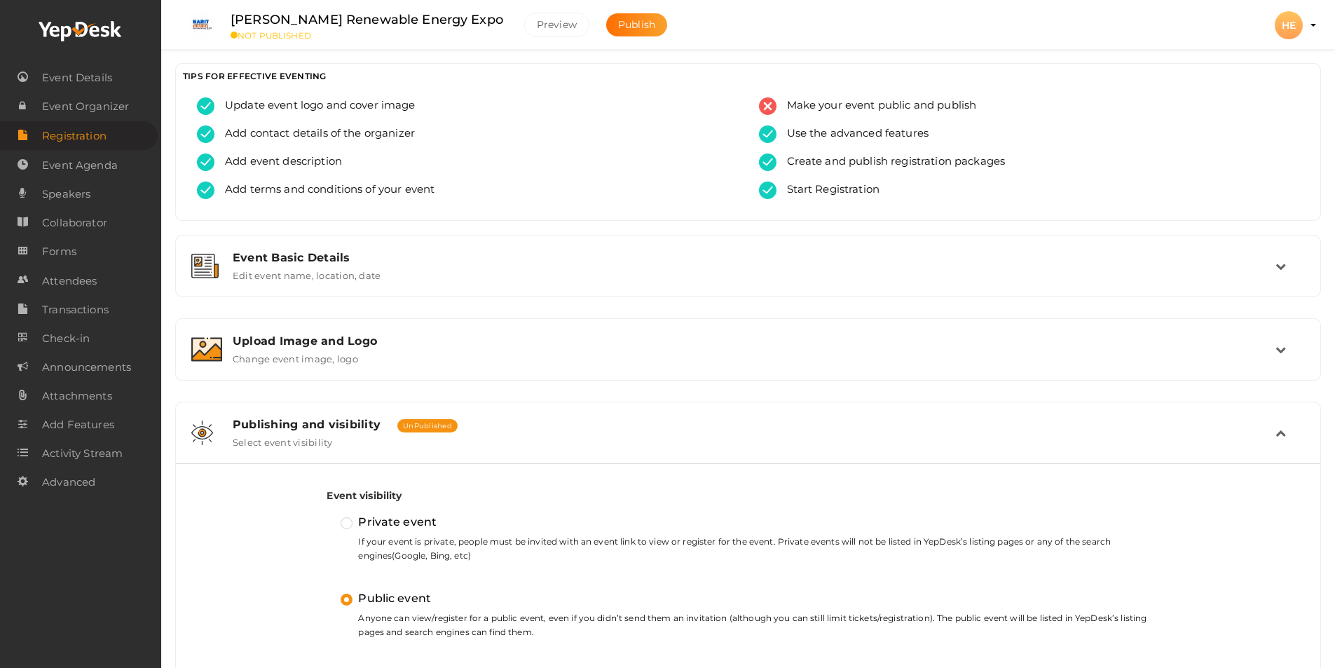
click at [234, 35] on small "NOT PUBLISHED" at bounding box center [367, 35] width 273 height 11
click at [1303, 25] on profile-pic "HE" at bounding box center [1289, 25] width 28 height 13
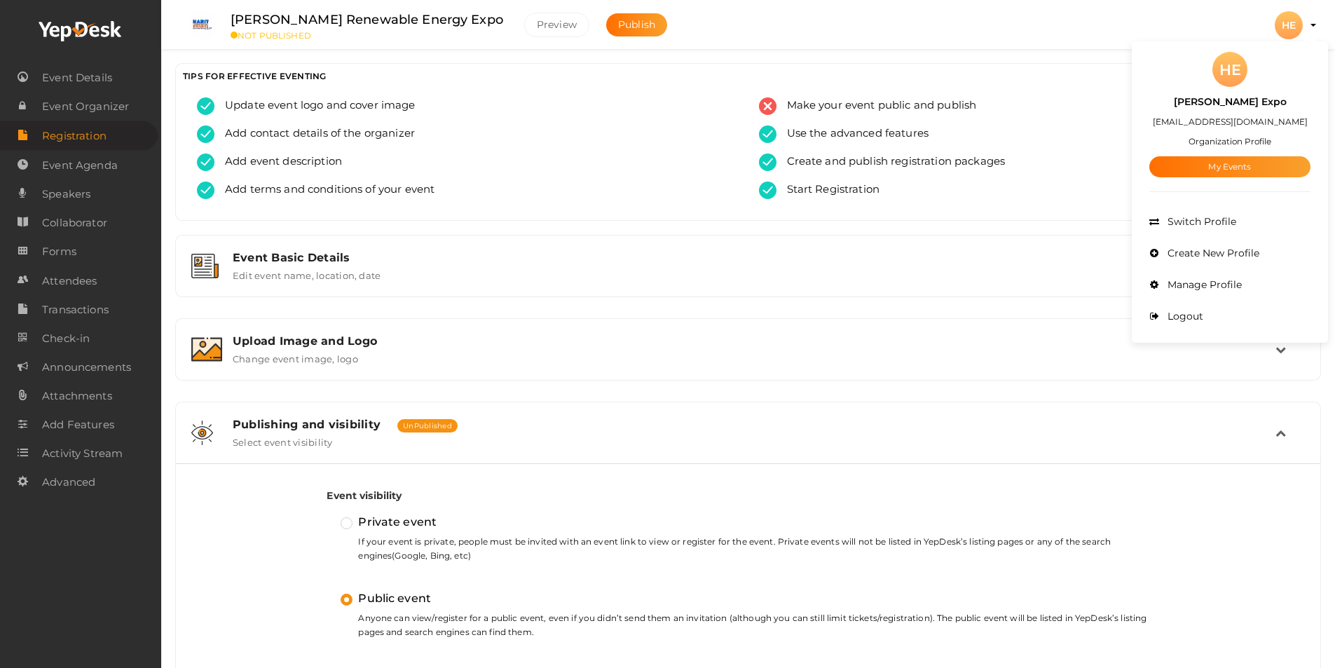
click at [753, 313] on div "Event Basic Details Edit event name, location, date Event Name Harit Bharat Ren…" at bounding box center [748, 677] width 1146 height 884
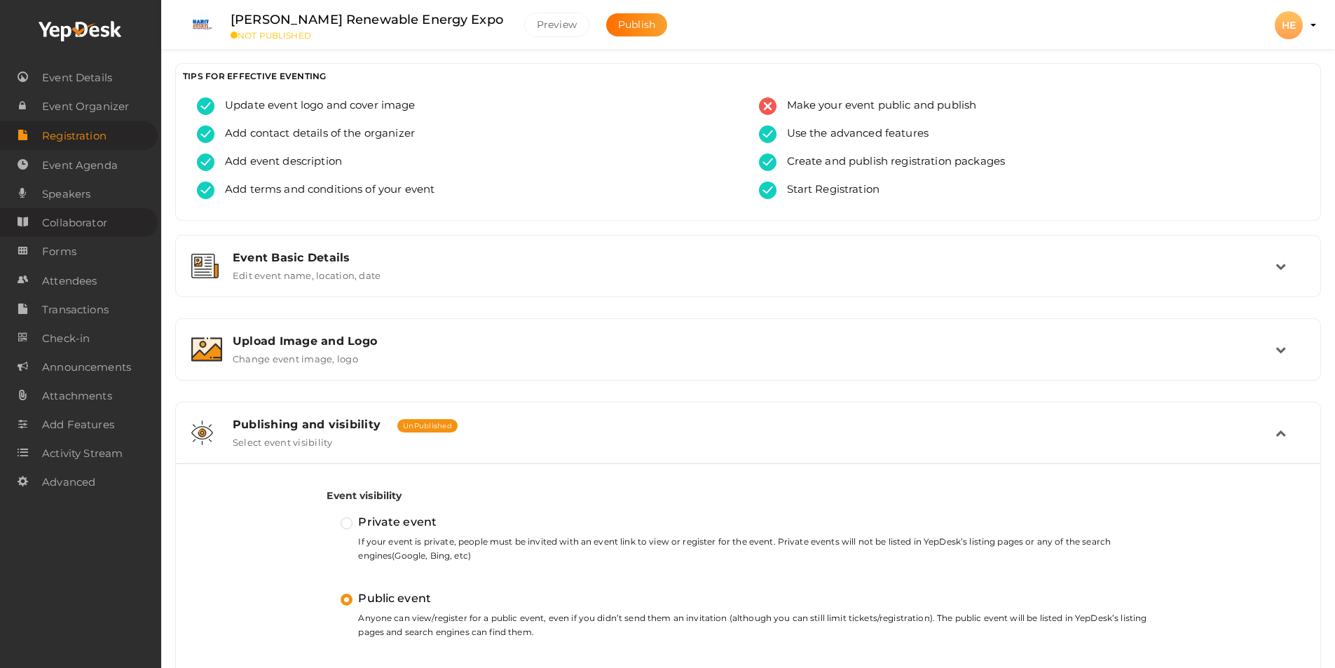
click at [107, 227] on span "Collaborator" at bounding box center [74, 223] width 65 height 28
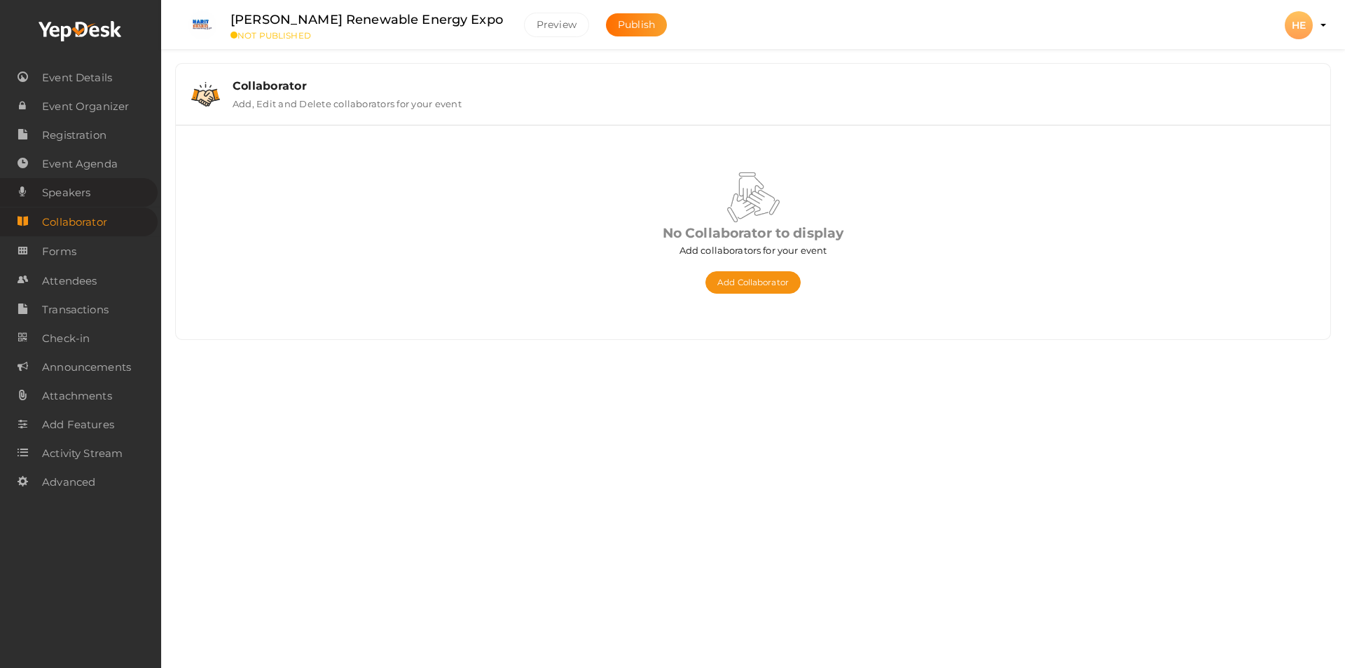
click at [90, 195] on span "Speakers" at bounding box center [66, 193] width 48 height 28
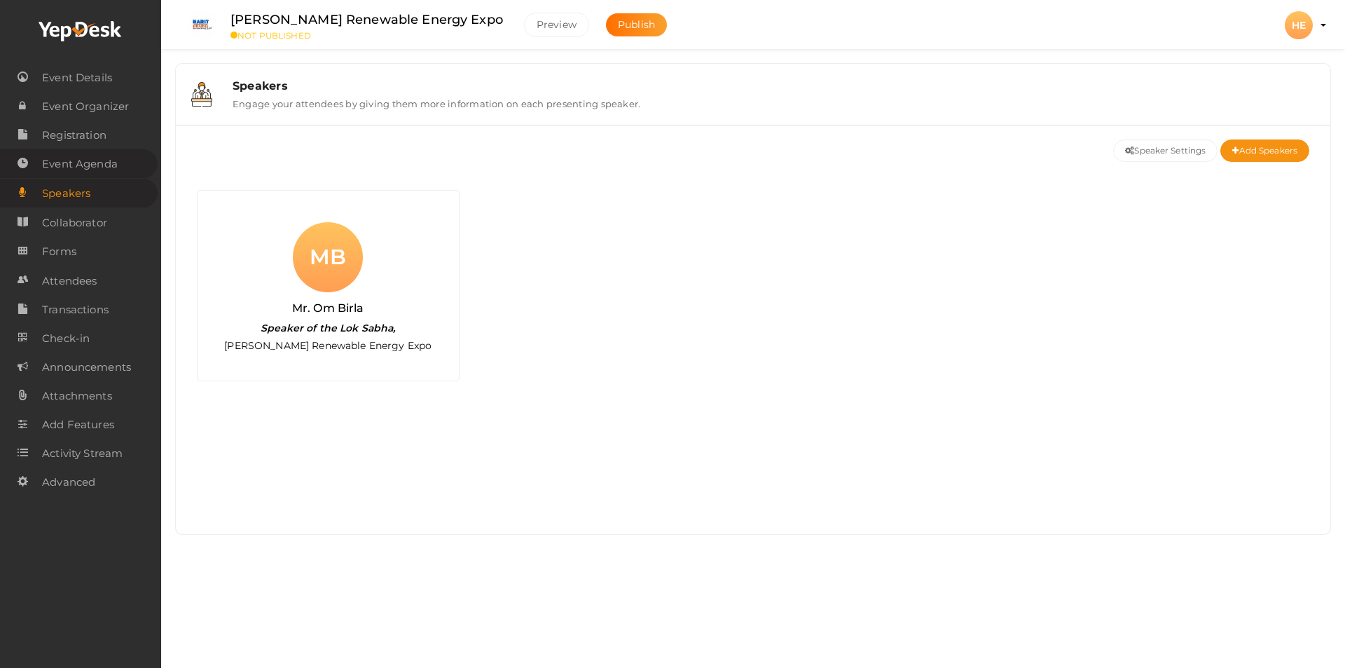
click at [82, 165] on span "Event Agenda" at bounding box center [80, 164] width 76 height 28
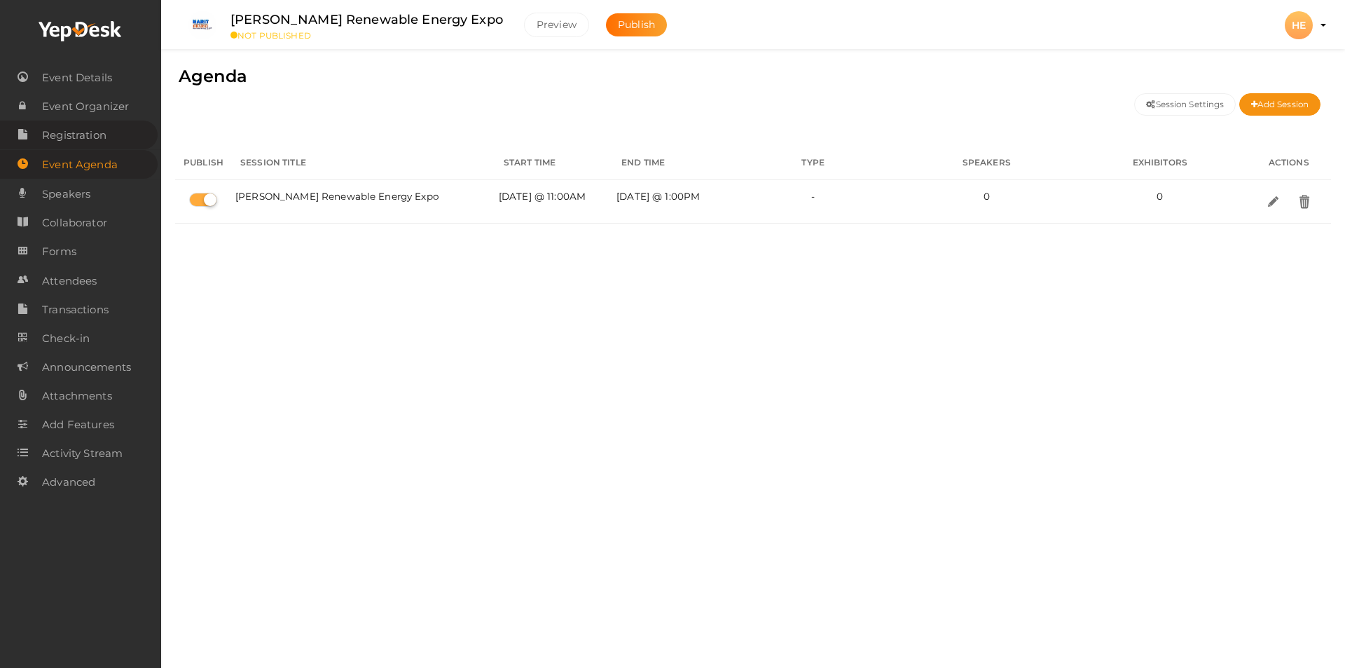
click at [91, 138] on span "Registration" at bounding box center [74, 135] width 64 height 28
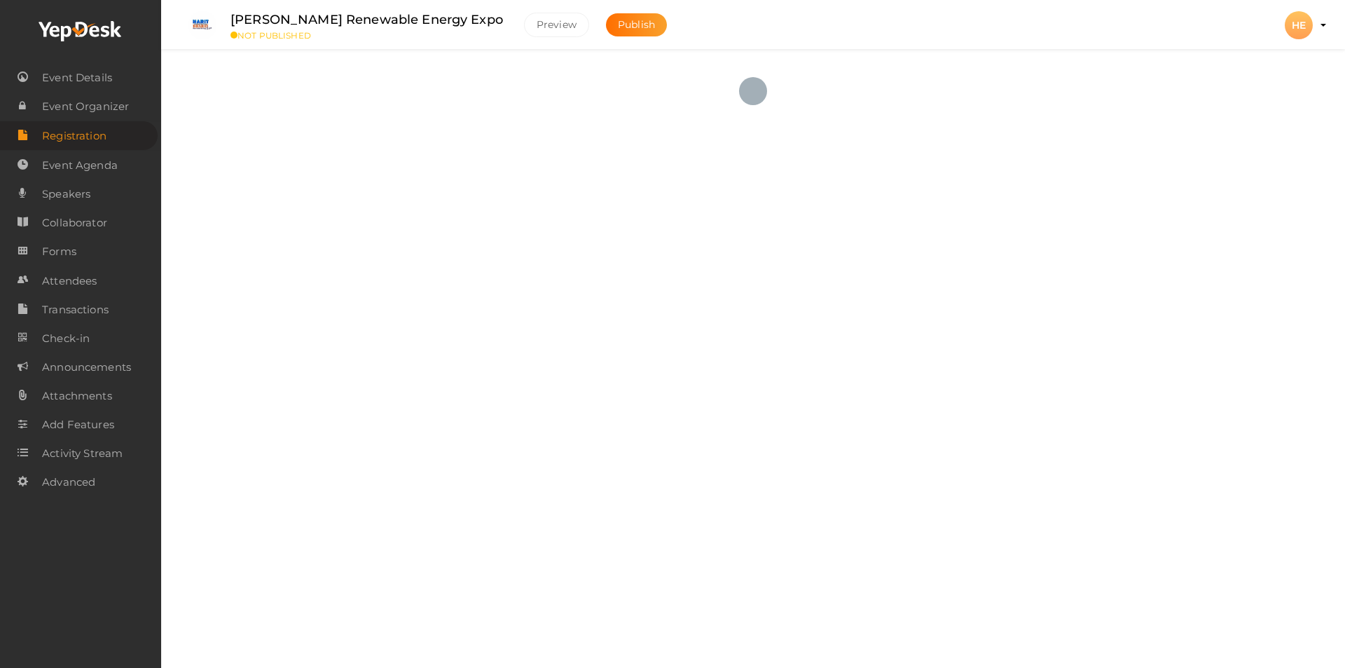
checkbox input "true"
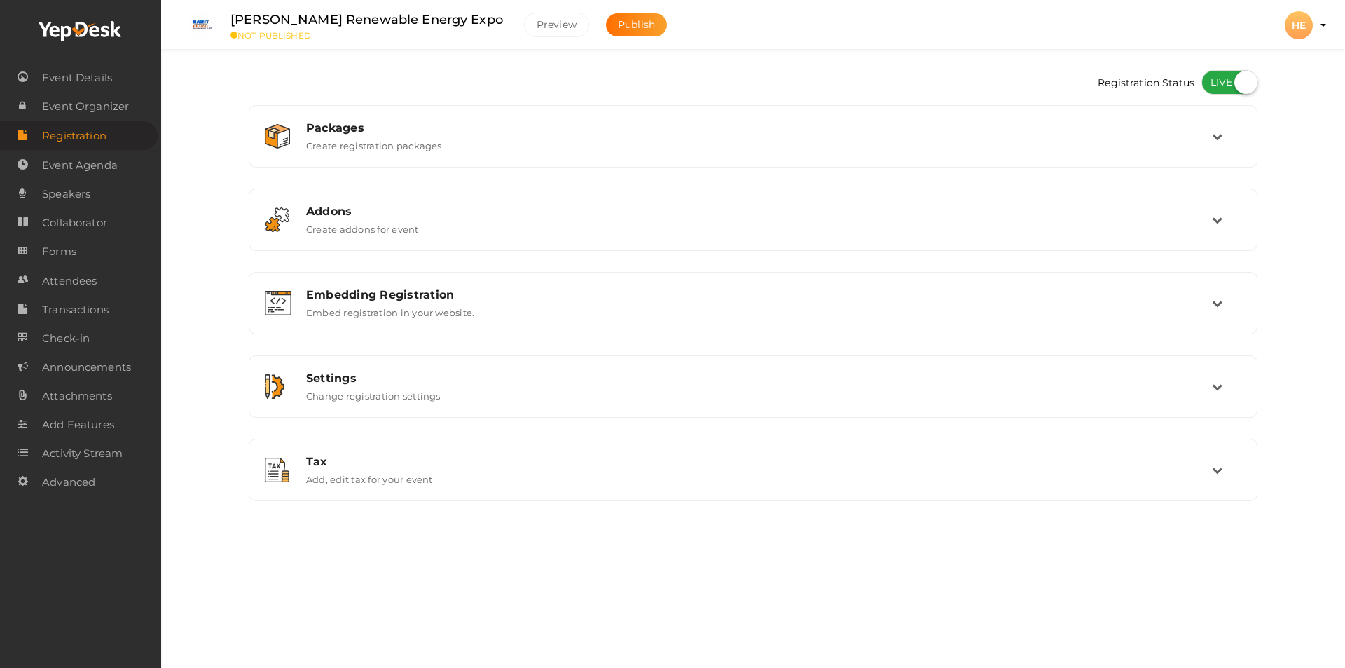
click at [505, 546] on div "Registration Status Packages Create registration packages Add Package No packag…" at bounding box center [753, 310] width 1030 height 494
click at [95, 105] on span "Event Organizer" at bounding box center [85, 106] width 87 height 28
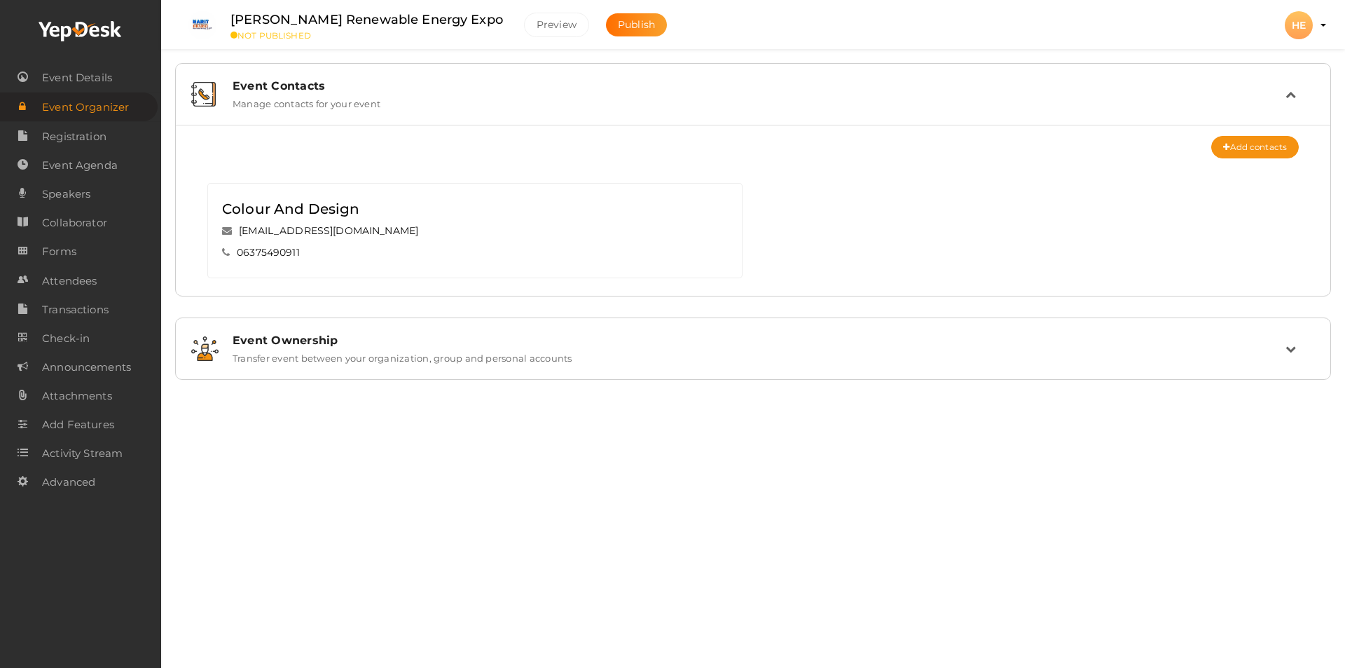
click at [471, 355] on label "Transfer event between your organization, group and personal accounts" at bounding box center [403, 355] width 340 height 17
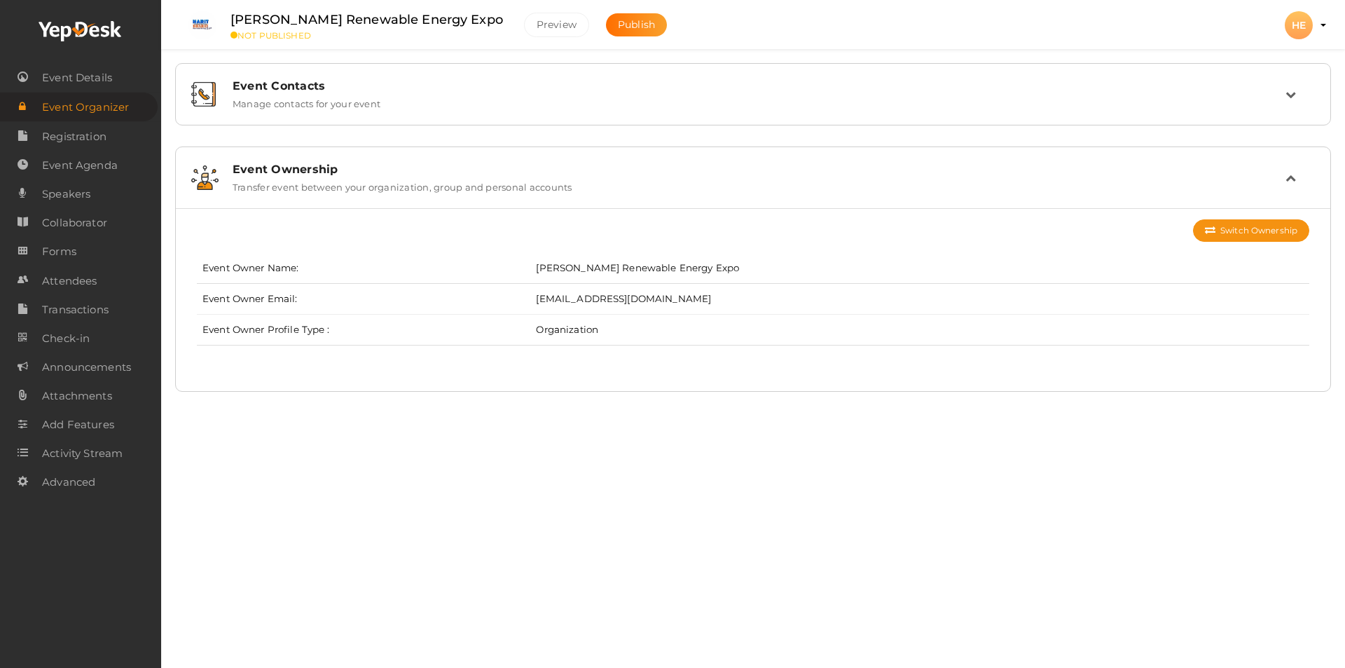
click at [476, 479] on div "Harit Bharat Renewable Energy Expo NOT PUBLISHED Preview Publish Preview HE HE …" at bounding box center [753, 311] width 1184 height 622
click at [181, 478] on div "Harit Bharat Renewable Energy Expo NOT PUBLISHED Preview Publish Preview HE HE …" at bounding box center [753, 311] width 1184 height 622
click at [90, 78] on span "Event Details" at bounding box center [77, 78] width 70 height 28
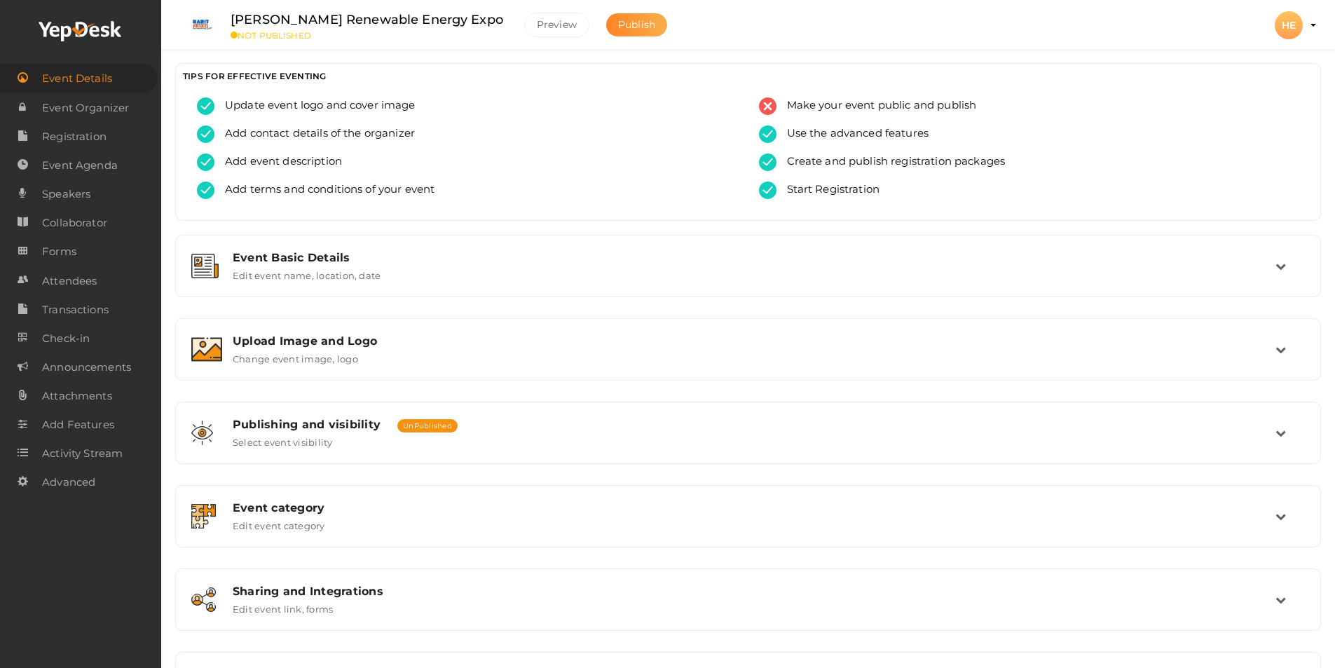
click at [618, 25] on span "Publish" at bounding box center [636, 24] width 37 height 13
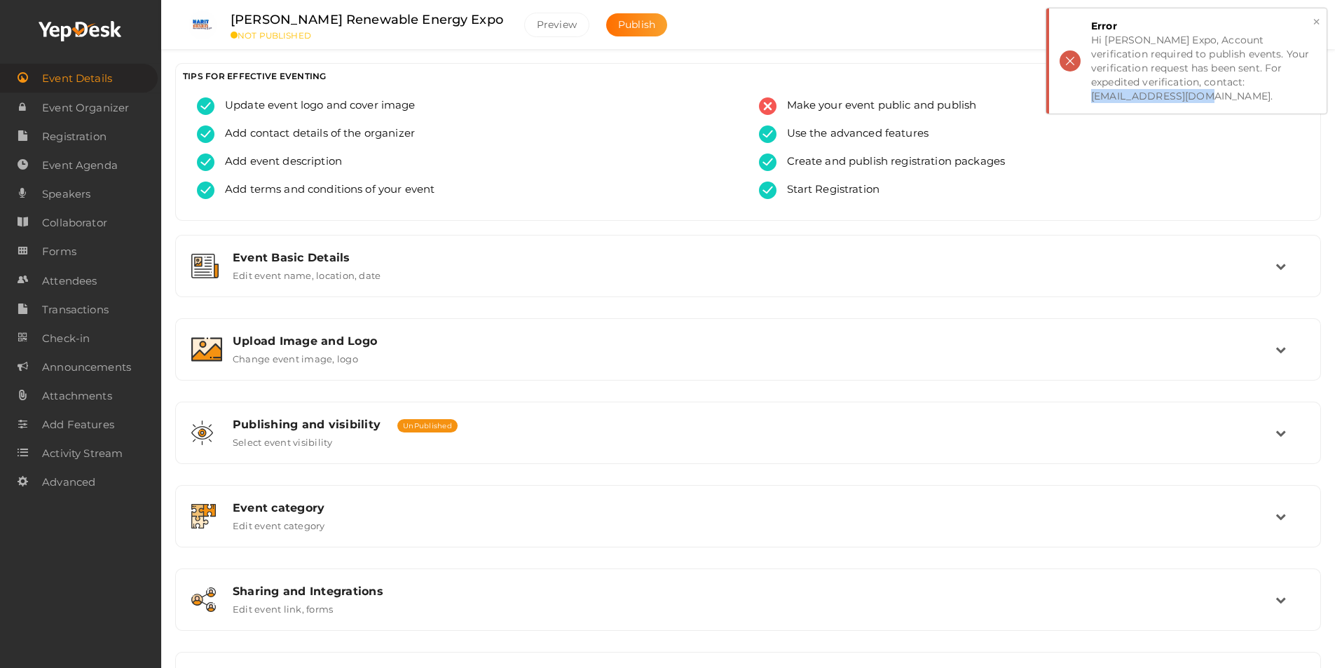
drag, startPoint x: 1195, startPoint y: 81, endPoint x: 1316, endPoint y: 83, distance: 120.6
click at [1316, 83] on div "× Error Hi Harit Bharat Expo, Account verification required to publish events. …" at bounding box center [1186, 60] width 280 height 105
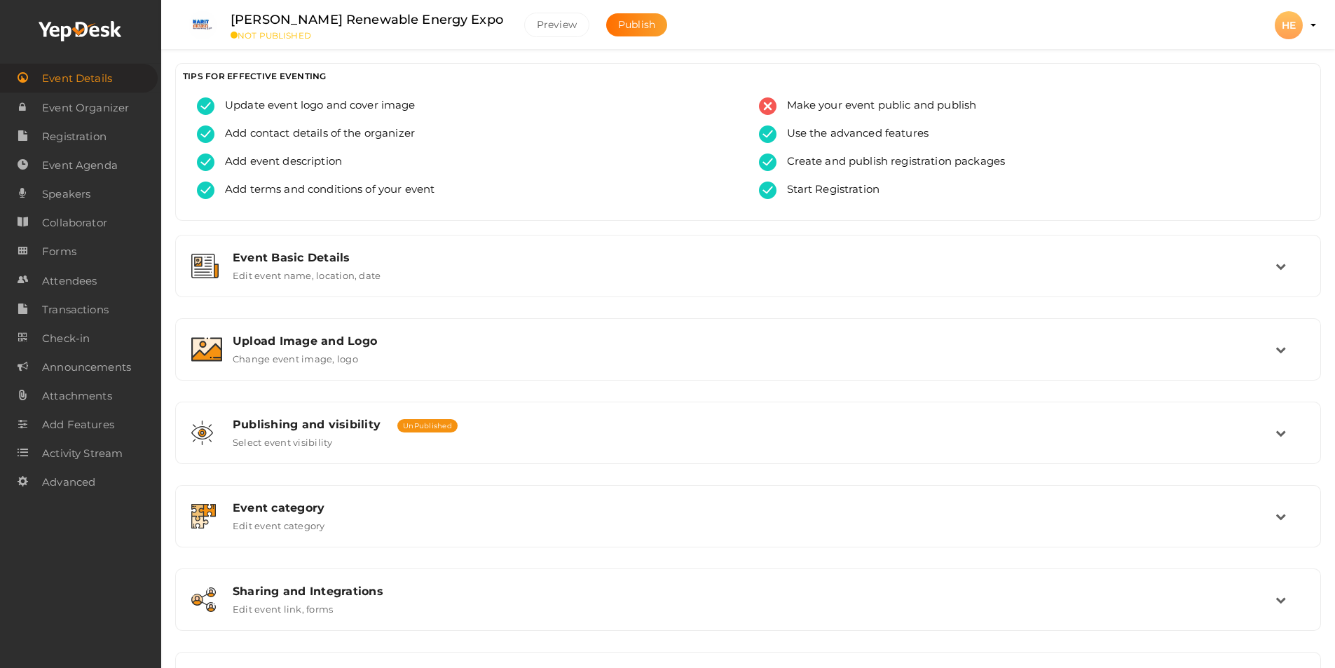
copy div "support@yepdesk.com."
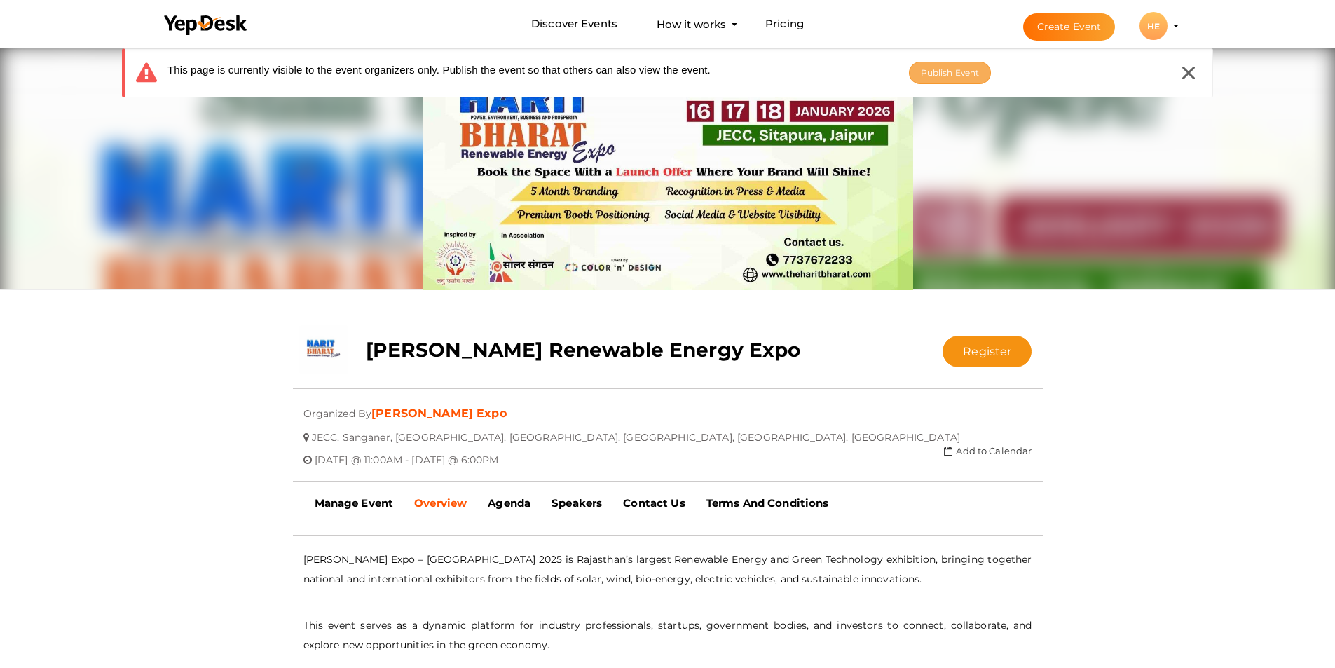
click at [954, 77] on span "Publish Event" at bounding box center [950, 72] width 59 height 11
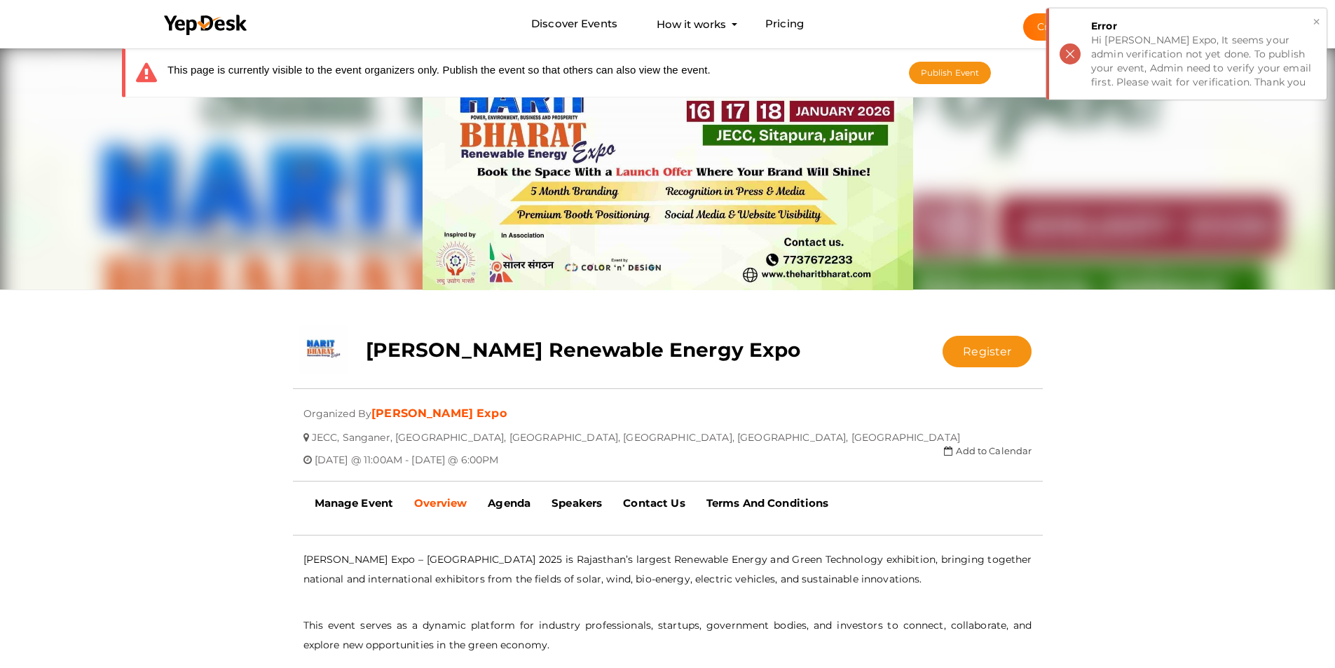
click at [1312, 21] on button "×" at bounding box center [1316, 22] width 9 height 16
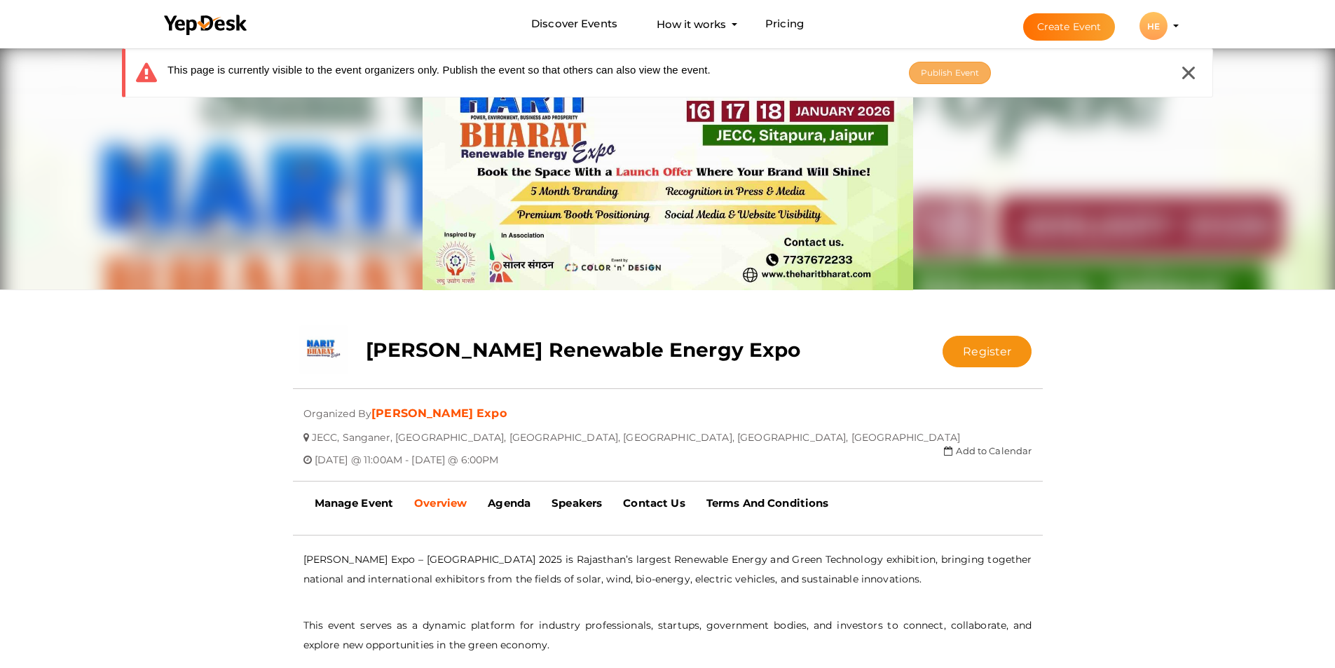
click at [931, 75] on span "Publish Event" at bounding box center [950, 72] width 59 height 11
click at [1121, 500] on div "Manage Event Review Event Overview [GEOGRAPHIC_DATA] Speakers Exhibitors Sponso…" at bounding box center [667, 507] width 1335 height 25
click at [945, 78] on button "Publish Event" at bounding box center [950, 73] width 83 height 22
click at [1192, 71] on icon at bounding box center [1188, 73] width 13 height 13
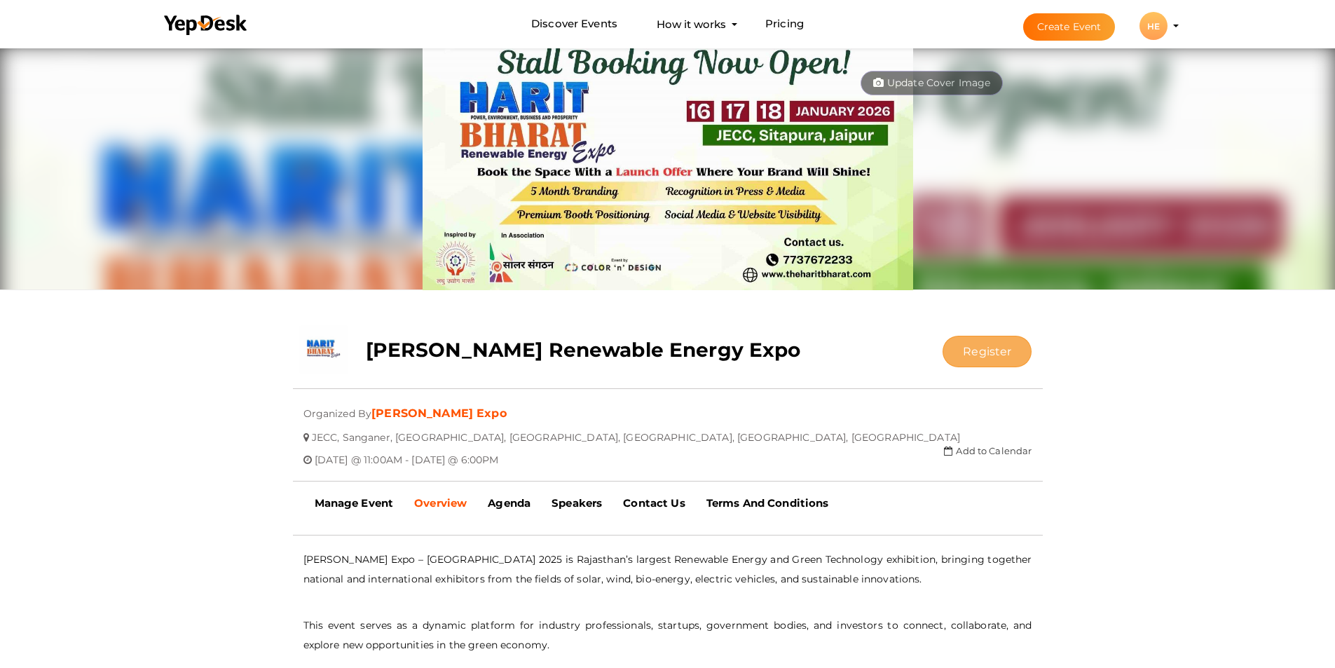
click at [985, 362] on button "Register" at bounding box center [987, 352] width 89 height 32
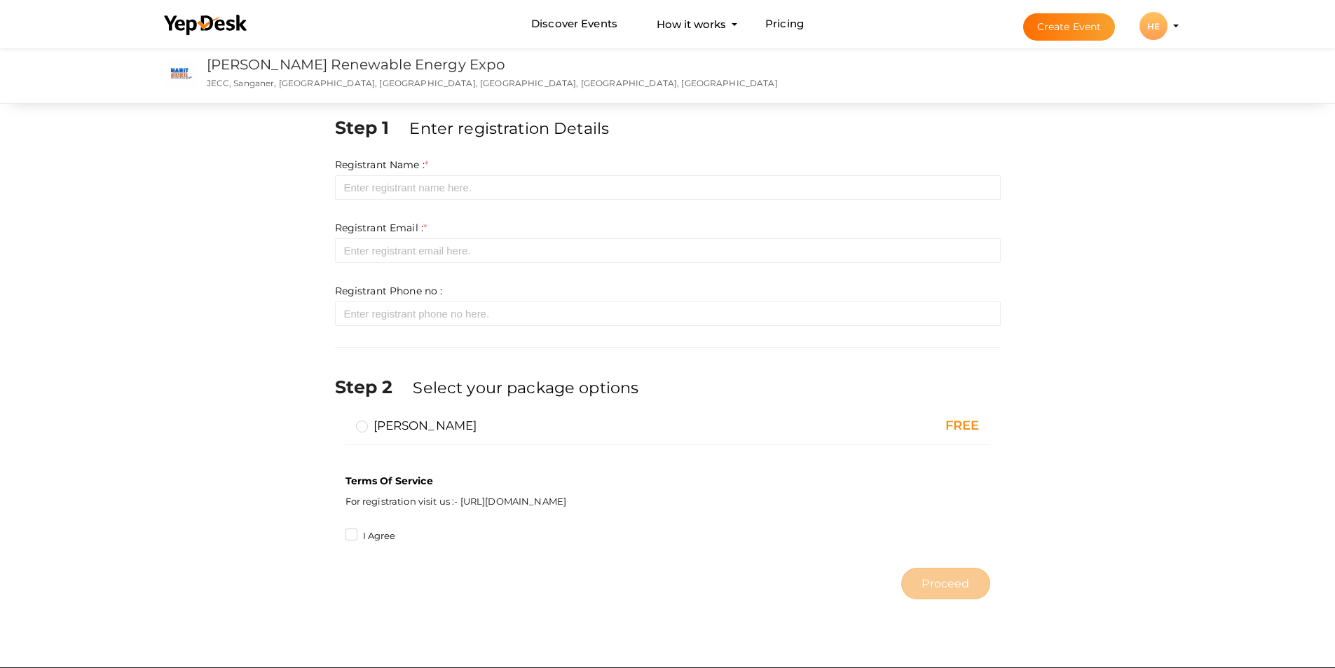
click at [362, 425] on label "[PERSON_NAME]" at bounding box center [416, 425] width 121 height 17
click at [342, 420] on input "[PERSON_NAME]" at bounding box center [342, 420] width 0 height 0
click at [354, 536] on label "I Agree" at bounding box center [370, 536] width 50 height 14
click at [331, 532] on input "I Agree" at bounding box center [331, 532] width 0 height 0
click at [374, 187] on input "text" at bounding box center [668, 187] width 666 height 25
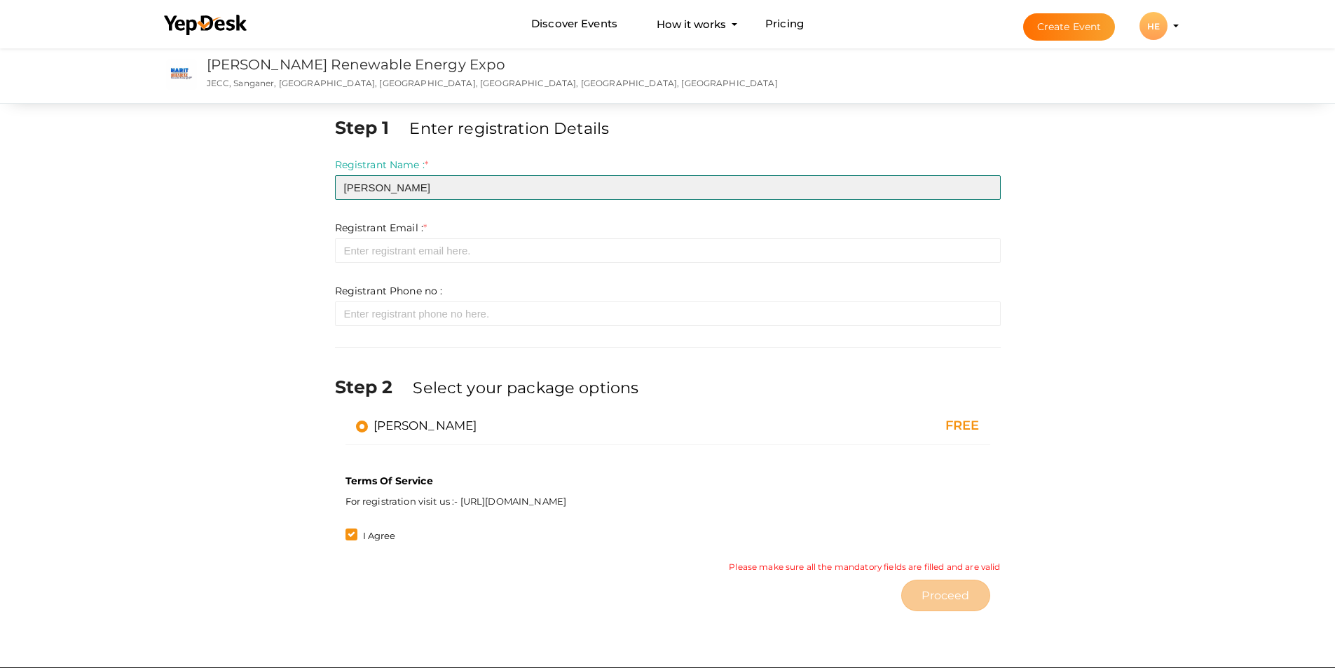
drag, startPoint x: 348, startPoint y: 190, endPoint x: 286, endPoint y: 191, distance: 62.4
click at [286, 191] on div "Step 1 Enter registration Details Registrant Name : * [PERSON_NAME] Required. I…" at bounding box center [667, 366] width 1051 height 503
type input "[PERSON_NAME]"
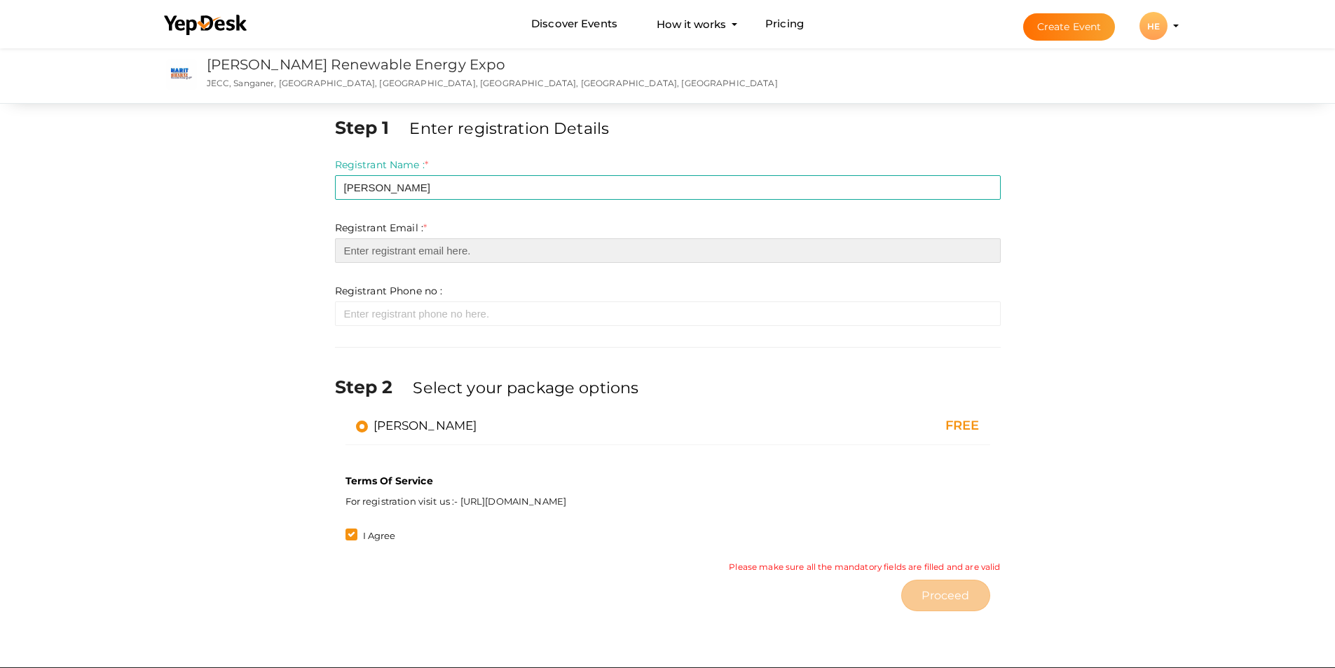
click at [350, 247] on input "email" at bounding box center [668, 250] width 666 height 25
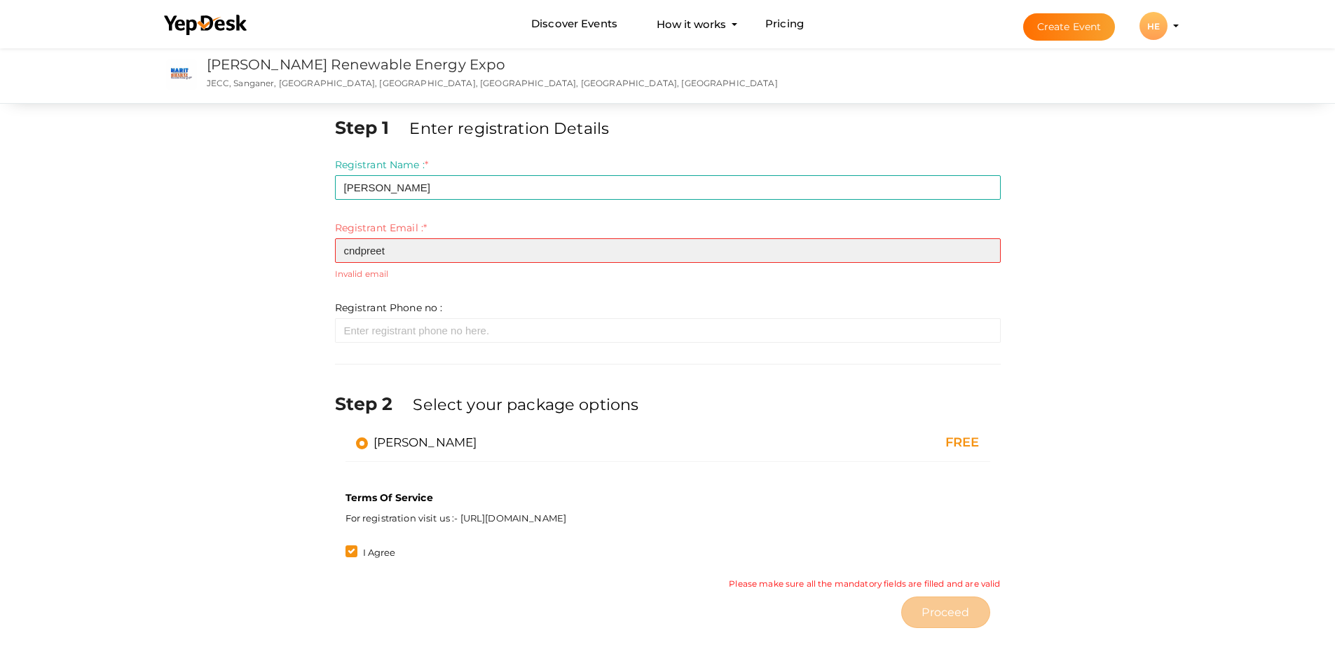
type input "cndpreeti"
drag, startPoint x: 414, startPoint y: 253, endPoint x: 245, endPoint y: 268, distance: 169.5
click at [245, 268] on div "Step 1 Enter registration Details Registrant Name : * [PERSON_NAME] Required. I…" at bounding box center [667, 375] width 1051 height 520
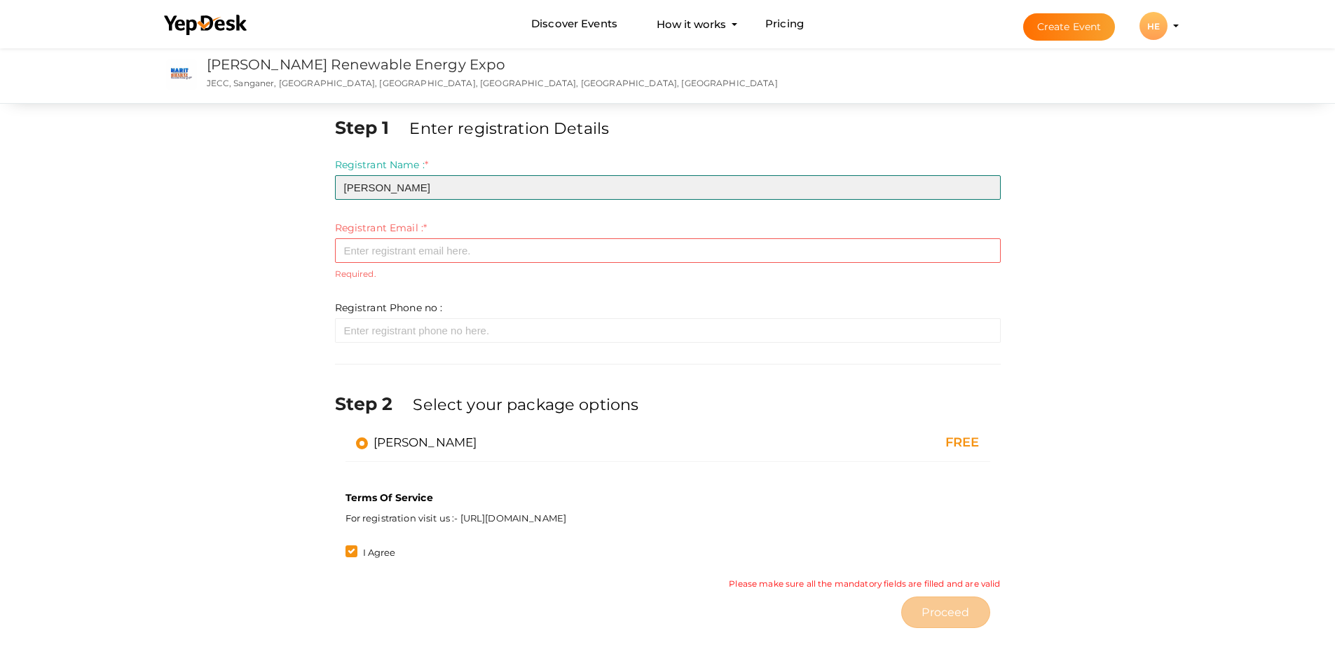
drag, startPoint x: 427, startPoint y: 189, endPoint x: 0, endPoint y: 189, distance: 427.5
click at [0, 189] on div "Step 1 Enter registration Details Registrant Name : * [PERSON_NAME] Required. I…" at bounding box center [667, 357] width 1335 height 625
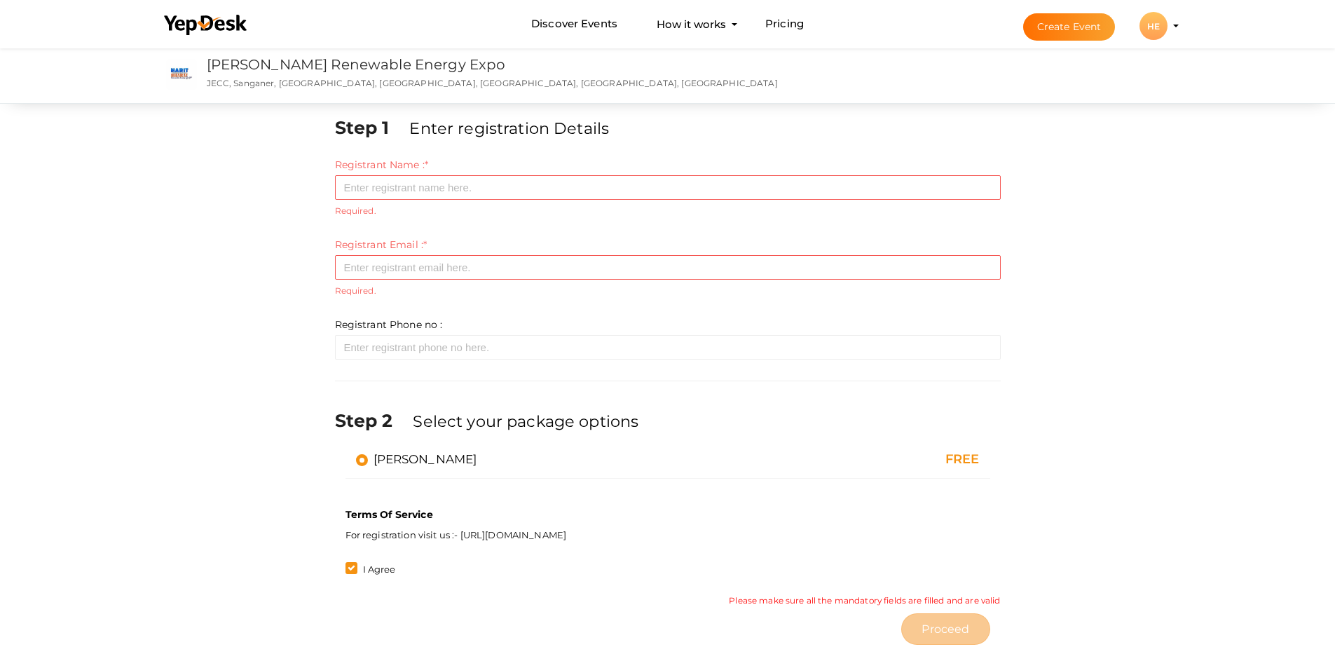
click at [1233, 333] on div "Step 1 Enter registration Details Registrant Name : * Required. Invalid email I…" at bounding box center [667, 366] width 1335 height 642
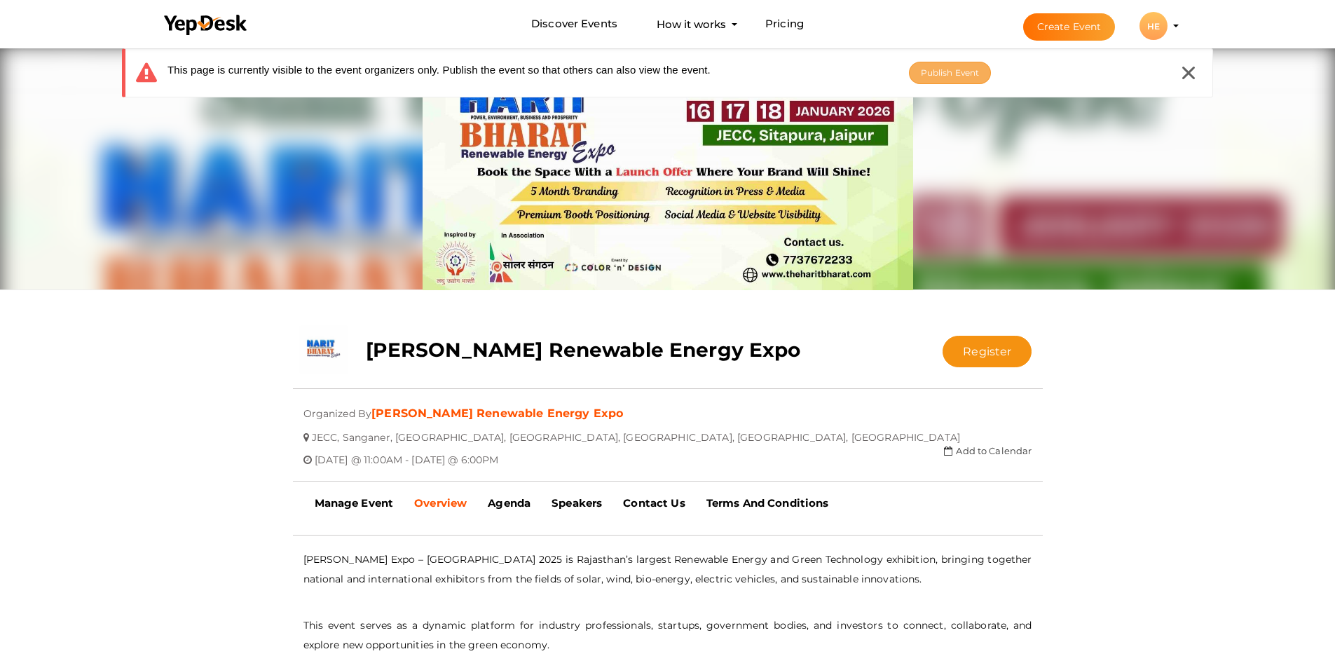
click at [940, 76] on span "Publish Event" at bounding box center [950, 72] width 59 height 11
click at [1184, 69] on icon at bounding box center [1188, 73] width 13 height 13
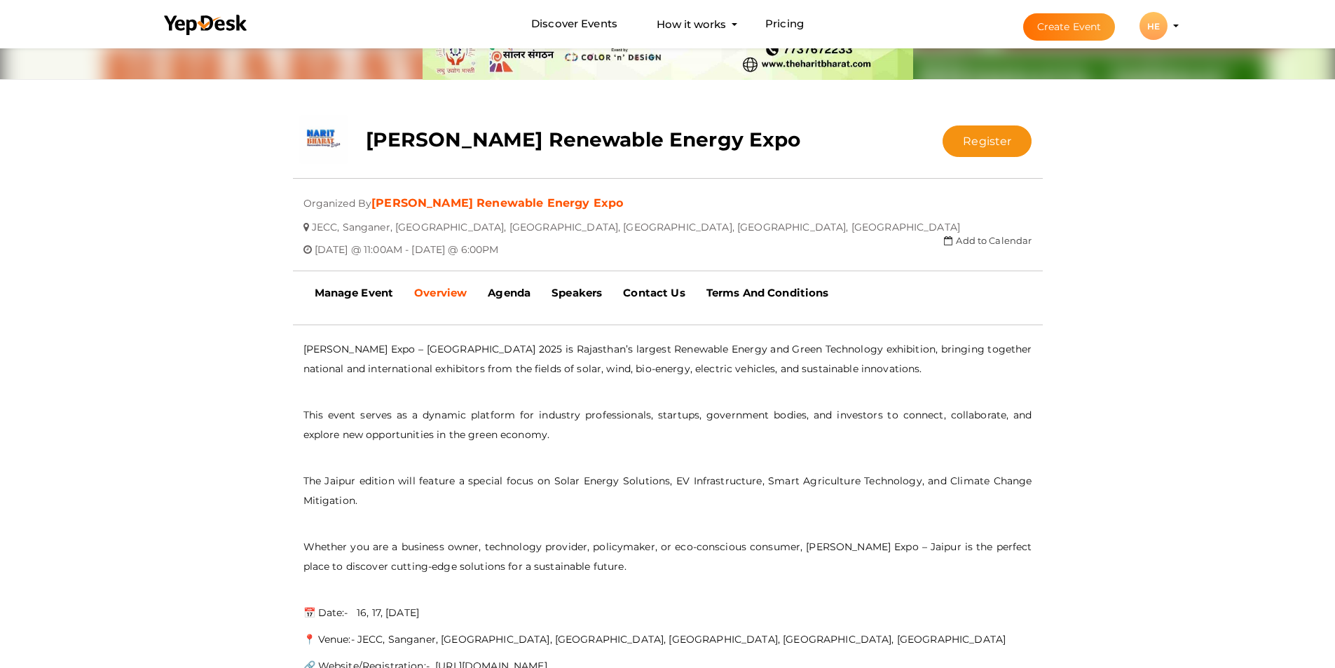
scroll to position [280, 0]
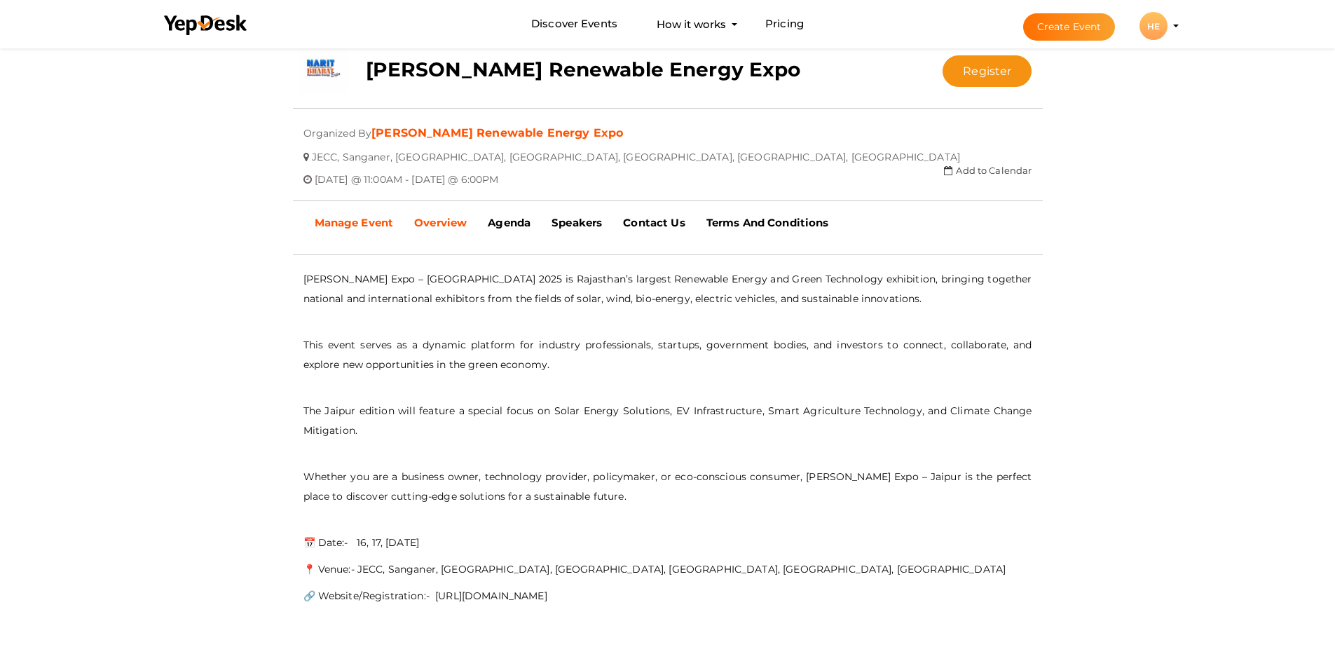
click at [350, 228] on b "Manage Event" at bounding box center [354, 222] width 79 height 13
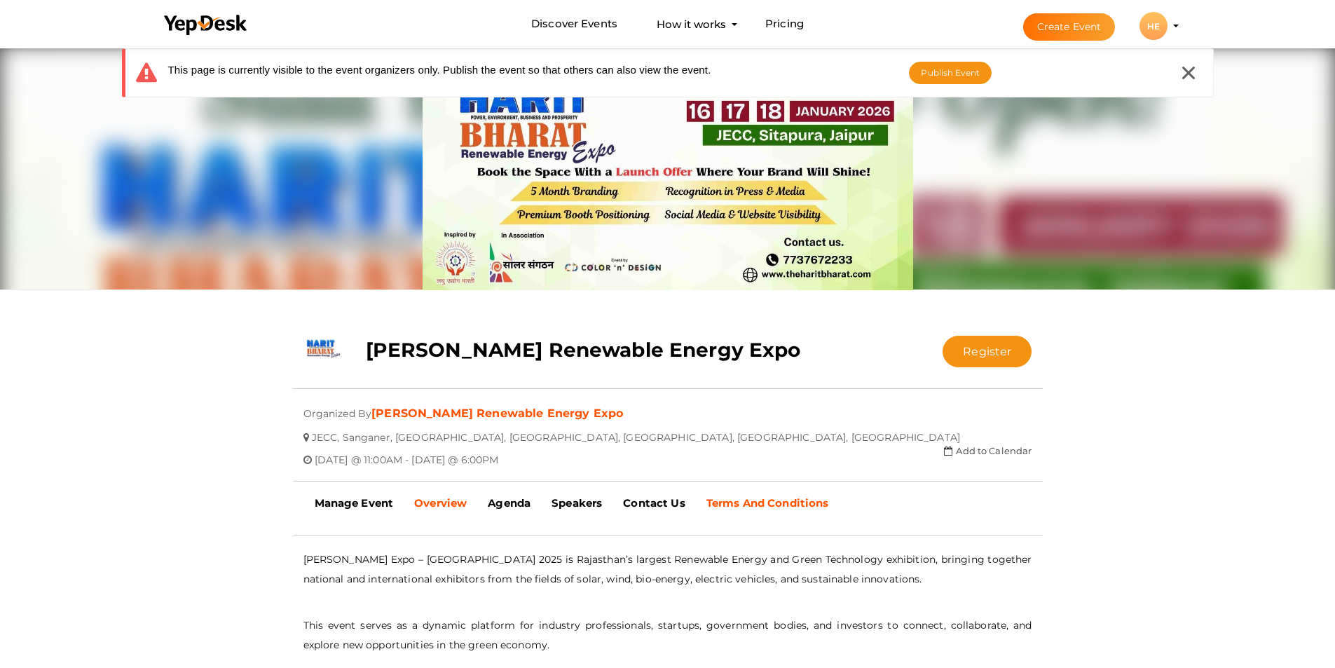
click at [779, 500] on b "Terms And Conditions" at bounding box center [767, 502] width 123 height 13
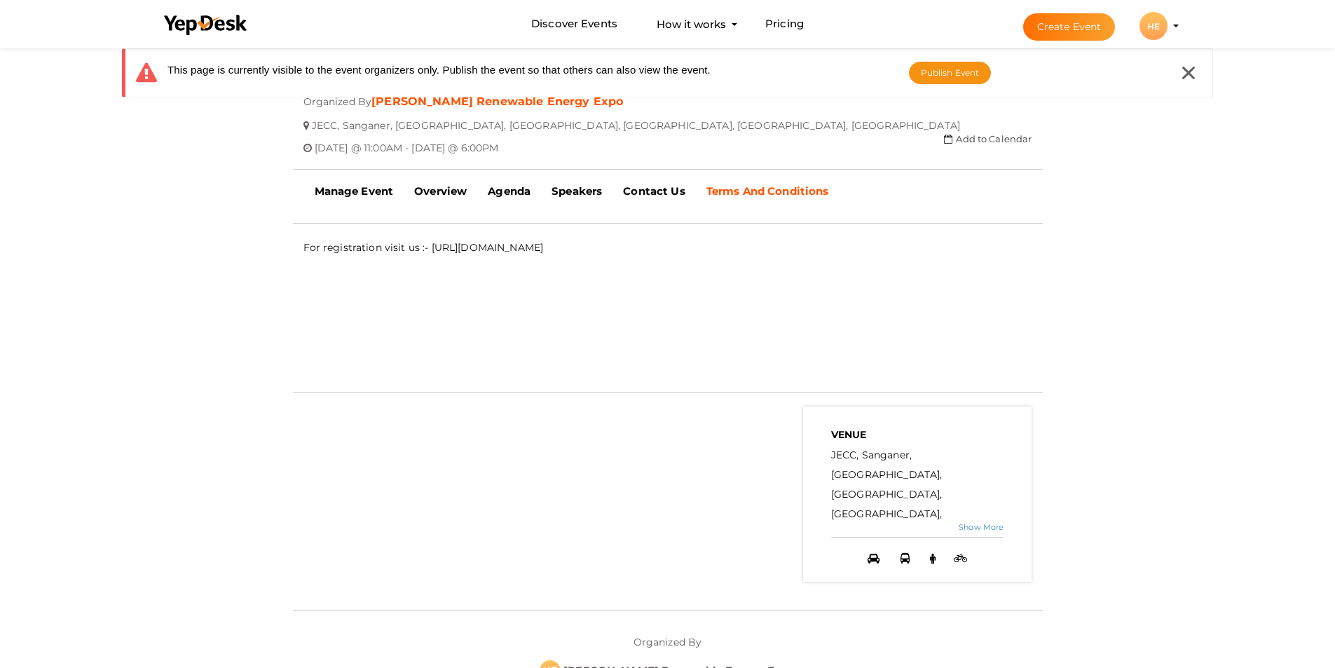
scroll to position [350, 0]
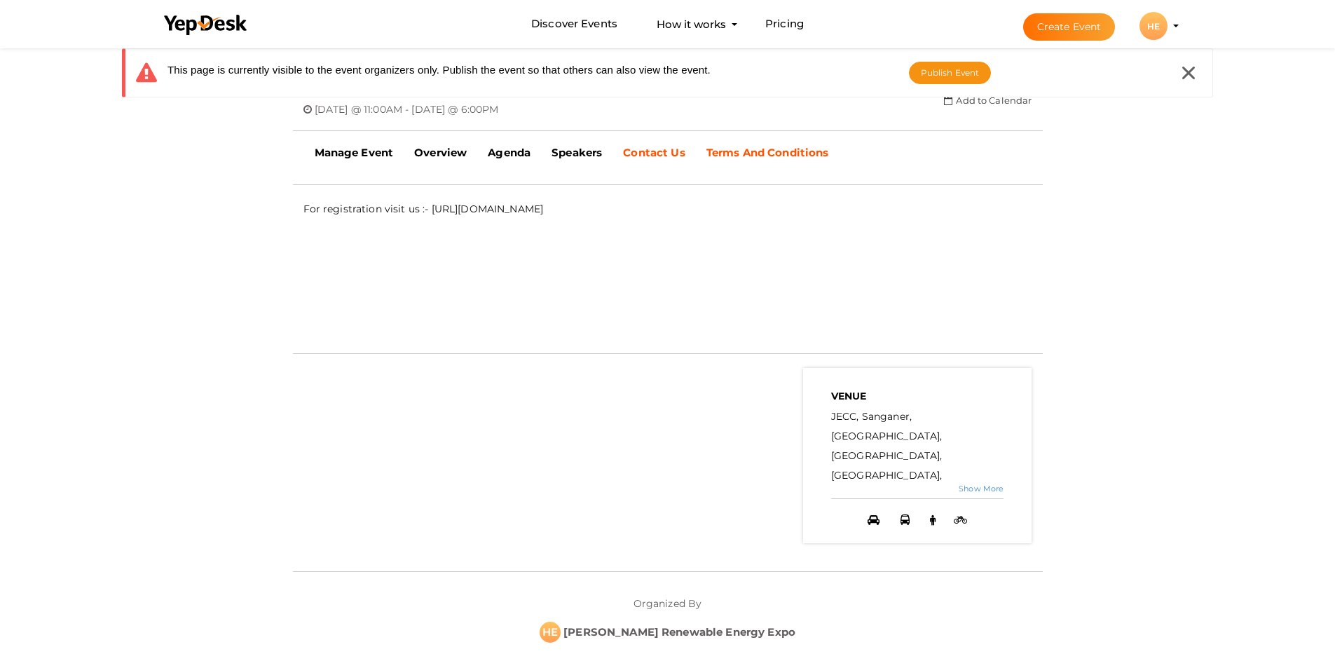
click at [645, 157] on b "Contact Us" at bounding box center [654, 152] width 62 height 13
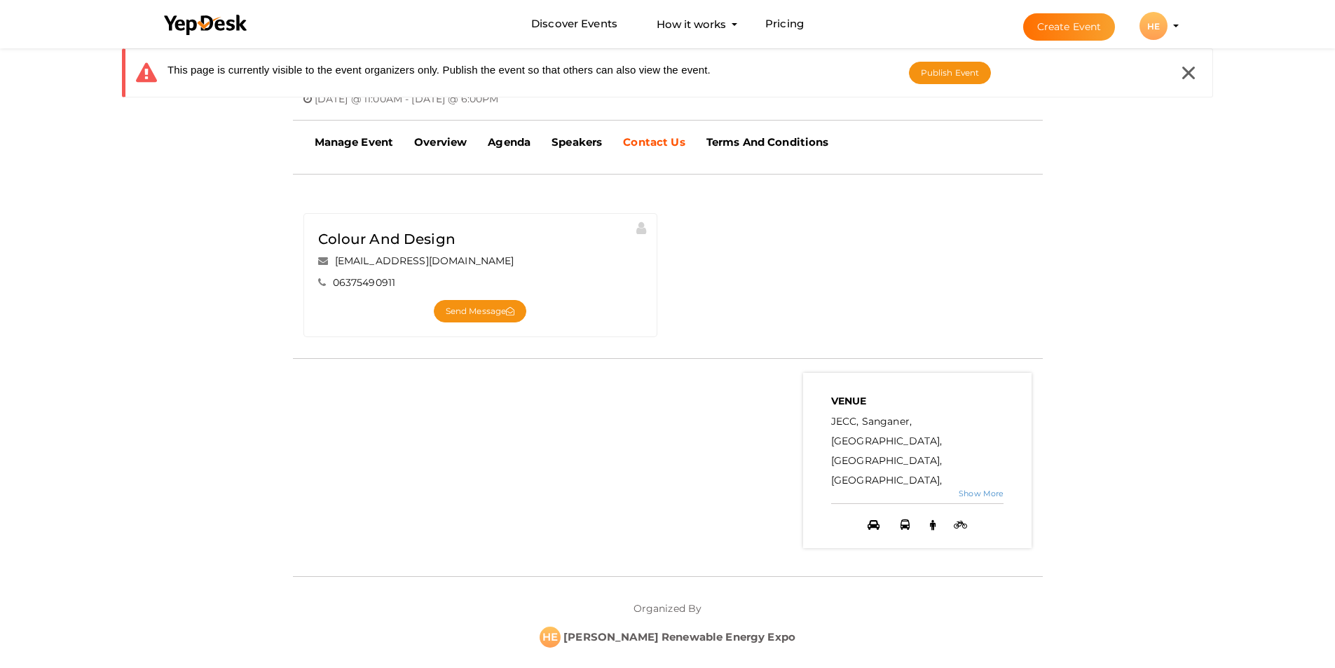
scroll to position [280, 0]
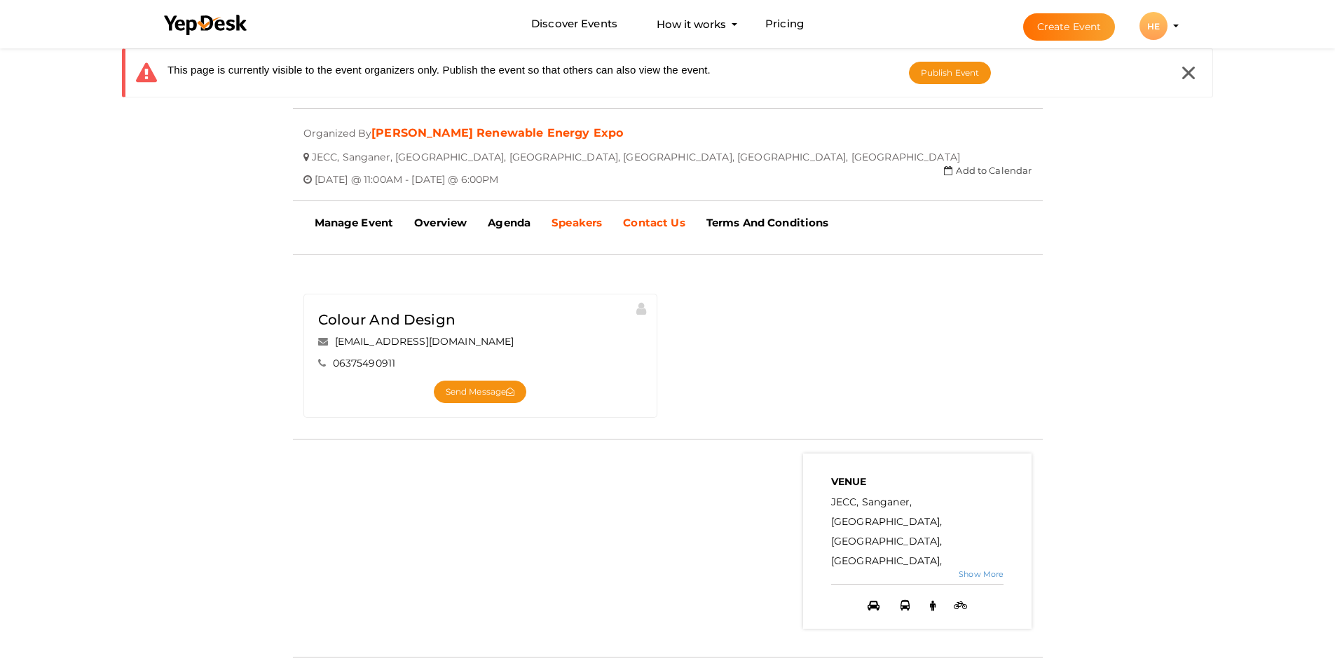
click at [557, 222] on b "Speakers" at bounding box center [576, 222] width 50 height 13
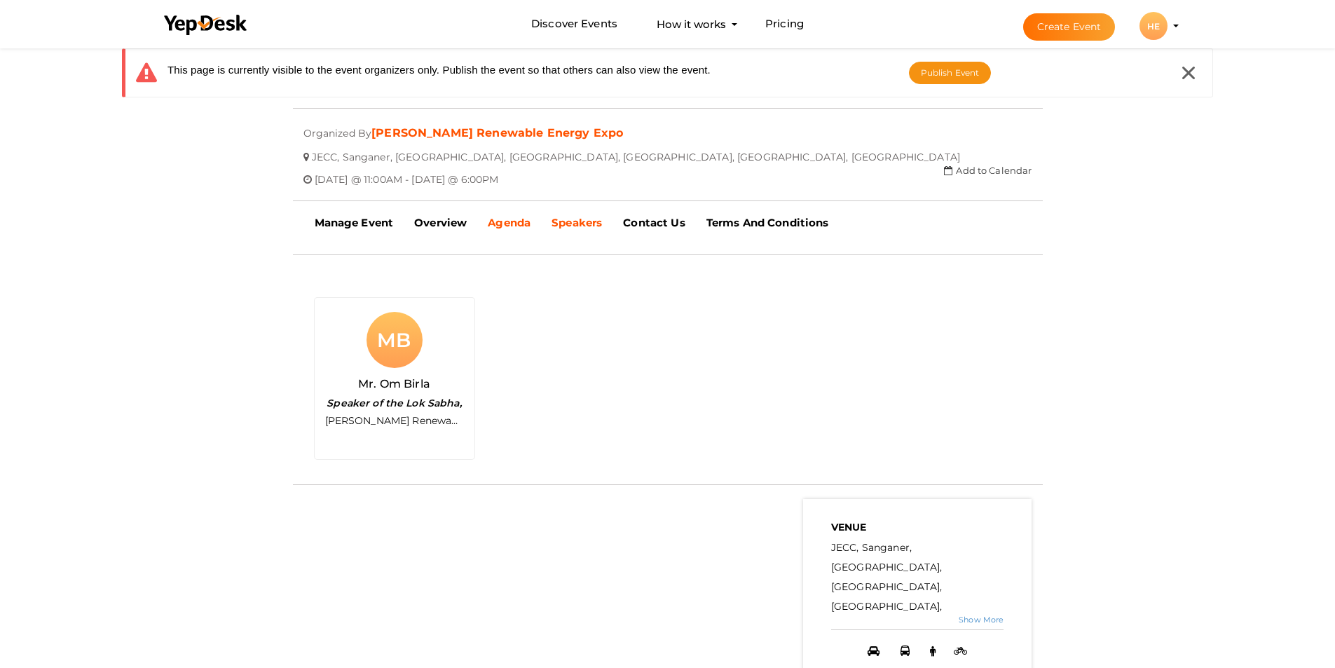
click at [508, 225] on b "Agenda" at bounding box center [509, 222] width 43 height 13
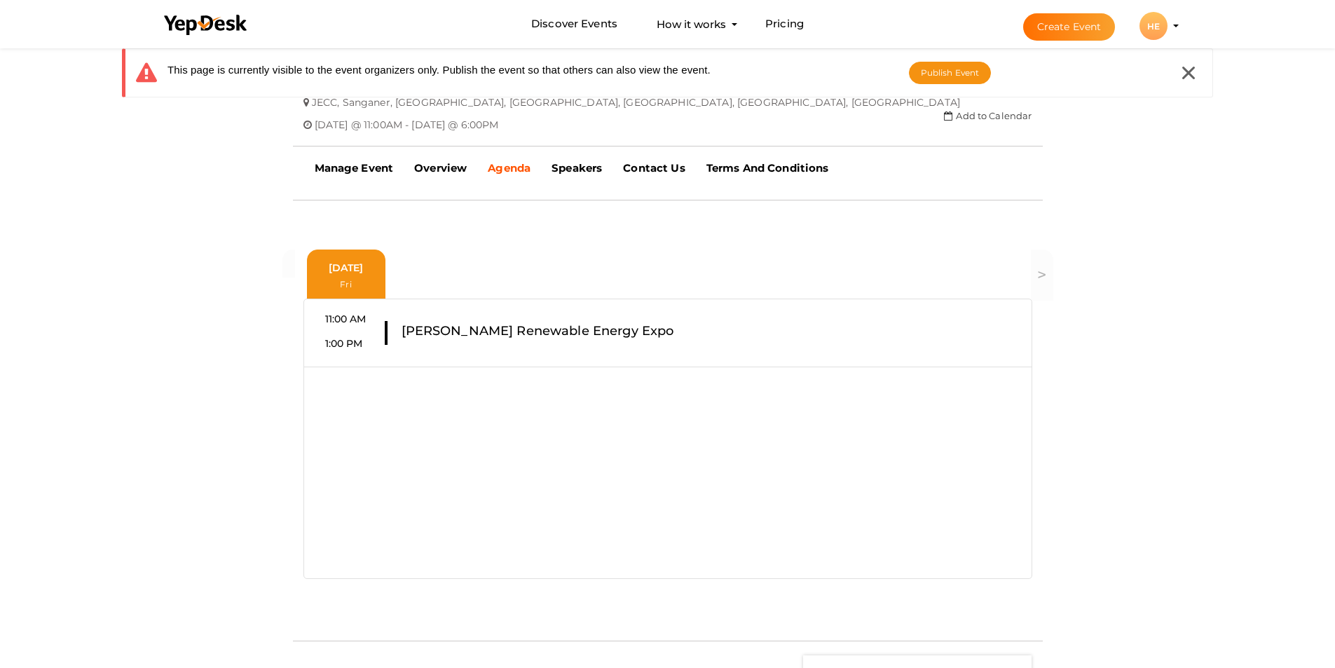
scroll to position [491, 0]
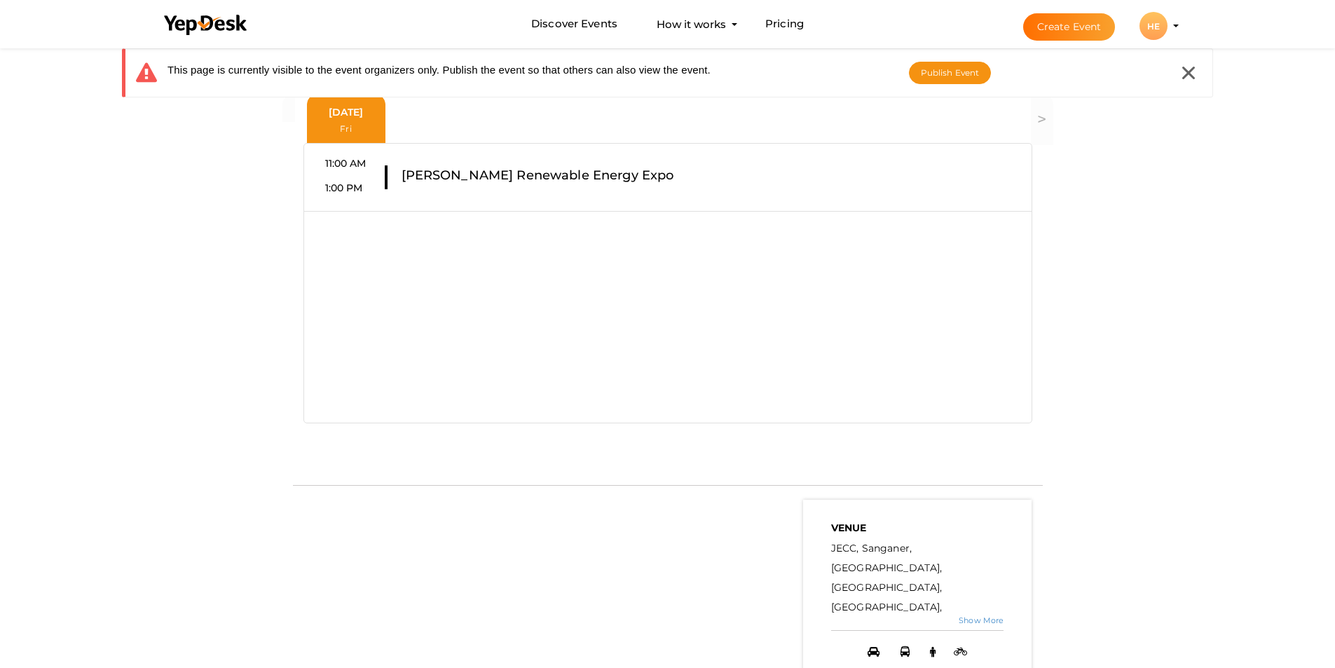
click at [372, 261] on div "11:00 AM 1:00 PM [PERSON_NAME] Renewable Energy Expo" at bounding box center [667, 283] width 729 height 280
click at [535, 266] on div "11:00 AM 1:00 PM [PERSON_NAME] Renewable Energy Expo" at bounding box center [667, 283] width 729 height 280
click at [708, 169] on div "11:00 AM 1:00 PM [PERSON_NAME] Renewable Energy Expo" at bounding box center [667, 177] width 727 height 42
click at [371, 264] on div "11:00 AM 1:00 PM [PERSON_NAME] Renewable Energy Expo" at bounding box center [667, 283] width 729 height 280
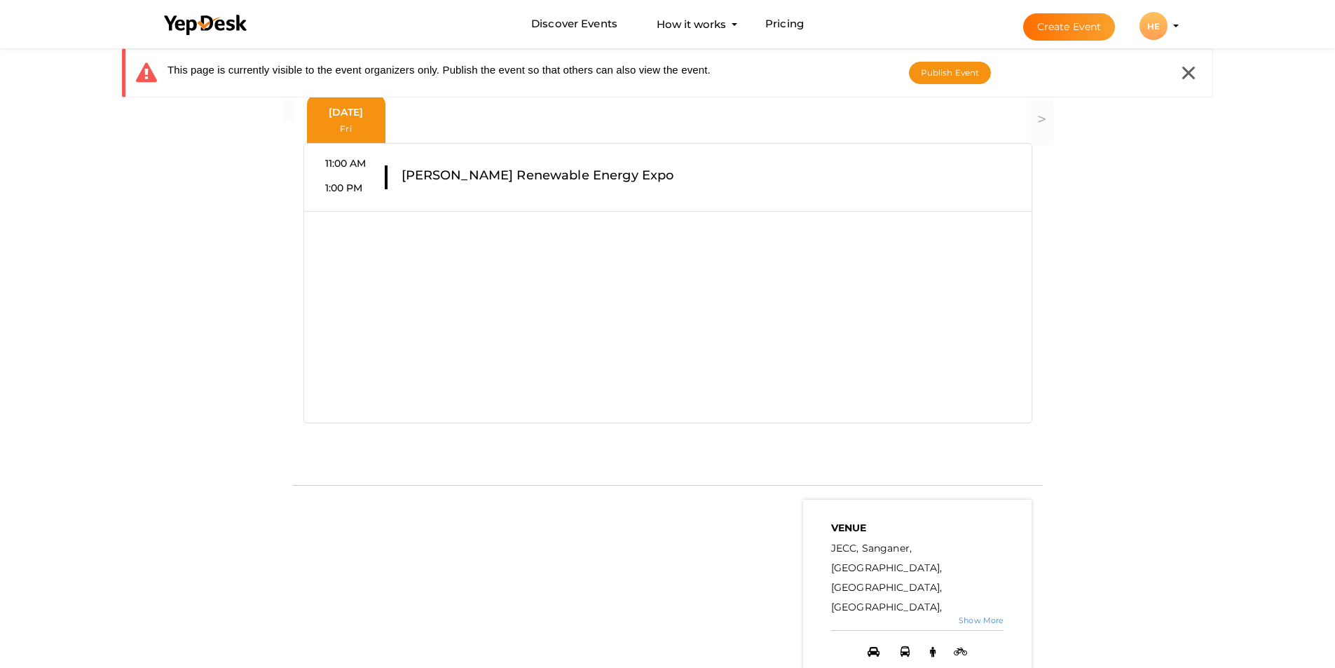
click at [371, 264] on div "11:00 AM 1:00 PM [PERSON_NAME] Renewable Energy Expo" at bounding box center [667, 283] width 729 height 280
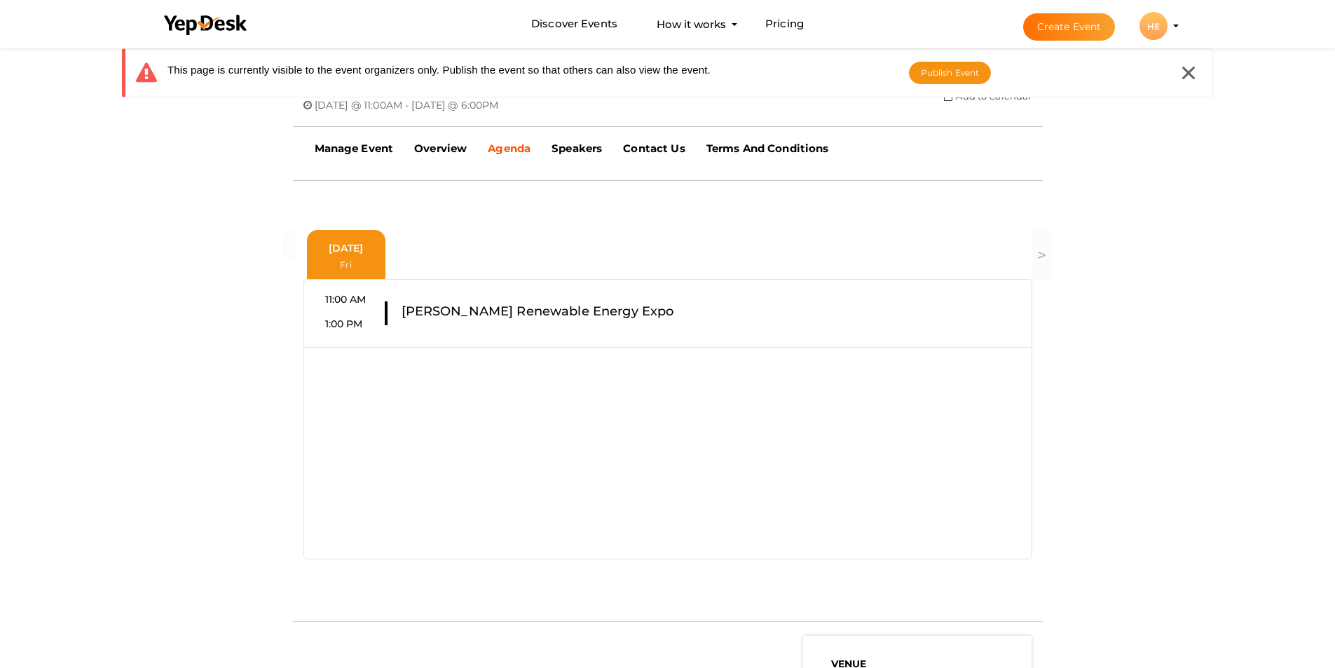
scroll to position [420, 0]
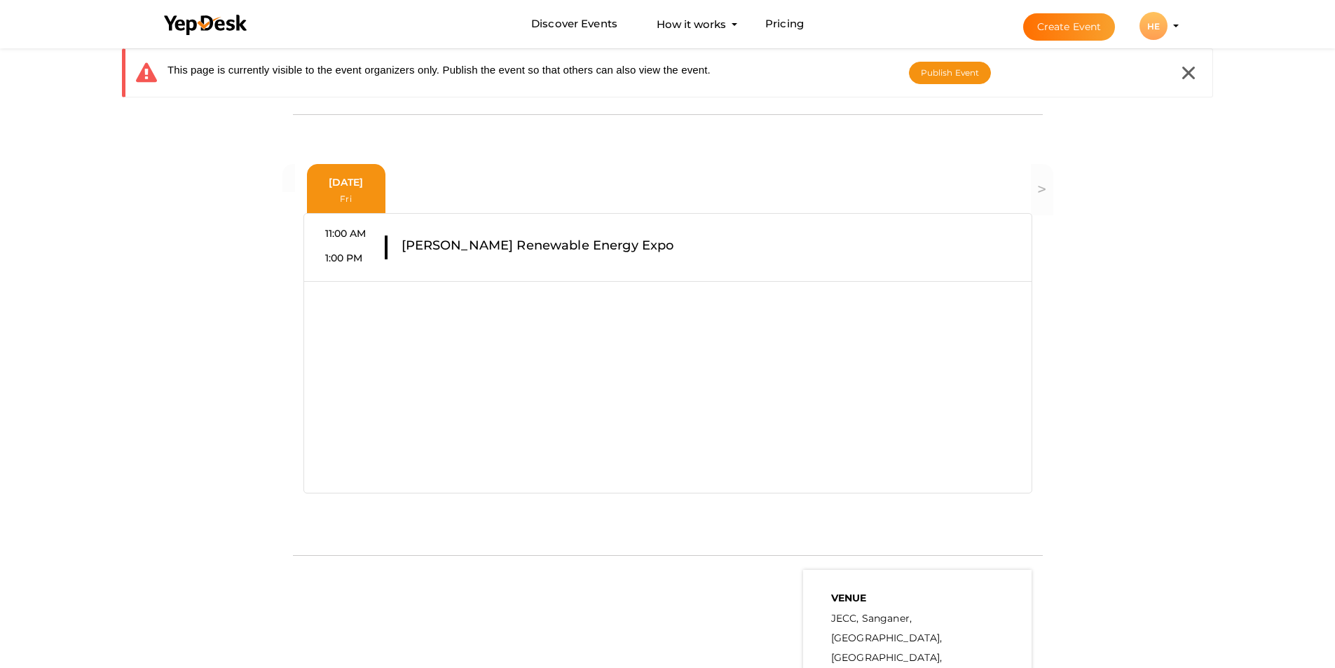
click at [338, 315] on div "11:00 AM 1:00 PM [PERSON_NAME] Renewable Energy Expo" at bounding box center [667, 353] width 729 height 280
click at [353, 189] on div "Fri" at bounding box center [346, 196] width 70 height 15
click at [343, 200] on div "Fri" at bounding box center [346, 196] width 70 height 15
click at [359, 251] on label "1:00 PM" at bounding box center [344, 258] width 38 height 14
click at [1039, 188] on span ">" at bounding box center [1041, 189] width 9 height 20
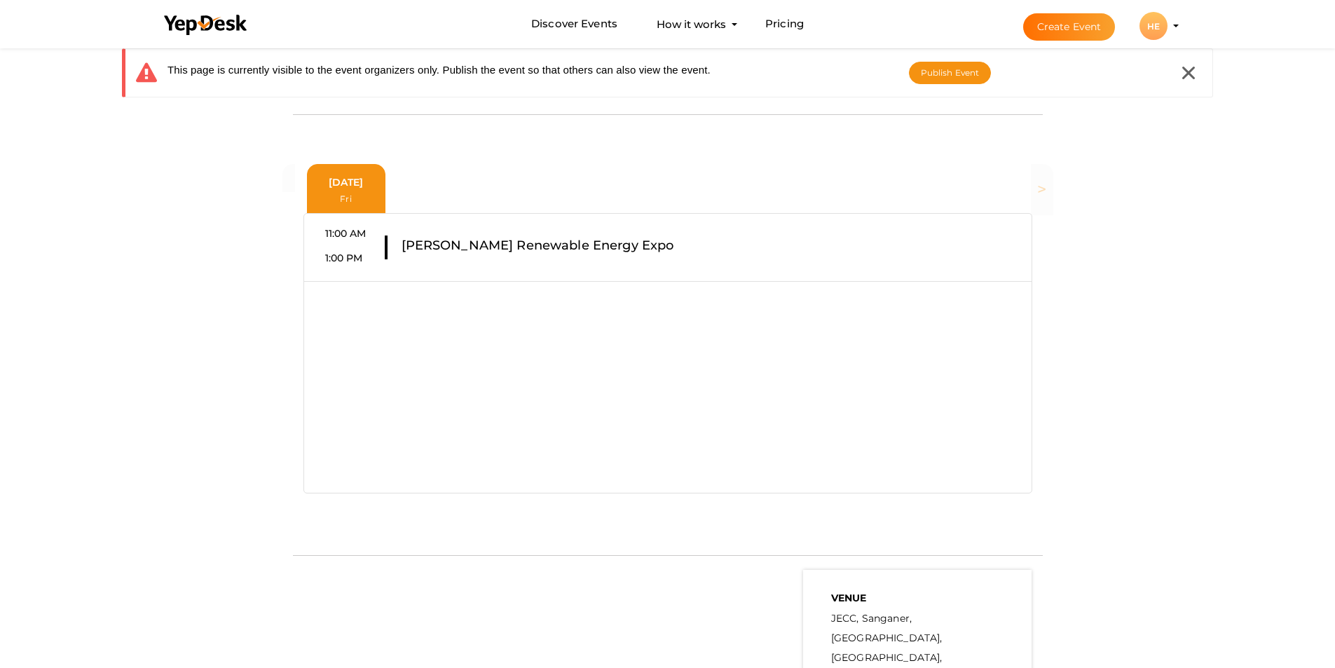
click at [1034, 186] on link ">" at bounding box center [1042, 189] width 22 height 51
click at [828, 231] on div "11:00 AM 1:00 PM [PERSON_NAME] Renewable Energy Expo" at bounding box center [667, 247] width 727 height 42
click at [330, 177] on div "[DATE] Fri" at bounding box center [346, 189] width 70 height 29
click at [444, 260] on div "11:00 AM 1:00 PM [PERSON_NAME] Renewable Energy Expo" at bounding box center [667, 247] width 727 height 42
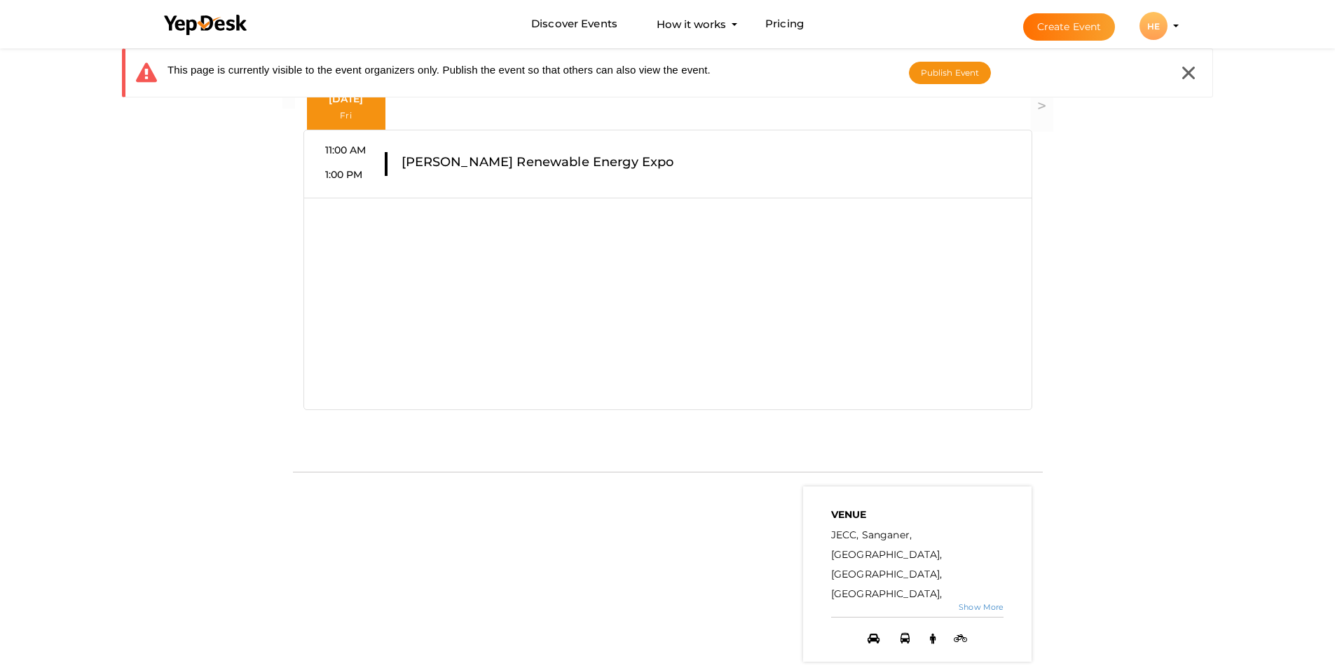
scroll to position [631, 0]
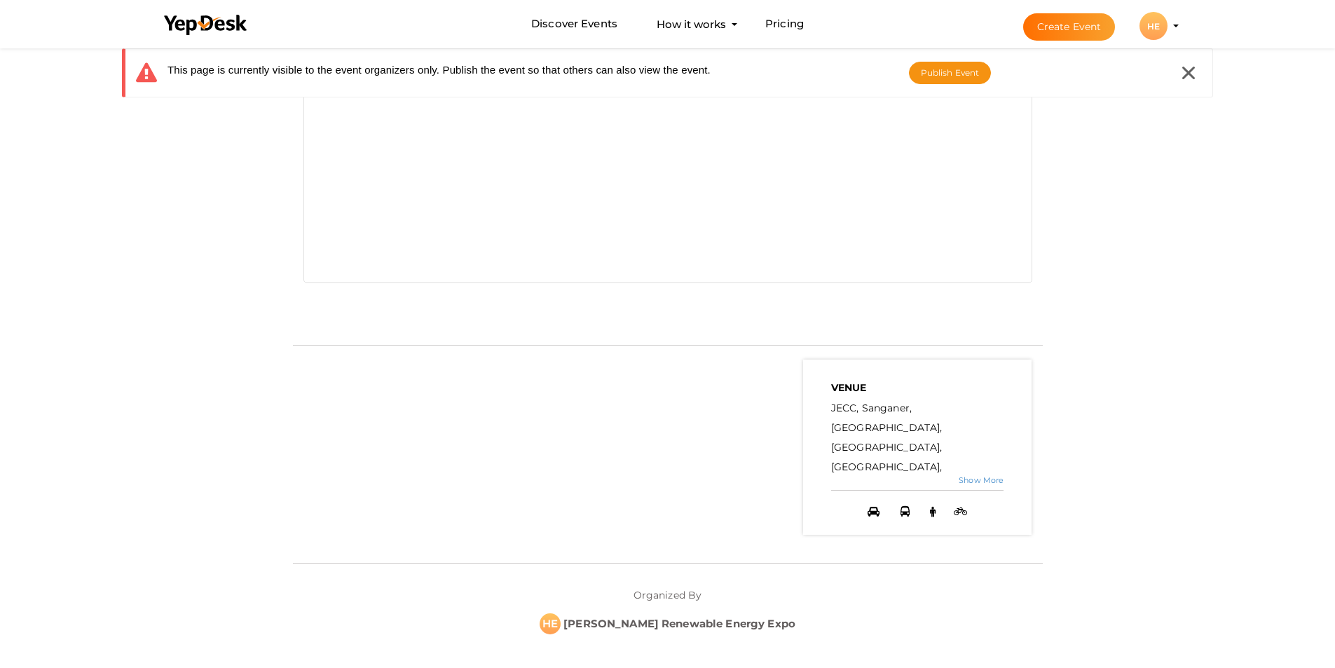
click at [677, 224] on div "11:00 AM 1:00 PM [PERSON_NAME] Renewable Energy Expo" at bounding box center [667, 143] width 729 height 280
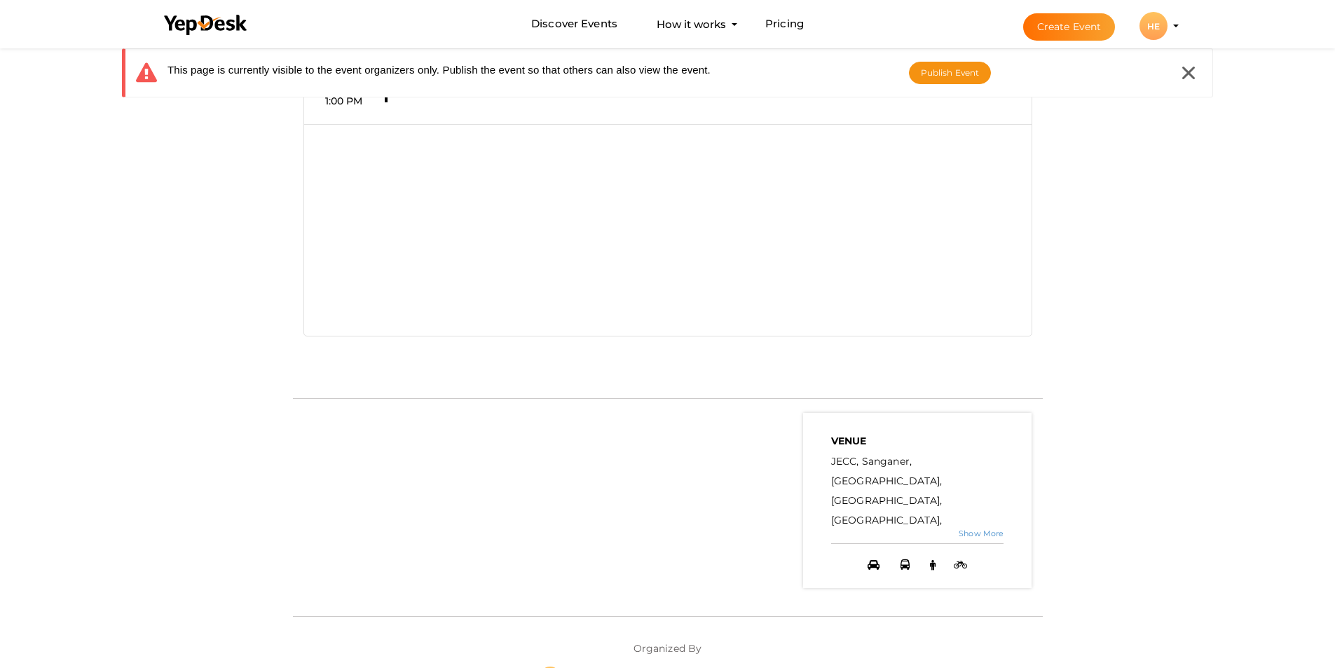
scroll to position [350, 0]
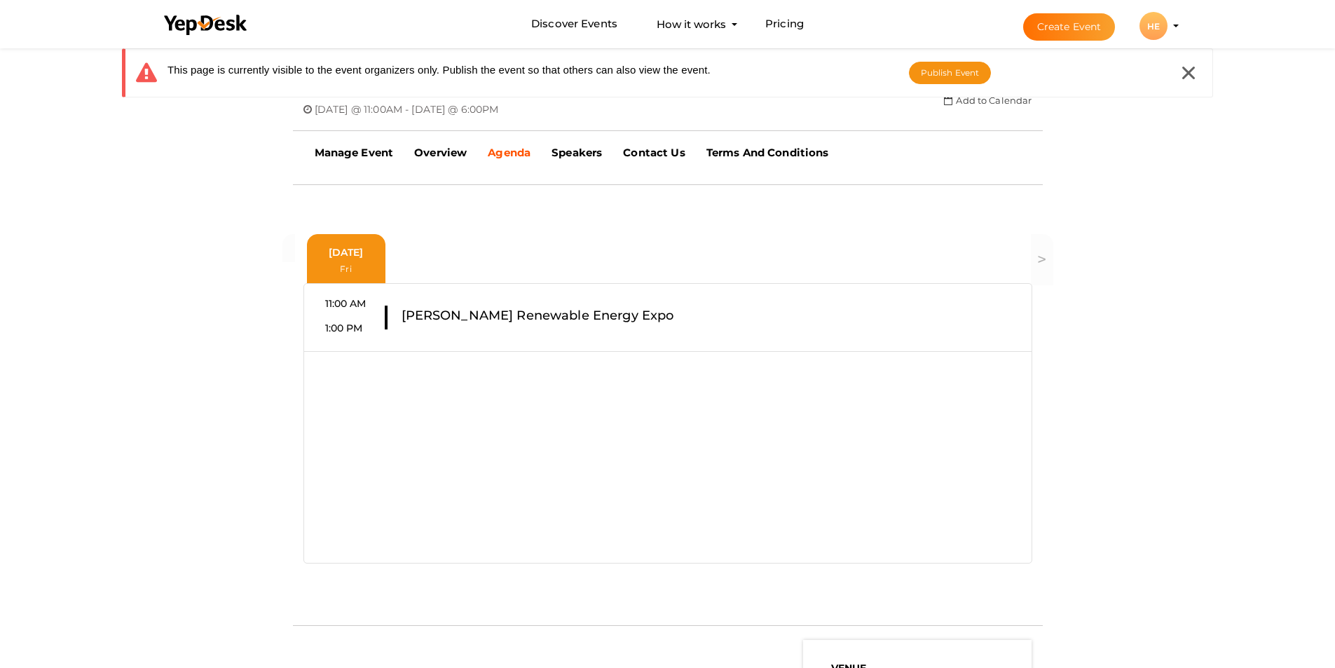
click at [626, 355] on div "11:00 AM 1:00 PM [PERSON_NAME] Renewable Energy Expo" at bounding box center [667, 423] width 729 height 280
click at [634, 354] on div "11:00 AM 1:00 PM [PERSON_NAME] Renewable Energy Expo" at bounding box center [667, 423] width 729 height 280
click at [474, 294] on div "11:00 AM 1:00 PM [PERSON_NAME] Renewable Energy Expo" at bounding box center [667, 423] width 729 height 280
click at [473, 294] on div "11:00 AM 1:00 PM [PERSON_NAME] Renewable Energy Expo" at bounding box center [667, 423] width 729 height 280
click at [329, 261] on div "Fri" at bounding box center [346, 266] width 70 height 15
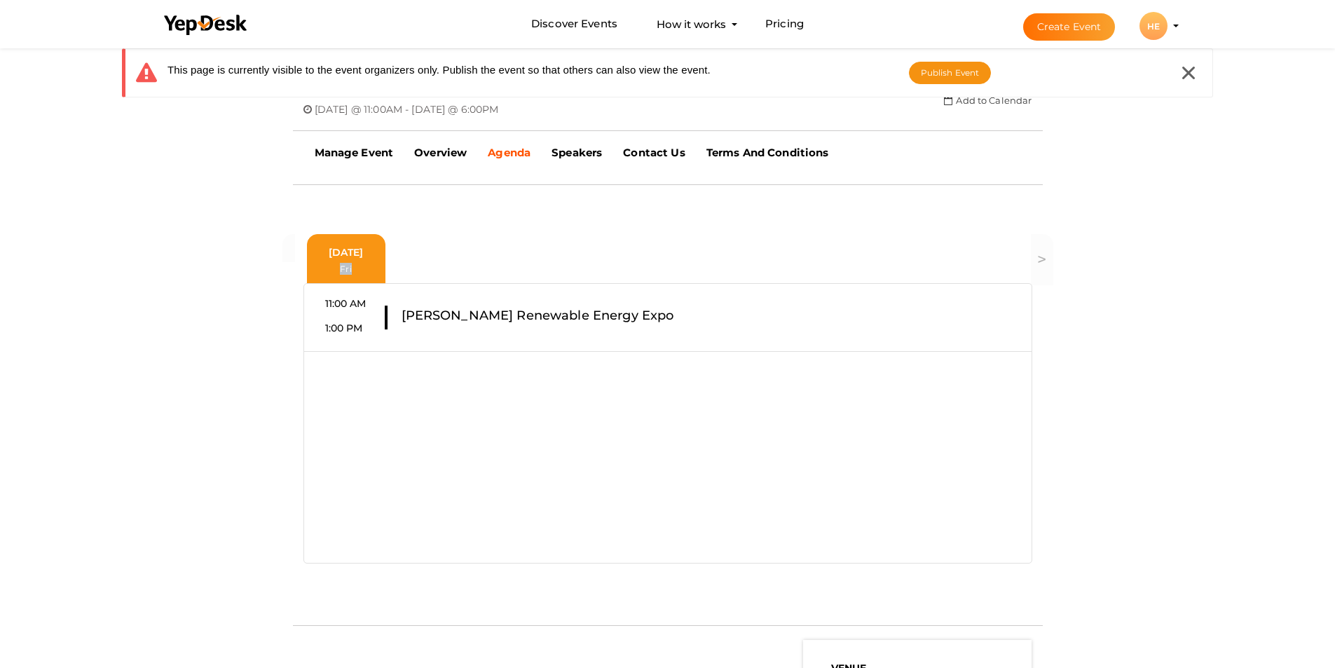
click at [329, 261] on div "Fri" at bounding box center [346, 266] width 70 height 15
click at [359, 261] on div "Fri" at bounding box center [346, 266] width 70 height 15
click at [362, 275] on div "[DATE] Fri" at bounding box center [346, 260] width 78 height 52
click at [378, 331] on div "11:00 AM 1:00 PM" at bounding box center [355, 317] width 60 height 42
click at [377, 331] on div "11:00 AM 1:00 PM" at bounding box center [355, 317] width 60 height 42
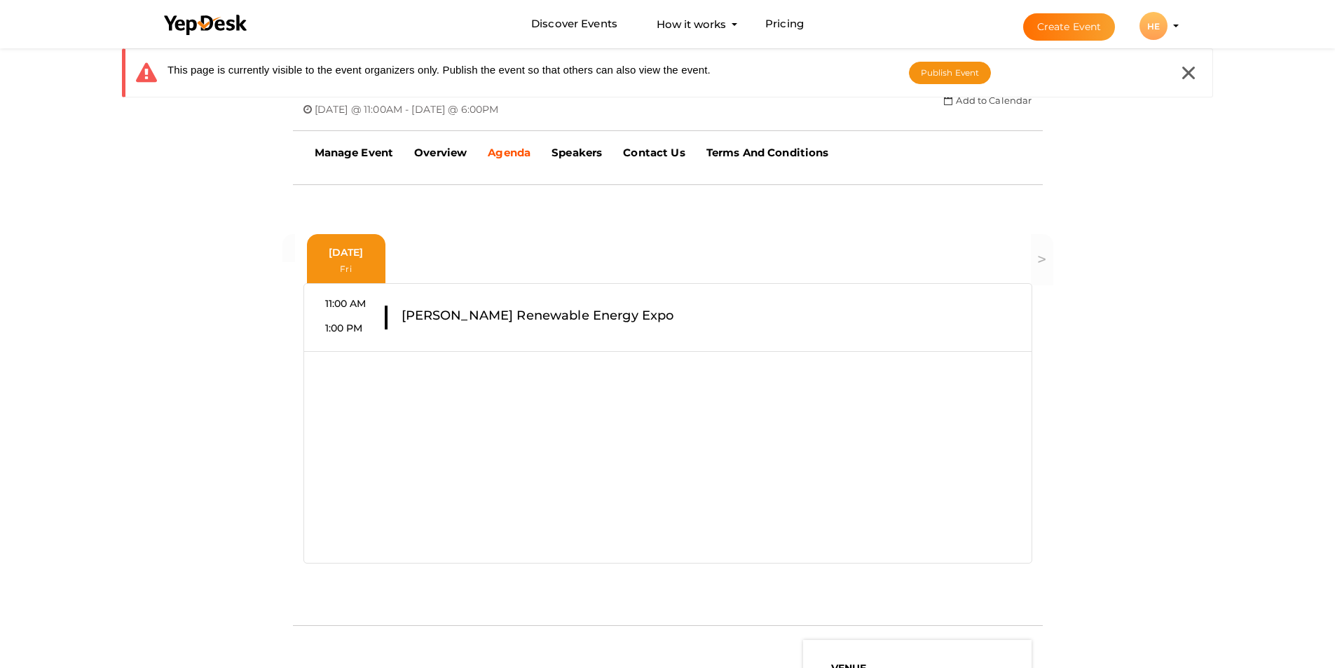
click at [416, 320] on label "[PERSON_NAME] Renewable Energy Expo" at bounding box center [538, 316] width 273 height 20
click at [1043, 259] on span ">" at bounding box center [1041, 259] width 9 height 20
click at [676, 316] on div "11:00 AM 1:00 PM [PERSON_NAME] Renewable Energy Expo" at bounding box center [667, 317] width 727 height 42
click at [677, 316] on div "11:00 AM 1:00 PM [PERSON_NAME] Renewable Energy Expo" at bounding box center [667, 317] width 727 height 42
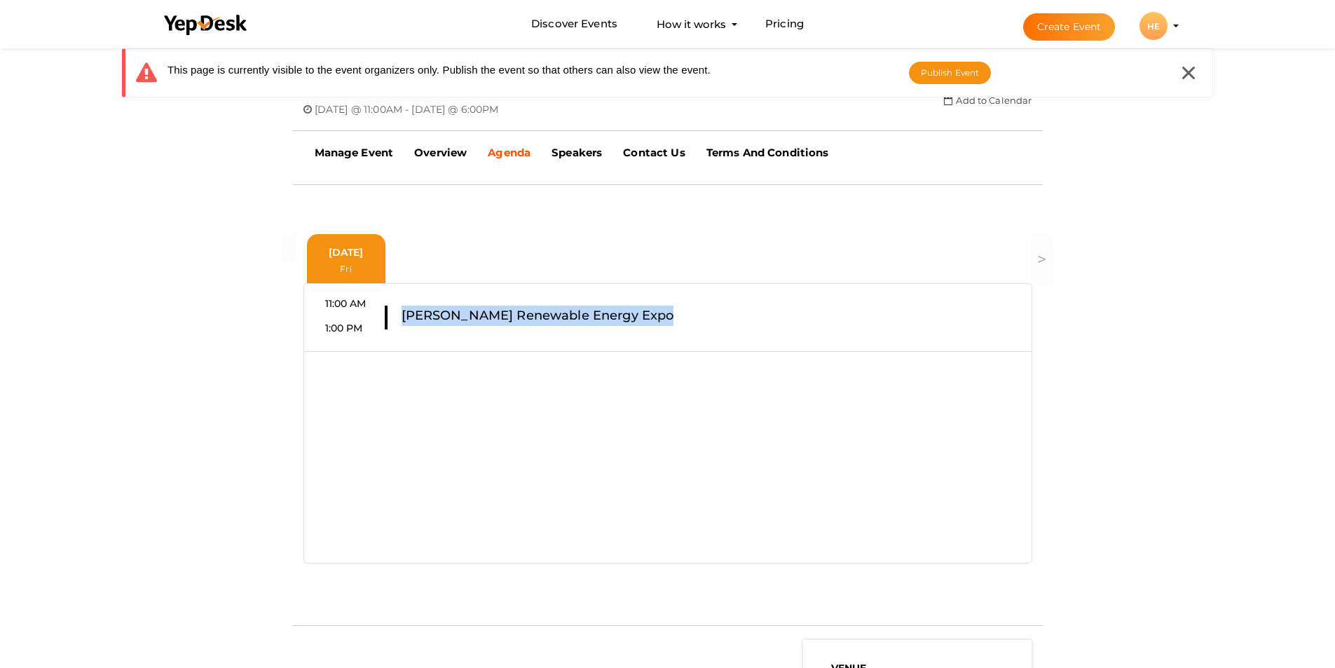
click at [680, 316] on div "11:00 AM 1:00 PM [PERSON_NAME] Renewable Energy Expo" at bounding box center [667, 317] width 727 height 42
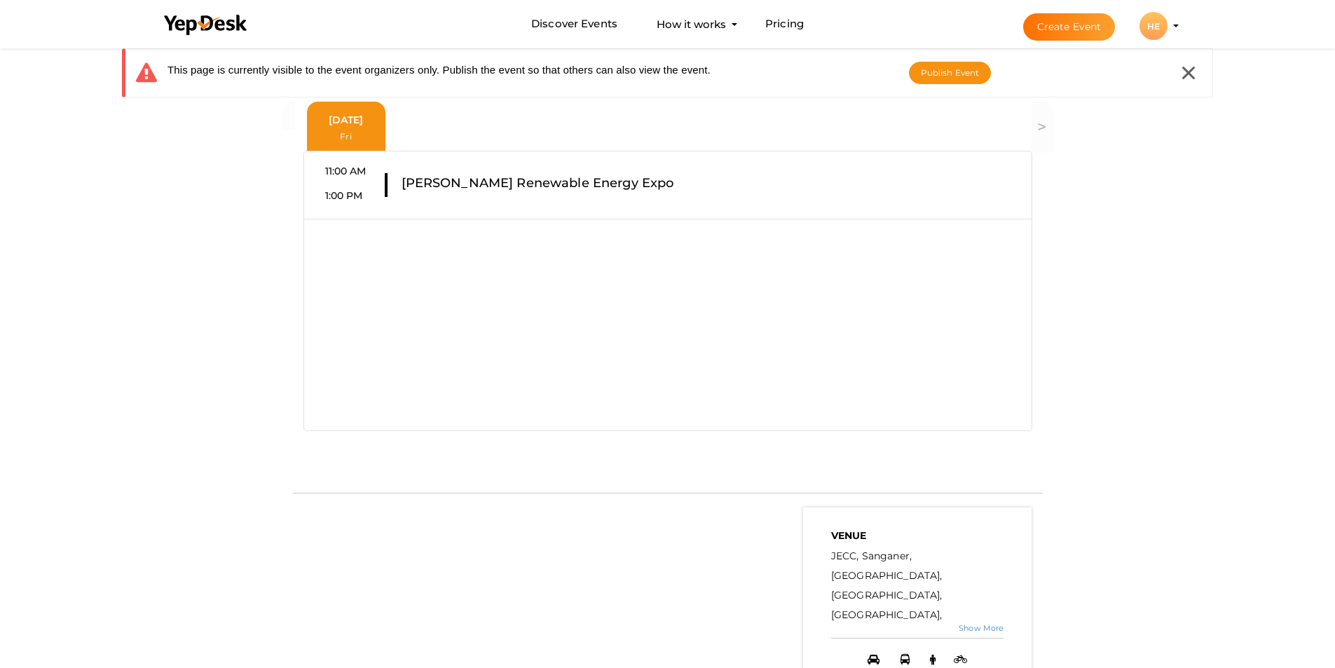
scroll to position [491, 0]
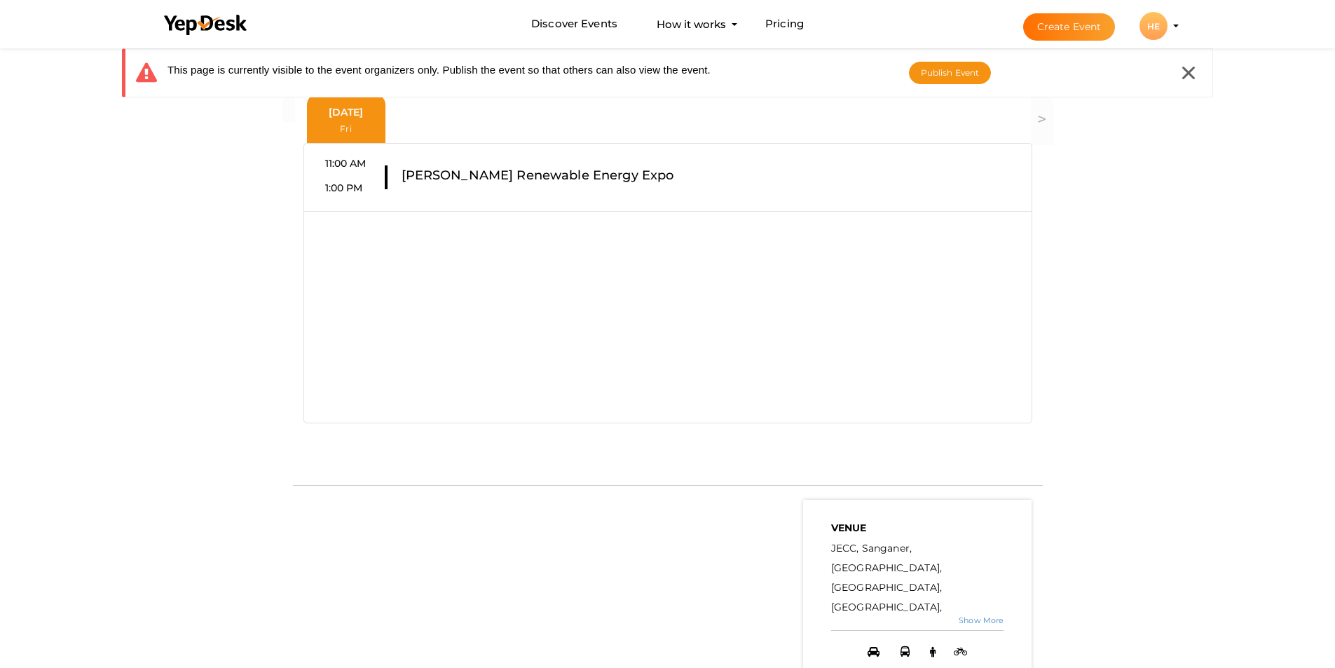
click at [355, 189] on label "1:00 PM" at bounding box center [344, 188] width 38 height 14
click at [330, 187] on label "1:00 PM" at bounding box center [344, 188] width 38 height 14
click at [353, 184] on label "1:00 PM" at bounding box center [344, 188] width 38 height 14
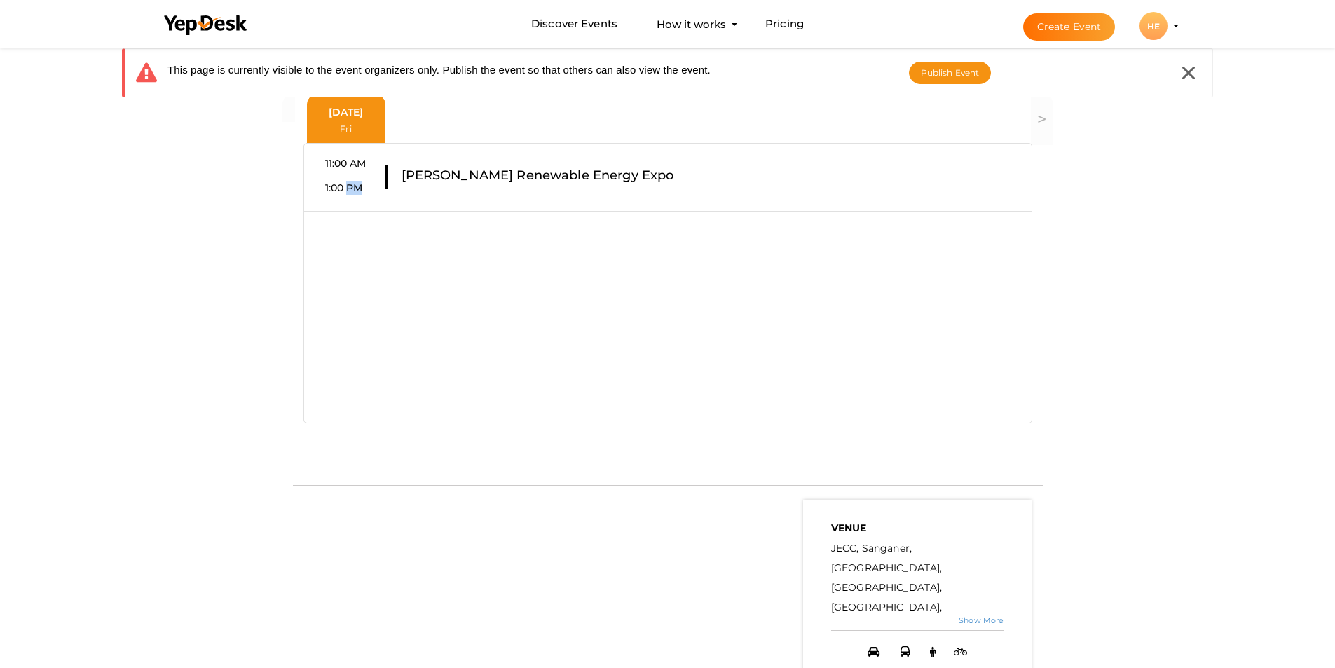
click at [354, 184] on label "1:00 PM" at bounding box center [344, 188] width 38 height 14
click at [363, 184] on label "1:00 PM" at bounding box center [344, 188] width 38 height 14
click at [334, 184] on label "1:00 PM" at bounding box center [344, 188] width 38 height 14
click at [333, 184] on label "1:00 PM" at bounding box center [344, 188] width 38 height 14
click at [332, 184] on label "1:00 PM" at bounding box center [344, 188] width 38 height 14
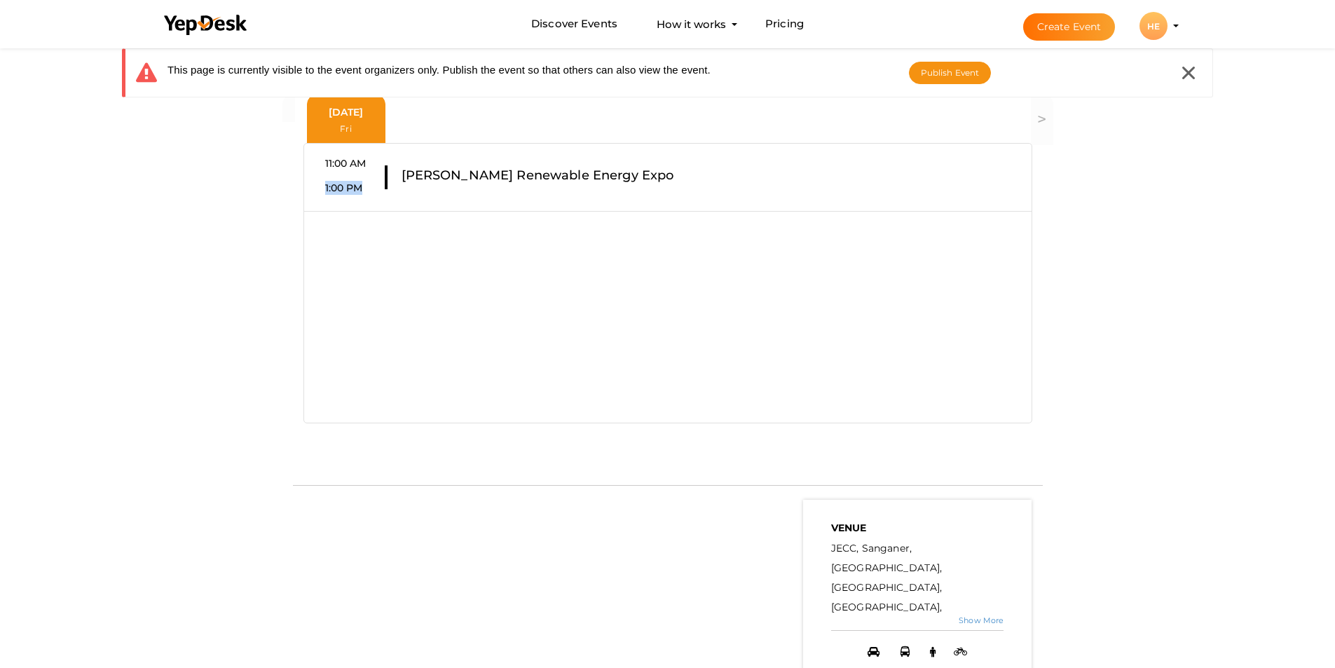
click at [334, 186] on label "1:00 PM" at bounding box center [344, 188] width 38 height 14
click at [332, 179] on div "11:00 AM 1:00 PM" at bounding box center [355, 177] width 60 height 42
click at [329, 190] on label "1:00 PM" at bounding box center [344, 188] width 38 height 14
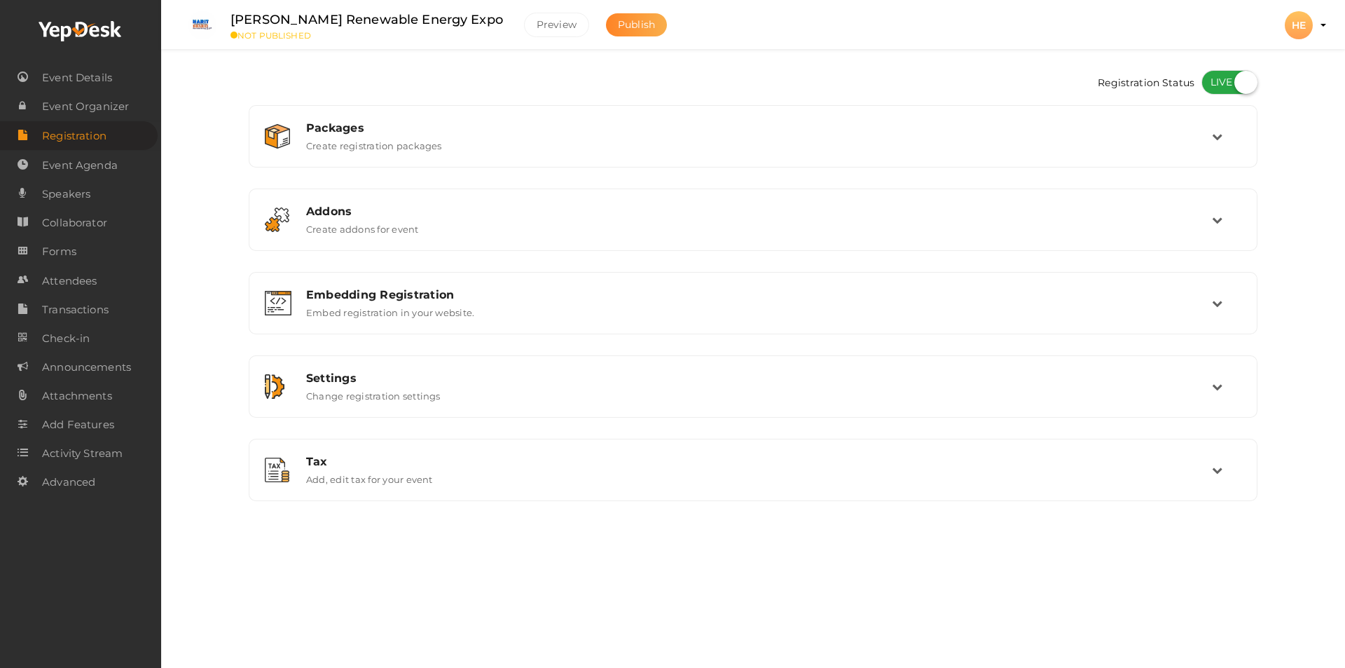
click at [618, 20] on span "Publish" at bounding box center [636, 24] width 37 height 13
click at [97, 78] on span "Event Details" at bounding box center [77, 78] width 70 height 28
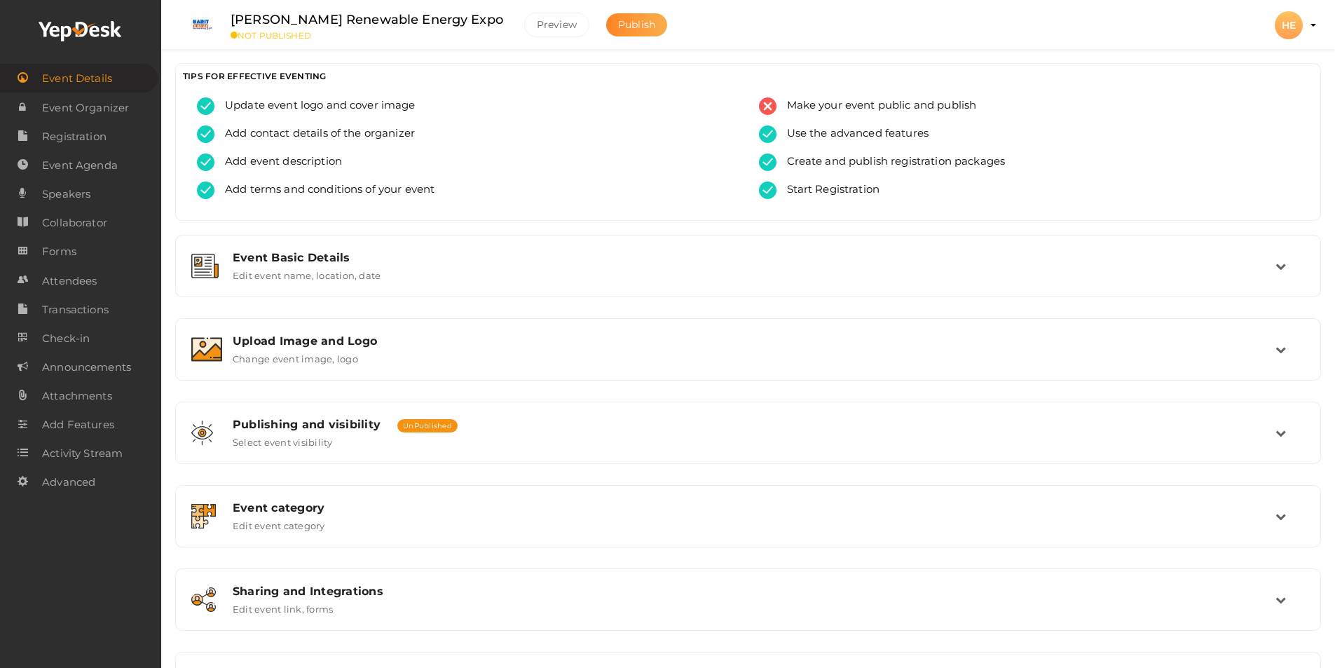
click at [618, 25] on span "Publish" at bounding box center [636, 24] width 37 height 13
click at [618, 21] on span "Publish" at bounding box center [636, 24] width 37 height 13
